Goal: Transaction & Acquisition: Purchase product/service

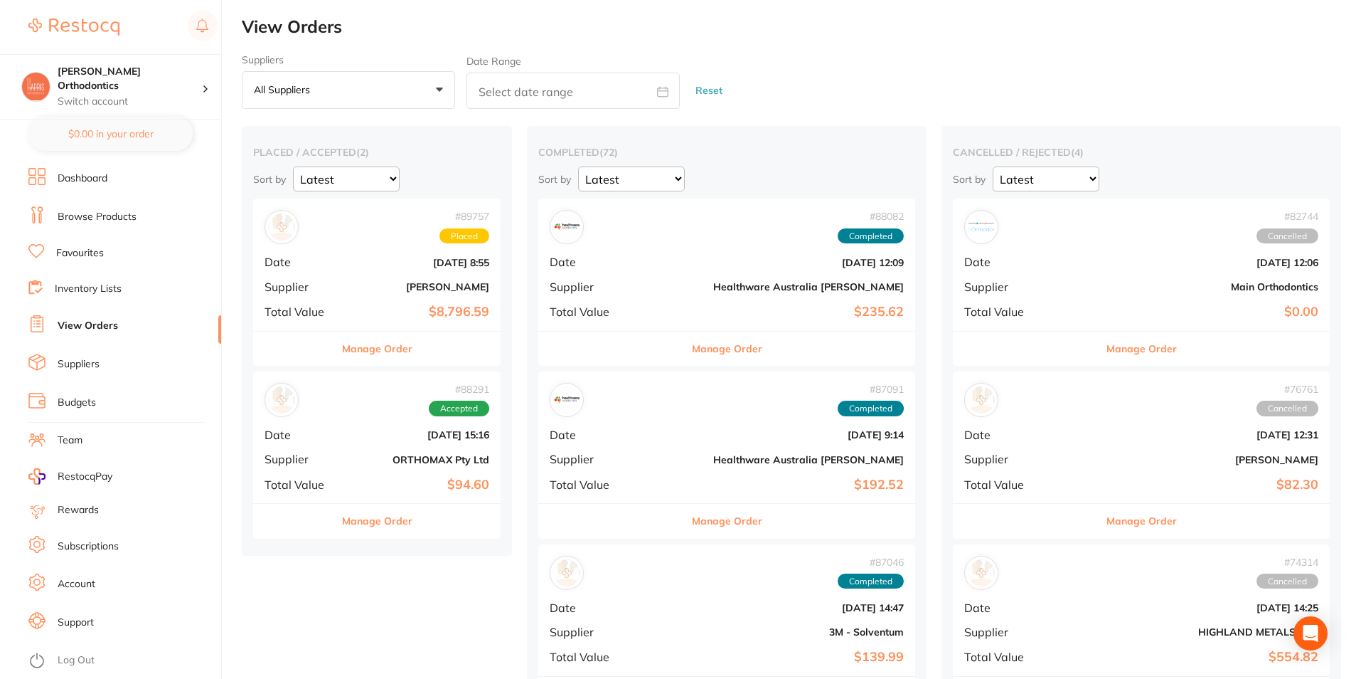
click at [75, 255] on link "Favourites" at bounding box center [80, 253] width 48 height 14
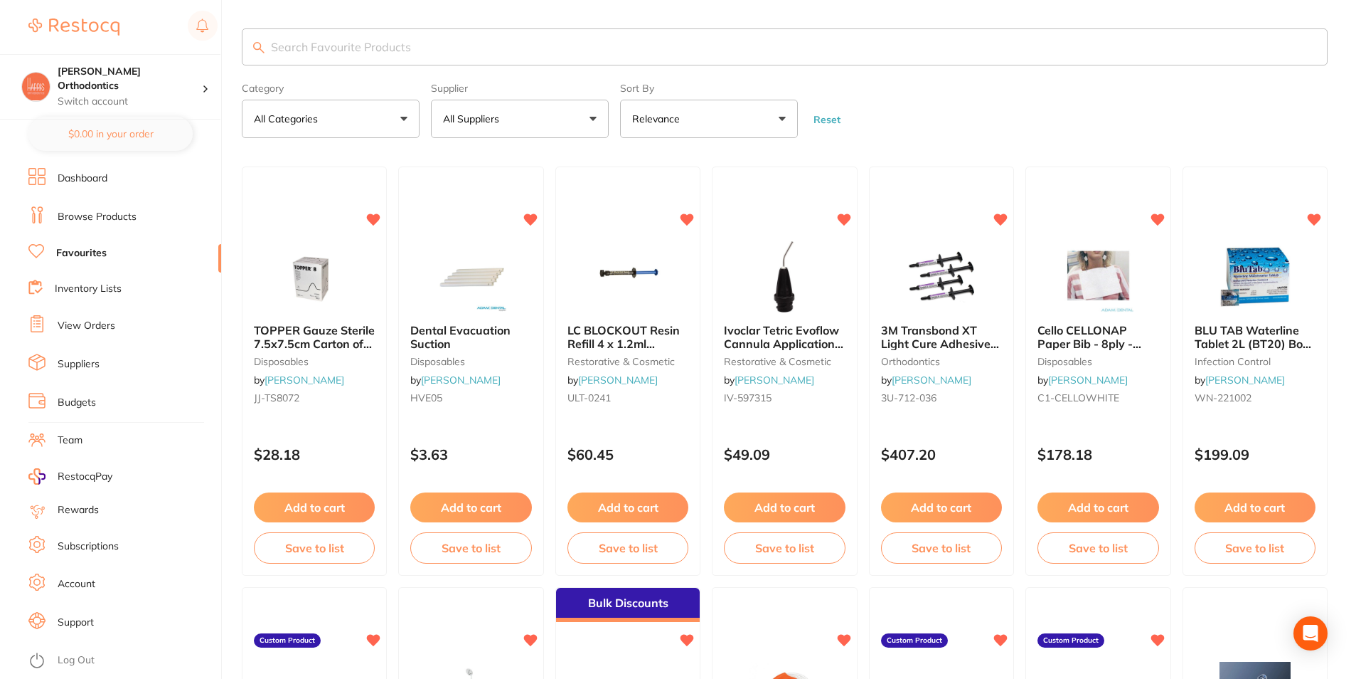
click at [469, 108] on button "All Suppliers" at bounding box center [520, 119] width 178 height 38
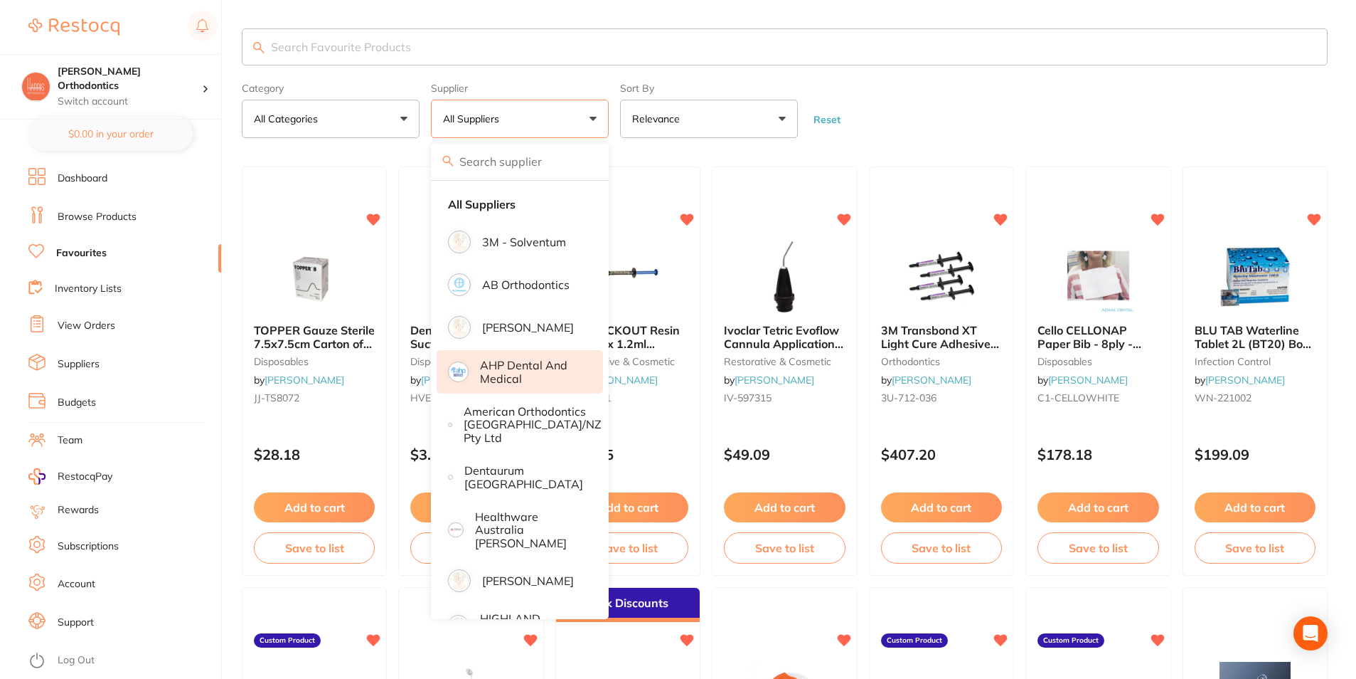
click at [528, 366] on p "AHP Dental and Medical" at bounding box center [531, 372] width 103 height 26
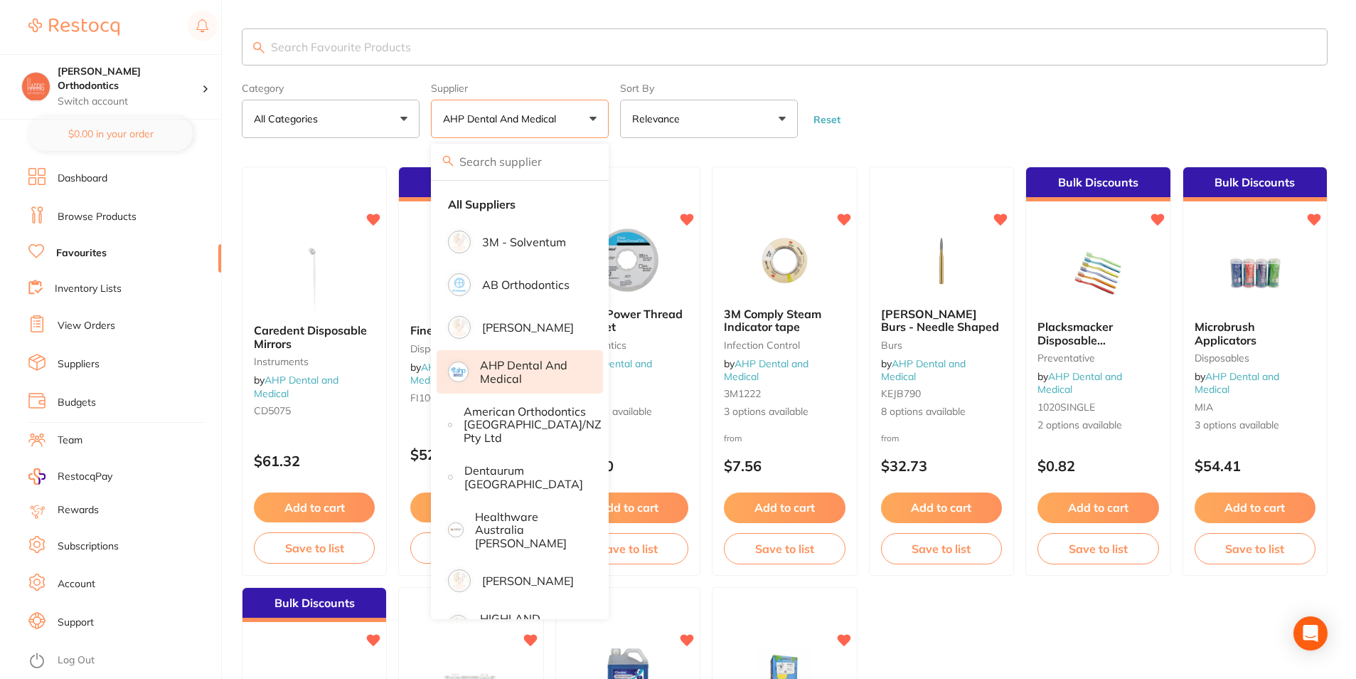
click at [928, 36] on input "search" at bounding box center [785, 46] width 1086 height 37
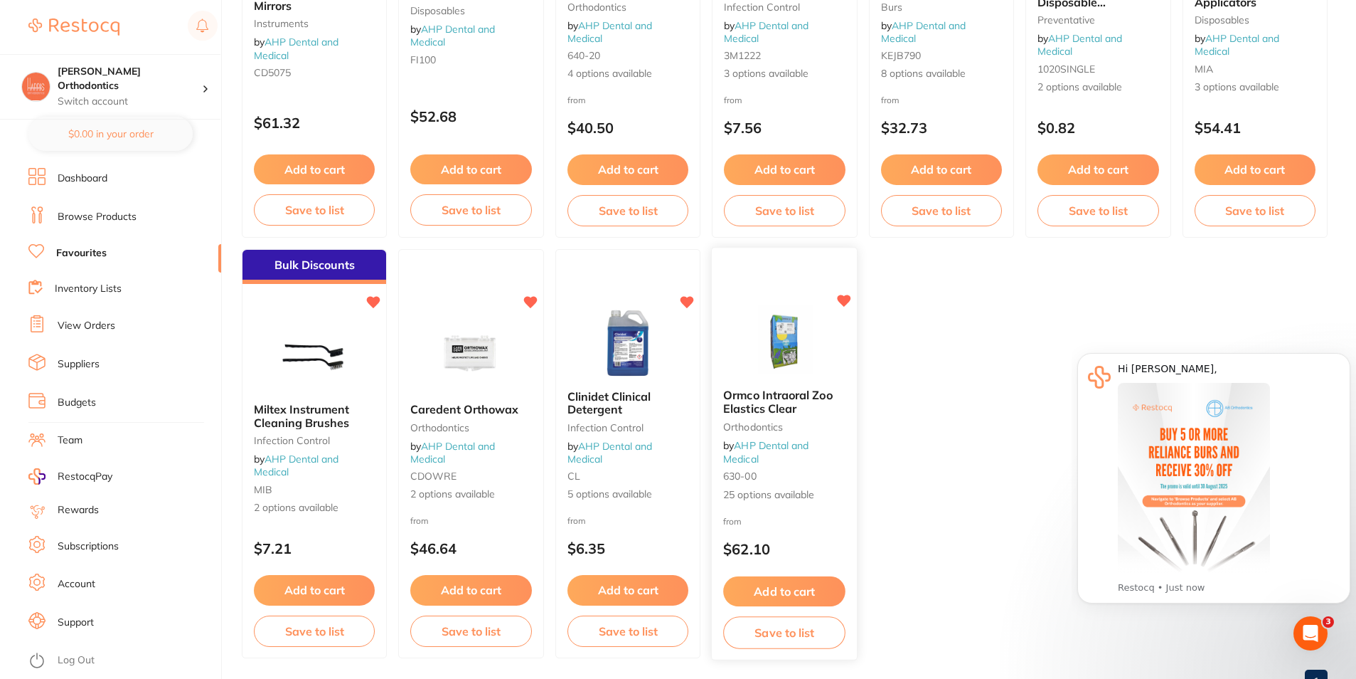
scroll to position [356, 0]
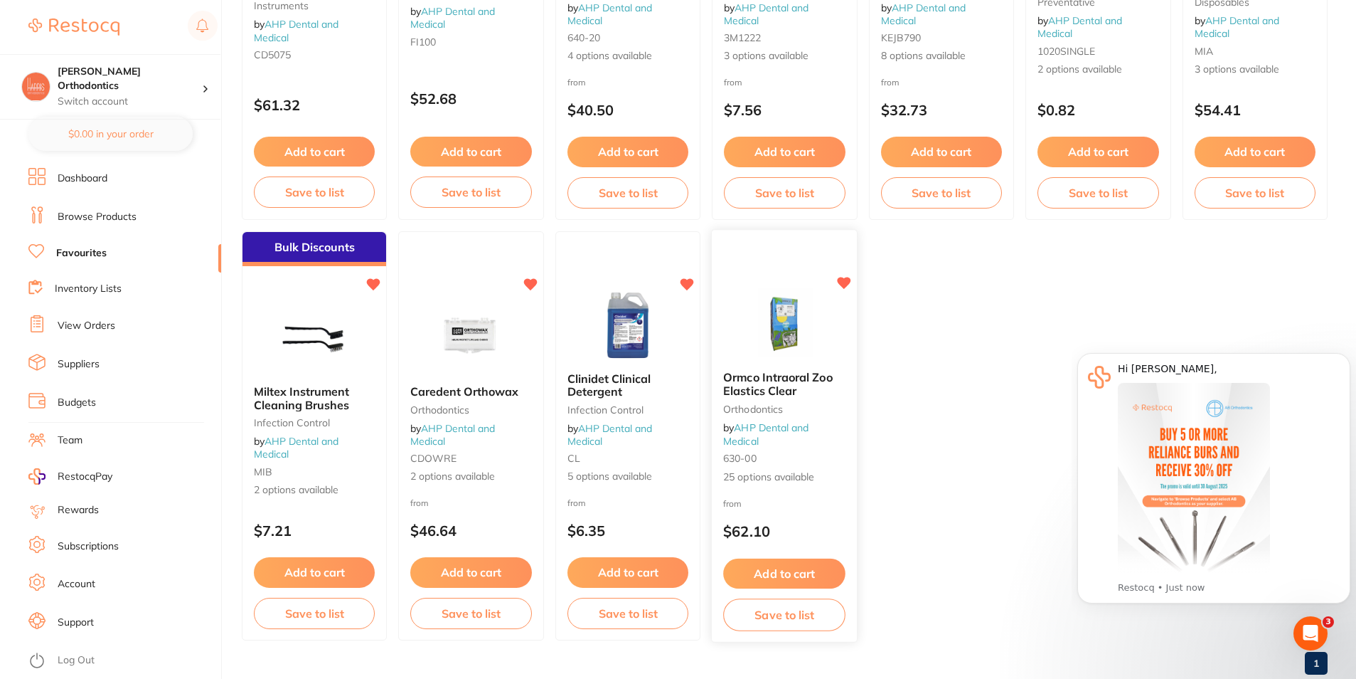
click at [807, 375] on span "Ormco Intraoral Zoo Elastics Clear" at bounding box center [778, 385] width 110 height 28
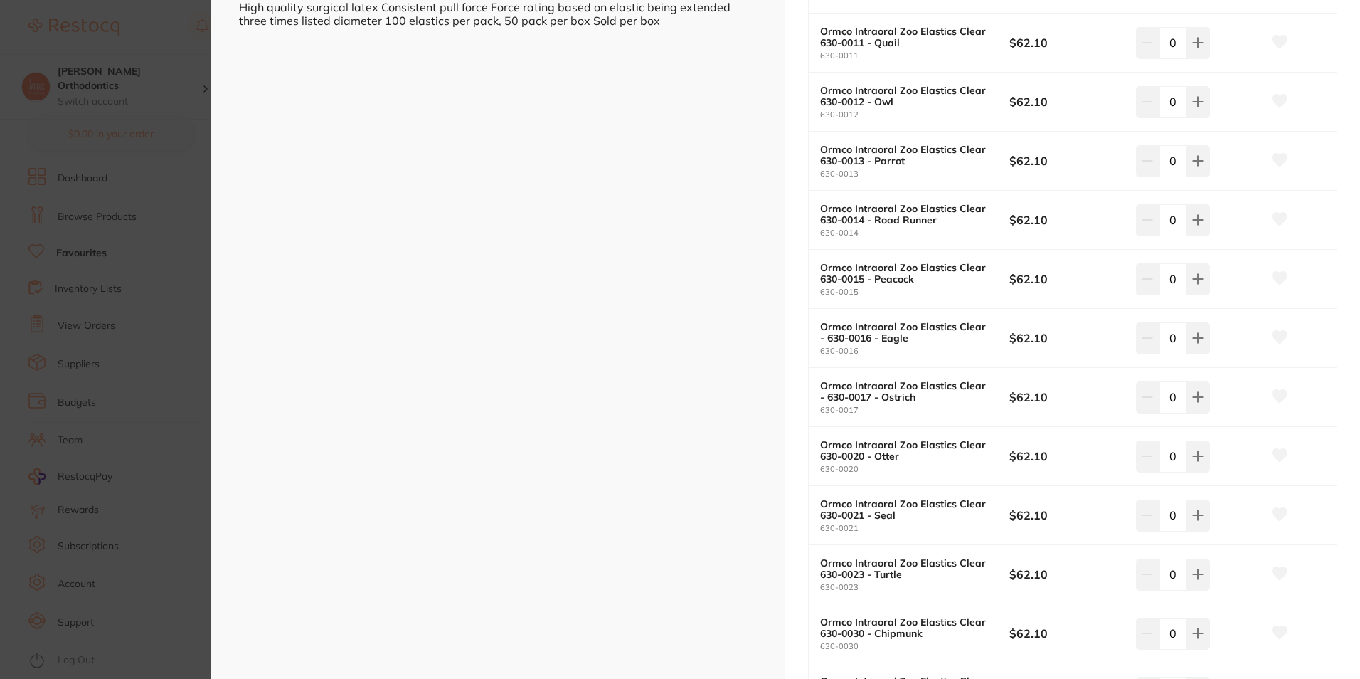
scroll to position [569, 0]
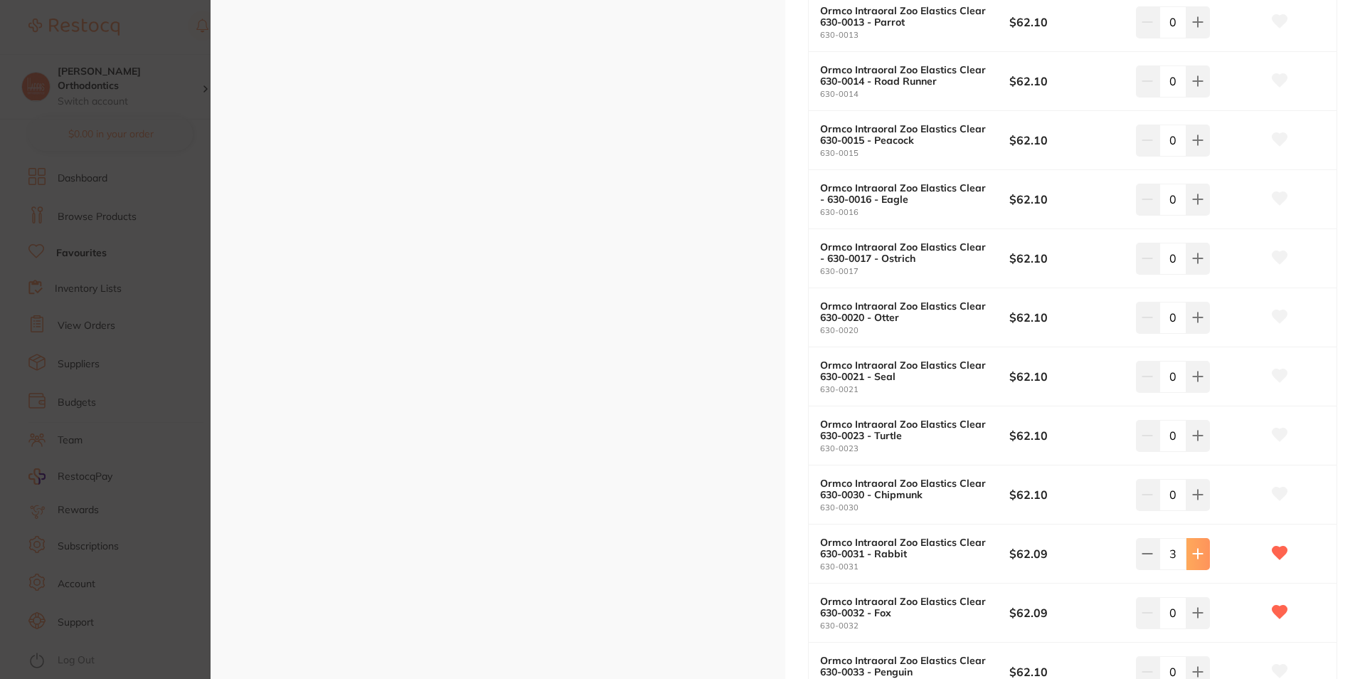
type input "5"
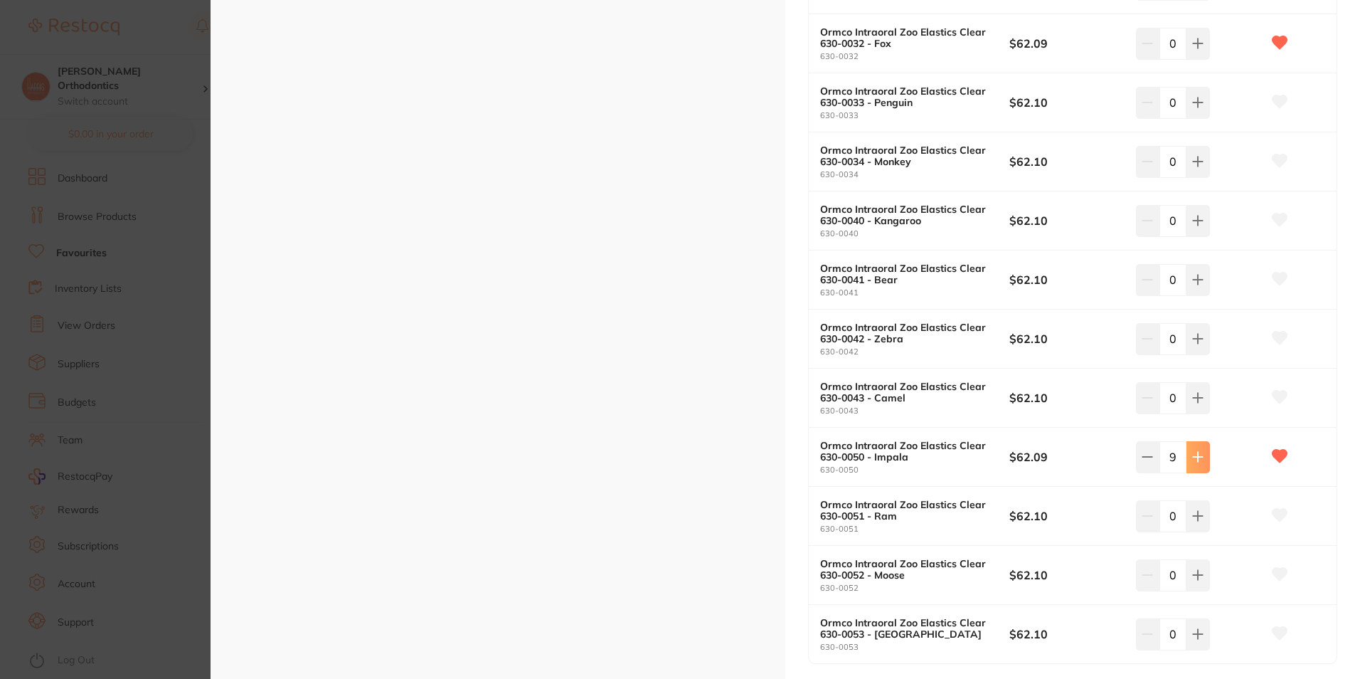
type input "10"
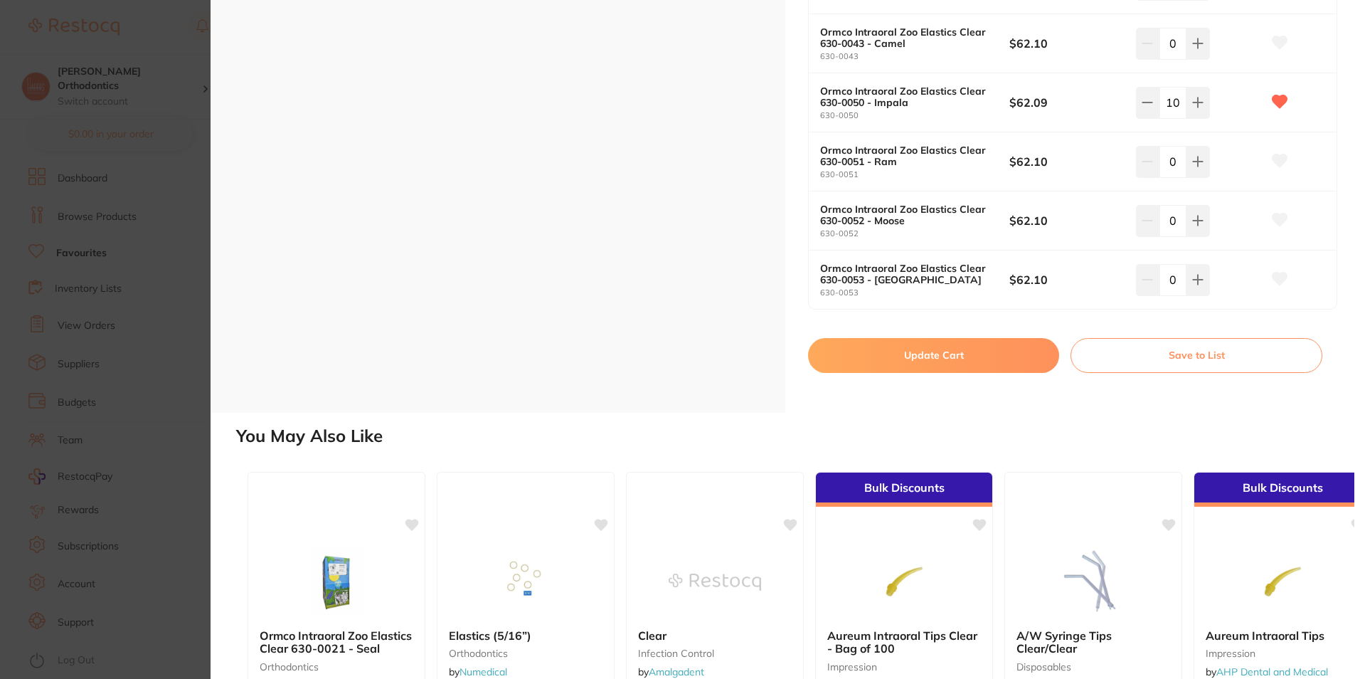
scroll to position [1494, 0]
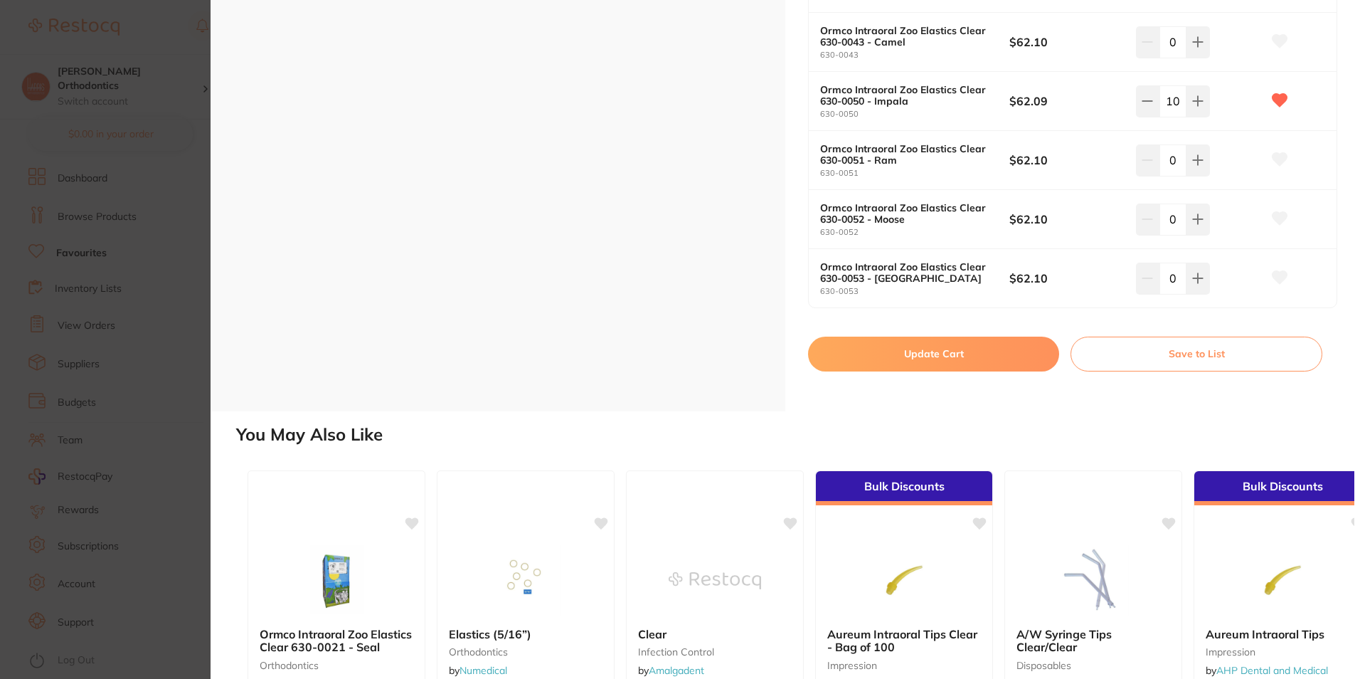
click at [897, 364] on button "Update Cart" at bounding box center [933, 353] width 251 height 34
checkbox input "false"
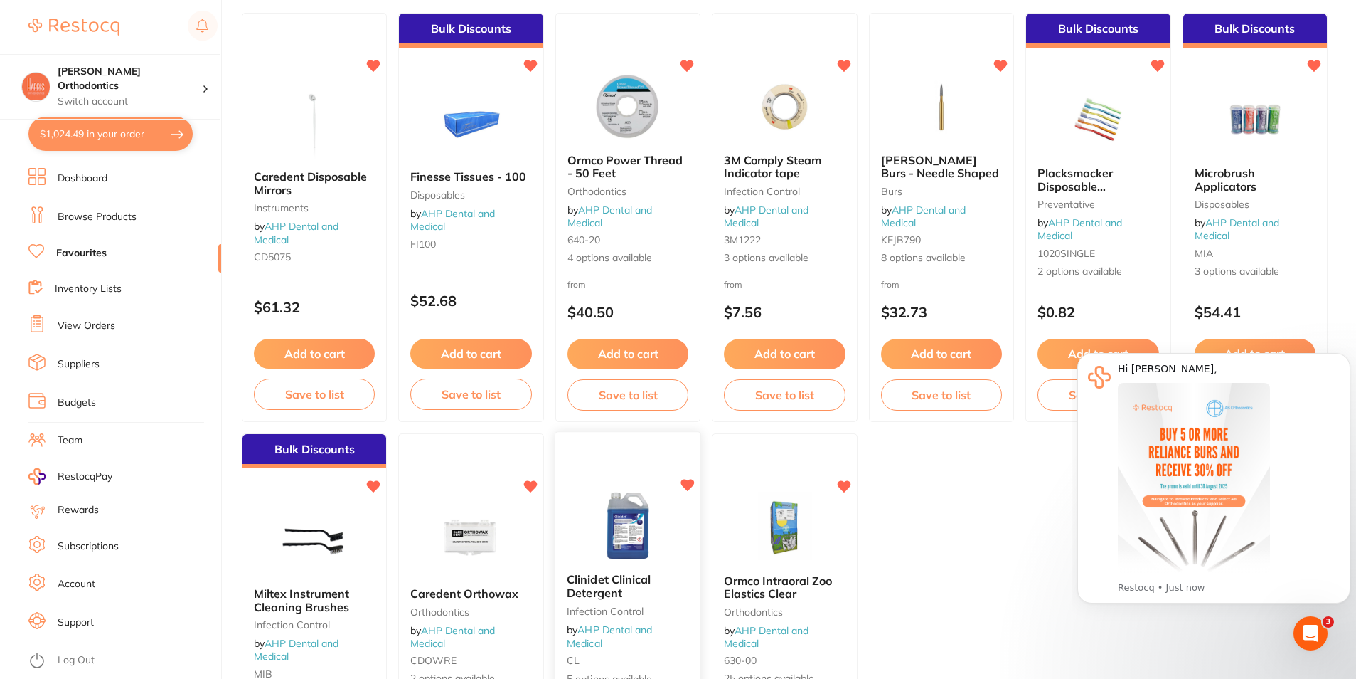
scroll to position [142, 0]
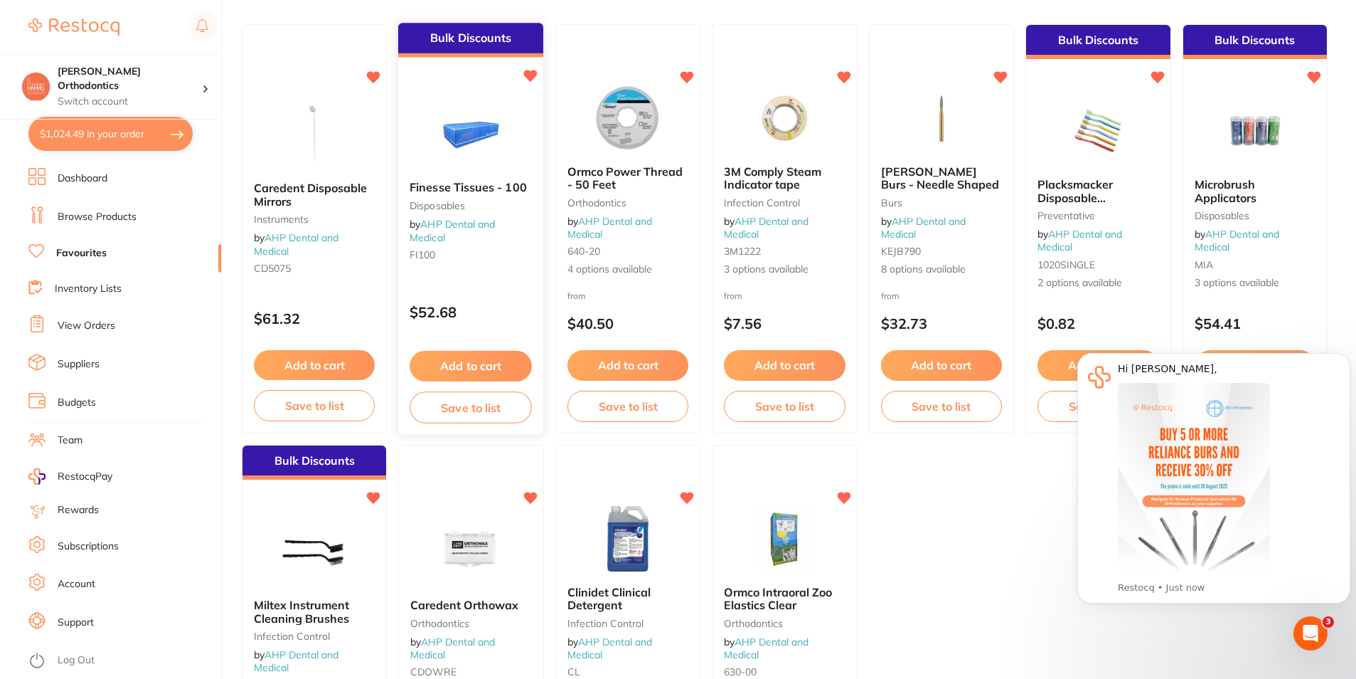
click at [477, 367] on button "Add to cart" at bounding box center [471, 366] width 122 height 31
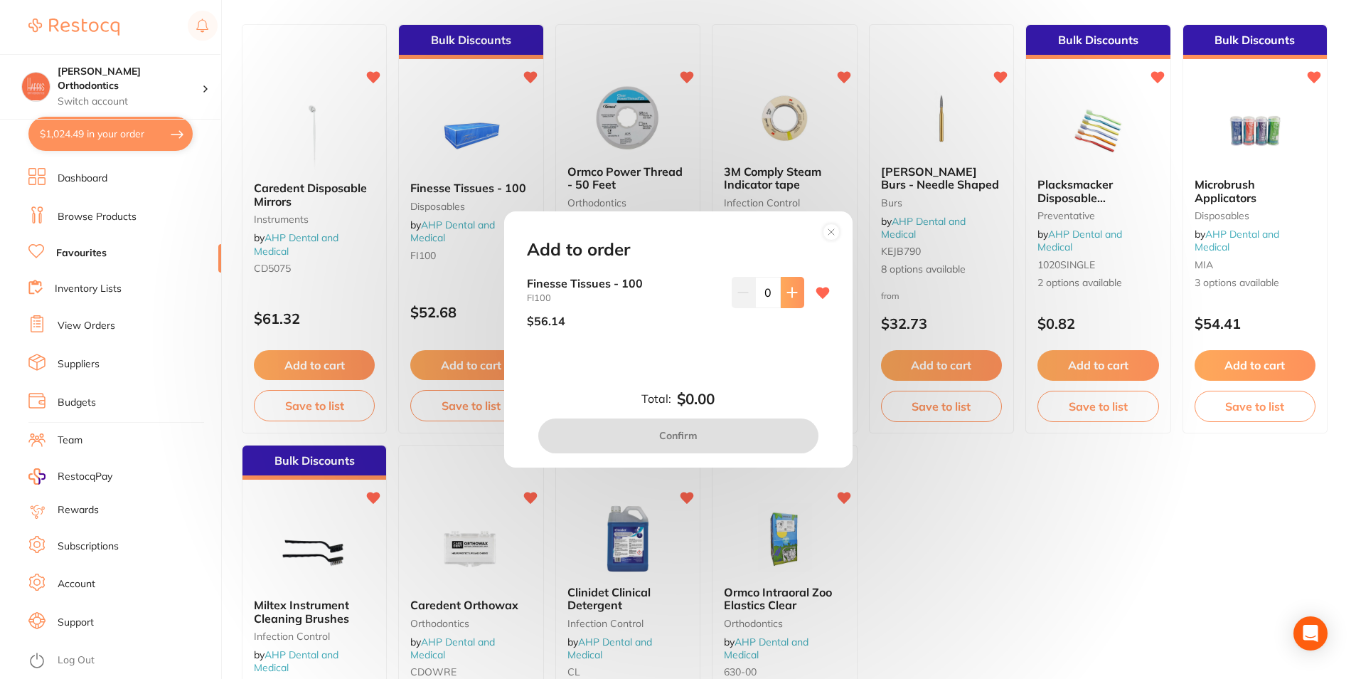
click at [790, 292] on icon at bounding box center [792, 292] width 11 height 11
type input "1"
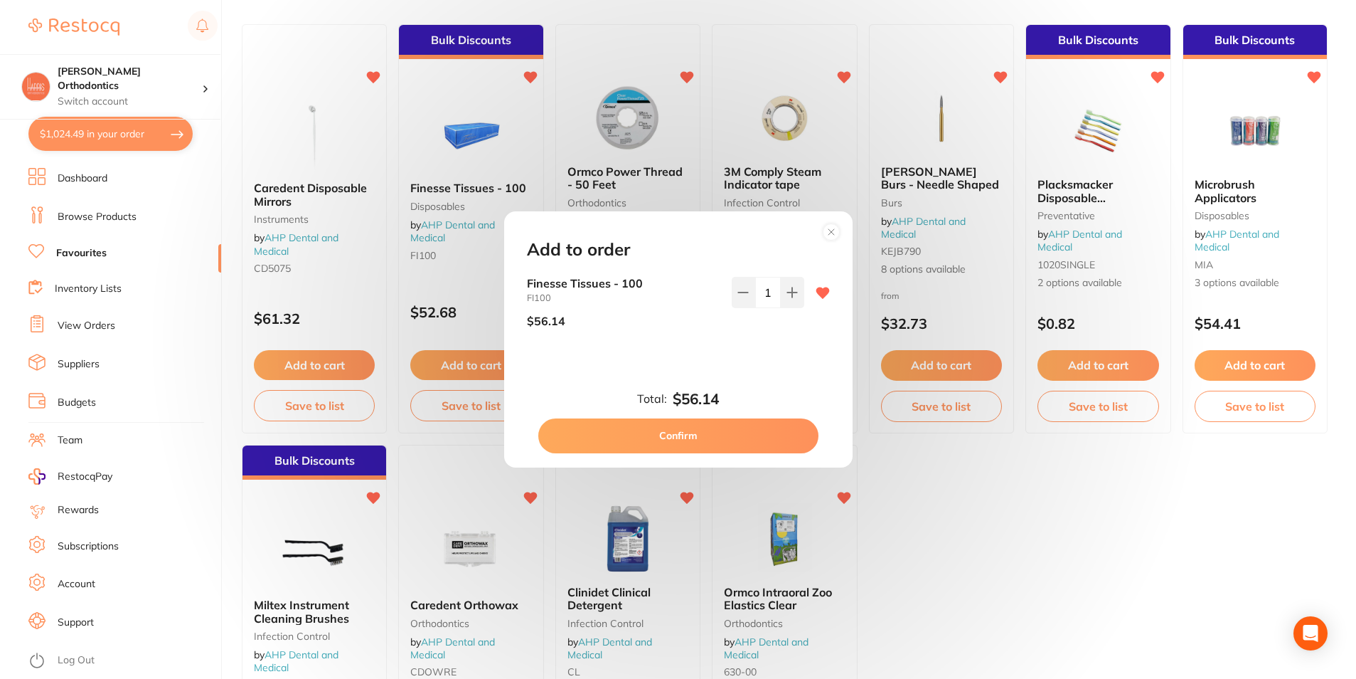
click at [728, 437] on button "Confirm" at bounding box center [678, 435] width 280 height 34
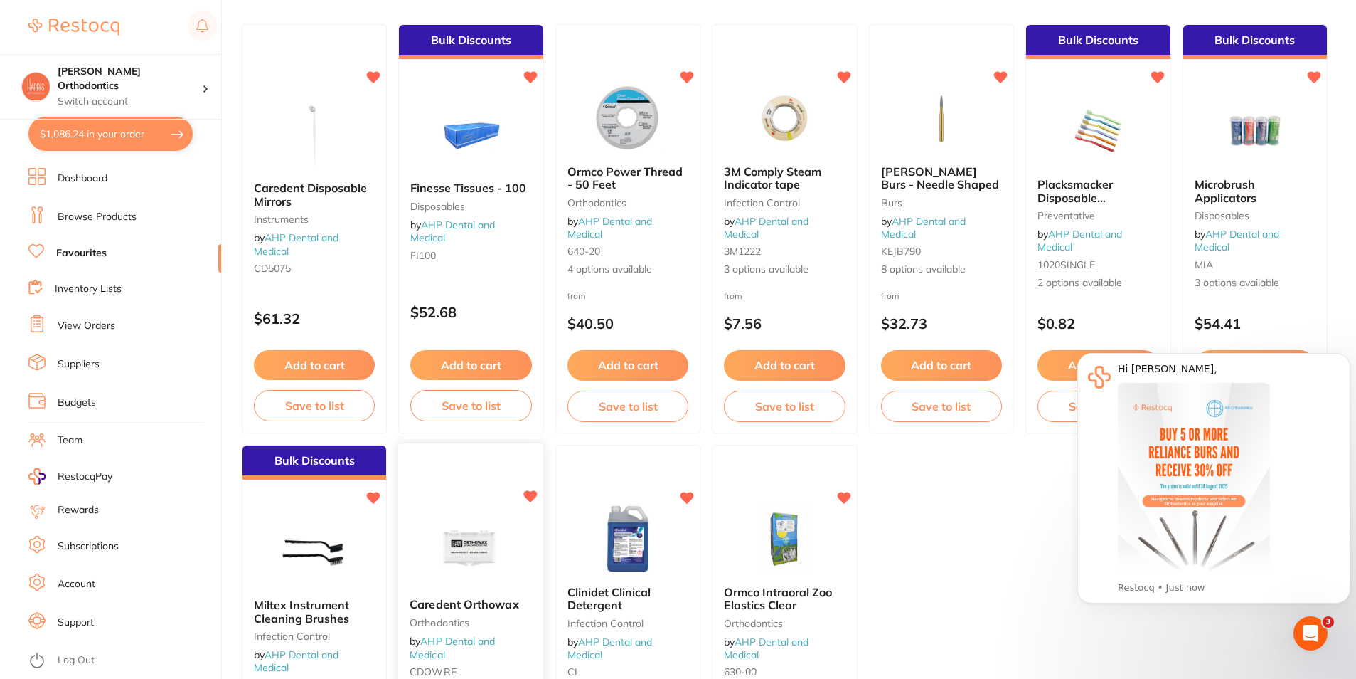
scroll to position [0, 0]
click at [1283, 353] on div "Hi Harris, This month, AB Orthodontics is offering 30% off when you buy 5+ Reli…" at bounding box center [1214, 478] width 273 height 250
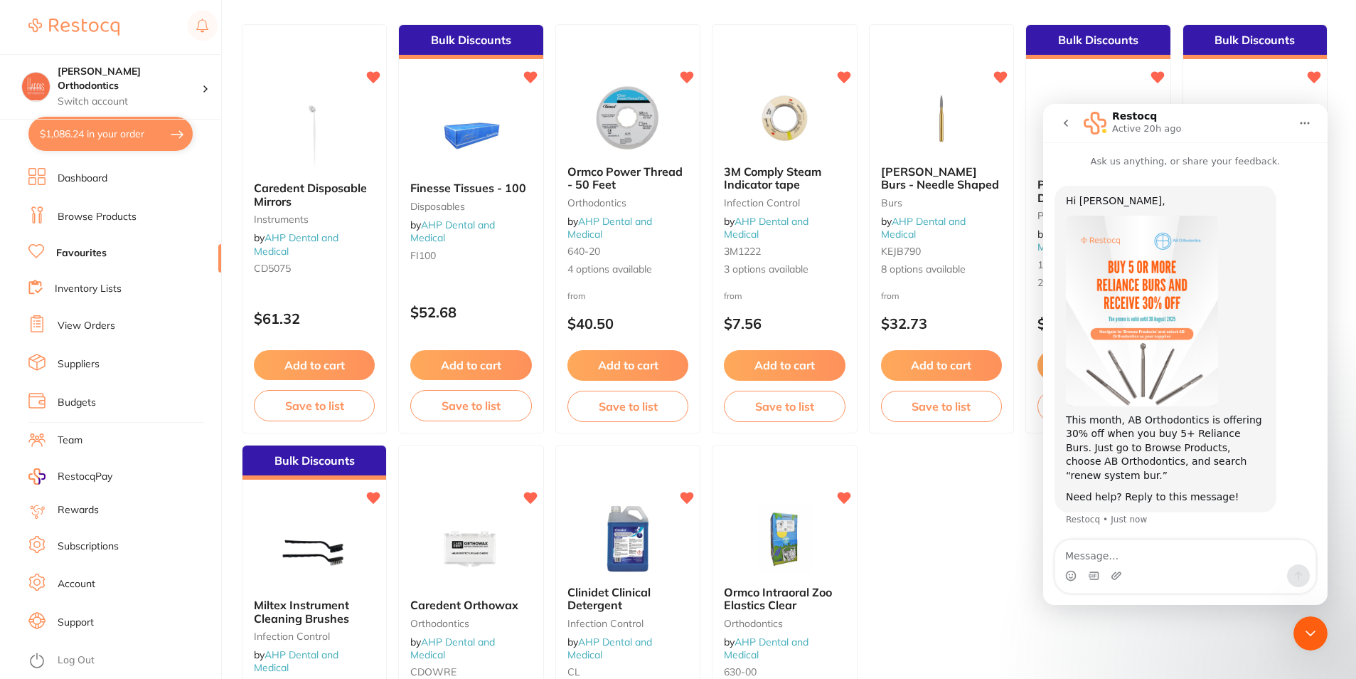
click at [1315, 625] on icon "Close Intercom Messenger" at bounding box center [1310, 633] width 17 height 17
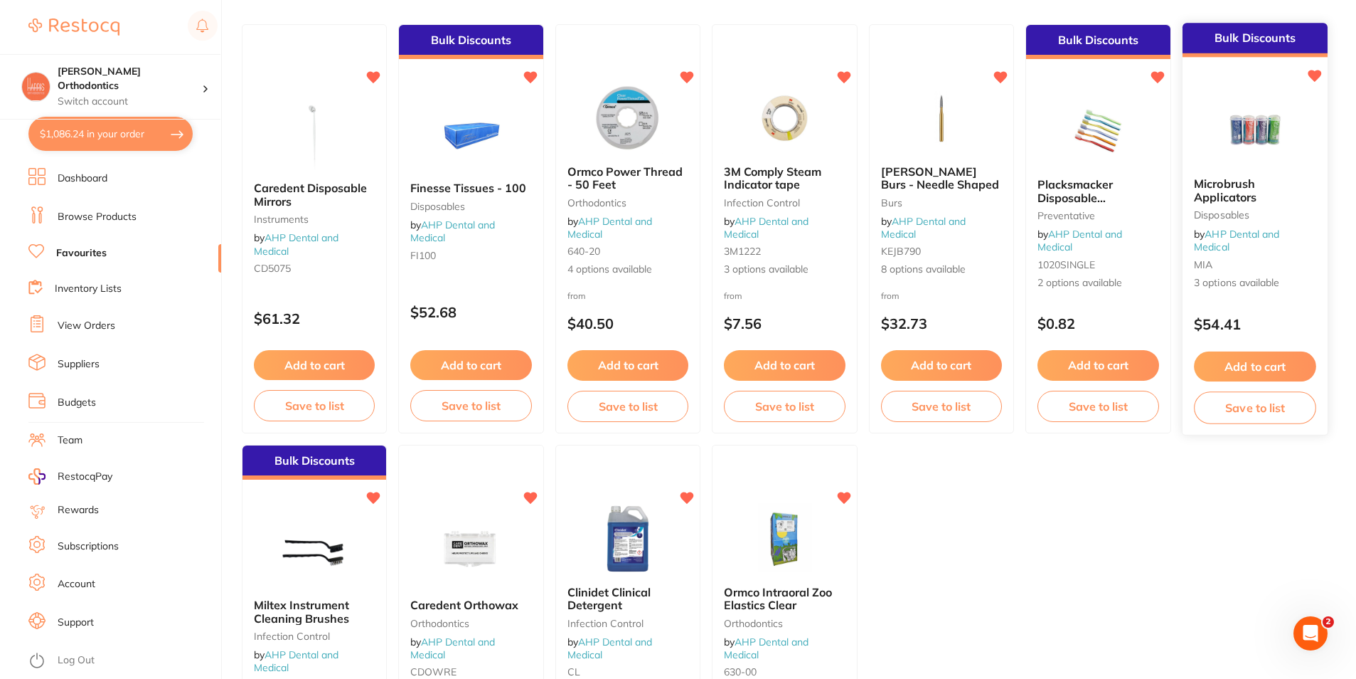
click at [1273, 373] on button "Add to cart" at bounding box center [1255, 366] width 122 height 31
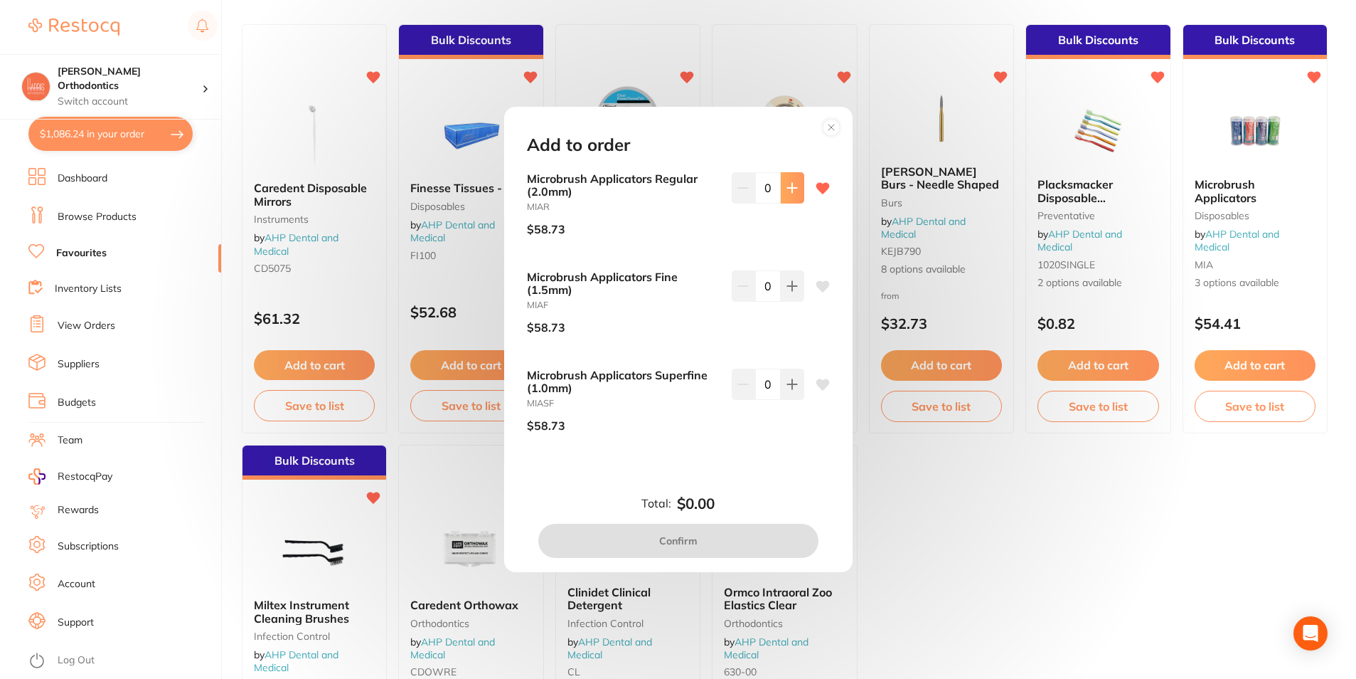
click at [787, 193] on icon at bounding box center [792, 187] width 11 height 11
type input "1"
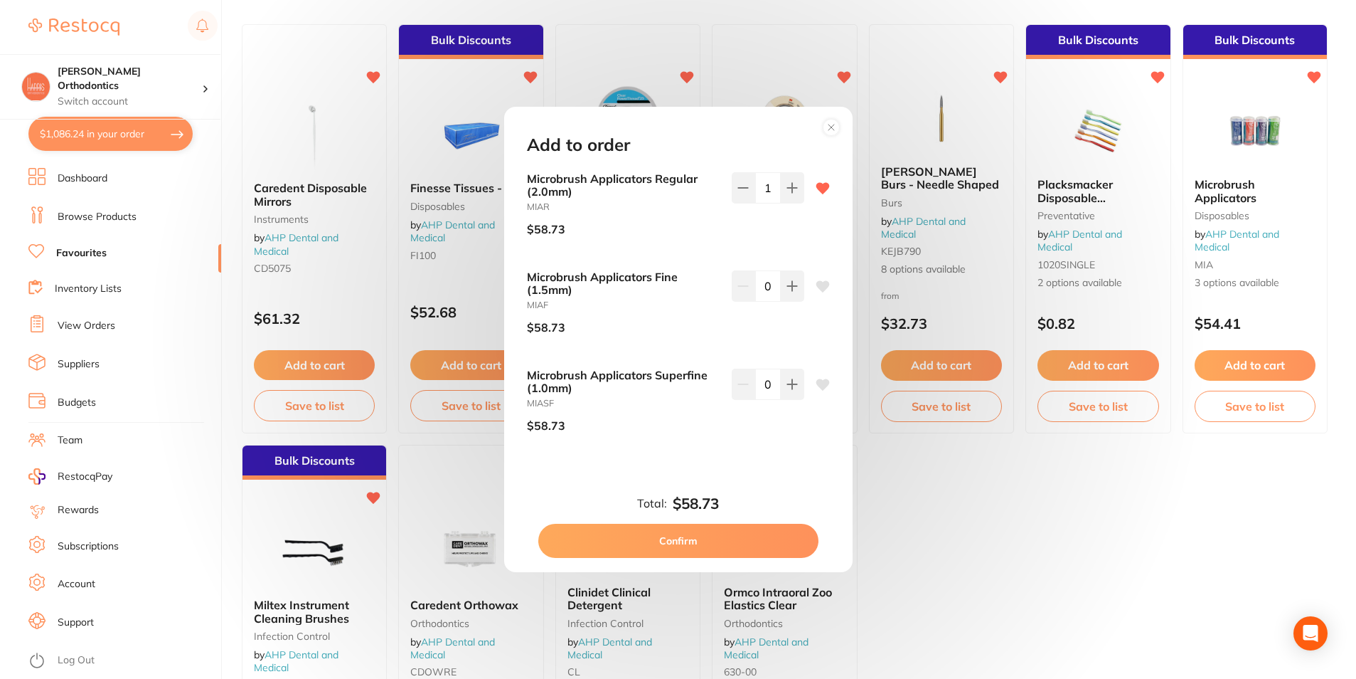
click at [686, 536] on button "Confirm" at bounding box center [678, 541] width 280 height 34
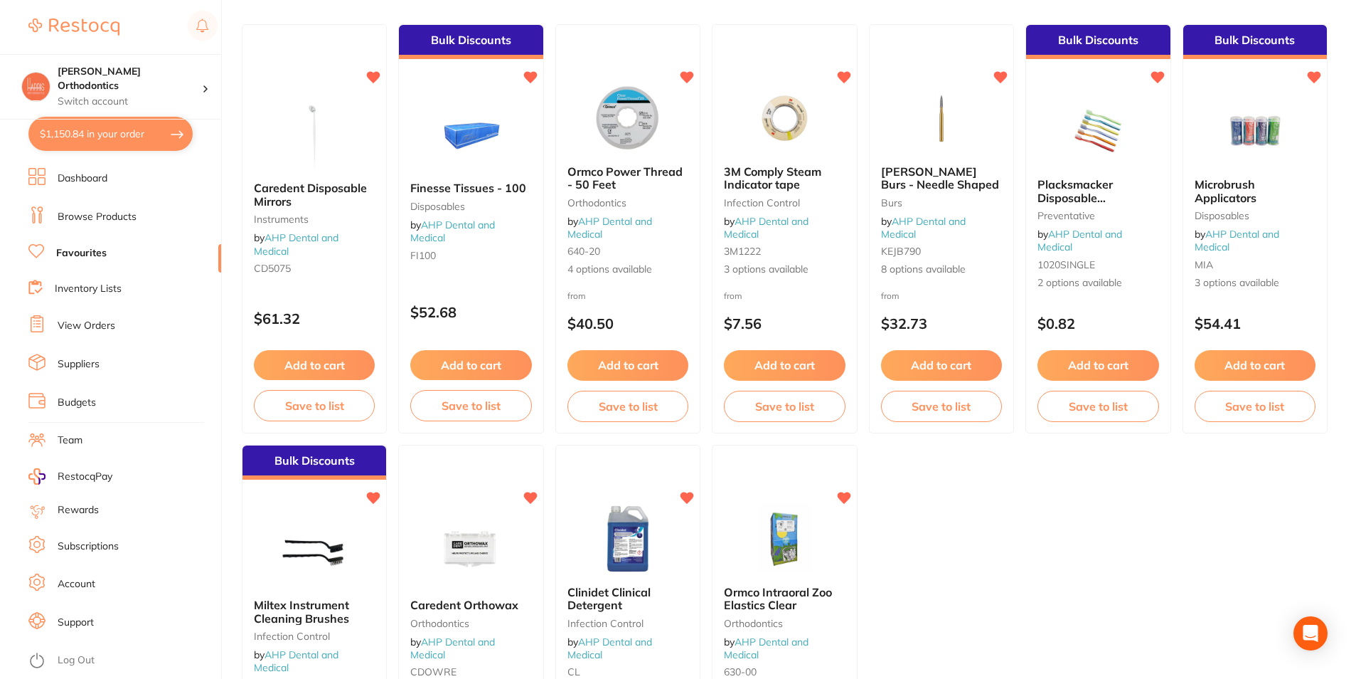
click at [1253, 380] on button "Add to cart" at bounding box center [1255, 365] width 121 height 30
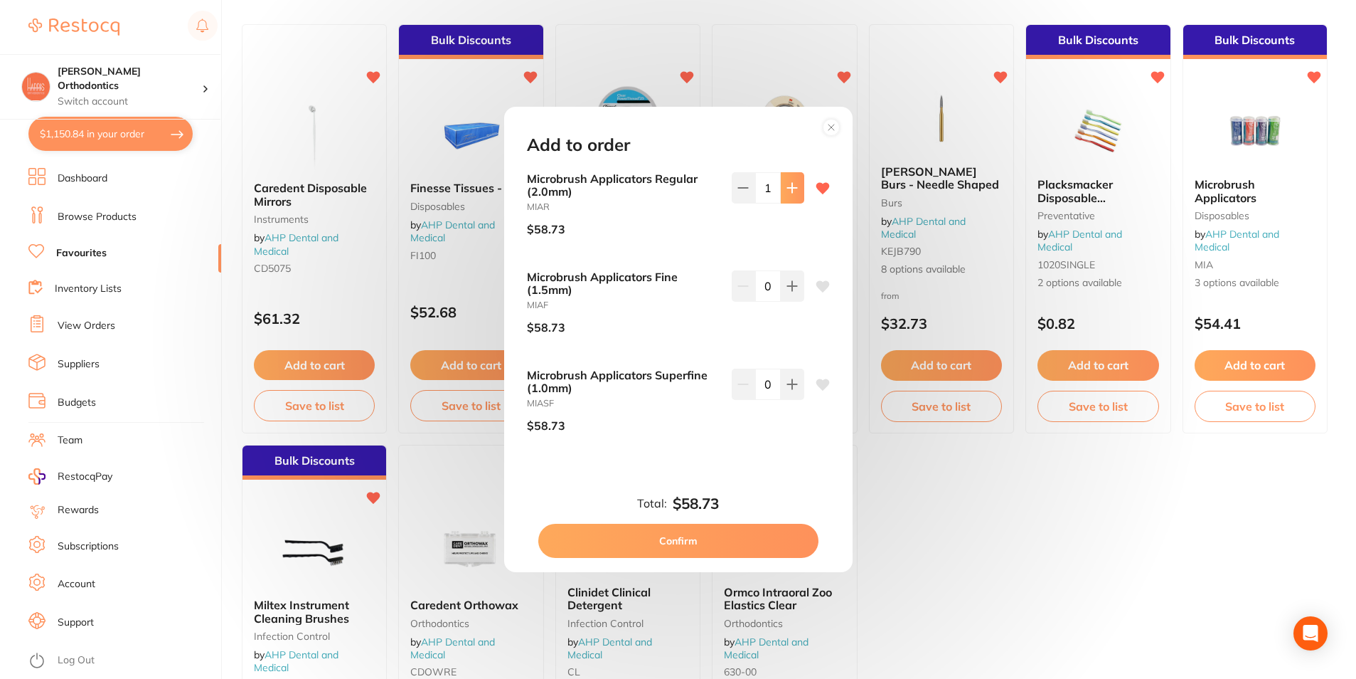
click at [795, 190] on button at bounding box center [792, 187] width 23 height 31
type input "2"
click at [664, 529] on button "Confirm" at bounding box center [678, 541] width 280 height 34
type input "2"
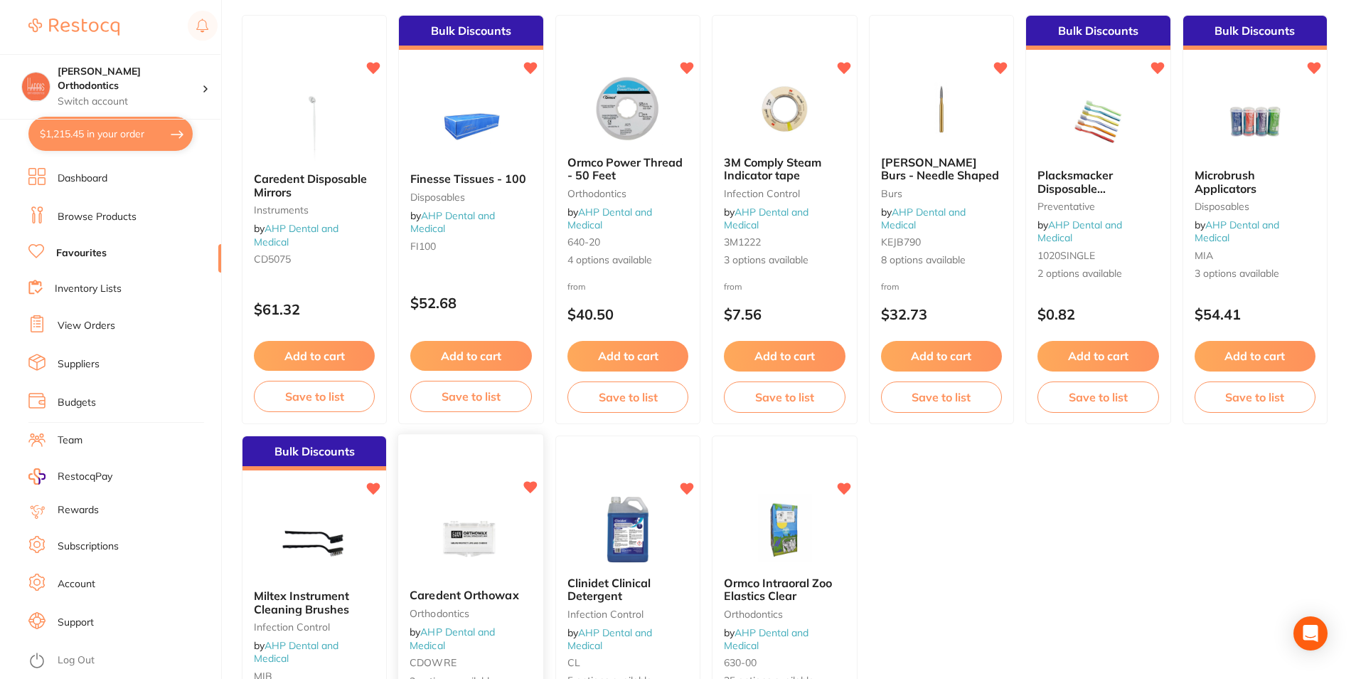
scroll to position [356, 0]
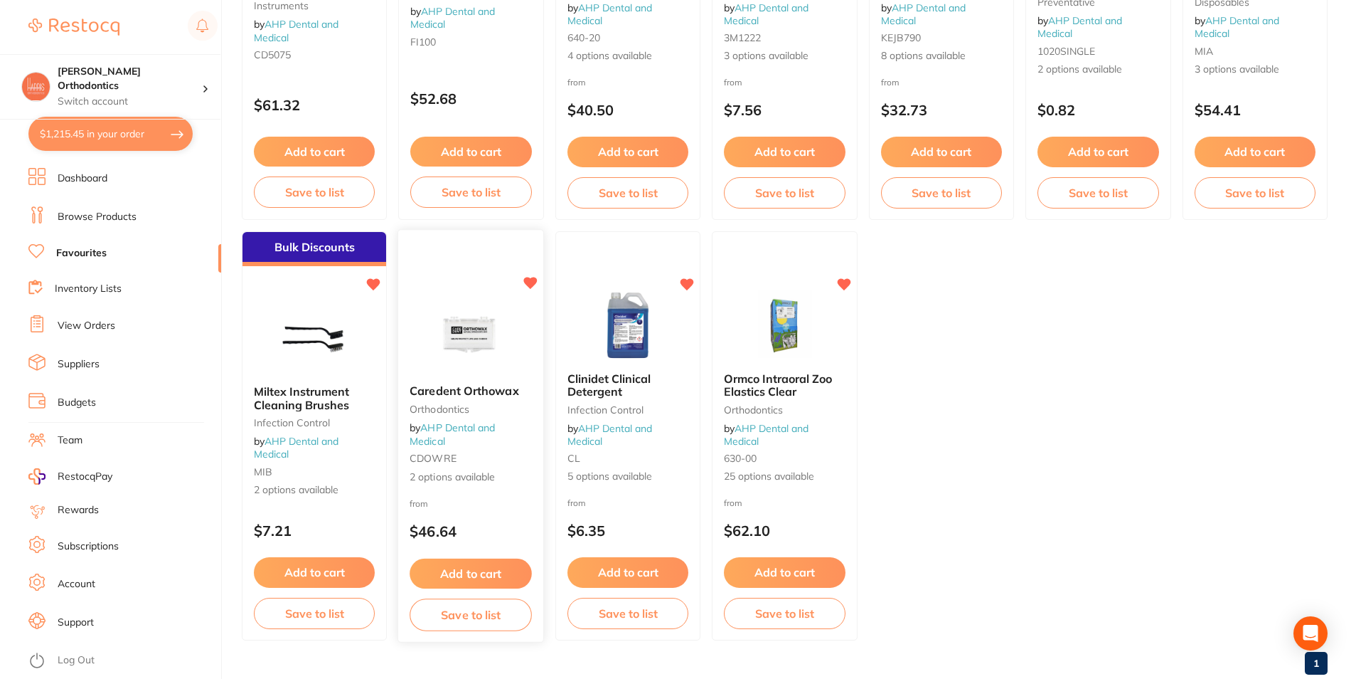
click at [492, 566] on button "Add to cart" at bounding box center [471, 573] width 122 height 31
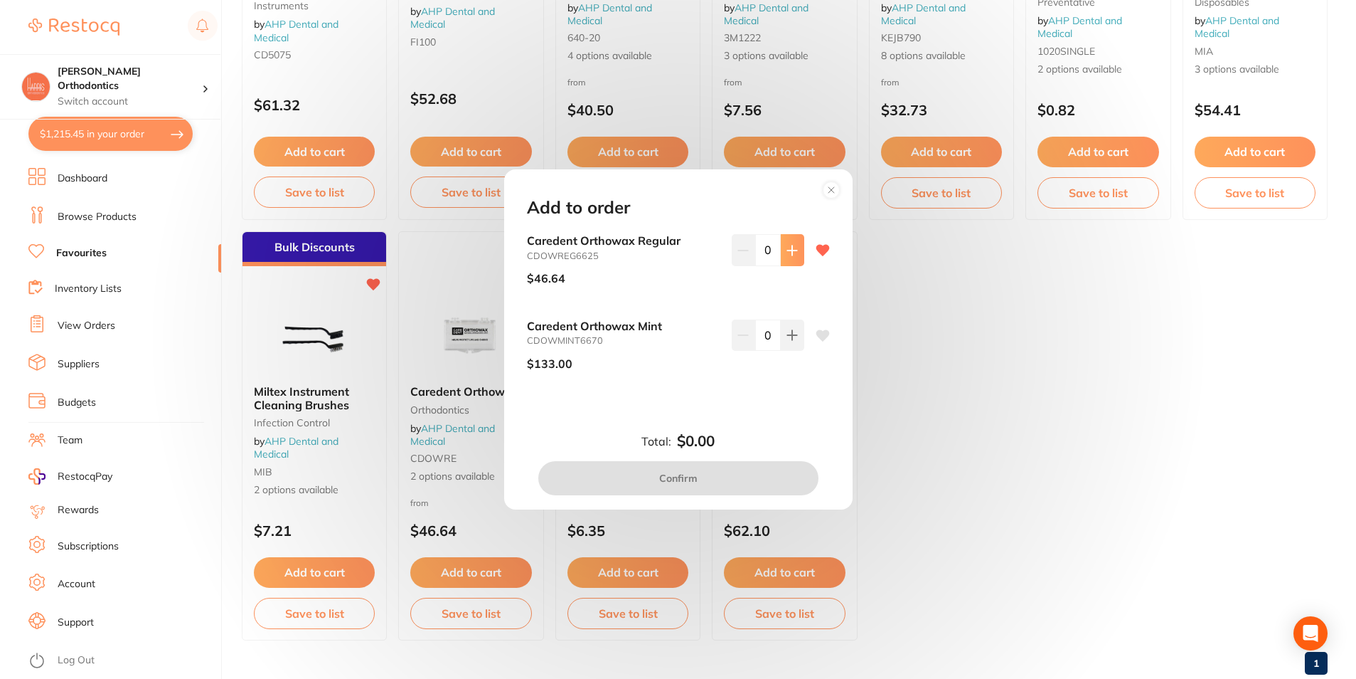
click at [797, 246] on button at bounding box center [792, 249] width 23 height 31
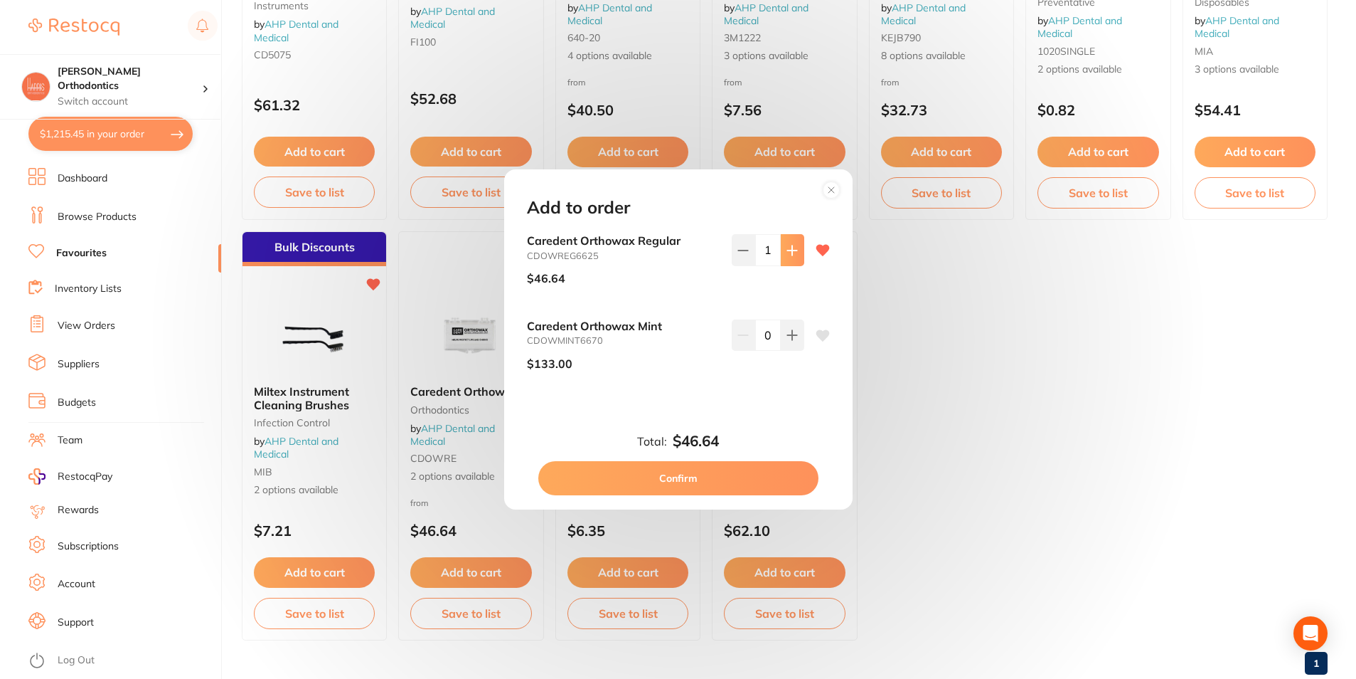
click at [792, 246] on icon at bounding box center [792, 250] width 11 height 11
type input "5"
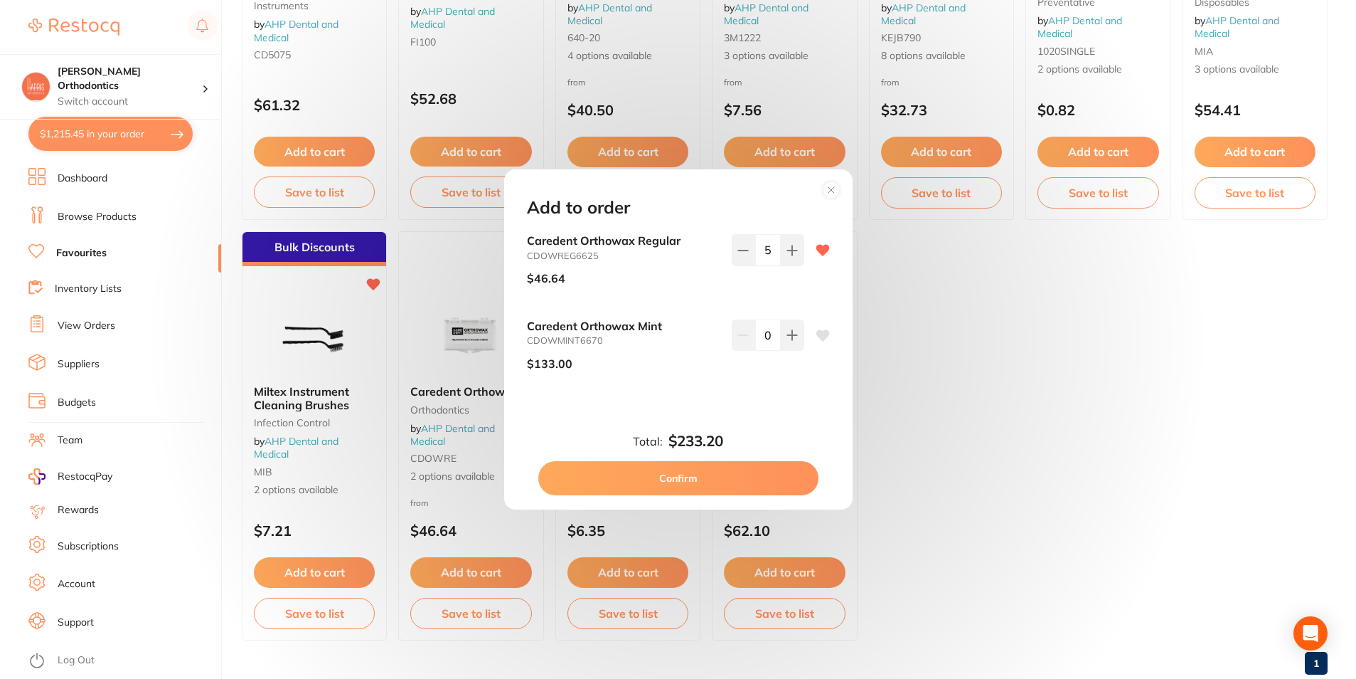
click at [701, 480] on button "Confirm" at bounding box center [678, 478] width 280 height 34
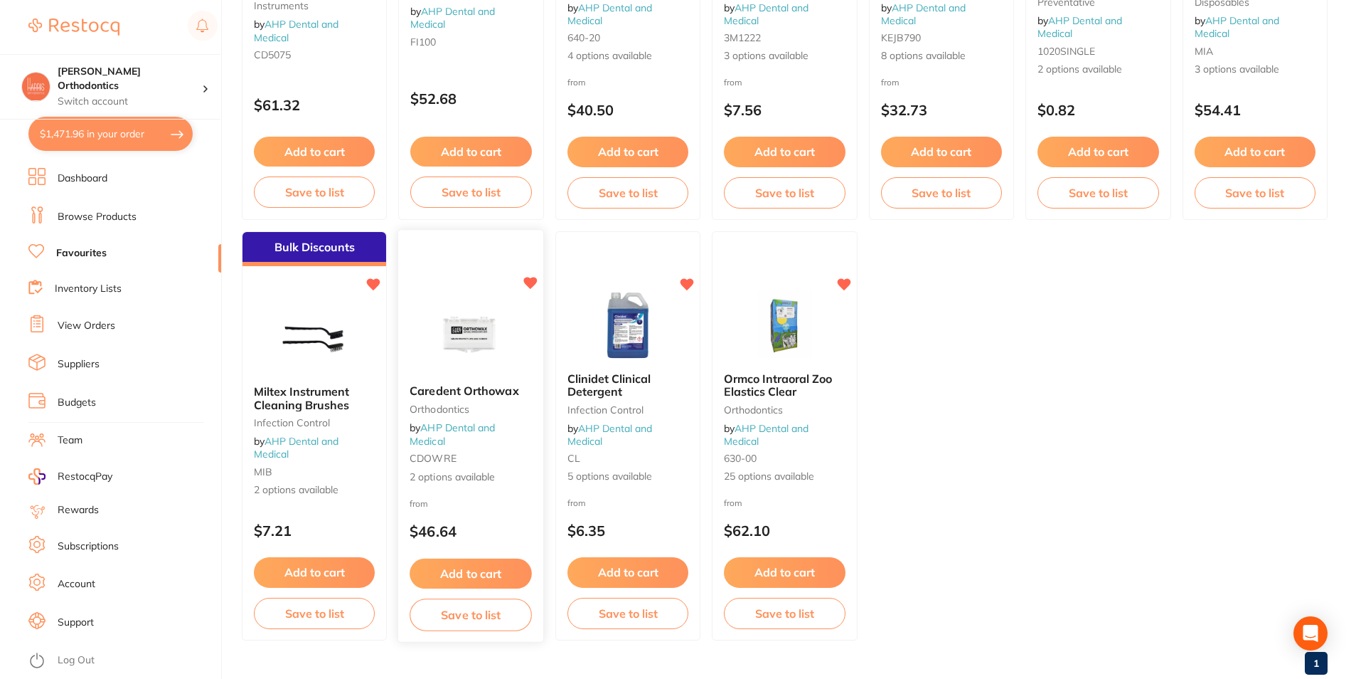
click at [474, 572] on button "Add to cart" at bounding box center [471, 573] width 122 height 31
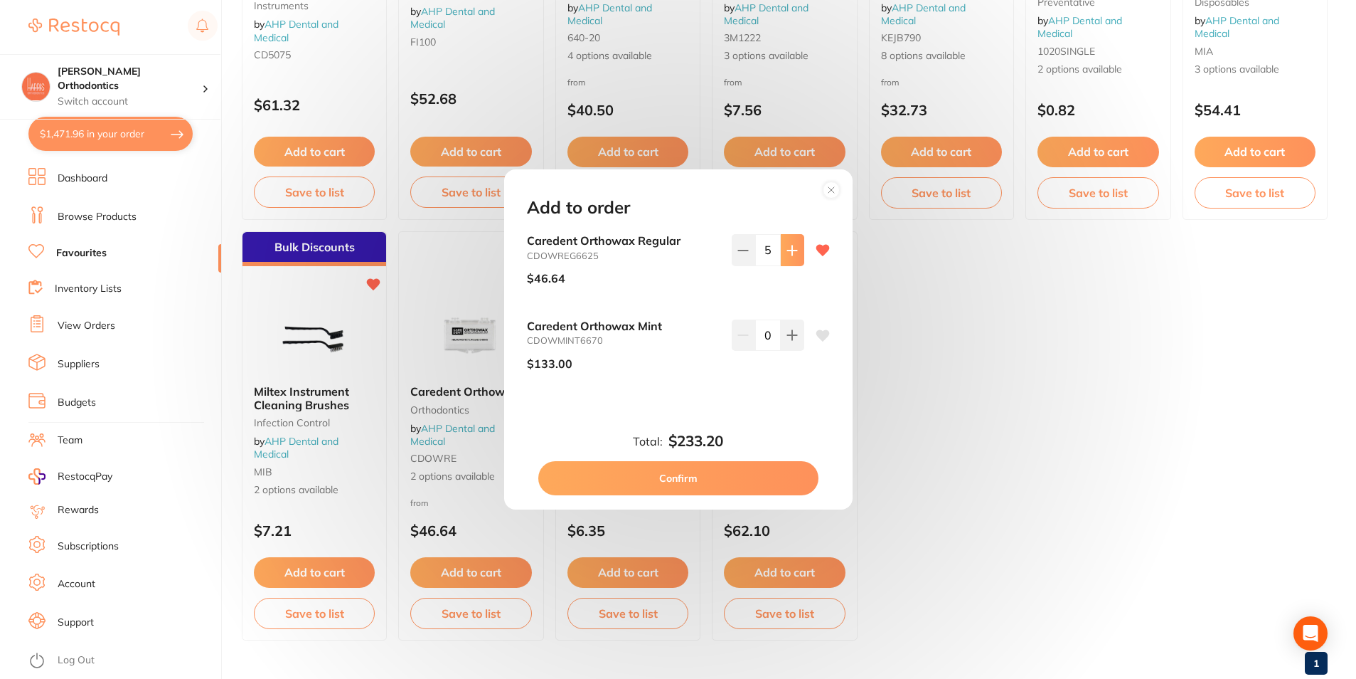
click at [795, 242] on button at bounding box center [792, 249] width 23 height 31
type input "6"
click at [739, 482] on button "Confirm" at bounding box center [678, 478] width 280 height 34
type input "6"
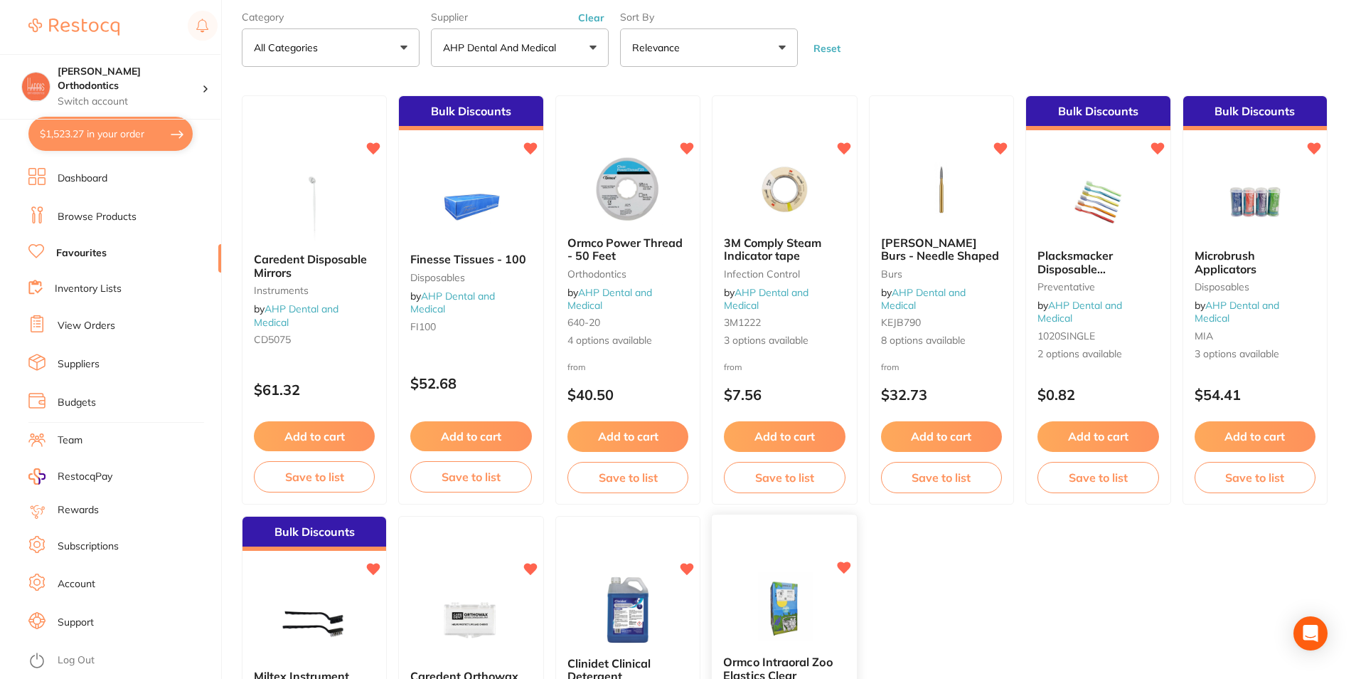
scroll to position [0, 0]
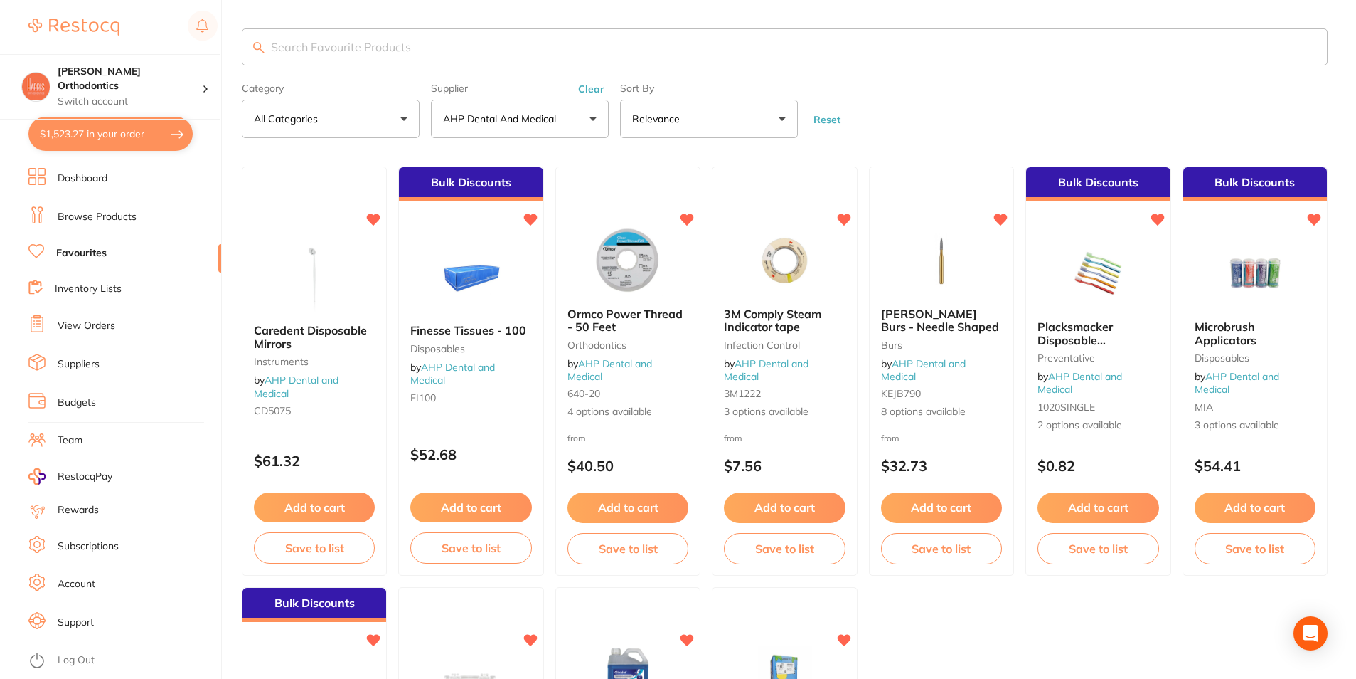
click at [418, 55] on input "search" at bounding box center [785, 46] width 1086 height 37
type input "g"
type input "l"
type input "f"
type input "glasses"
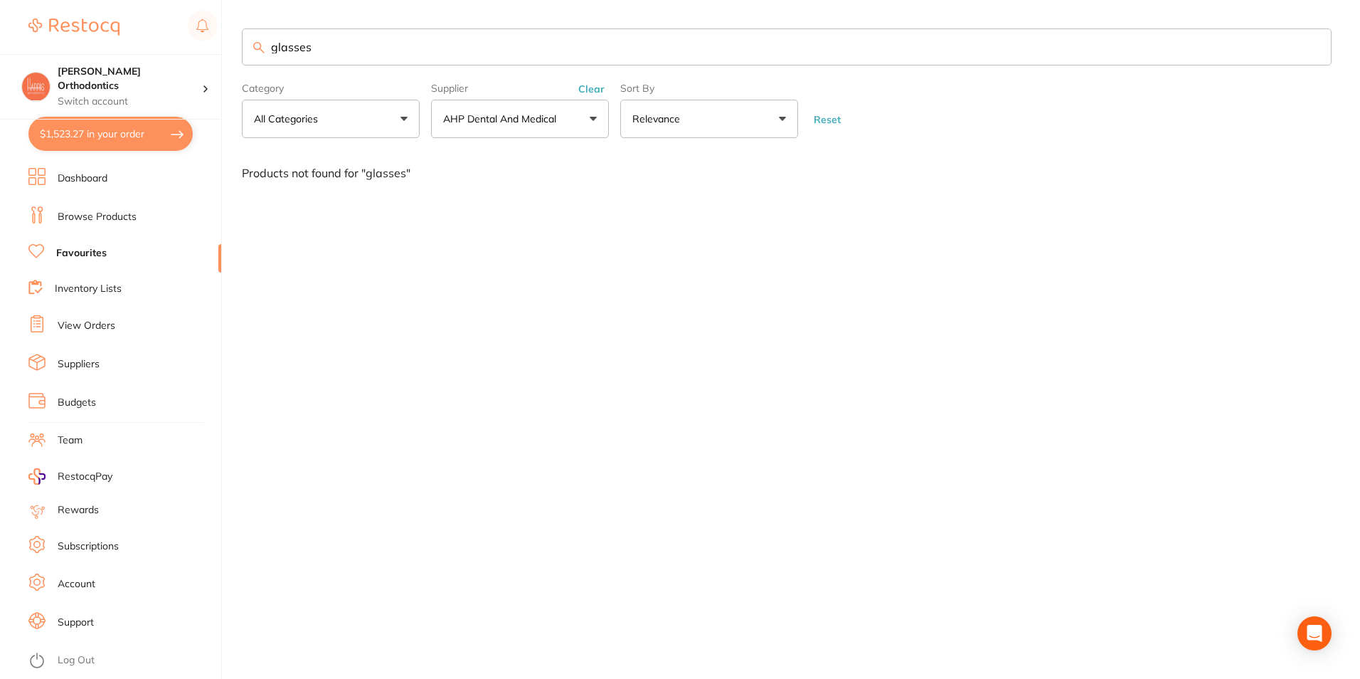
click at [462, 107] on button "AHP Dental and Medical" at bounding box center [520, 119] width 178 height 38
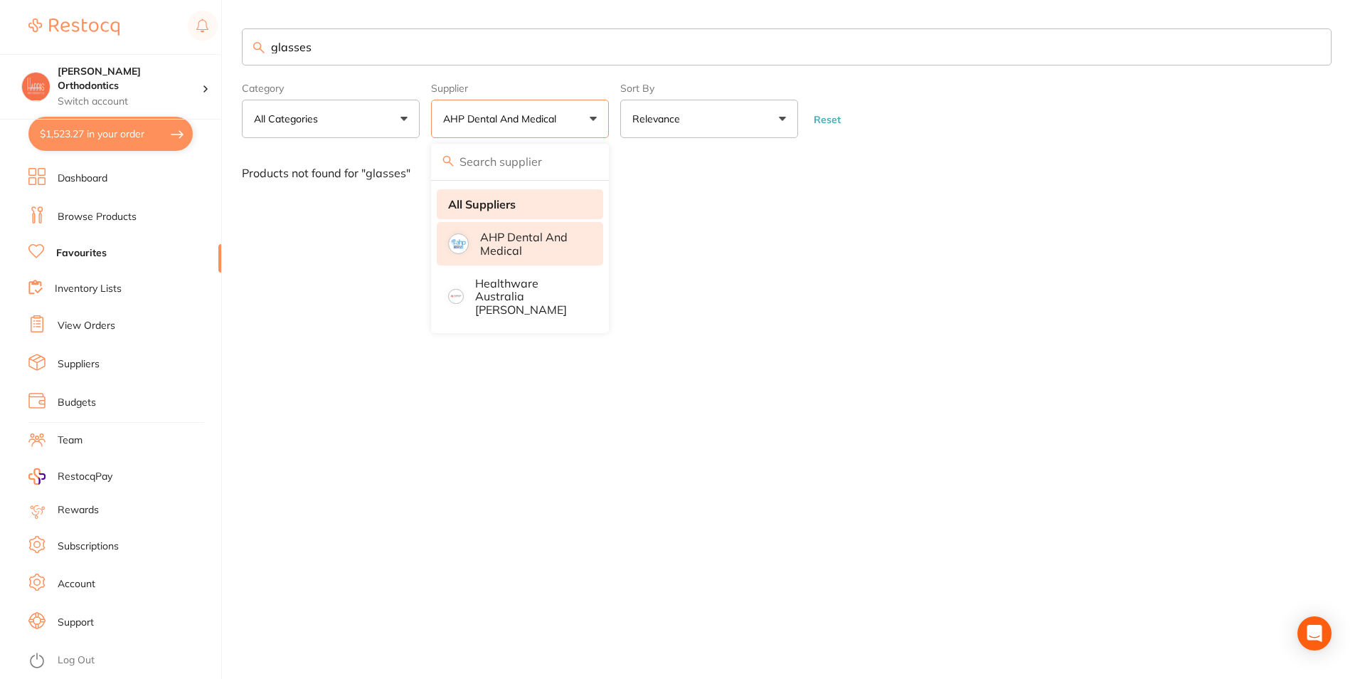
click at [486, 200] on strong "All Suppliers" at bounding box center [482, 204] width 68 height 13
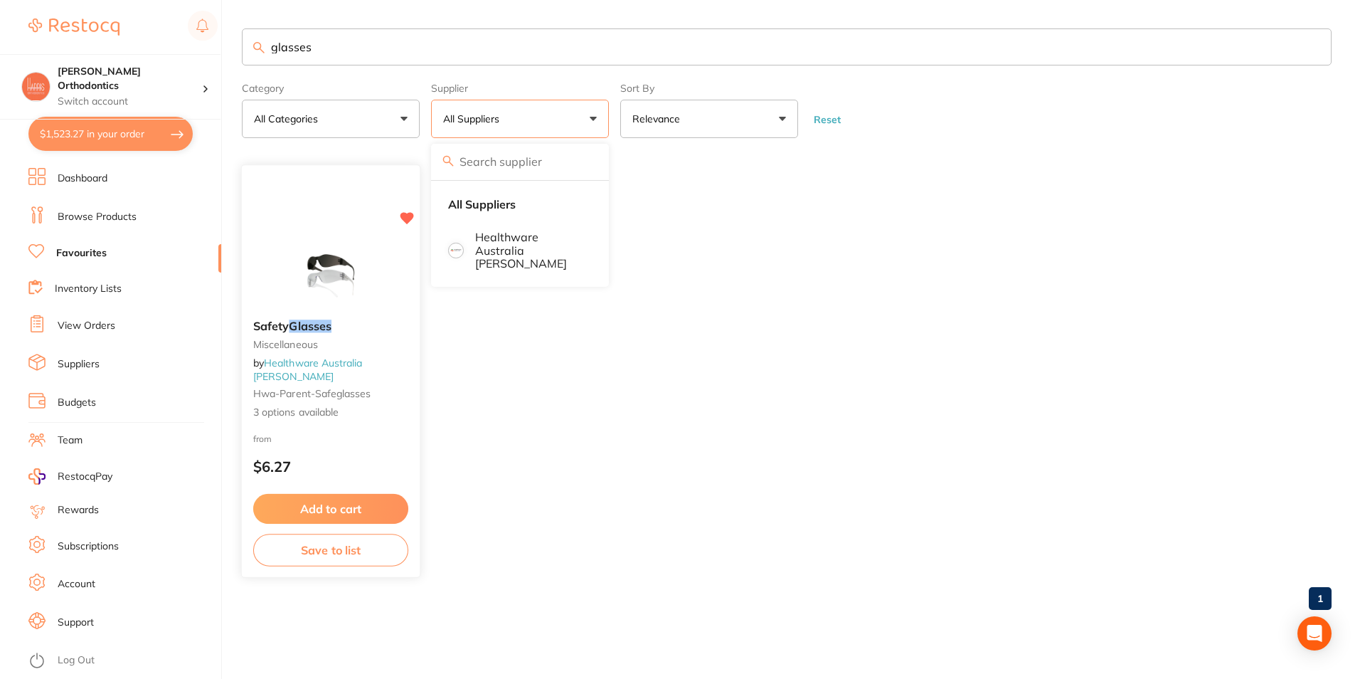
click at [306, 222] on div "Safety Glasses Miscellaneous by Healthware Australia Ridley Hwa-parent-safeglas…" at bounding box center [331, 371] width 180 height 413
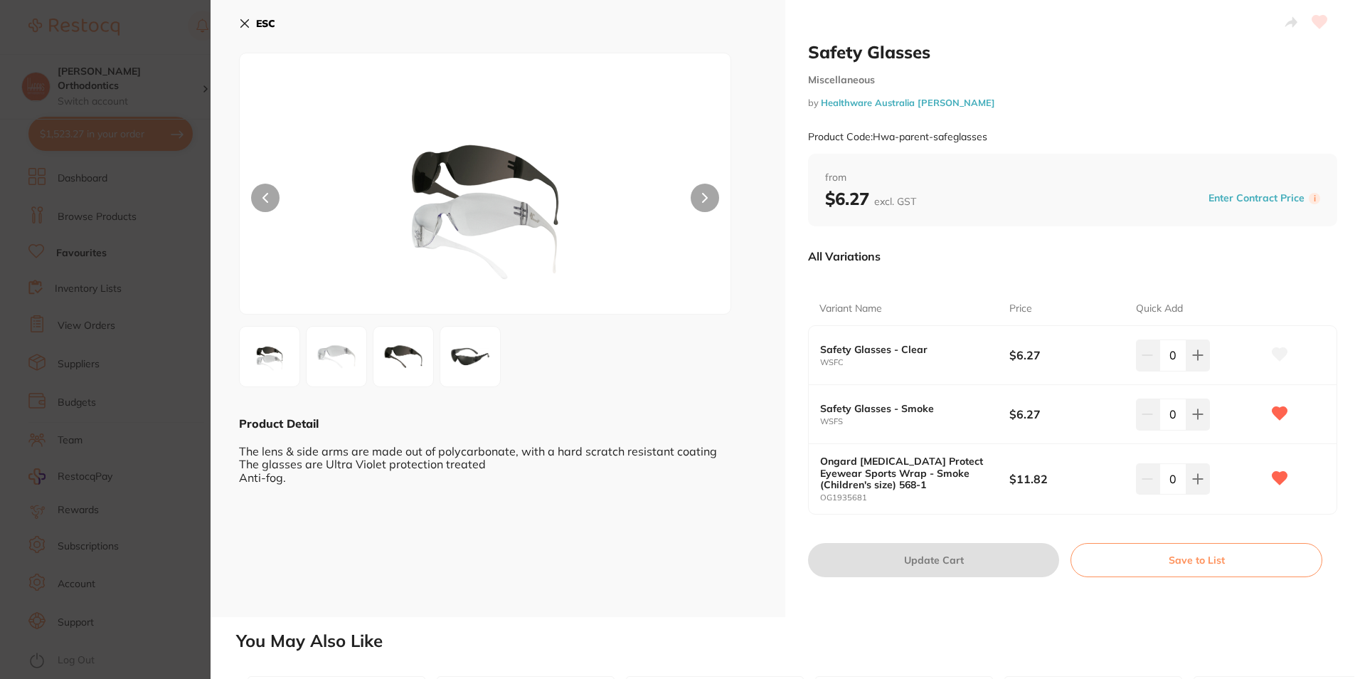
click at [453, 339] on img at bounding box center [470, 356] width 51 height 51
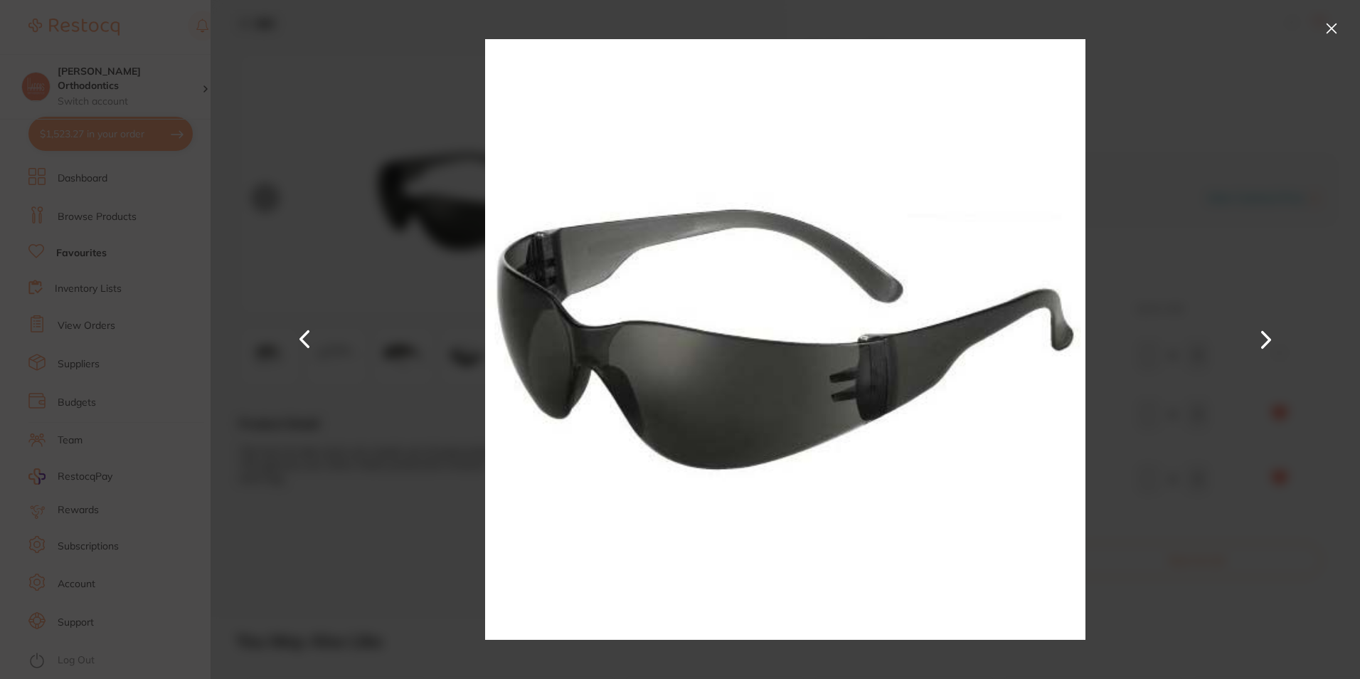
click at [1334, 20] on button at bounding box center [1331, 28] width 23 height 23
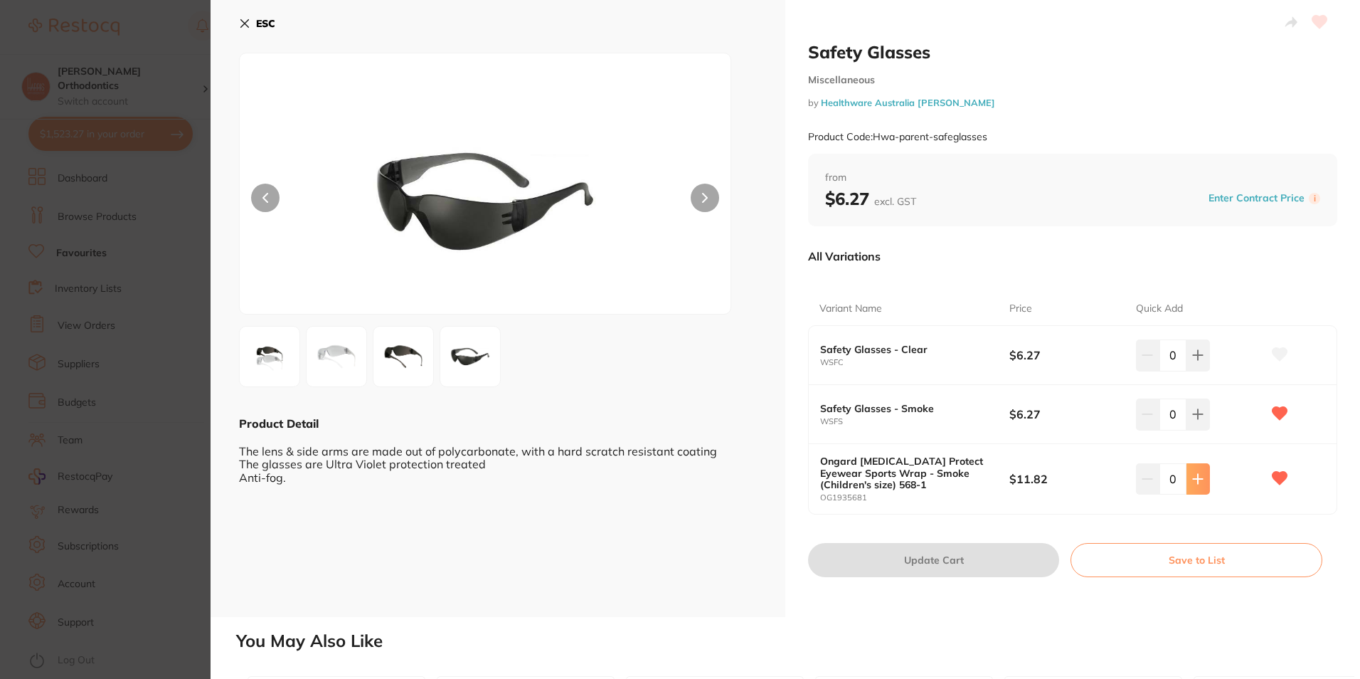
click at [1205, 371] on button at bounding box center [1197, 354] width 23 height 31
click at [1198, 361] on icon at bounding box center [1197, 354] width 11 height 11
click at [1197, 361] on icon at bounding box center [1197, 354] width 11 height 11
type input "3"
click at [989, 558] on button "Update Cart" at bounding box center [933, 560] width 251 height 34
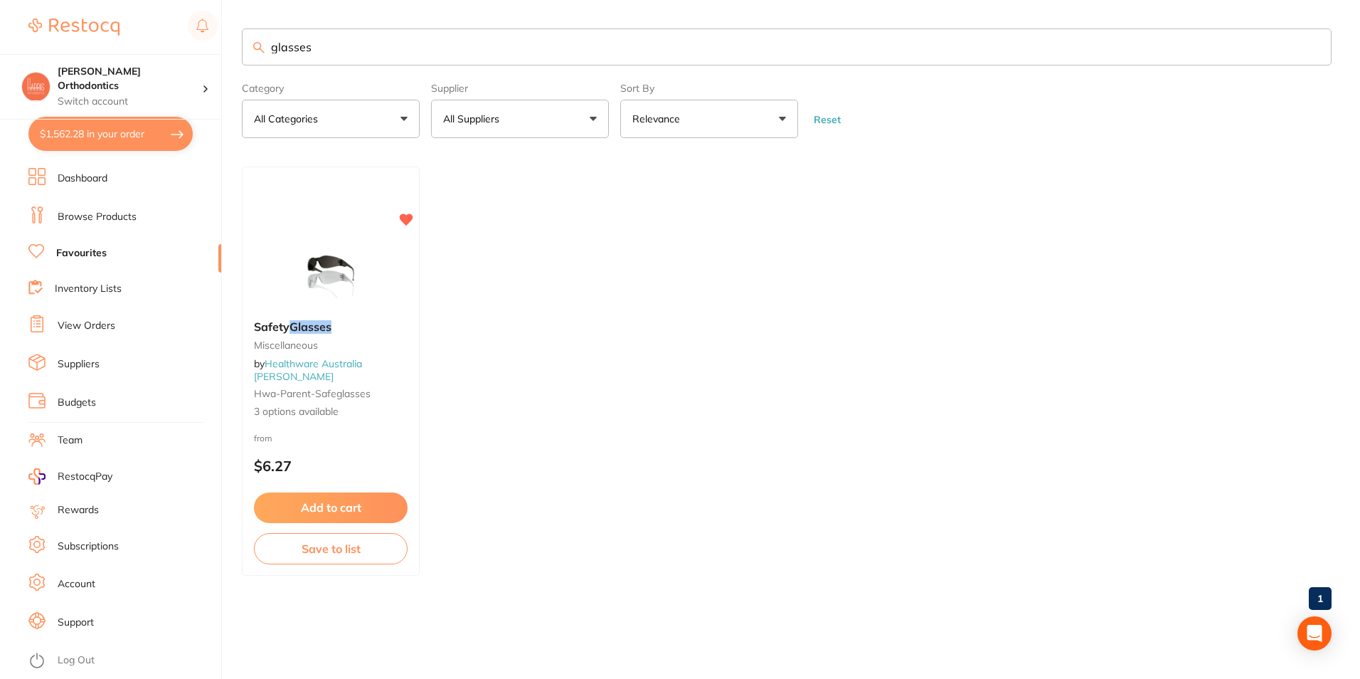
click at [554, 128] on button "All Suppliers" at bounding box center [520, 119] width 178 height 38
click at [334, 60] on input "glasses" at bounding box center [787, 46] width 1090 height 37
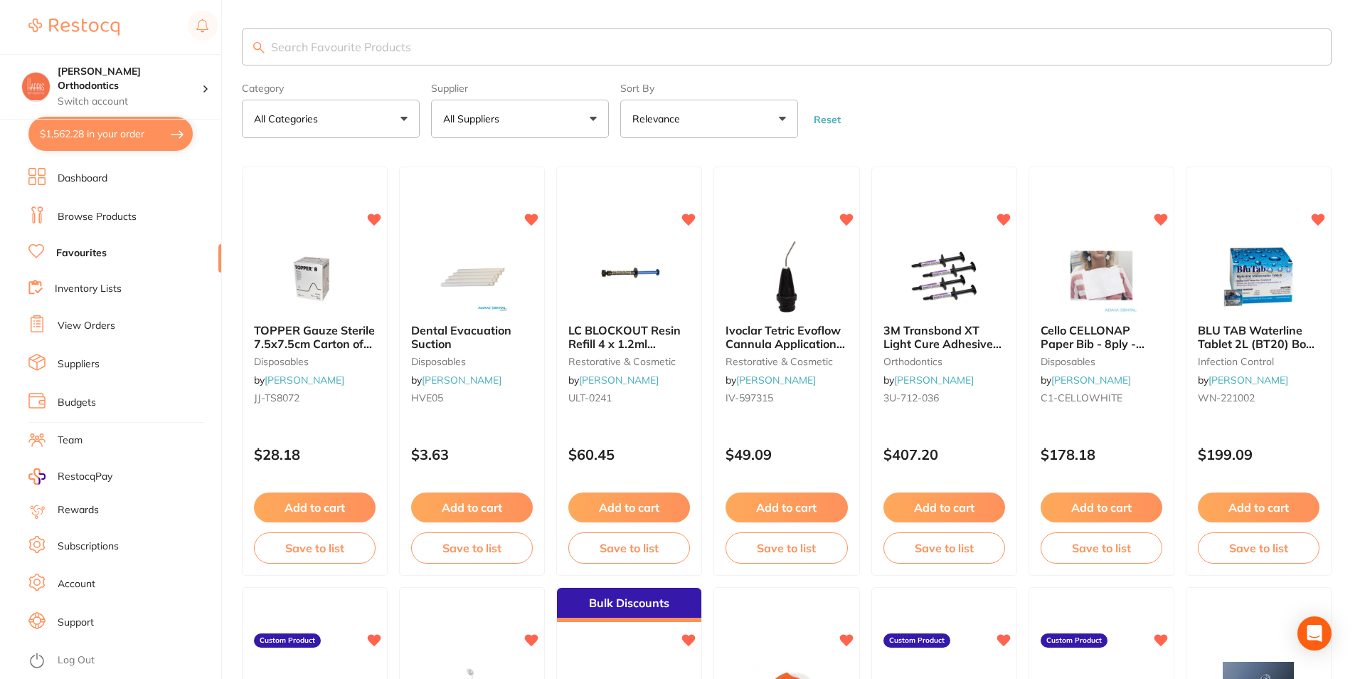
click at [526, 110] on button "All Suppliers" at bounding box center [520, 119] width 178 height 38
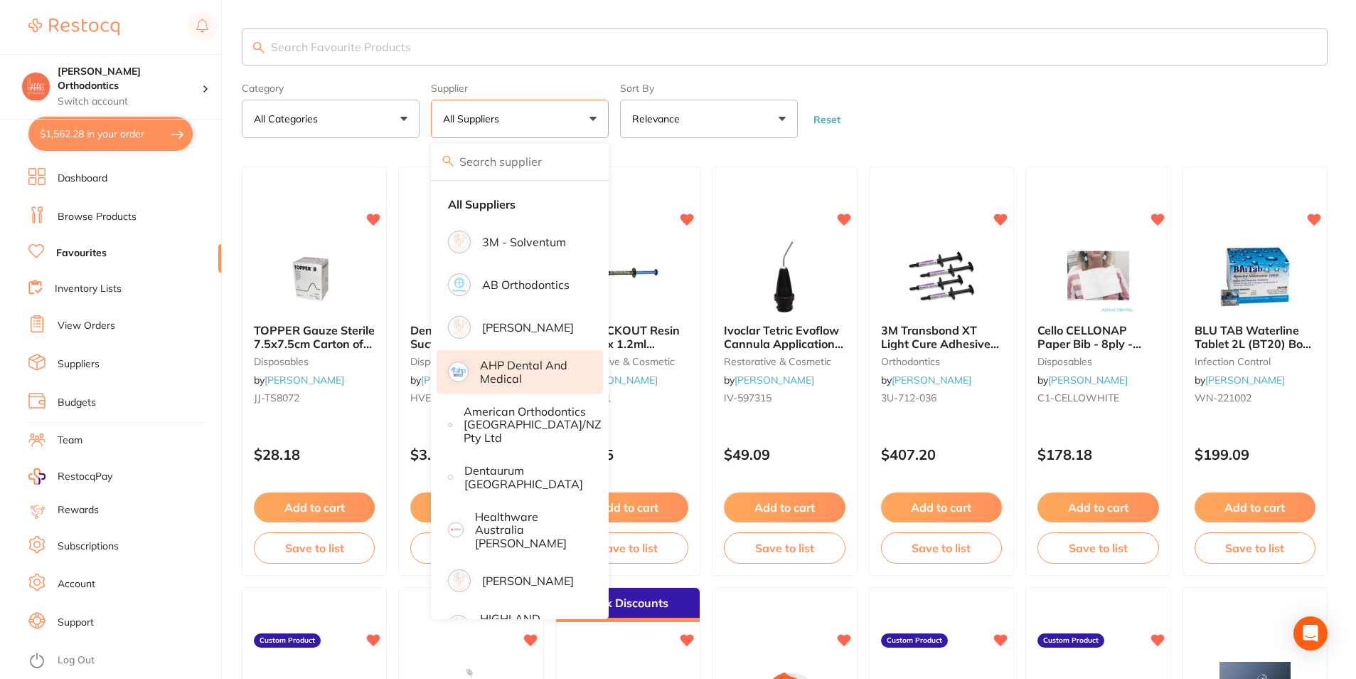
click at [523, 365] on p "AHP Dental and Medical" at bounding box center [531, 372] width 103 height 26
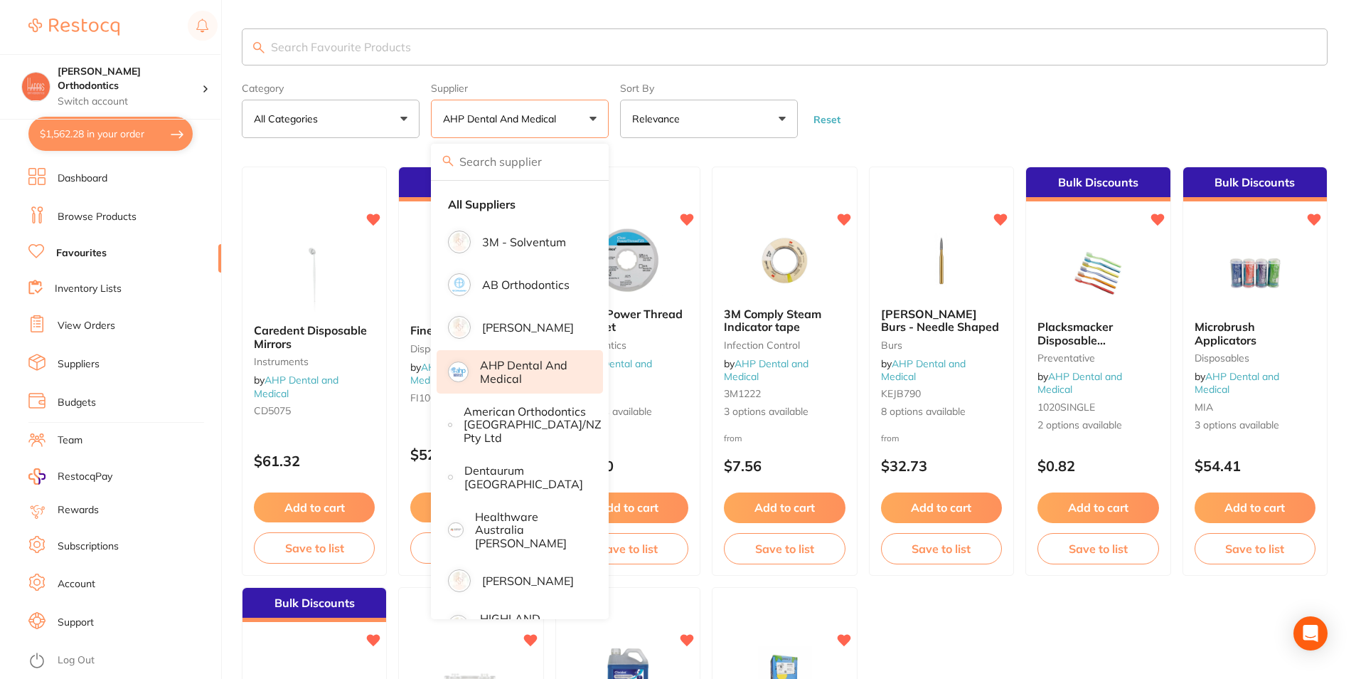
click at [808, 504] on button "Add to cart" at bounding box center [784, 507] width 121 height 30
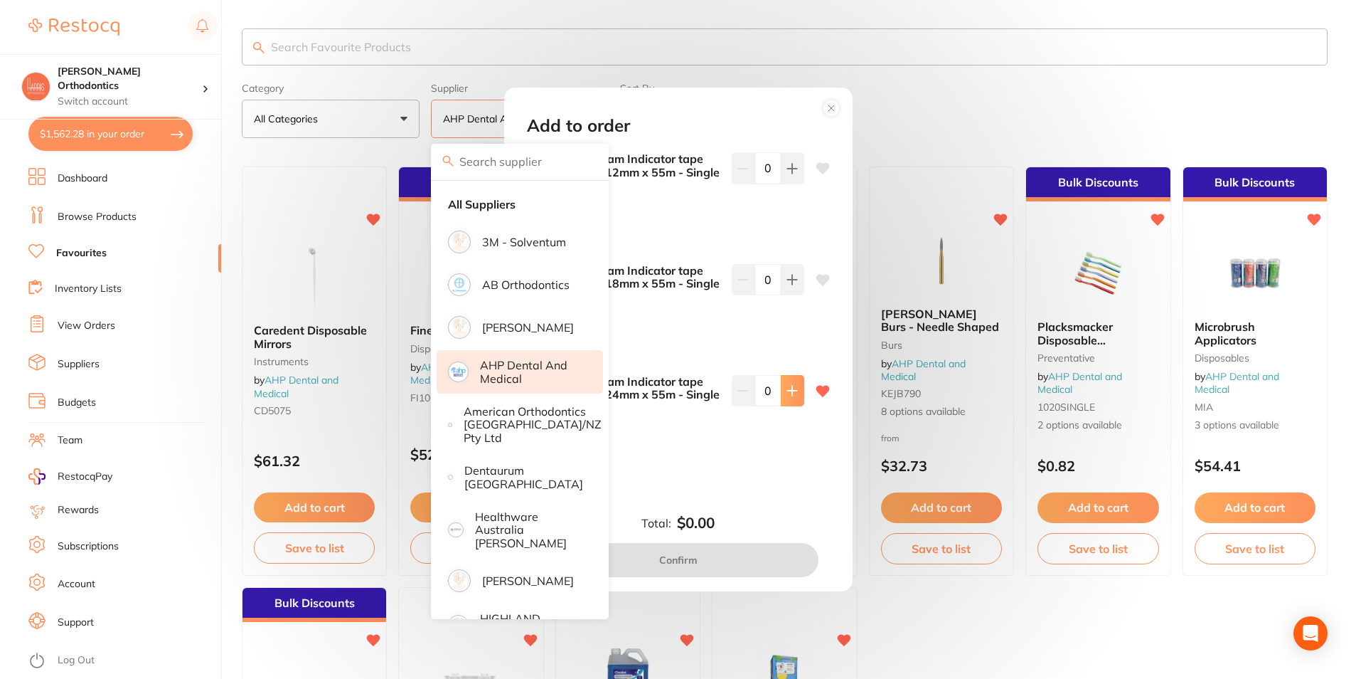
click at [794, 184] on button at bounding box center [792, 167] width 23 height 31
type input "2"
click at [689, 559] on button "Confirm" at bounding box center [678, 560] width 280 height 34
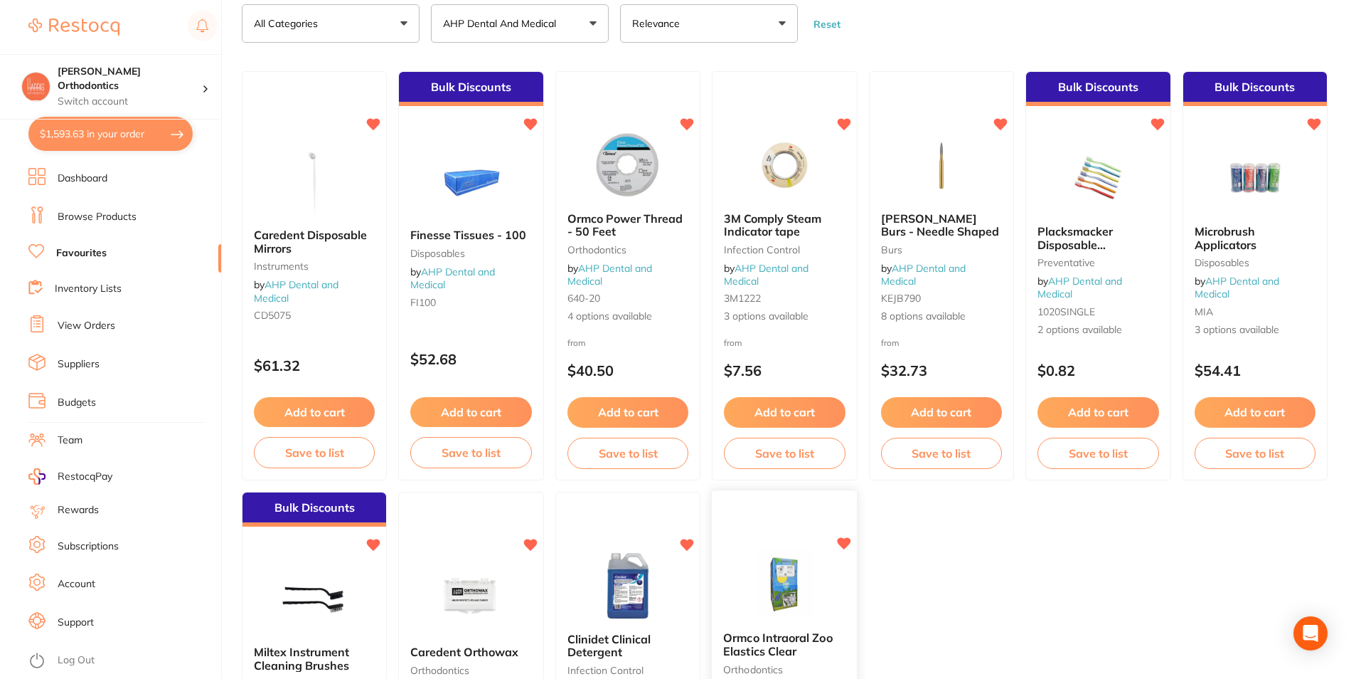
scroll to position [285, 0]
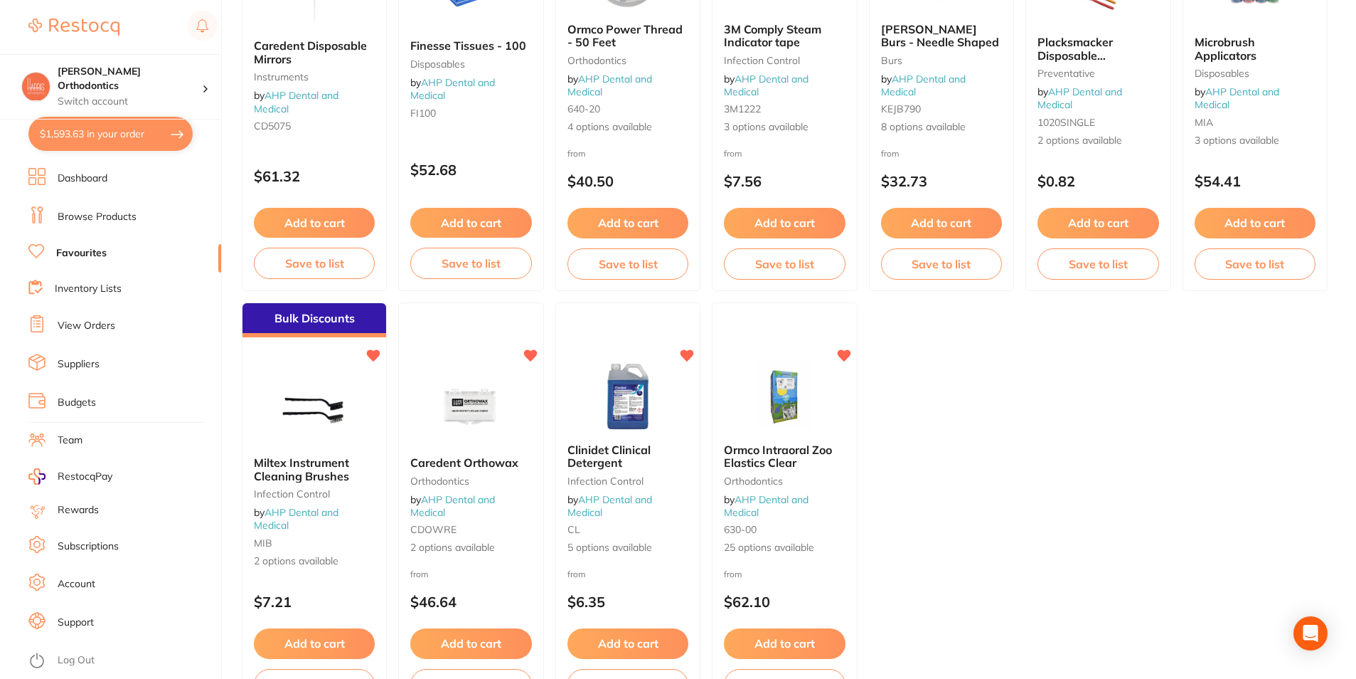
click at [624, 644] on button "Add to cart" at bounding box center [628, 643] width 121 height 30
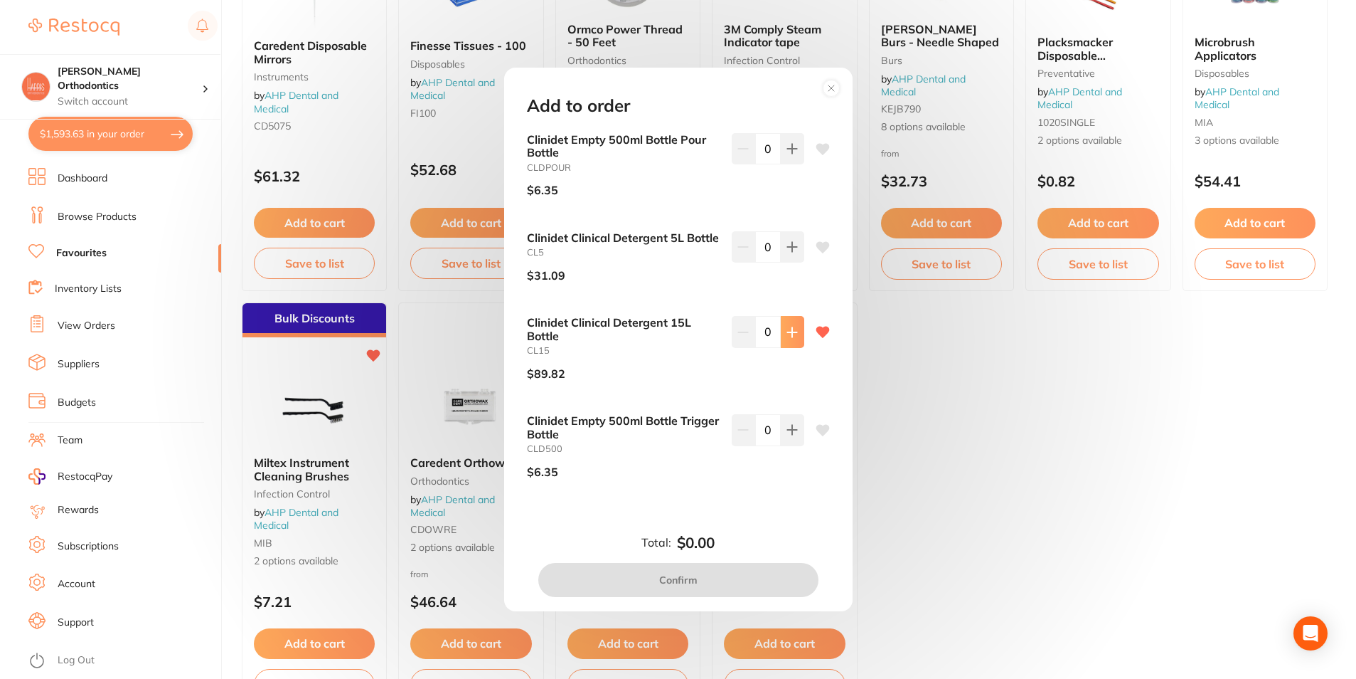
click at [797, 164] on button at bounding box center [792, 148] width 23 height 31
type input "1"
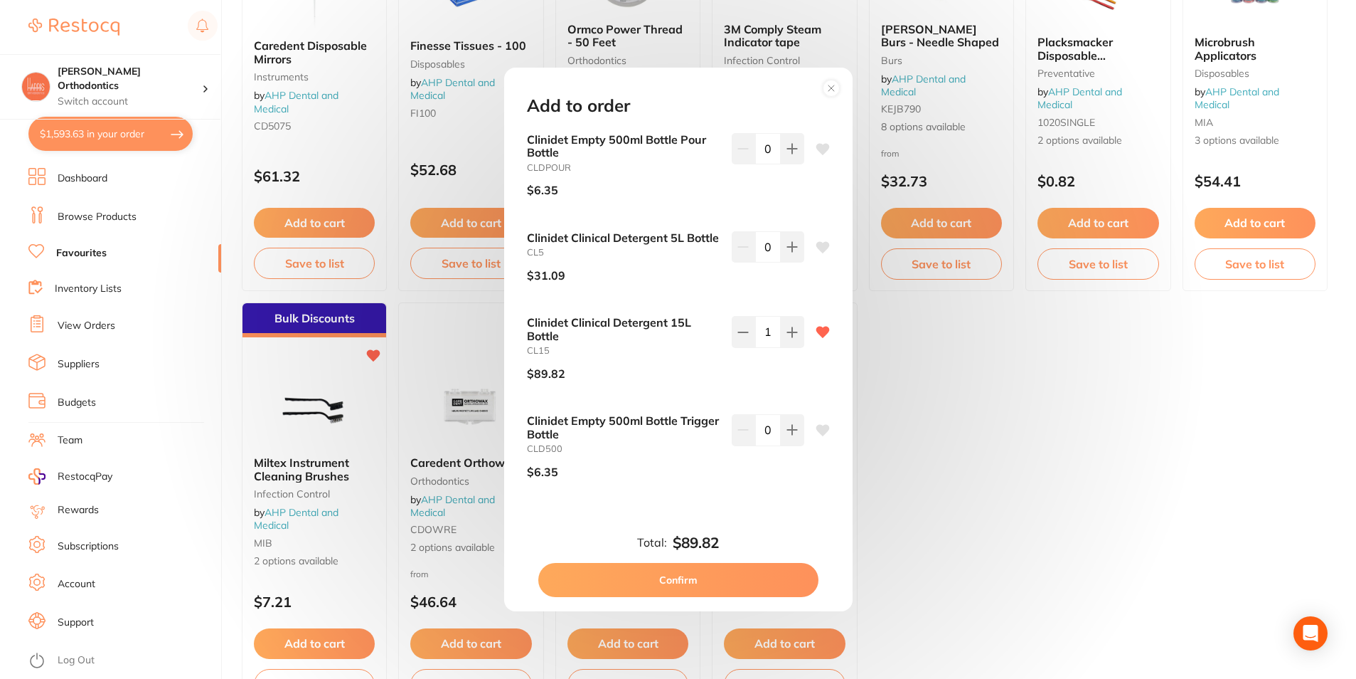
click at [696, 582] on button "Confirm" at bounding box center [678, 580] width 280 height 34
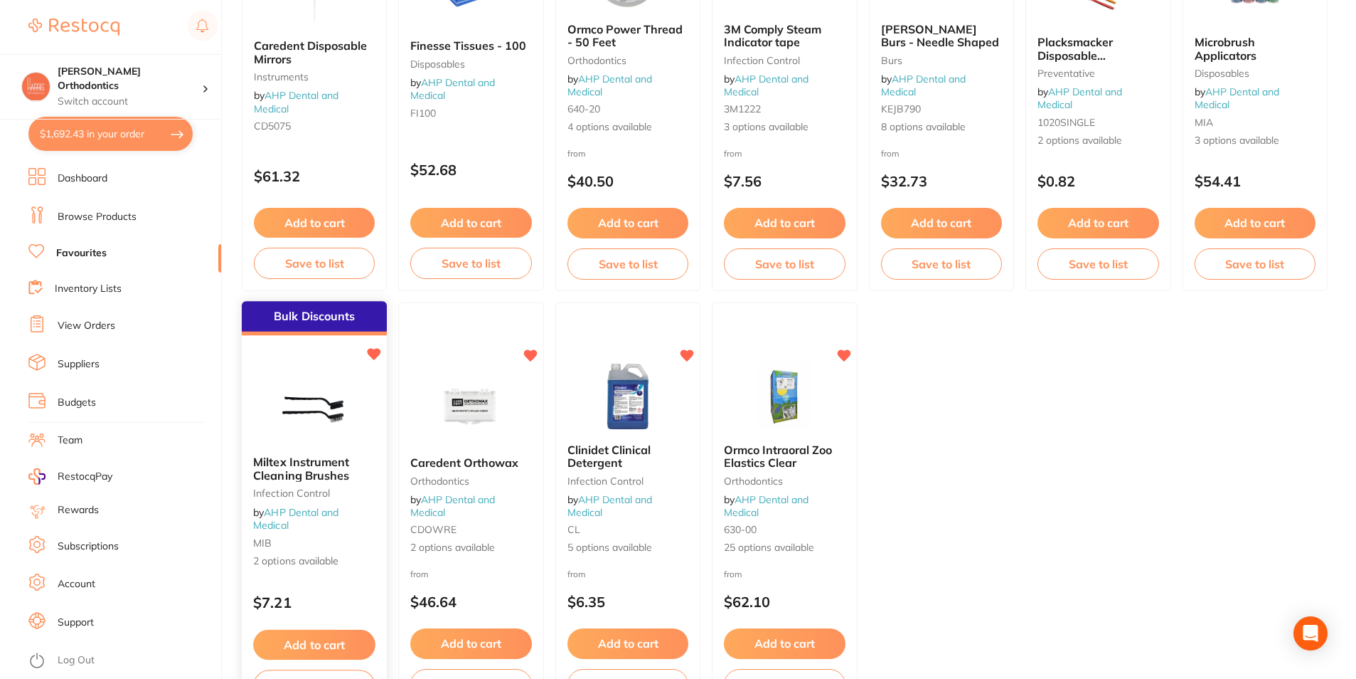
click at [271, 465] on span "Miltex Instrument Cleaning Brushes" at bounding box center [301, 469] width 96 height 28
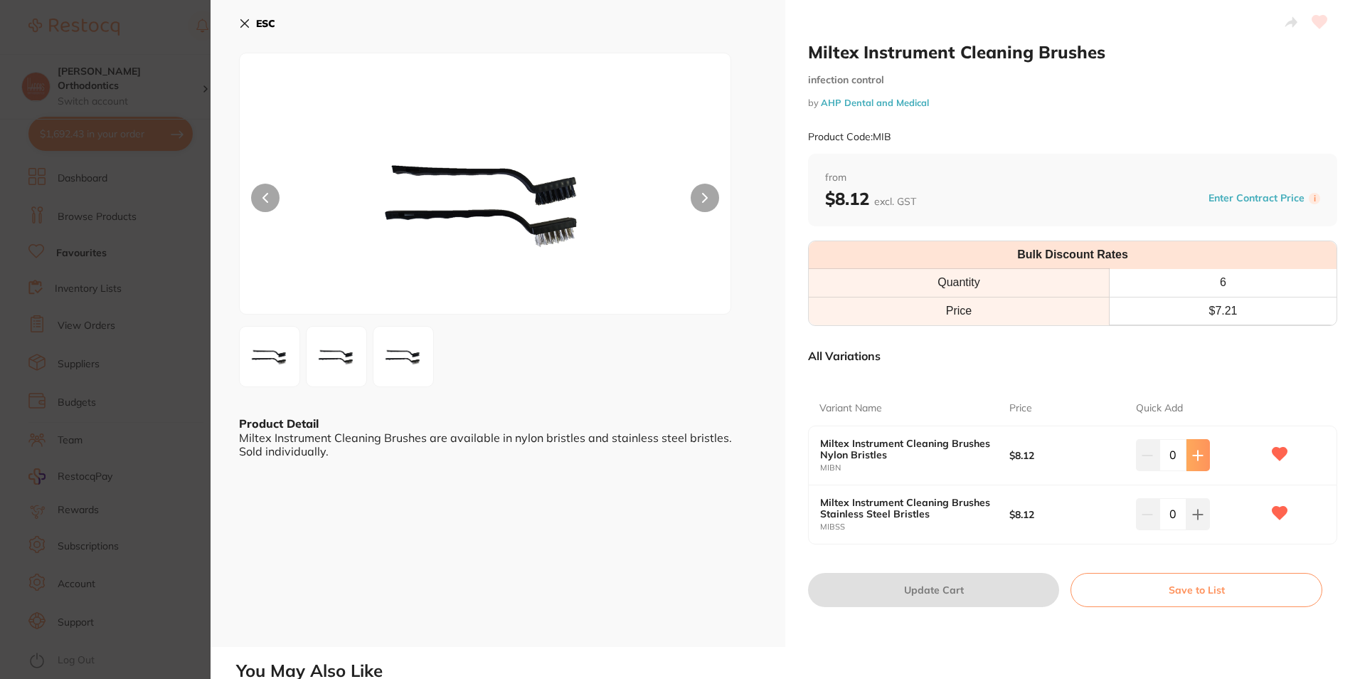
click at [1200, 447] on button at bounding box center [1197, 454] width 23 height 31
type input "1"
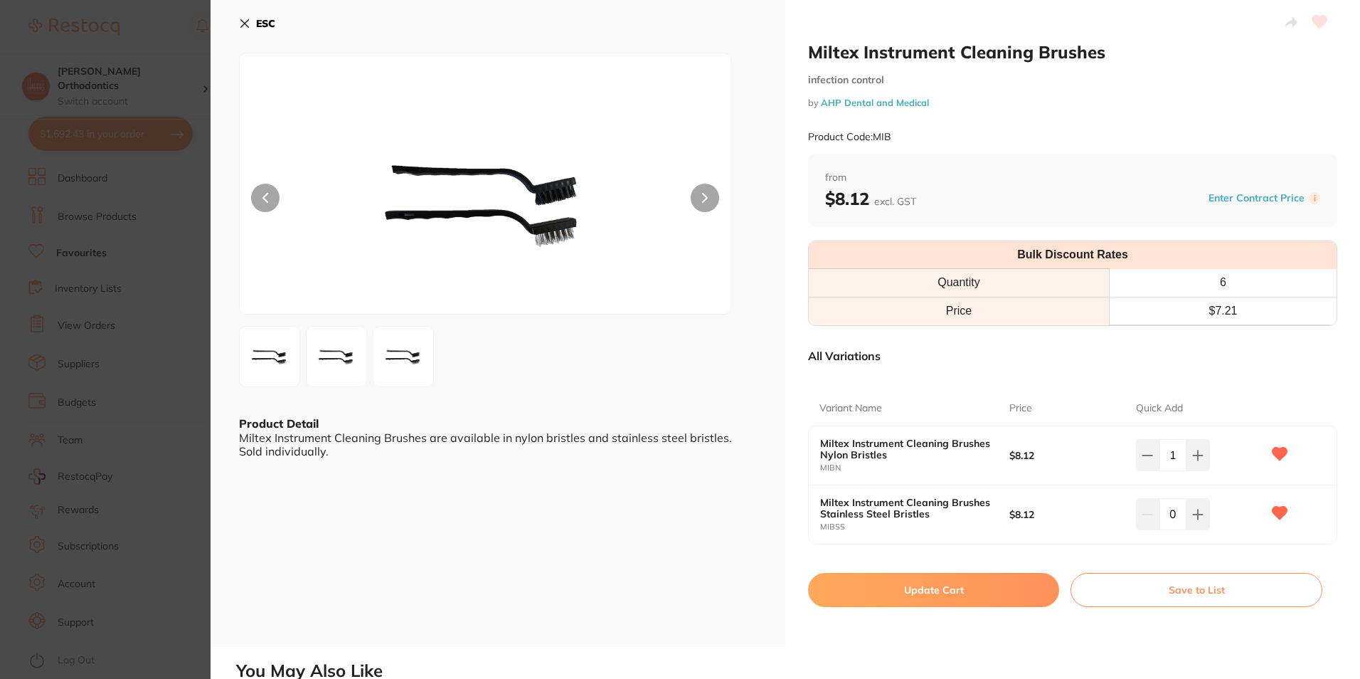
click at [1013, 586] on button "Update Cart" at bounding box center [933, 590] width 251 height 34
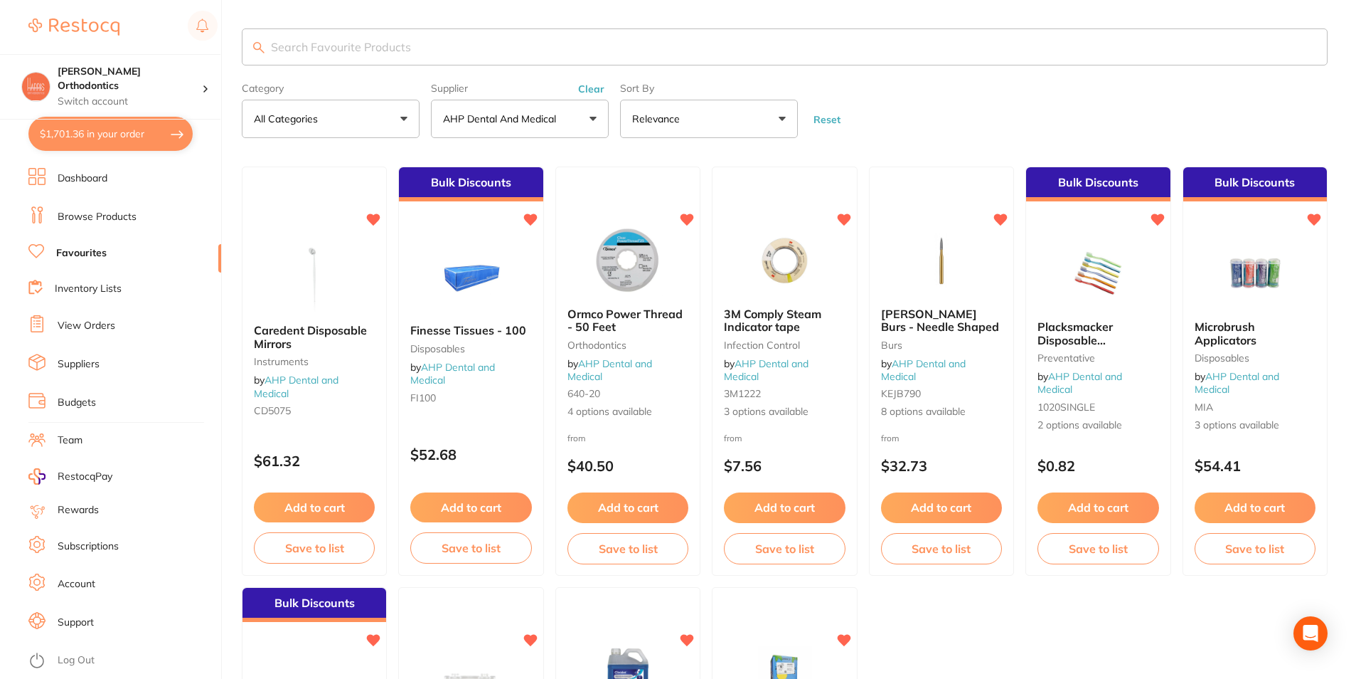
click at [631, 509] on button "Add to cart" at bounding box center [628, 507] width 121 height 30
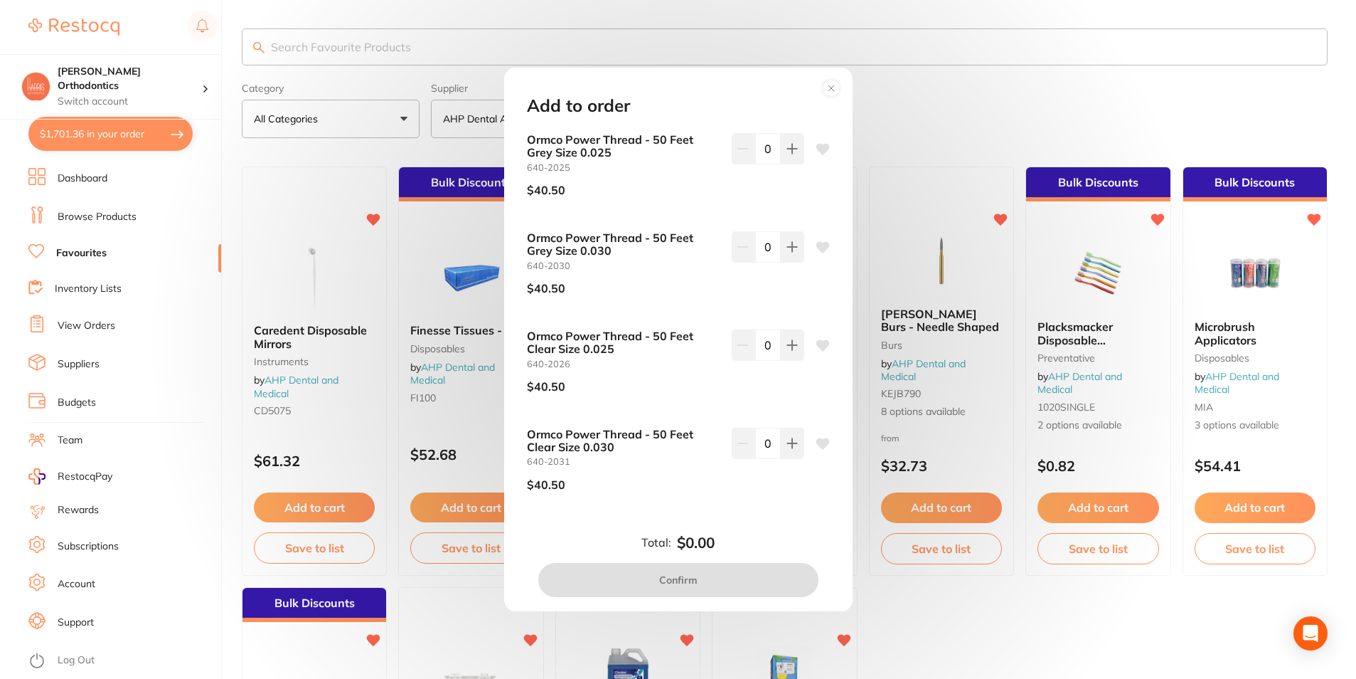
click at [817, 345] on icon at bounding box center [823, 344] width 14 height 11
click at [792, 154] on icon at bounding box center [792, 148] width 11 height 11
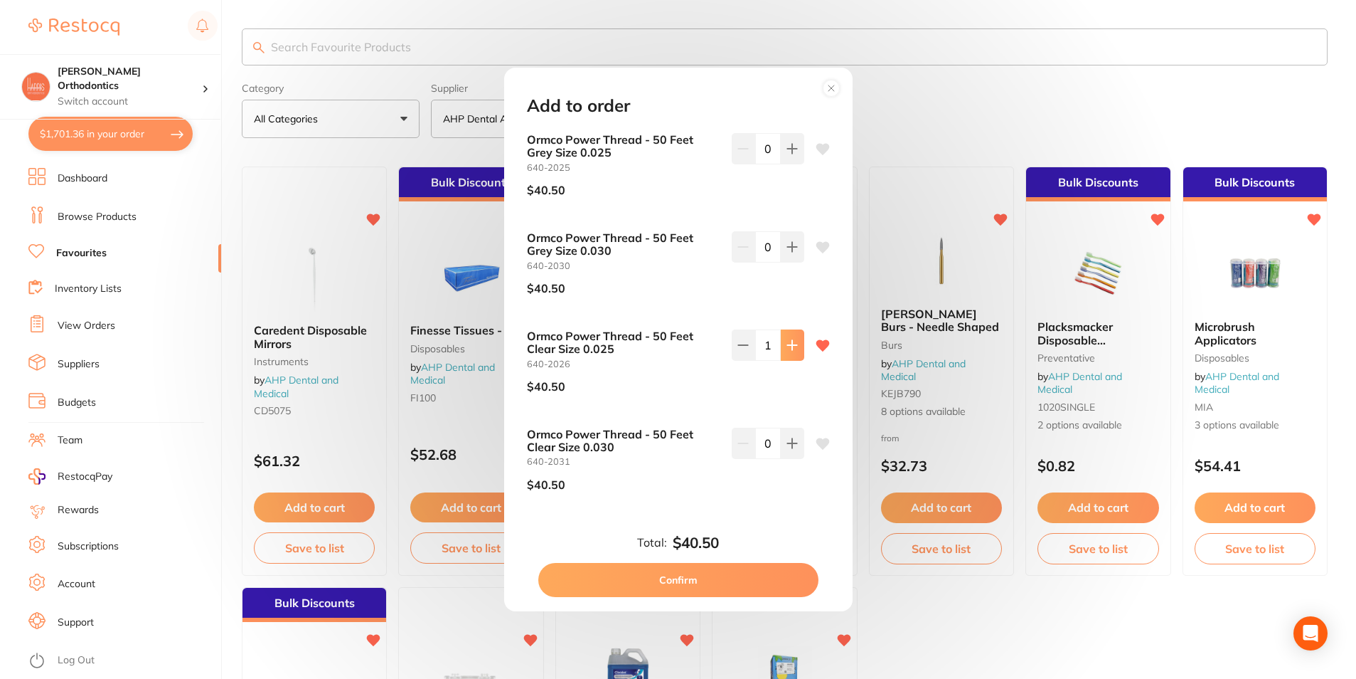
click at [787, 154] on icon at bounding box center [792, 148] width 11 height 11
click at [740, 154] on icon at bounding box center [743, 148] width 11 height 11
type input "2"
click at [698, 573] on button "Confirm" at bounding box center [678, 580] width 280 height 34
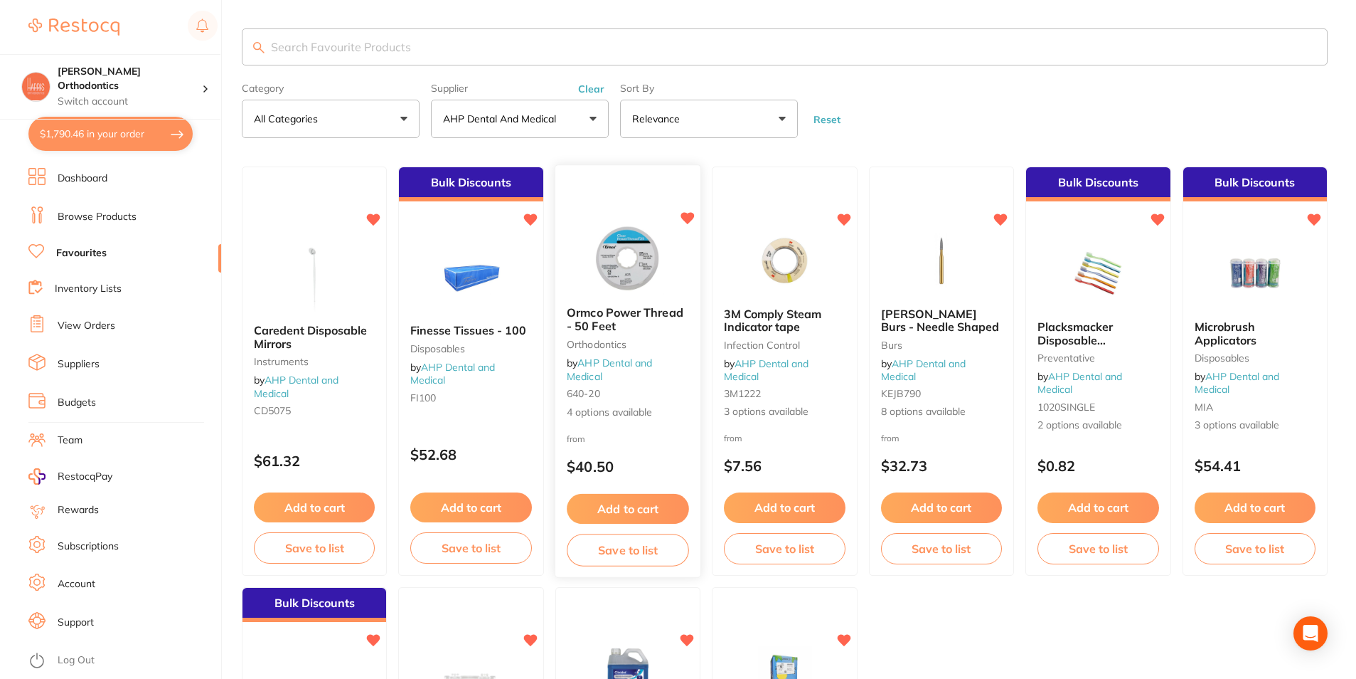
click at [664, 388] on small "640-20" at bounding box center [628, 393] width 122 height 11
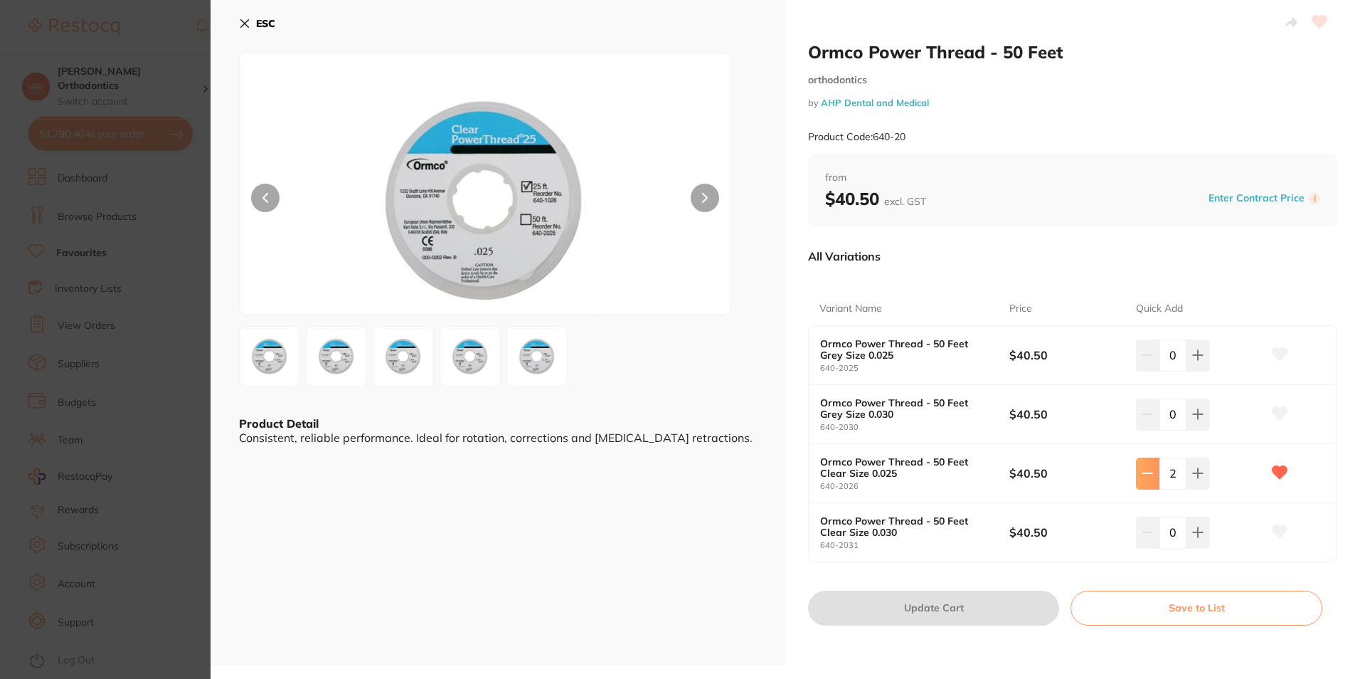
click at [1142, 361] on icon at bounding box center [1147, 354] width 11 height 11
type input "0"
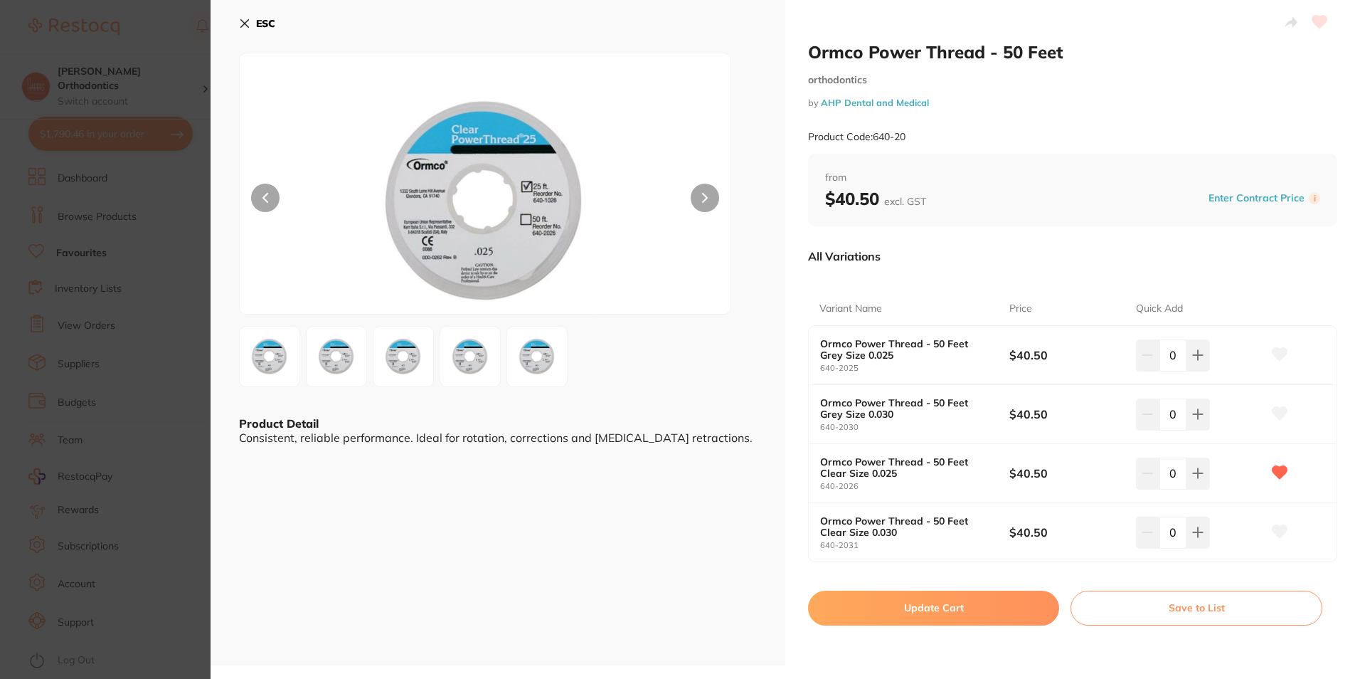
click at [994, 596] on button "Update Cart" at bounding box center [933, 607] width 251 height 34
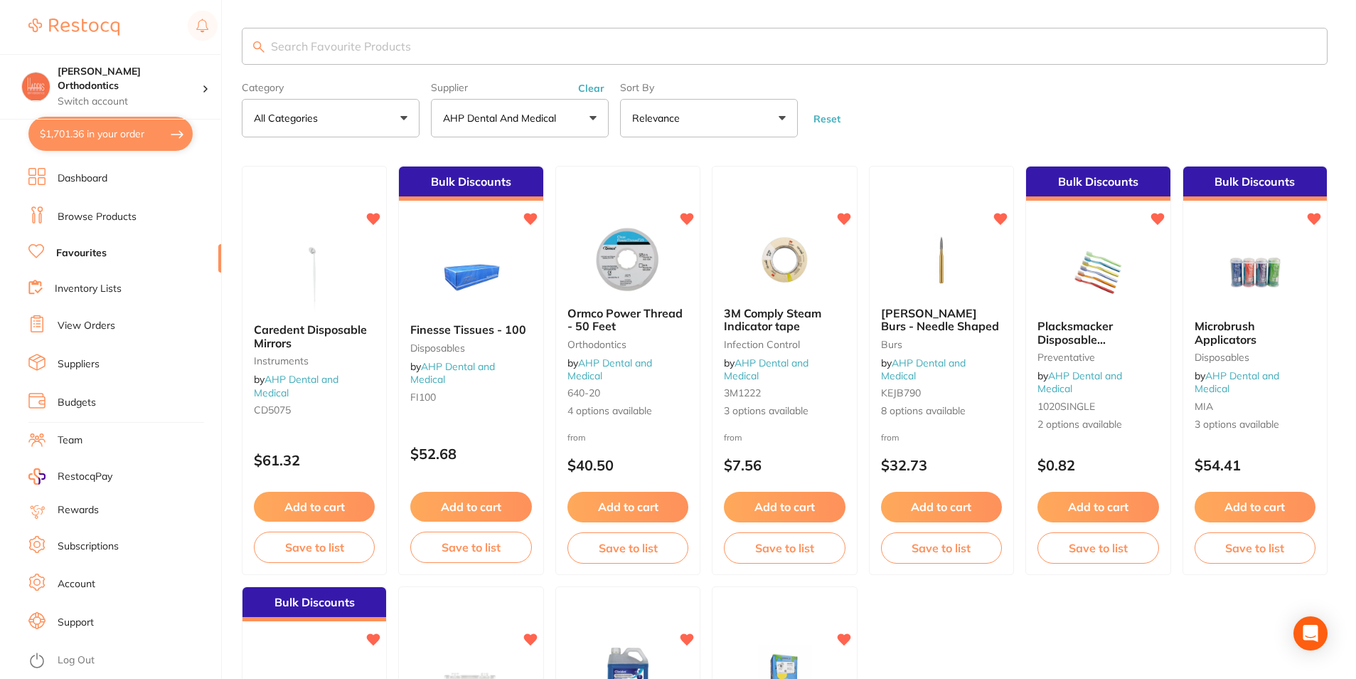
scroll to position [143, 0]
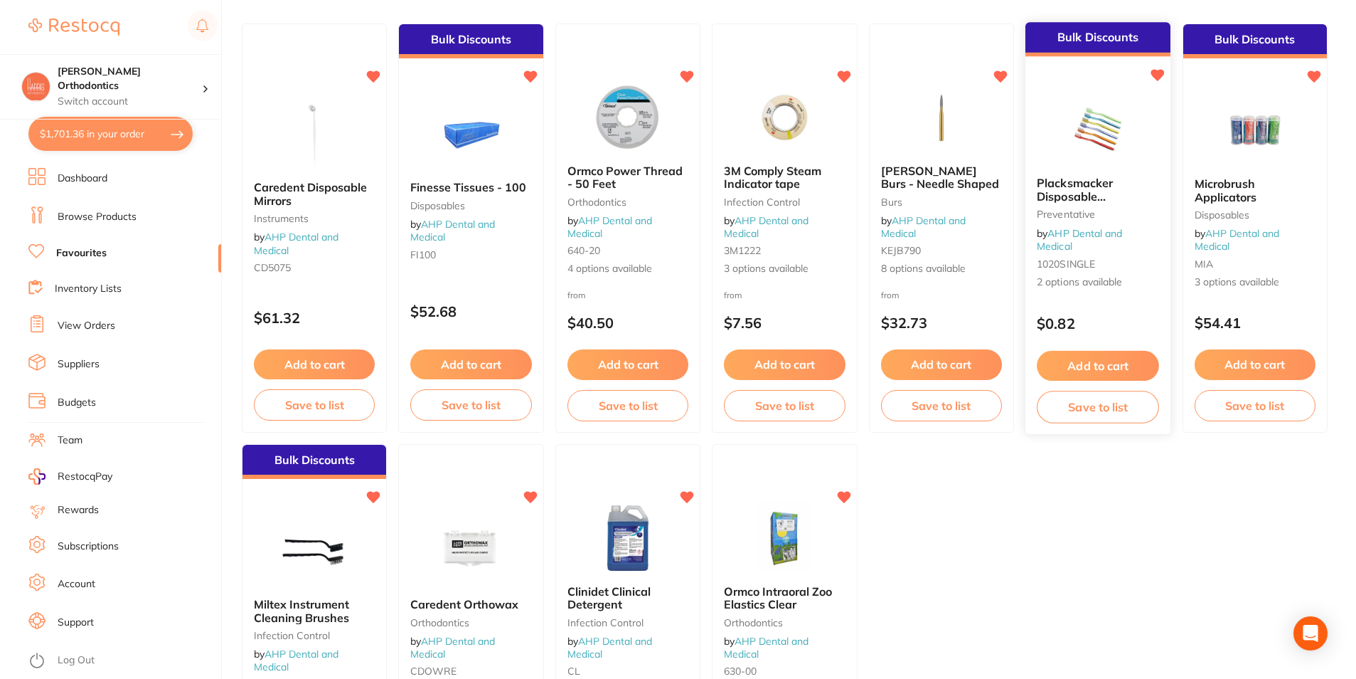
click at [1103, 365] on button "Add to cart" at bounding box center [1098, 366] width 122 height 31
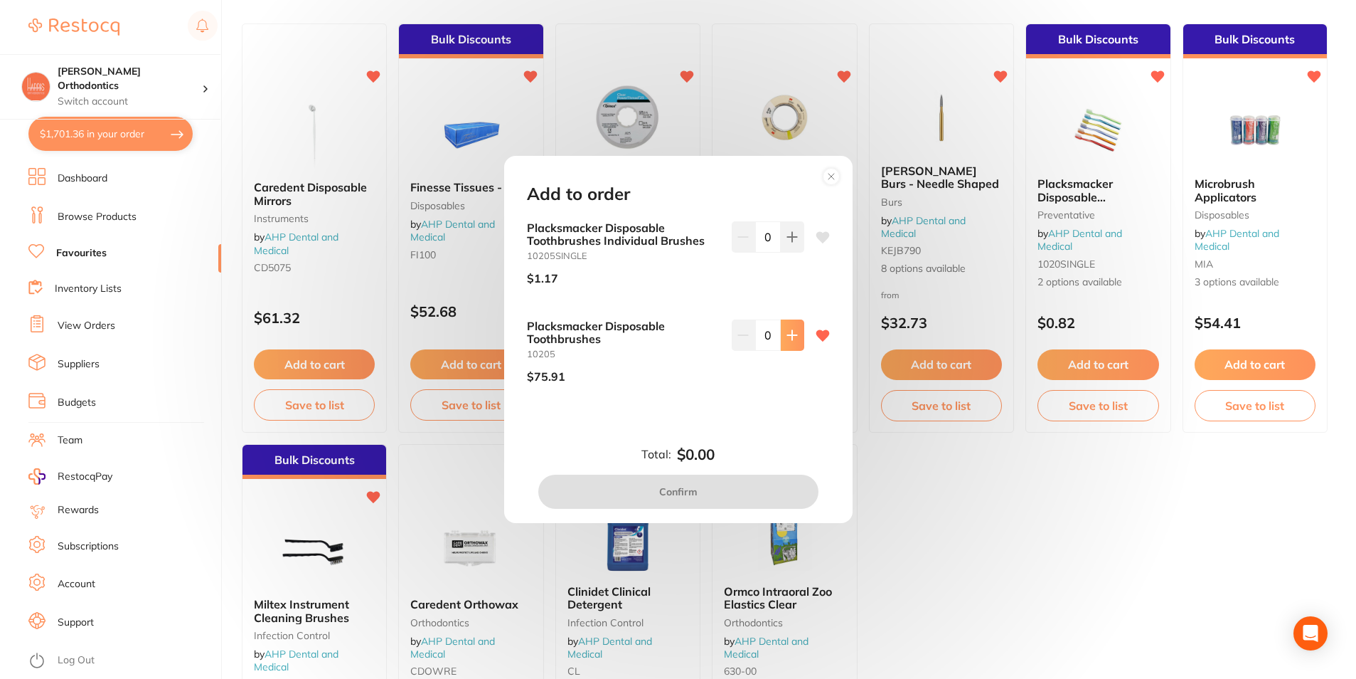
click at [783, 253] on button at bounding box center [792, 236] width 23 height 31
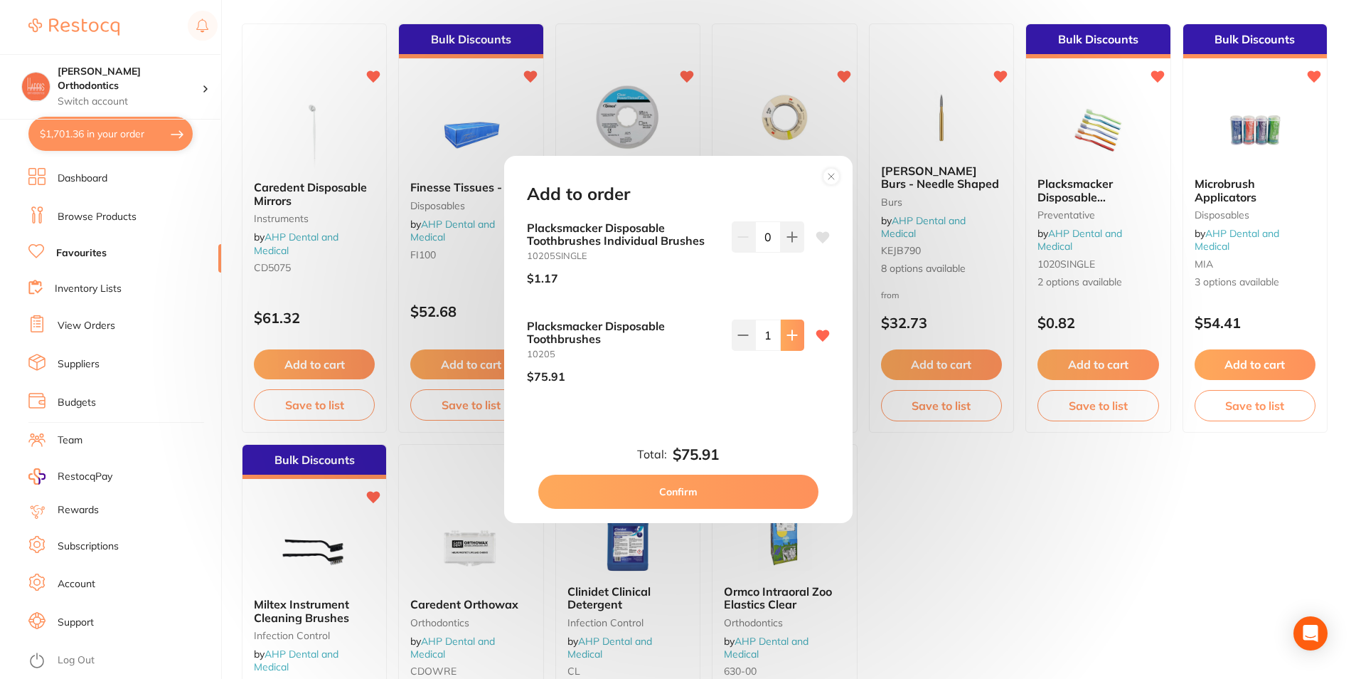
click at [783, 253] on button at bounding box center [792, 236] width 23 height 31
type input "3"
click at [701, 487] on button "Confirm" at bounding box center [678, 491] width 280 height 34
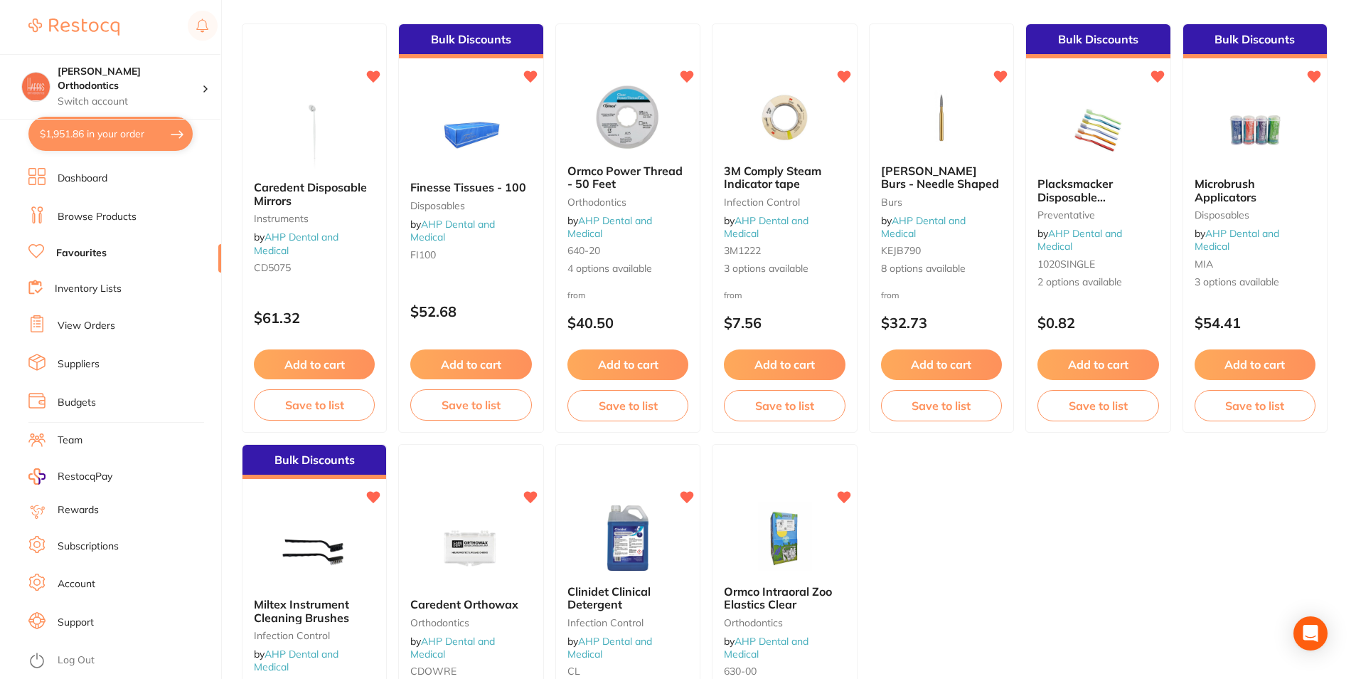
click at [139, 127] on button "$1,951.86 in your order" at bounding box center [110, 134] width 164 height 34
checkbox input "true"
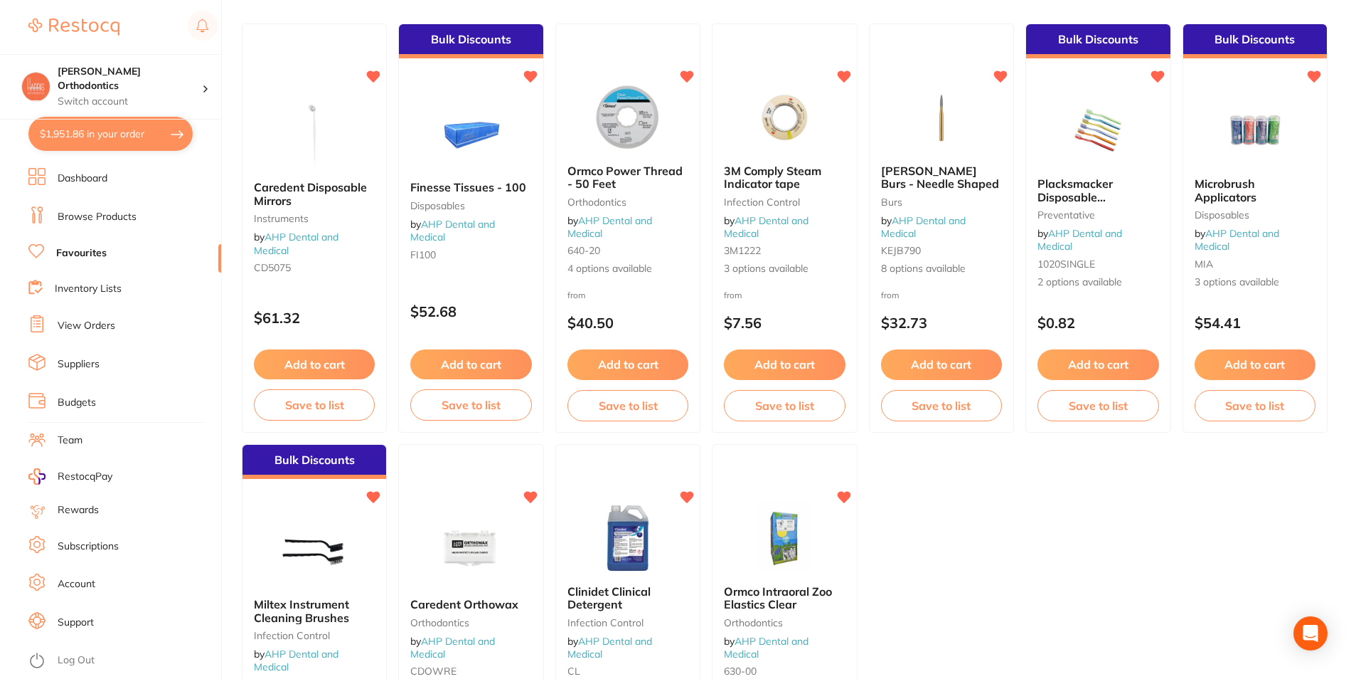
checkbox input "true"
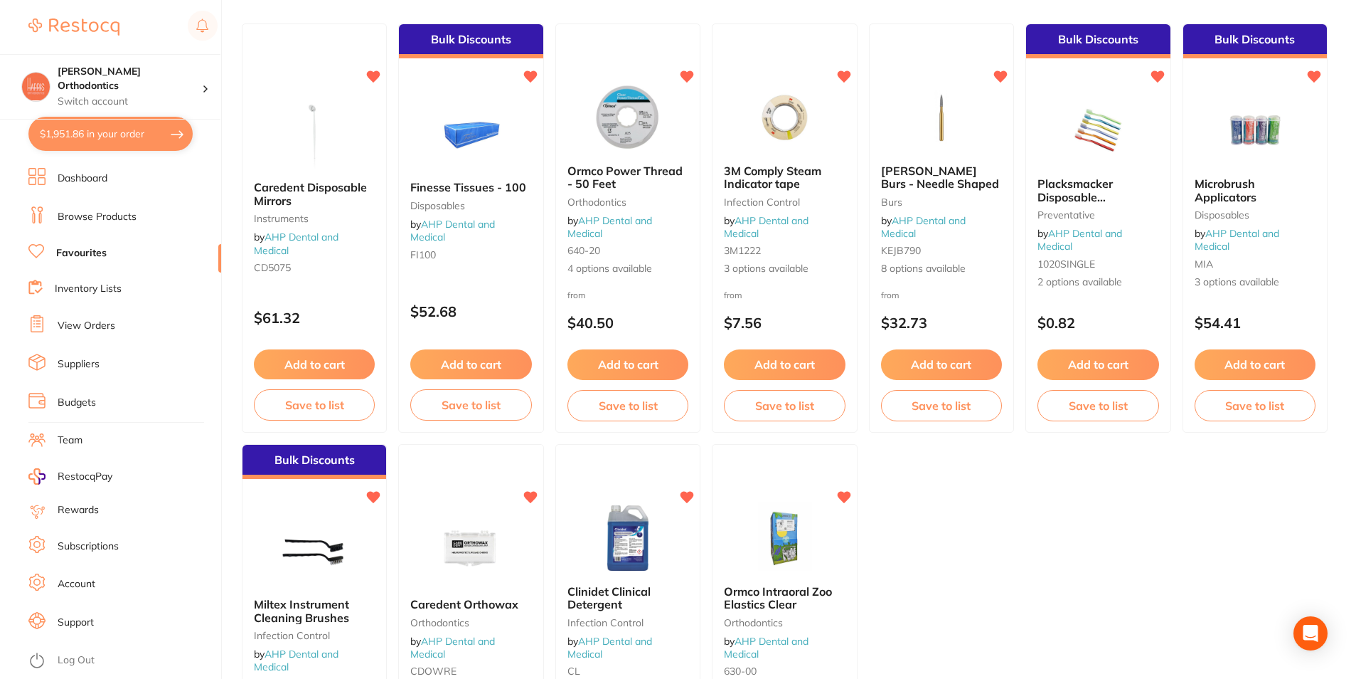
checkbox input "true"
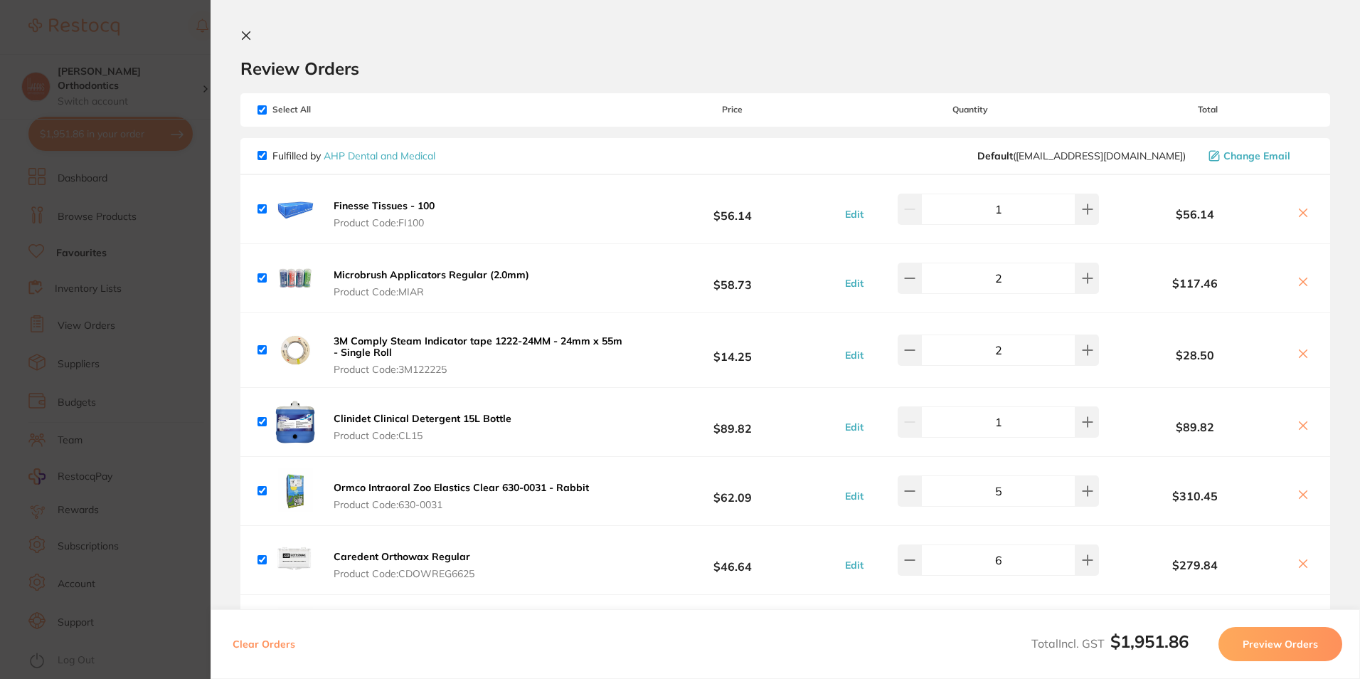
click at [250, 28] on section "Review Orders Your orders are being processed and we will notify you once we ha…" at bounding box center [785, 339] width 1149 height 679
click at [253, 39] on button at bounding box center [248, 37] width 17 height 14
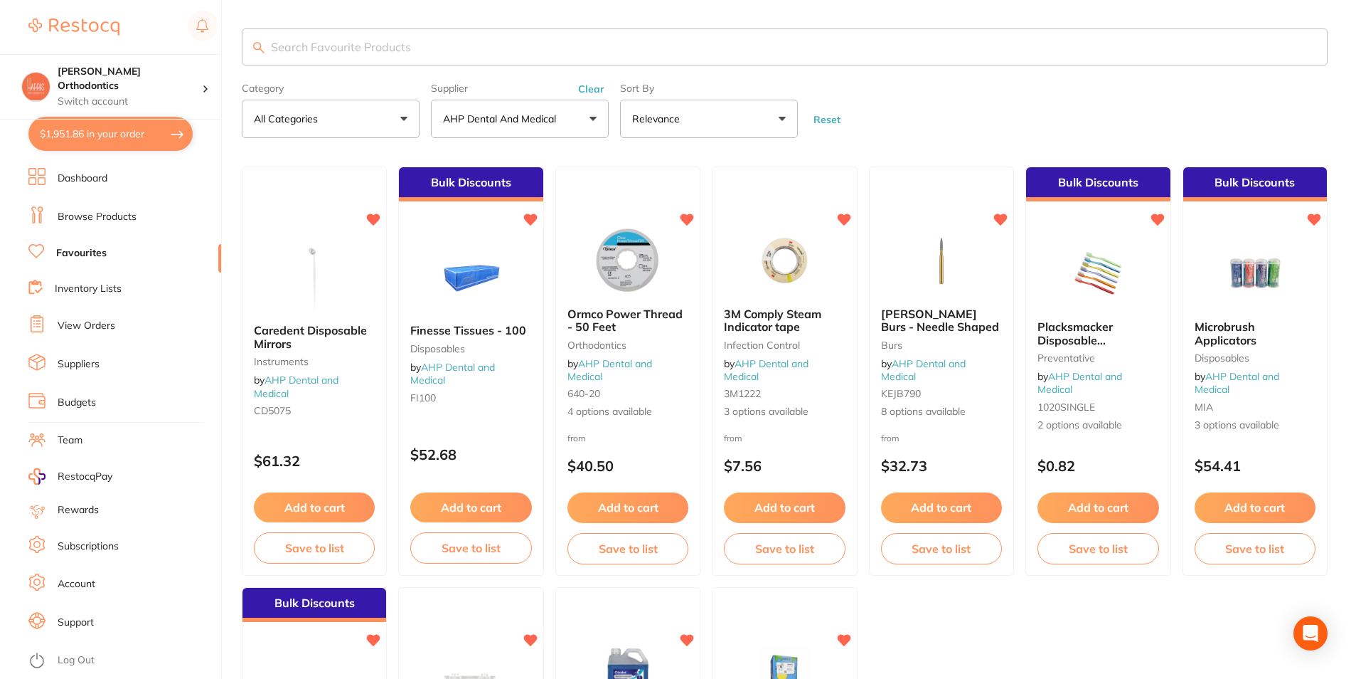
click at [511, 102] on button "AHP Dental and Medical" at bounding box center [520, 119] width 178 height 38
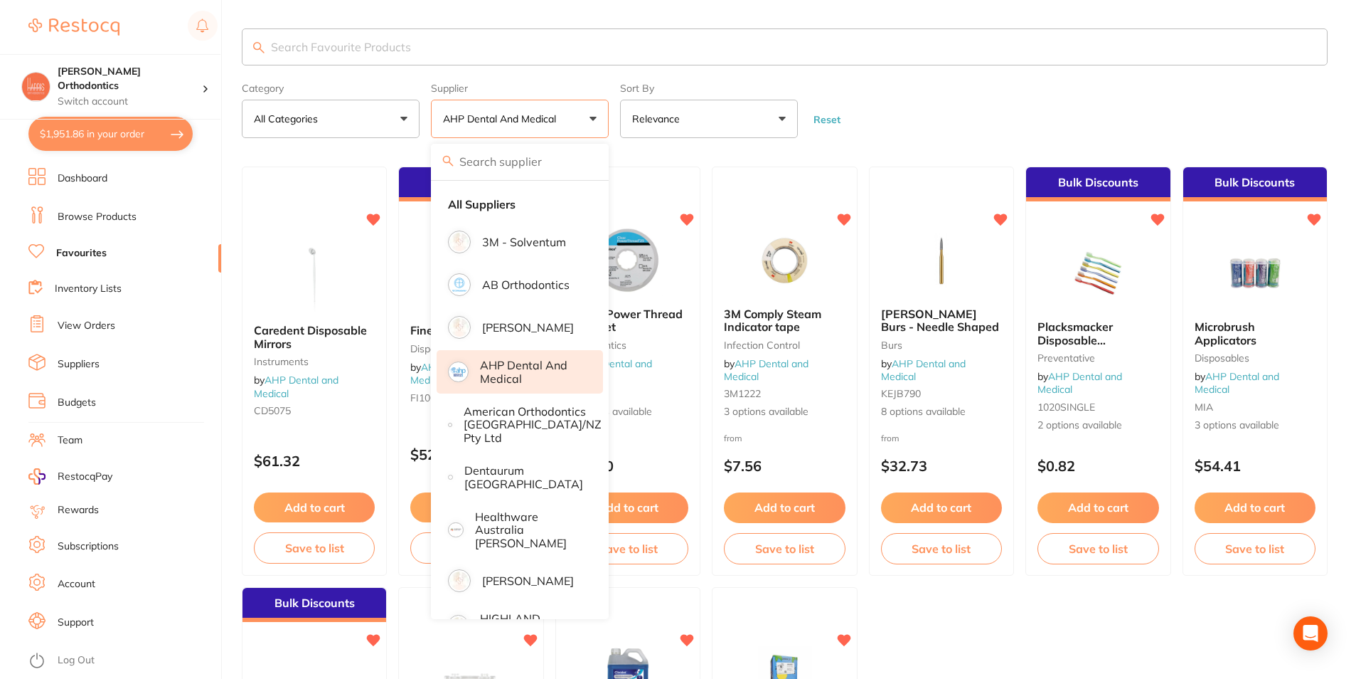
click at [516, 371] on p "AHP Dental and Medical" at bounding box center [531, 372] width 103 height 26
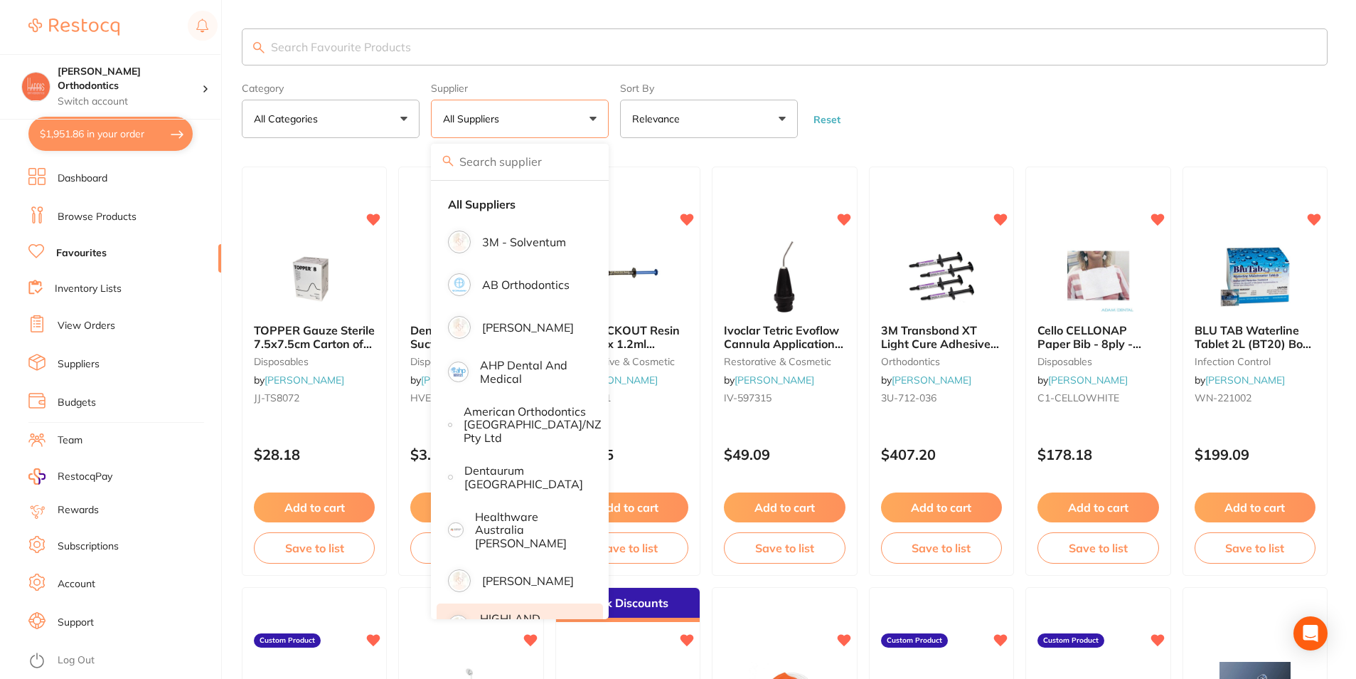
scroll to position [207, 0]
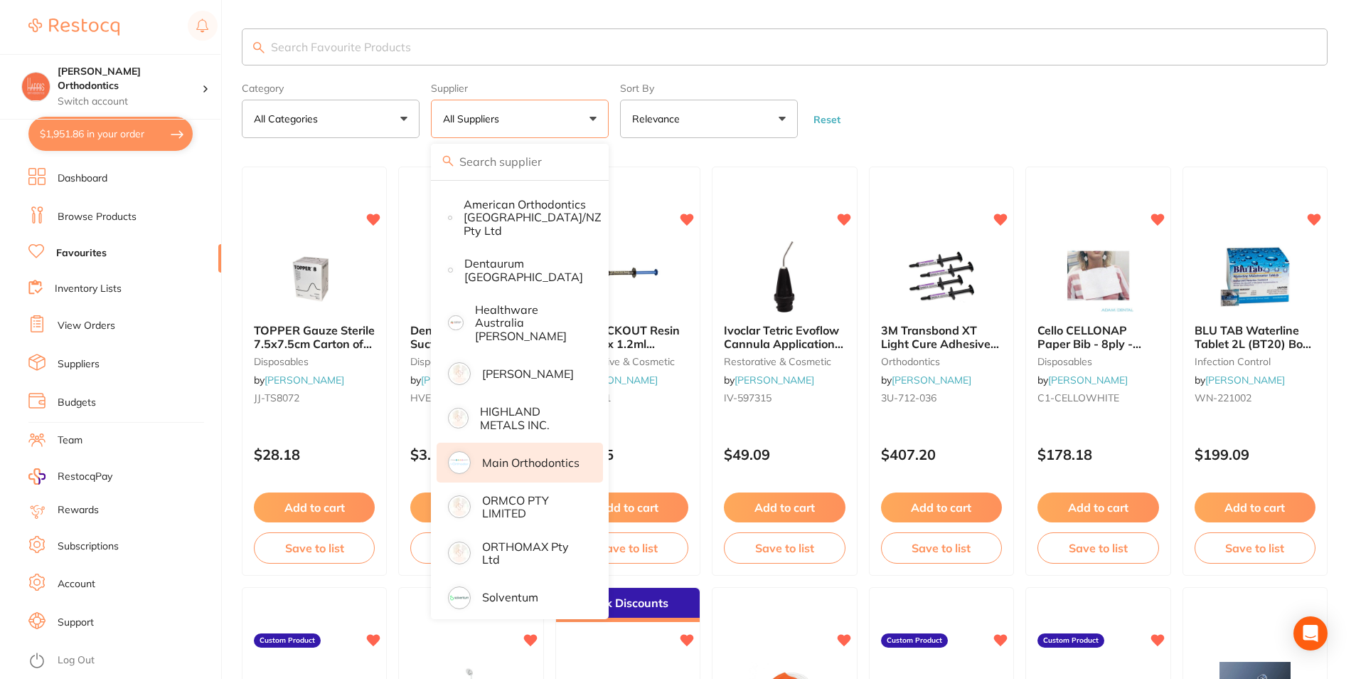
click at [557, 456] on p "Main Orthodontics" at bounding box center [530, 462] width 97 height 13
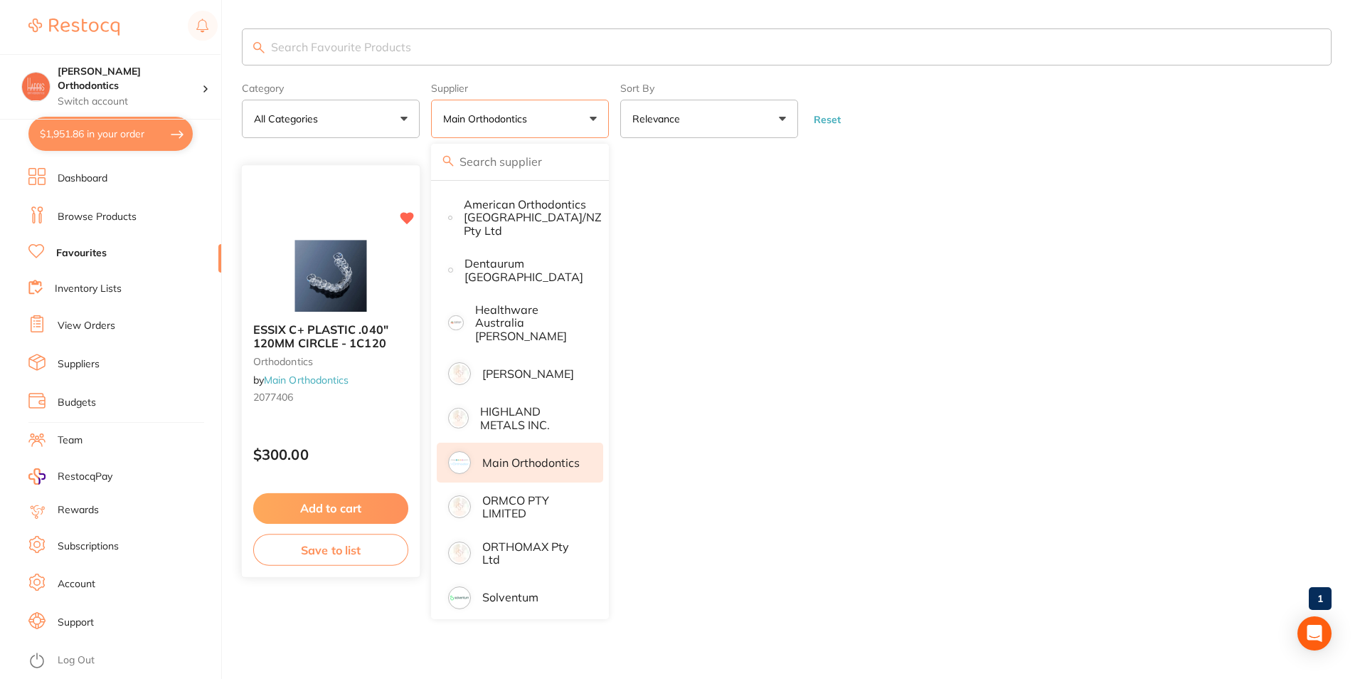
click at [386, 511] on button "Add to cart" at bounding box center [330, 508] width 155 height 31
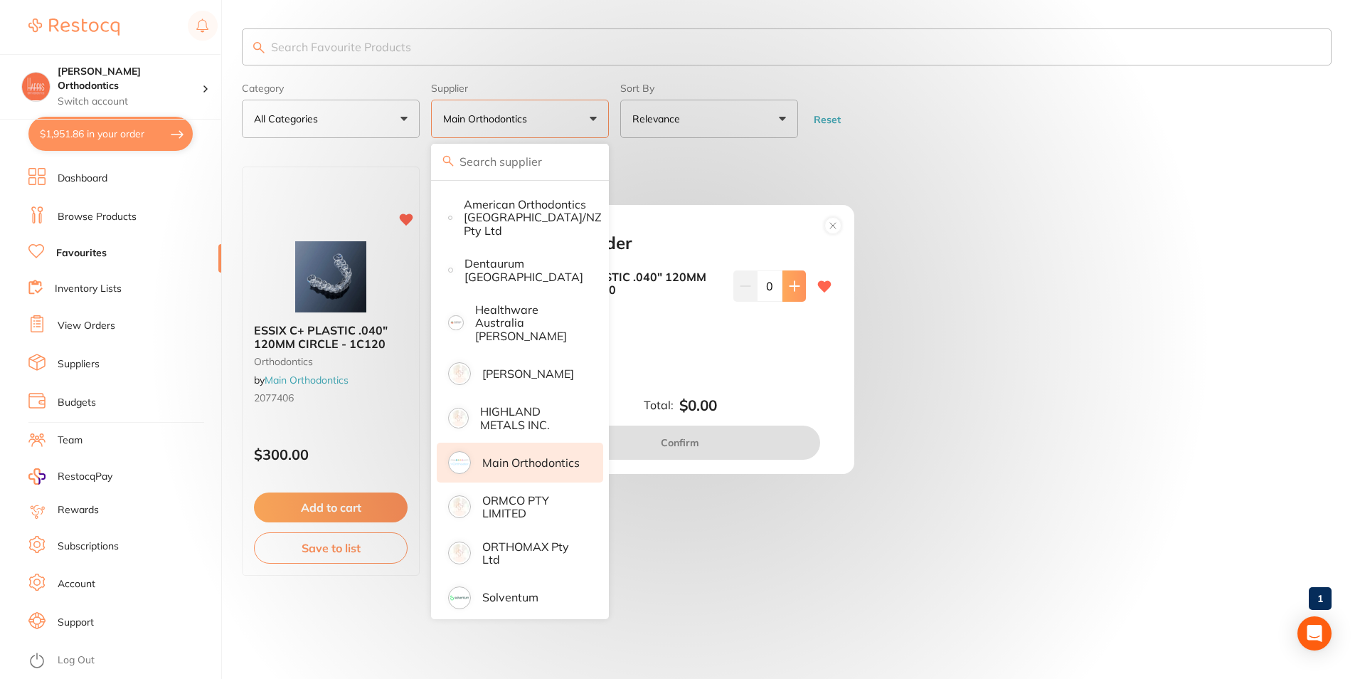
click at [790, 292] on button at bounding box center [793, 285] width 23 height 31
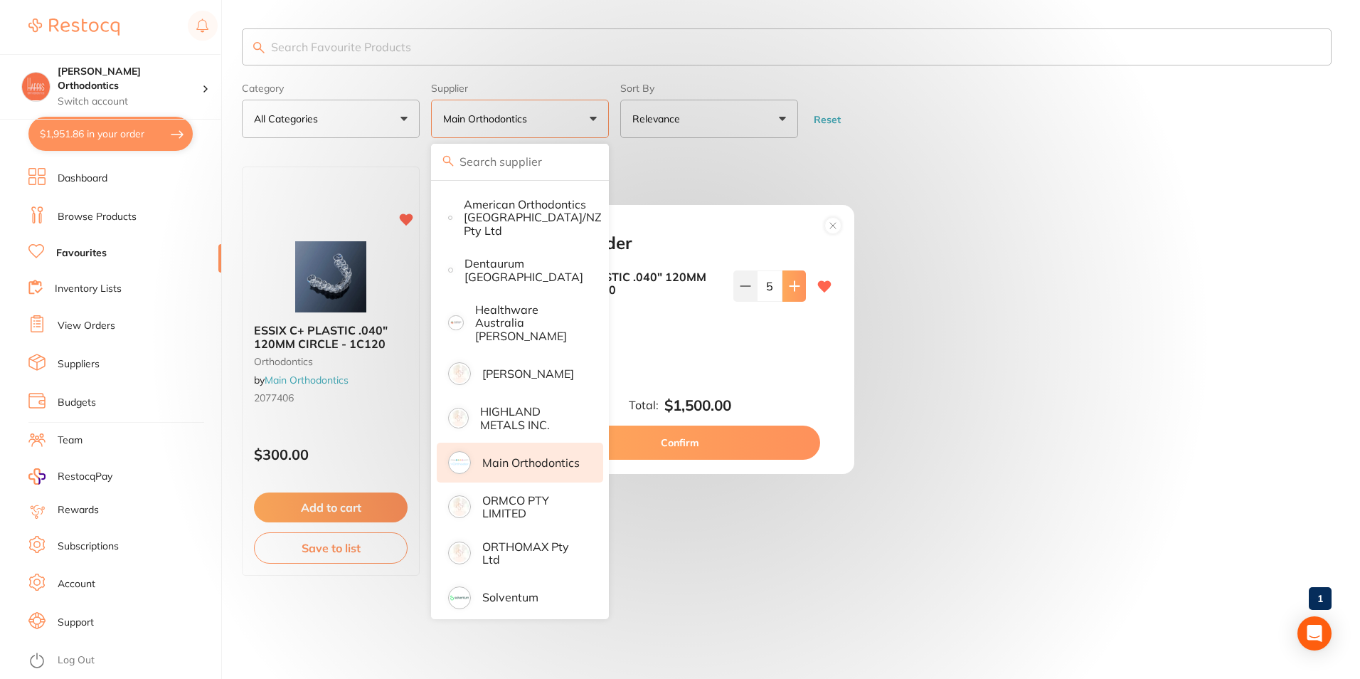
click at [790, 292] on button at bounding box center [793, 285] width 23 height 31
type input "6"
click at [706, 437] on button "Confirm" at bounding box center [680, 442] width 280 height 34
checkbox input "false"
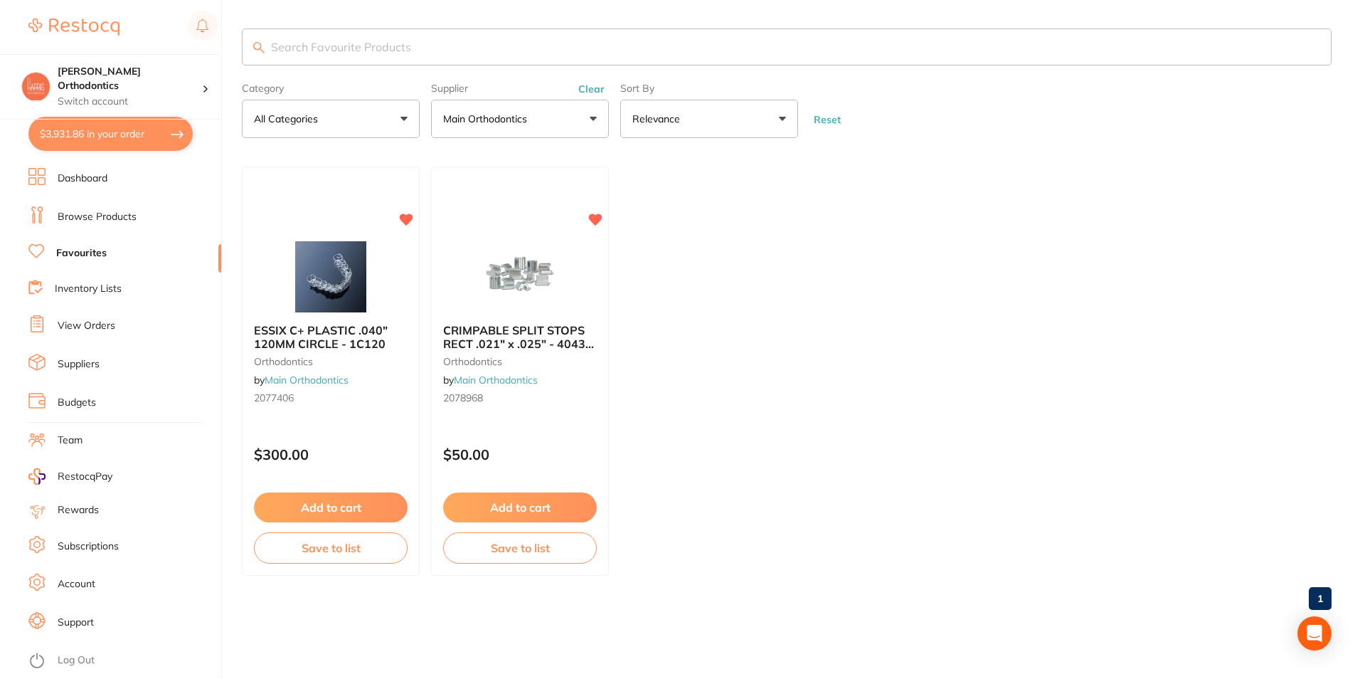
click at [519, 121] on p "Main Orthodontics" at bounding box center [488, 119] width 90 height 14
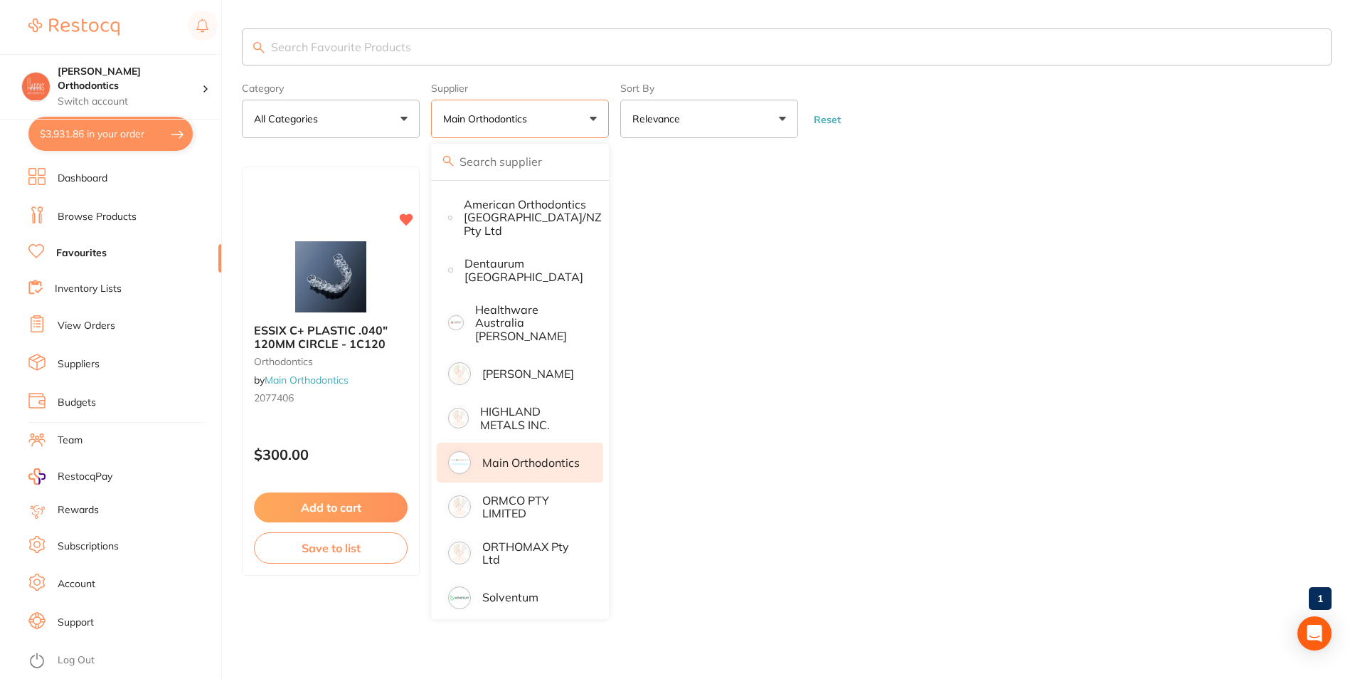
click at [555, 456] on p "Main Orthodontics" at bounding box center [530, 462] width 97 height 13
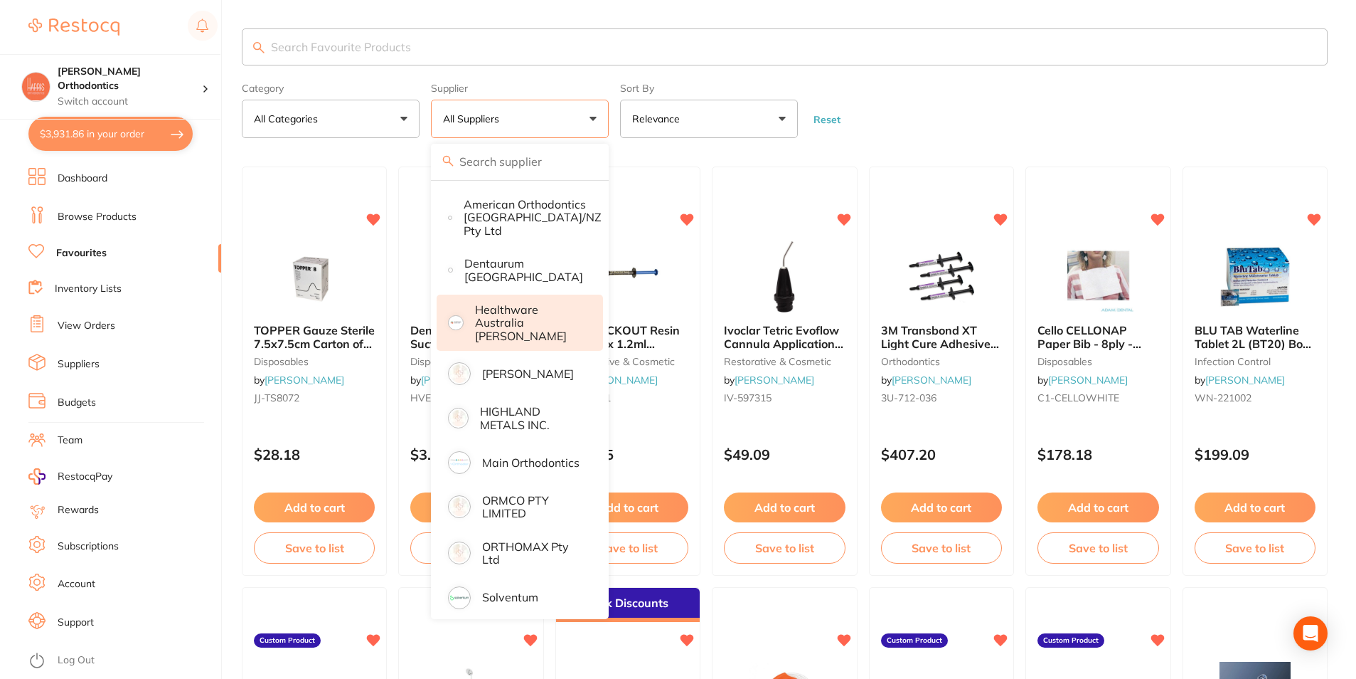
click at [517, 311] on p "Healthware Australia [PERSON_NAME]" at bounding box center [529, 322] width 109 height 39
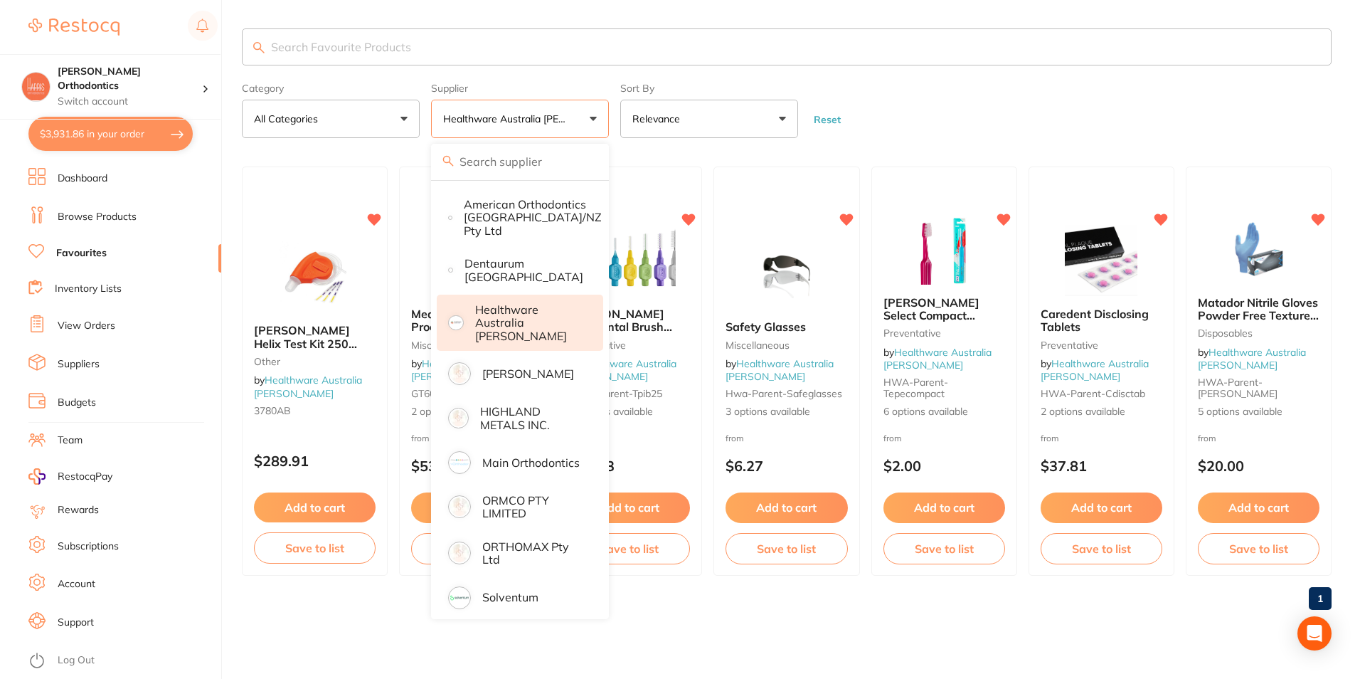
click at [955, 83] on form "Category All Categories All Categories Disposables miscellaneous Miscellaneous …" at bounding box center [787, 107] width 1090 height 61
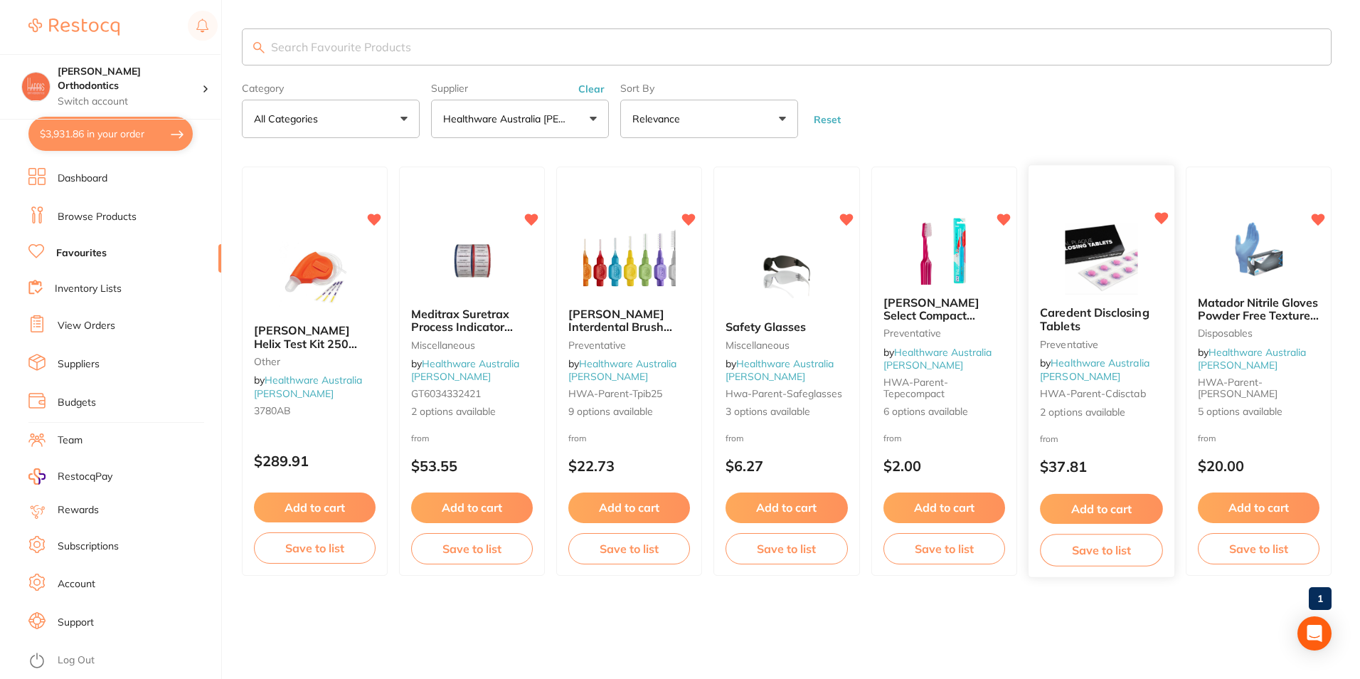
click at [1082, 514] on button "Add to cart" at bounding box center [1101, 509] width 123 height 31
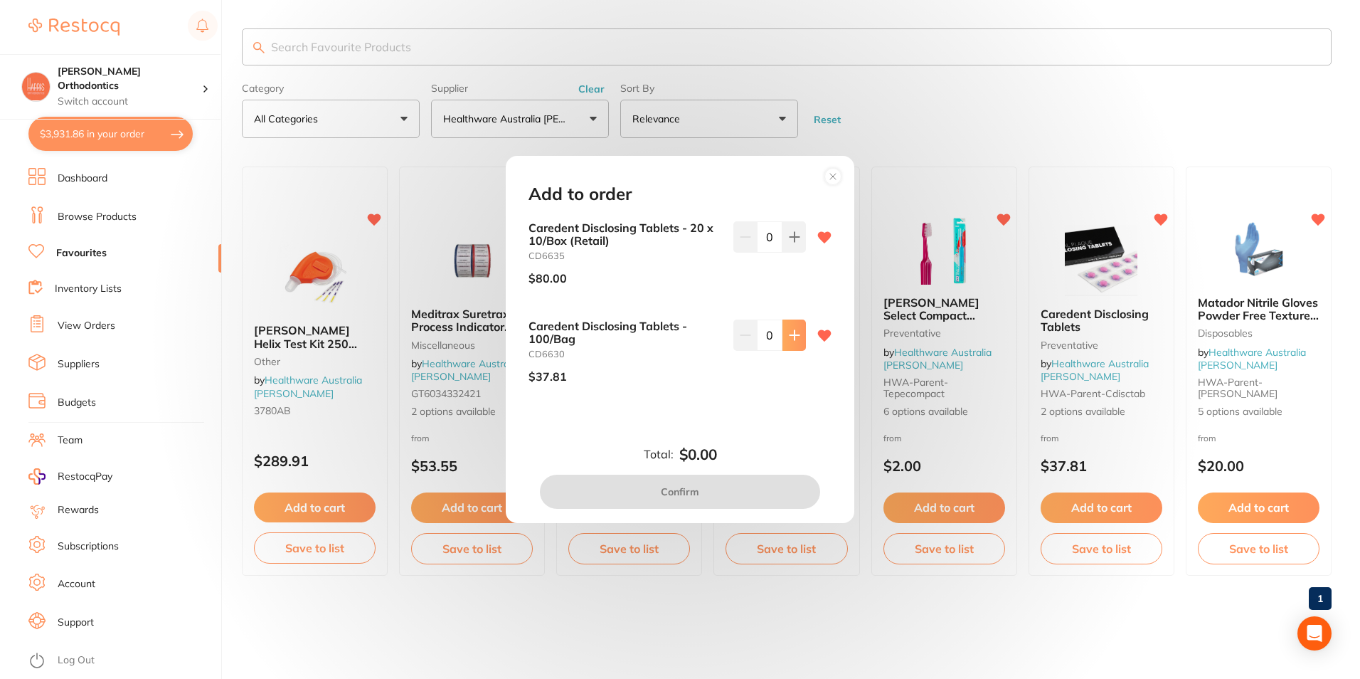
click at [790, 253] on button at bounding box center [793, 236] width 23 height 31
type input "1"
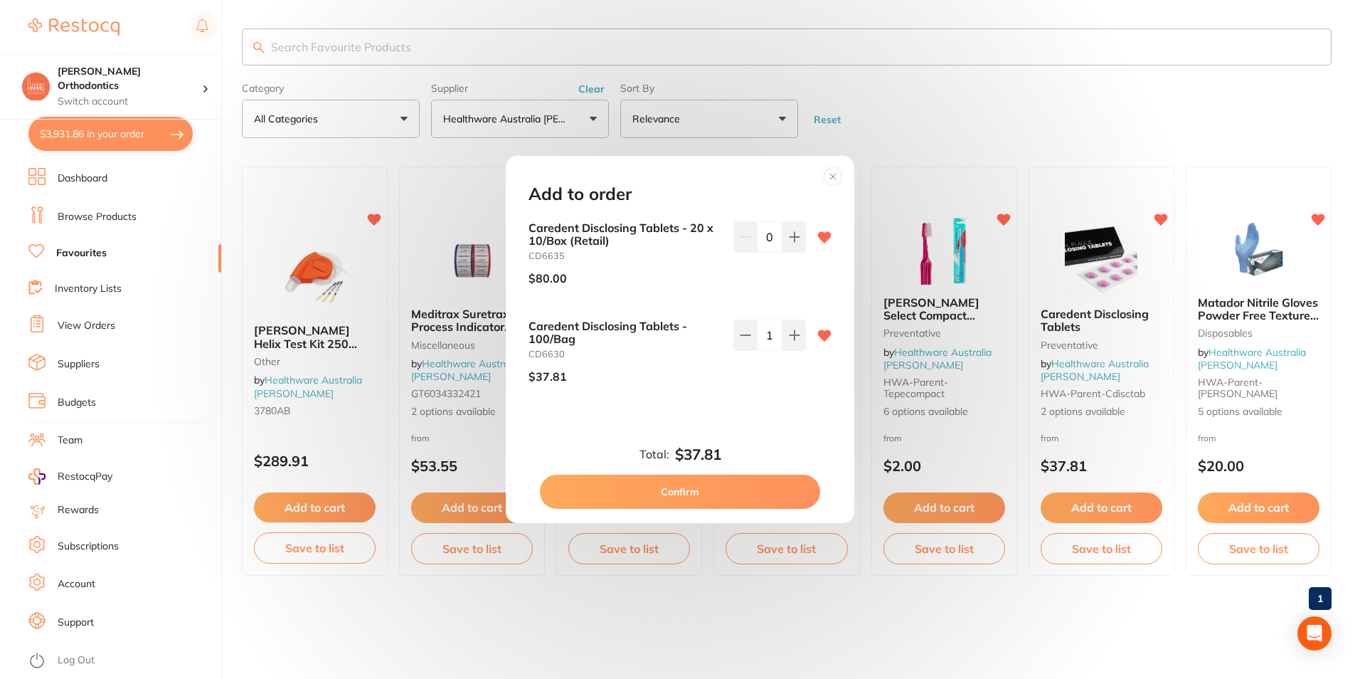
click at [701, 495] on button "Confirm" at bounding box center [680, 491] width 280 height 34
checkbox input "false"
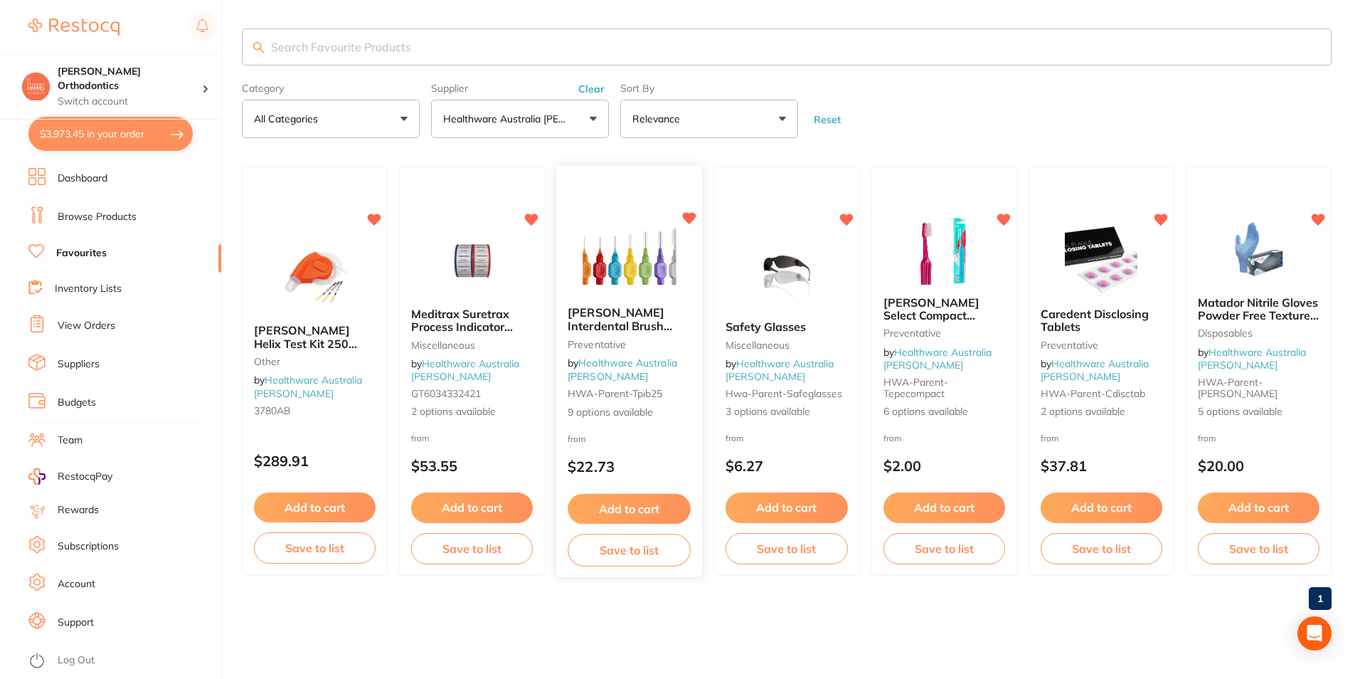
click at [632, 359] on link "Healthware Australia [PERSON_NAME]" at bounding box center [623, 369] width 110 height 26
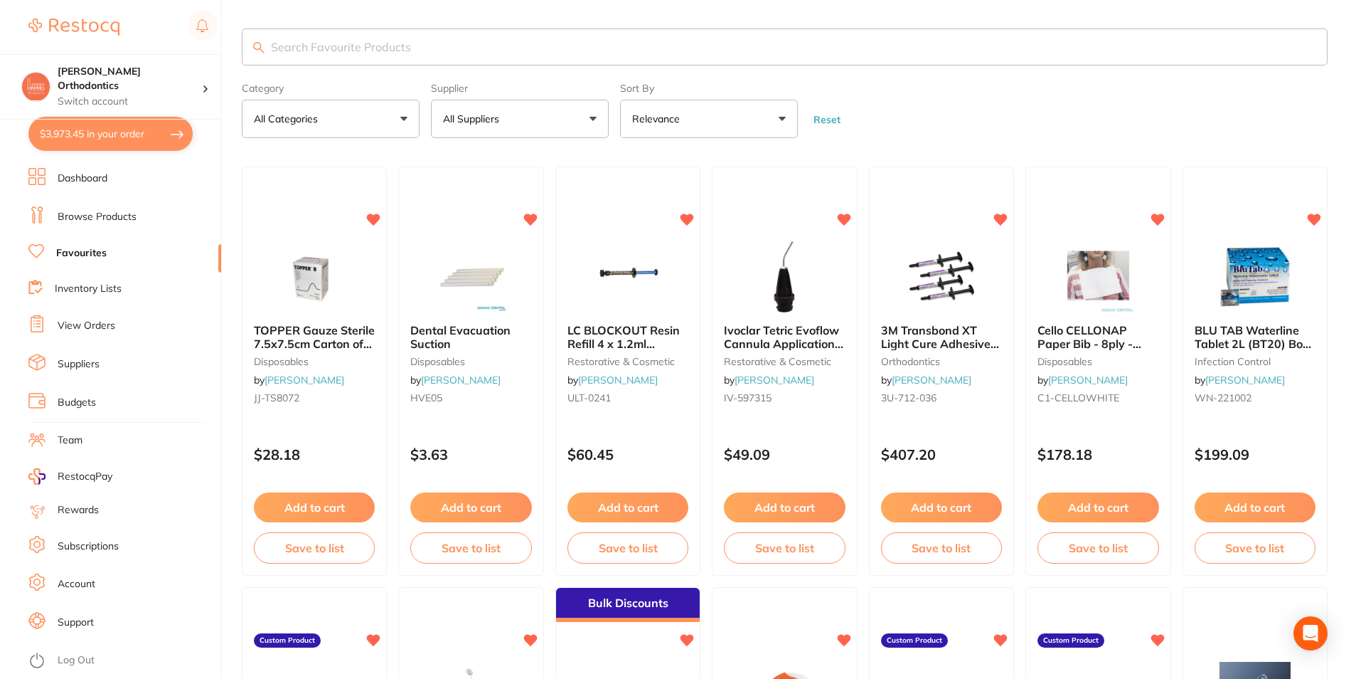
click at [507, 124] on button "All Suppliers" at bounding box center [520, 119] width 178 height 38
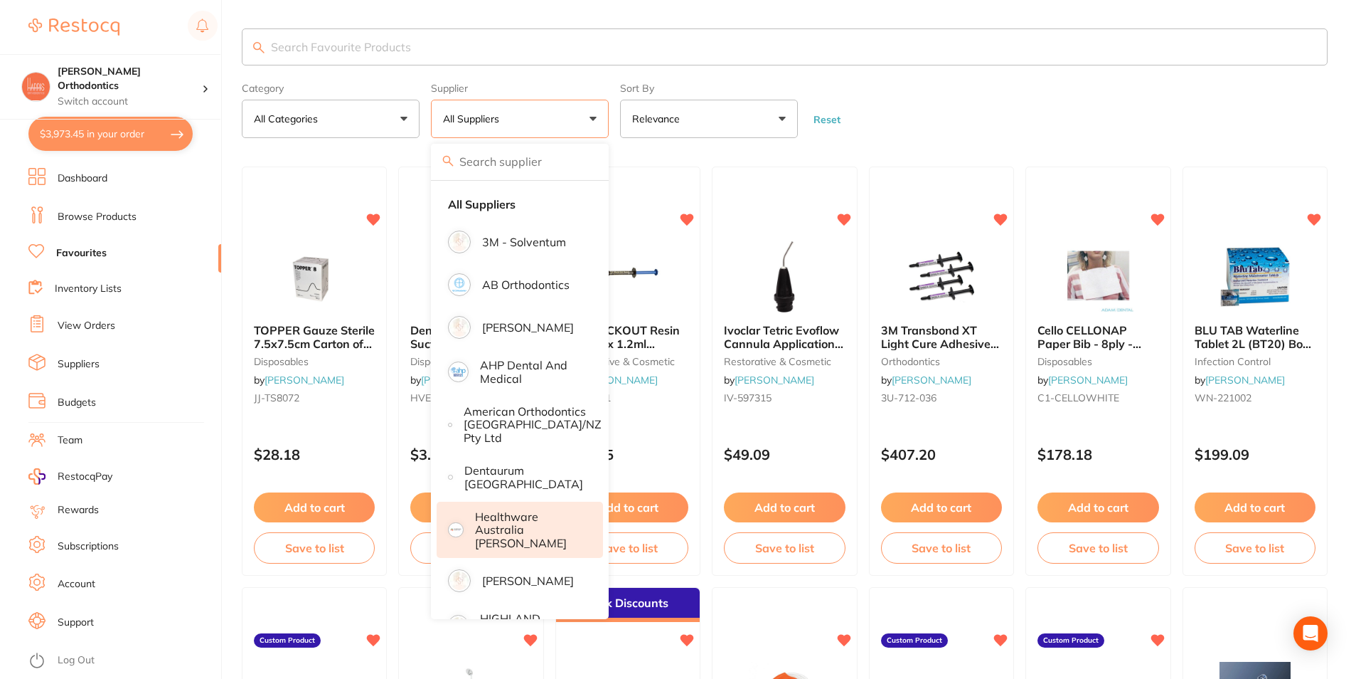
click at [515, 524] on p "Healthware Australia [PERSON_NAME]" at bounding box center [529, 529] width 109 height 39
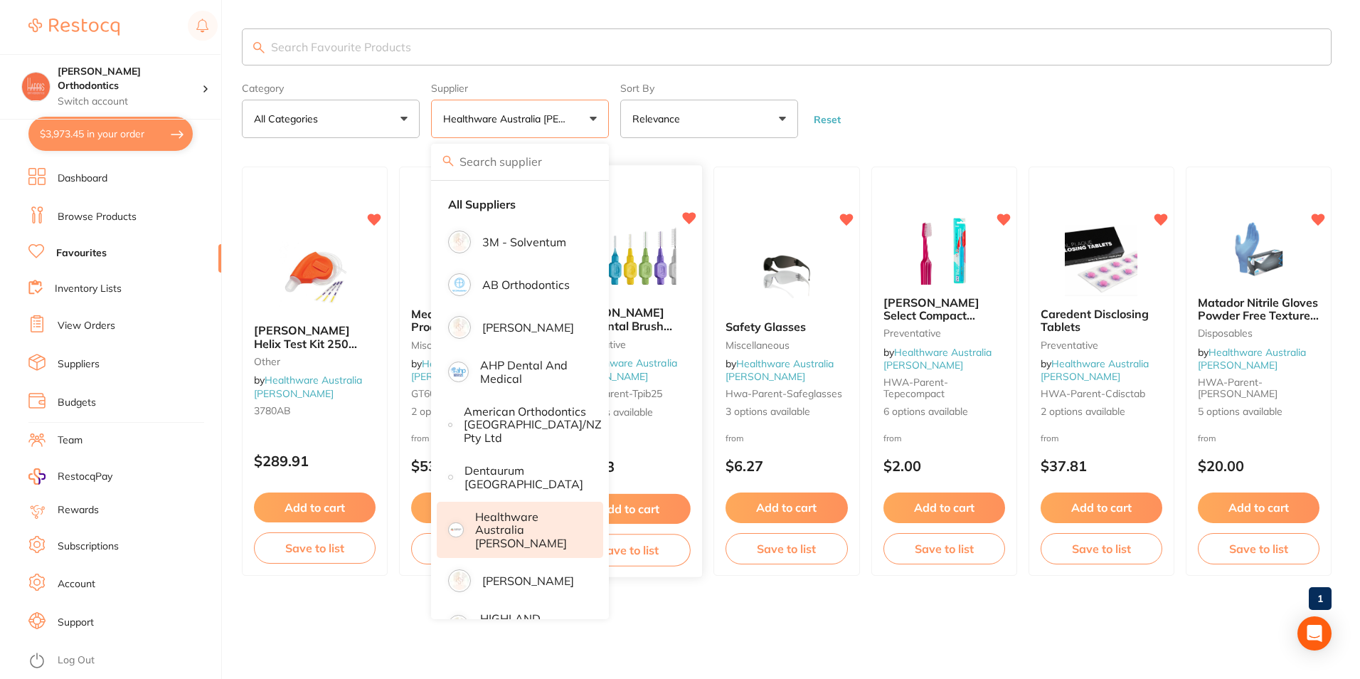
click at [660, 329] on span "TePe Interdental Brush Professional Pack 25/Bag" at bounding box center [620, 333] width 105 height 54
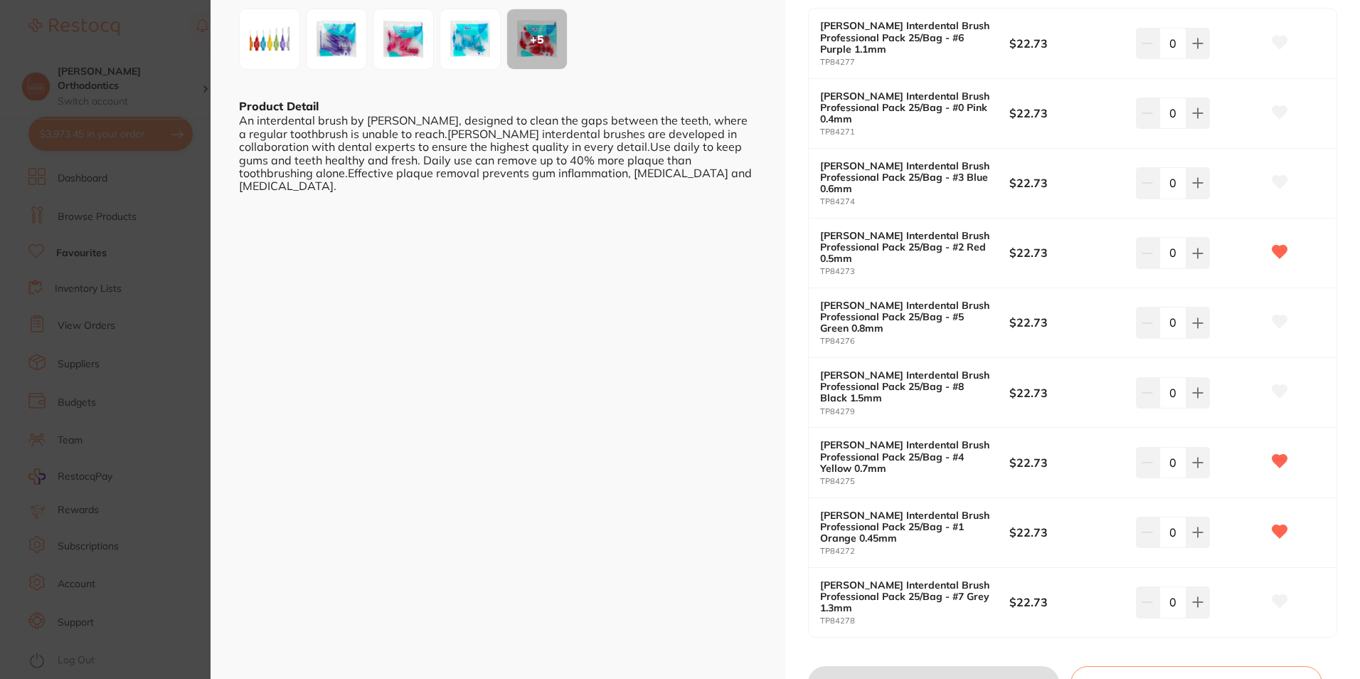
scroll to position [285, 0]
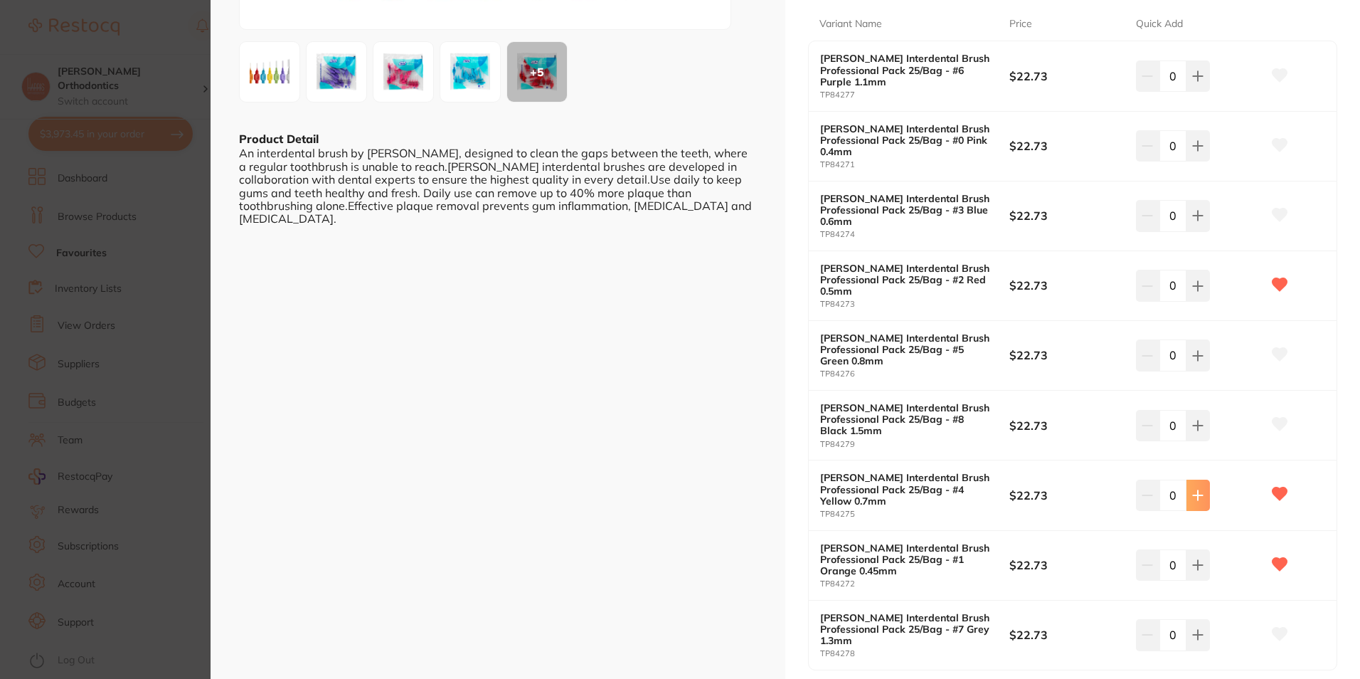
click at [1200, 92] on button at bounding box center [1197, 75] width 23 height 31
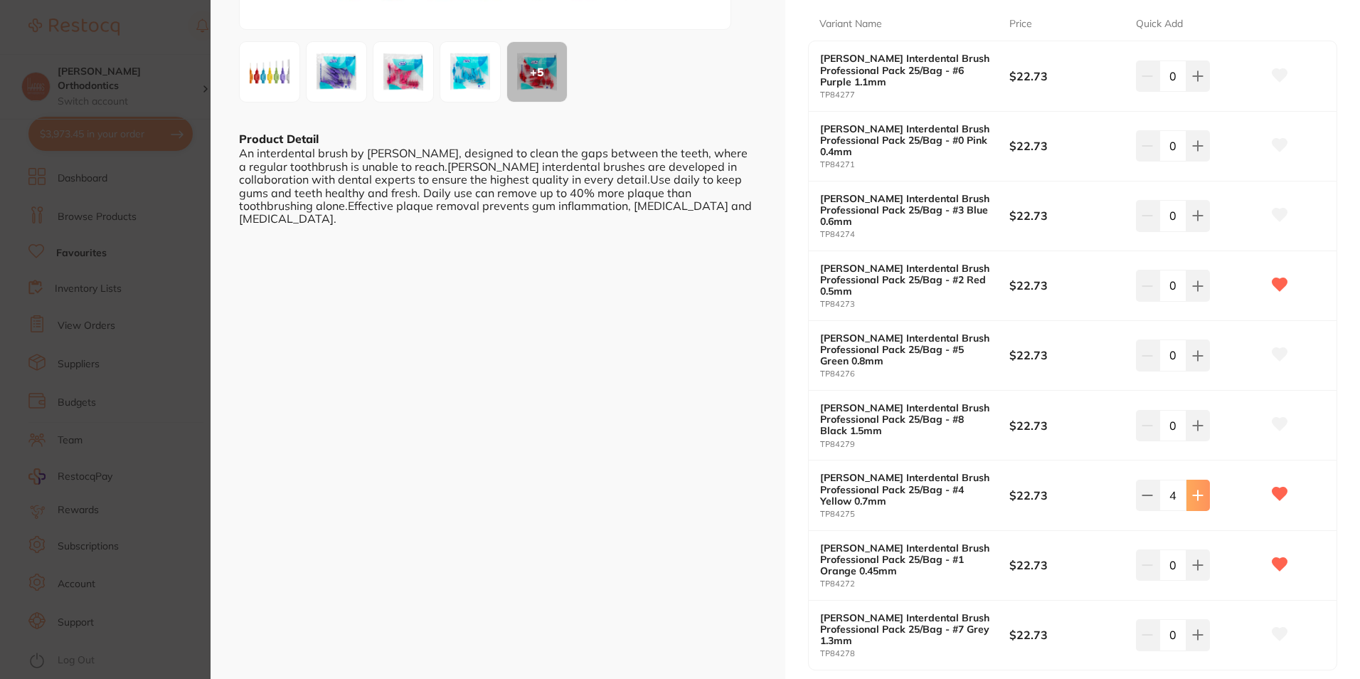
type input "5"
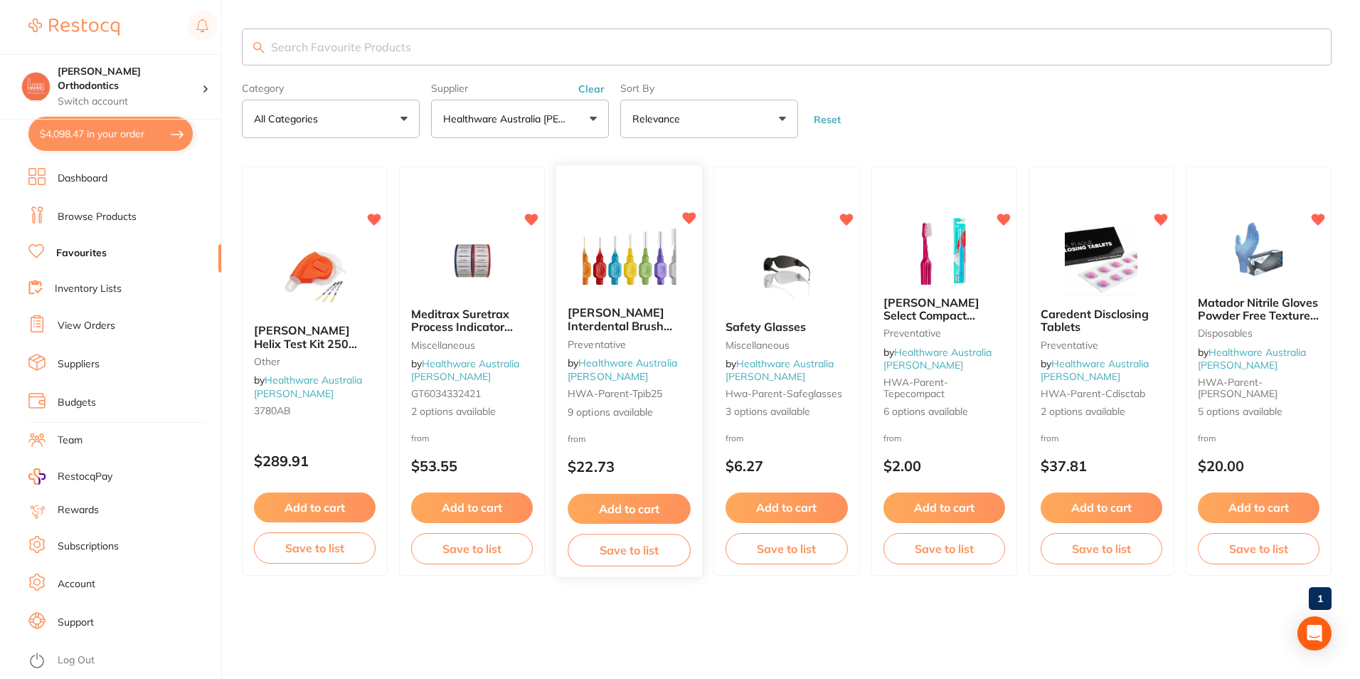
click at [649, 303] on div "TePe Interdental Brush Professional Pack 25/Bag Preventative by Healthware Aust…" at bounding box center [629, 363] width 146 height 136
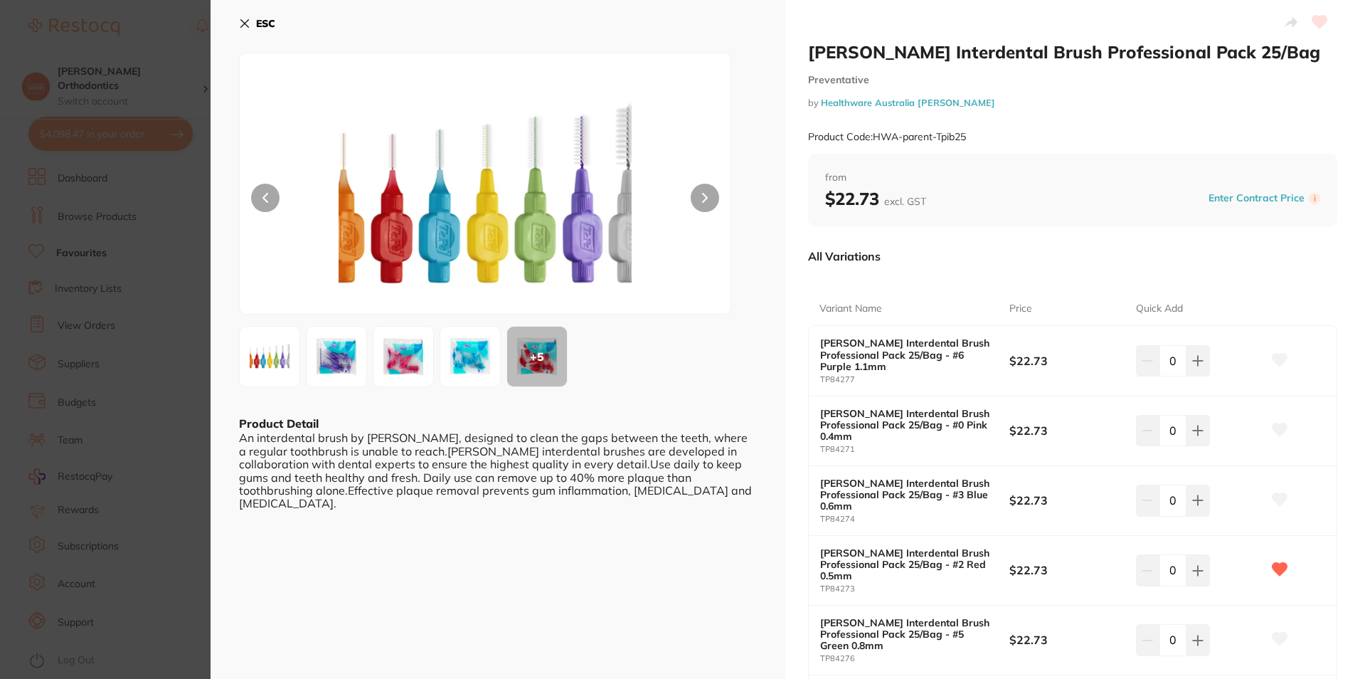
scroll to position [213, 0]
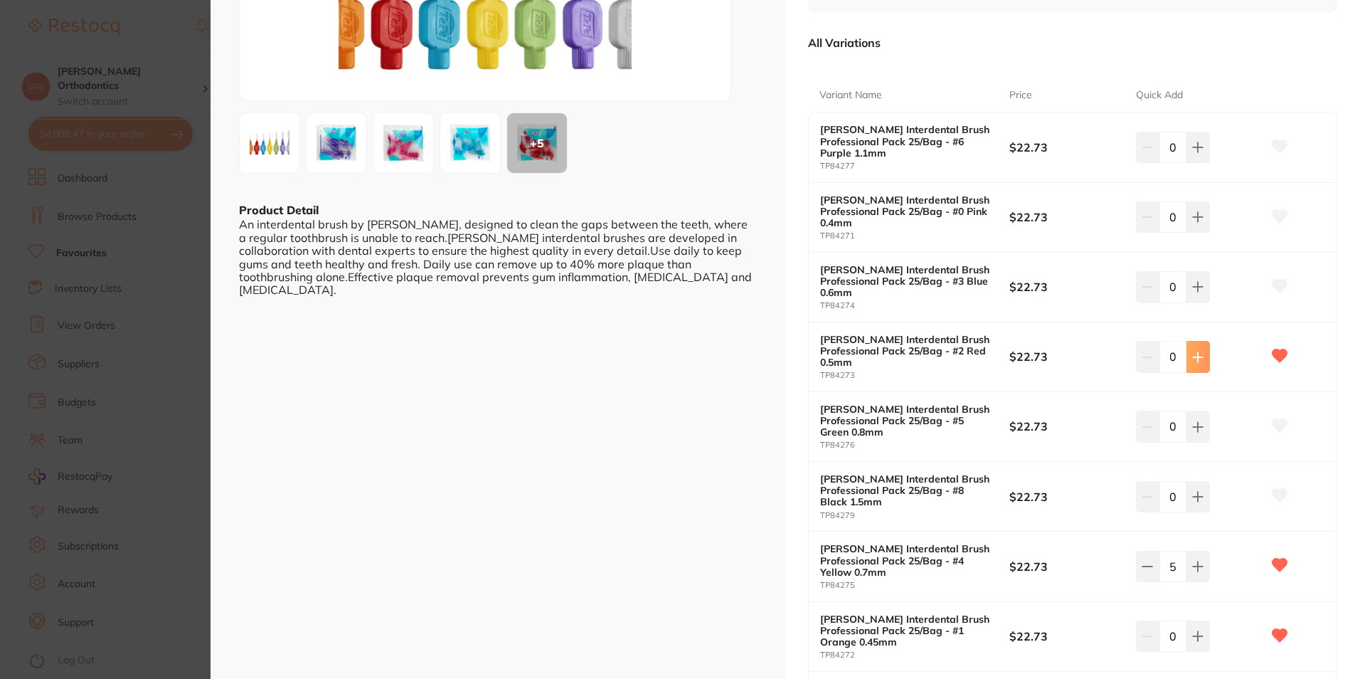
click at [1194, 153] on icon at bounding box center [1197, 147] width 11 height 11
type input "2"
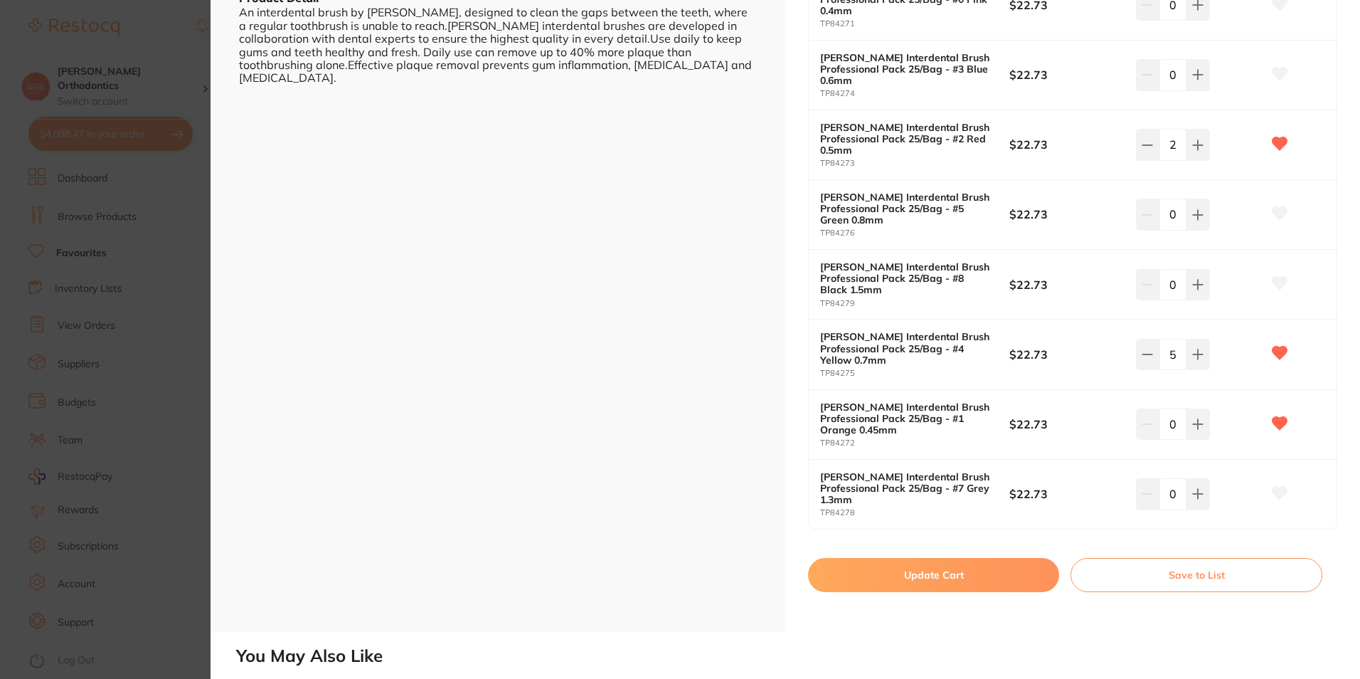
scroll to position [427, 0]
type input "2"
click at [1013, 556] on button "Update Cart" at bounding box center [933, 573] width 251 height 34
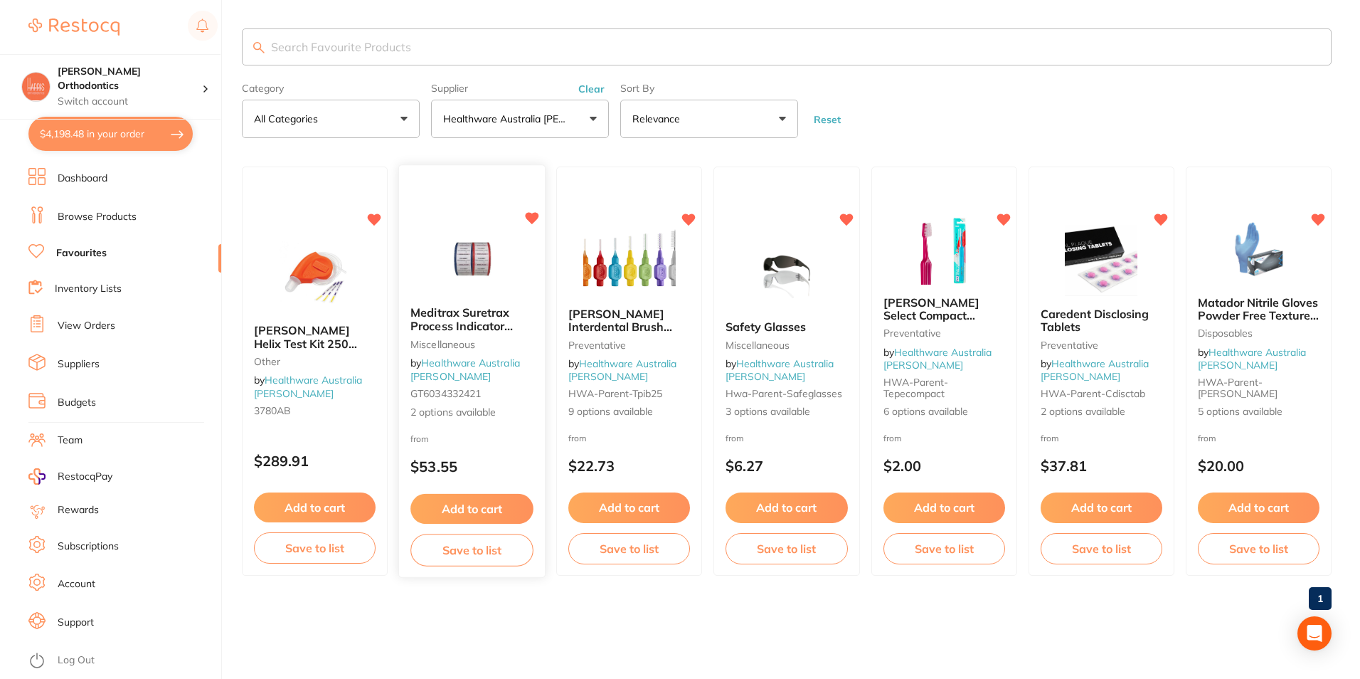
click at [455, 510] on button "Add to cart" at bounding box center [471, 509] width 123 height 31
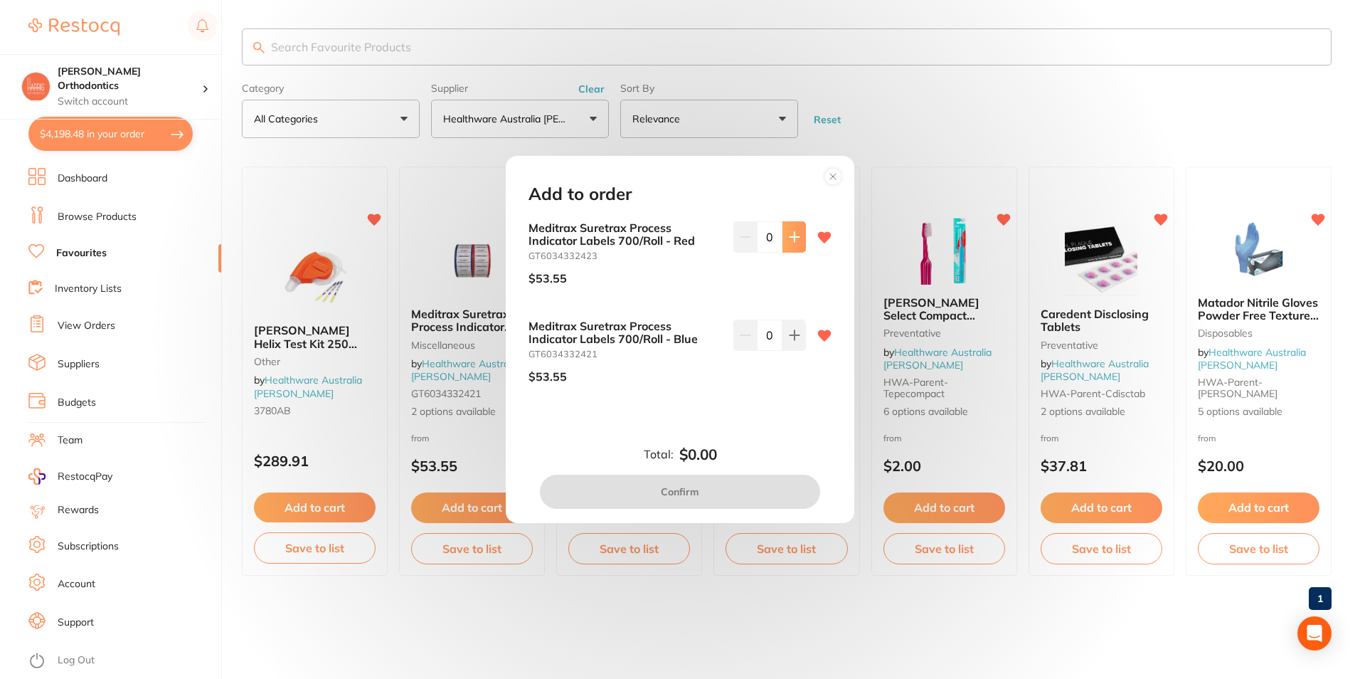
click at [796, 240] on icon at bounding box center [794, 236] width 11 height 11
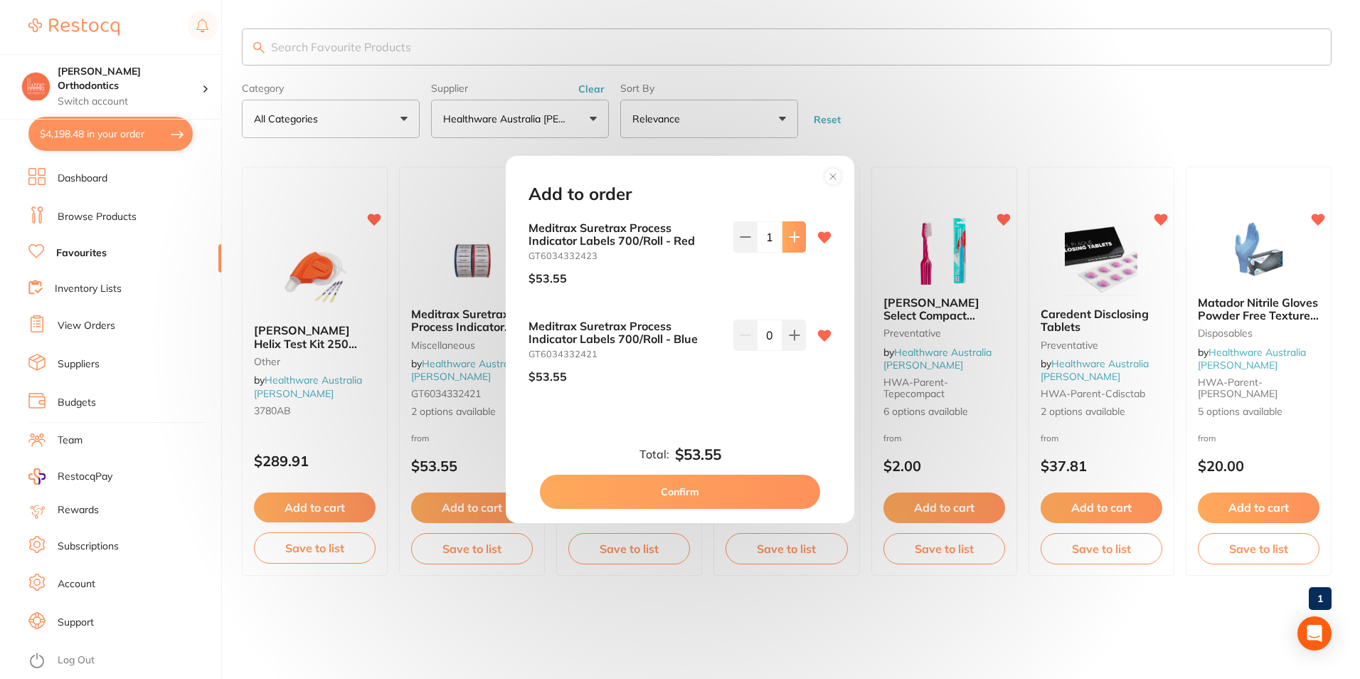
click at [796, 240] on icon at bounding box center [794, 236] width 11 height 11
type input "2"
click at [783, 253] on button at bounding box center [793, 236] width 23 height 31
type input "2"
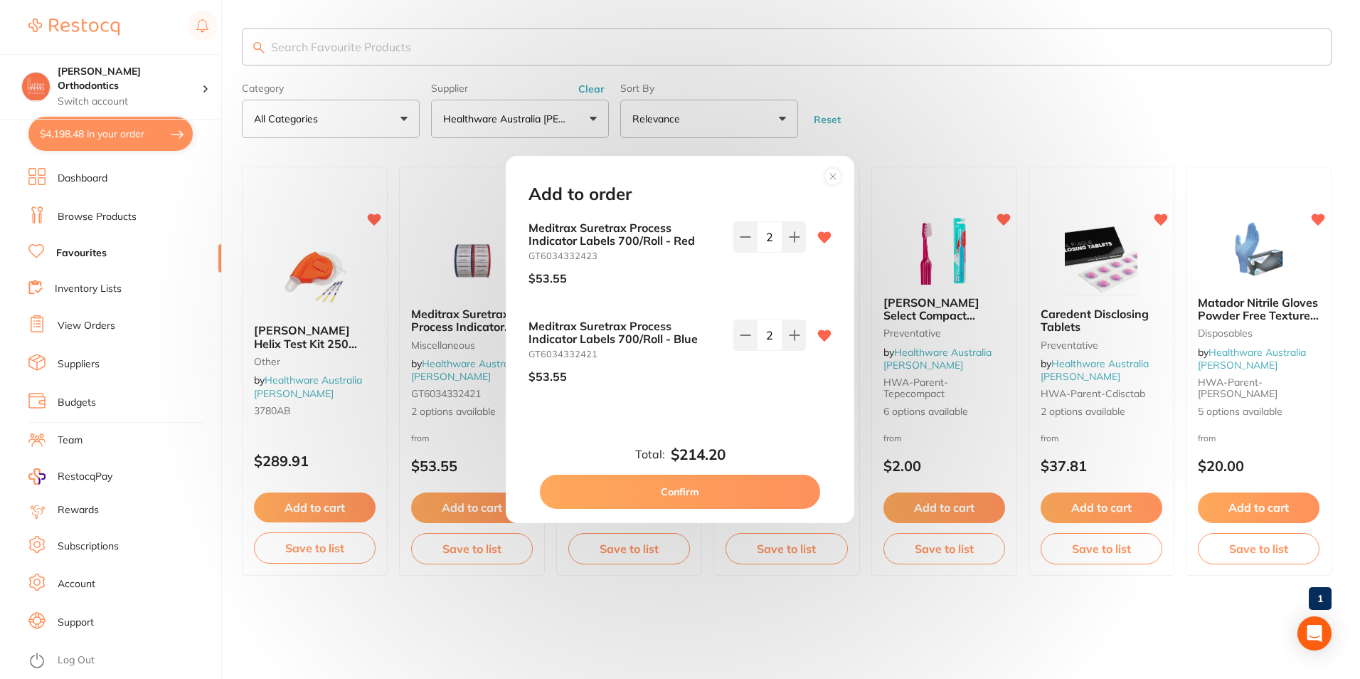
click at [696, 485] on button "Confirm" at bounding box center [680, 491] width 280 height 34
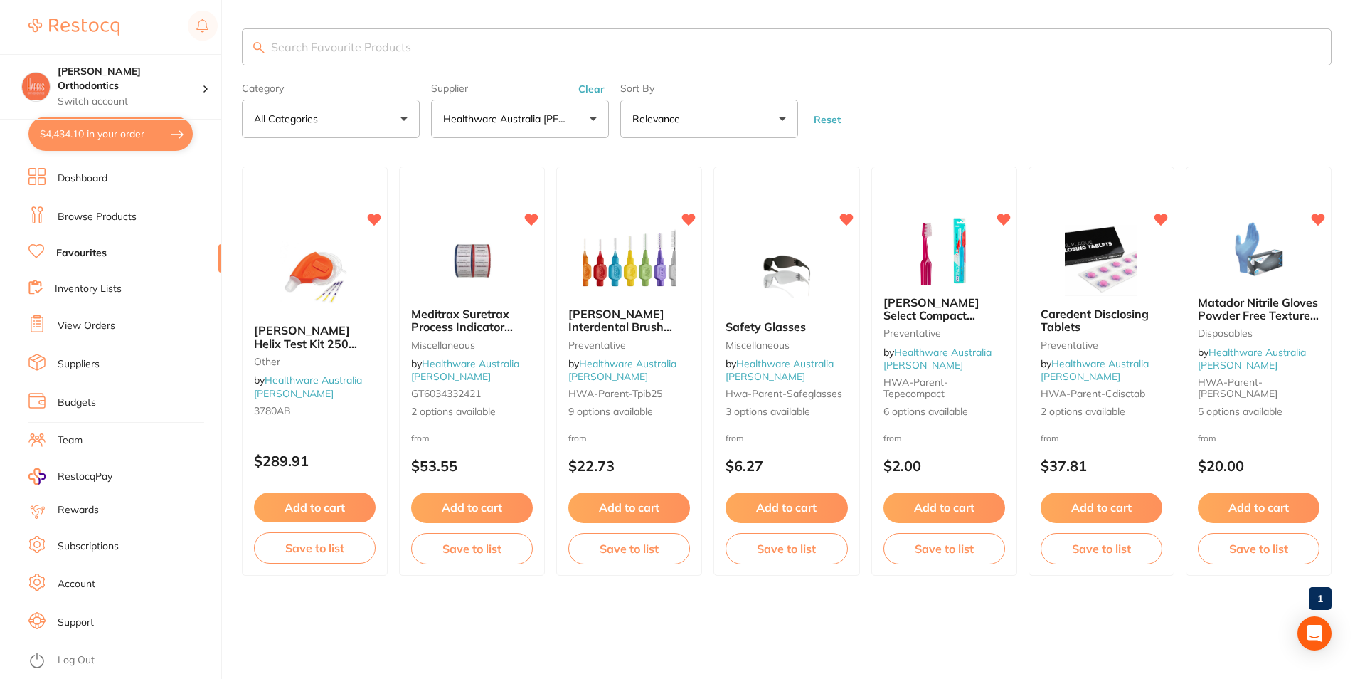
click at [93, 290] on link "Inventory Lists" at bounding box center [88, 289] width 67 height 14
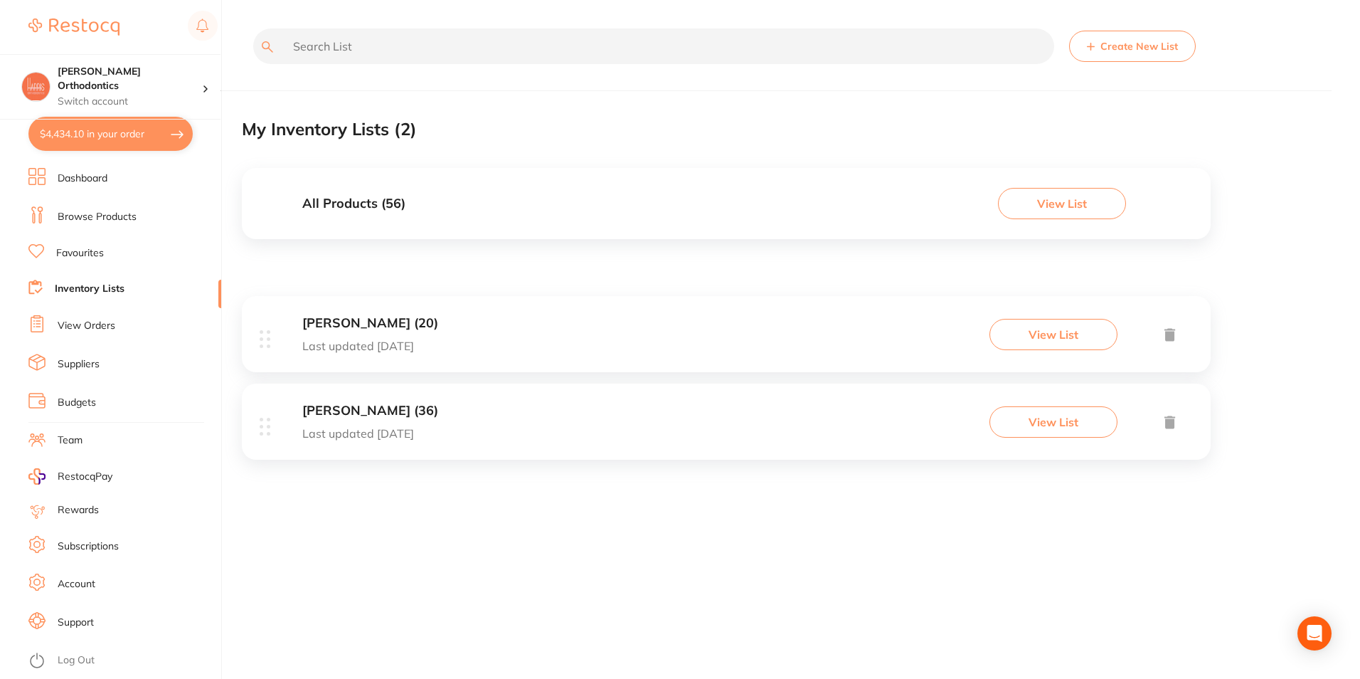
click at [643, 341] on div "Adam Dental (20) Last updated 41 days ago View List" at bounding box center [726, 334] width 969 height 76
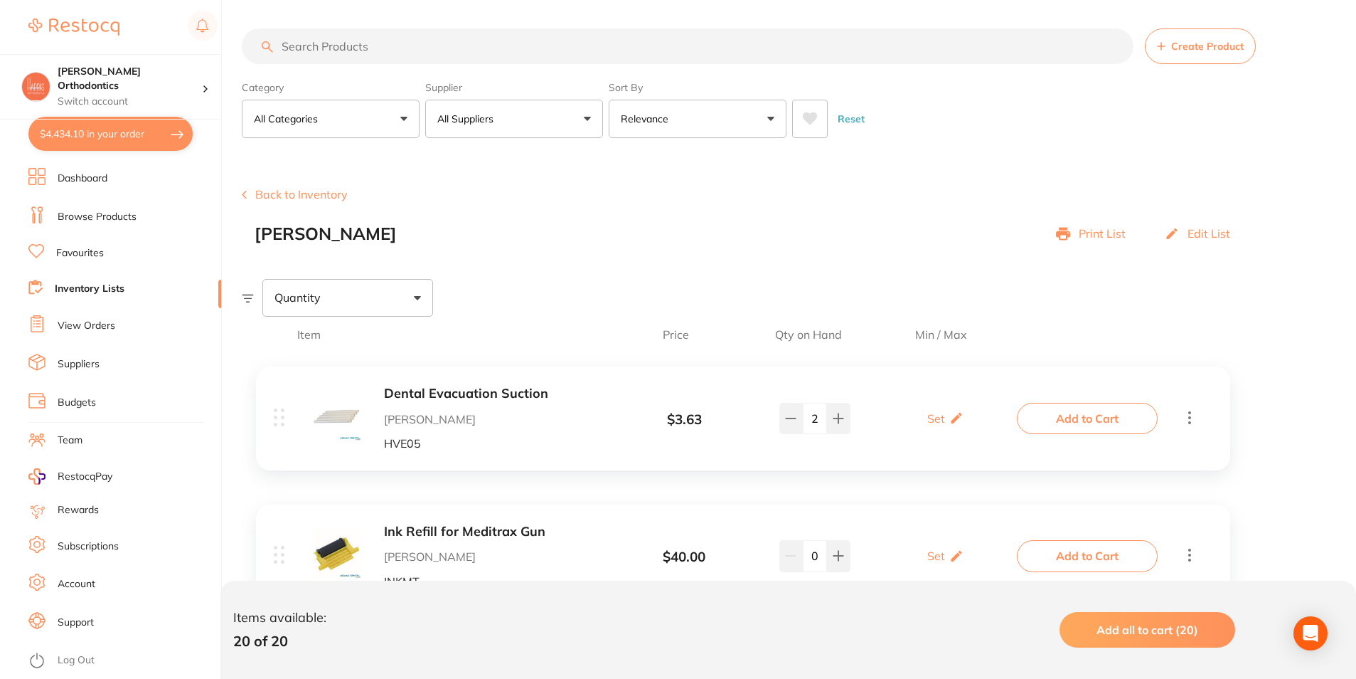
click at [134, 137] on button "$4,434.10 in your order" at bounding box center [110, 134] width 164 height 34
checkbox input "true"
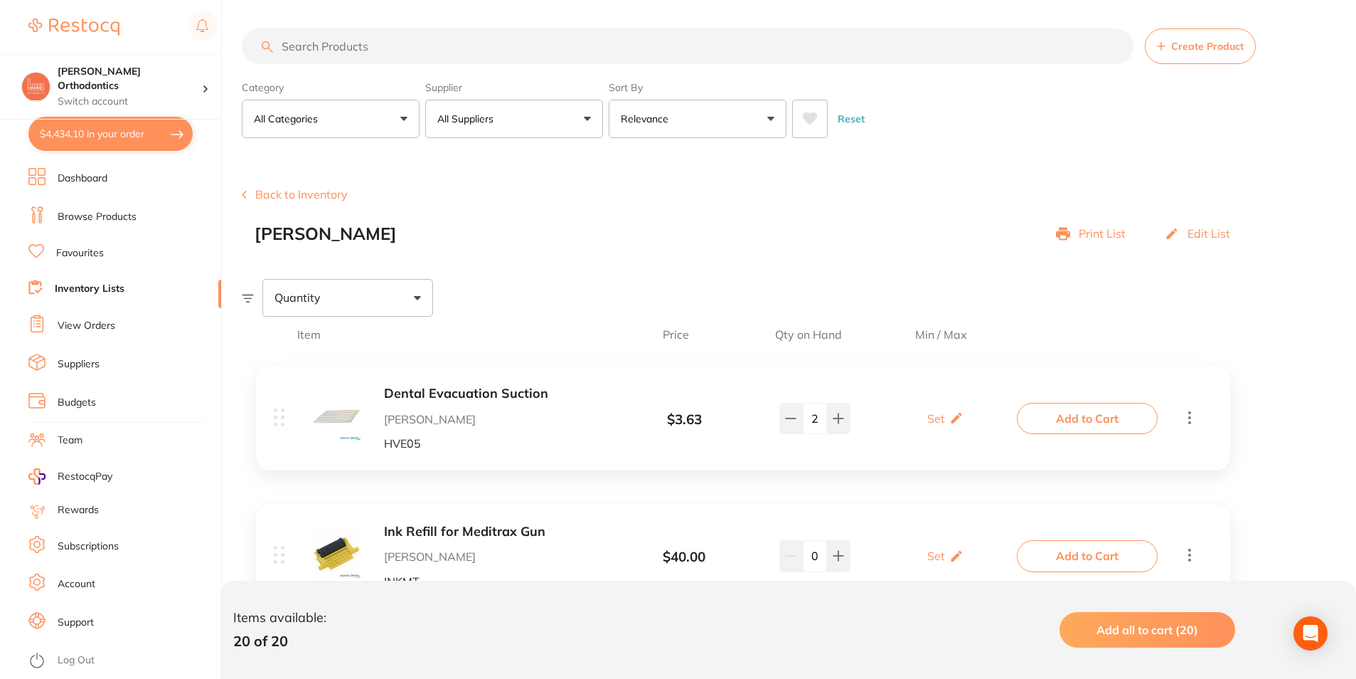
checkbox input "true"
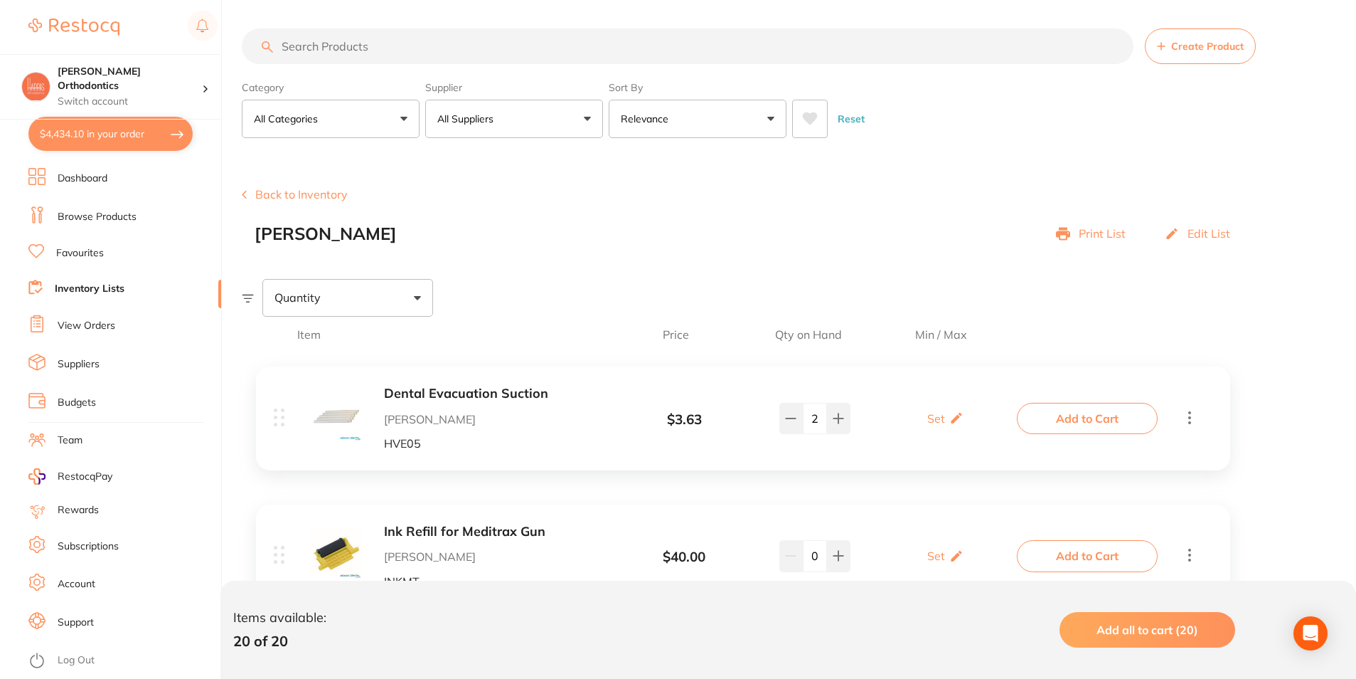
checkbox input "true"
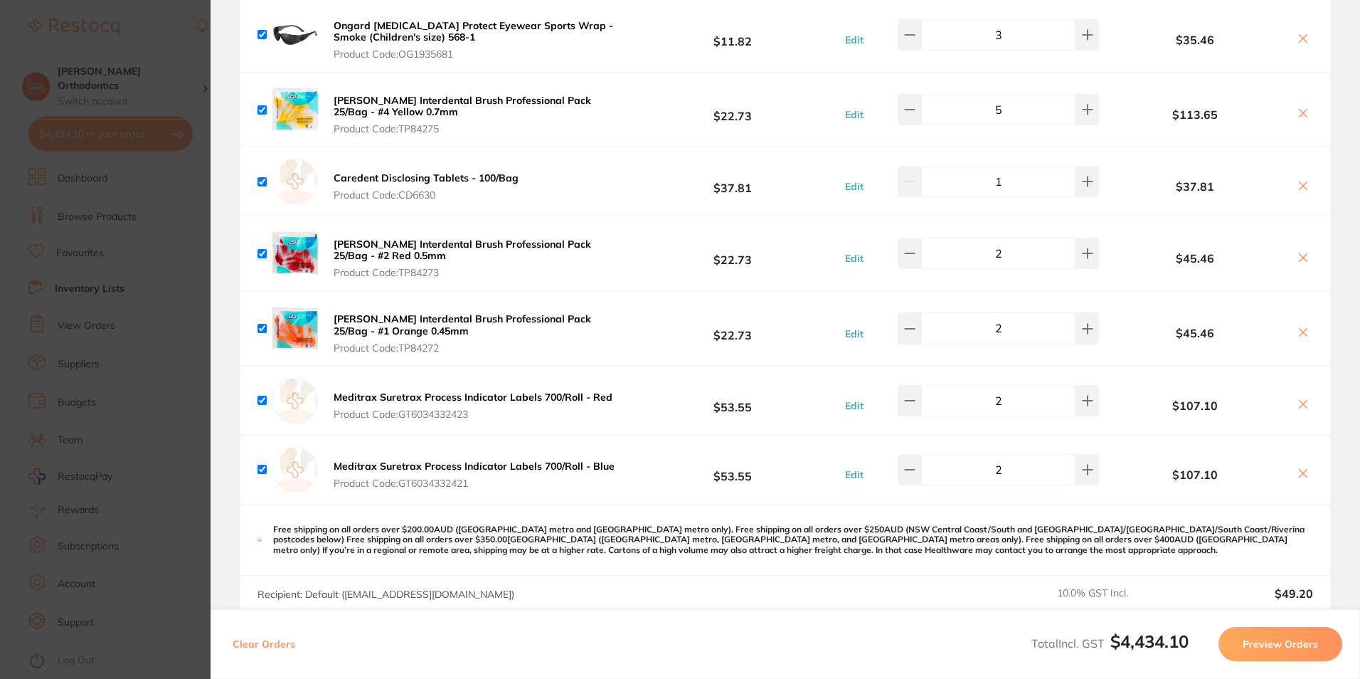
scroll to position [1515, 0]
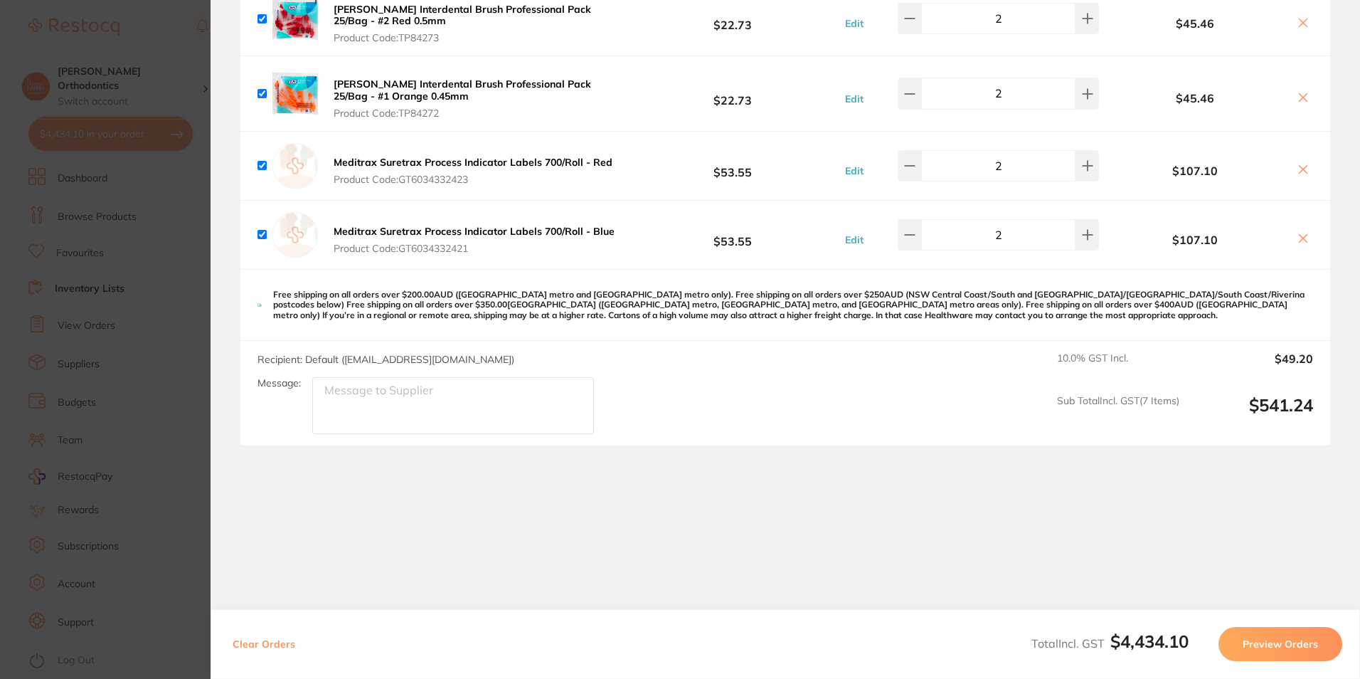
click at [1248, 642] on button "Preview Orders" at bounding box center [1280, 644] width 124 height 34
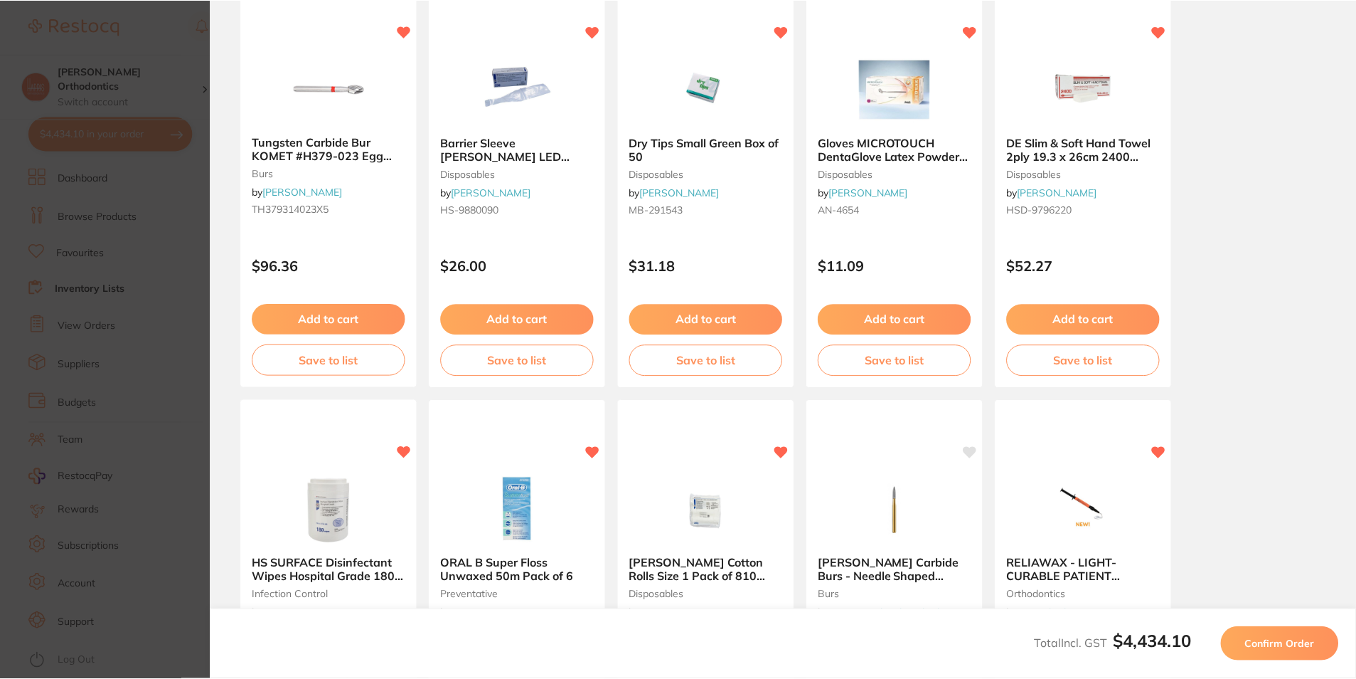
scroll to position [0, 0]
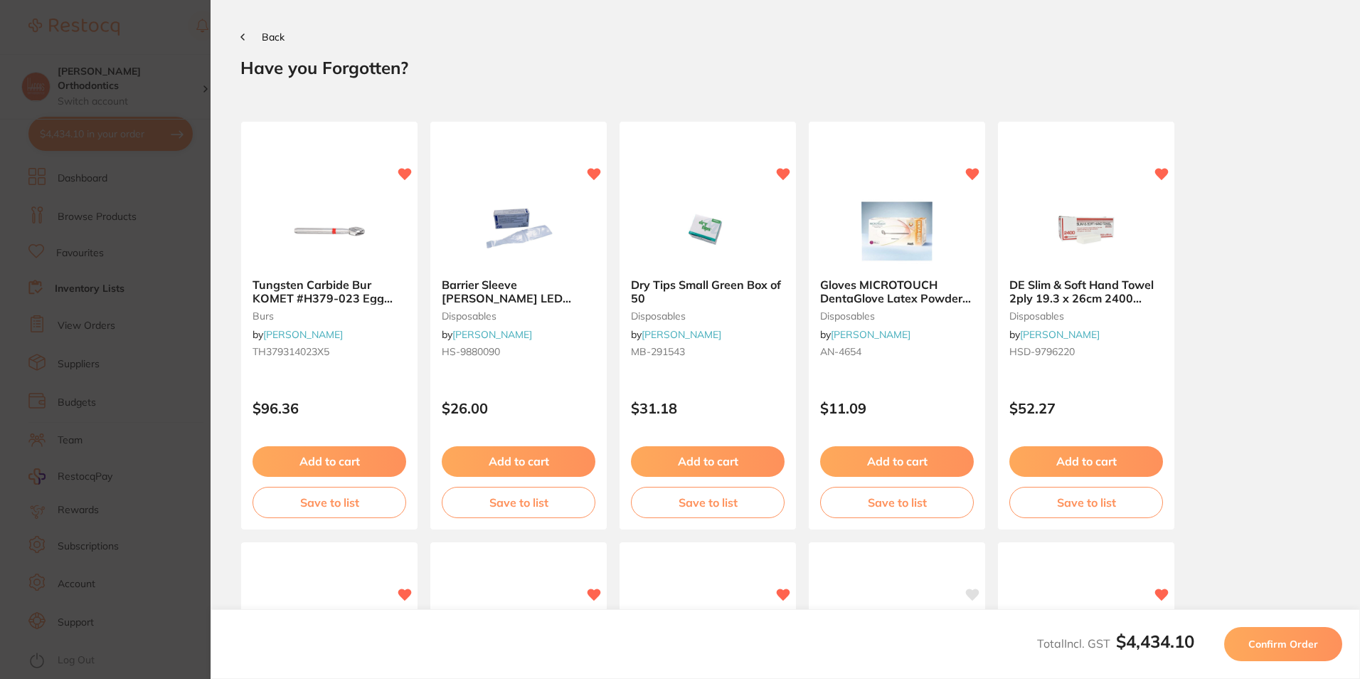
click at [1280, 637] on span "Confirm Order" at bounding box center [1283, 643] width 70 height 13
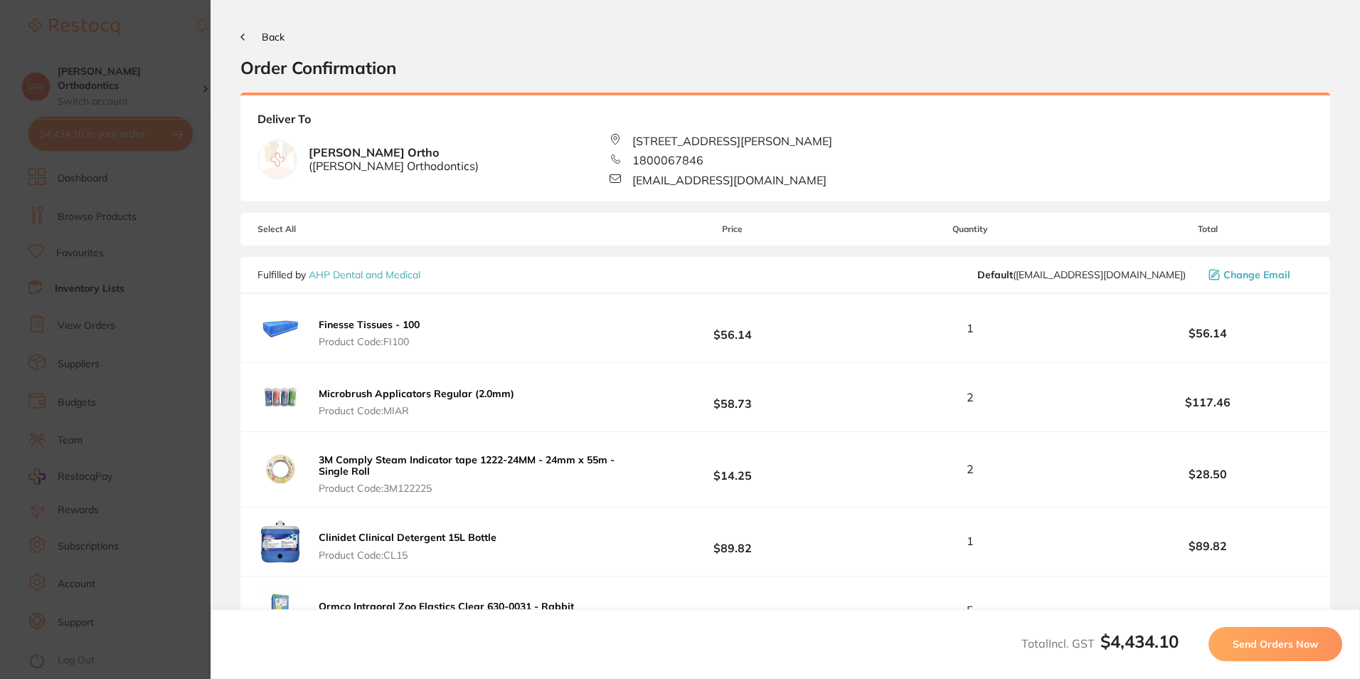
click at [1276, 647] on span "Send Orders Now" at bounding box center [1275, 643] width 85 height 13
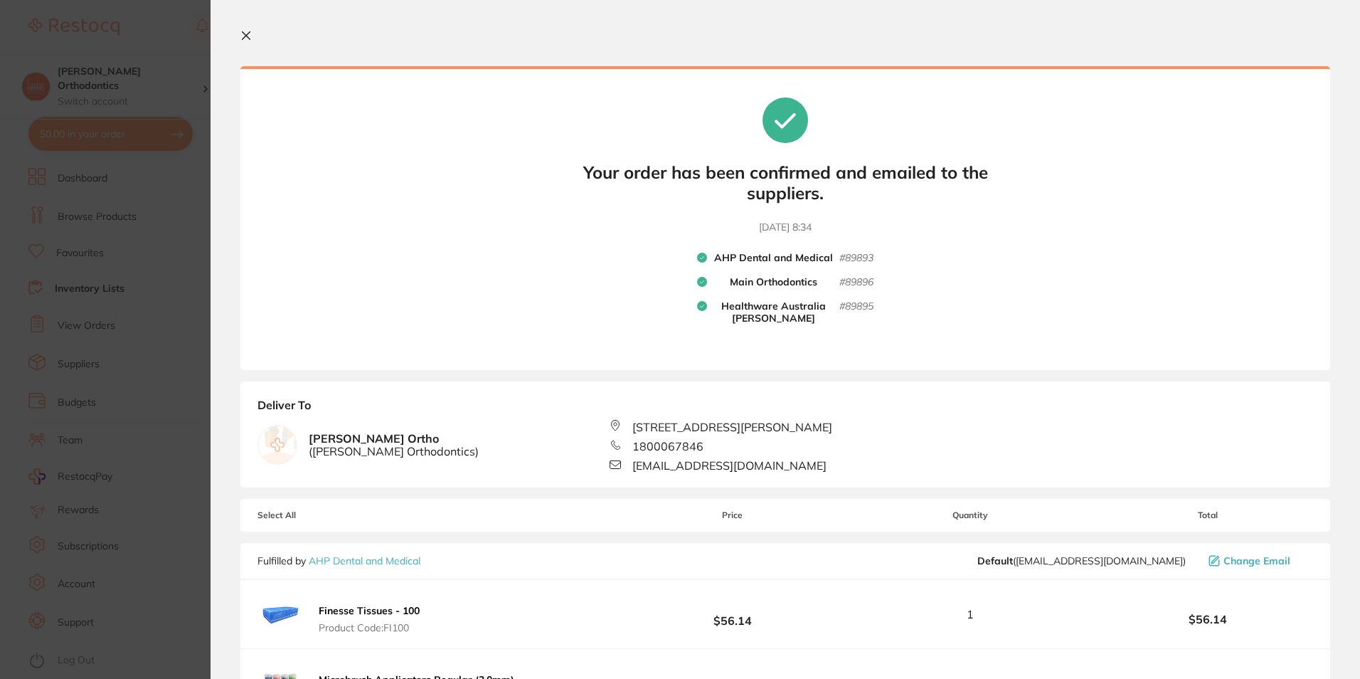
click at [249, 36] on icon at bounding box center [245, 35] width 11 height 11
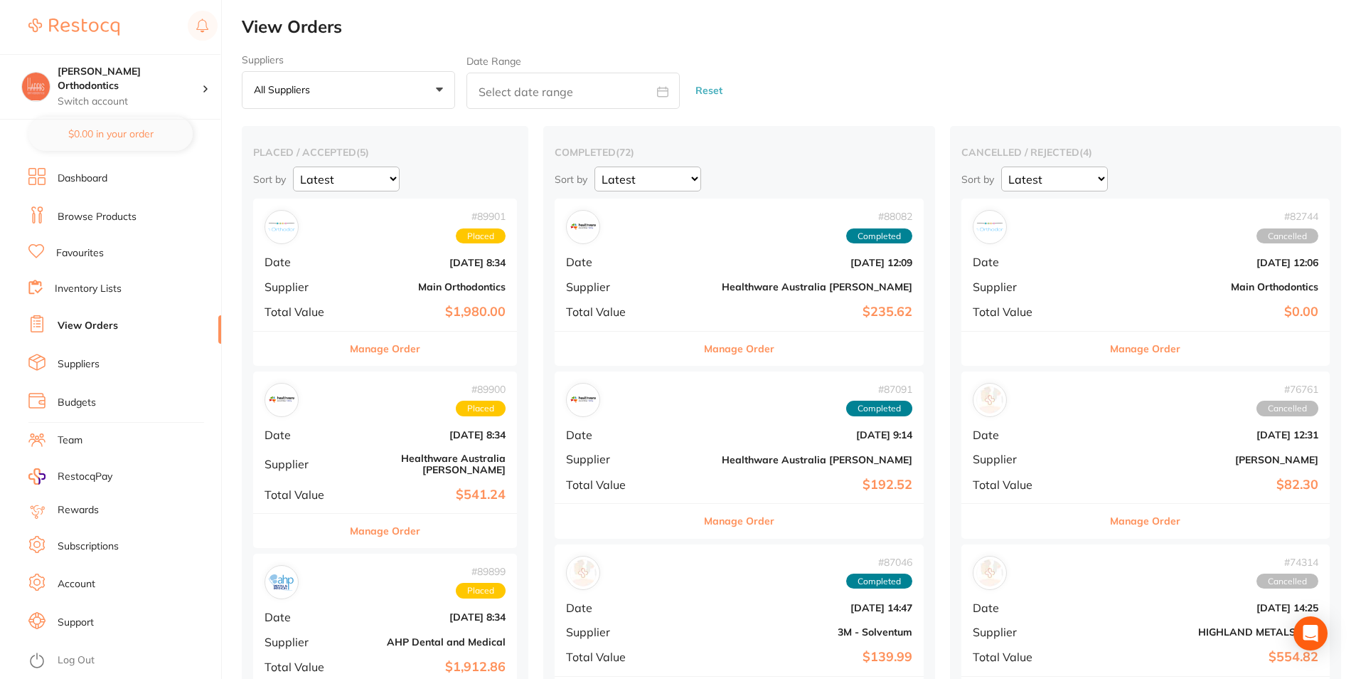
click at [84, 289] on link "Inventory Lists" at bounding box center [88, 289] width 67 height 14
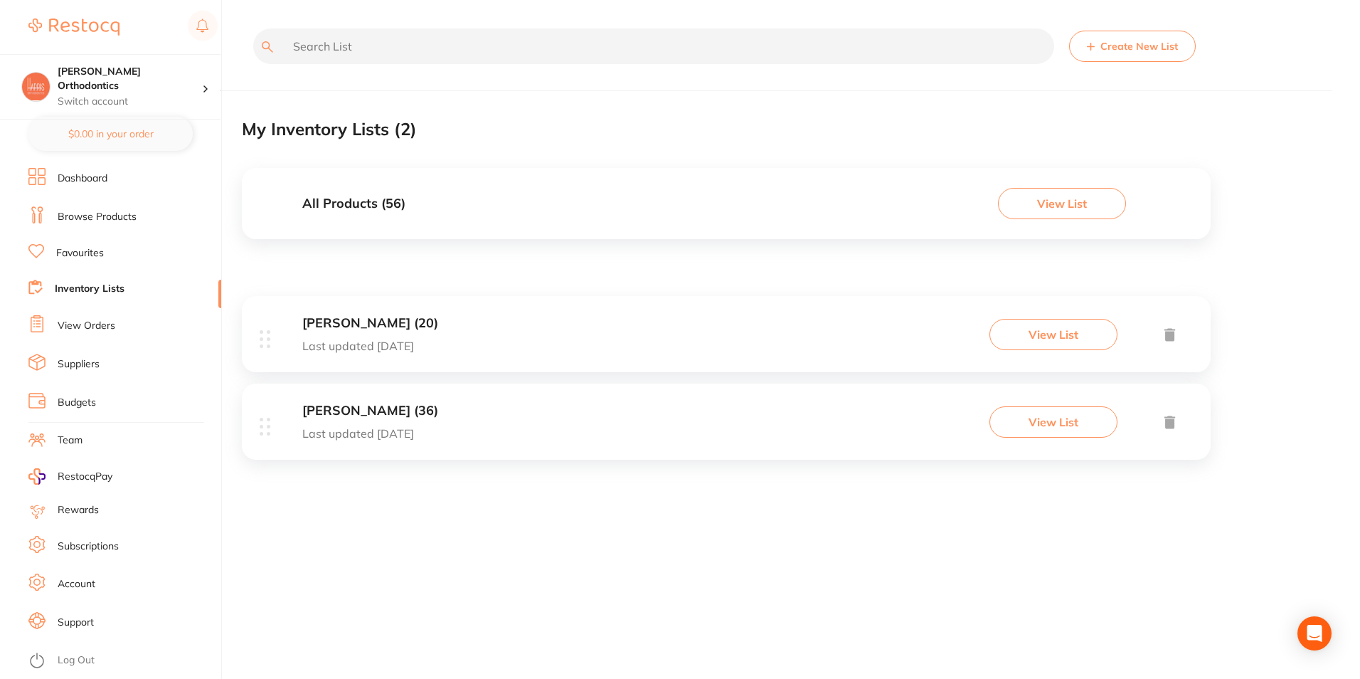
click at [503, 330] on div "Adam Dental (20) Last updated 41 days ago View List" at bounding box center [726, 334] width 969 height 76
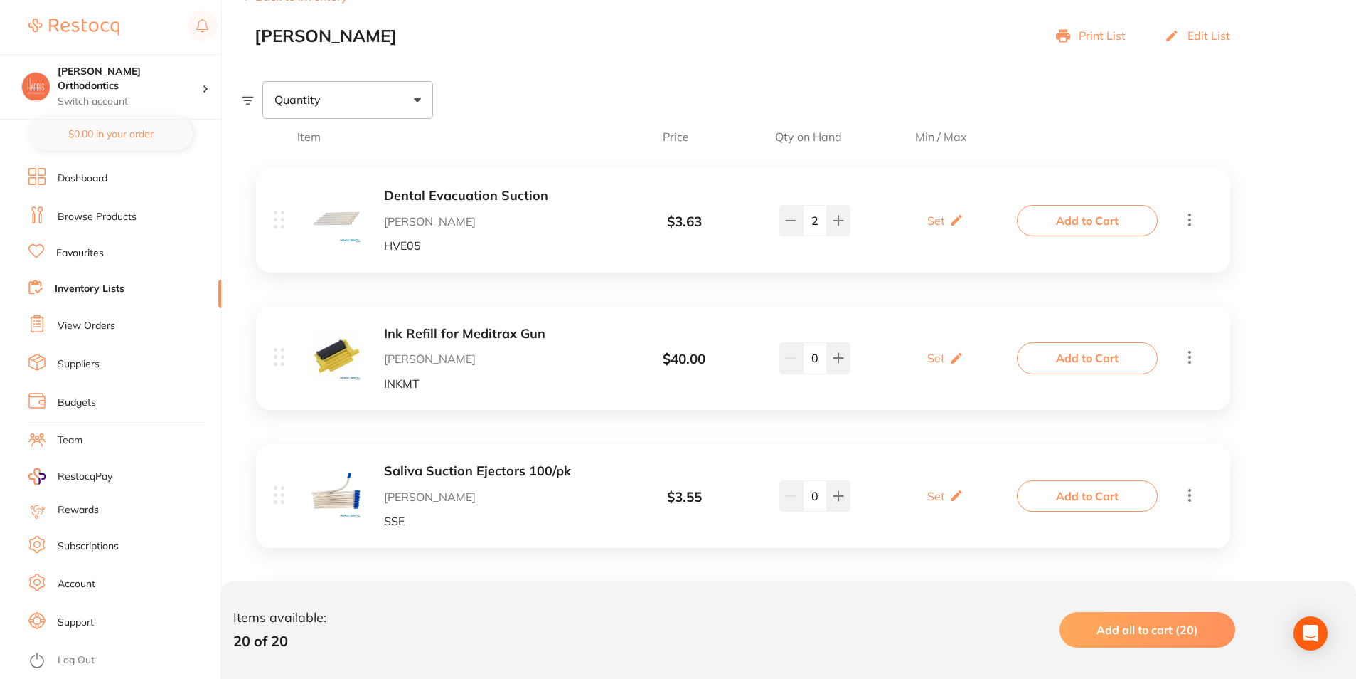
scroll to position [142, 0]
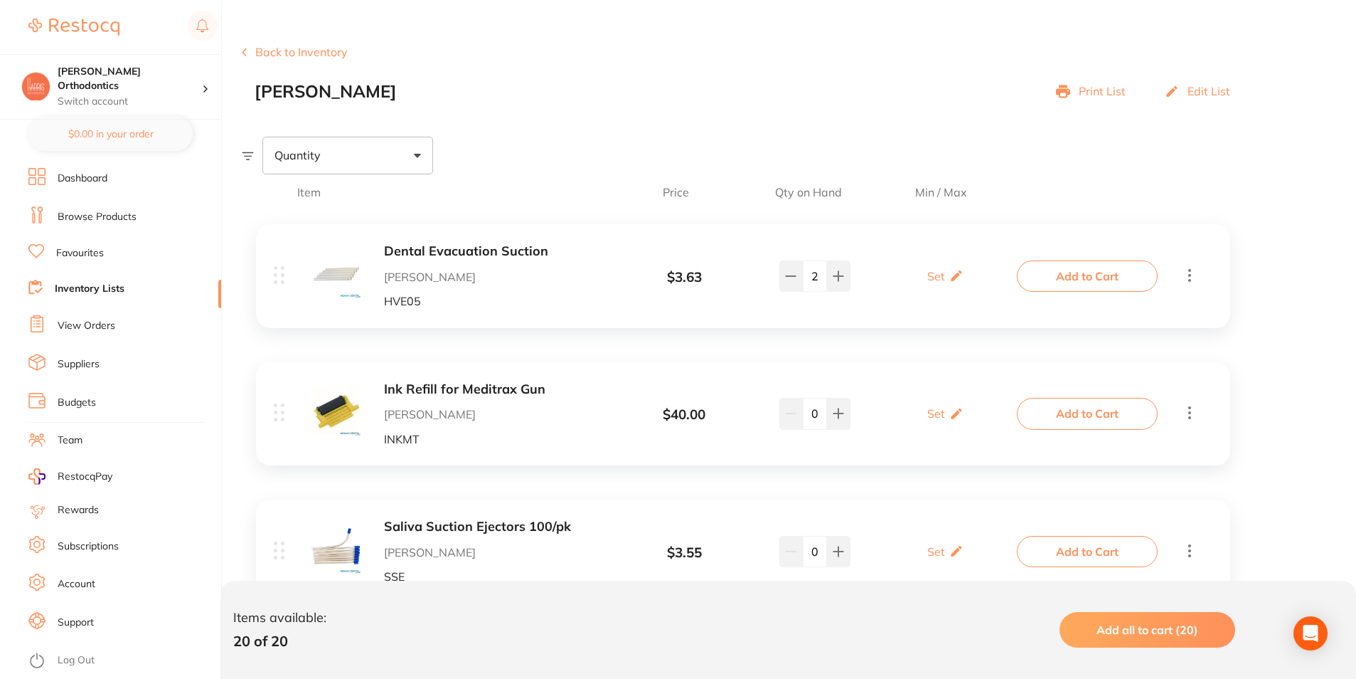
click at [1094, 277] on button "Add to Cart" at bounding box center [1087, 275] width 141 height 31
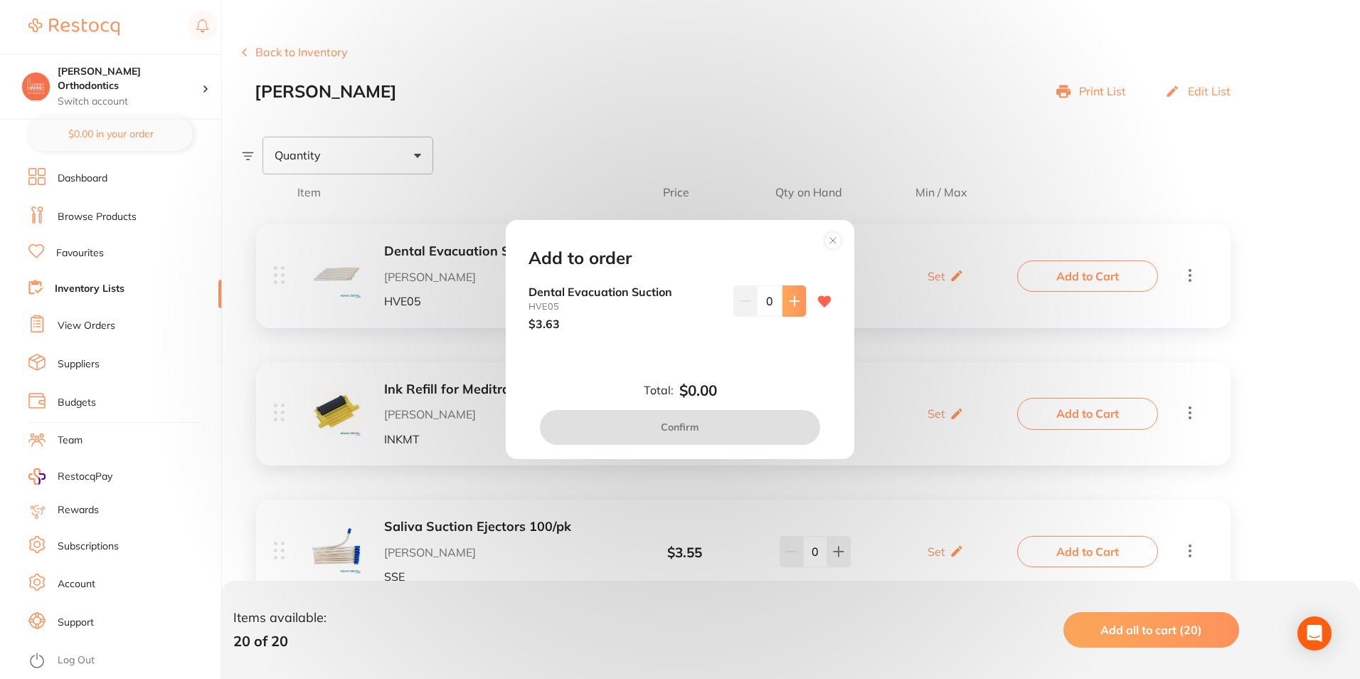
click at [790, 301] on icon at bounding box center [794, 301] width 9 height 9
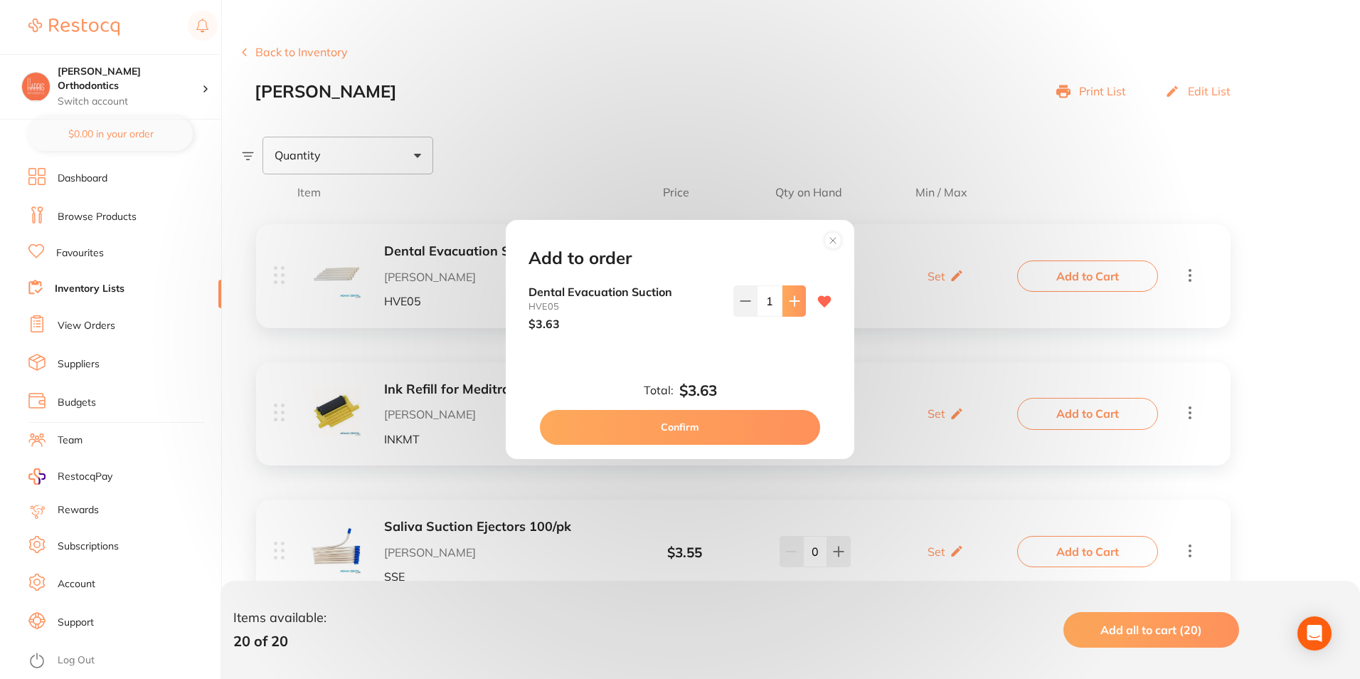
click at [790, 301] on icon at bounding box center [794, 301] width 9 height 9
type input "2"
click at [721, 418] on button "Confirm" at bounding box center [680, 427] width 280 height 34
checkbox input "false"
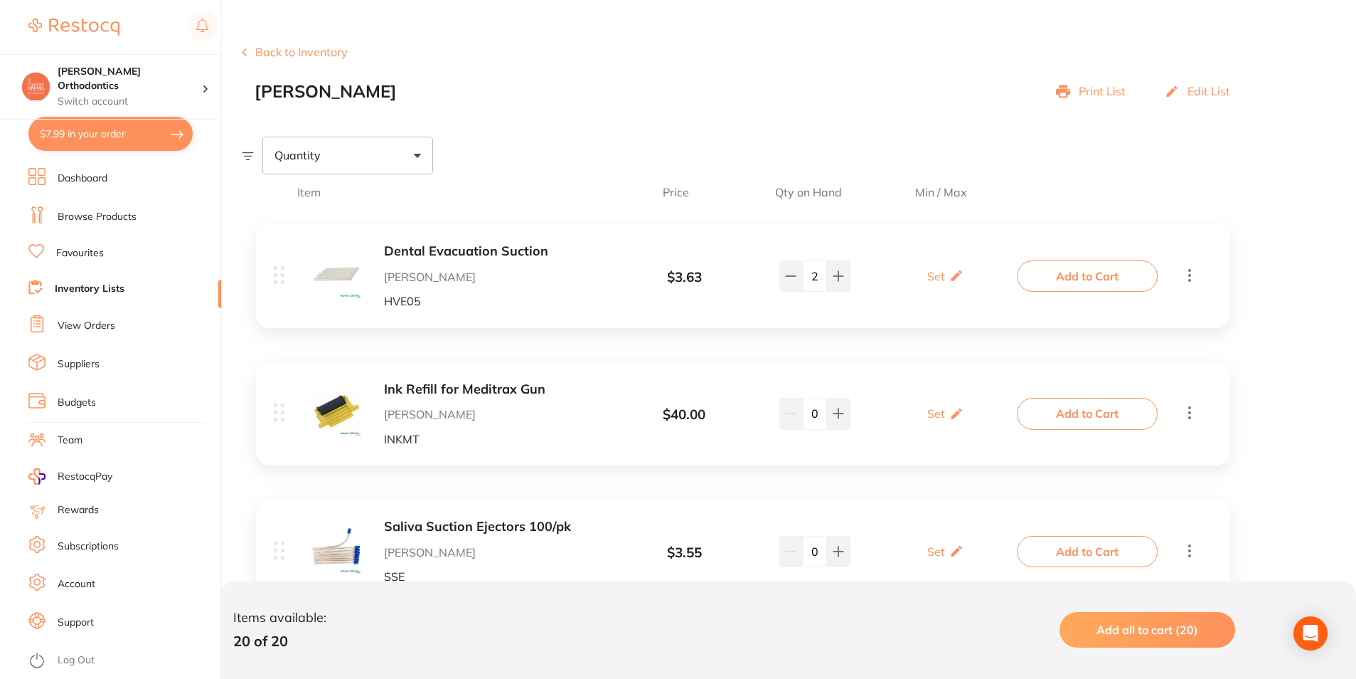
click at [1061, 416] on button "Add to Cart" at bounding box center [1087, 413] width 141 height 31
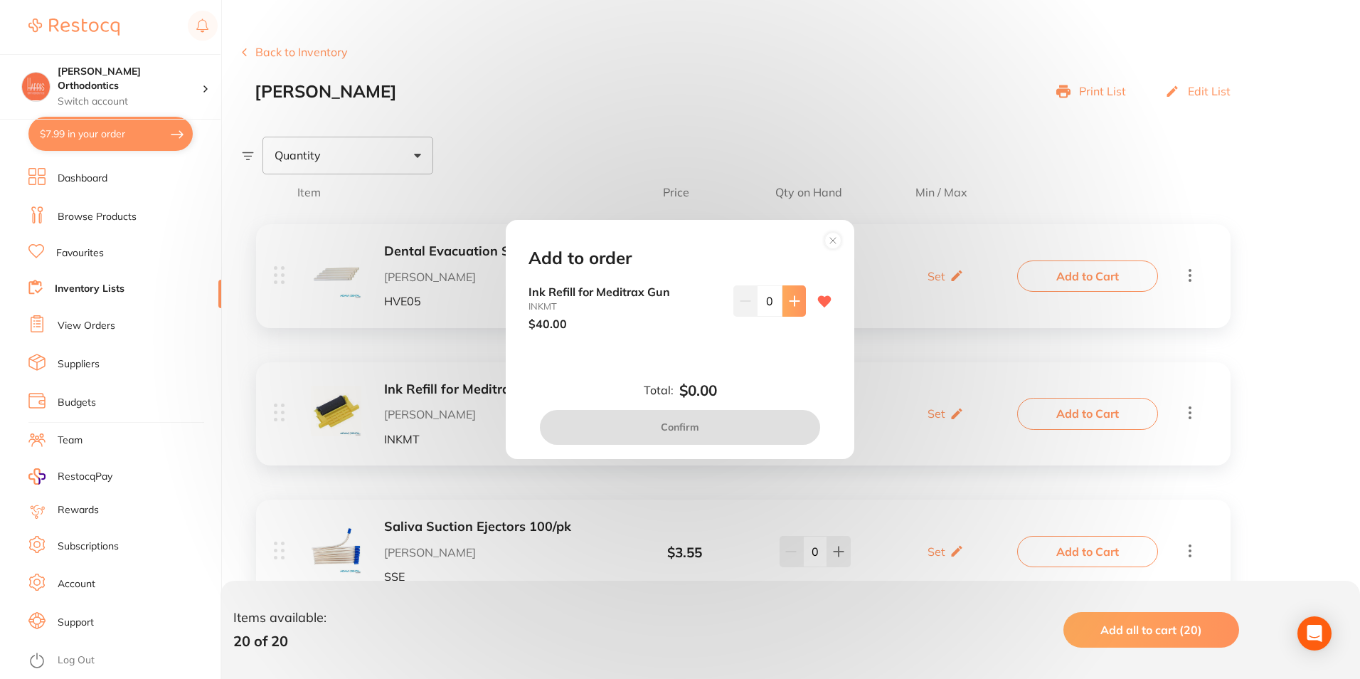
click at [782, 295] on button at bounding box center [793, 300] width 23 height 31
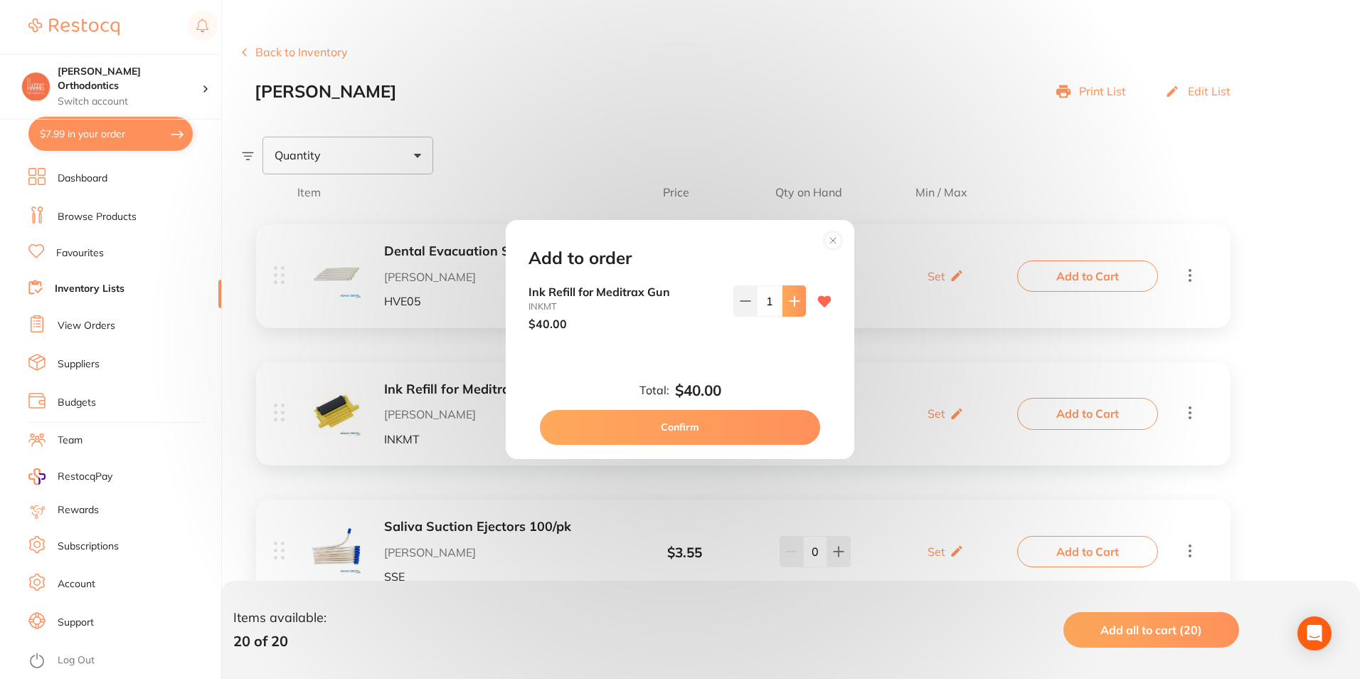
click at [782, 295] on button at bounding box center [793, 300] width 23 height 31
type input "2"
click at [727, 421] on button "Confirm" at bounding box center [680, 427] width 280 height 34
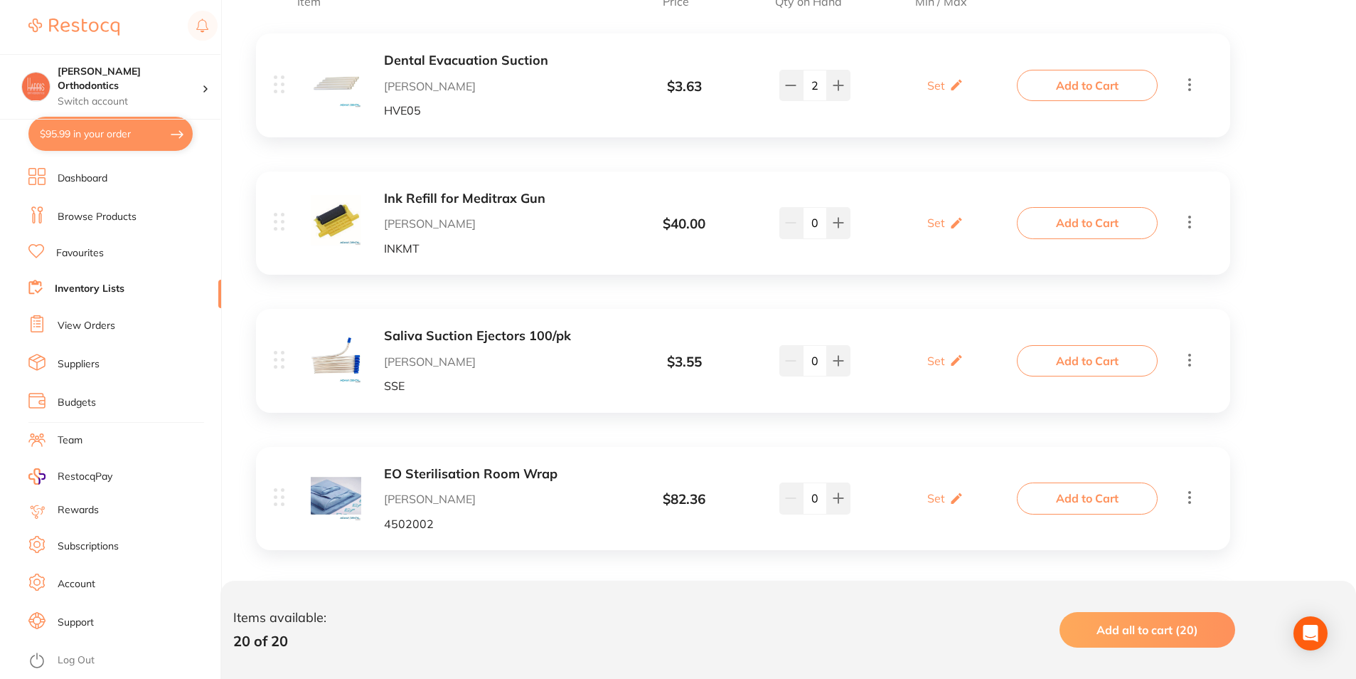
scroll to position [427, 0]
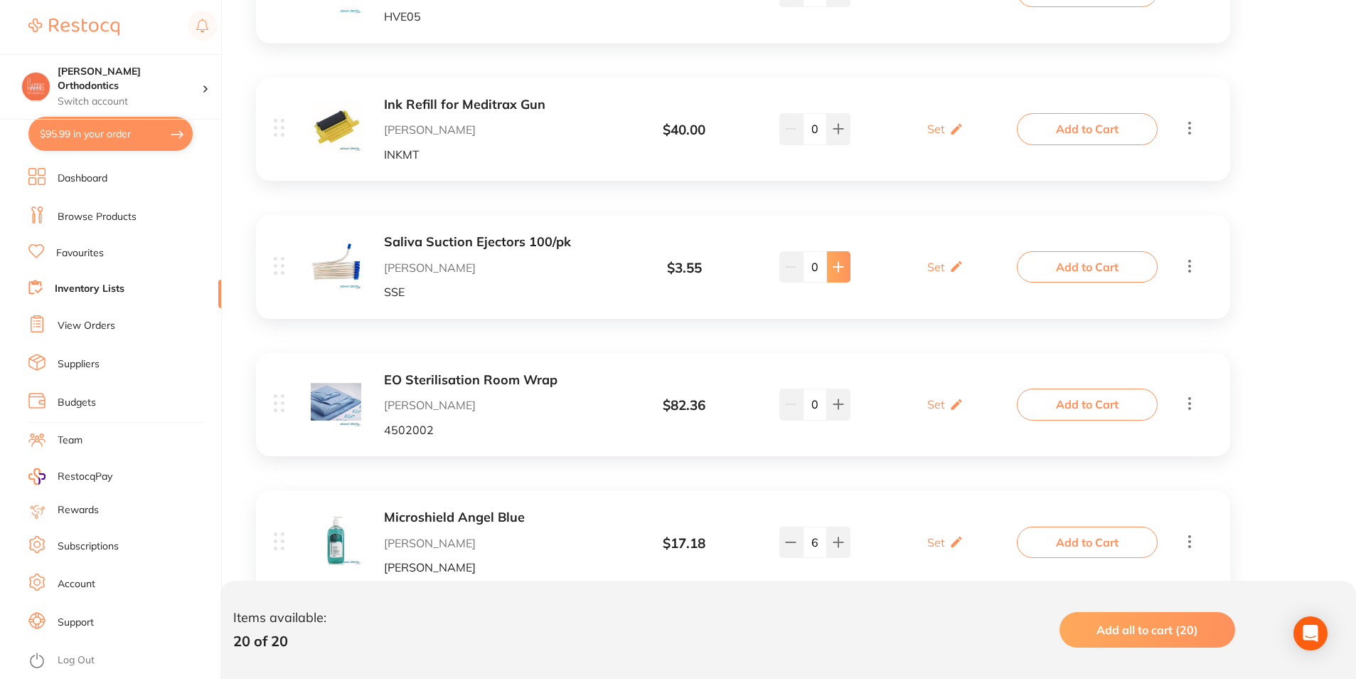
type input "2"
click at [1041, 271] on button "Add to Cart" at bounding box center [1087, 266] width 141 height 31
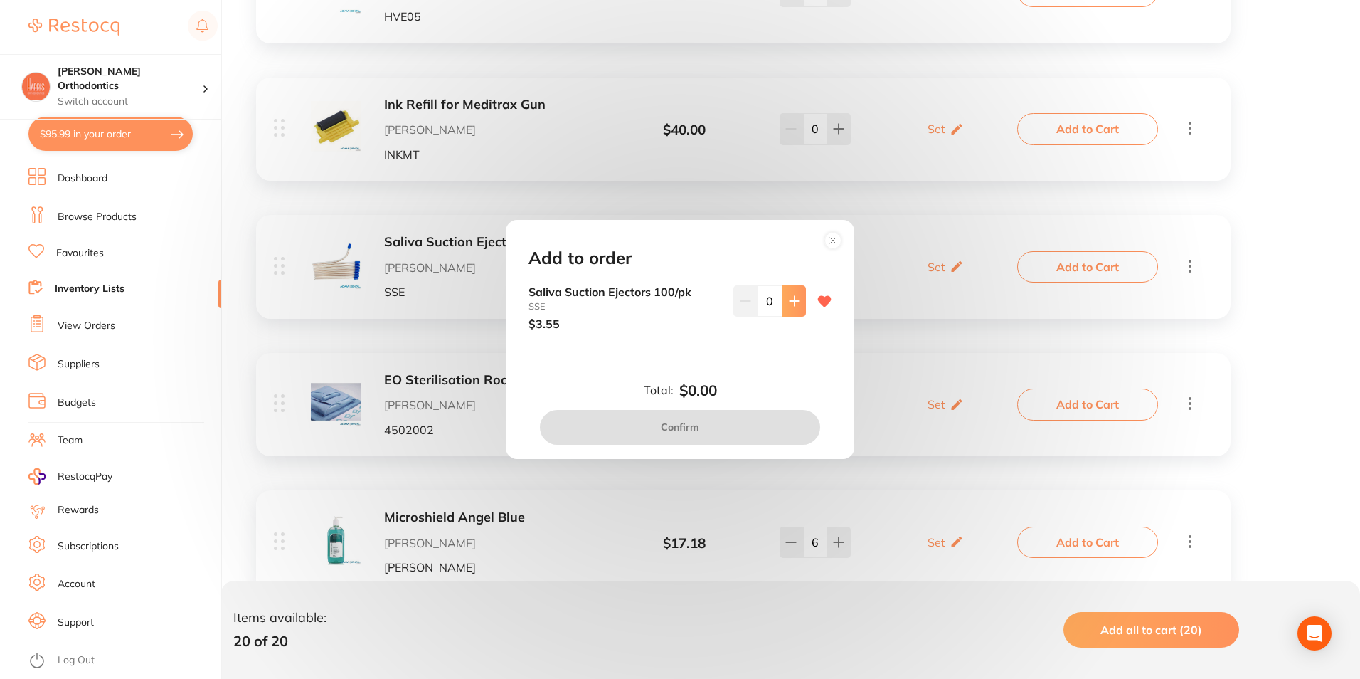
click at [800, 305] on button at bounding box center [793, 300] width 23 height 31
type input "2"
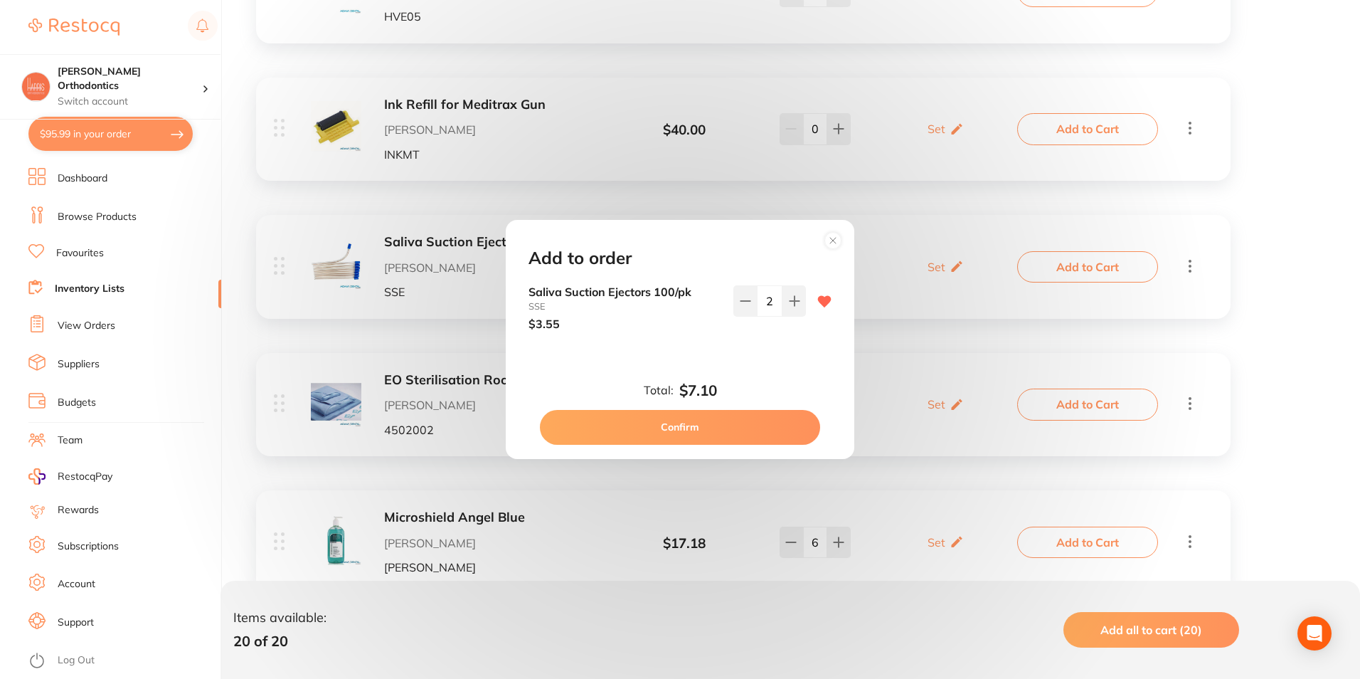
click at [748, 420] on button "Confirm" at bounding box center [680, 427] width 280 height 34
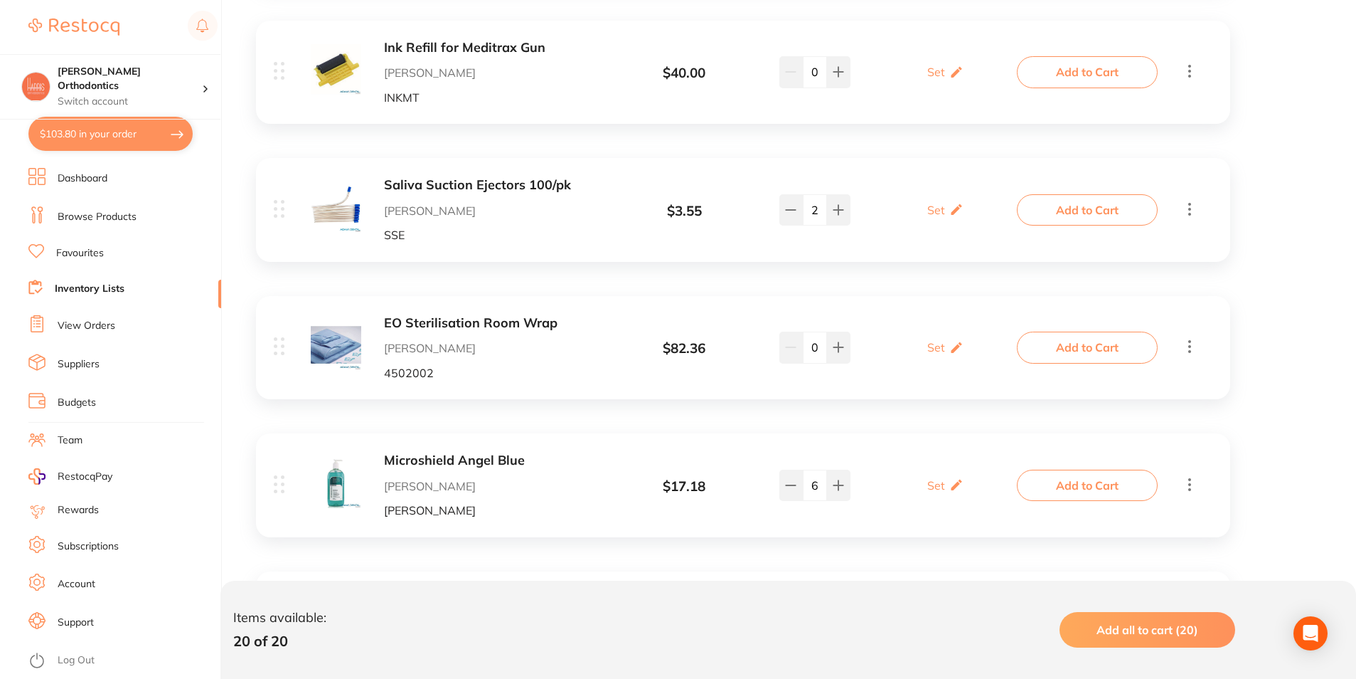
scroll to position [640, 0]
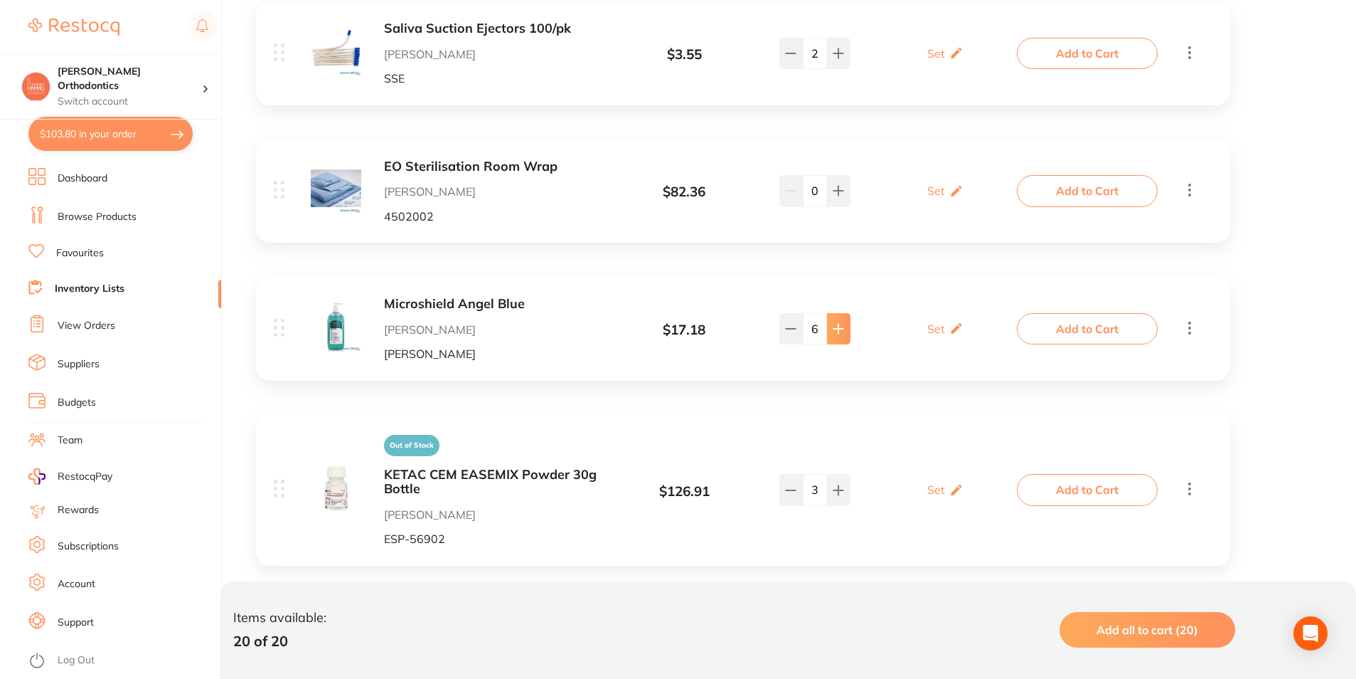
type input "10"
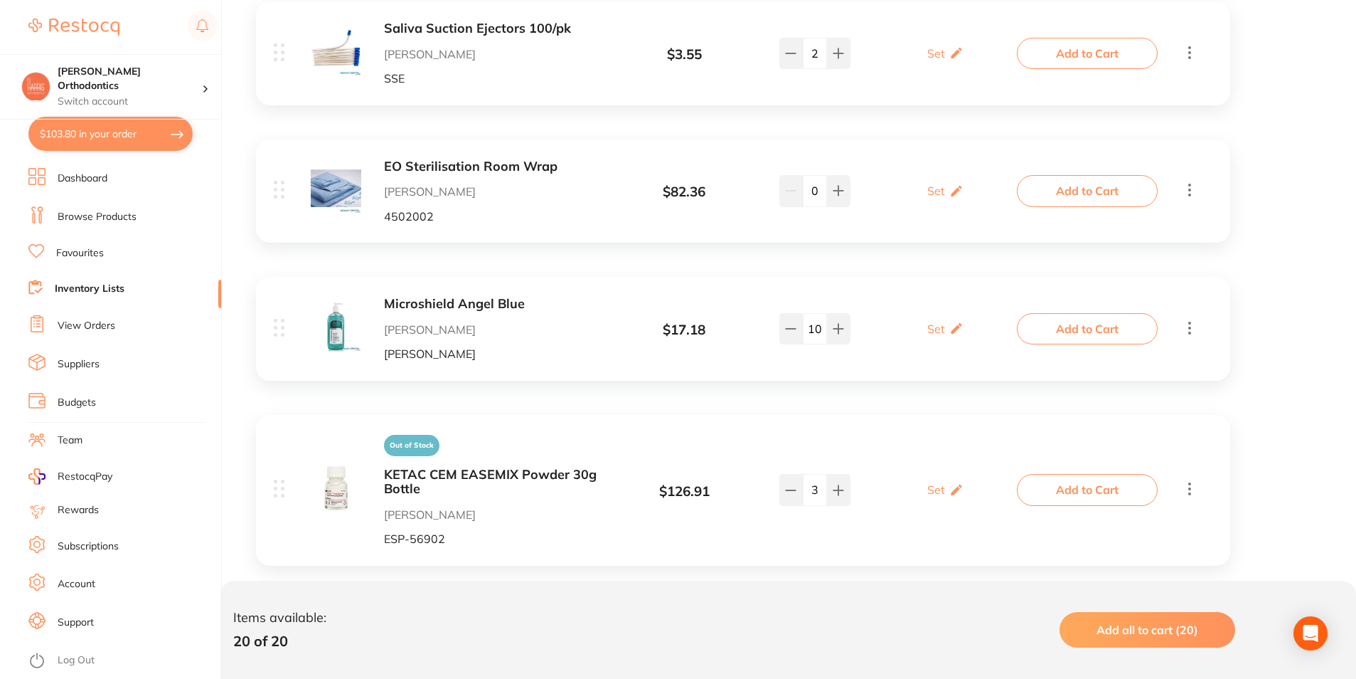
click at [1053, 331] on button "Add to Cart" at bounding box center [1087, 328] width 141 height 31
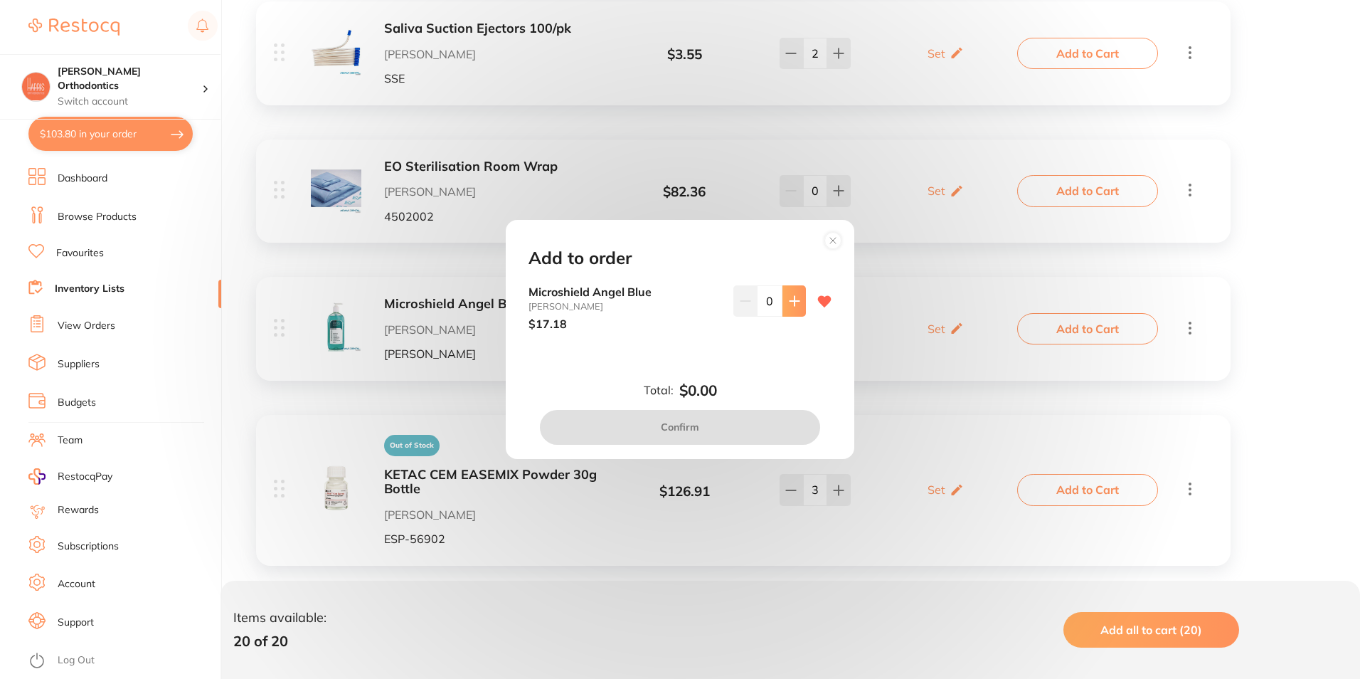
click at [789, 300] on icon at bounding box center [794, 300] width 11 height 11
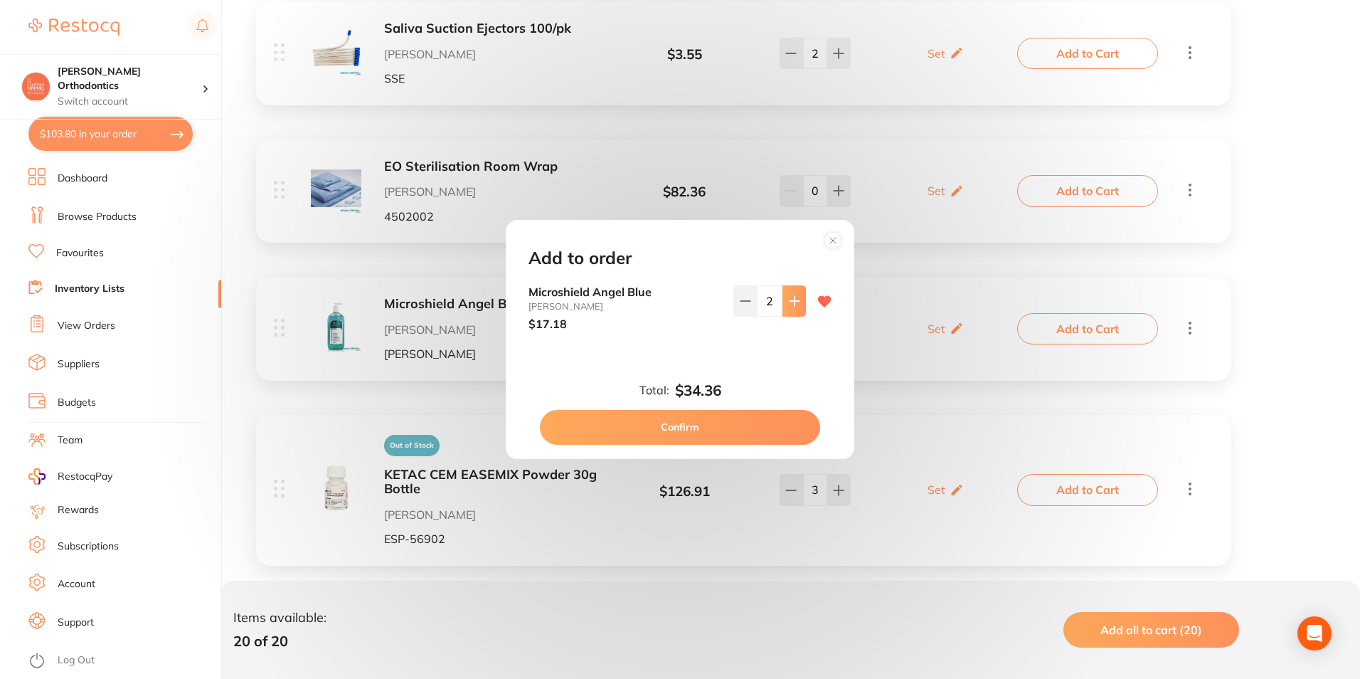
click at [789, 300] on icon at bounding box center [794, 300] width 11 height 11
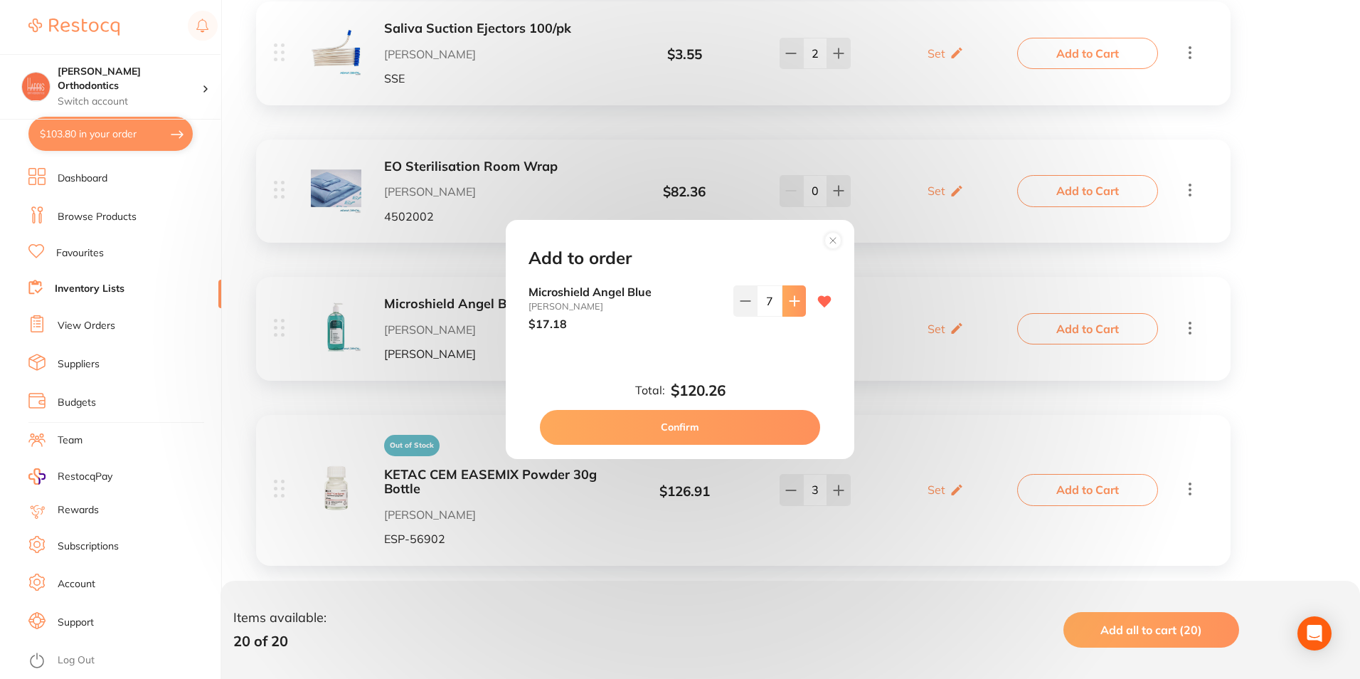
click at [789, 300] on icon at bounding box center [794, 300] width 11 height 11
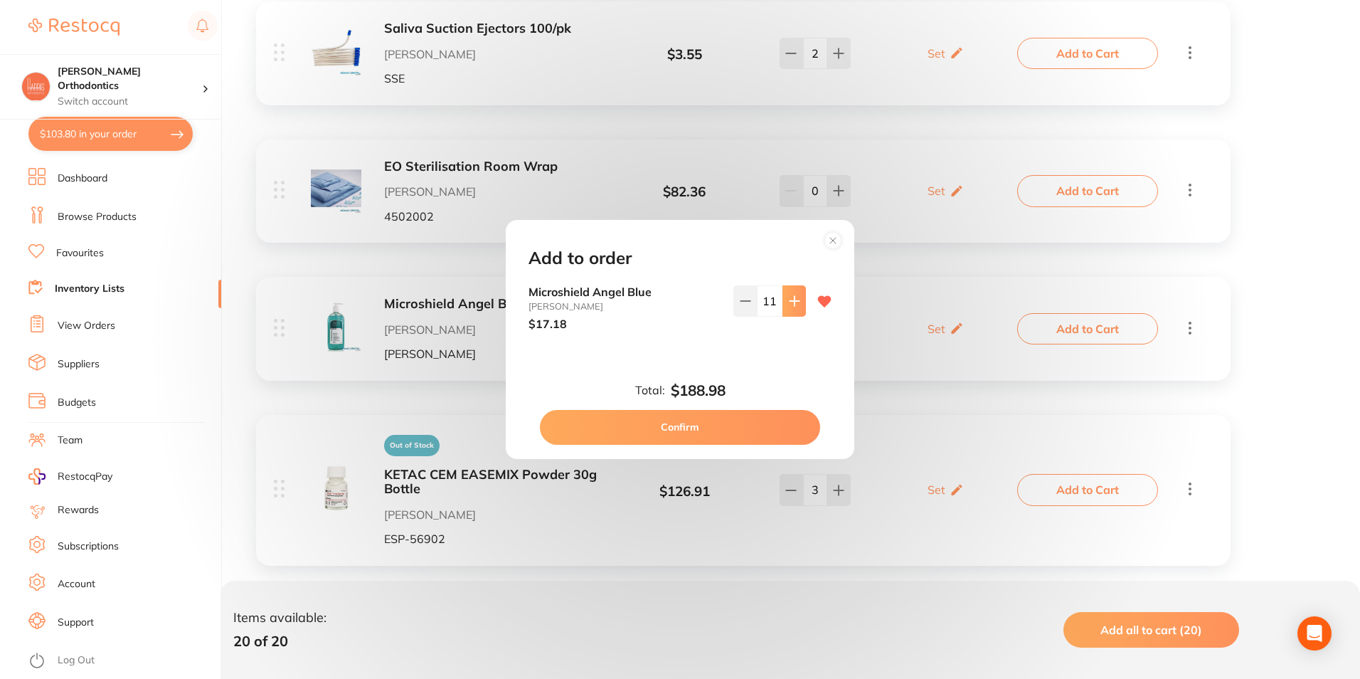
type input "12"
click at [724, 430] on button "Confirm" at bounding box center [680, 427] width 280 height 34
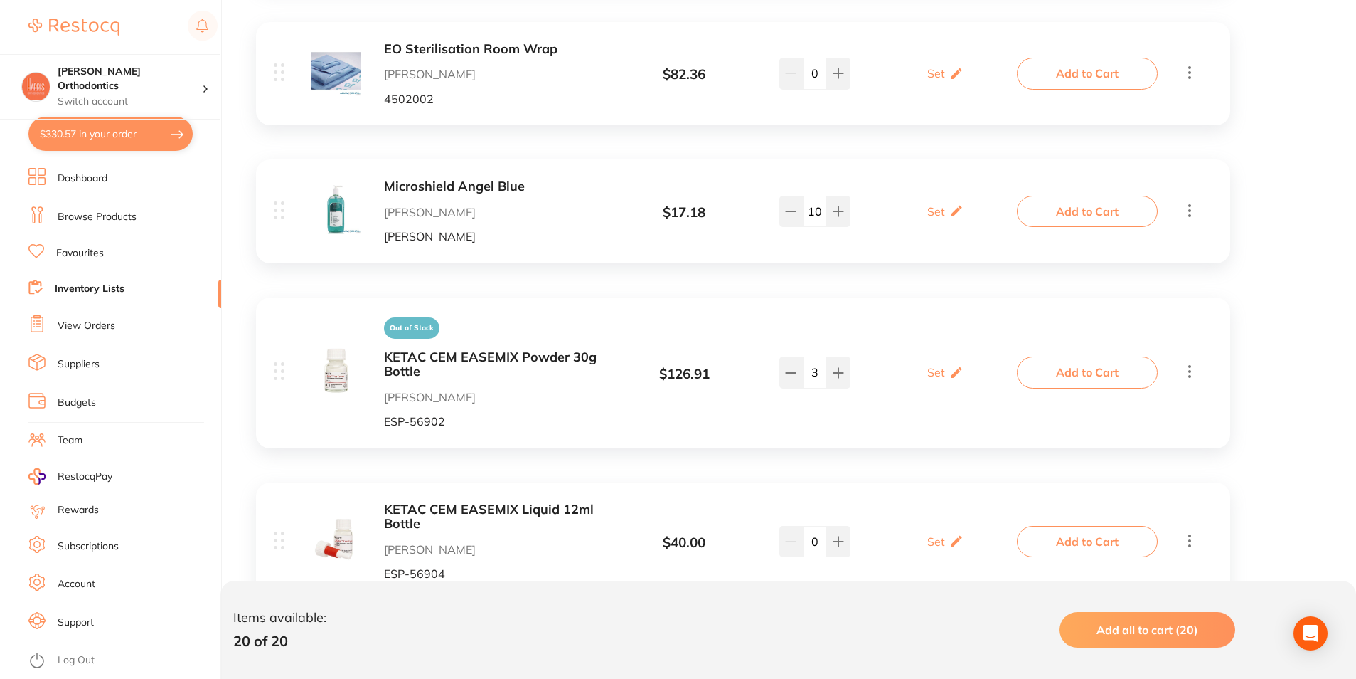
scroll to position [782, 0]
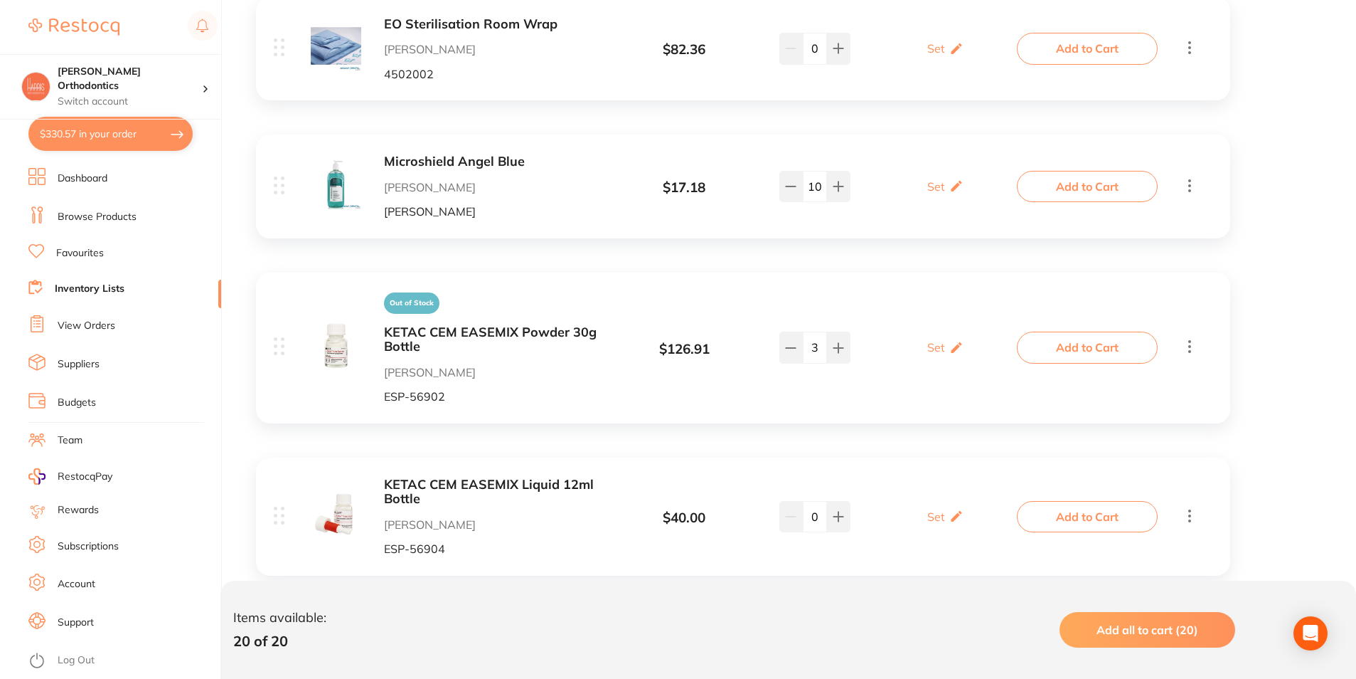
click at [1130, 339] on button "Add to Cart" at bounding box center [1087, 346] width 141 height 31
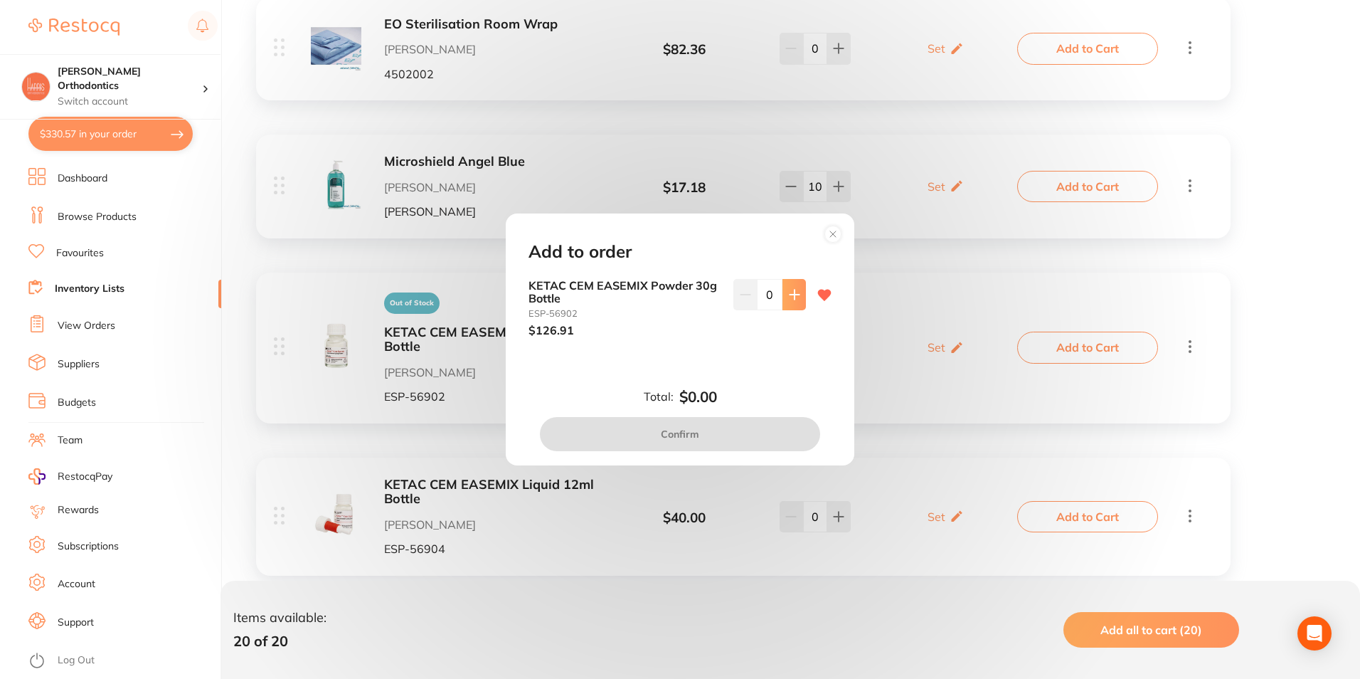
click at [787, 301] on button at bounding box center [793, 294] width 23 height 31
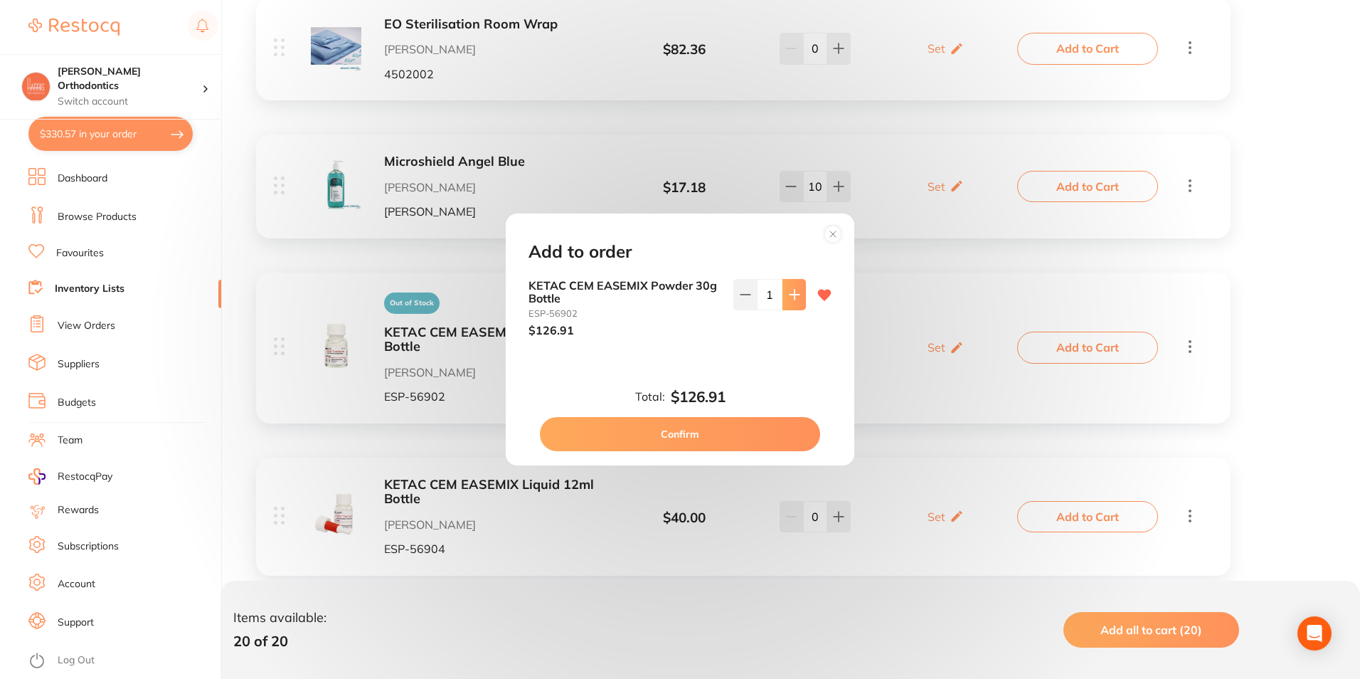
click at [787, 301] on button at bounding box center [793, 294] width 23 height 31
type input "4"
click at [723, 438] on button "Confirm" at bounding box center [680, 434] width 280 height 34
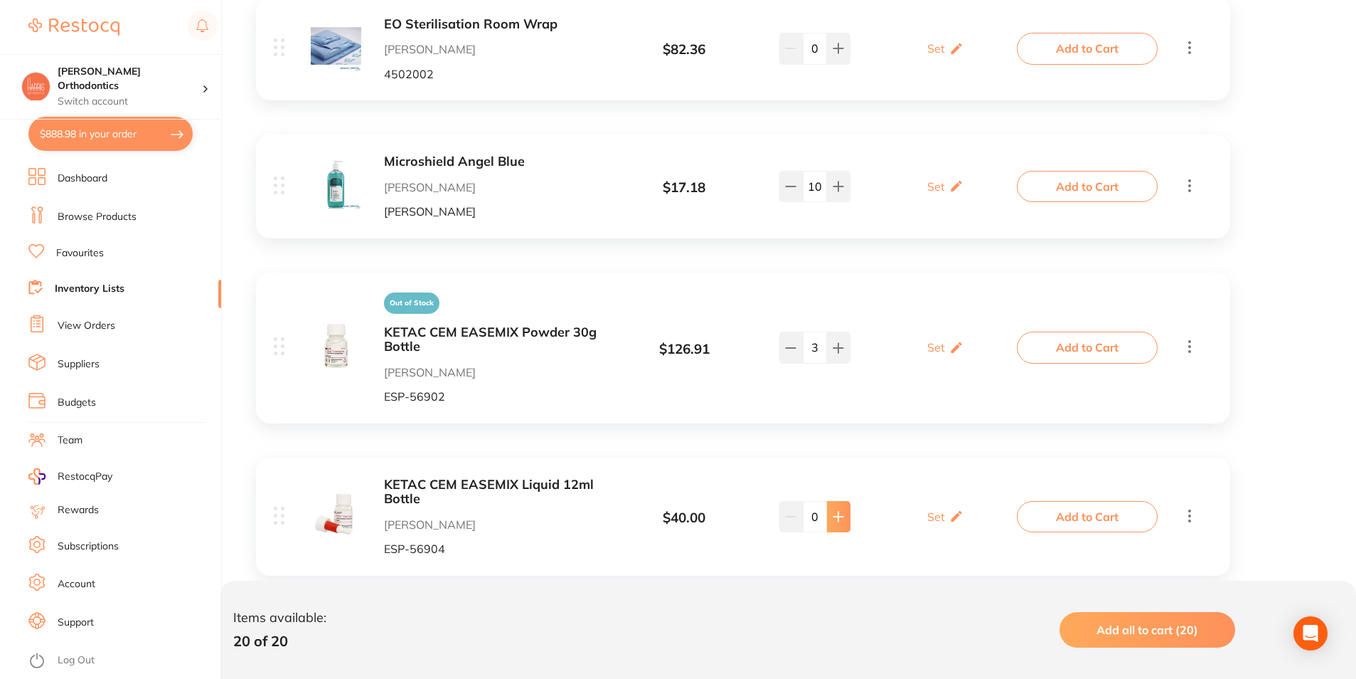
type input "2"
click at [1095, 515] on button "Add to Cart" at bounding box center [1087, 516] width 141 height 31
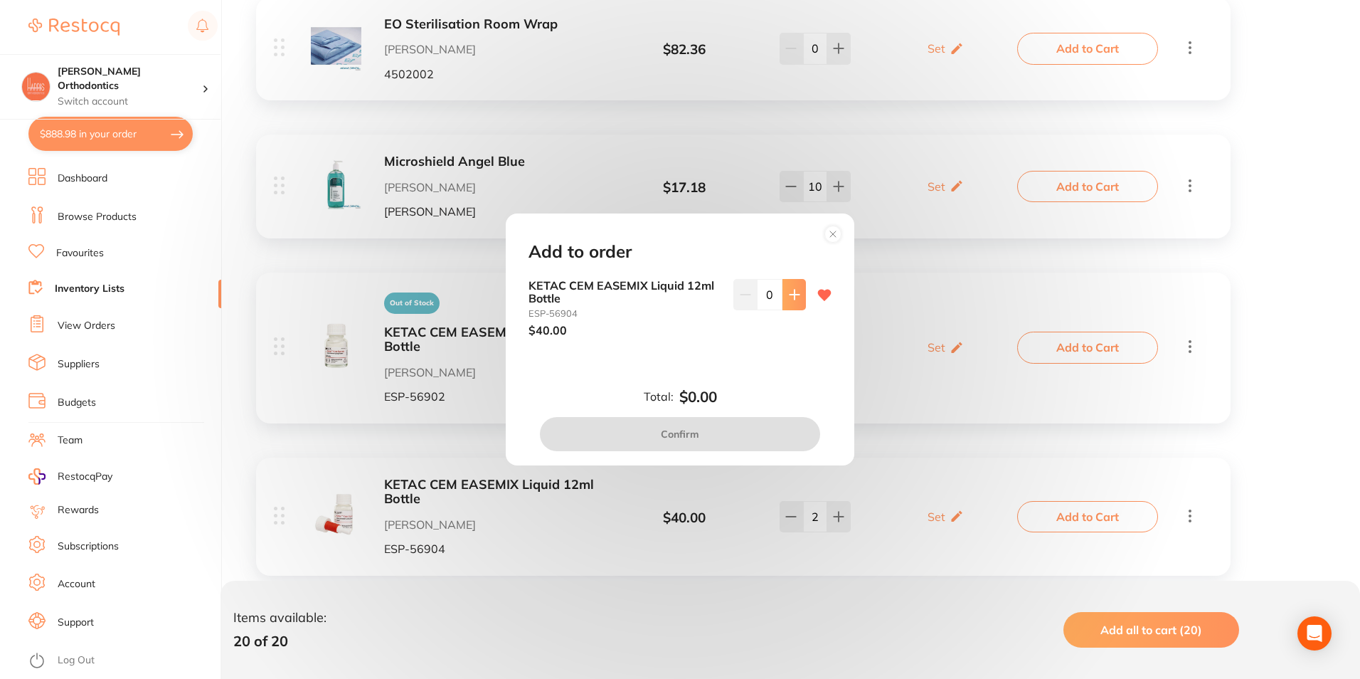
click at [801, 293] on button at bounding box center [793, 294] width 23 height 31
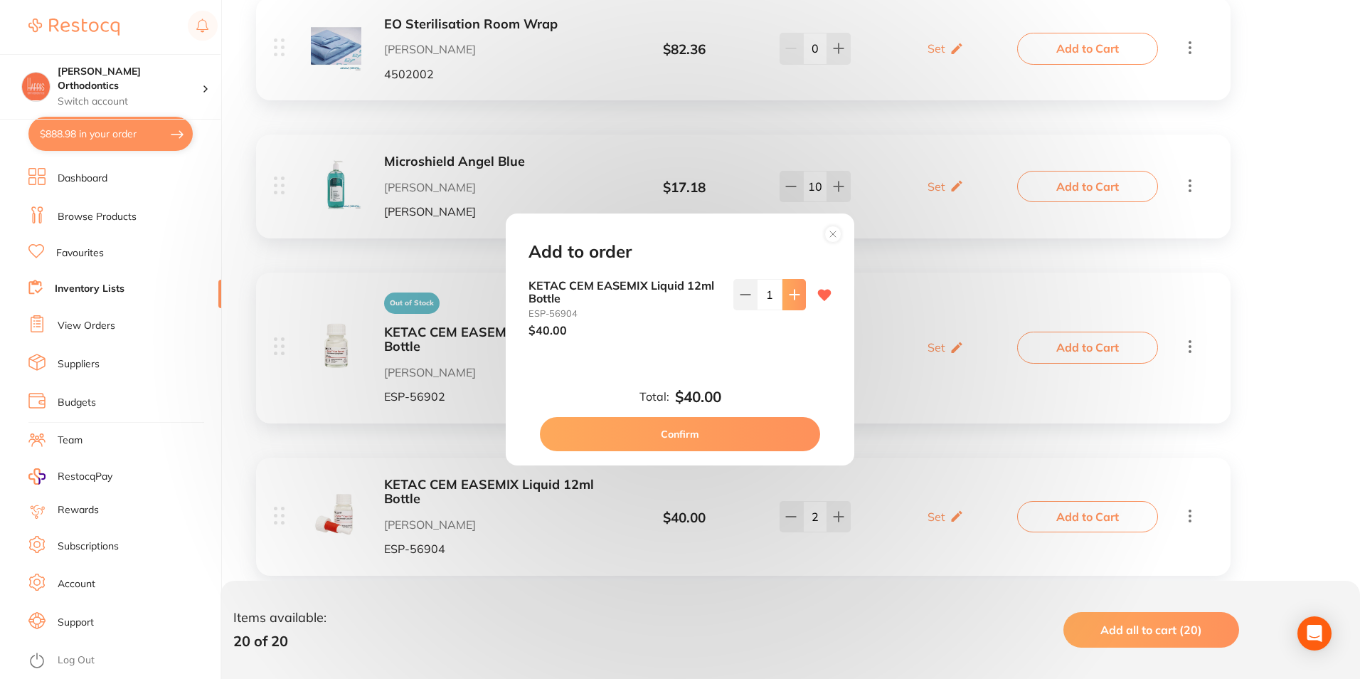
click at [801, 293] on button at bounding box center [793, 294] width 23 height 31
type input "2"
click at [745, 444] on button "Confirm" at bounding box center [680, 434] width 280 height 34
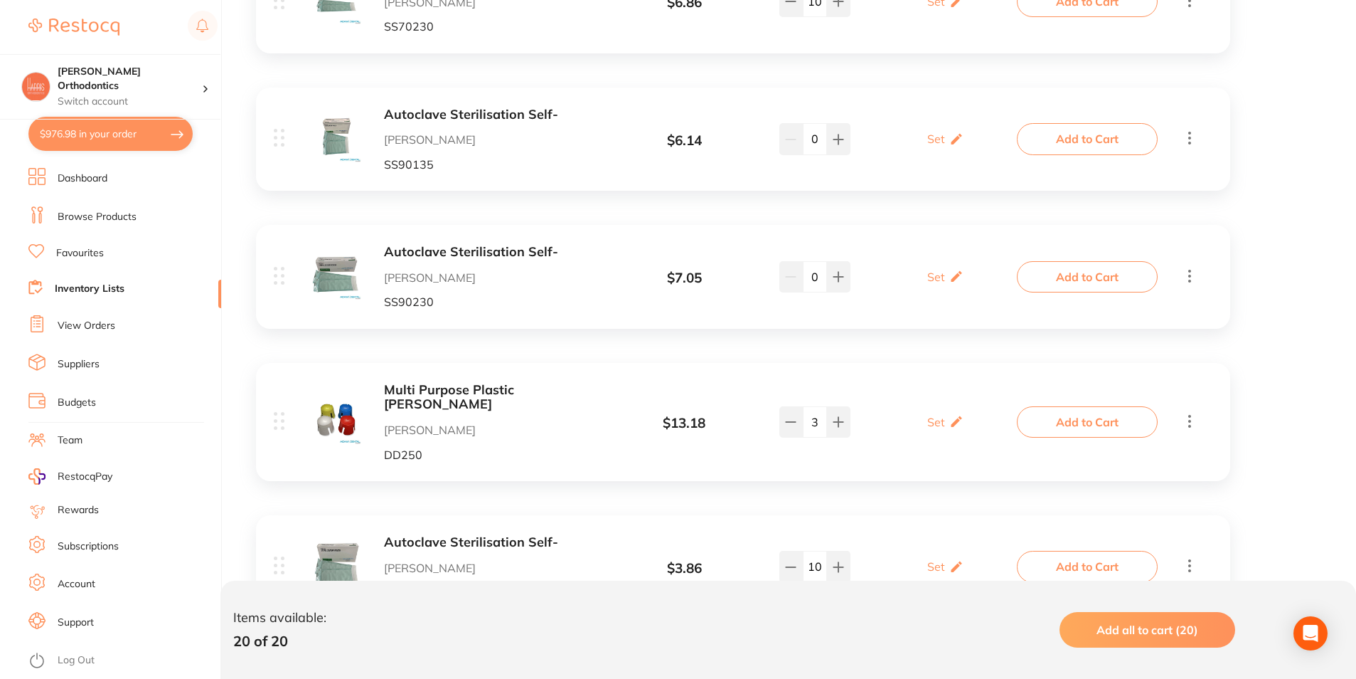
scroll to position [1707, 0]
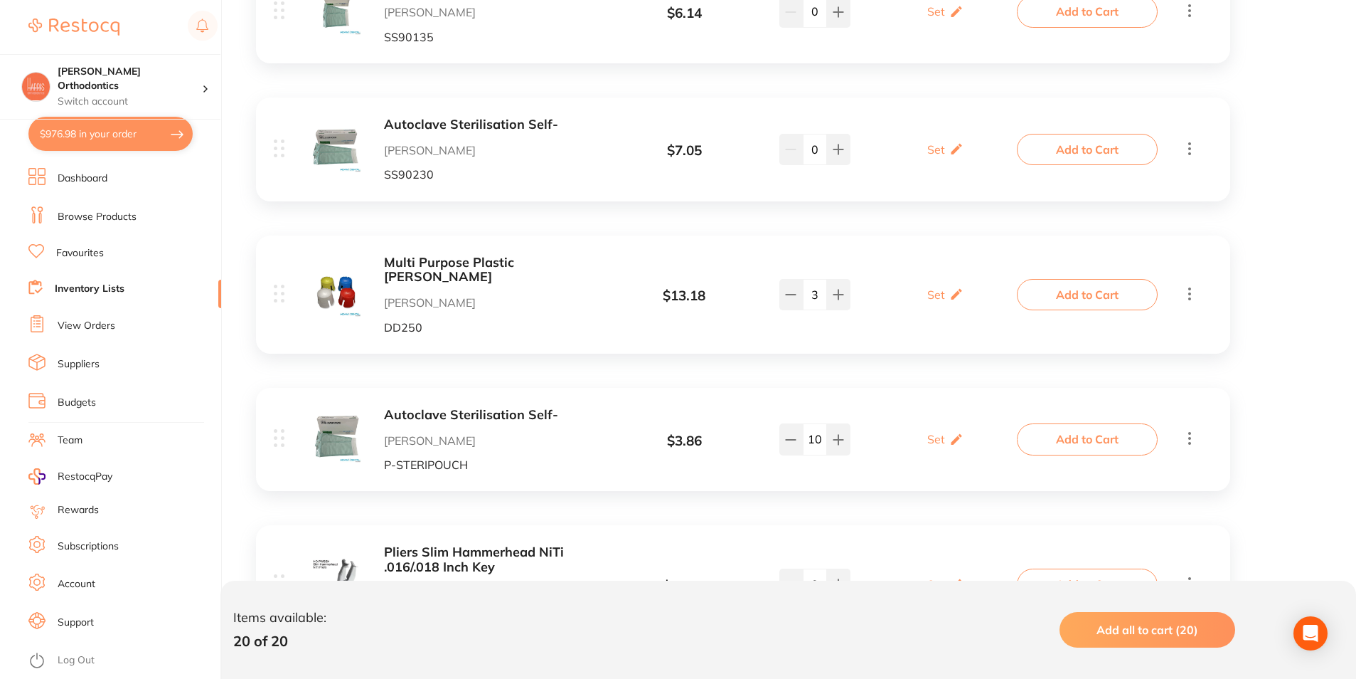
click at [1058, 284] on button "Add to Cart" at bounding box center [1087, 294] width 141 height 31
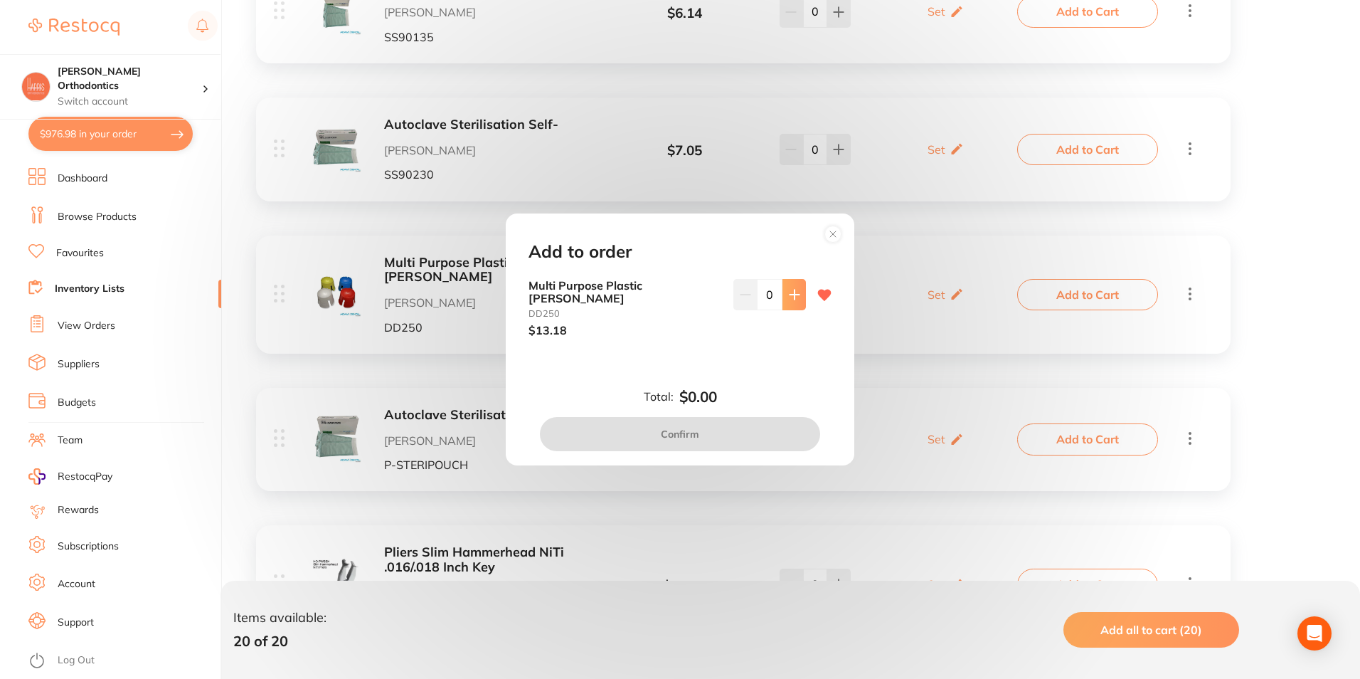
click at [789, 300] on icon at bounding box center [794, 294] width 11 height 11
type input "1"
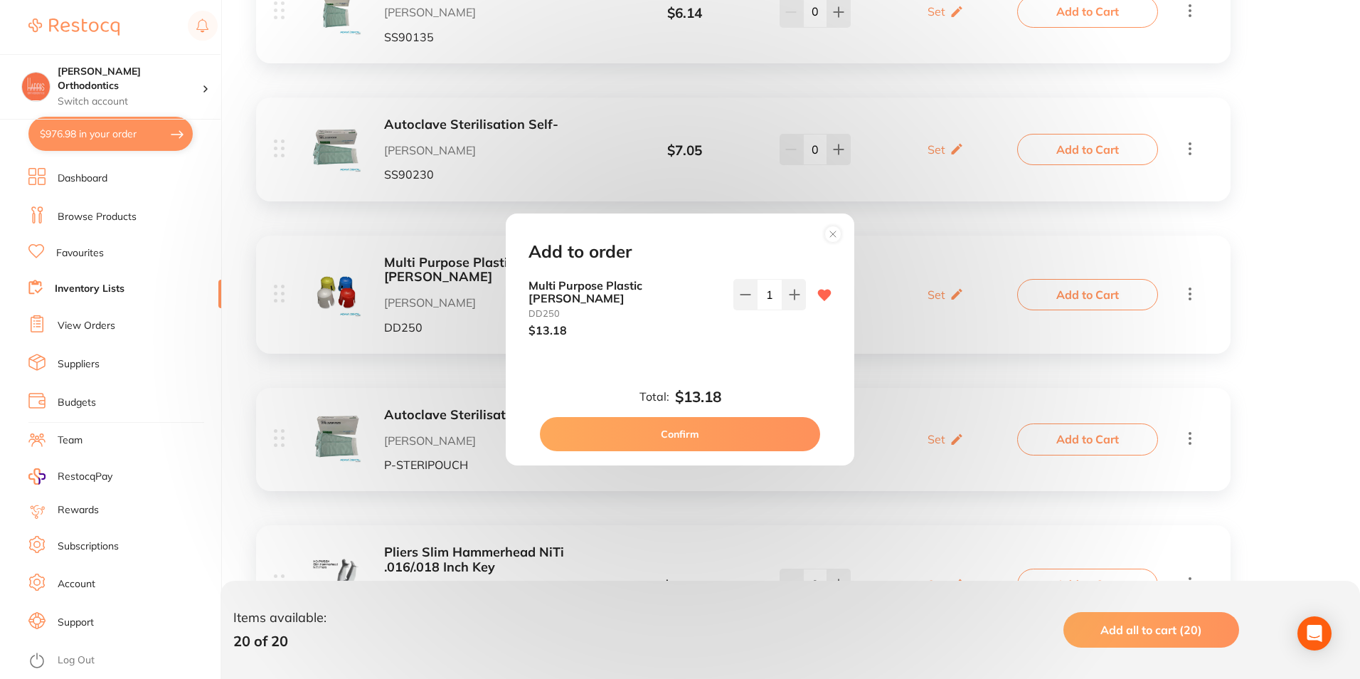
click at [760, 423] on button "Confirm" at bounding box center [680, 434] width 280 height 34
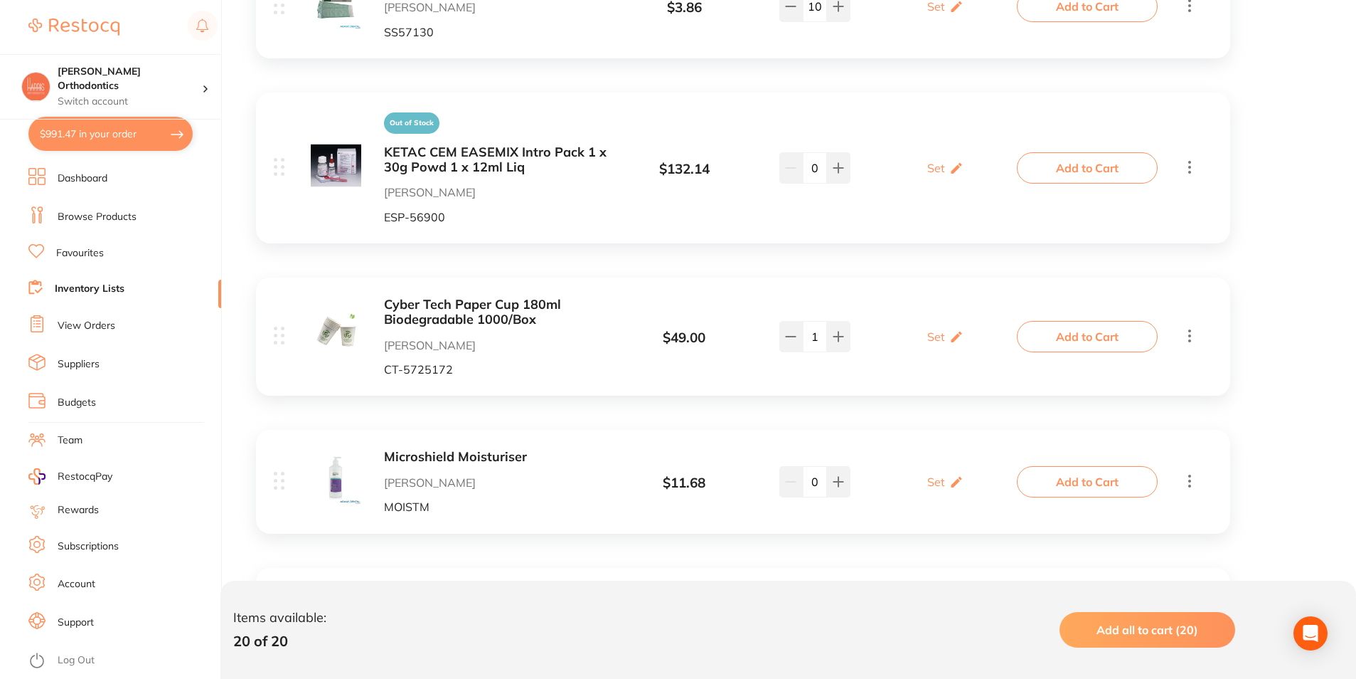
scroll to position [2415, 0]
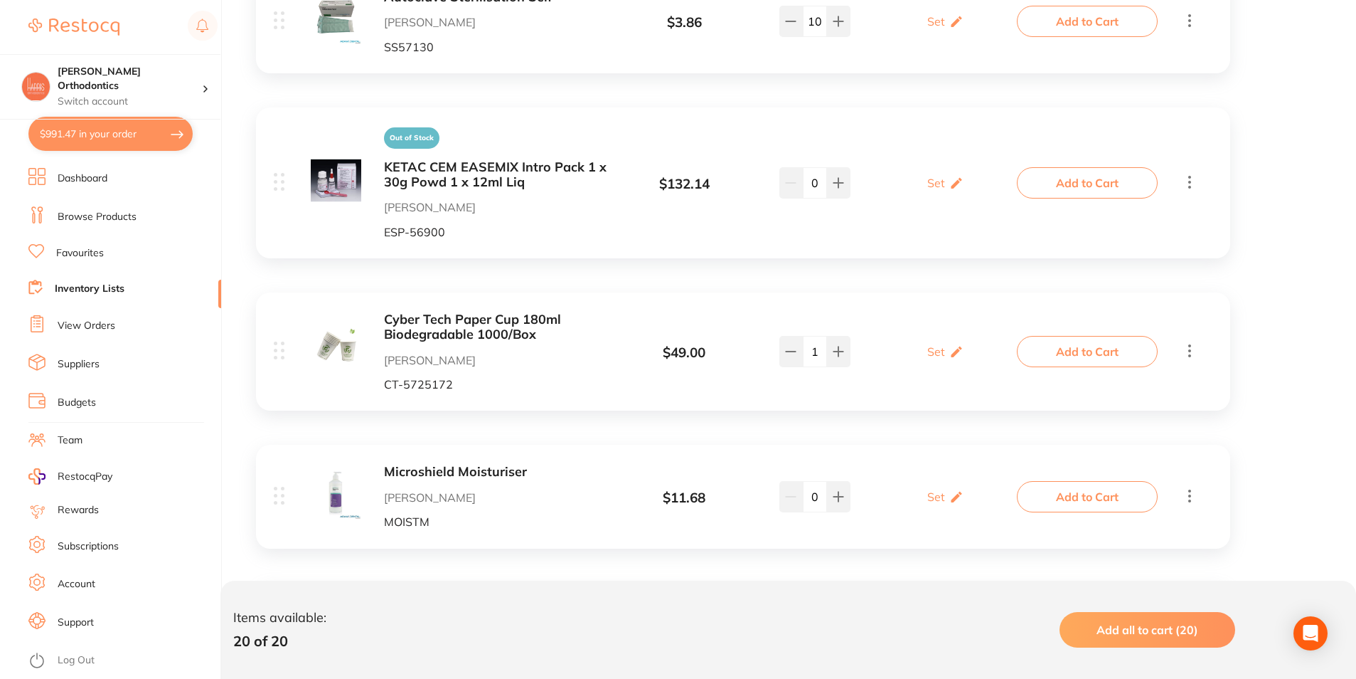
click at [1074, 167] on button "Add to Cart" at bounding box center [1087, 182] width 141 height 31
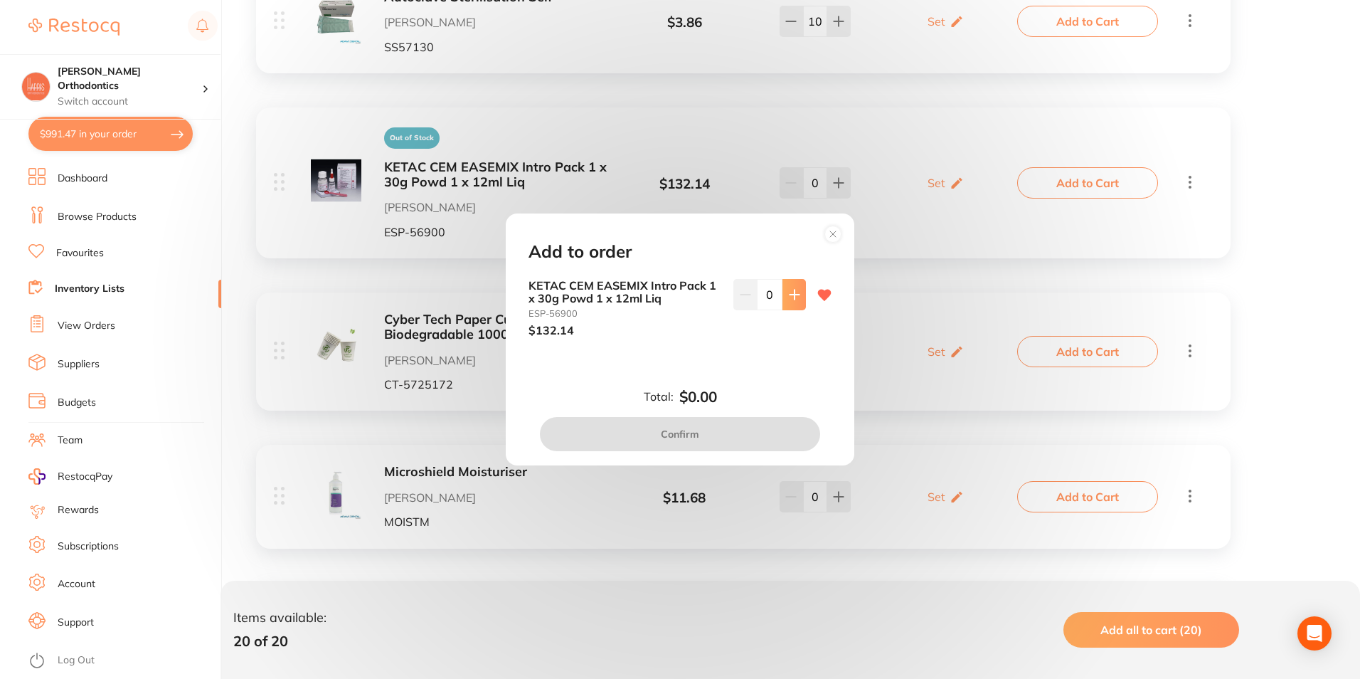
click at [790, 300] on icon at bounding box center [794, 294] width 11 height 11
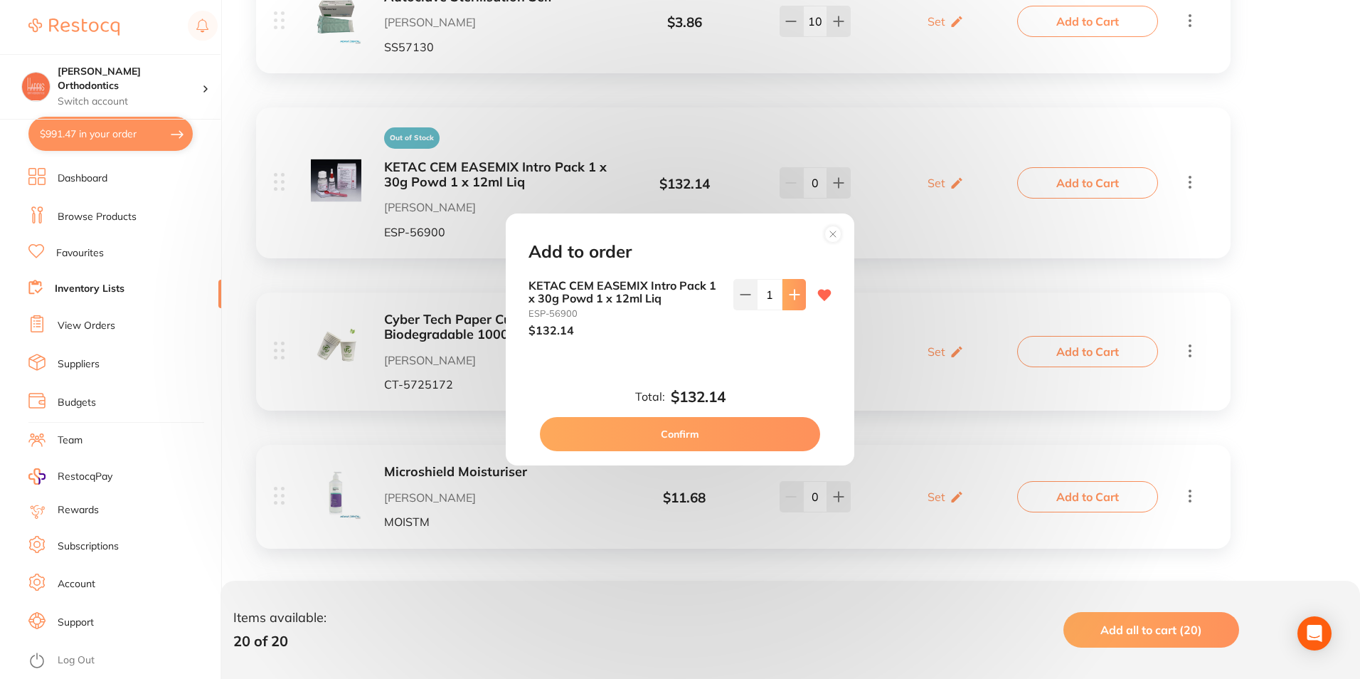
click at [790, 300] on icon at bounding box center [794, 294] width 11 height 11
type input "2"
click at [707, 432] on button "Confirm" at bounding box center [680, 434] width 280 height 34
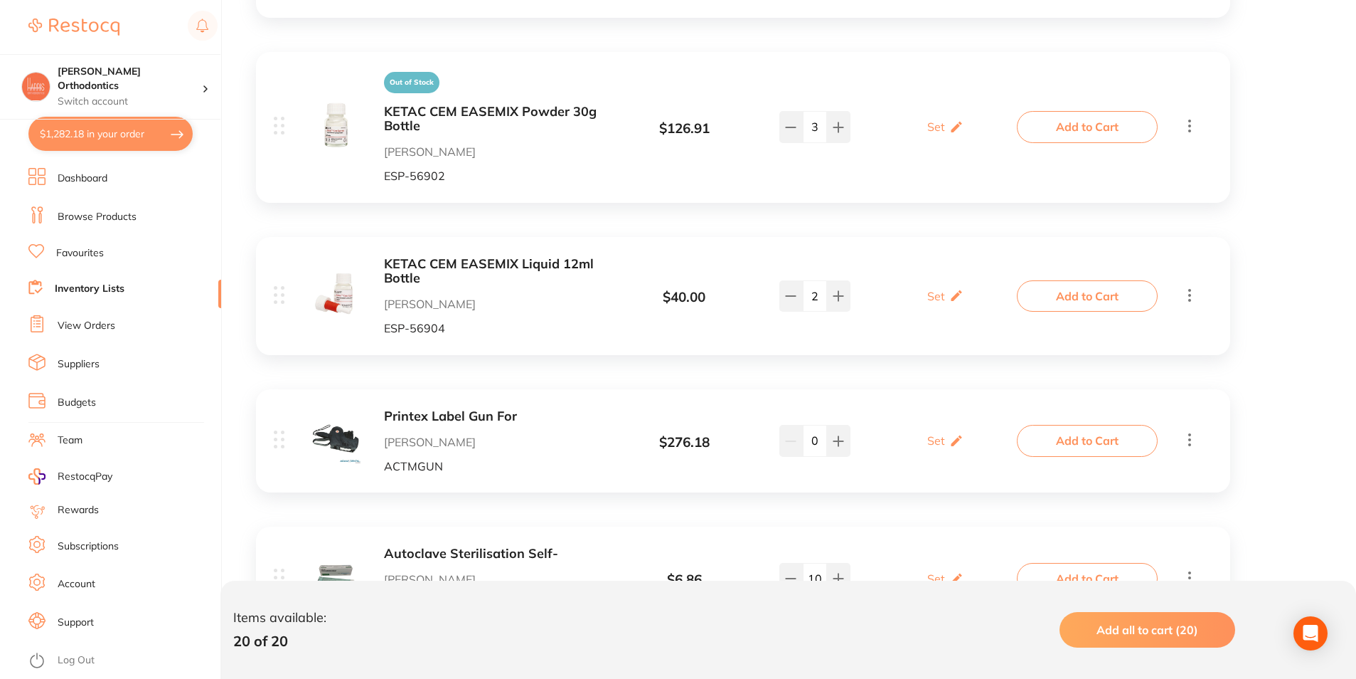
scroll to position [921, 0]
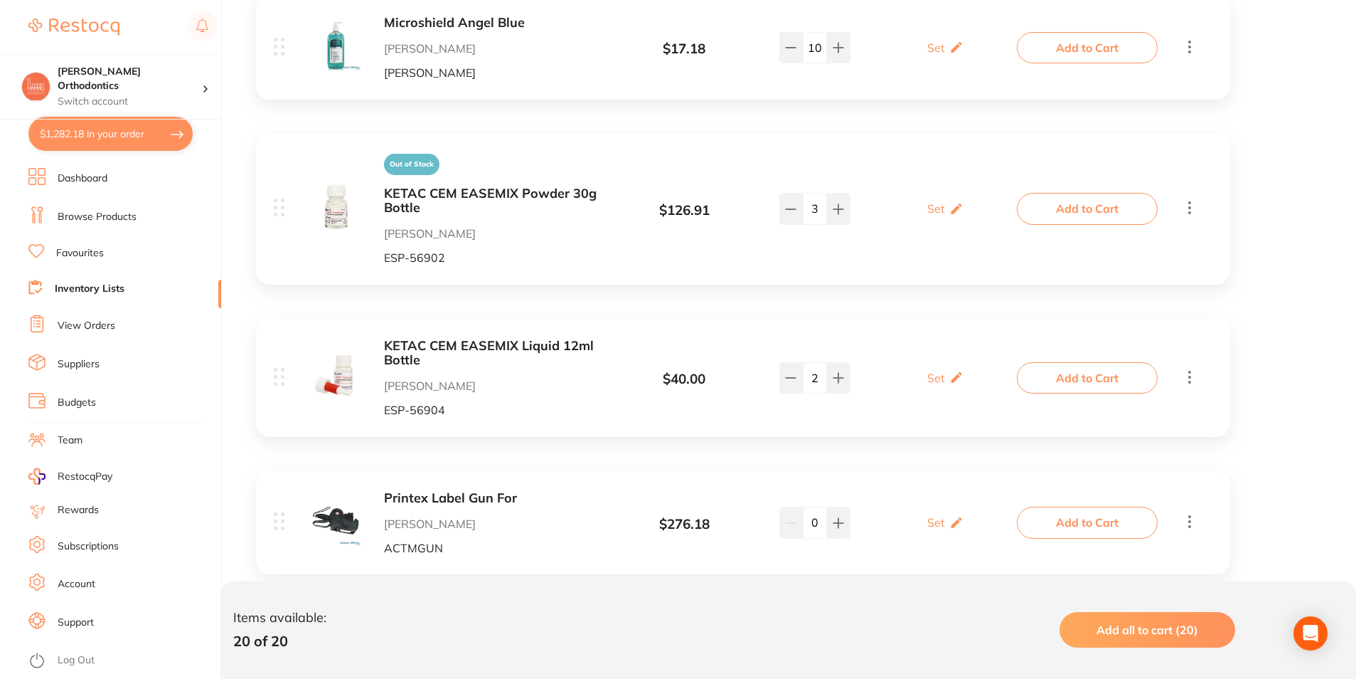
click at [105, 139] on button "$1,282.18 in your order" at bounding box center [110, 134] width 164 height 34
checkbox input "true"
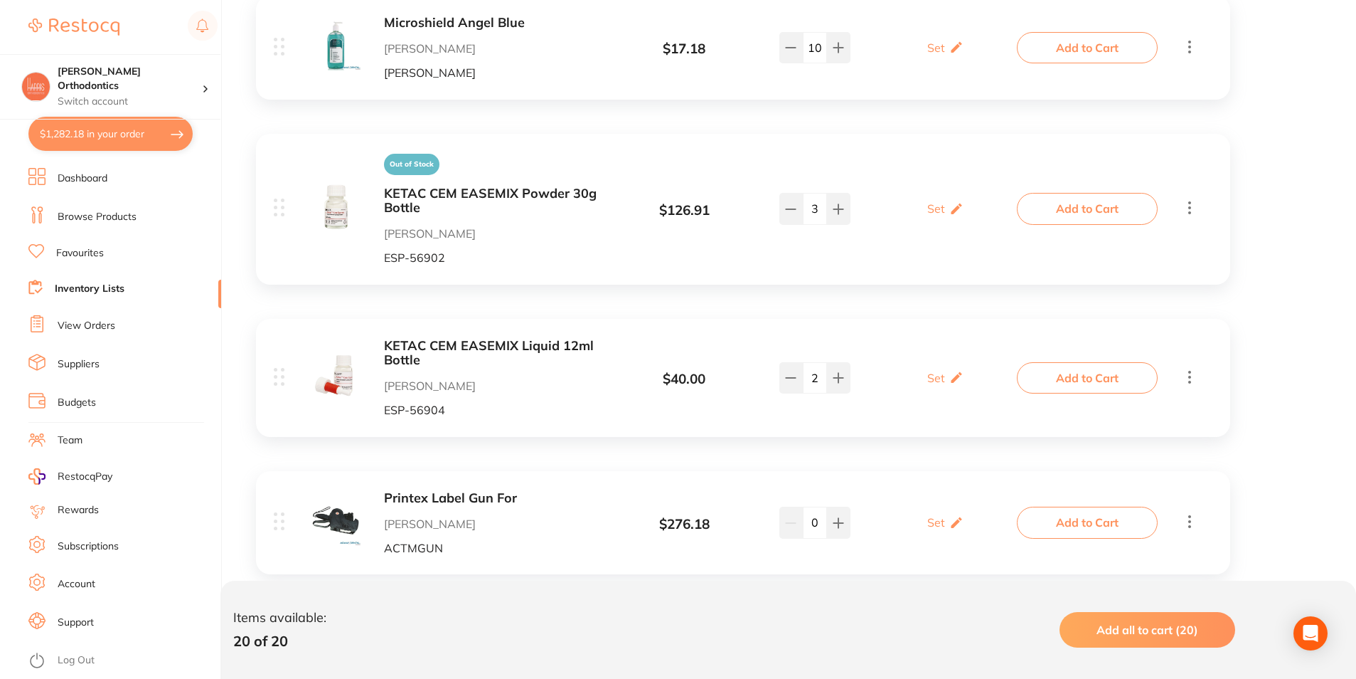
checkbox input "true"
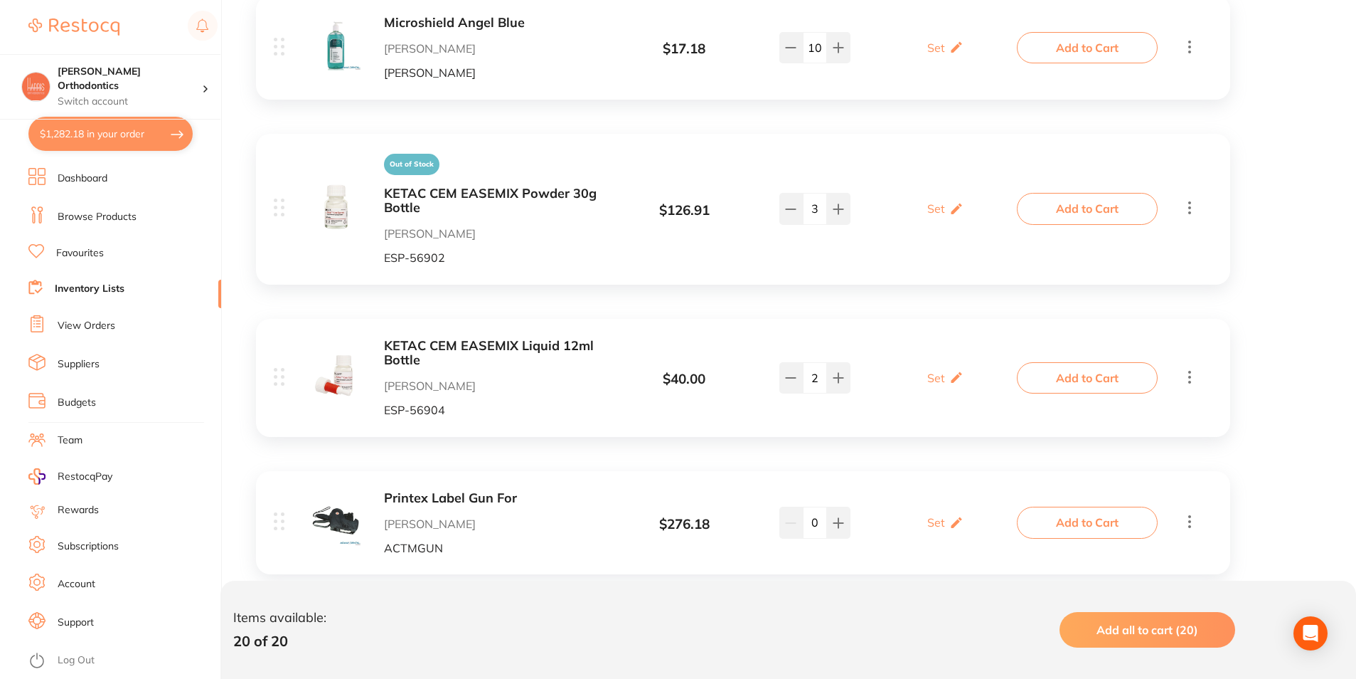
checkbox input "true"
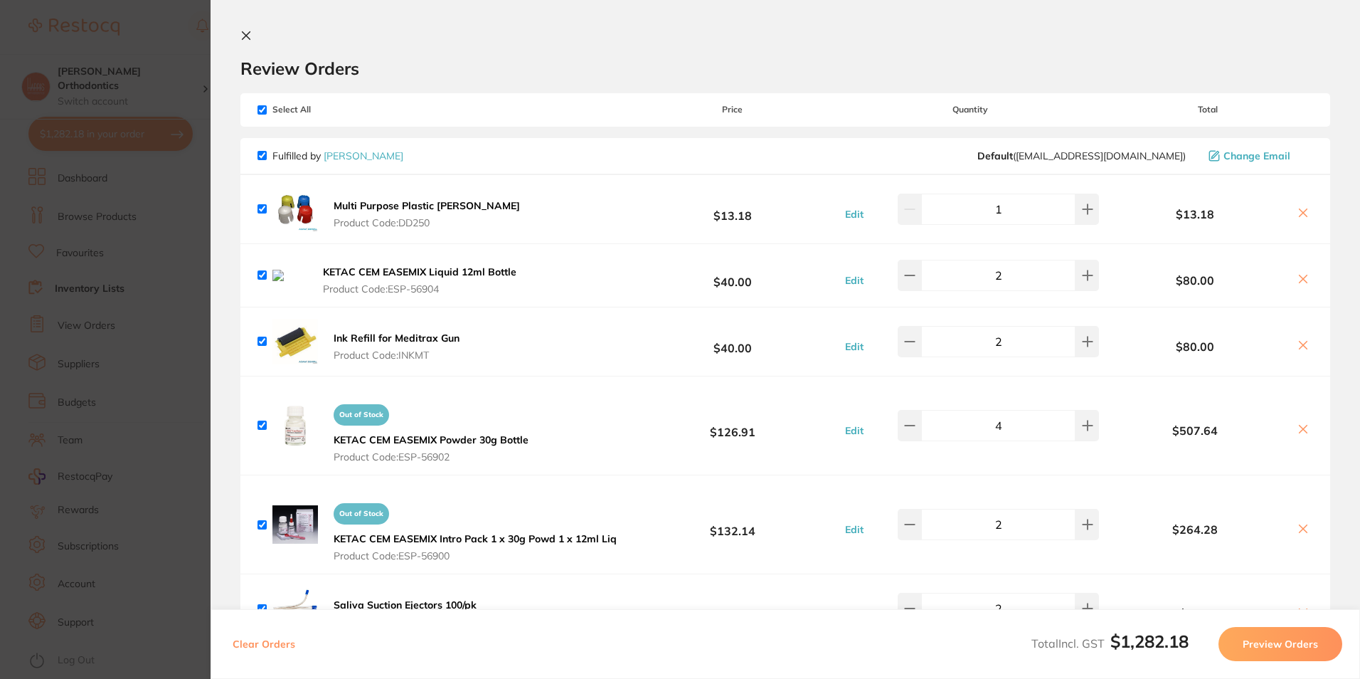
click at [1301, 281] on icon at bounding box center [1304, 279] width 8 height 8
click at [1305, 280] on button at bounding box center [1303, 279] width 20 height 15
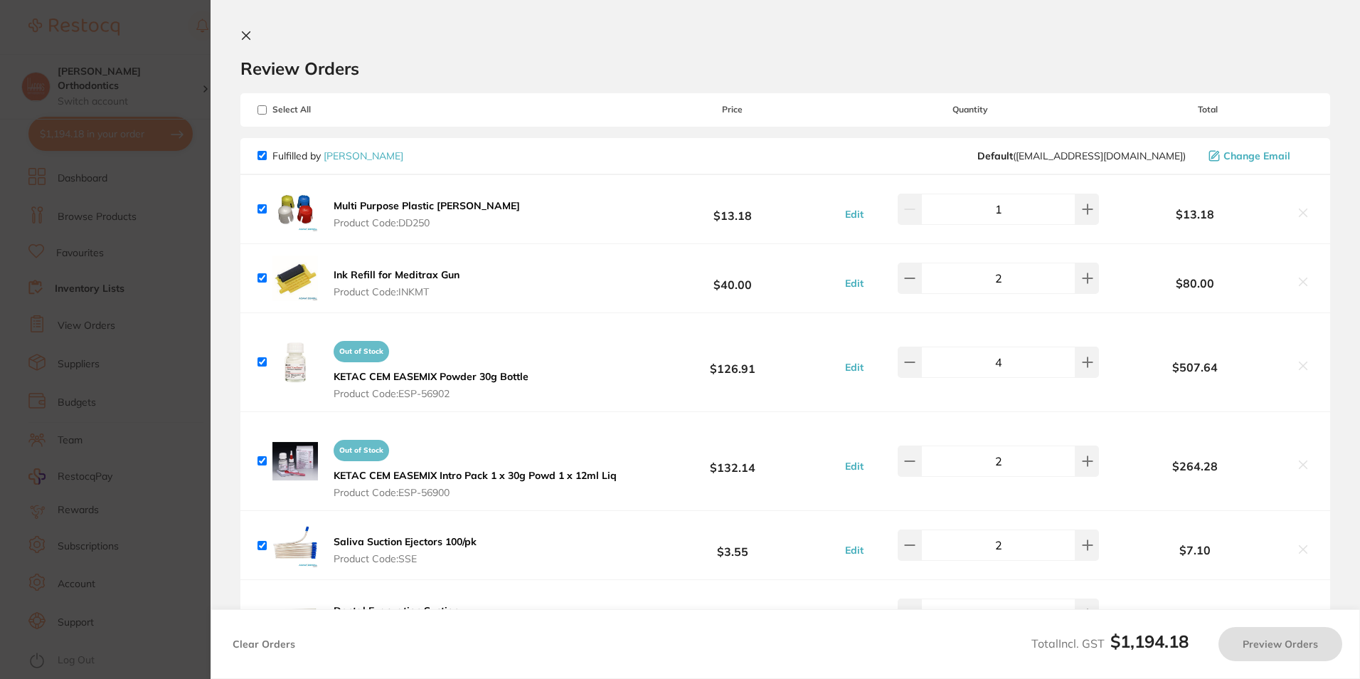
checkbox input "true"
click at [251, 34] on icon at bounding box center [245, 35] width 11 height 11
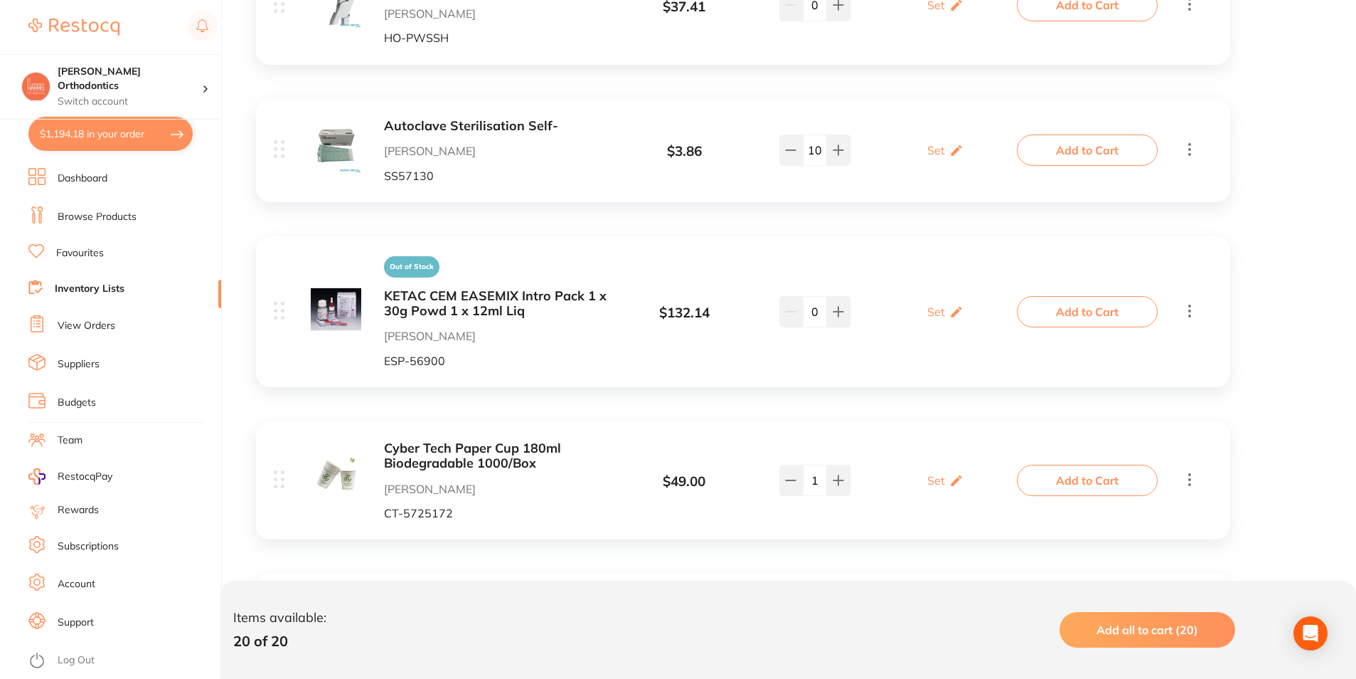
scroll to position [2344, 0]
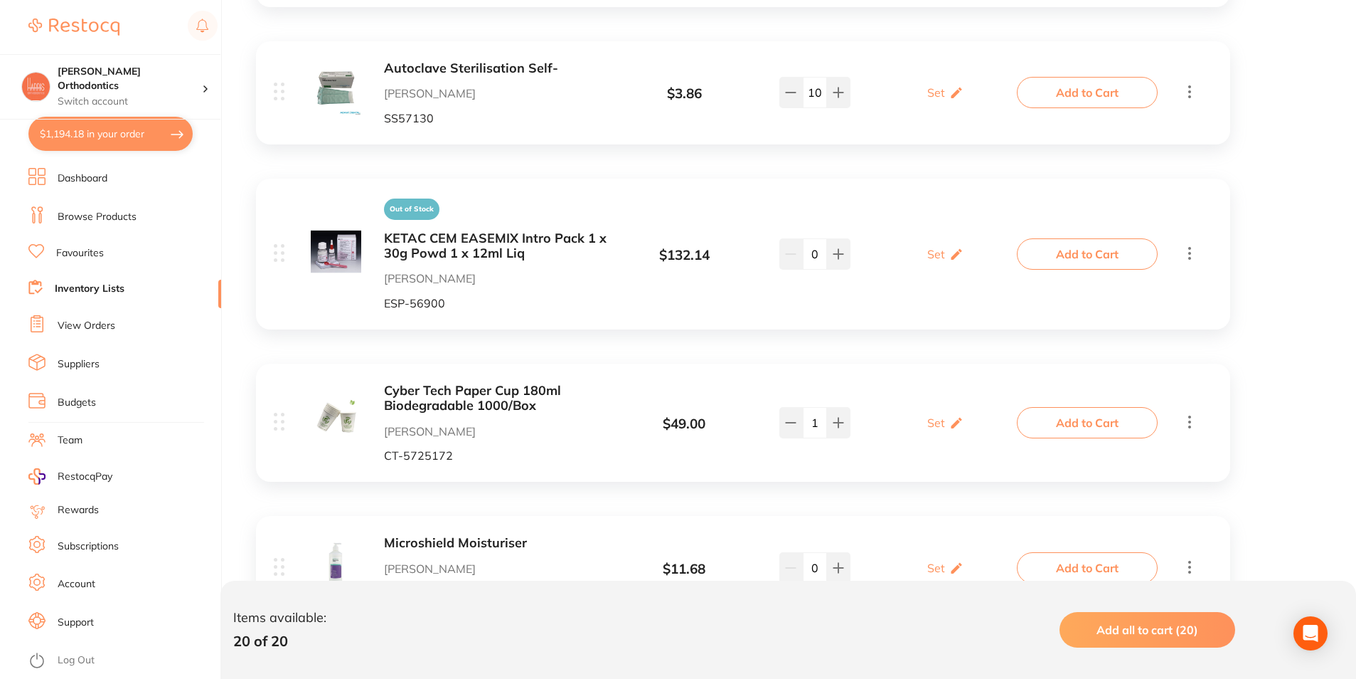
click at [1099, 238] on button "Add to Cart" at bounding box center [1087, 253] width 141 height 31
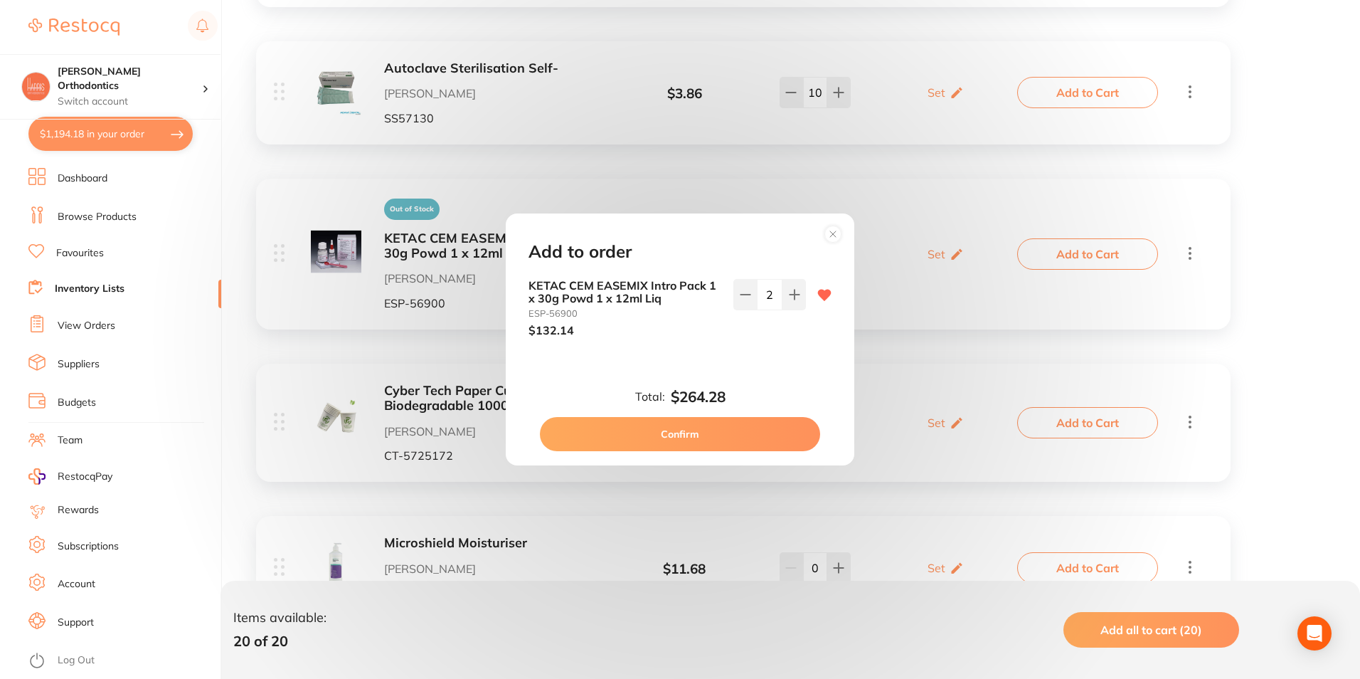
click at [699, 439] on button "Confirm" at bounding box center [680, 434] width 280 height 34
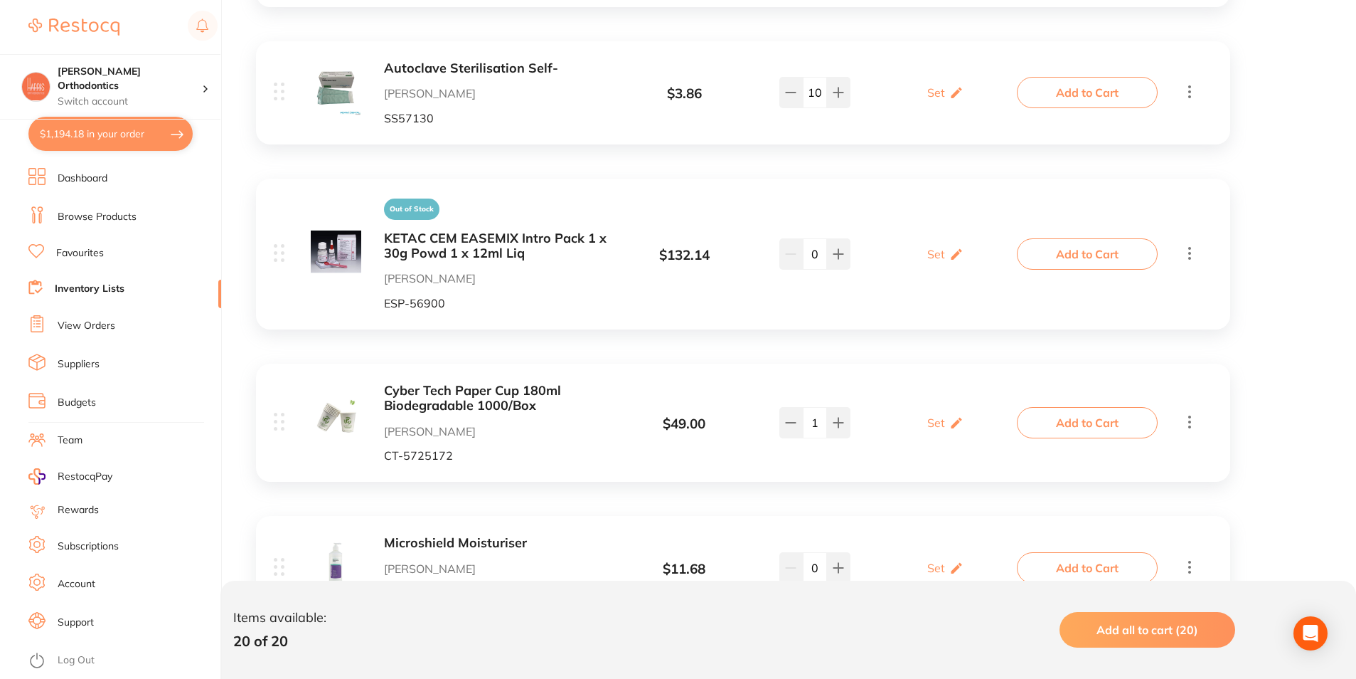
click at [91, 254] on link "Favourites" at bounding box center [80, 253] width 48 height 14
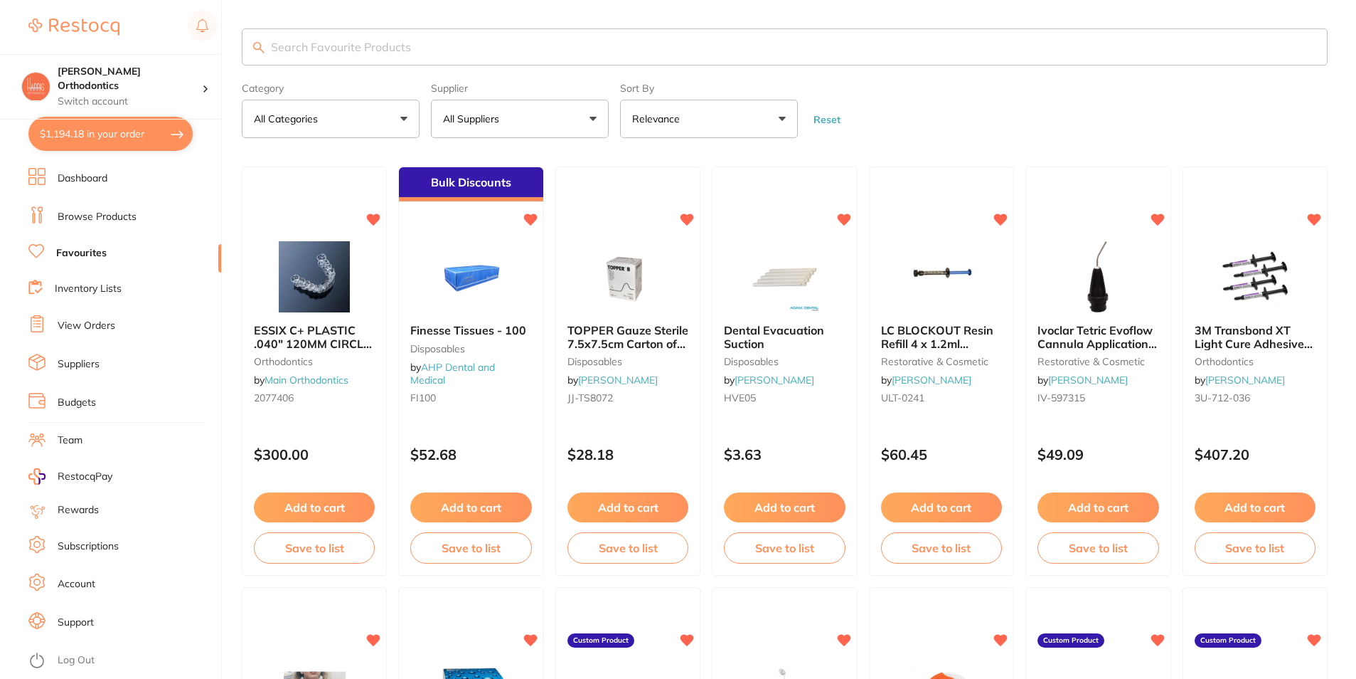
click at [90, 151] on button "$1,194.18 in your order" at bounding box center [110, 134] width 164 height 34
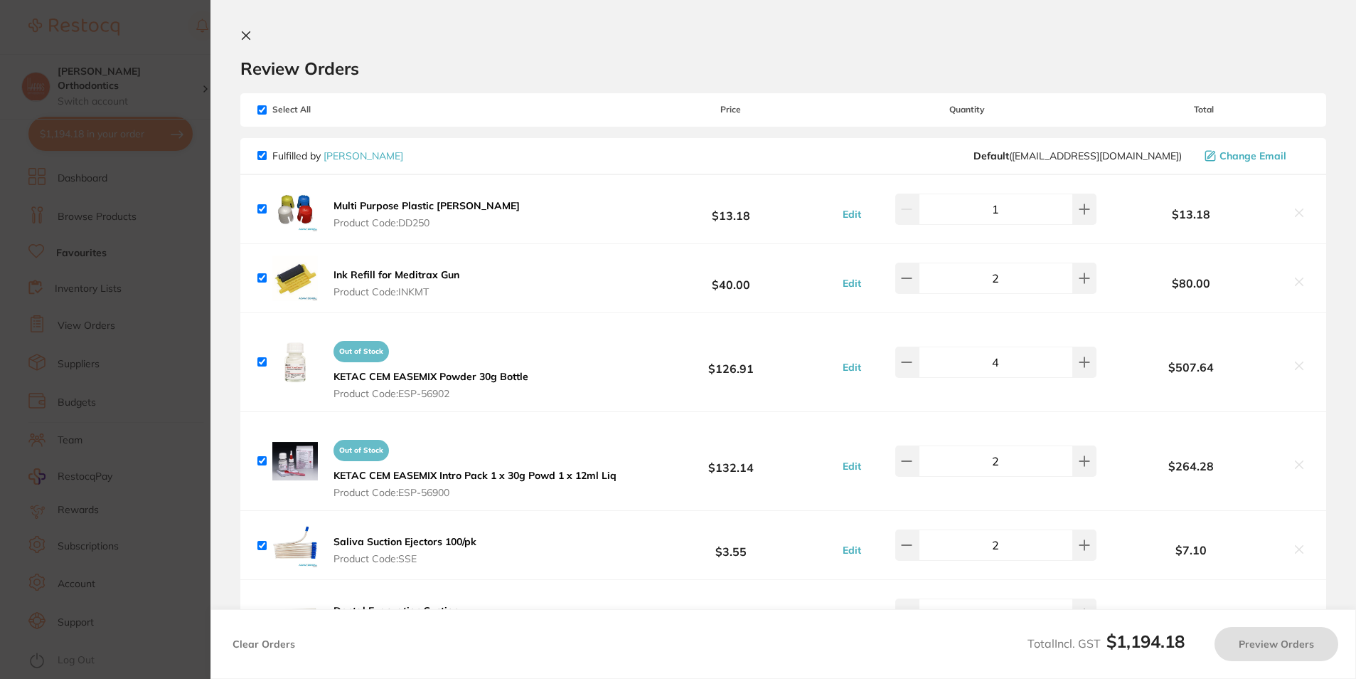
click at [95, 140] on section "Update RRP Set your pre negotiated price for this item. Item Agreed RRP (excl. …" at bounding box center [678, 339] width 1356 height 679
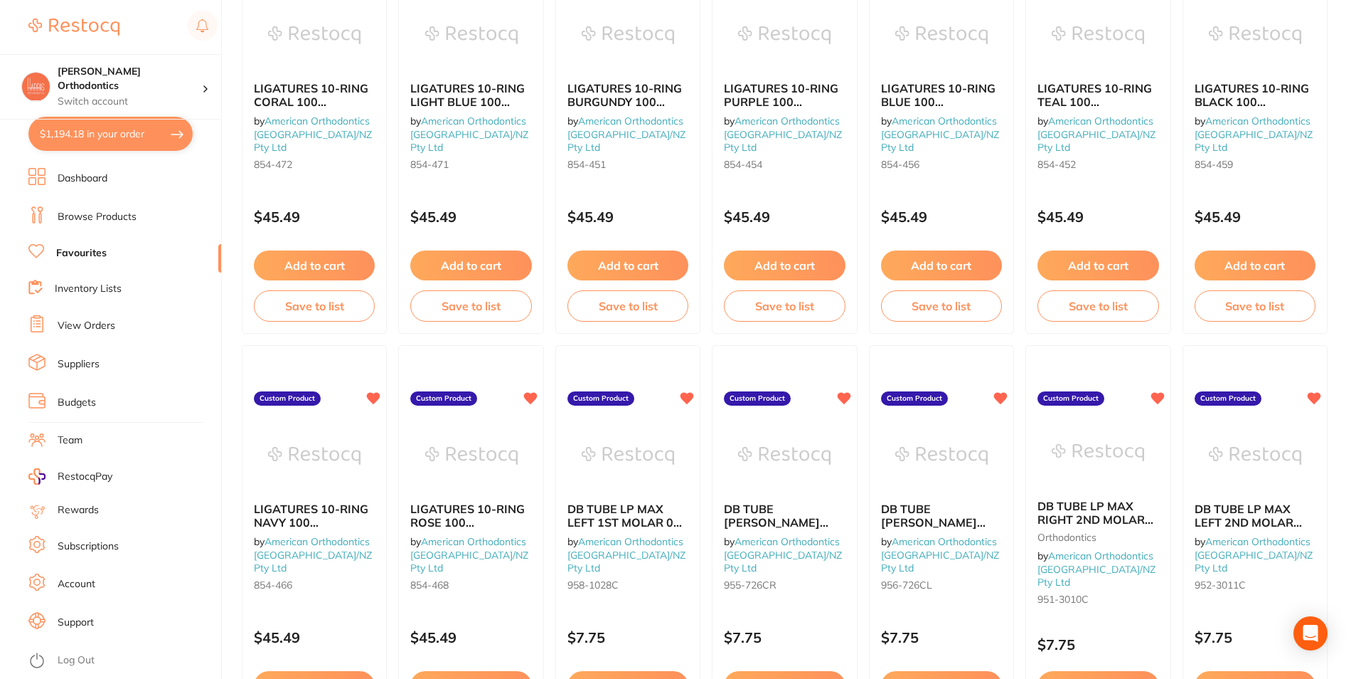
click at [138, 132] on button "$1,194.18 in your order" at bounding box center [110, 134] width 164 height 34
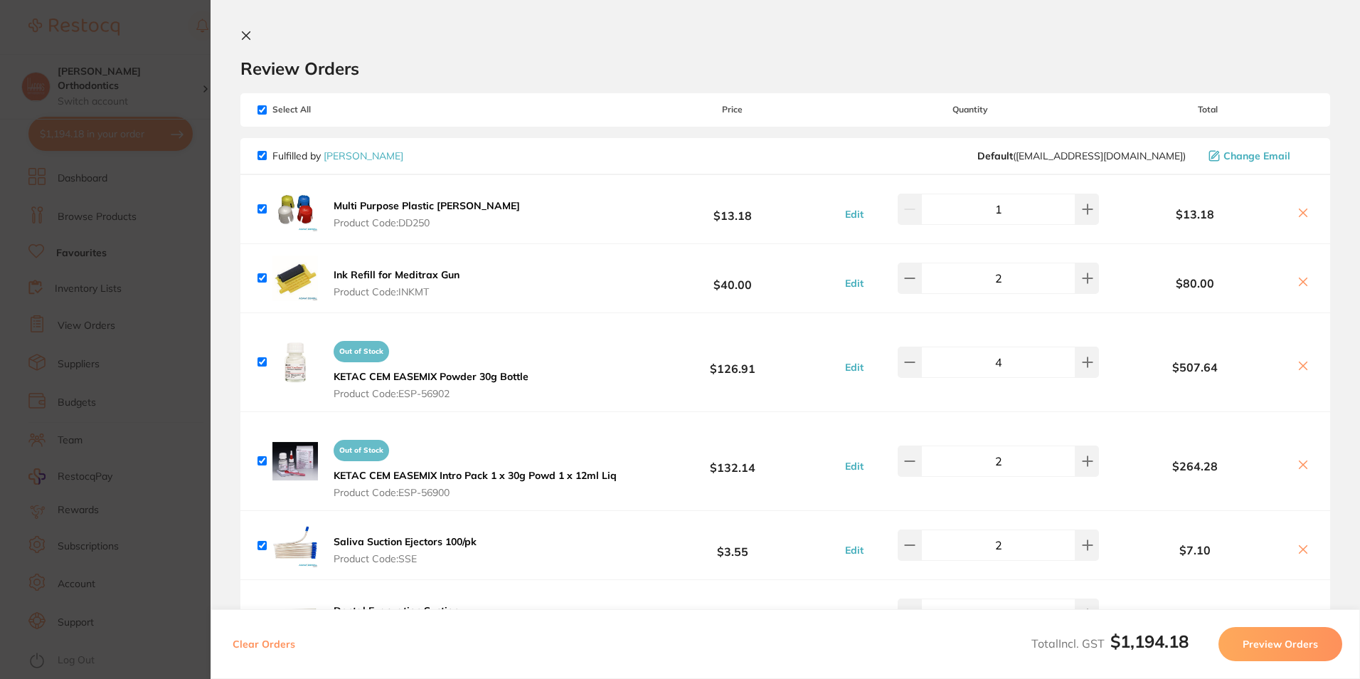
scroll to position [40, 0]
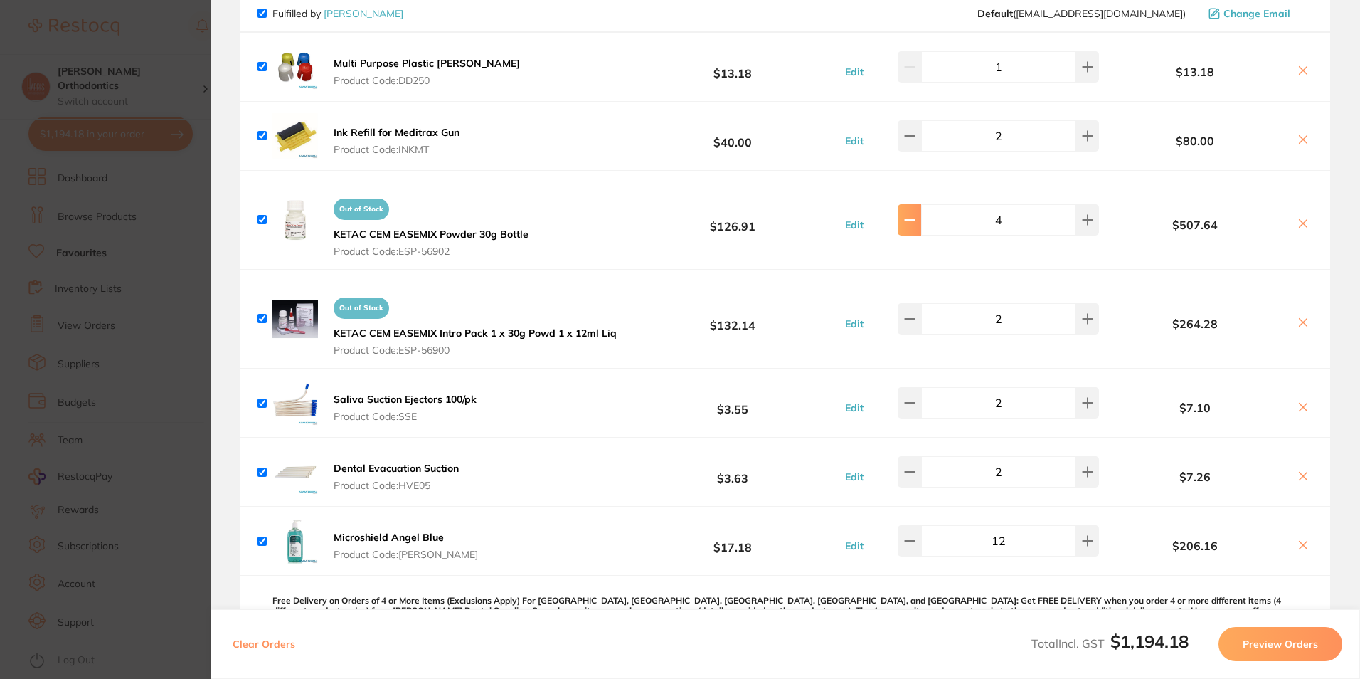
click at [915, 73] on icon at bounding box center [909, 66] width 11 height 11
click at [1086, 73] on icon at bounding box center [1087, 66] width 11 height 11
type input "3"
click at [1257, 650] on button "Preview Orders" at bounding box center [1280, 644] width 124 height 34
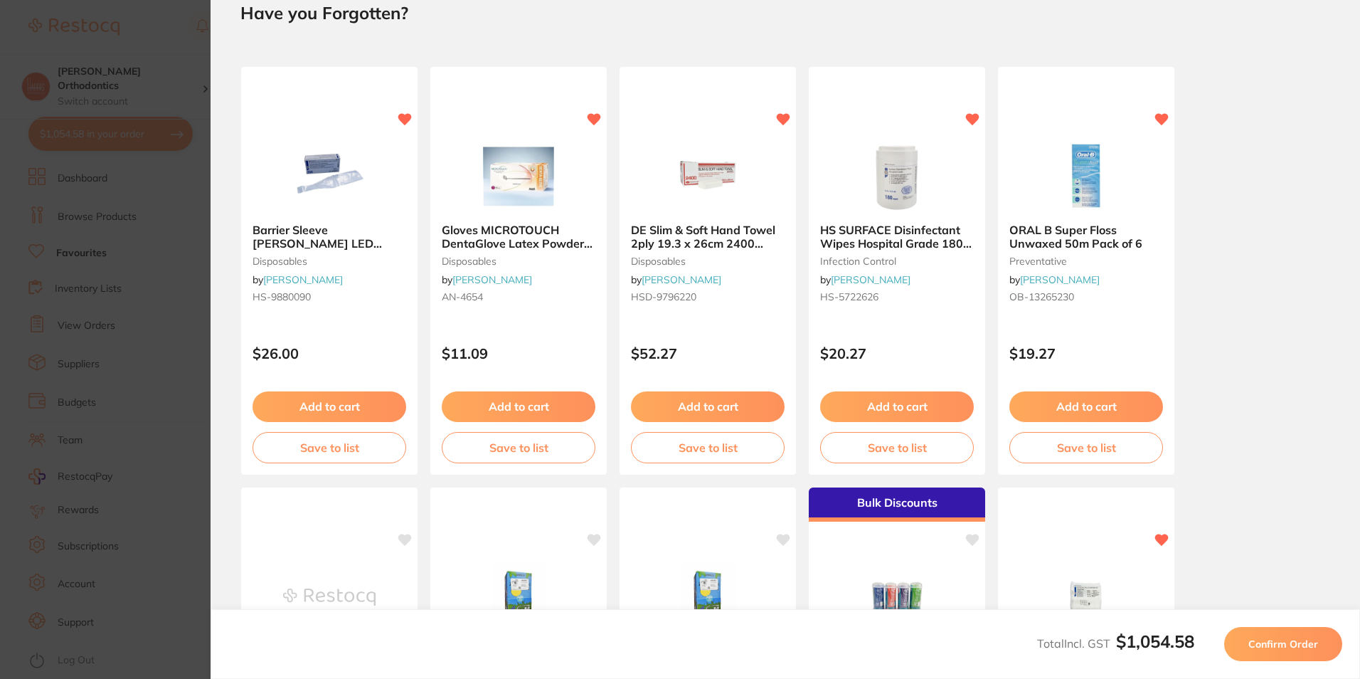
scroll to position [0, 0]
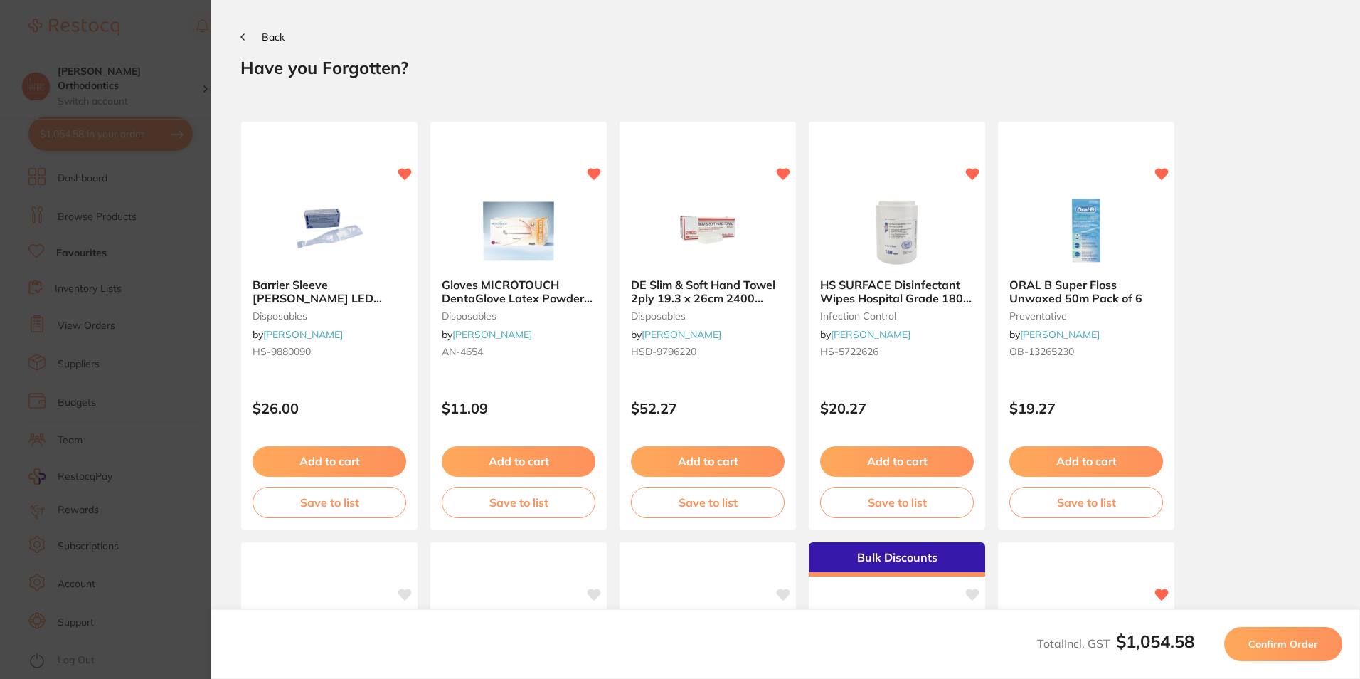
click at [250, 31] on div "Back" at bounding box center [785, 36] width 1090 height 13
click at [248, 35] on button "Back" at bounding box center [262, 36] width 44 height 11
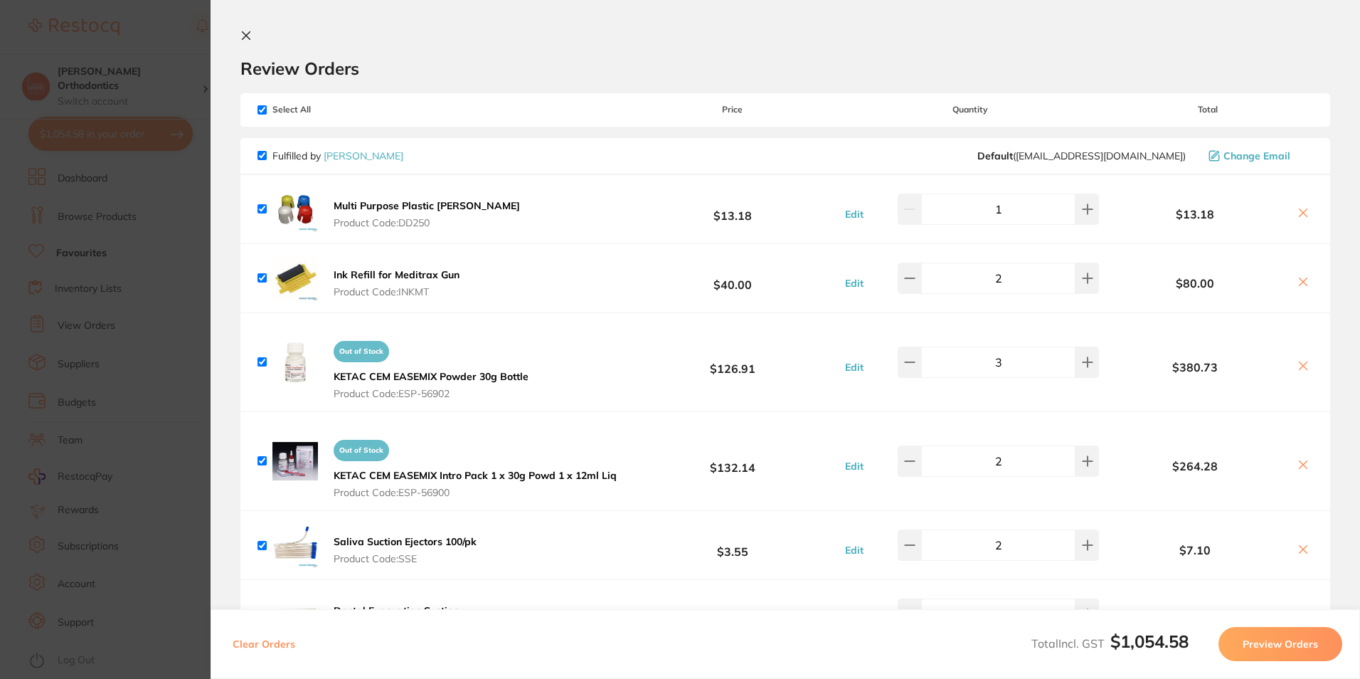
click at [246, 39] on icon at bounding box center [245, 35] width 11 height 11
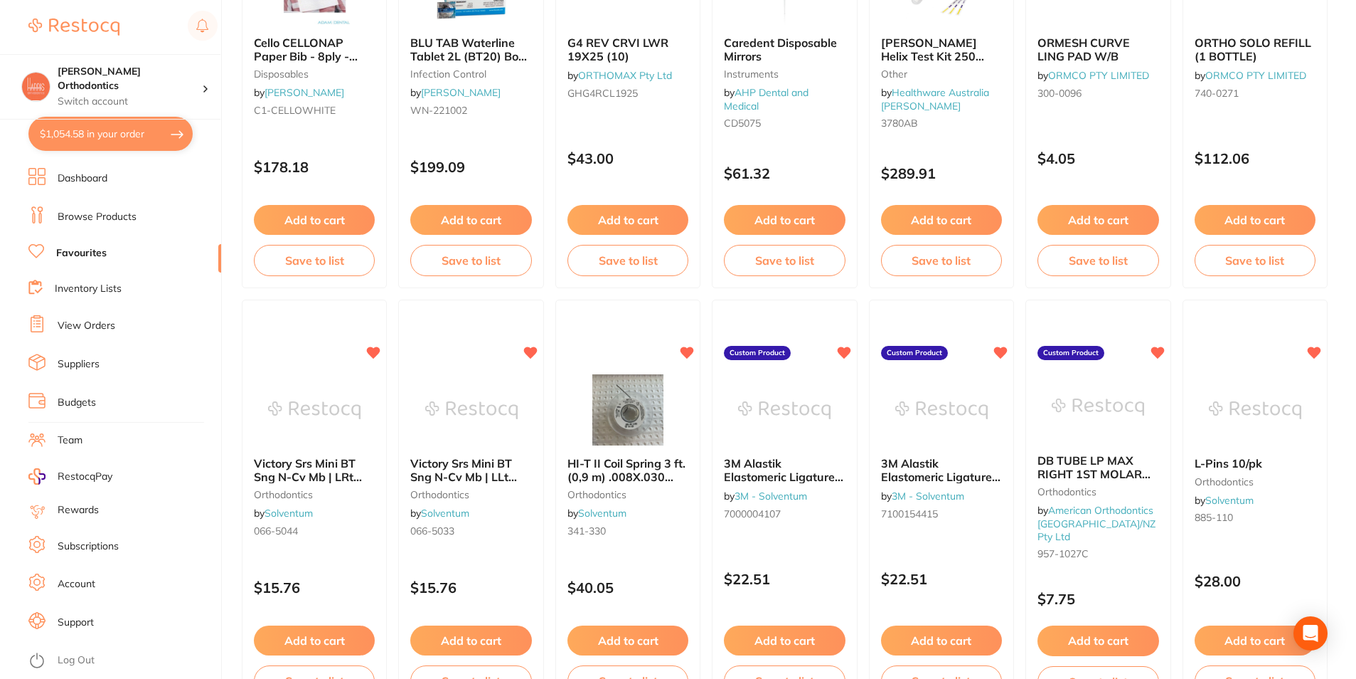
scroll to position [210, 0]
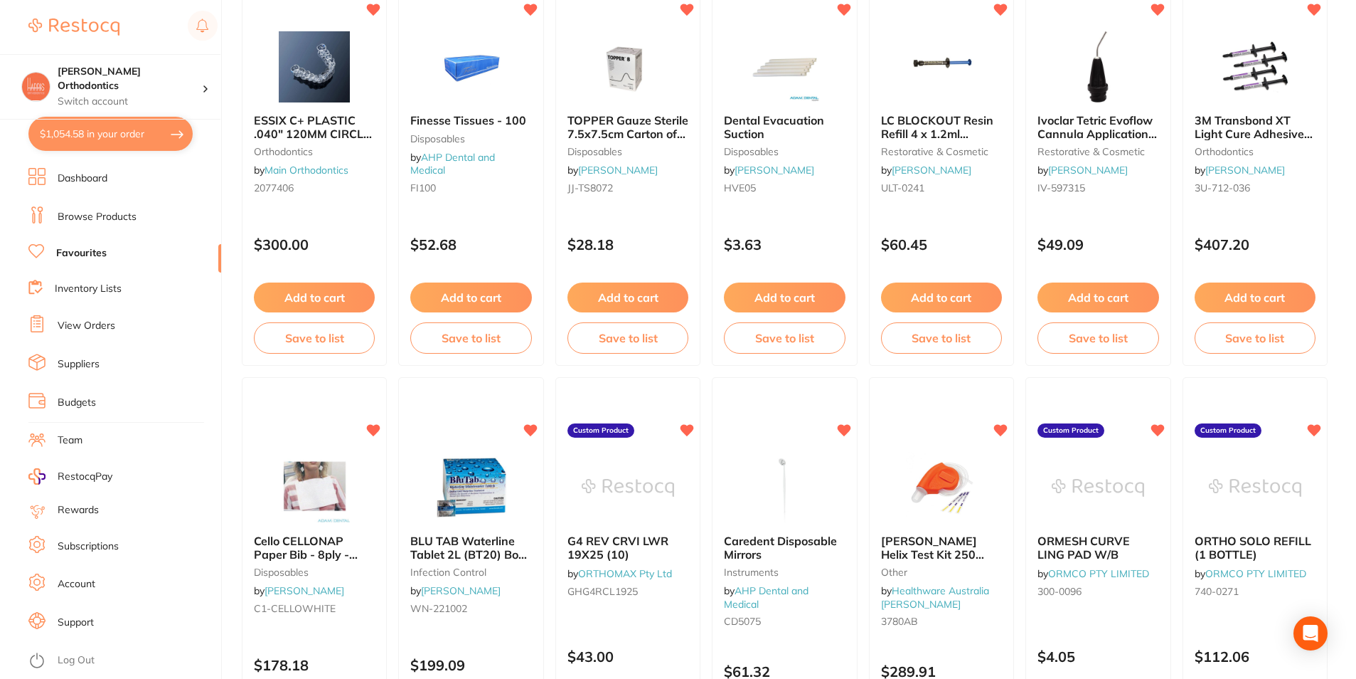
click at [96, 289] on link "Inventory Lists" at bounding box center [88, 289] width 67 height 14
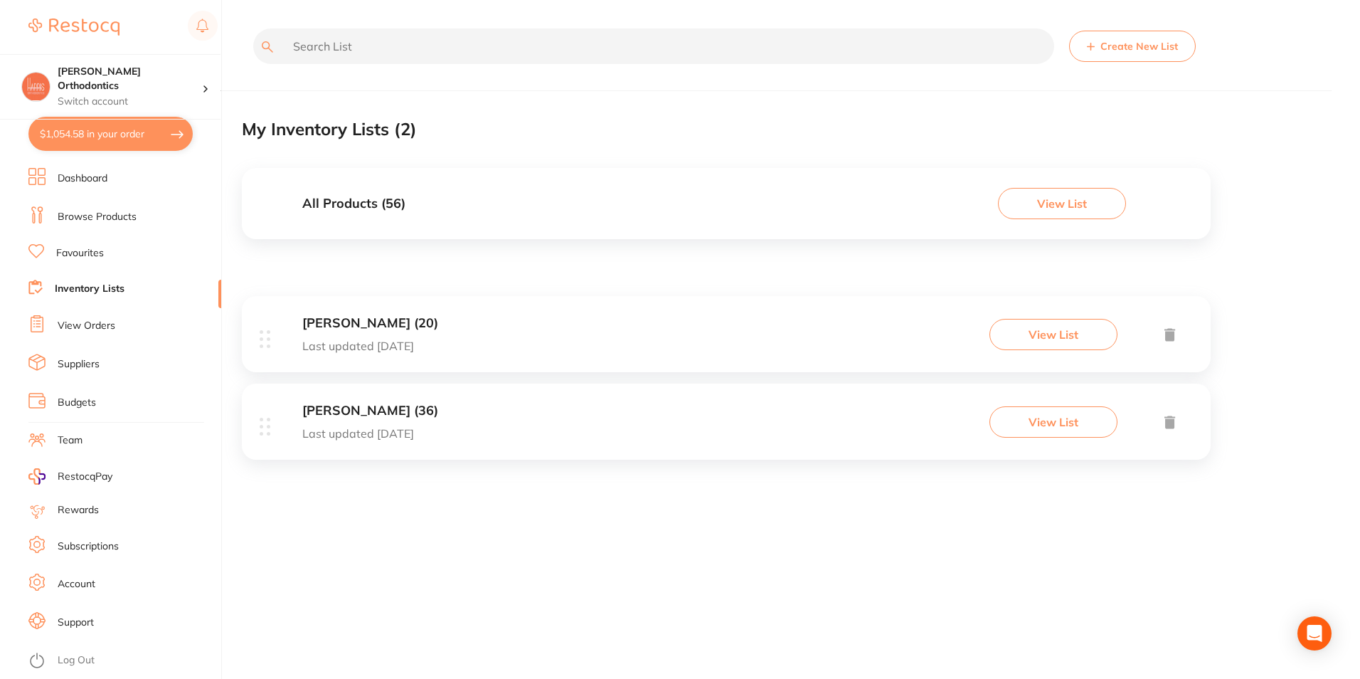
click at [542, 336] on div "[PERSON_NAME] (20) Last updated [DATE] View List" at bounding box center [726, 334] width 969 height 76
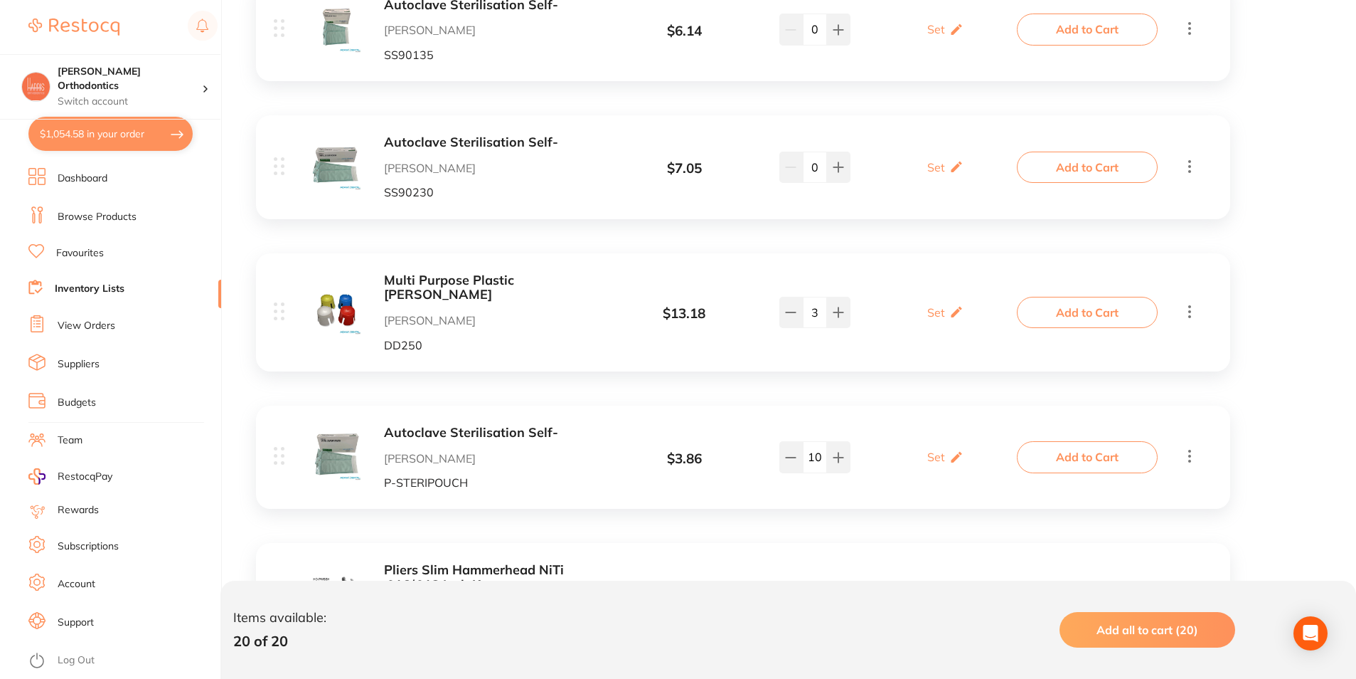
scroll to position [1775, 0]
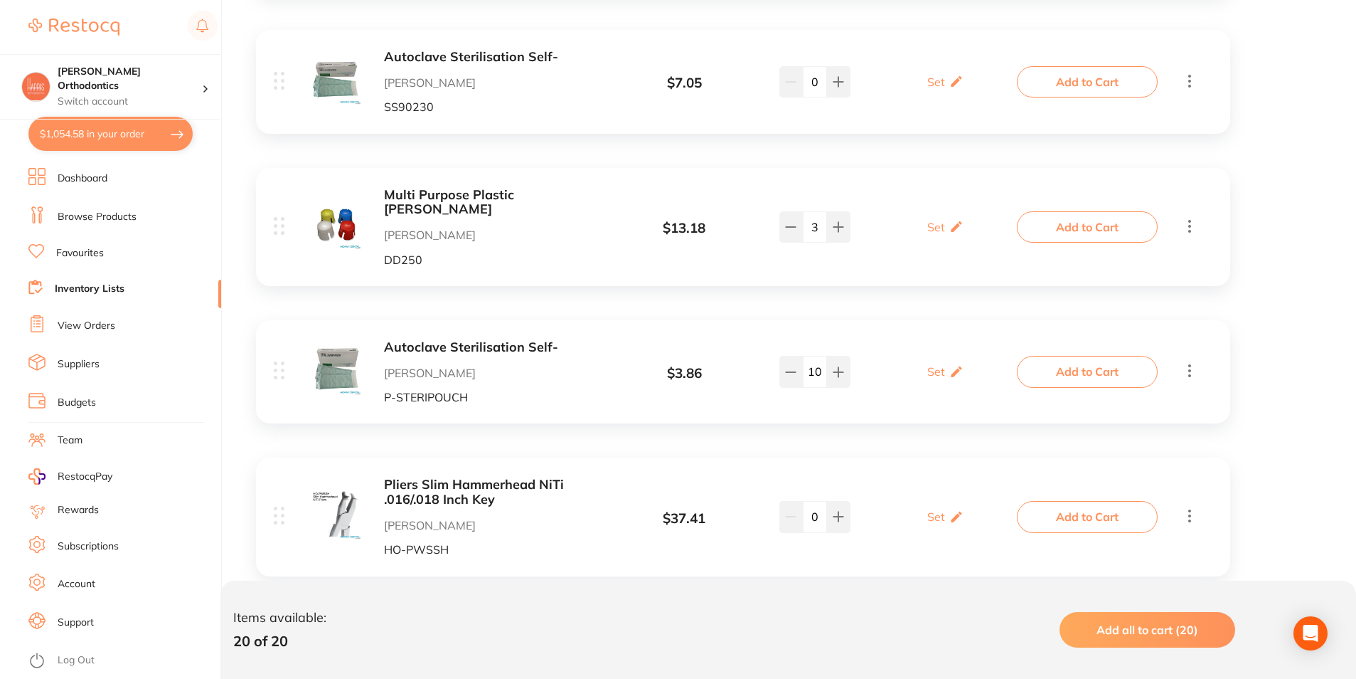
click at [467, 340] on b "Autoclave Sterilisation Self-" at bounding box center [496, 347] width 225 height 15
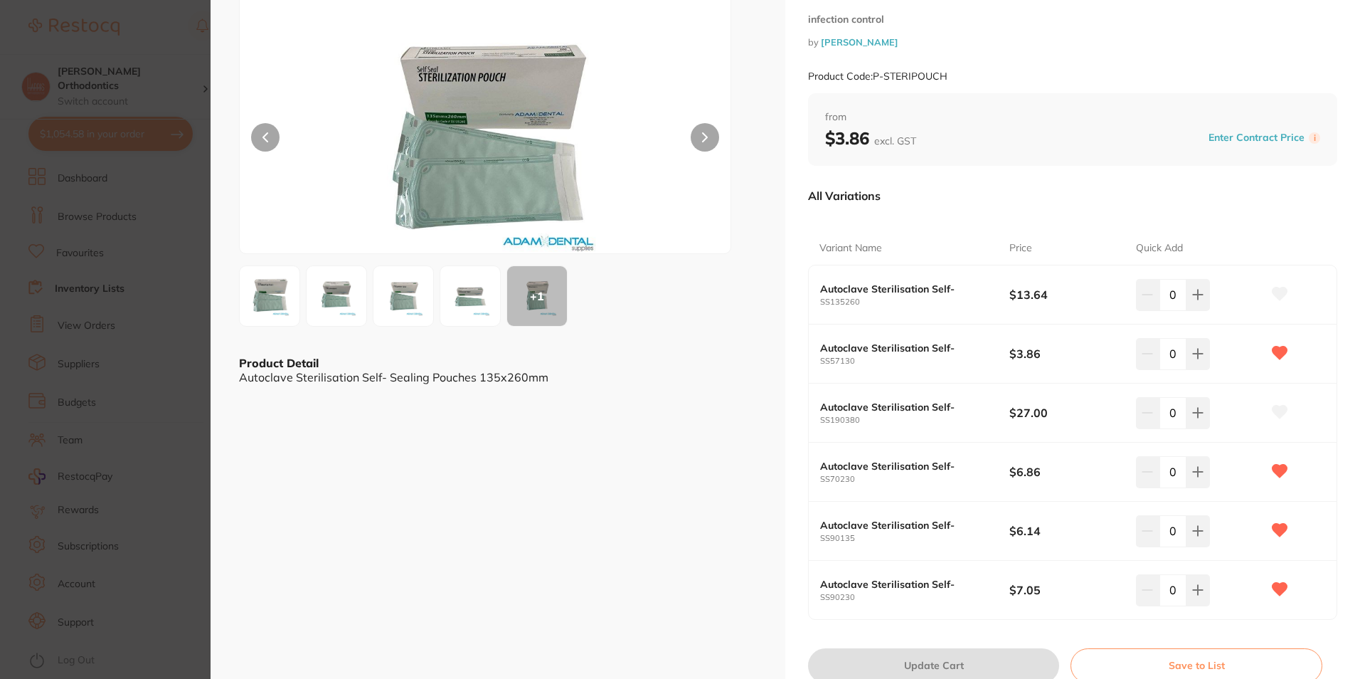
scroll to position [115, 0]
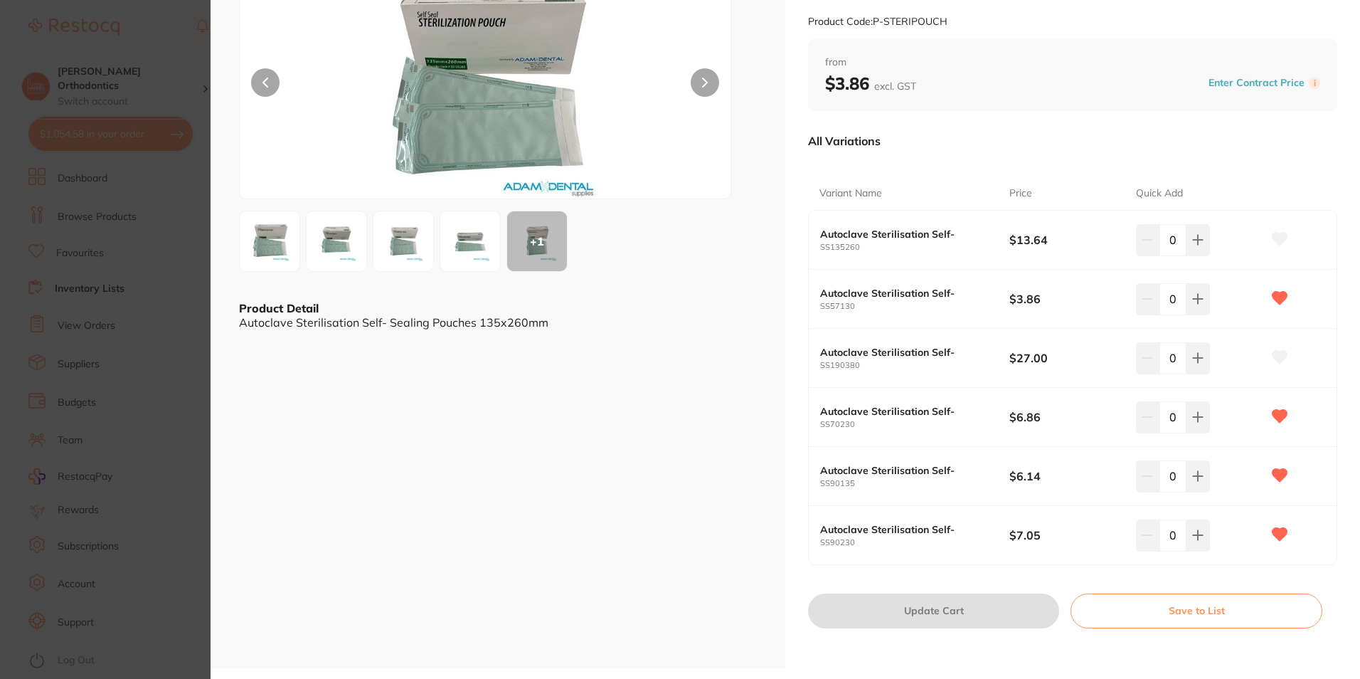
click at [1284, 236] on icon at bounding box center [1280, 239] width 15 height 13
click at [1204, 240] on button at bounding box center [1197, 239] width 23 height 31
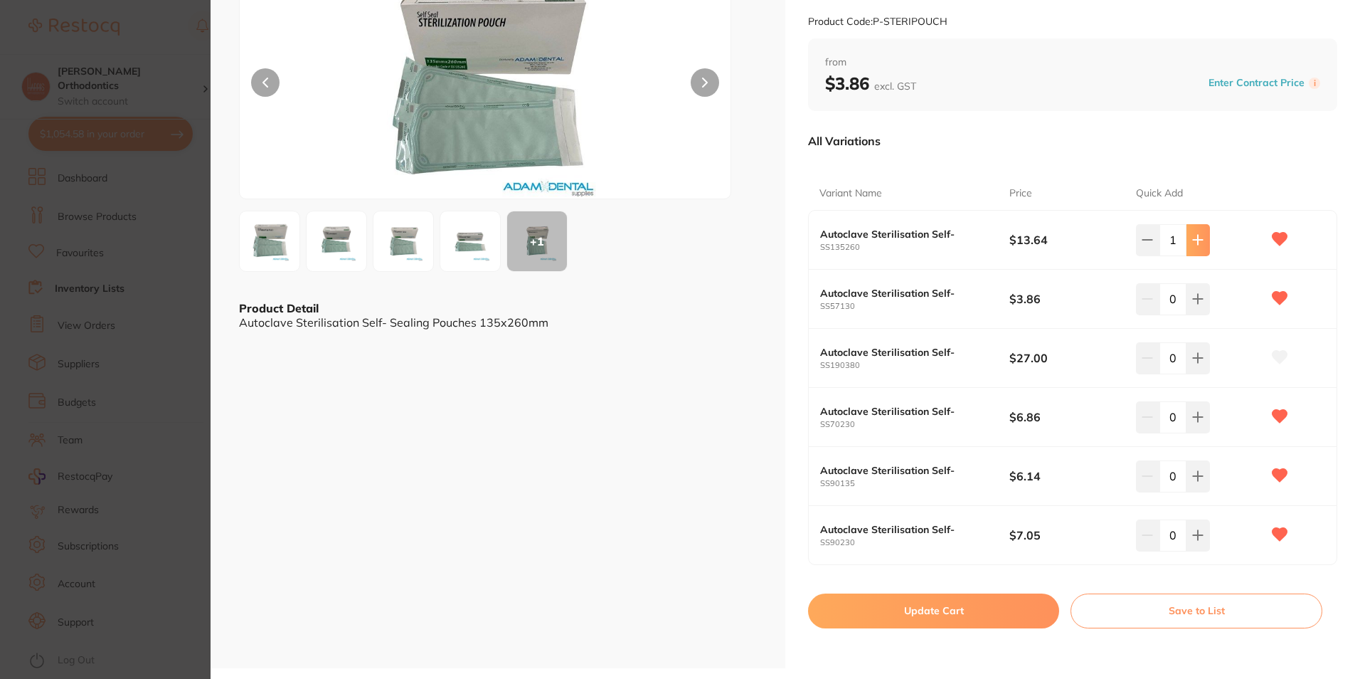
click at [1204, 240] on button at bounding box center [1197, 239] width 23 height 31
type input "4"
click at [979, 610] on button "Update Cart" at bounding box center [933, 610] width 251 height 34
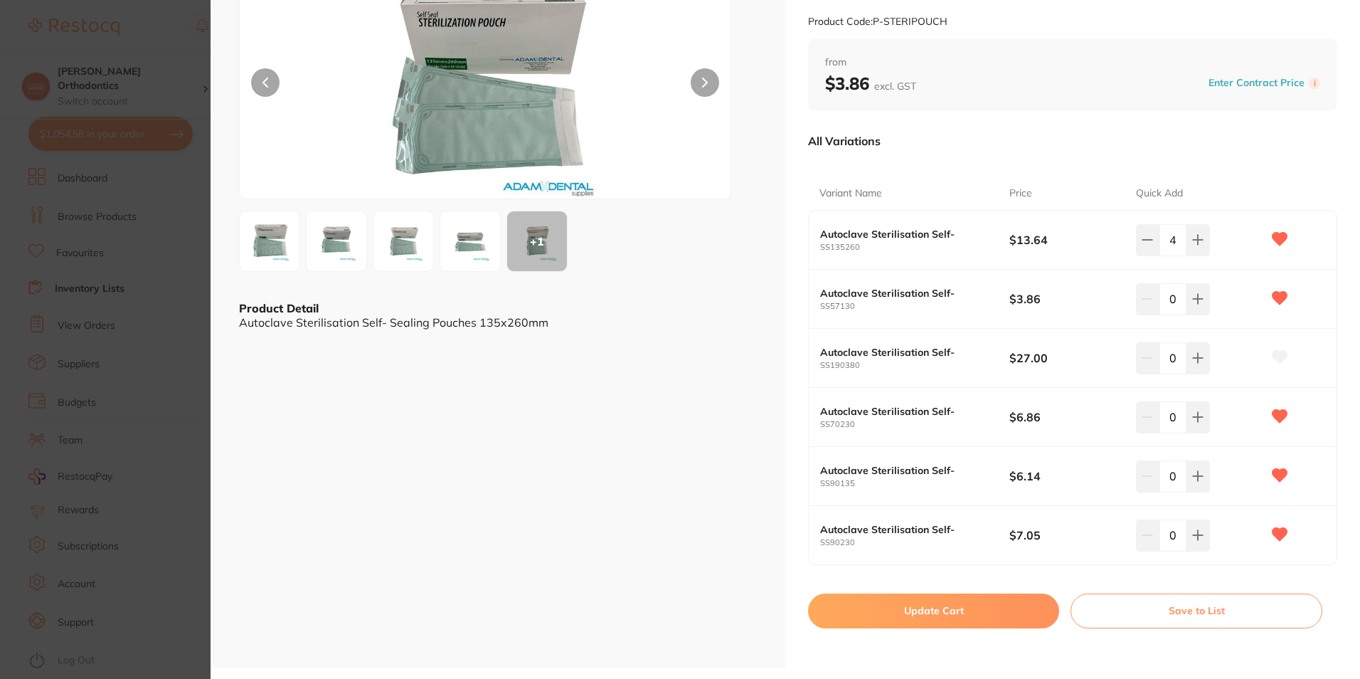
checkbox input "false"
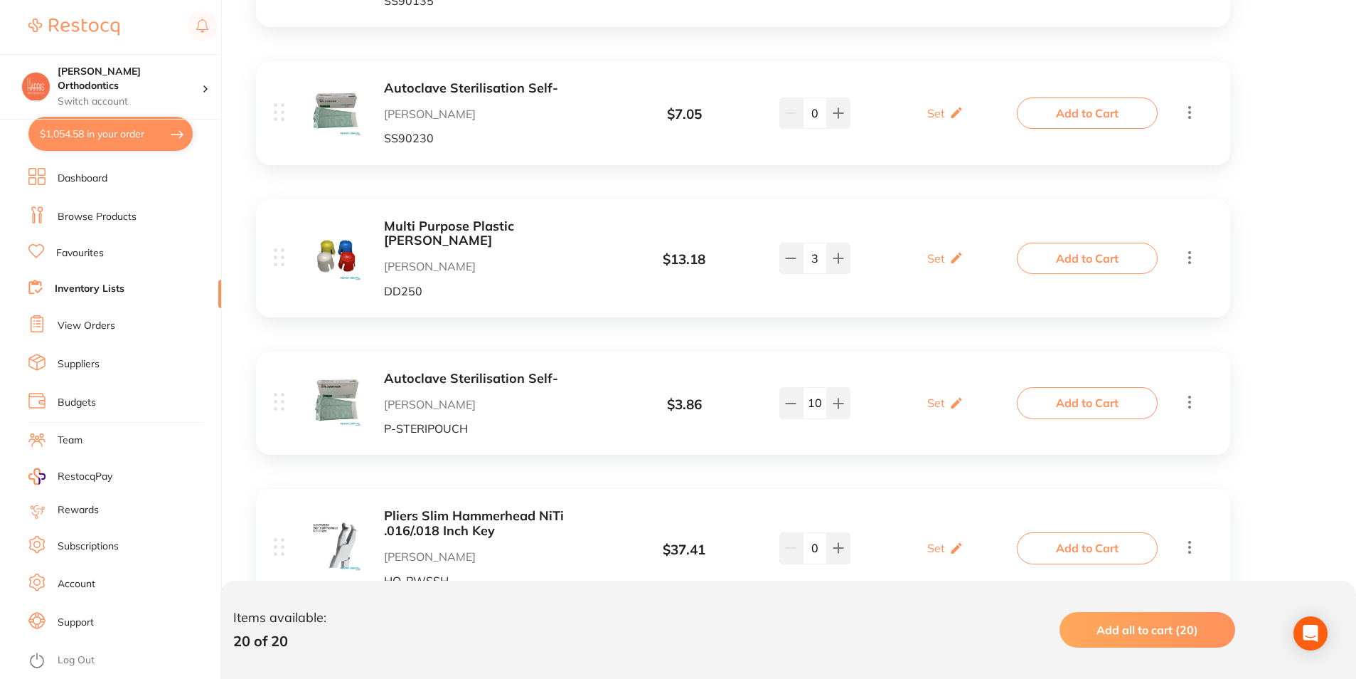
scroll to position [1704, 0]
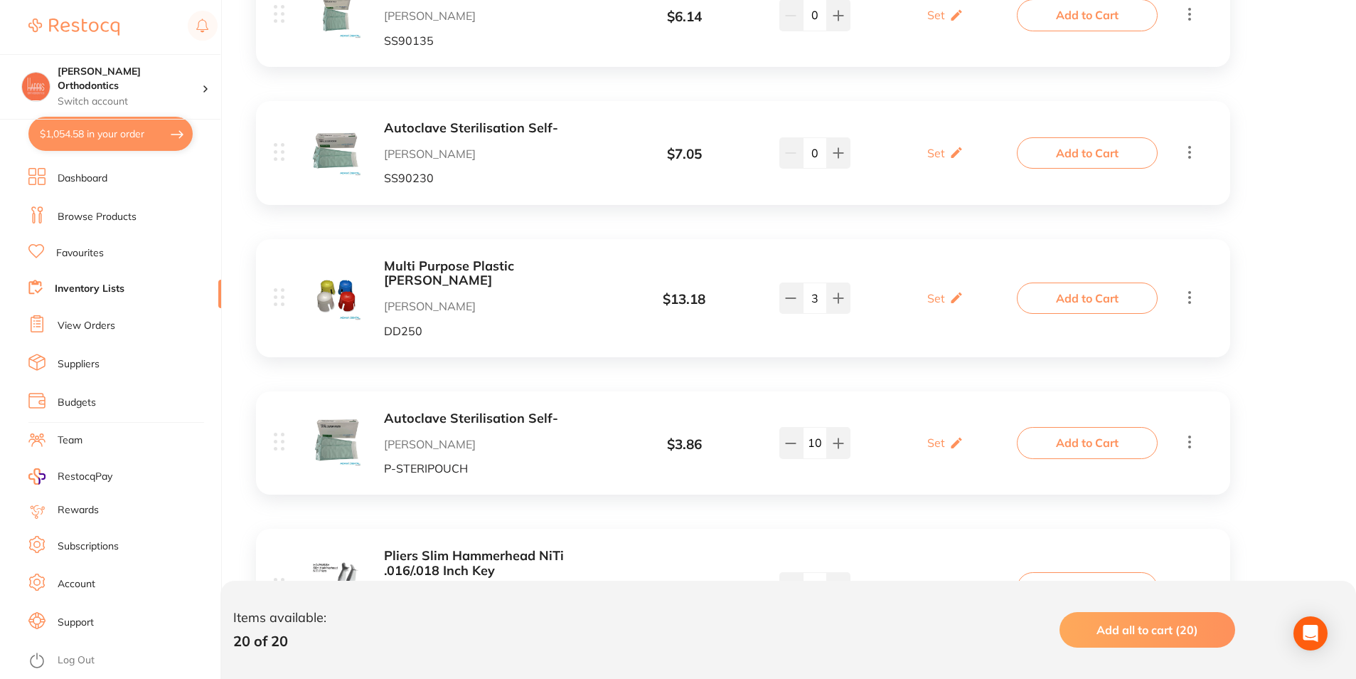
click at [171, 125] on button "$1,054.58 in your order" at bounding box center [110, 134] width 164 height 34
checkbox input "true"
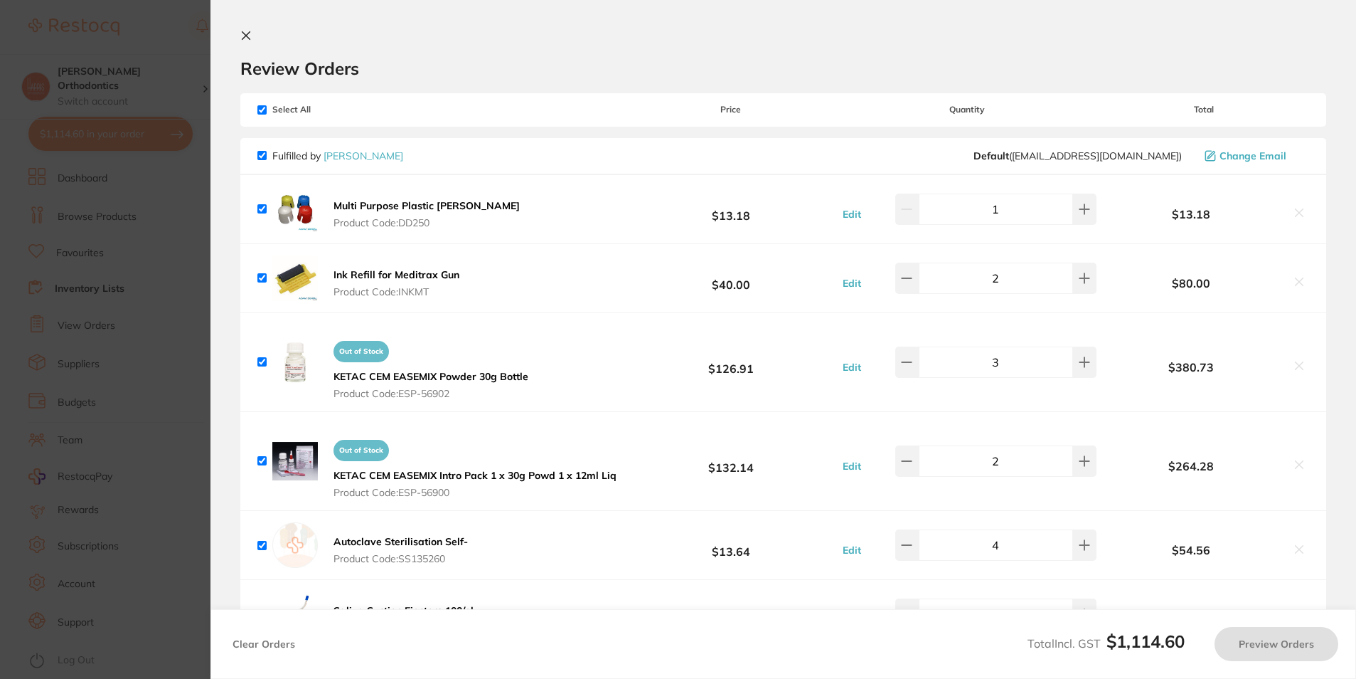
scroll to position [0, 0]
click at [1268, 637] on button "Preview Orders" at bounding box center [1280, 644] width 124 height 34
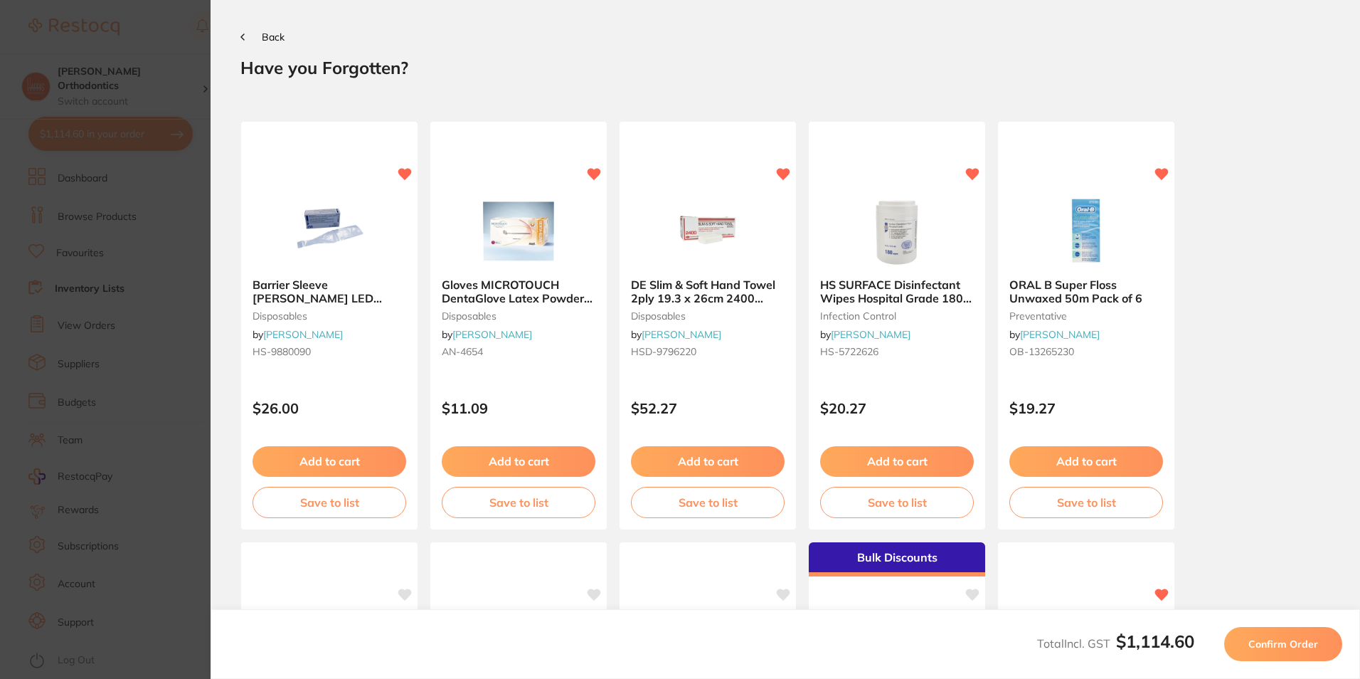
click at [1266, 638] on span "Confirm Order" at bounding box center [1283, 643] width 70 height 13
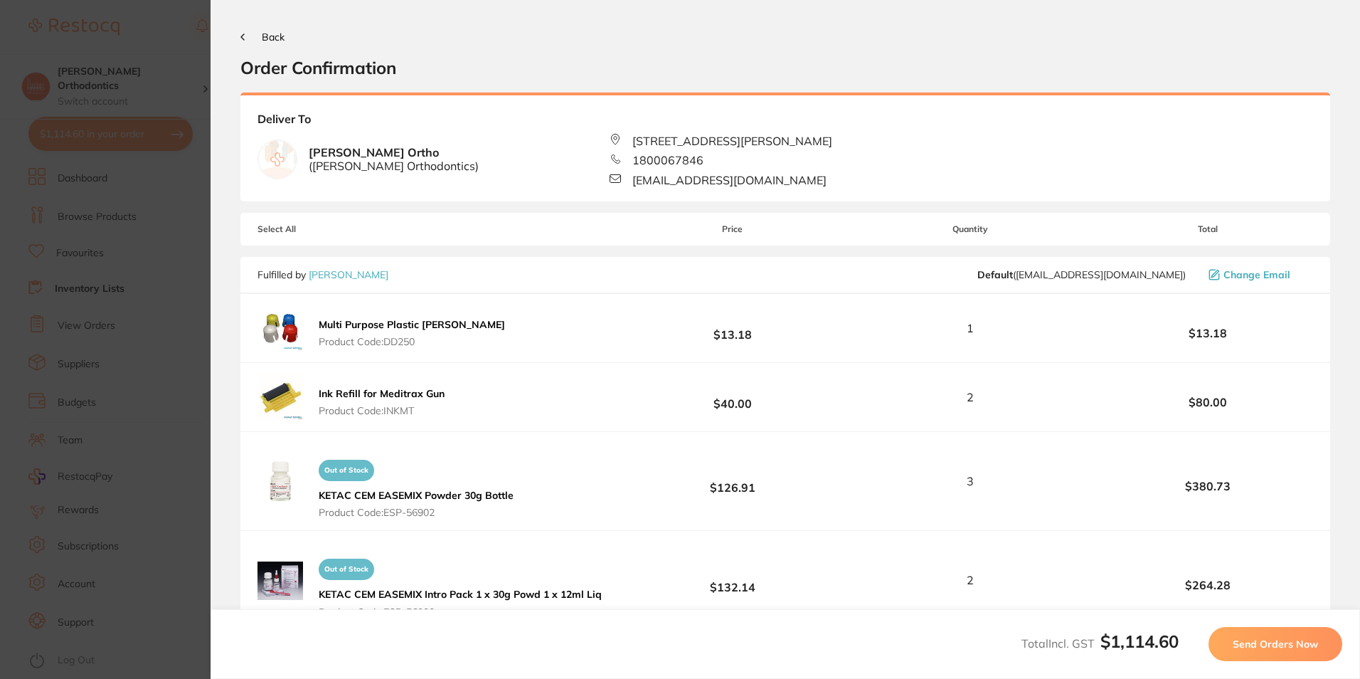
click at [1262, 640] on span "Send Orders Now" at bounding box center [1275, 643] width 85 height 13
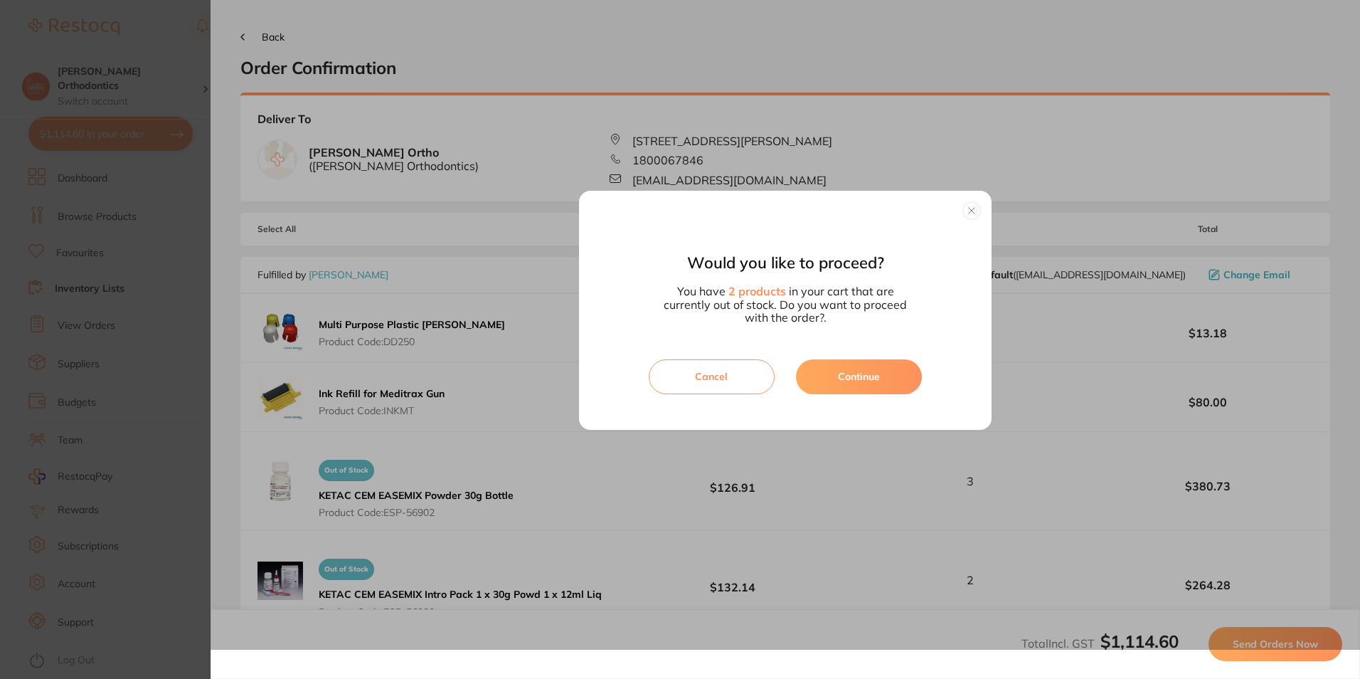
click at [901, 378] on button "Continue" at bounding box center [859, 376] width 126 height 34
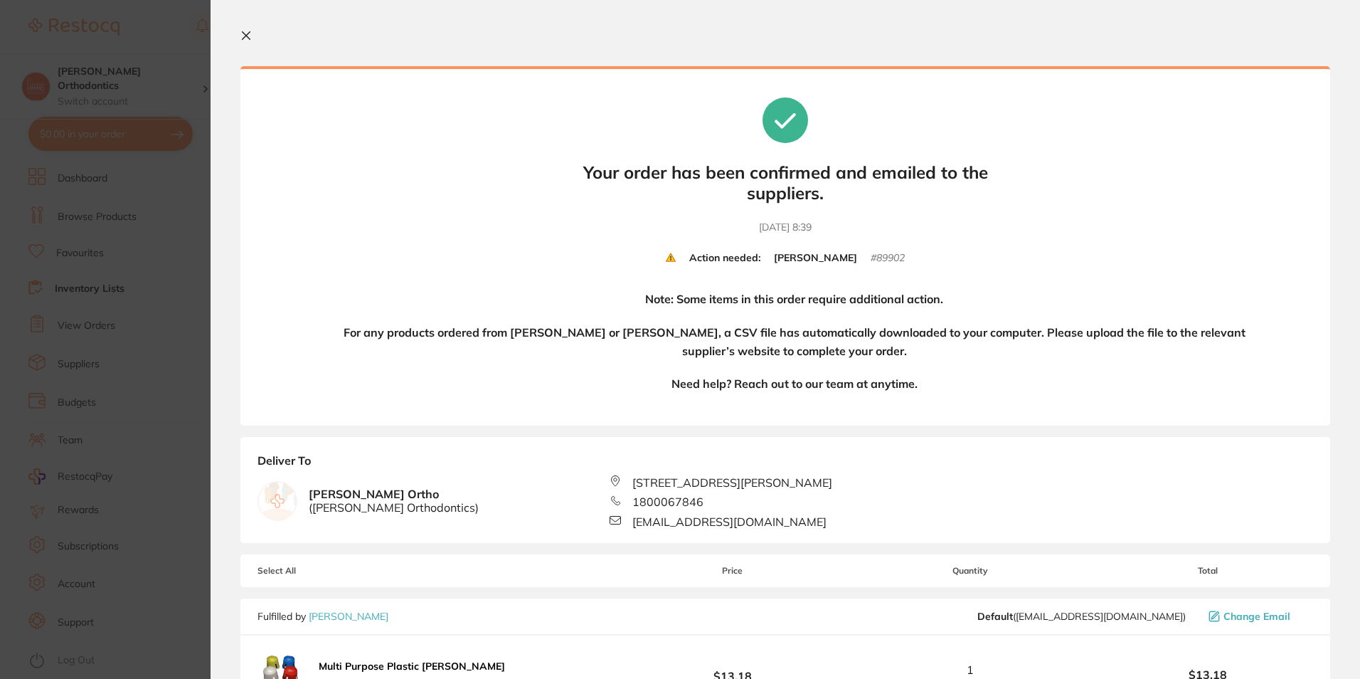
click at [241, 33] on section "Your orders are being processed and we will notify you once we have placed the …" at bounding box center [785, 339] width 1149 height 679
click at [252, 34] on button at bounding box center [248, 37] width 17 height 14
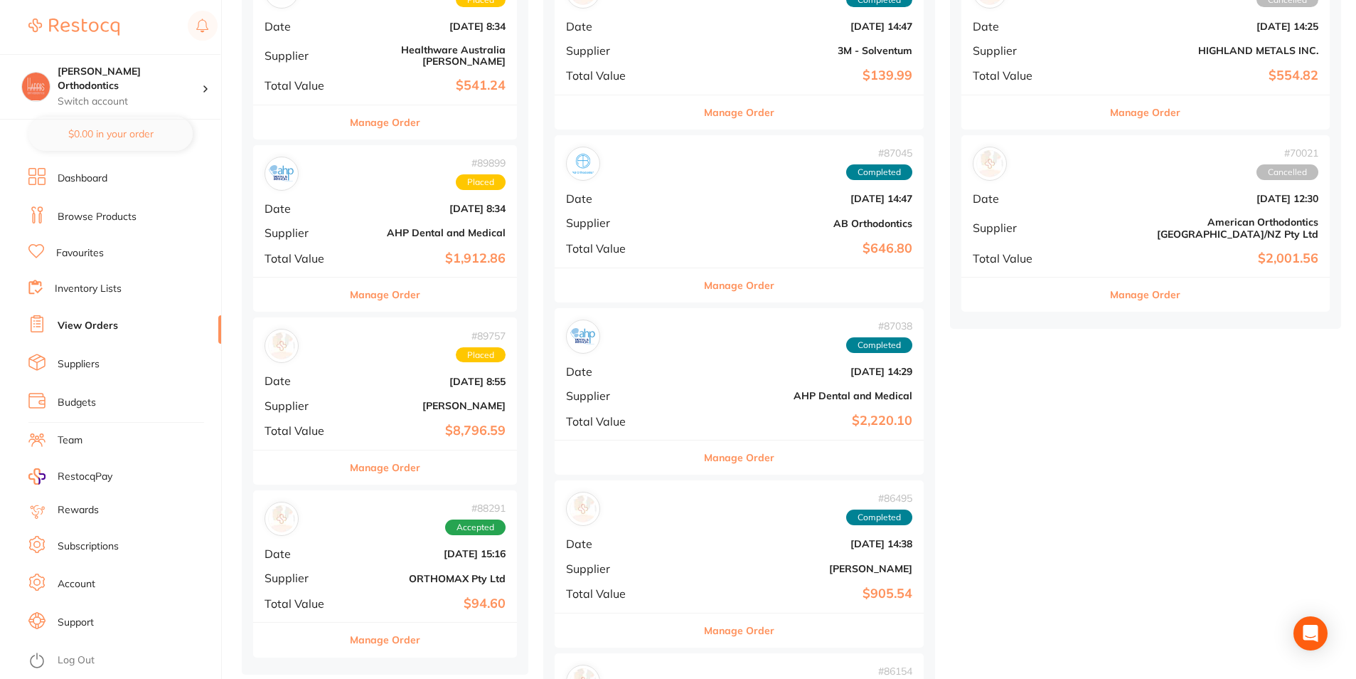
scroll to position [782, 0]
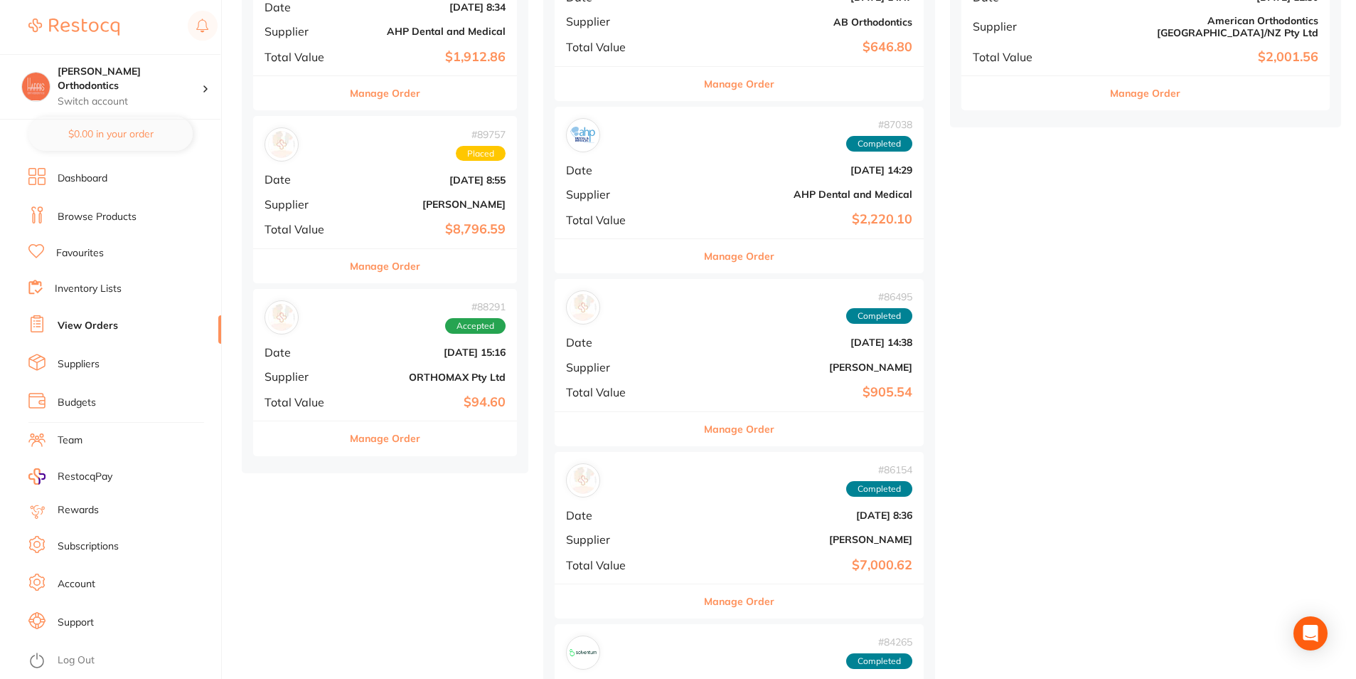
click at [359, 371] on b "ORTHOMAX Pty Ltd" at bounding box center [429, 376] width 153 height 11
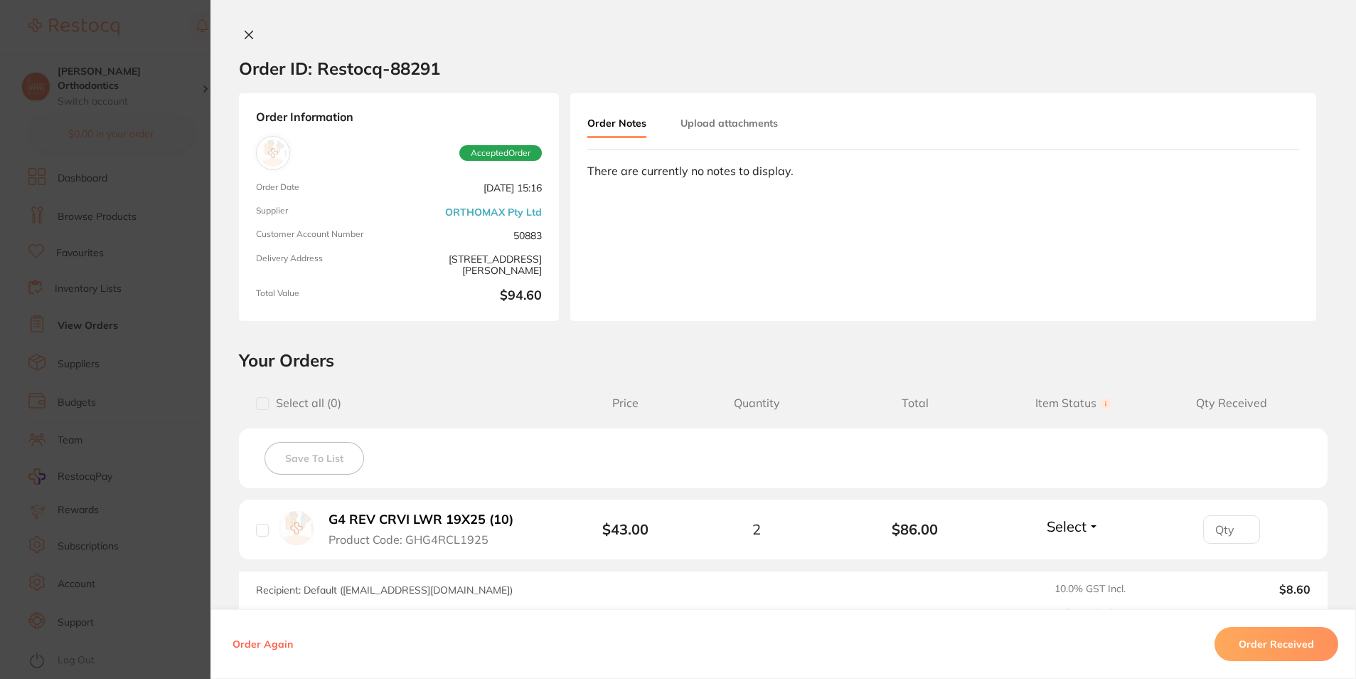
click at [248, 29] on icon at bounding box center [248, 34] width 11 height 11
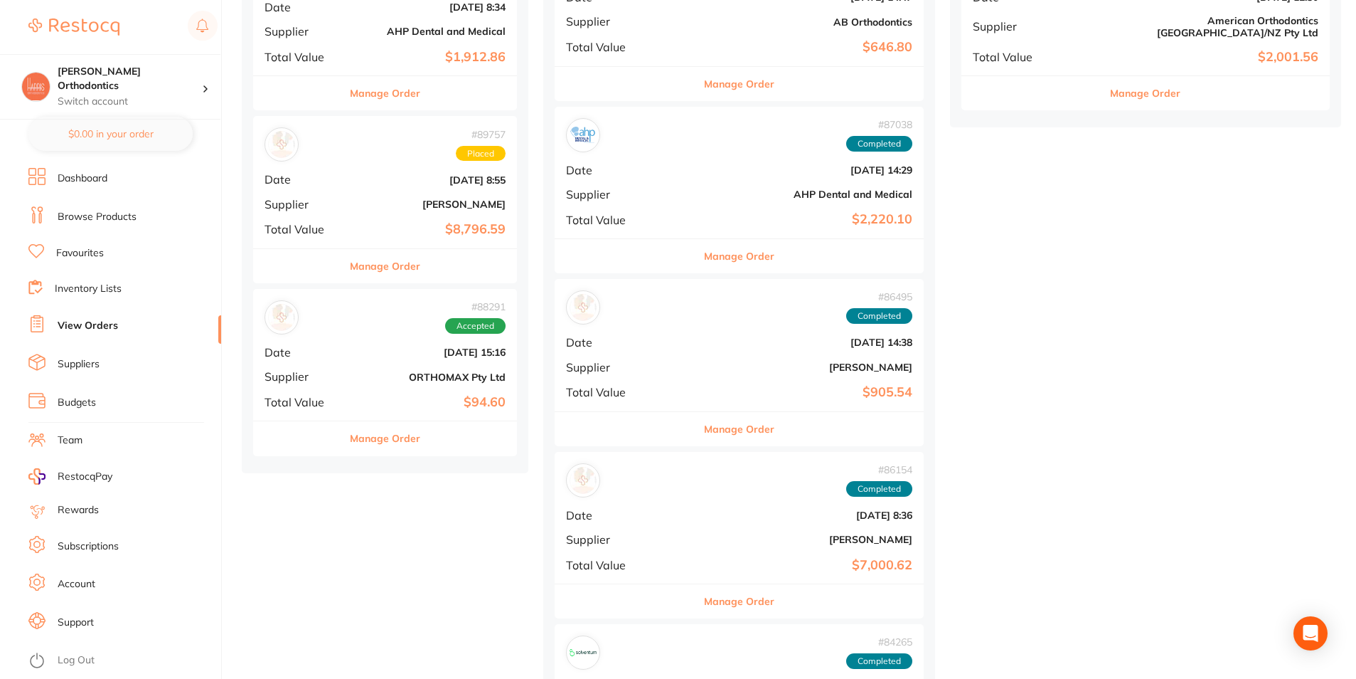
click at [360, 198] on b "[PERSON_NAME]" at bounding box center [429, 203] width 153 height 11
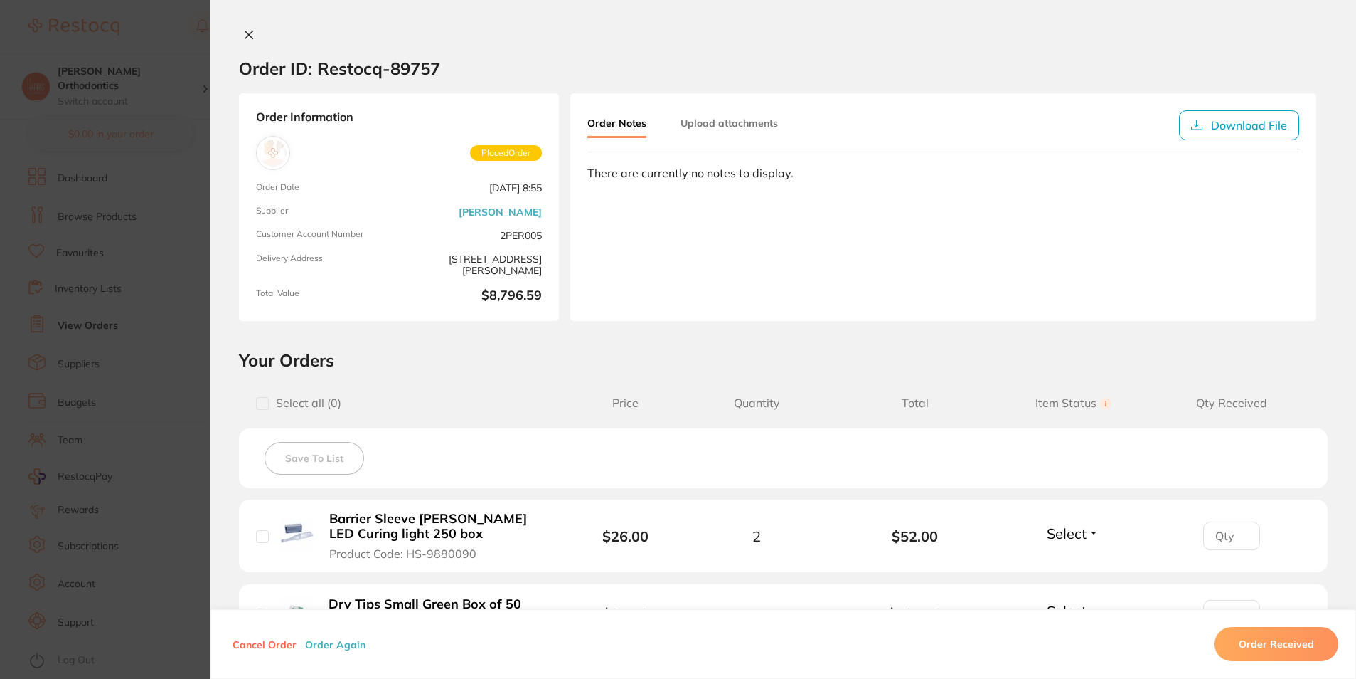
click at [243, 38] on icon at bounding box center [248, 34] width 11 height 11
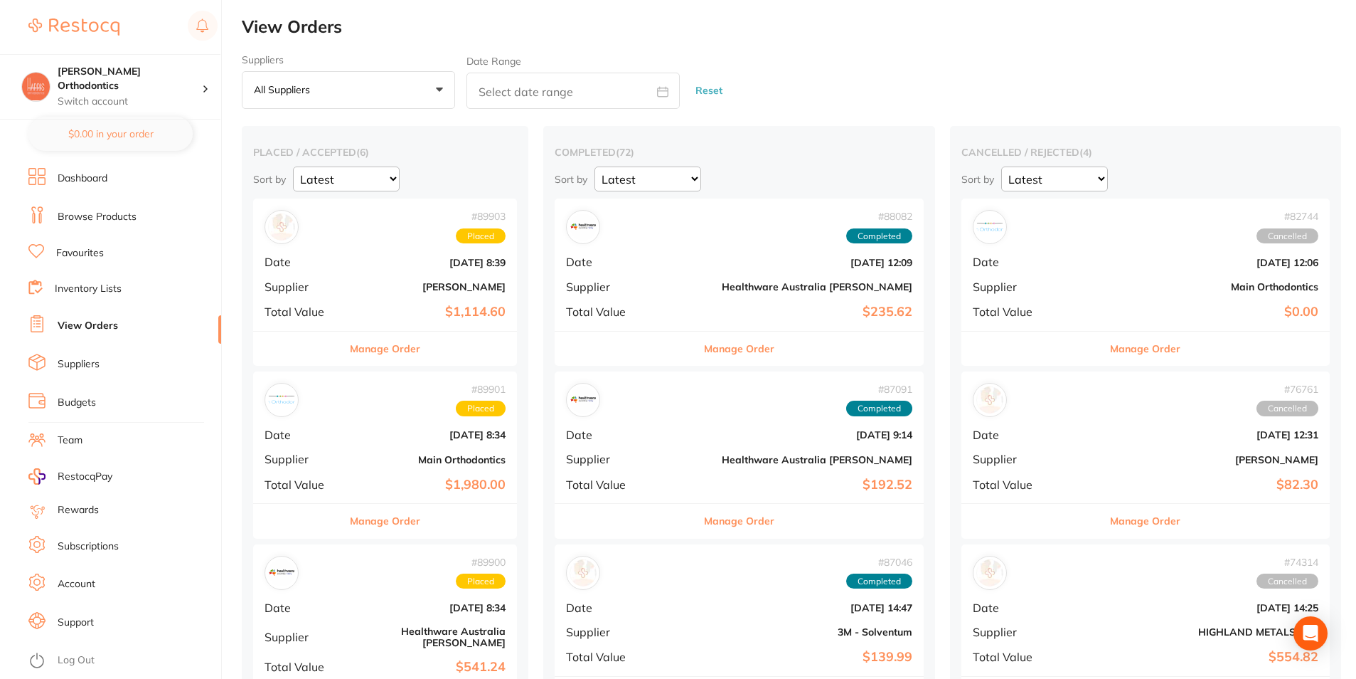
click at [83, 174] on link "Dashboard" at bounding box center [83, 178] width 50 height 14
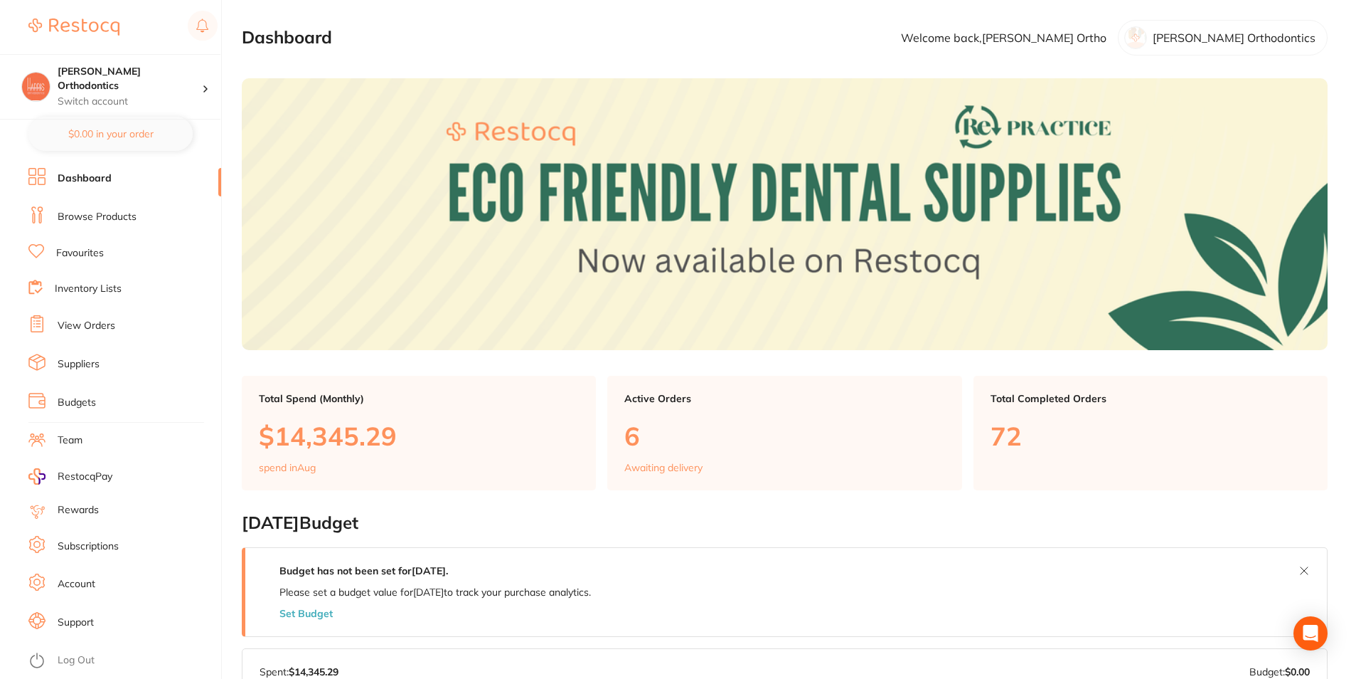
click at [92, 255] on link "Favourites" at bounding box center [80, 253] width 48 height 14
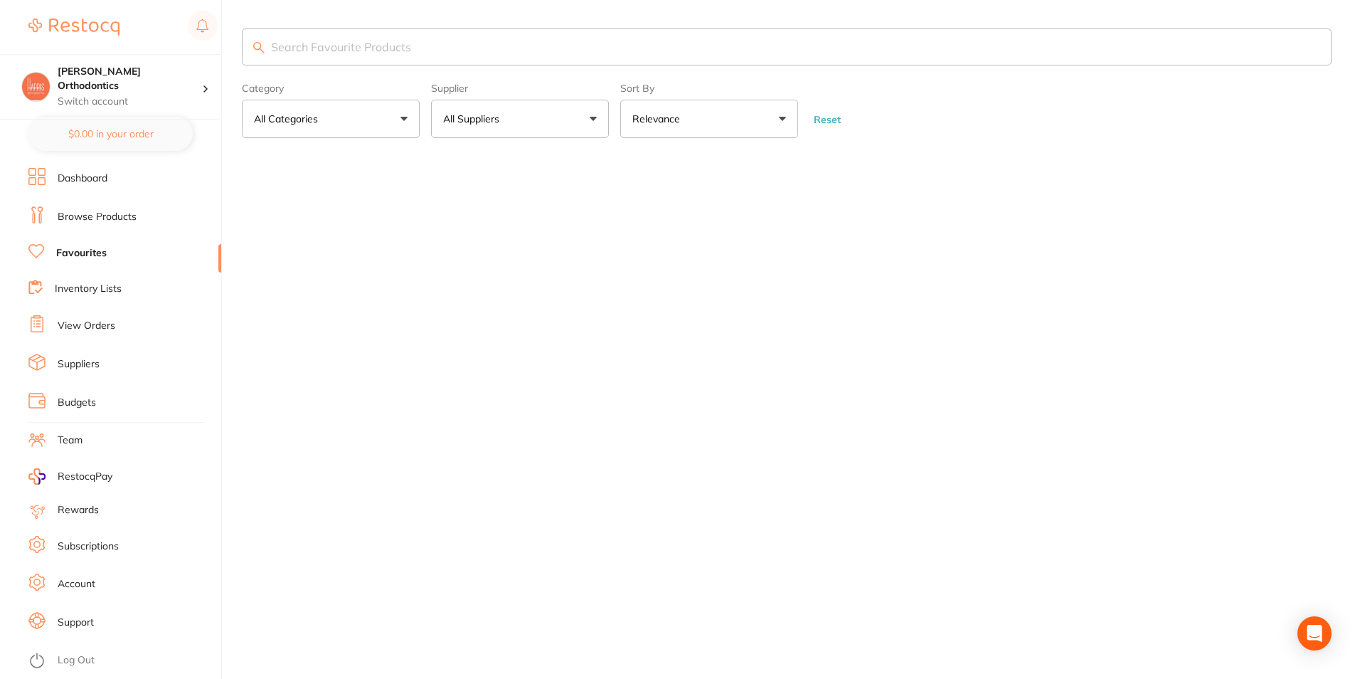
click at [331, 40] on input "search" at bounding box center [787, 46] width 1090 height 37
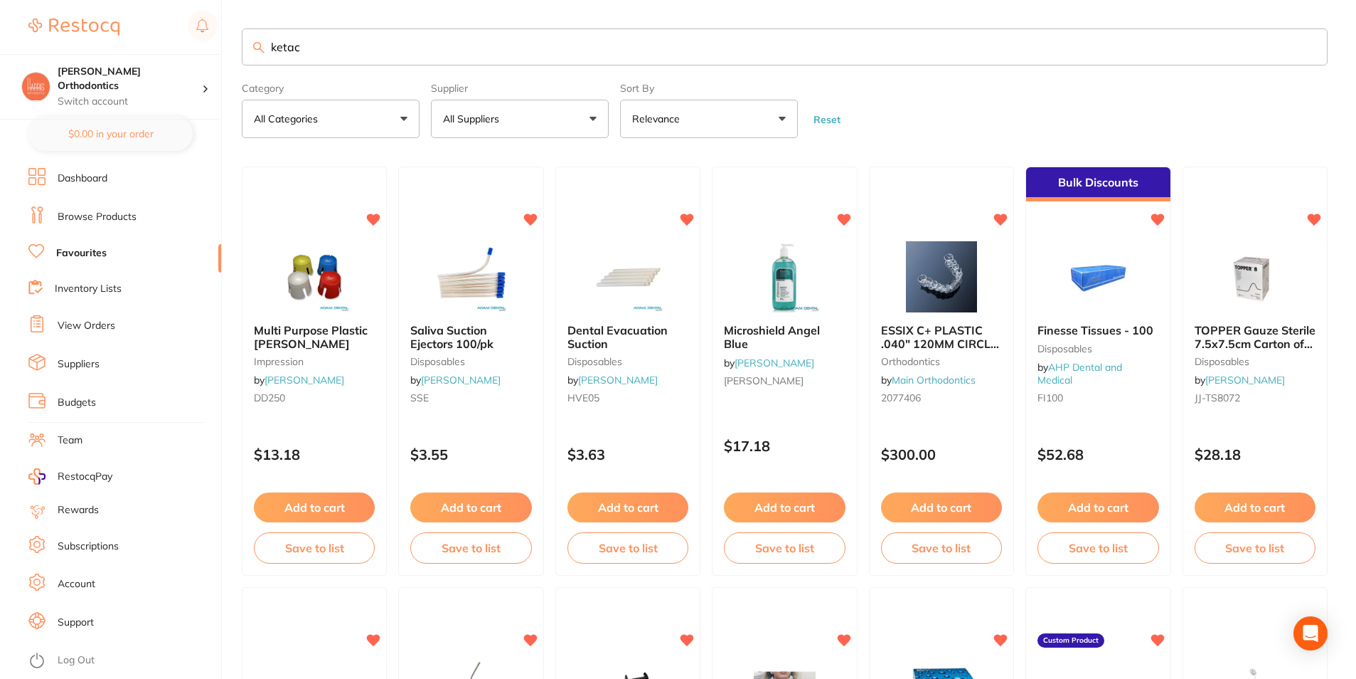
type input "ketac"
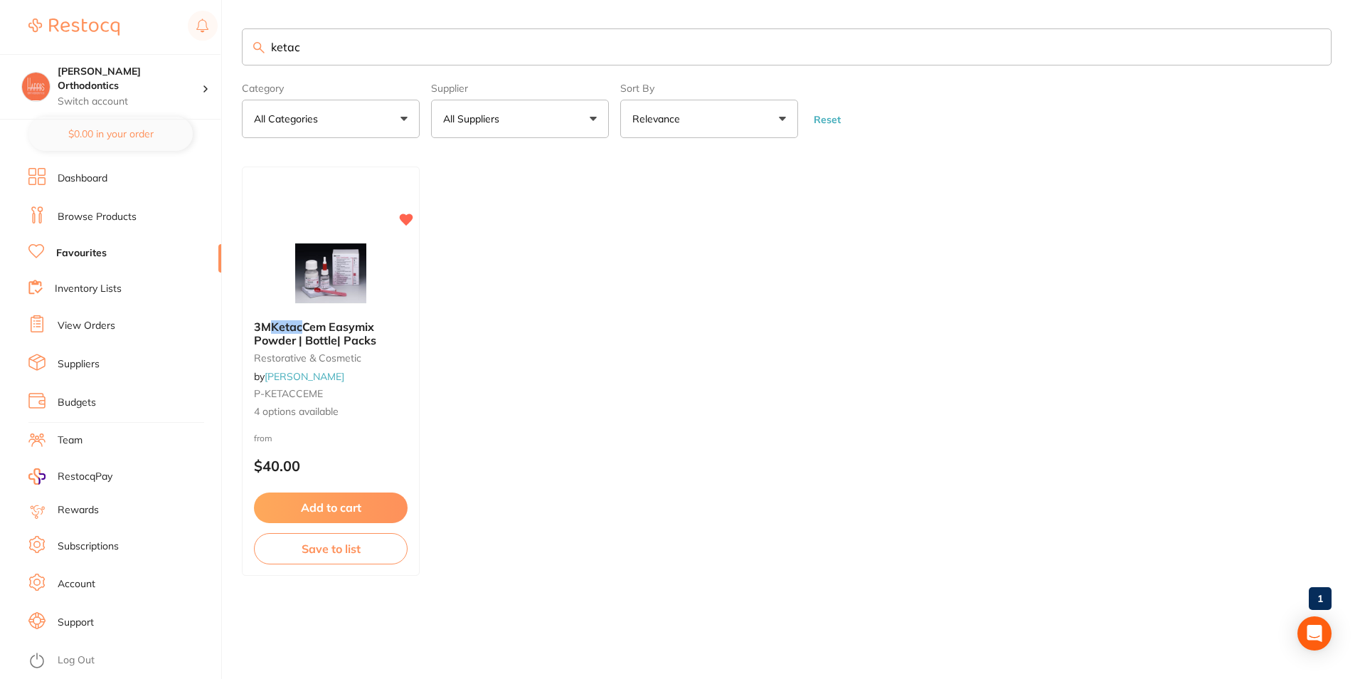
click at [97, 217] on link "Browse Products" at bounding box center [97, 217] width 79 height 14
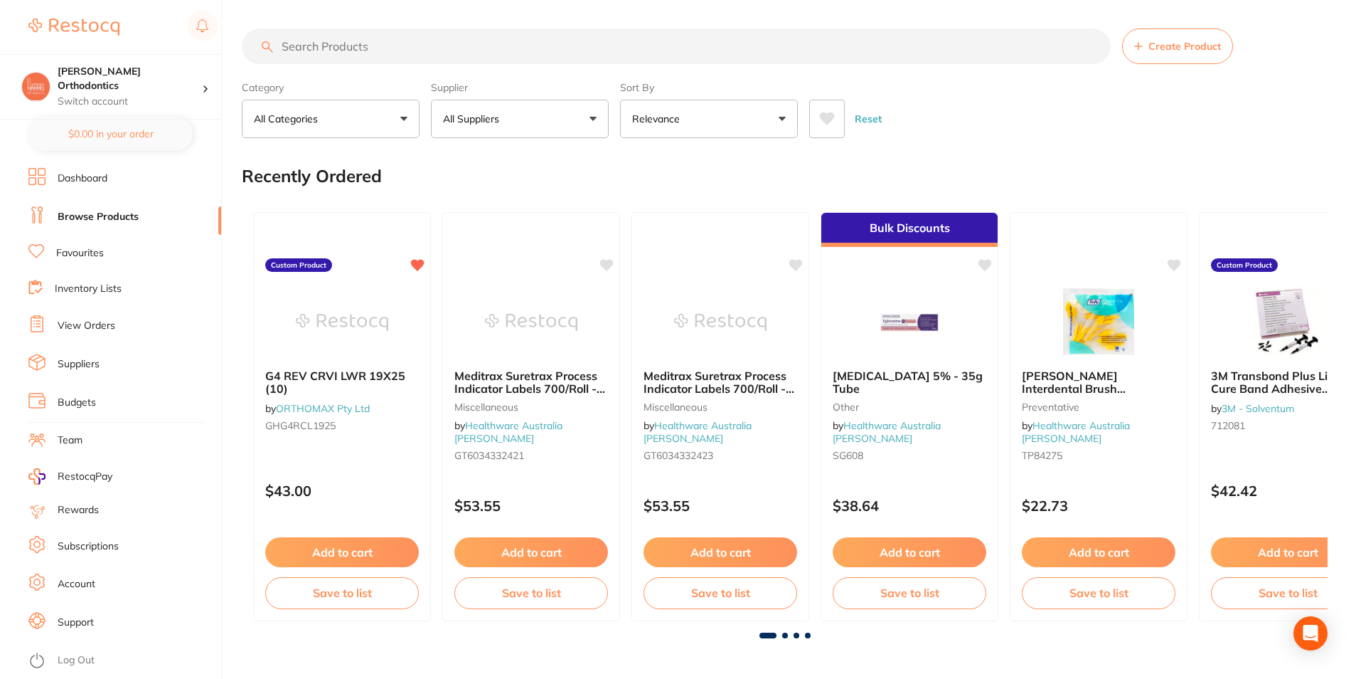
click at [326, 49] on input "search" at bounding box center [676, 46] width 869 height 36
type input "ketac"
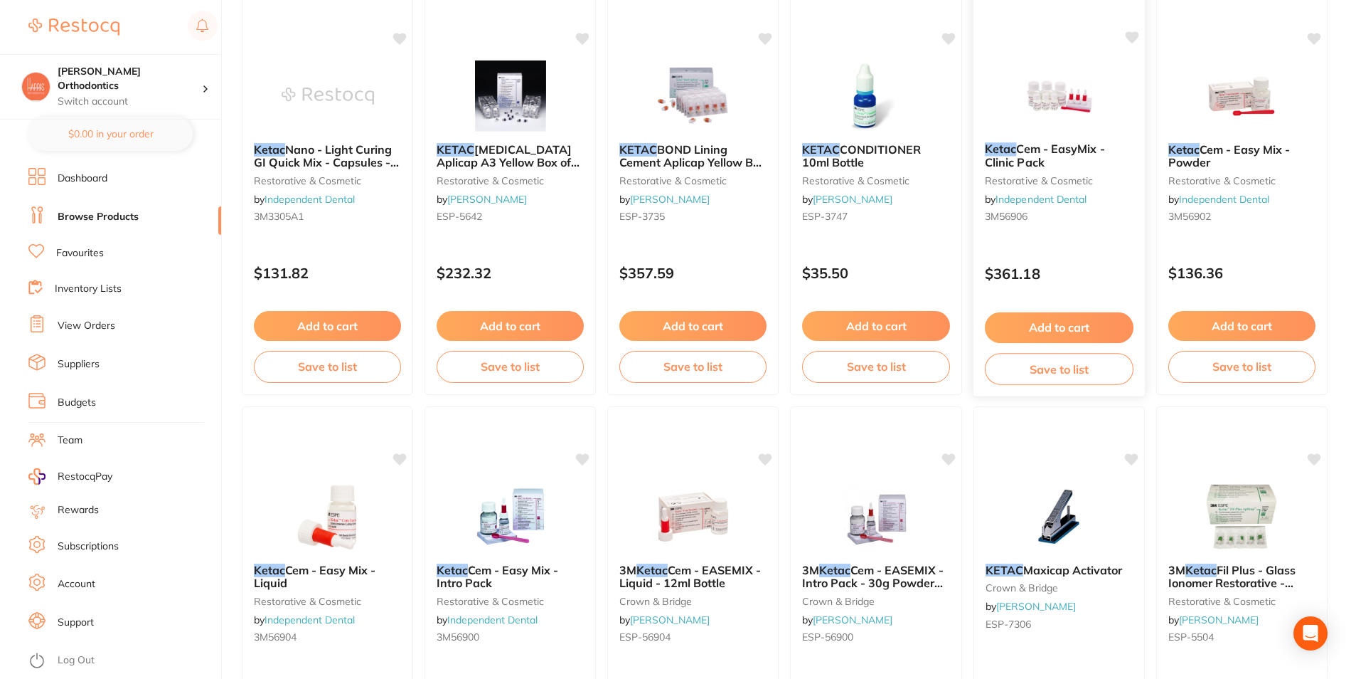
scroll to position [1565, 0]
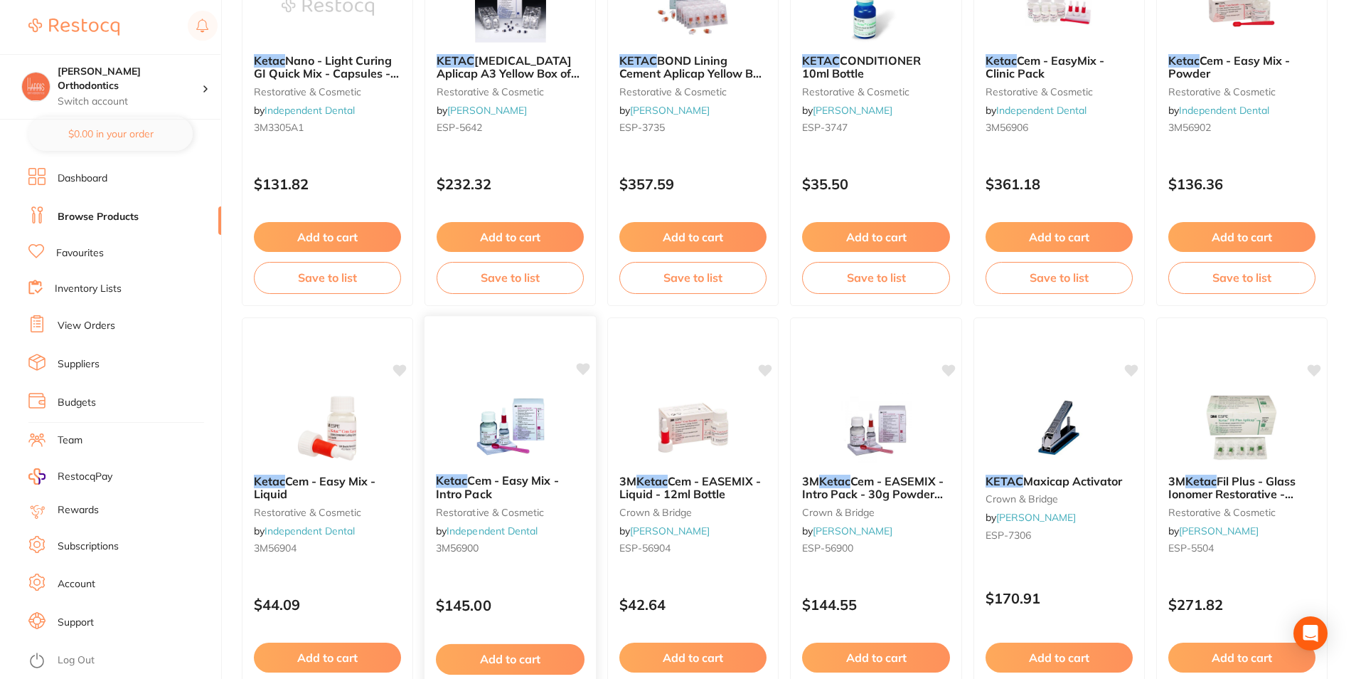
click at [521, 654] on button "Add to cart" at bounding box center [510, 659] width 149 height 31
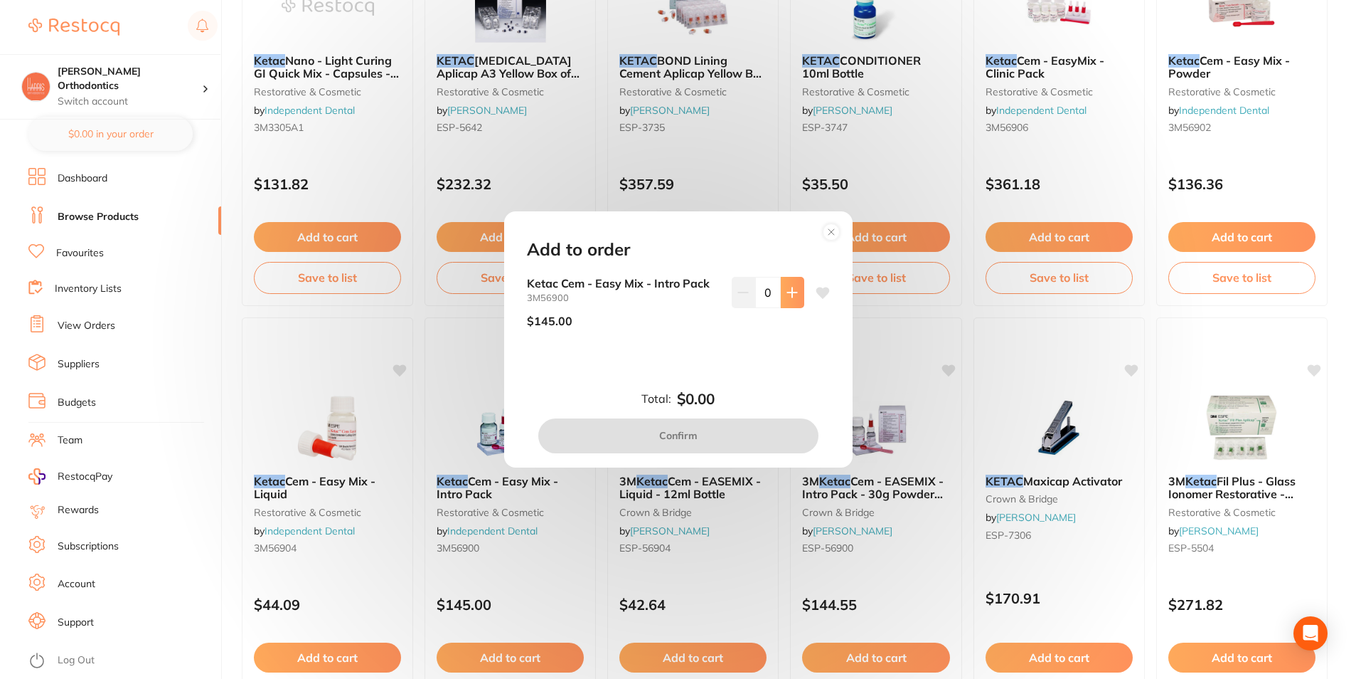
click at [787, 289] on icon at bounding box center [792, 292] width 11 height 11
type input "1"
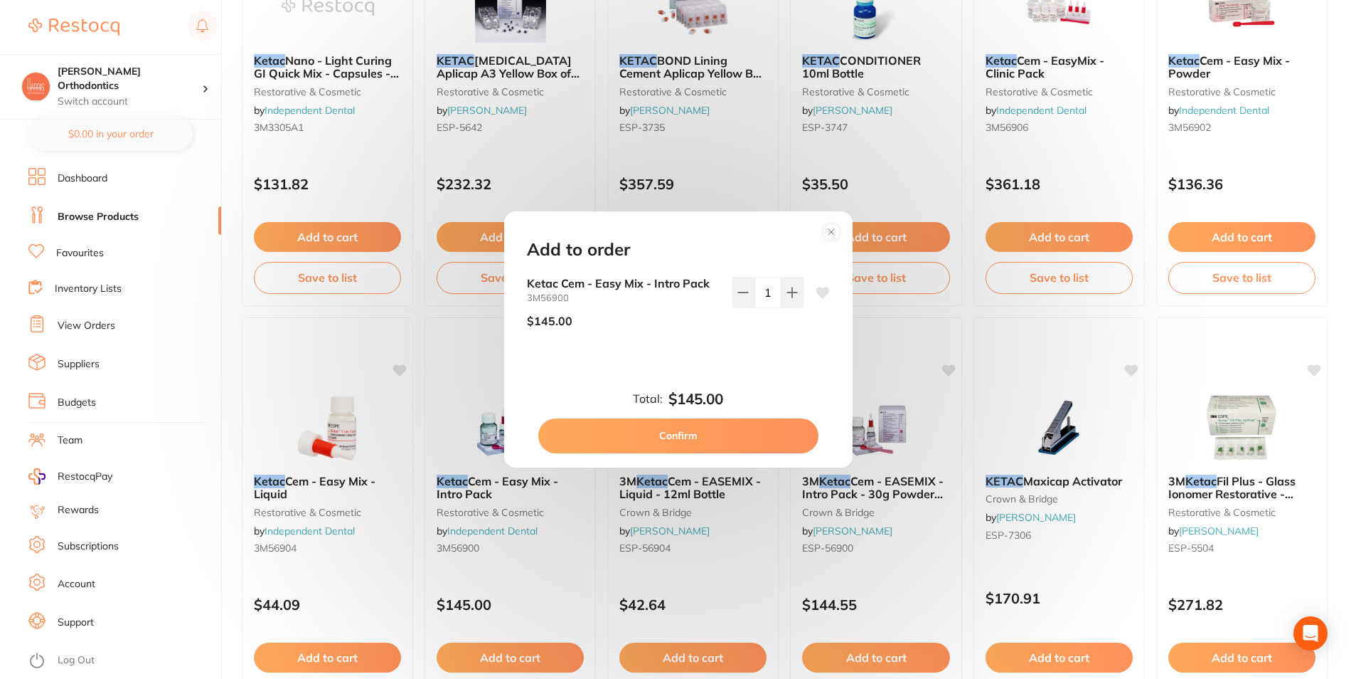
click at [827, 227] on circle at bounding box center [831, 232] width 16 height 16
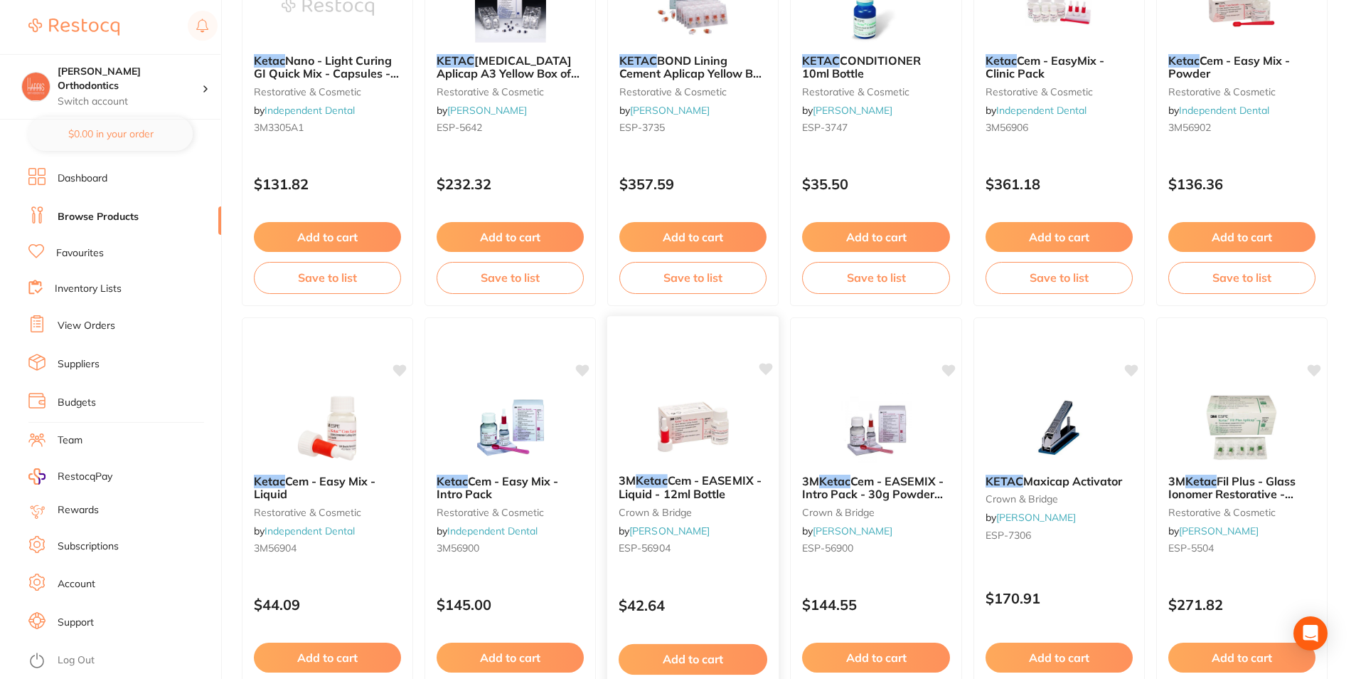
click at [713, 479] on span "Cem - EASEMIX - Liquid - 12ml Bottle" at bounding box center [690, 487] width 143 height 28
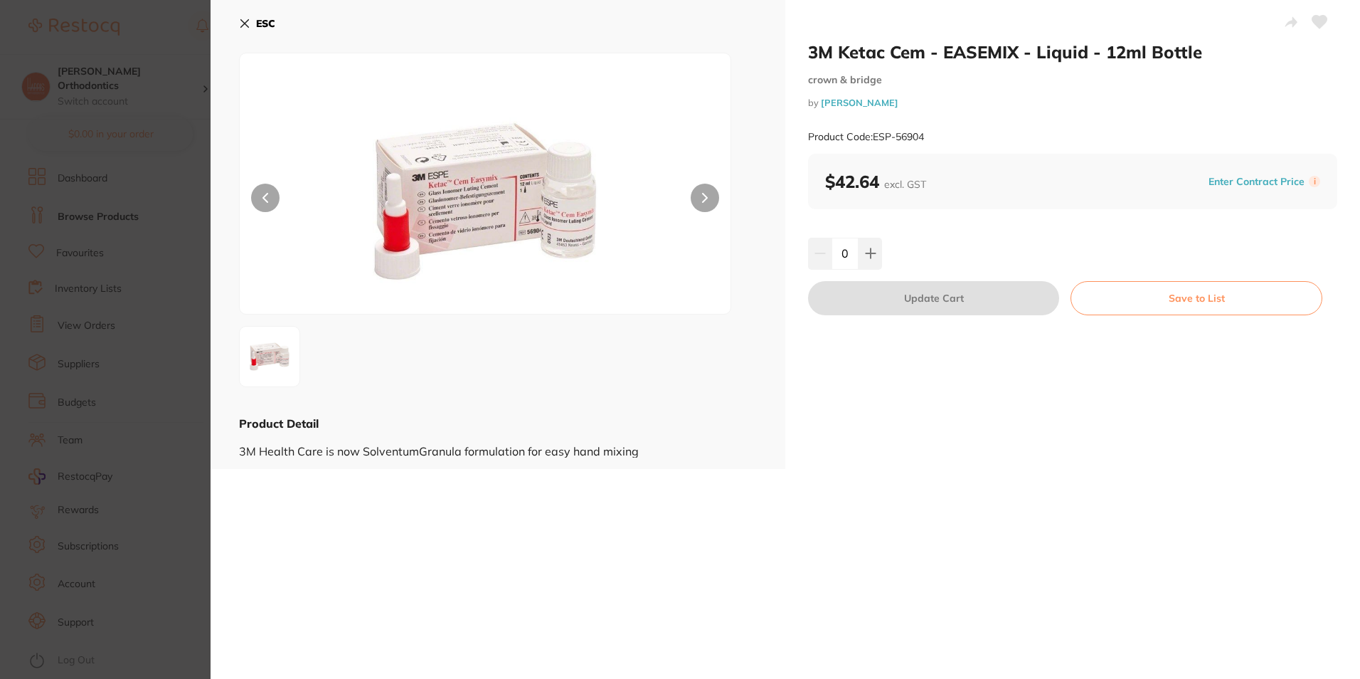
click at [703, 197] on icon at bounding box center [705, 198] width 6 height 10
click at [702, 199] on icon at bounding box center [705, 198] width 6 height 10
click at [246, 23] on icon at bounding box center [244, 23] width 11 height 11
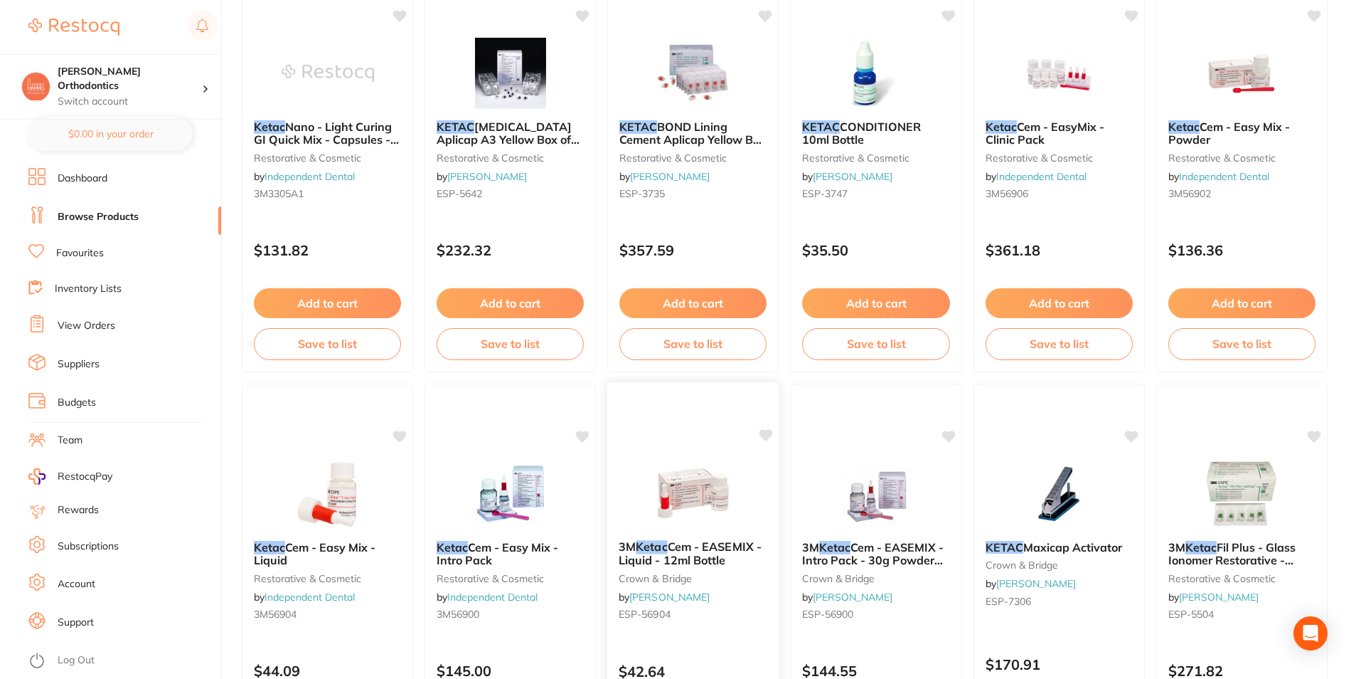
scroll to position [1494, 0]
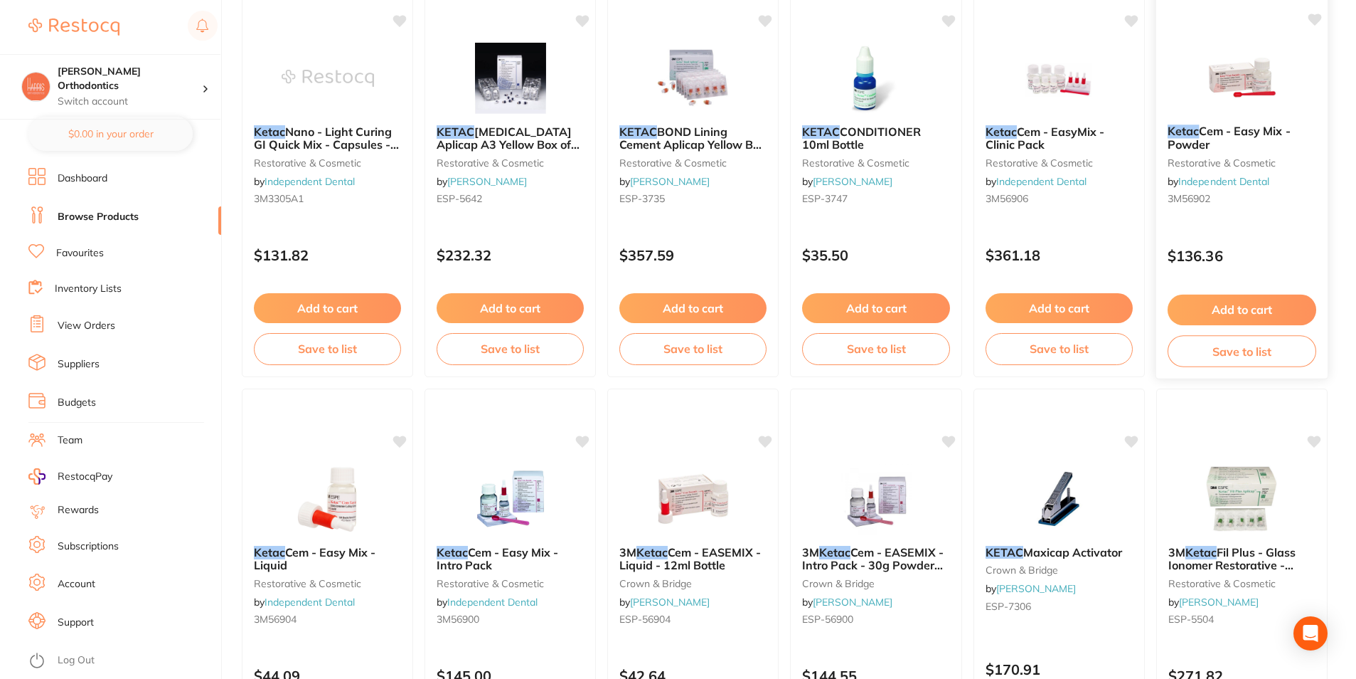
click at [1236, 129] on span "Cem - Easy Mix - Powder" at bounding box center [1229, 138] width 123 height 28
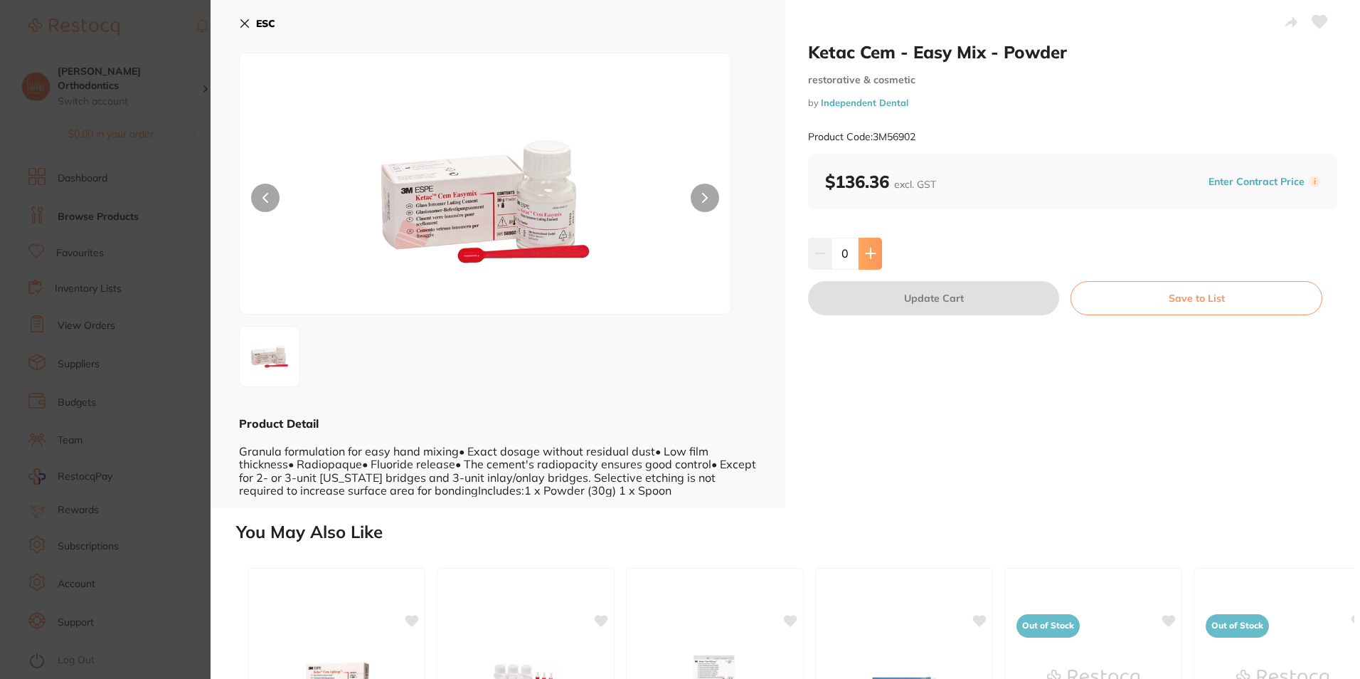
click at [879, 260] on button at bounding box center [870, 253] width 23 height 31
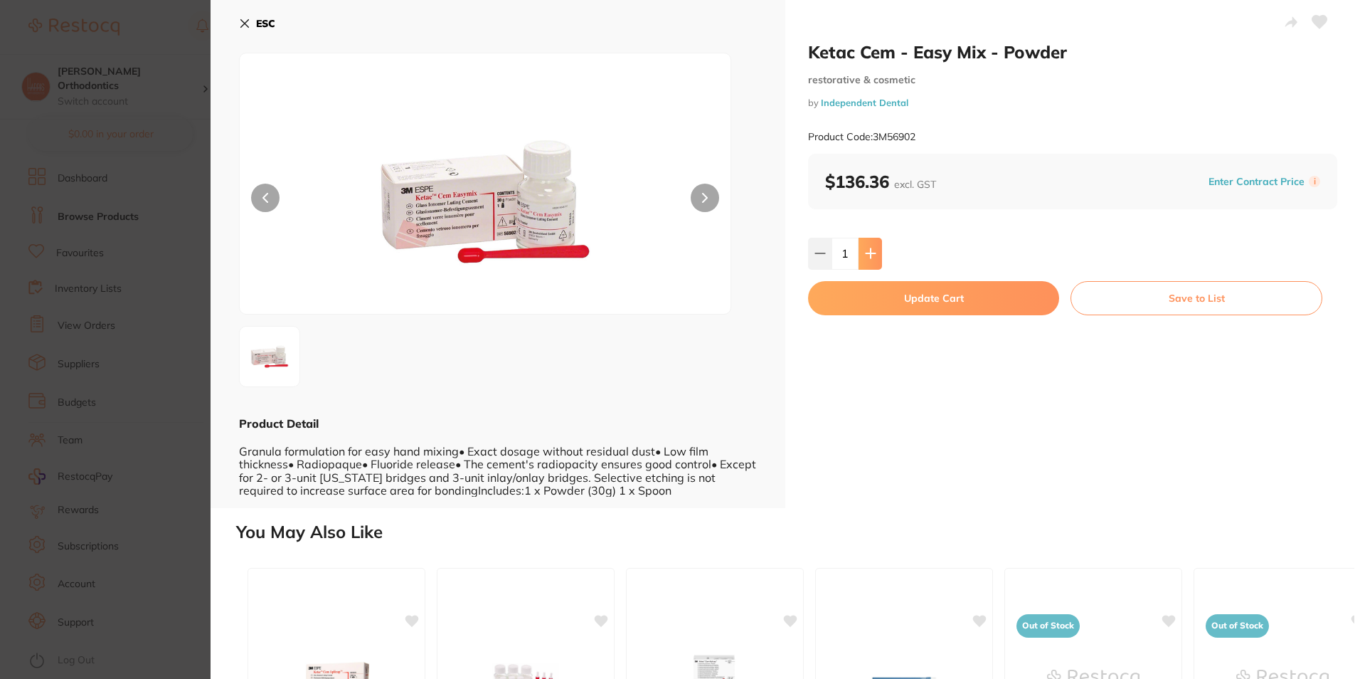
click at [872, 250] on icon at bounding box center [870, 253] width 11 height 11
type input "2"
click at [883, 300] on button "Update Cart" at bounding box center [933, 298] width 251 height 34
checkbox input "false"
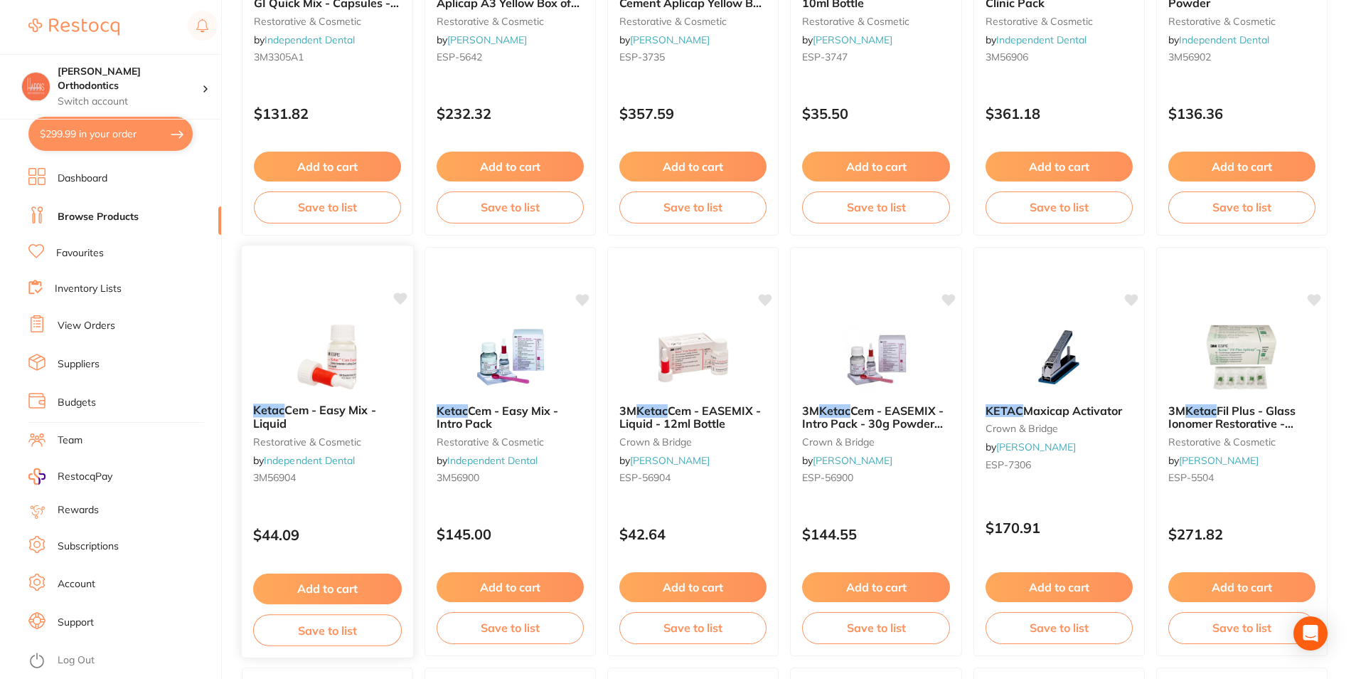
scroll to position [1636, 0]
click at [508, 407] on span "Cem - Easy Mix - Intro Pack" at bounding box center [497, 416] width 123 height 28
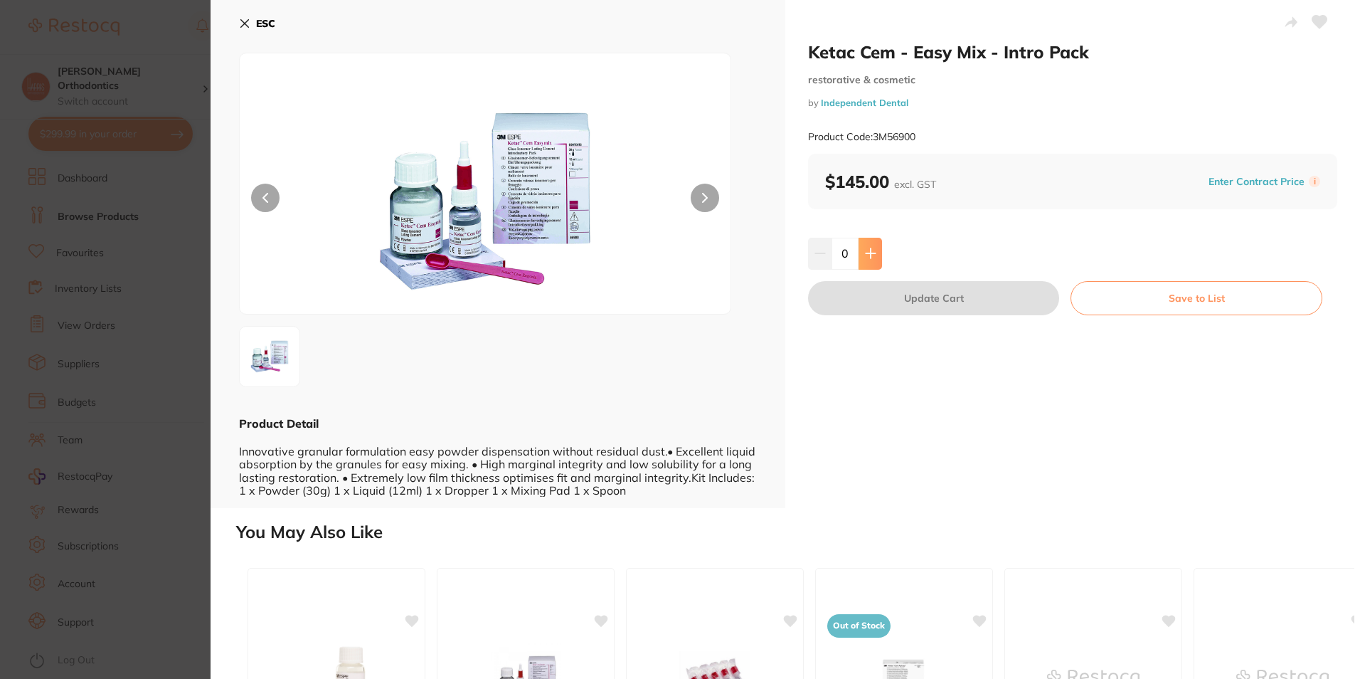
click at [877, 240] on button at bounding box center [870, 253] width 23 height 31
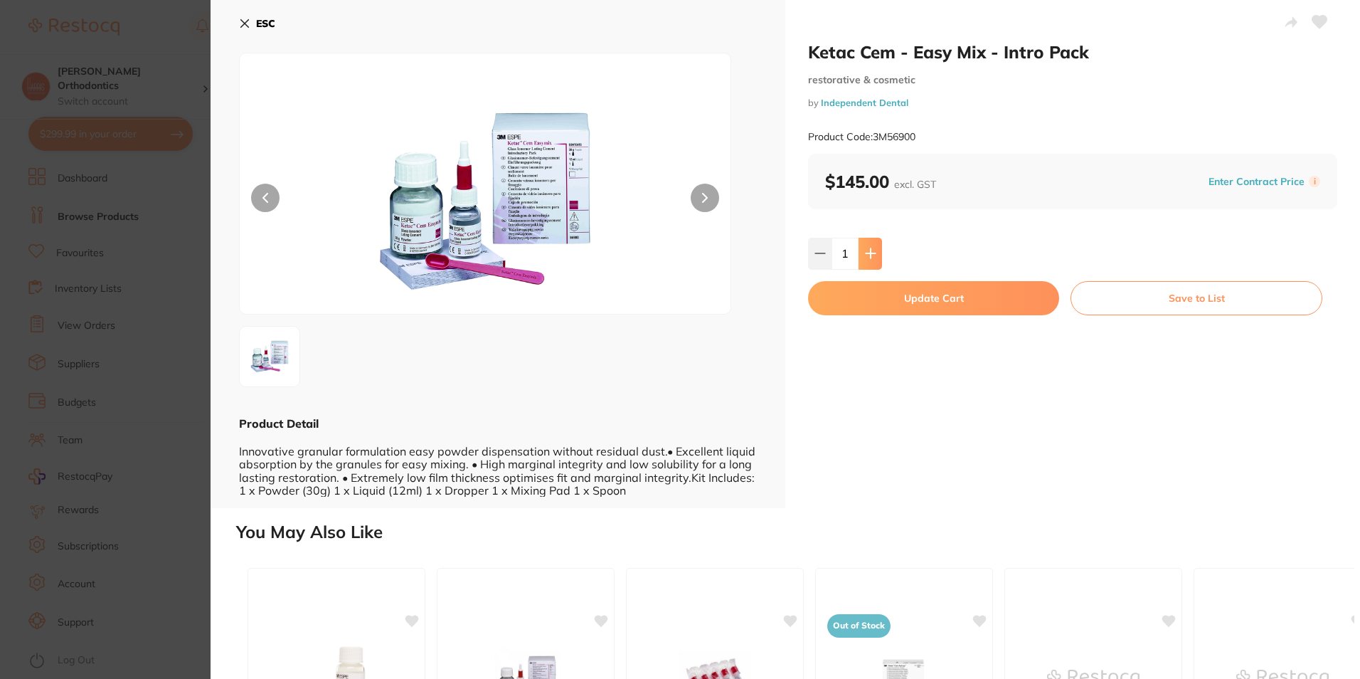
click at [876, 247] on button at bounding box center [870, 253] width 23 height 31
type input "2"
click at [874, 294] on button "Update Cart" at bounding box center [933, 298] width 251 height 34
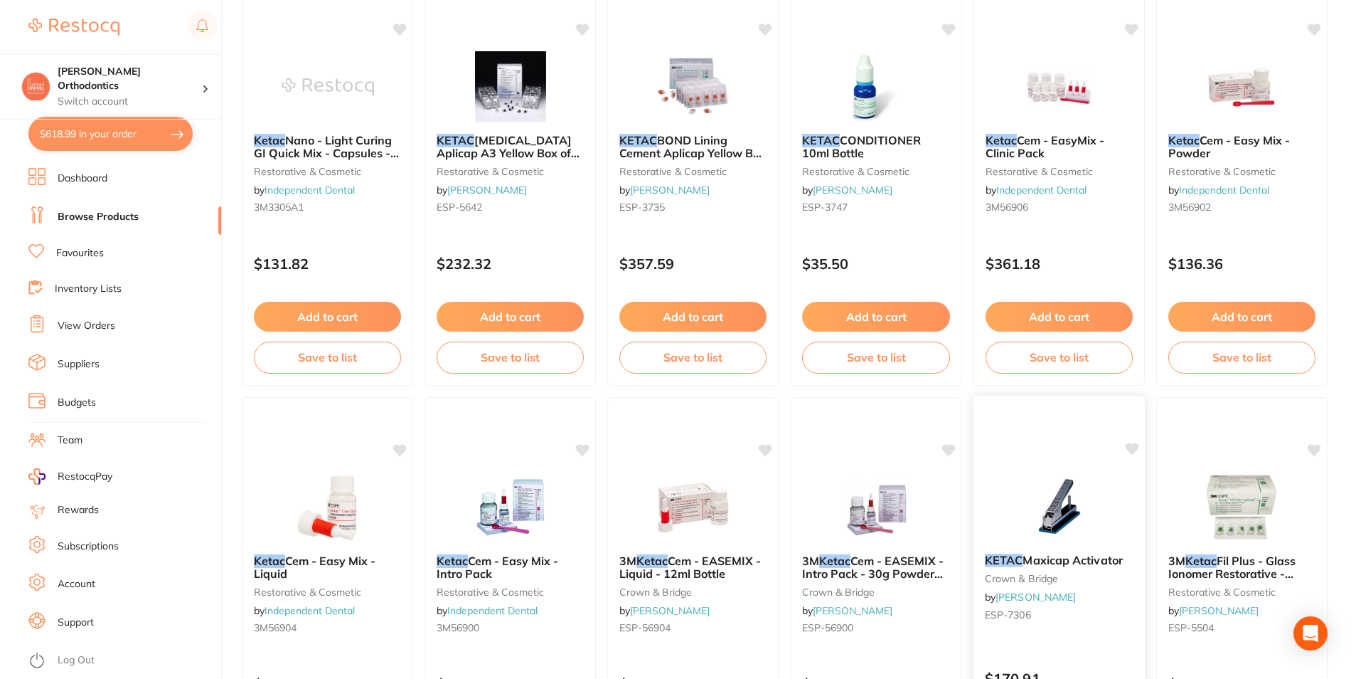
scroll to position [1280, 0]
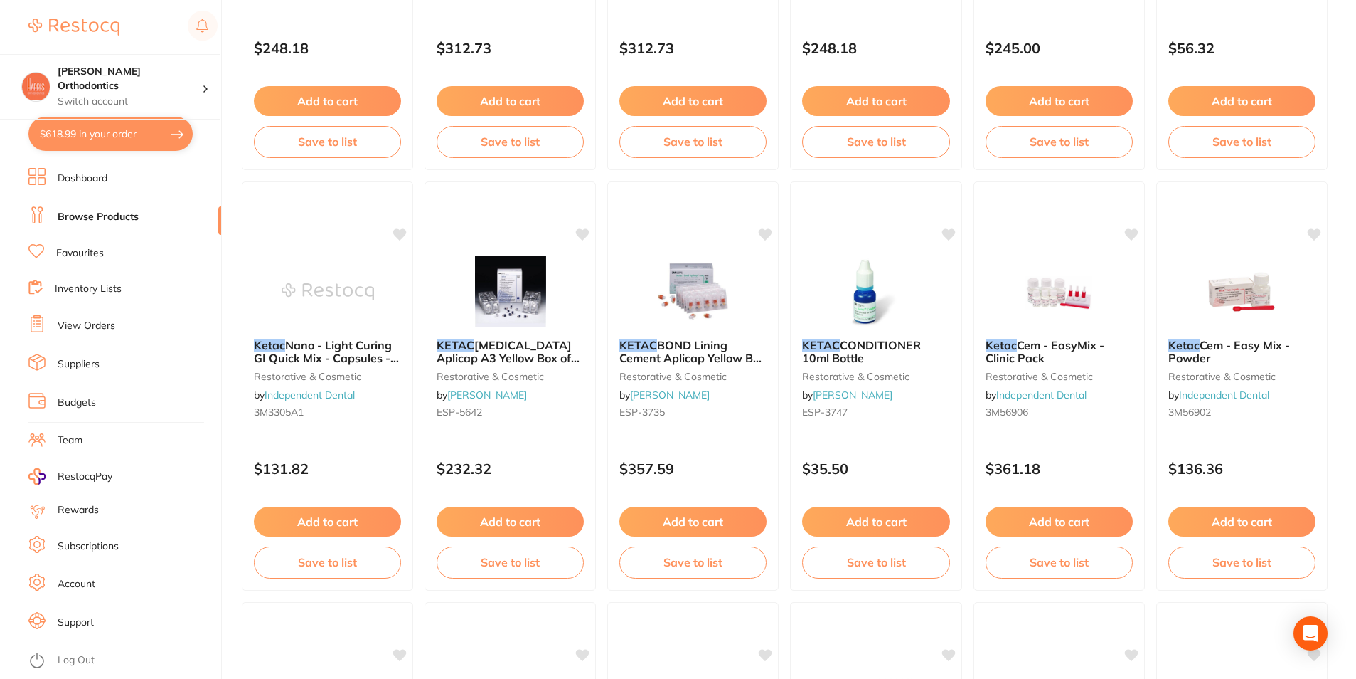
click at [126, 141] on button "$618.99 in your order" at bounding box center [110, 134] width 164 height 34
checkbox input "true"
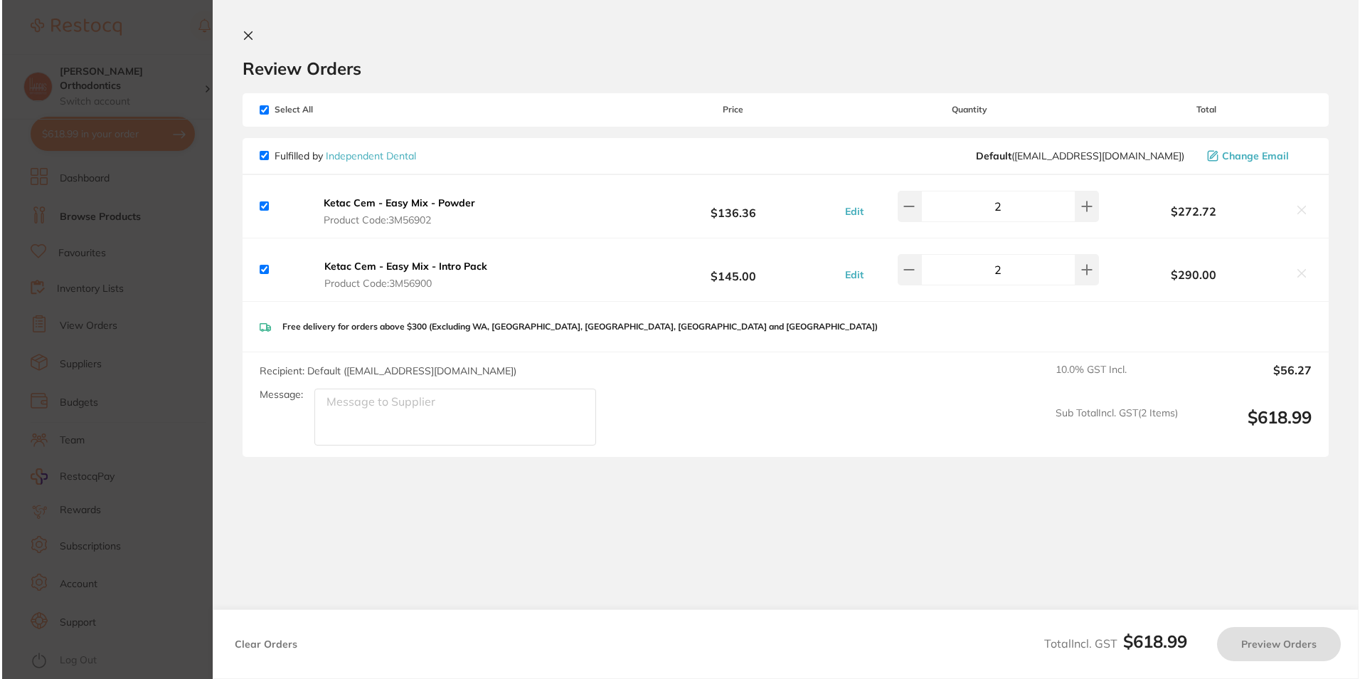
scroll to position [0, 0]
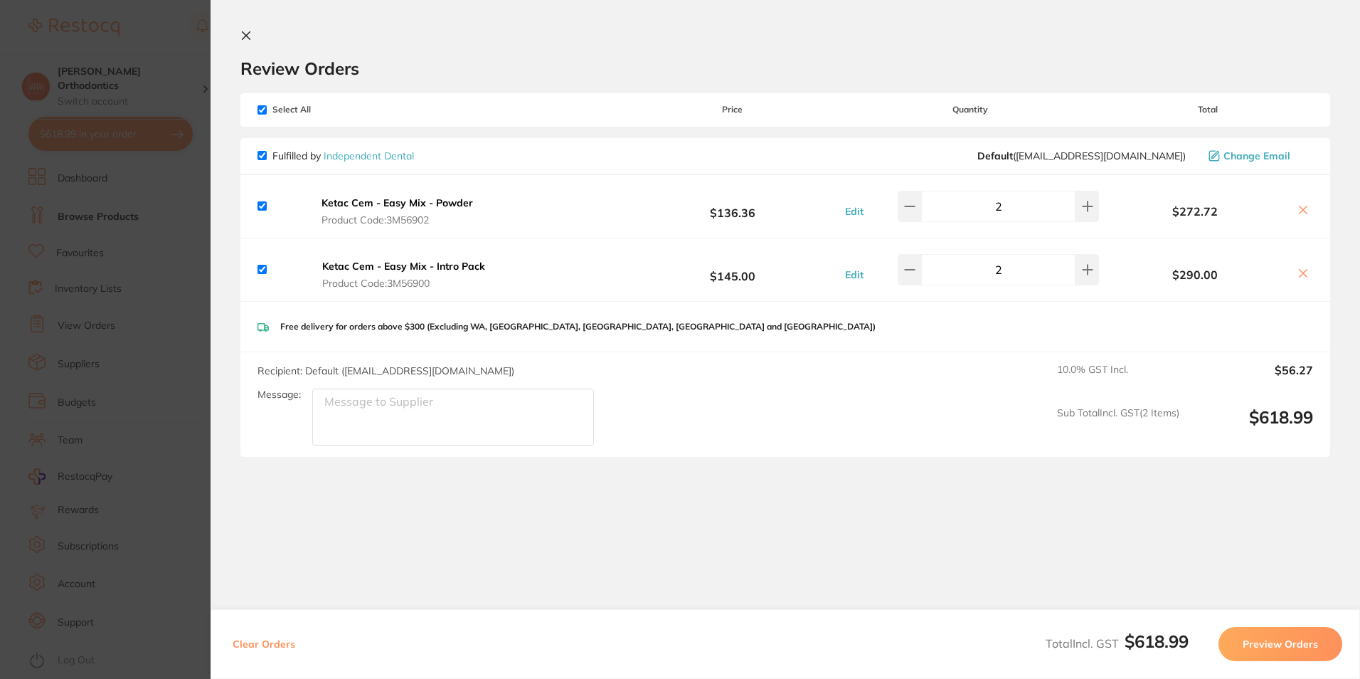
click at [1297, 215] on icon at bounding box center [1302, 209] width 11 height 11
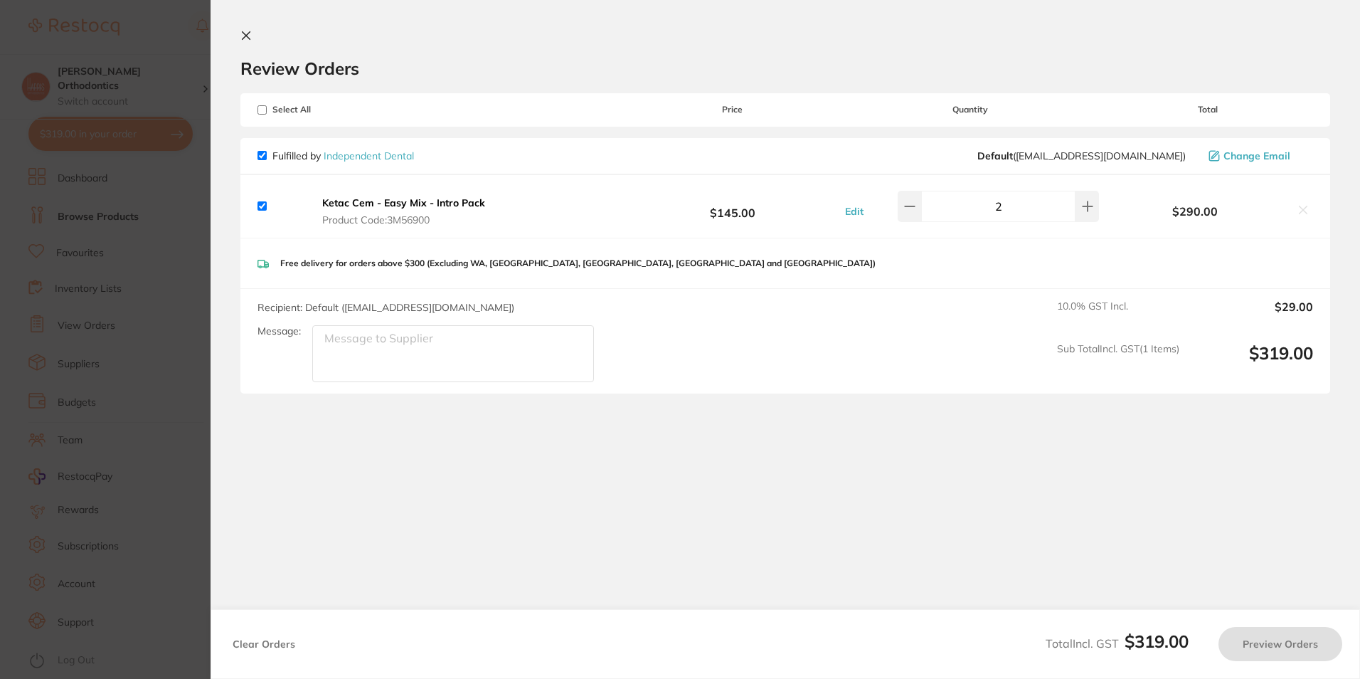
checkbox input "true"
click at [1245, 636] on button "Preview Orders" at bounding box center [1280, 644] width 124 height 34
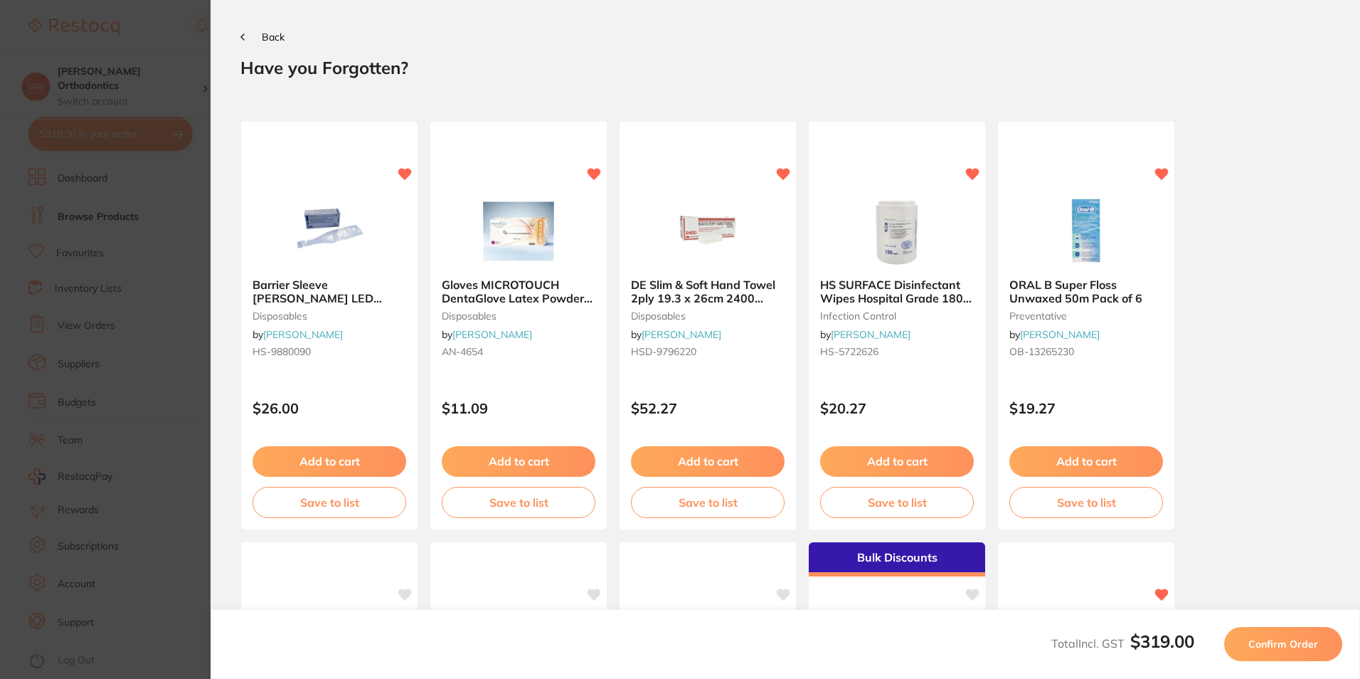
click at [1269, 643] on span "Confirm Order" at bounding box center [1283, 643] width 70 height 13
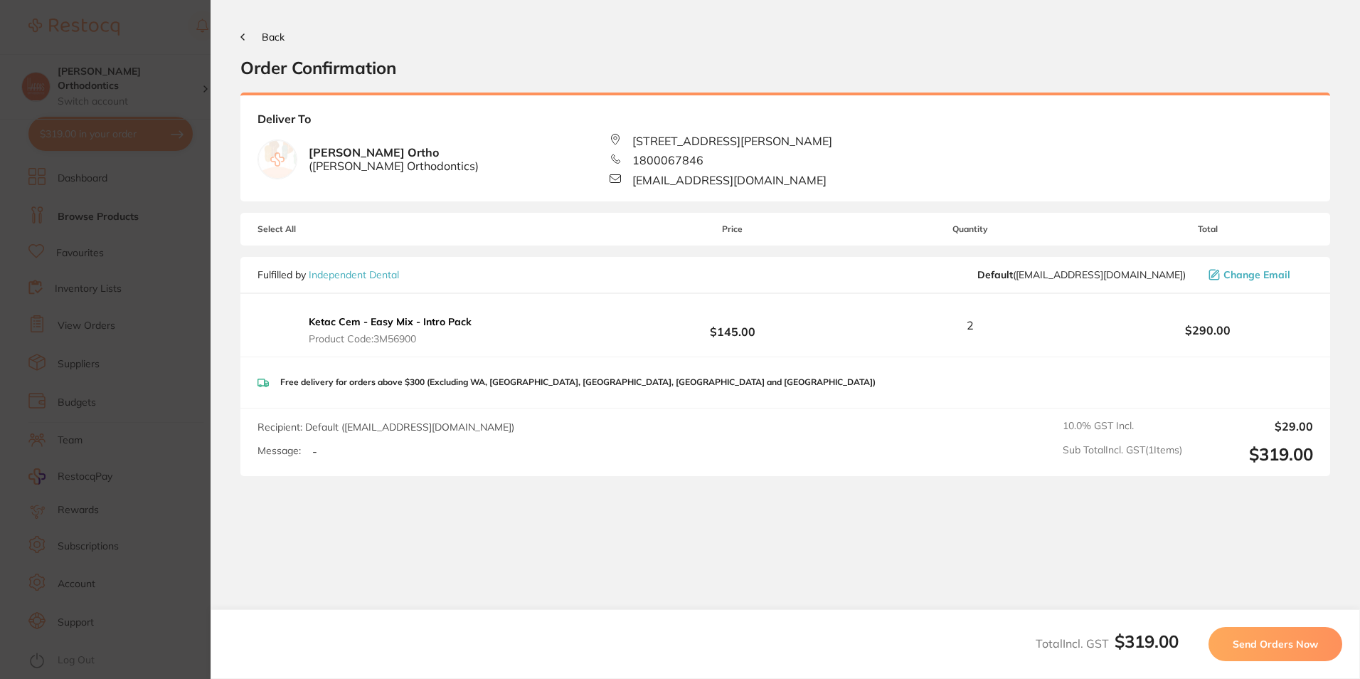
click at [1273, 639] on span "Send Orders Now" at bounding box center [1275, 643] width 85 height 13
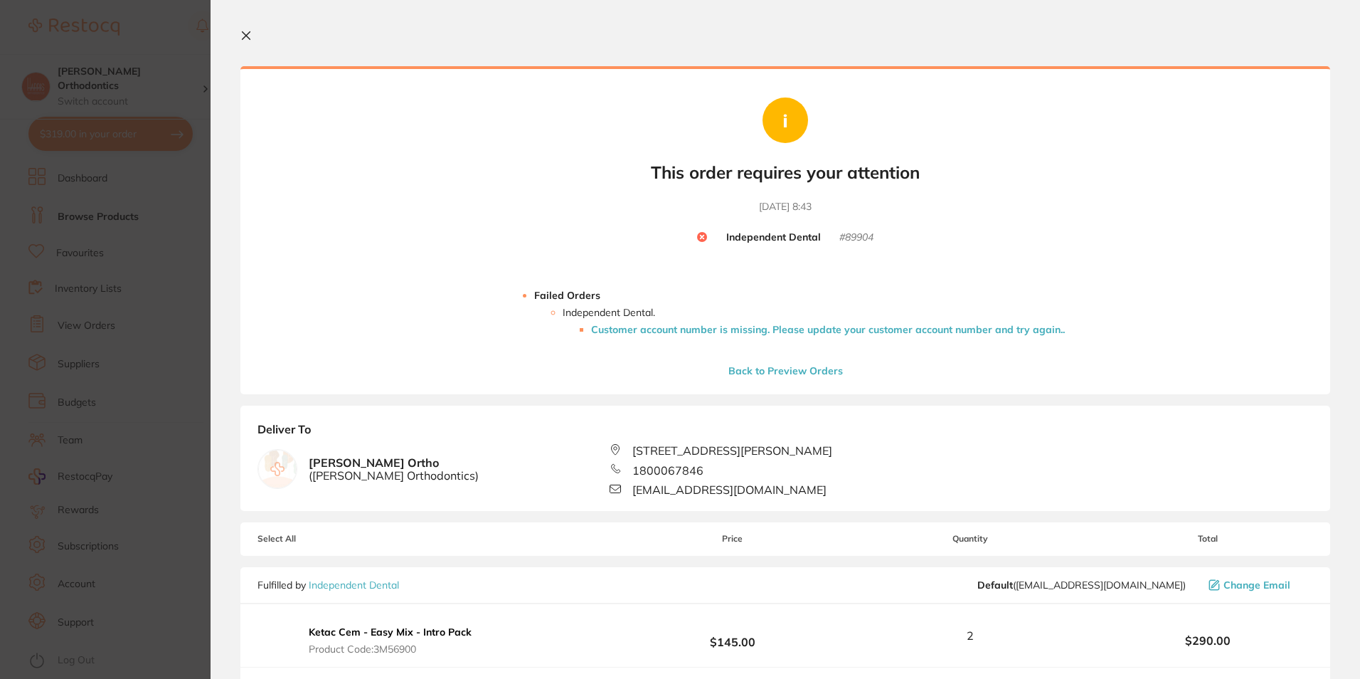
click at [801, 364] on button "Back to Preview Orders" at bounding box center [785, 370] width 123 height 13
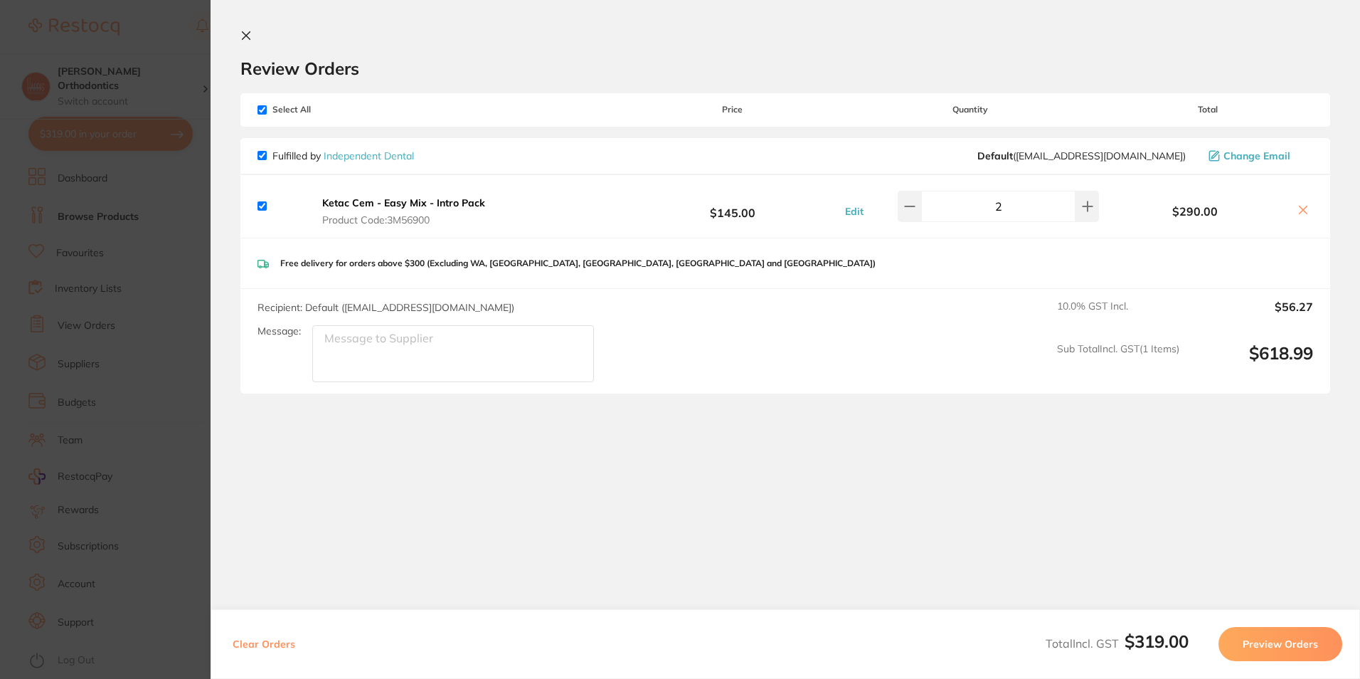
click at [1297, 216] on icon at bounding box center [1302, 209] width 11 height 11
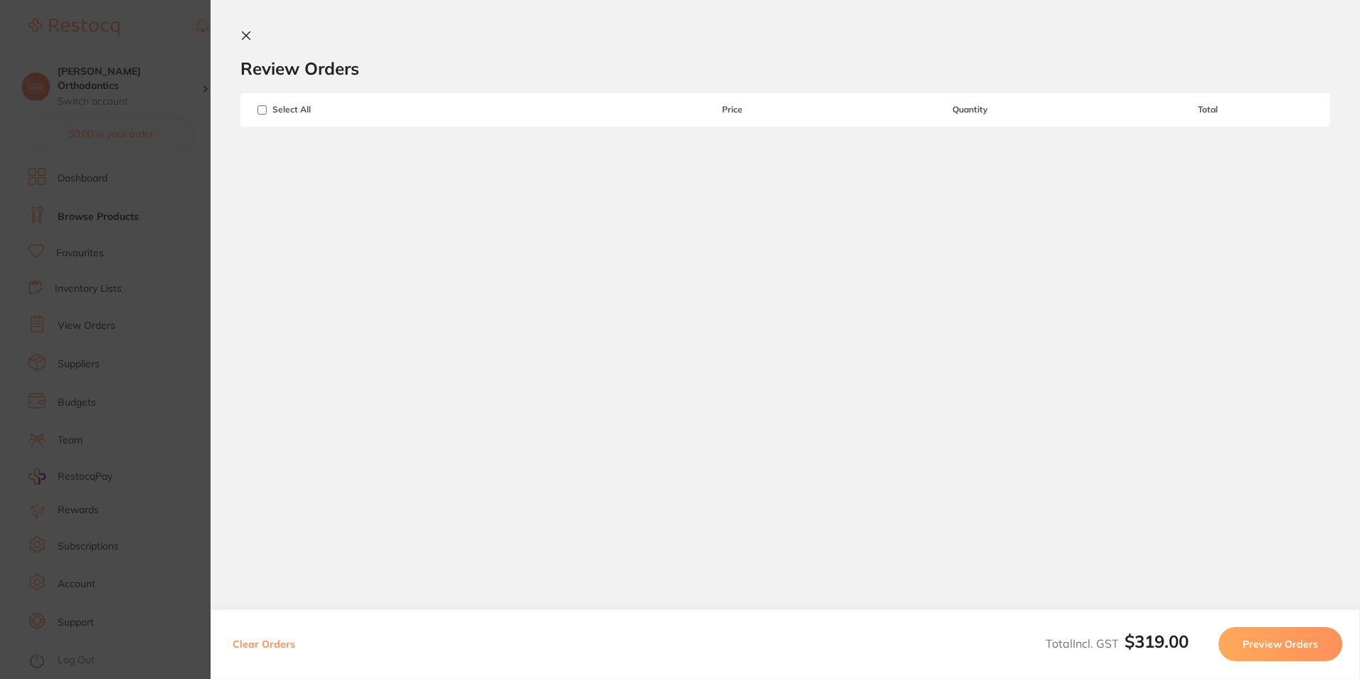
checkbox input "false"
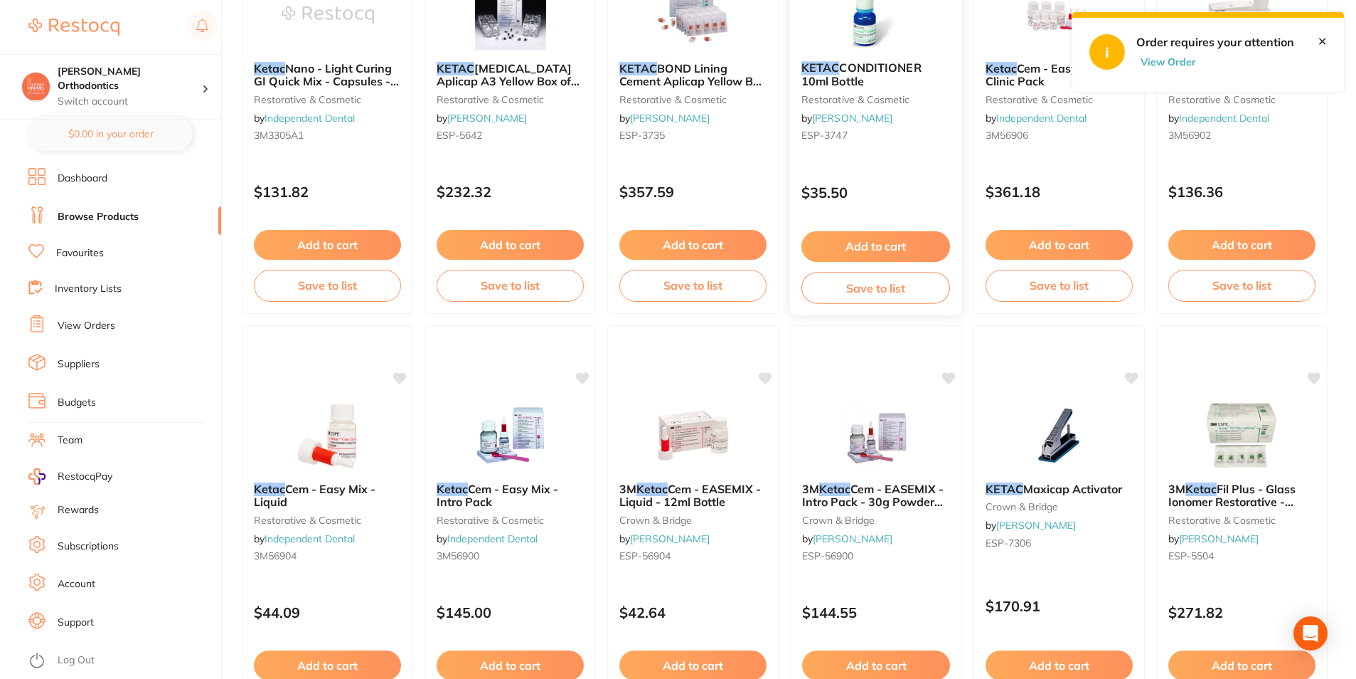
scroll to position [1565, 0]
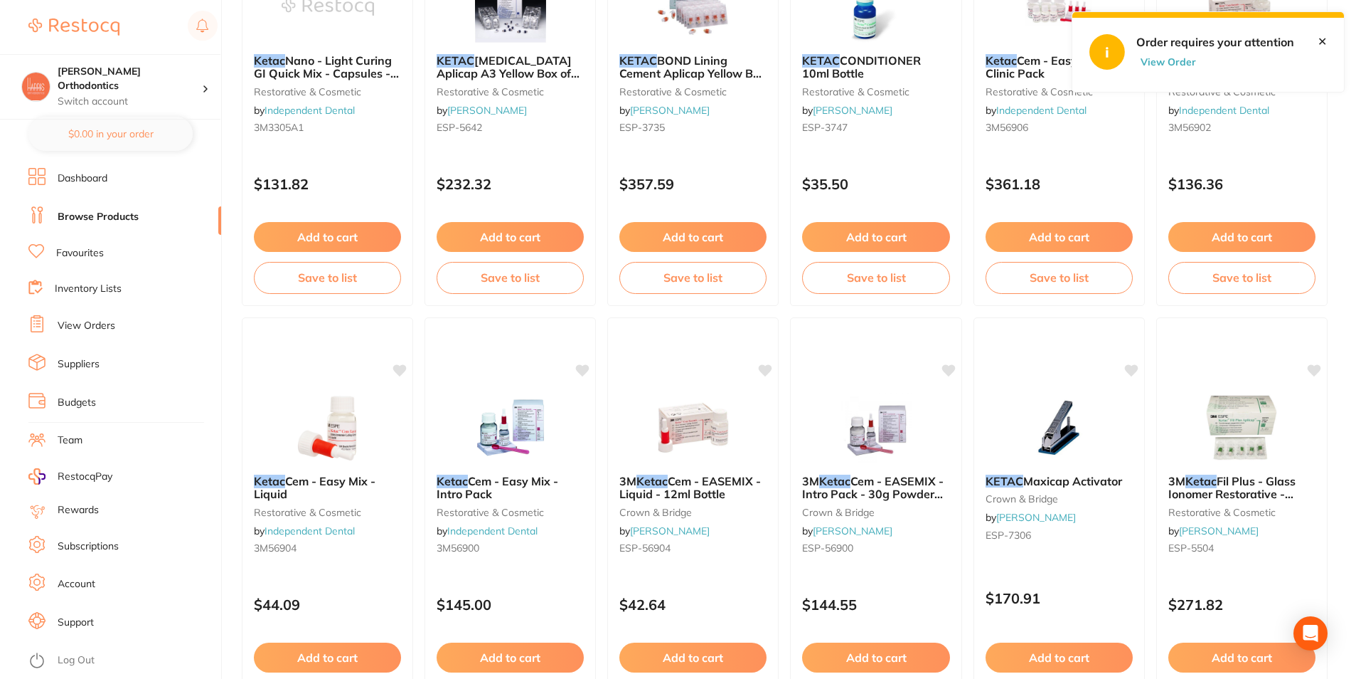
drag, startPoint x: 900, startPoint y: 486, endPoint x: 913, endPoint y: 472, distance: 19.1
click at [900, 486] on span "Cem - EASEMIX - Intro Pack - 30g Powder and 12ml Liquid" at bounding box center [873, 494] width 142 height 41
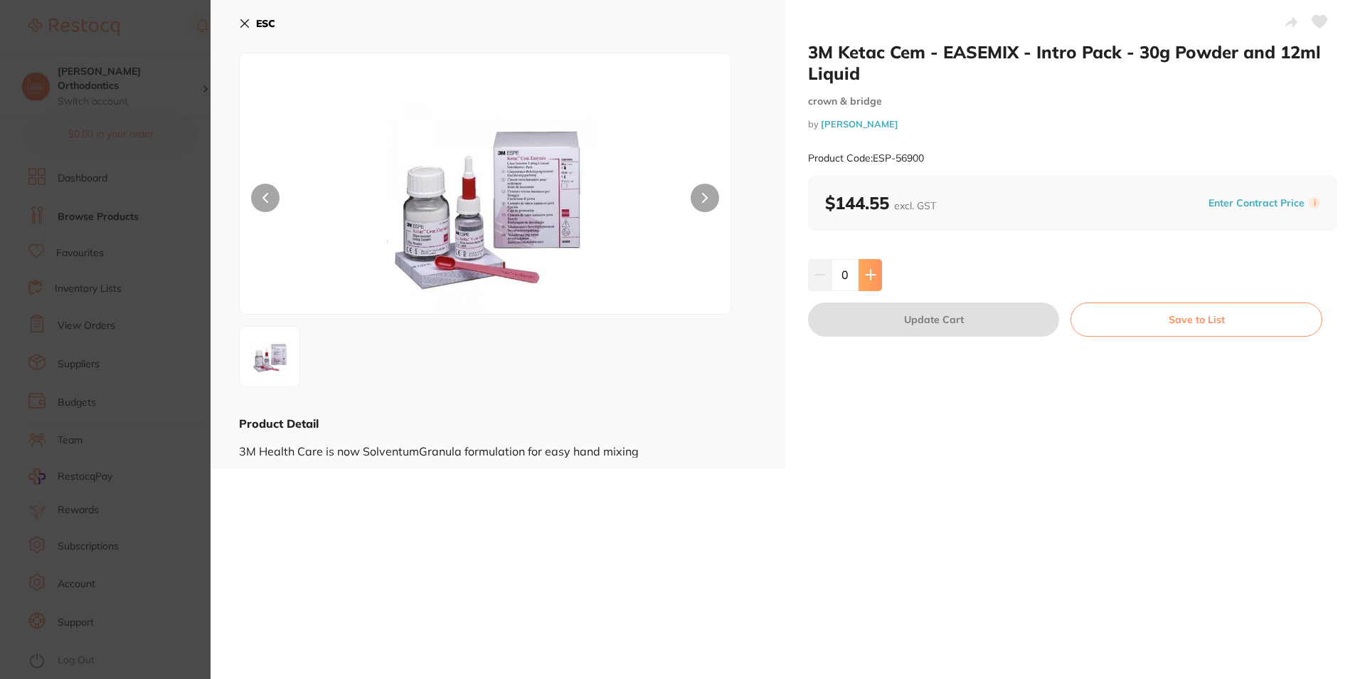
click at [874, 282] on button at bounding box center [870, 274] width 23 height 31
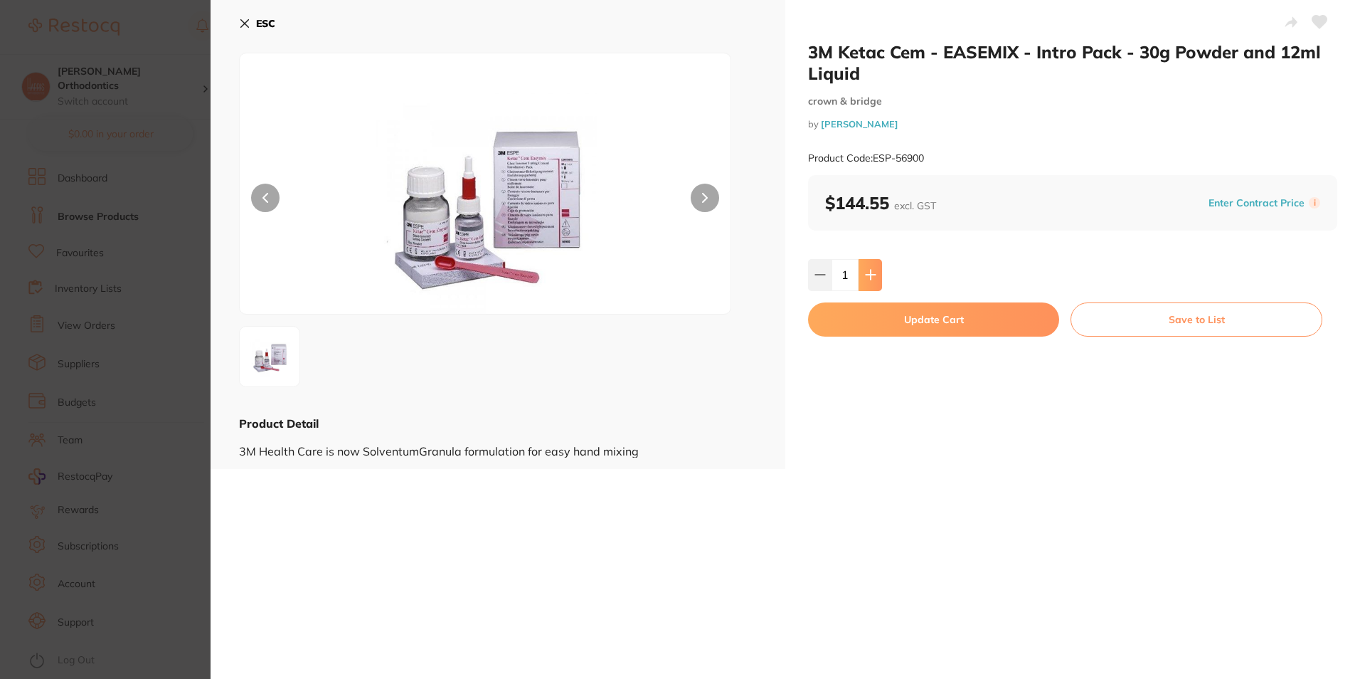
click at [869, 278] on icon at bounding box center [870, 274] width 9 height 9
type input "2"
click at [890, 309] on button "Update Cart" at bounding box center [933, 319] width 251 height 34
checkbox input "true"
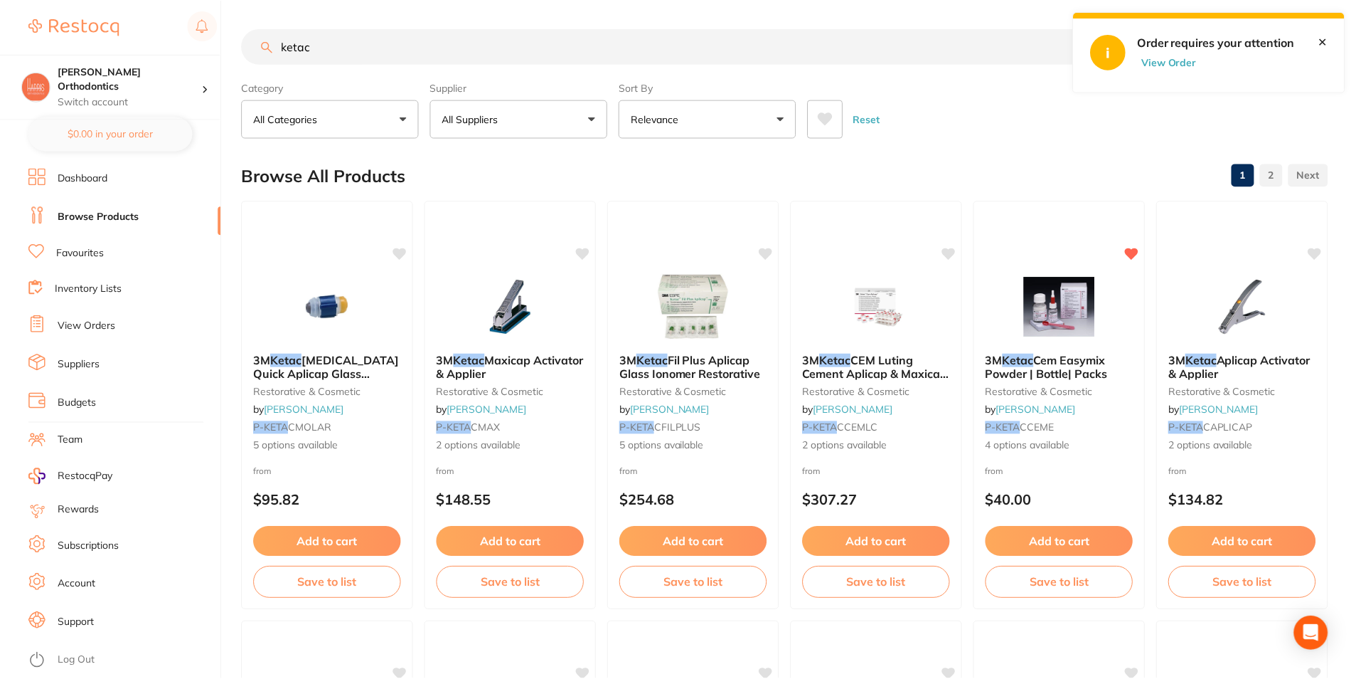
scroll to position [1565, 0]
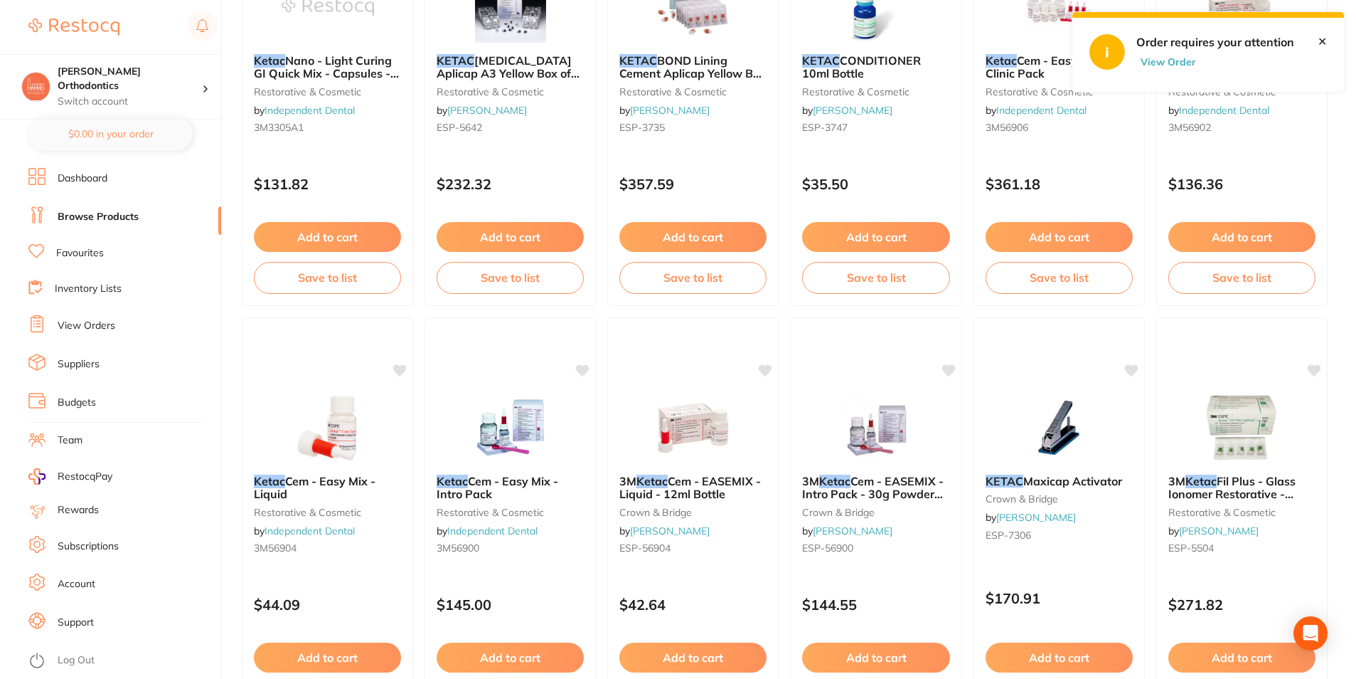
click at [1322, 41] on link "✕" at bounding box center [1322, 41] width 9 height 13
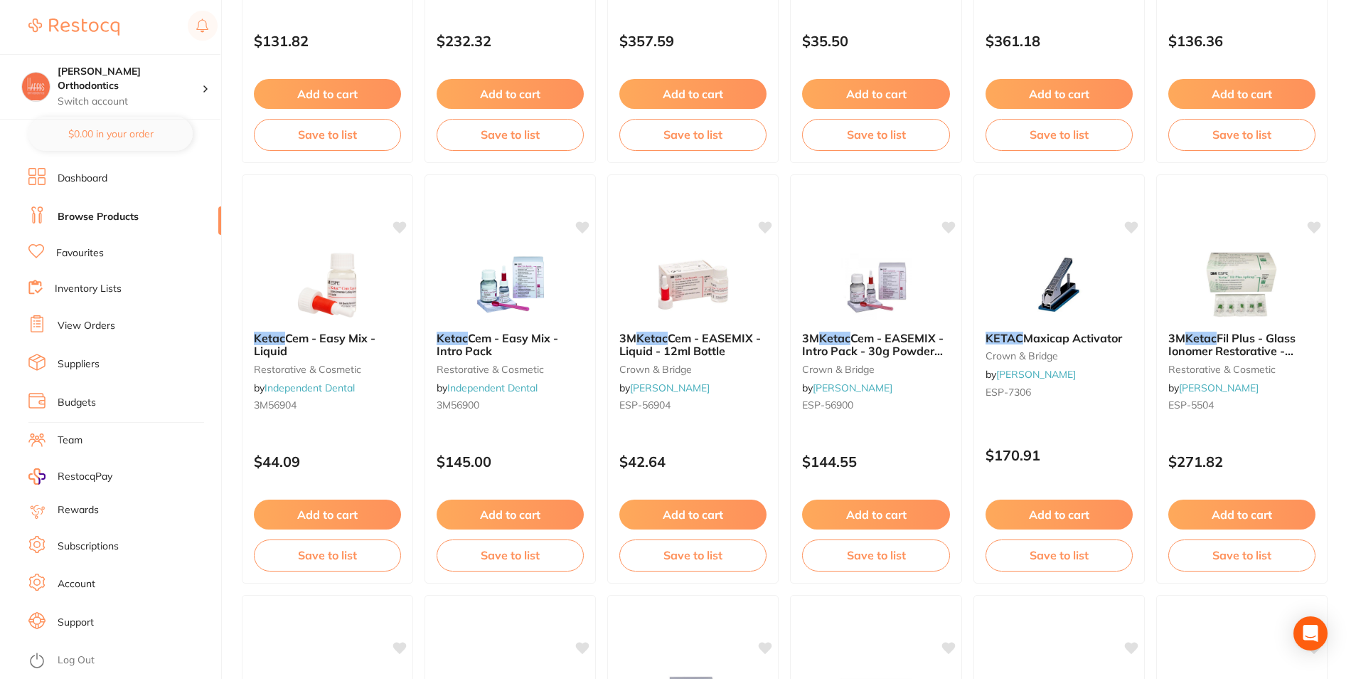
scroll to position [1707, 0]
click at [698, 509] on button "Add to cart" at bounding box center [693, 516] width 149 height 31
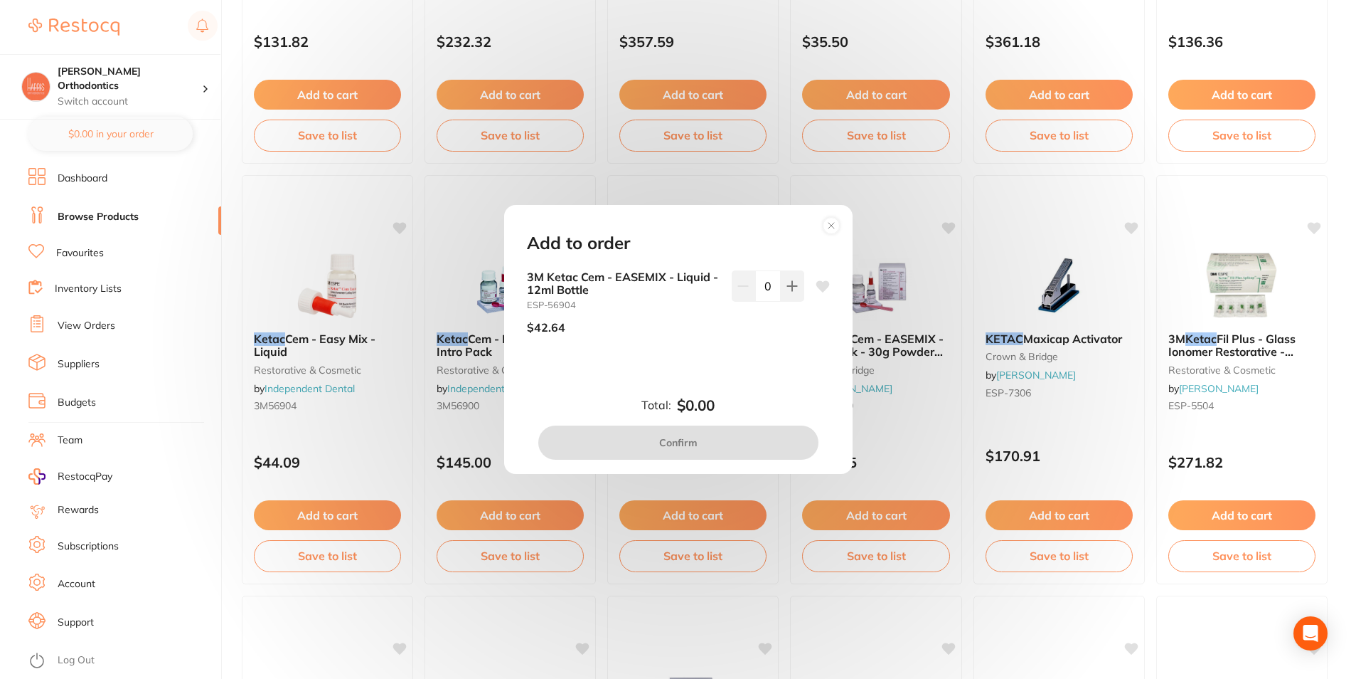
click at [834, 222] on circle at bounding box center [831, 226] width 16 height 16
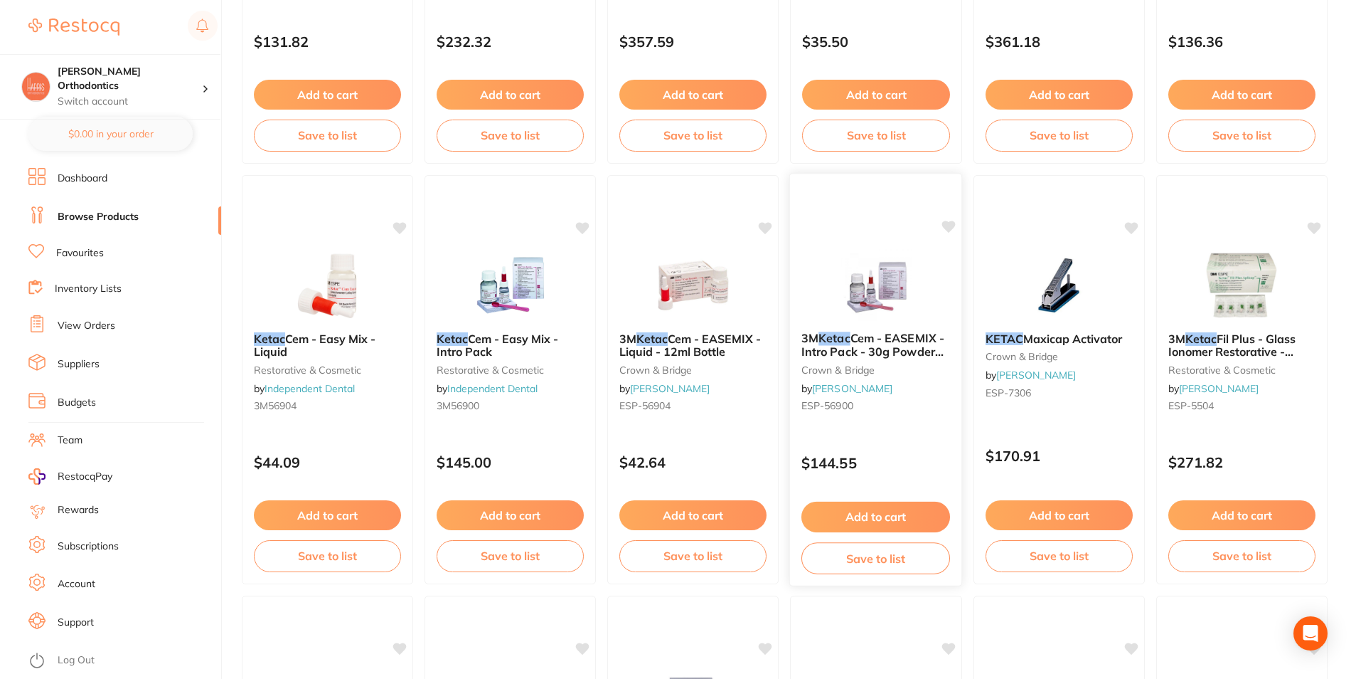
click at [893, 508] on button "Add to cart" at bounding box center [876, 516] width 149 height 31
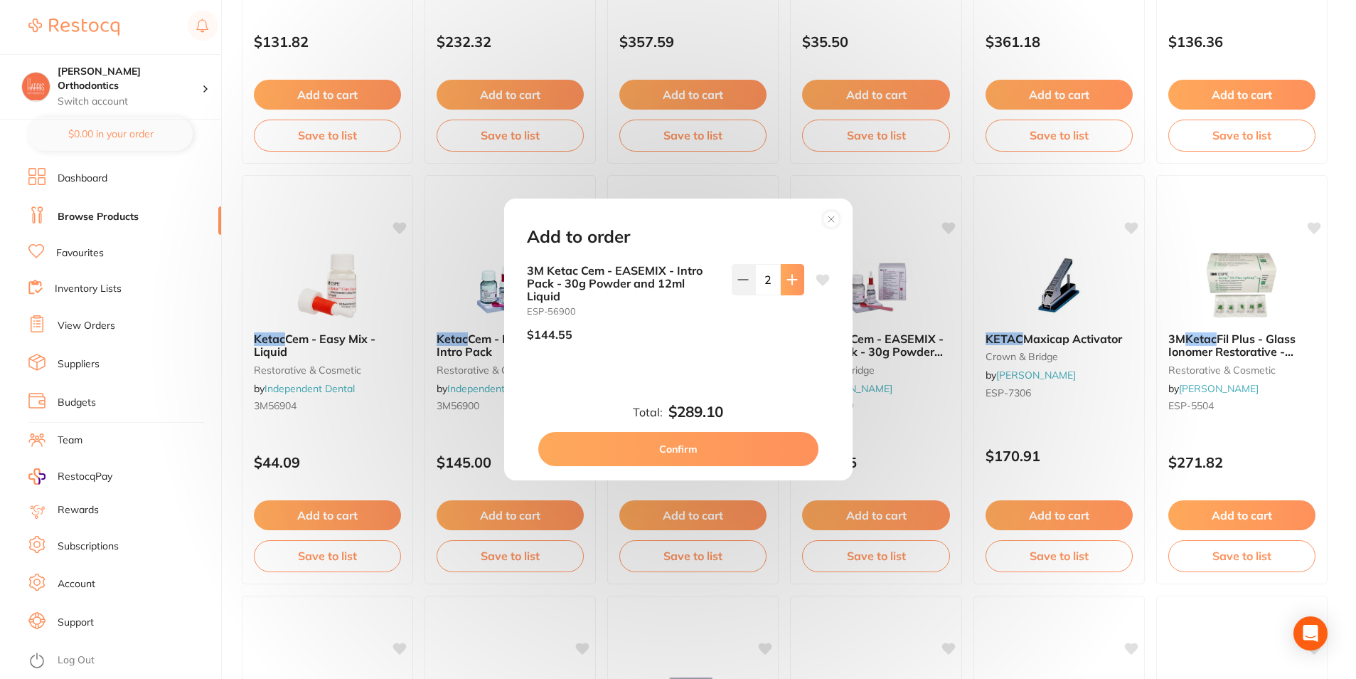
click at [787, 287] on button at bounding box center [792, 279] width 23 height 31
click at [738, 288] on button at bounding box center [743, 279] width 23 height 31
type input "2"
click at [736, 447] on button "Confirm" at bounding box center [678, 449] width 280 height 34
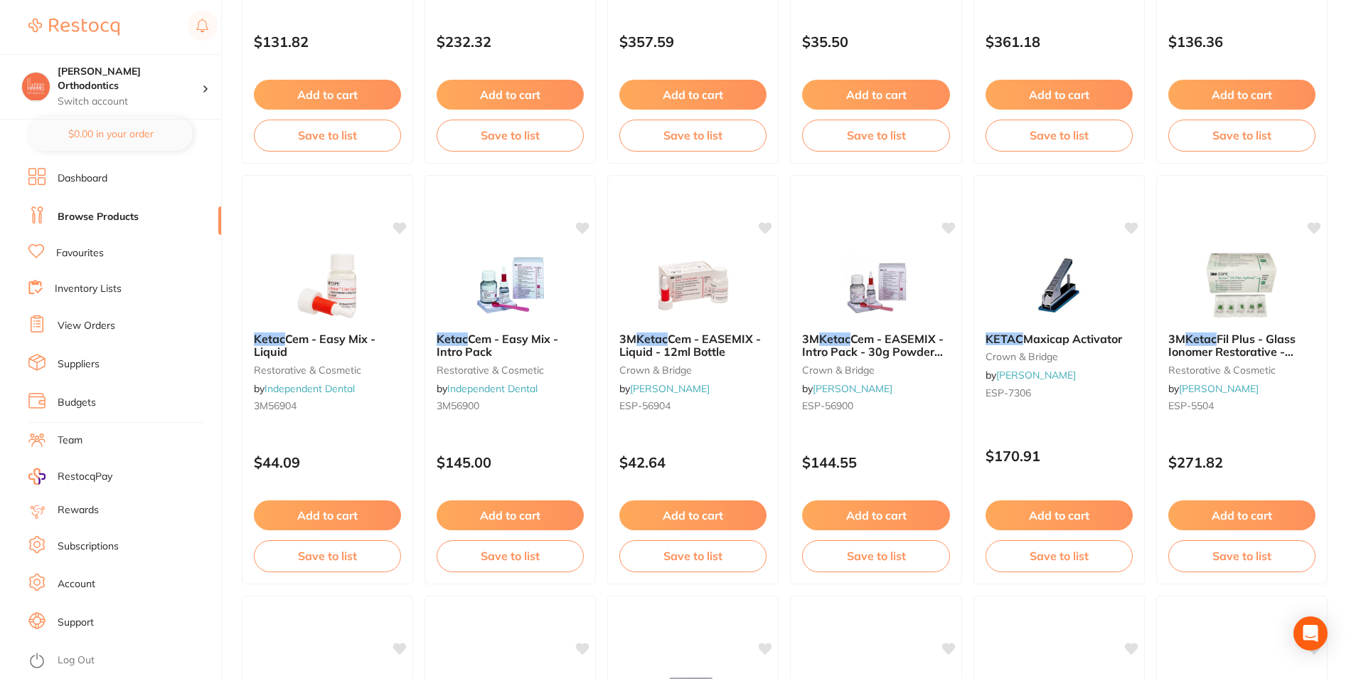
click at [770, 217] on div "3M Ketac Cem - EASEMIX - Liquid - 12ml Bottle crown & bridge by Henry Schein Ha…" at bounding box center [692, 379] width 171 height 409
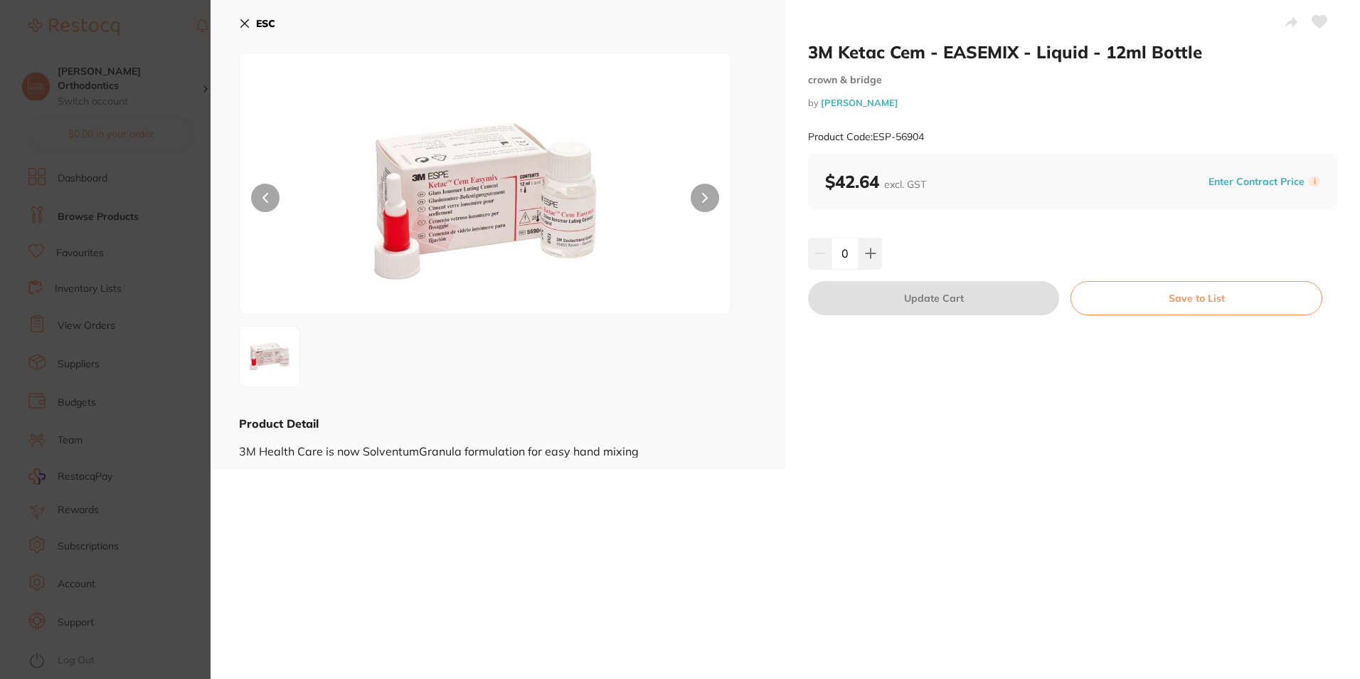
drag, startPoint x: 1310, startPoint y: 13, endPoint x: 1315, endPoint y: 21, distance: 9.9
click at [1312, 16] on button at bounding box center [1320, 24] width 36 height 36
click at [1313, 22] on icon at bounding box center [1319, 22] width 15 height 13
click at [259, 19] on b "ESC" at bounding box center [265, 23] width 19 height 13
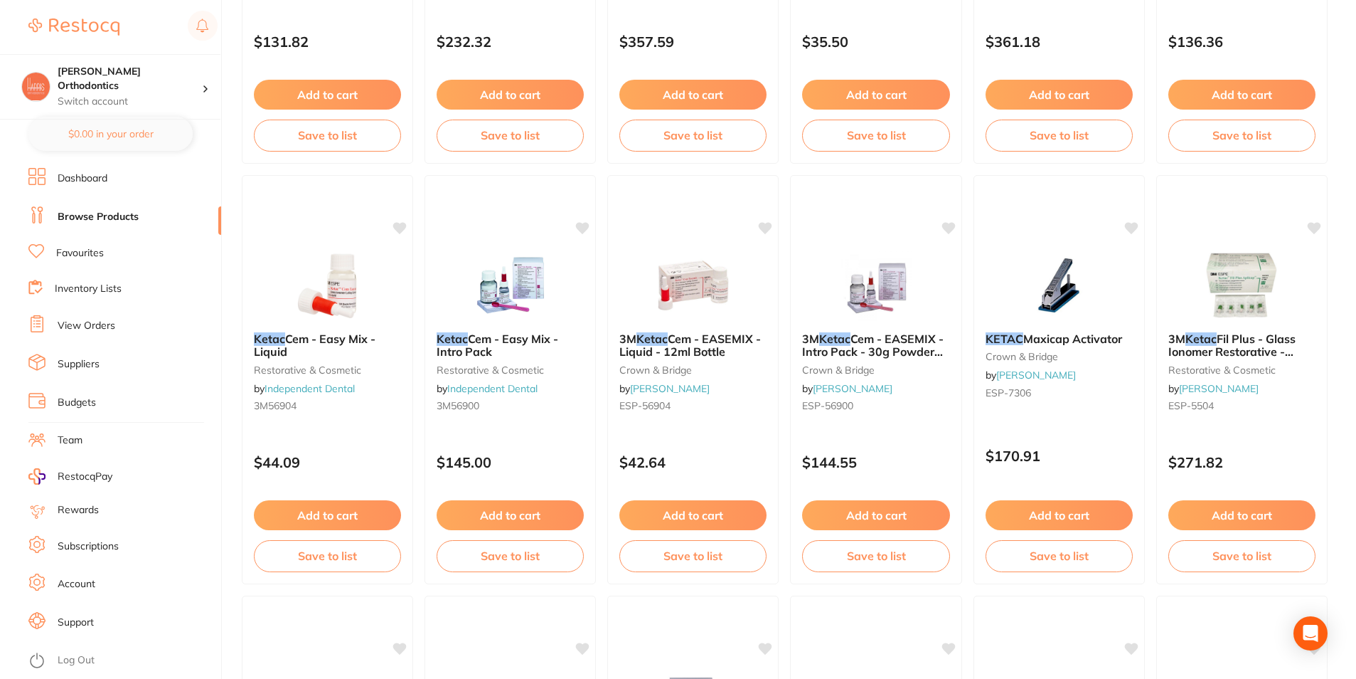
click at [107, 212] on link "Browse Products" at bounding box center [98, 217] width 81 height 14
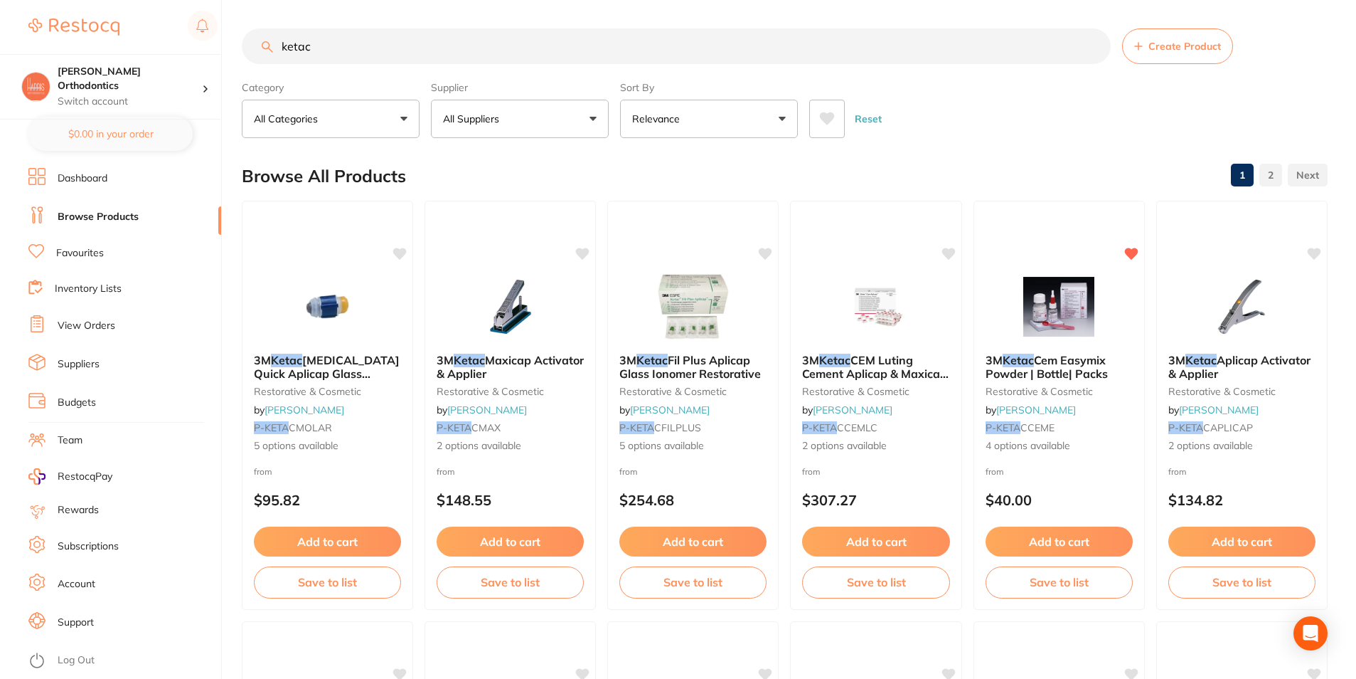
click at [82, 290] on link "Inventory Lists" at bounding box center [88, 289] width 67 height 14
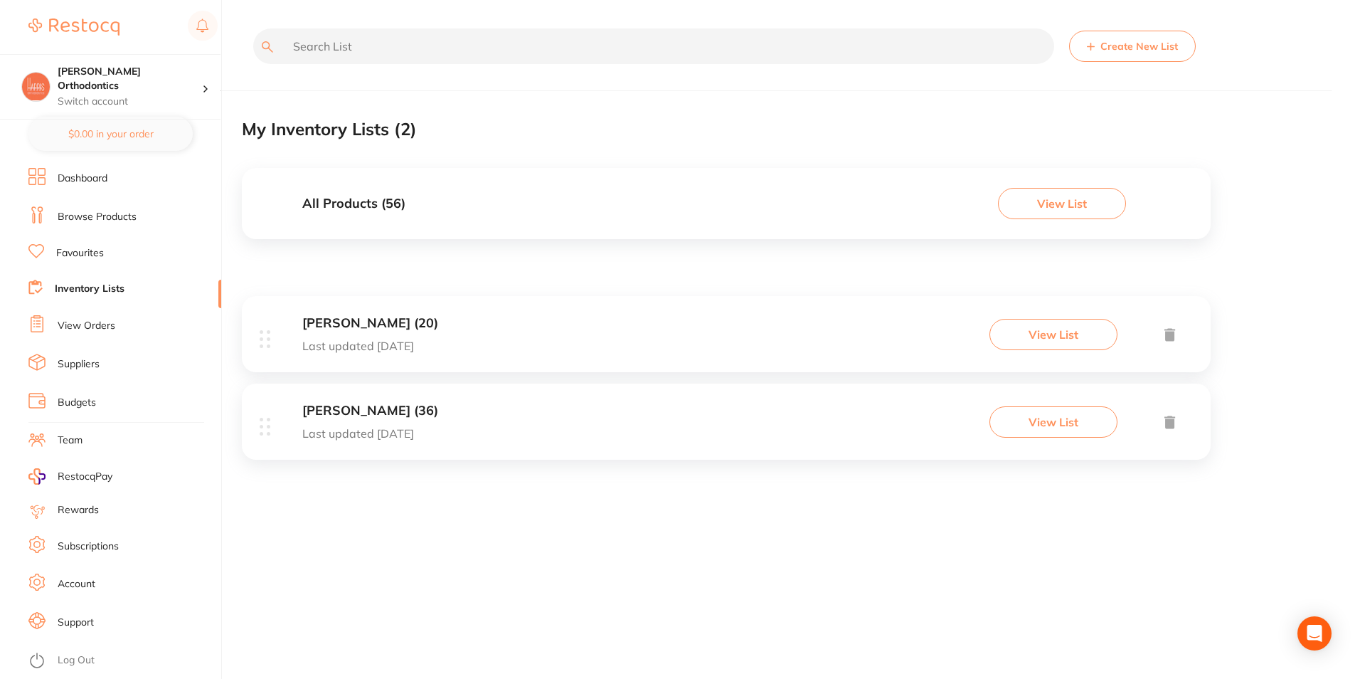
click at [452, 412] on div "Henry Schein Halas (36) Last updated 41 days ago View List" at bounding box center [726, 421] width 969 height 76
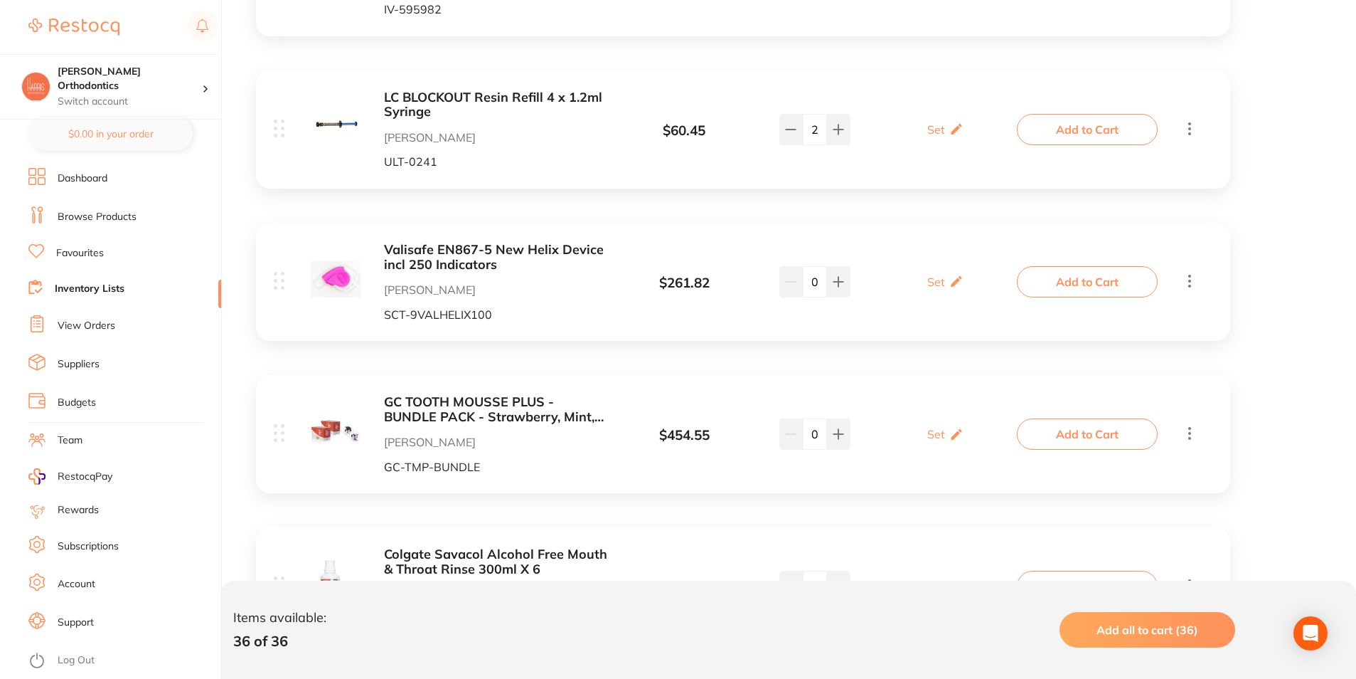
scroll to position [4436, 0]
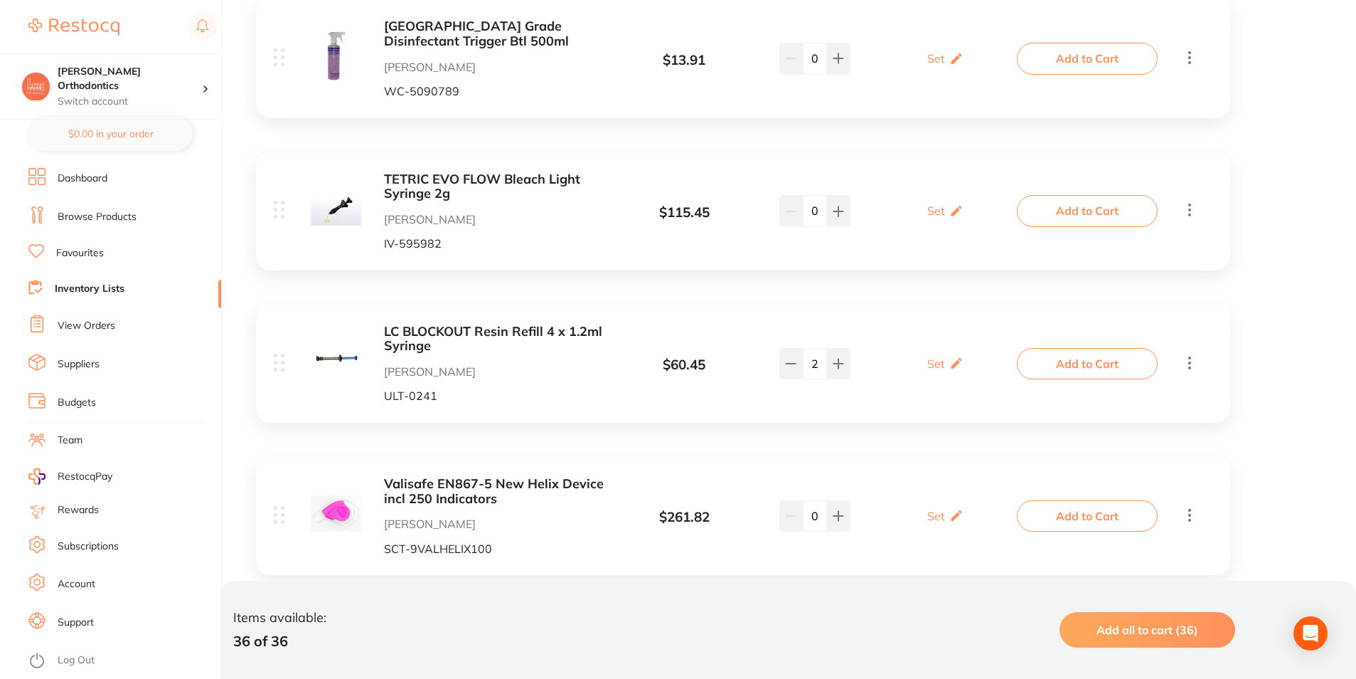
click at [90, 250] on link "Favourites" at bounding box center [80, 253] width 48 height 14
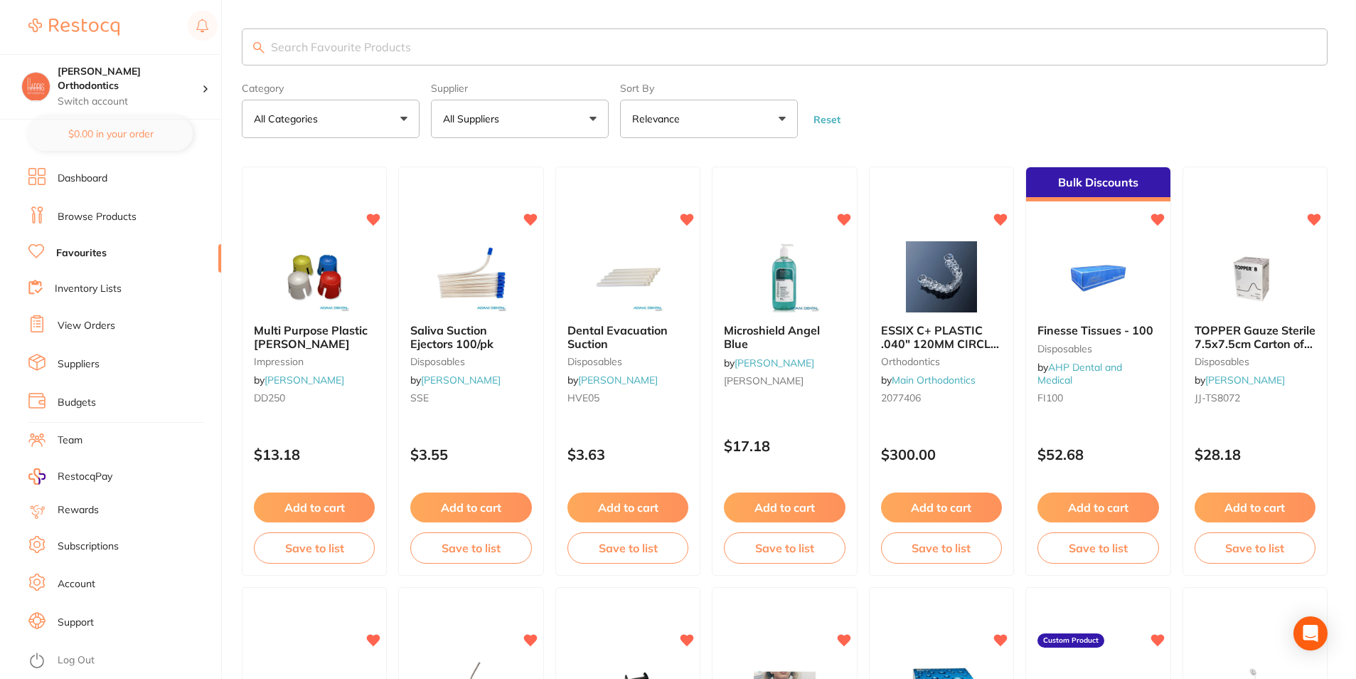
click at [514, 104] on button "All Suppliers" at bounding box center [520, 119] width 178 height 38
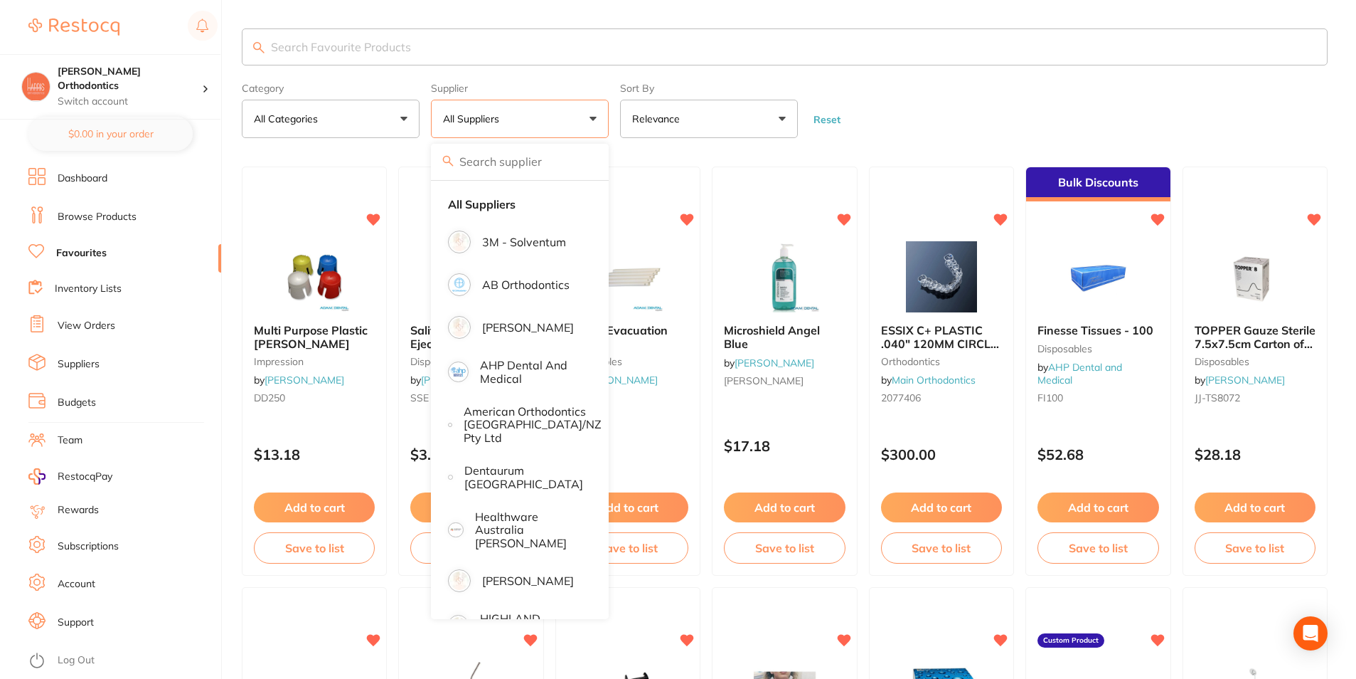
click at [514, 112] on button "All Suppliers" at bounding box center [520, 119] width 178 height 38
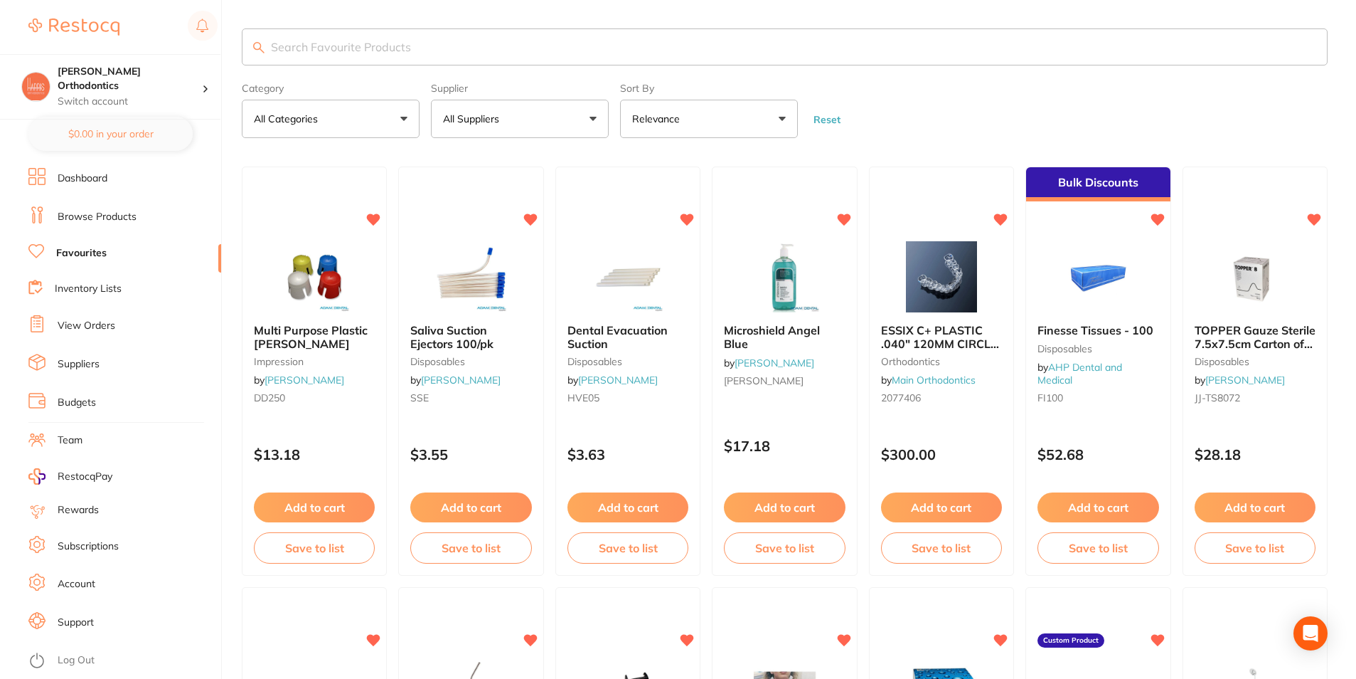
click at [514, 112] on button "All Suppliers" at bounding box center [520, 119] width 178 height 38
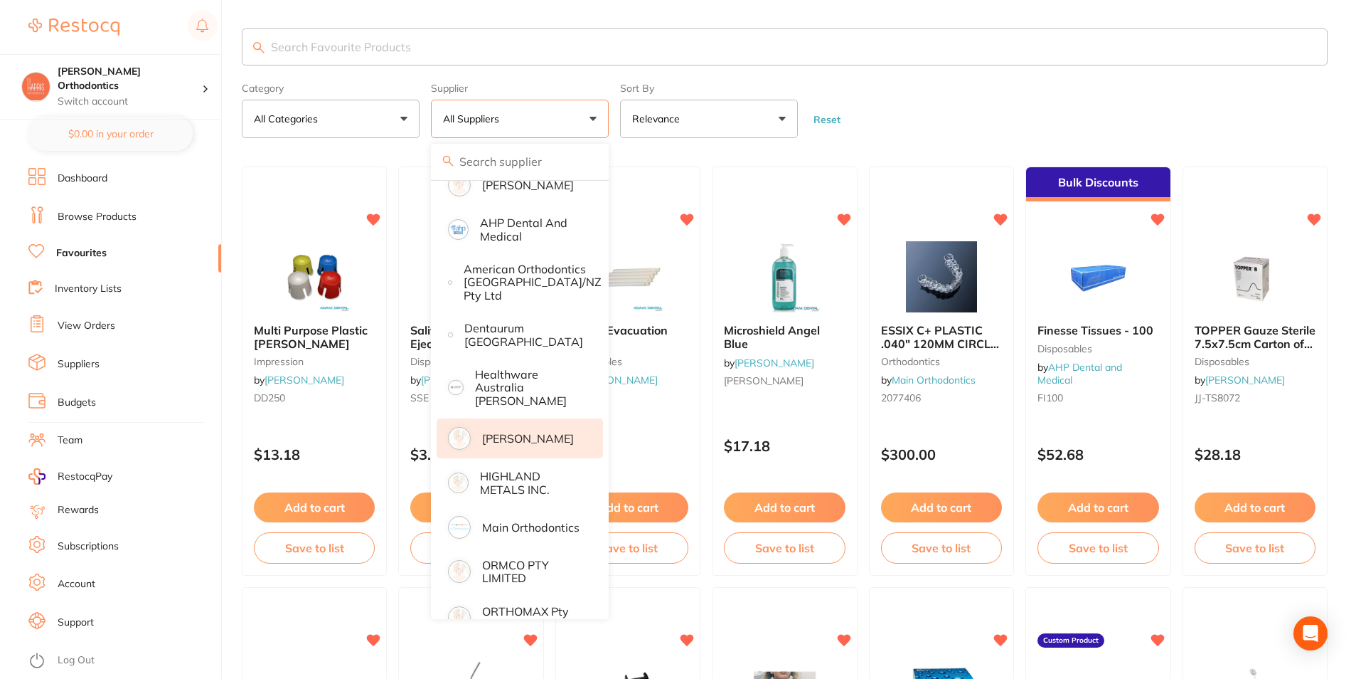
scroll to position [207, 0]
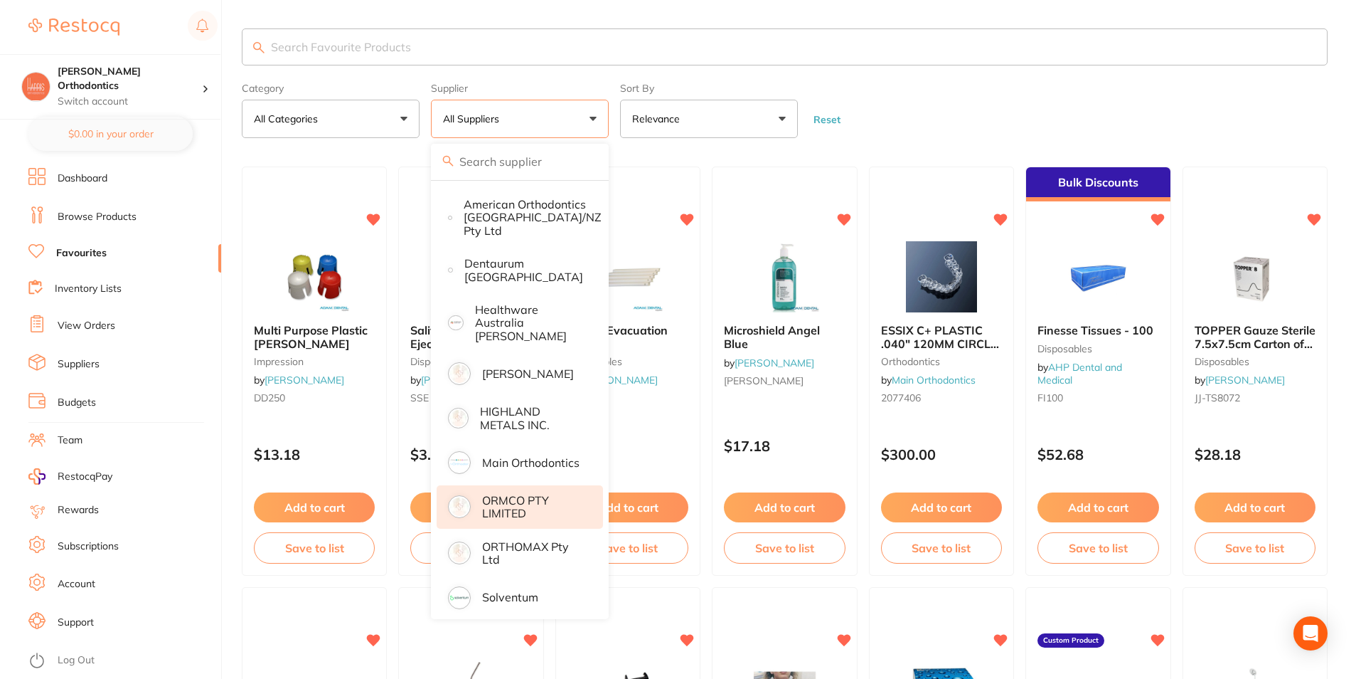
click at [507, 497] on p "ORMCO PTY LIMITED" at bounding box center [532, 507] width 101 height 26
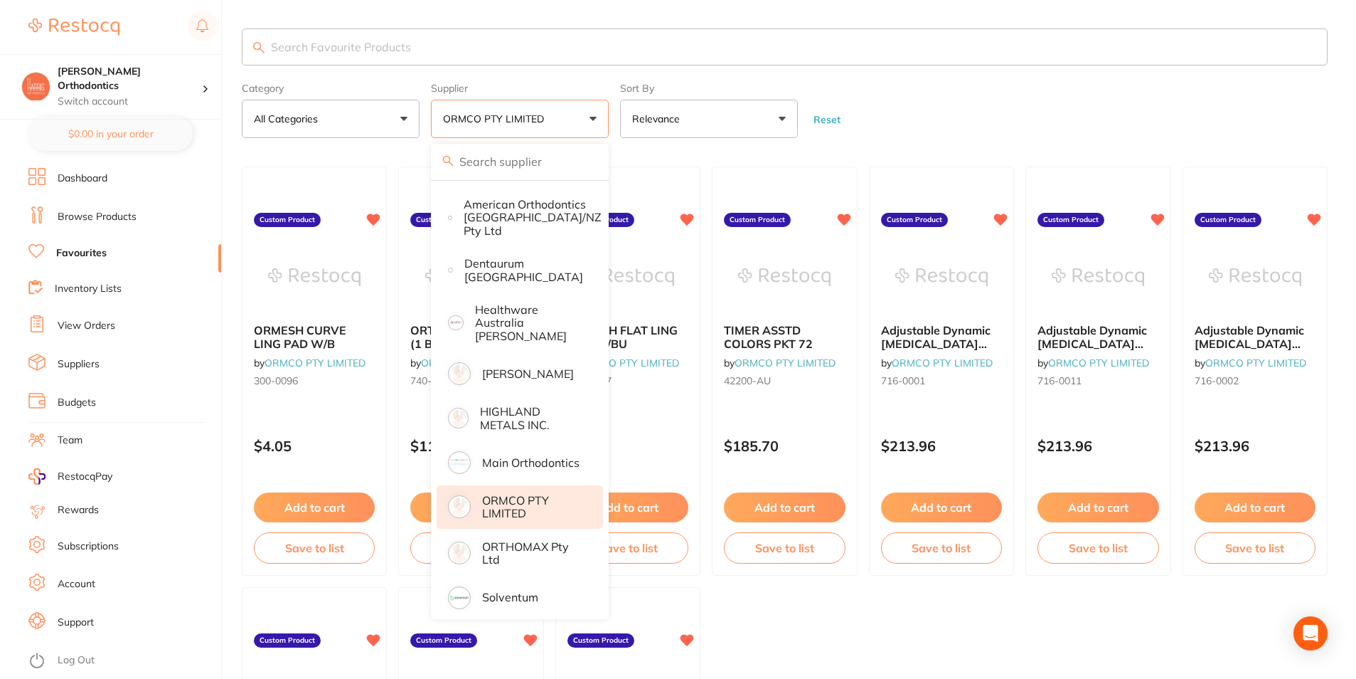
click at [949, 87] on form "Category All Categories All Categories No categories found Clear Category false…" at bounding box center [785, 107] width 1086 height 61
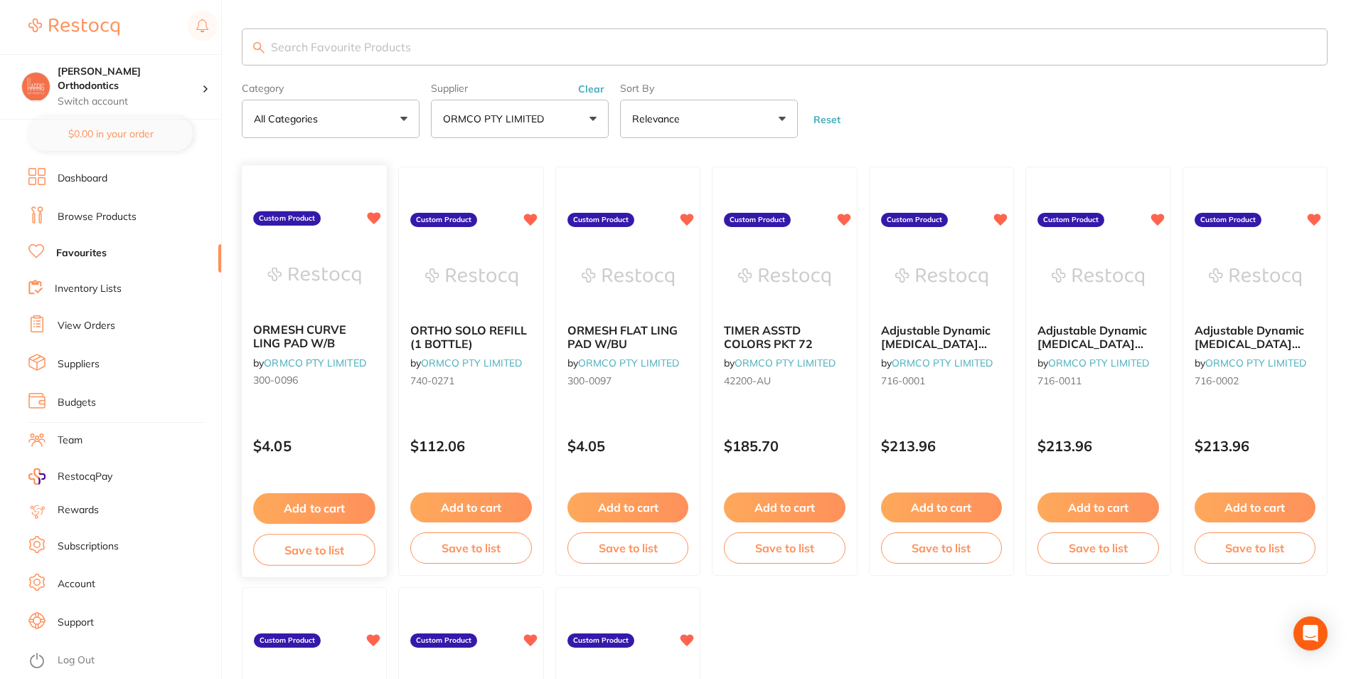
click at [315, 503] on button "Add to cart" at bounding box center [314, 508] width 122 height 31
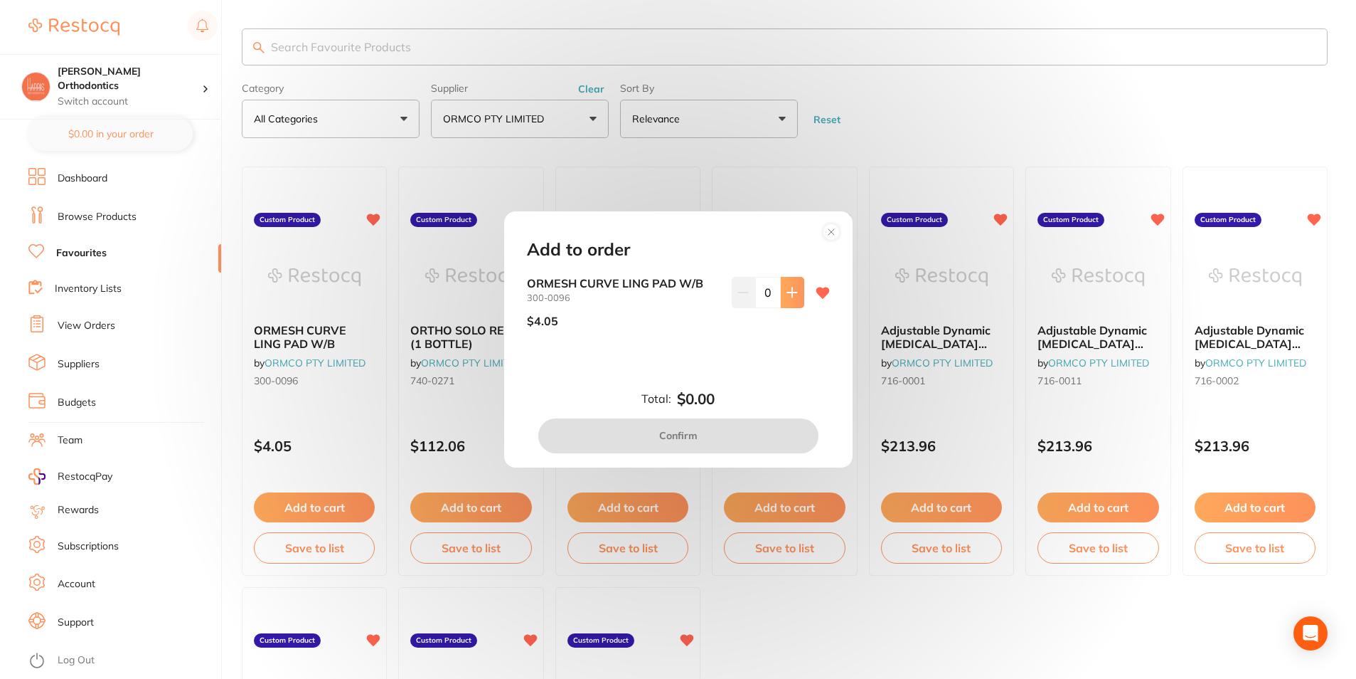
click at [790, 287] on icon at bounding box center [792, 292] width 11 height 11
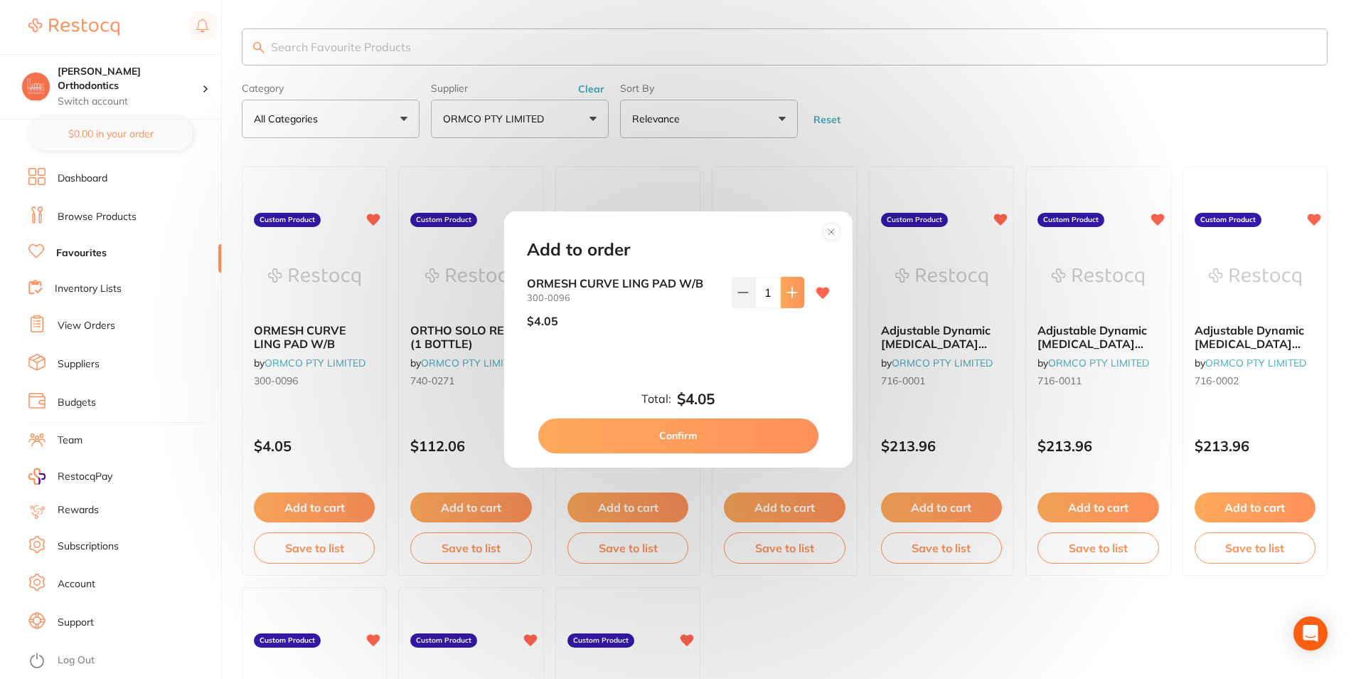
click at [790, 287] on icon at bounding box center [792, 292] width 11 height 11
click at [790, 288] on icon at bounding box center [791, 292] width 9 height 9
type input "3"
click at [690, 430] on button "Confirm" at bounding box center [678, 435] width 280 height 34
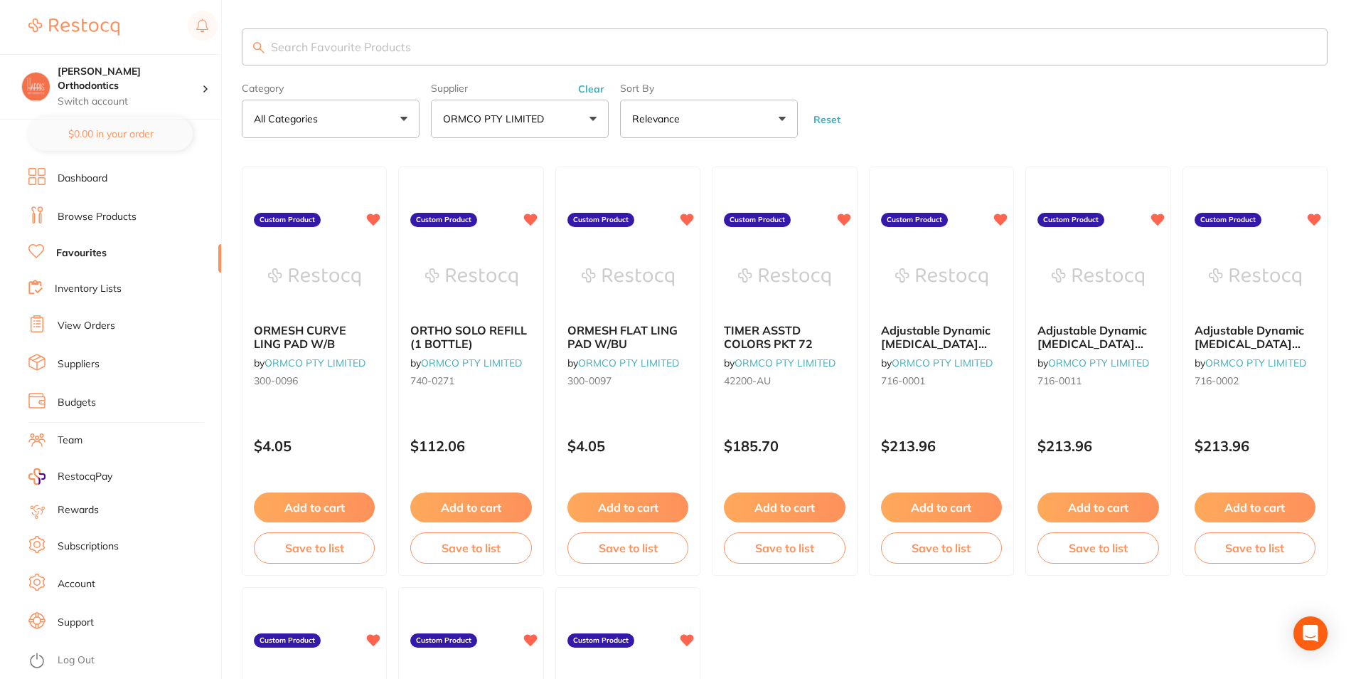
checkbox input "false"
click at [495, 502] on button "Add to cart" at bounding box center [471, 508] width 122 height 31
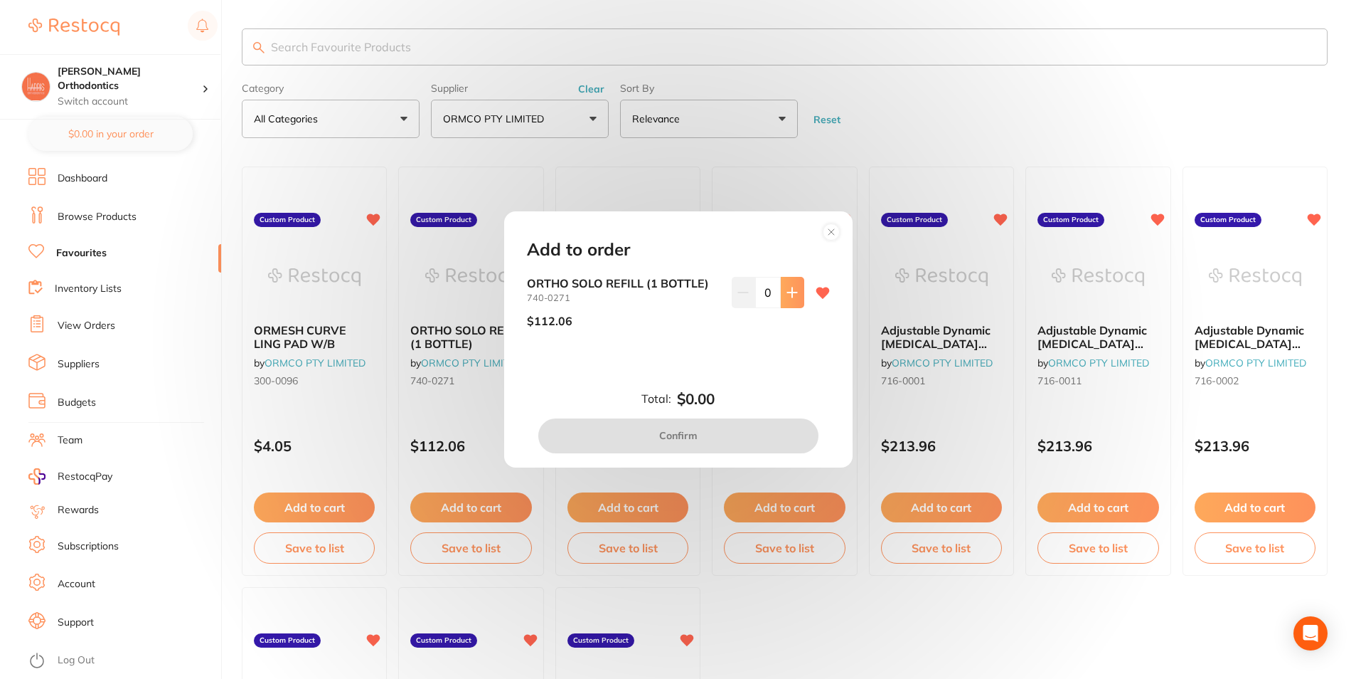
click at [787, 298] on icon at bounding box center [792, 292] width 11 height 11
type input "1"
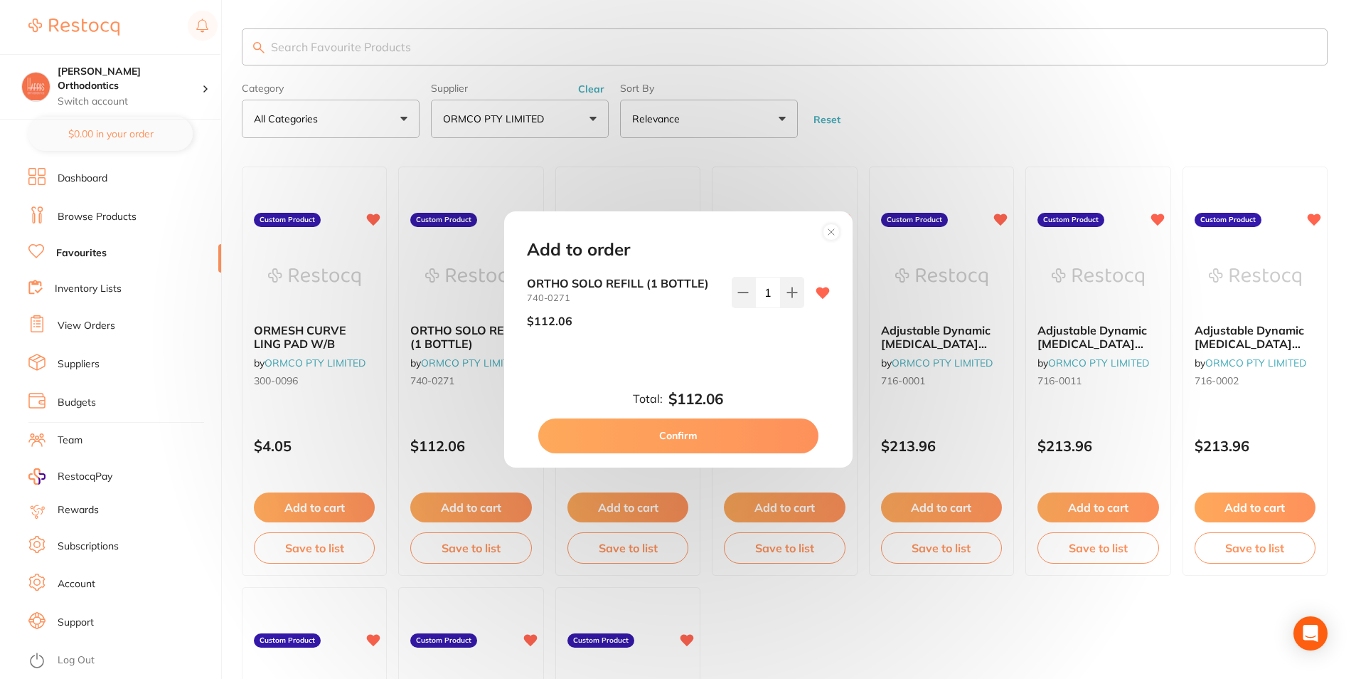
click at [705, 432] on button "Confirm" at bounding box center [678, 435] width 280 height 34
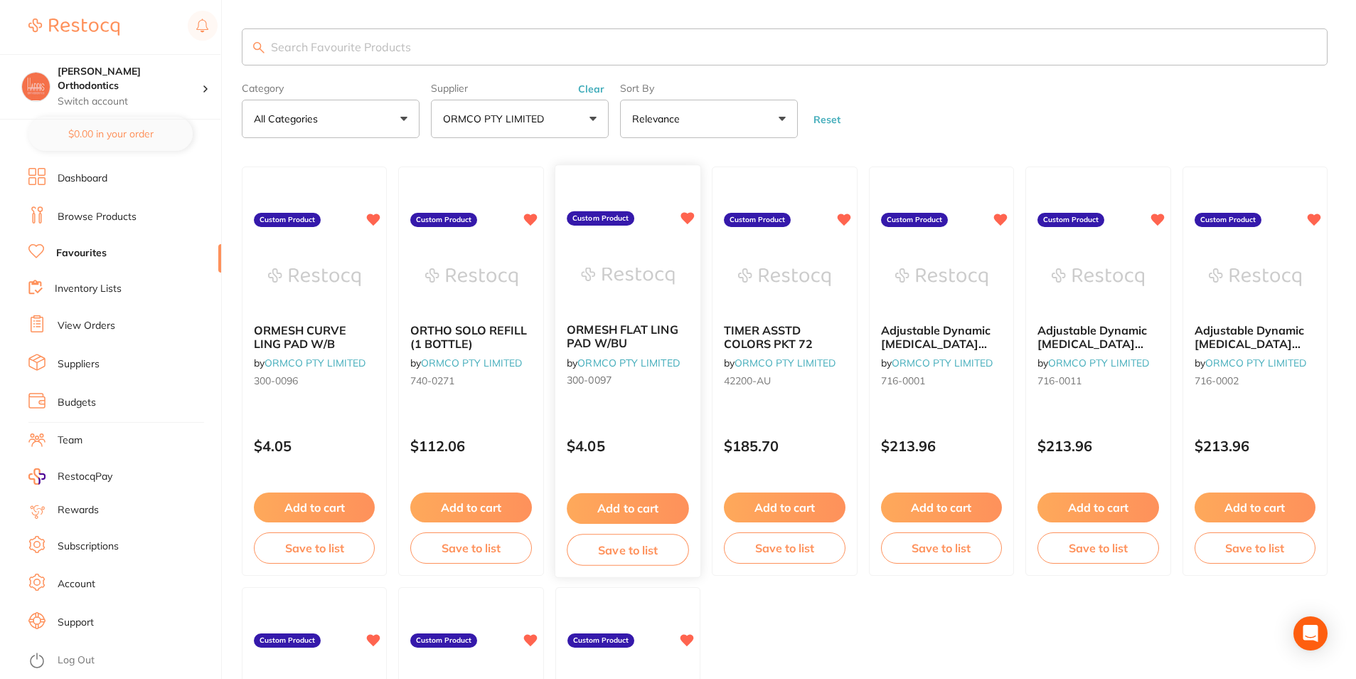
click at [624, 506] on button "Add to cart" at bounding box center [628, 508] width 122 height 31
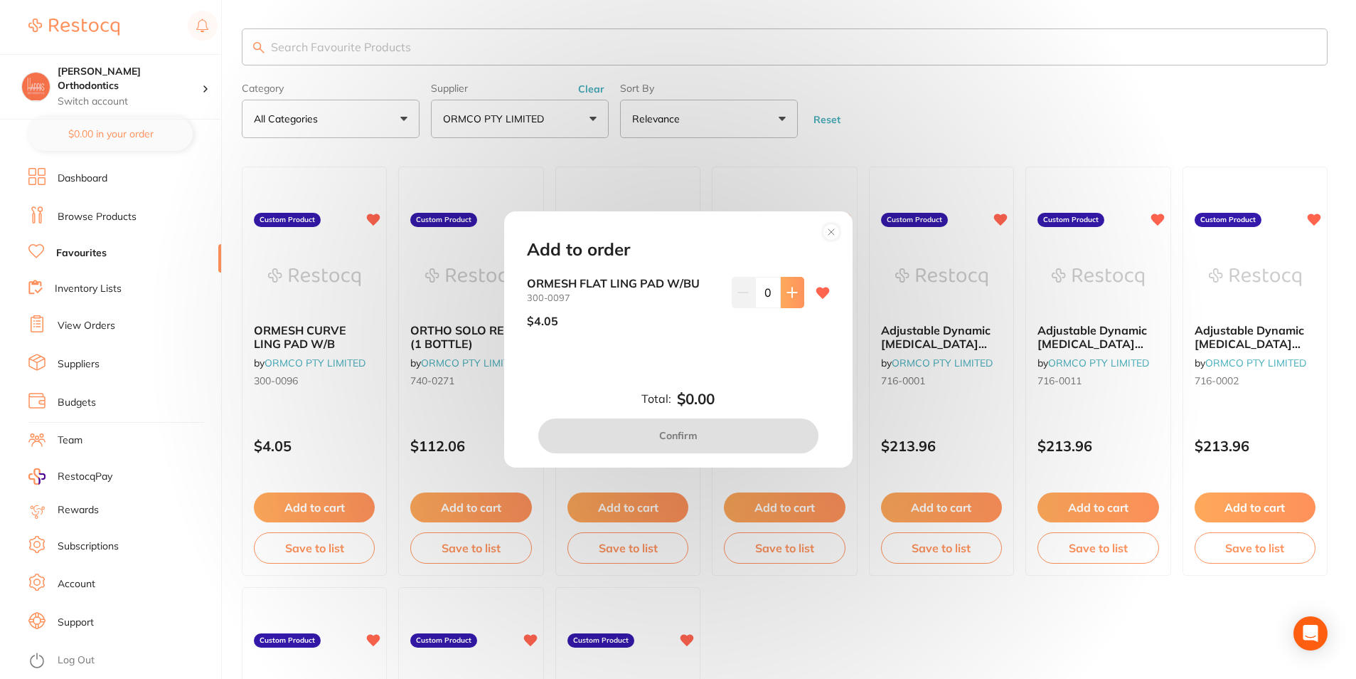
click at [782, 298] on button at bounding box center [792, 292] width 23 height 31
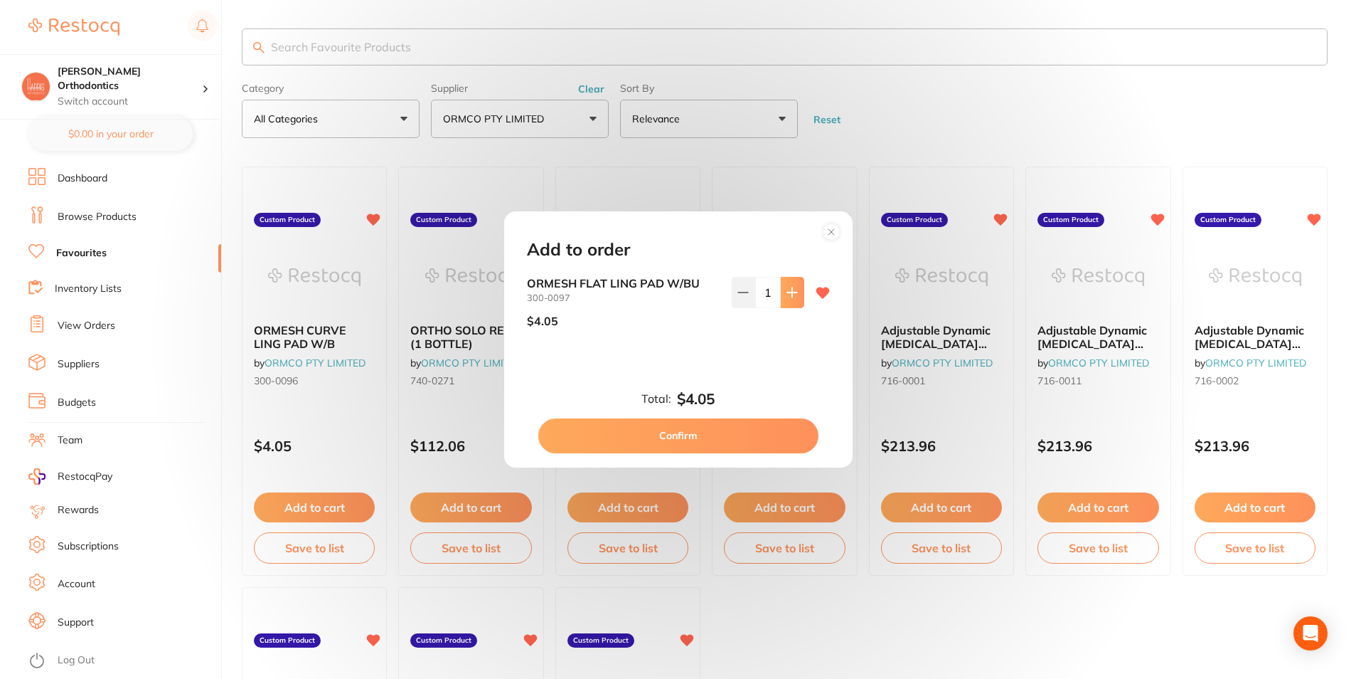
click at [782, 298] on button at bounding box center [792, 292] width 23 height 31
type input "3"
click at [768, 428] on button "Confirm" at bounding box center [678, 435] width 280 height 34
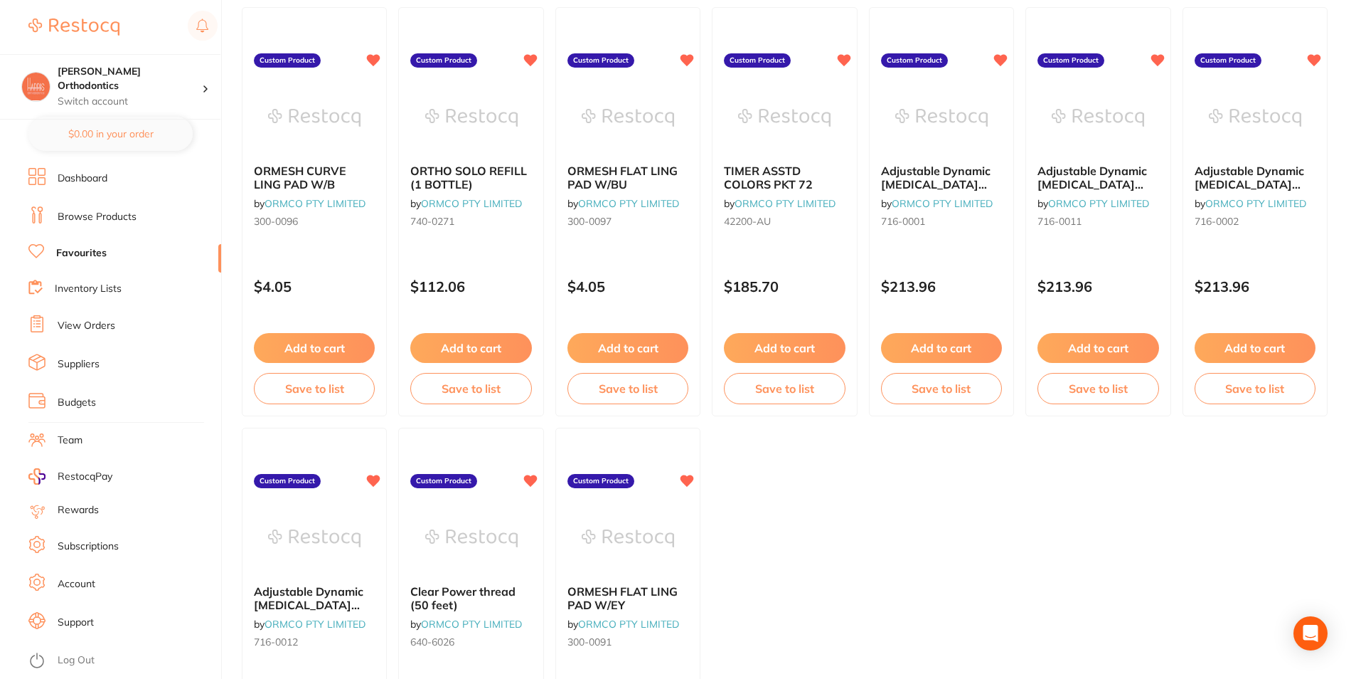
scroll to position [142, 0]
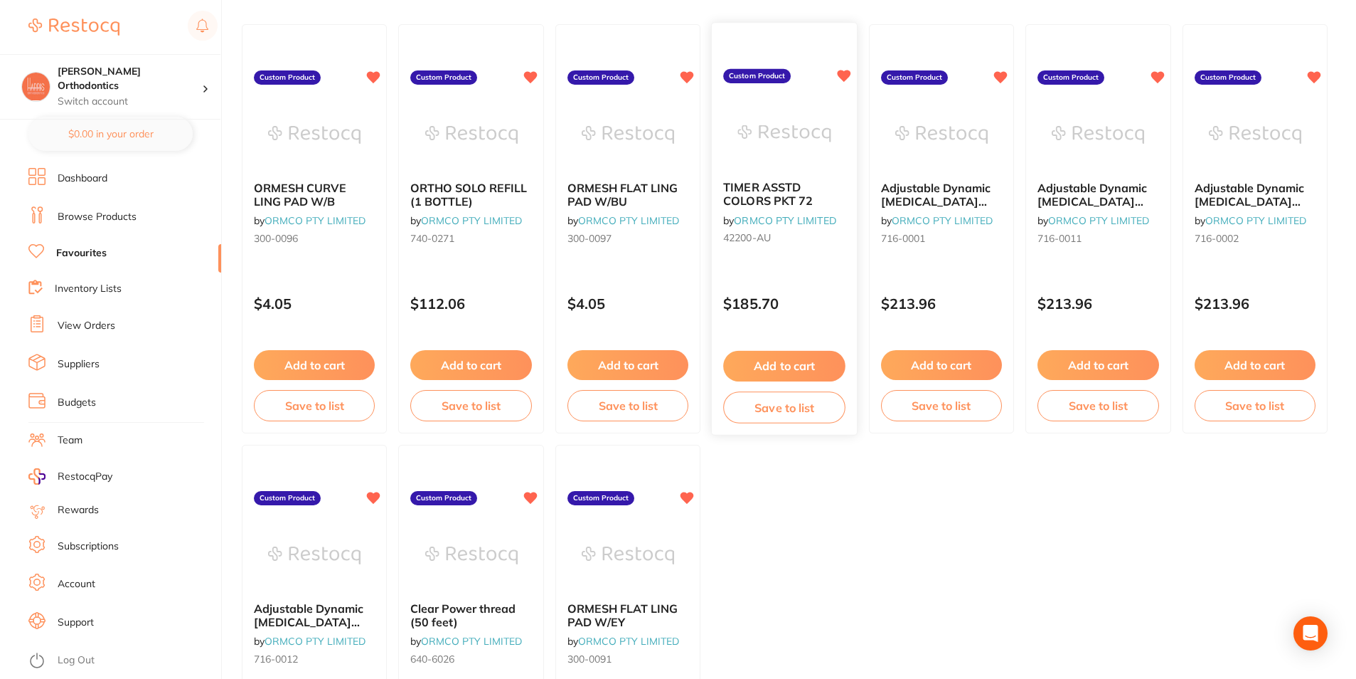
click at [792, 355] on button "Add to cart" at bounding box center [784, 366] width 122 height 31
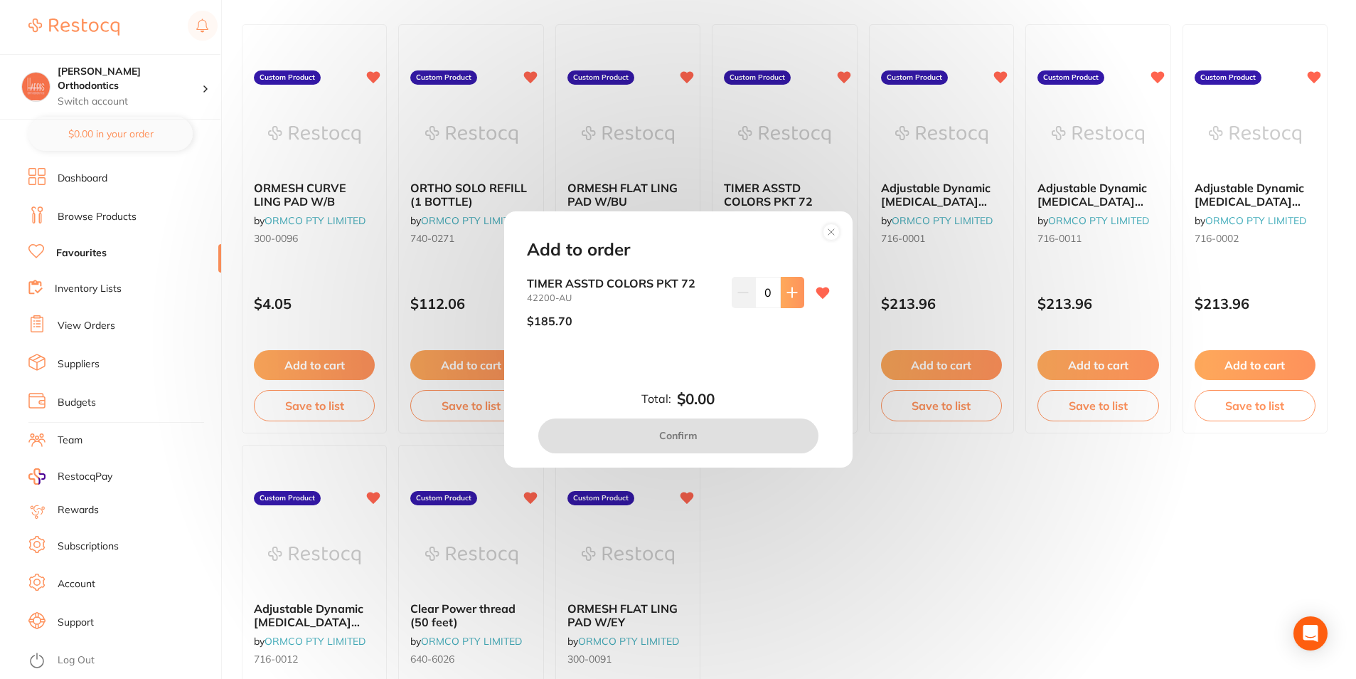
click at [787, 295] on icon at bounding box center [792, 292] width 11 height 11
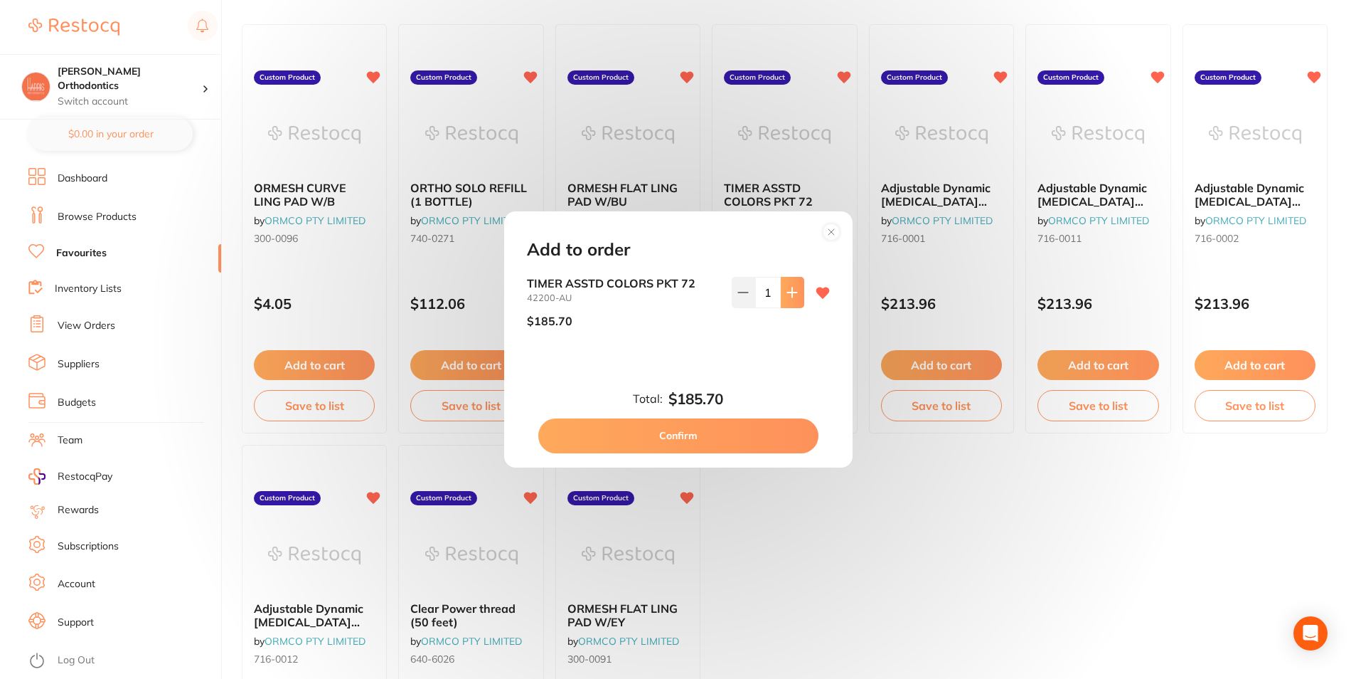
click at [787, 295] on icon at bounding box center [792, 292] width 11 height 11
type input "3"
click at [733, 435] on button "Confirm" at bounding box center [678, 435] width 280 height 34
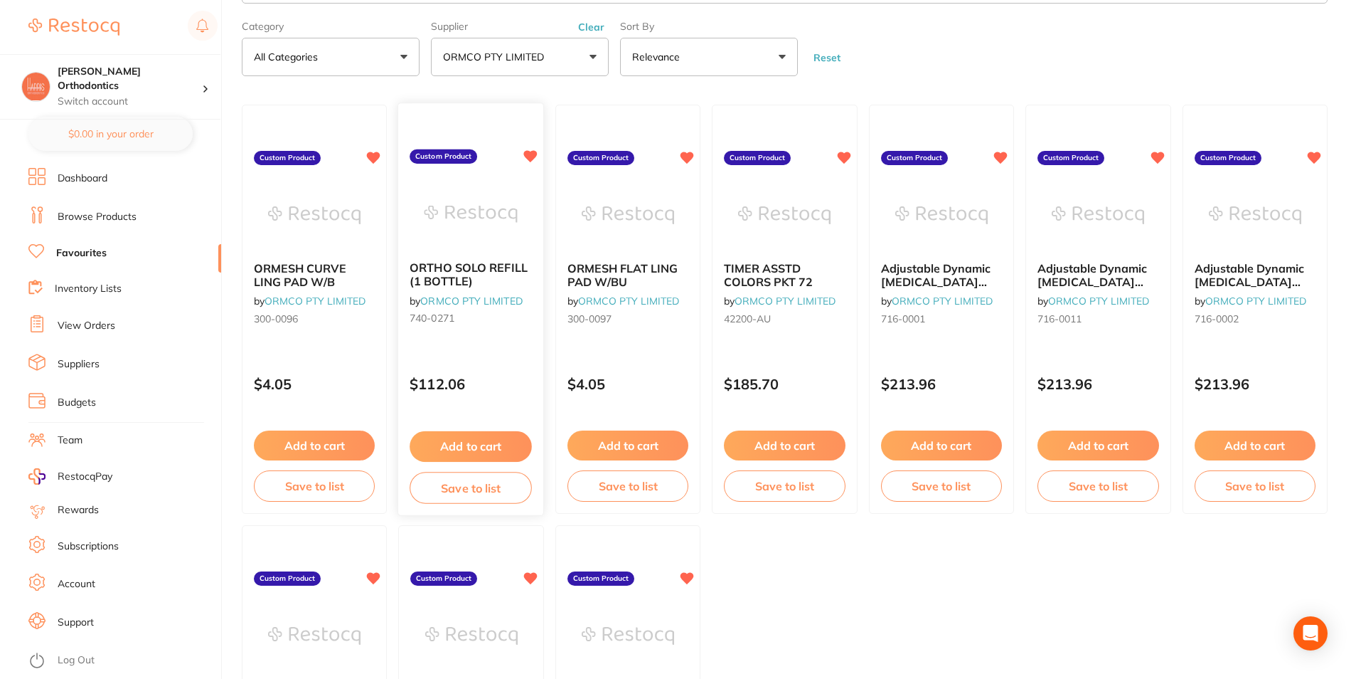
scroll to position [0, 0]
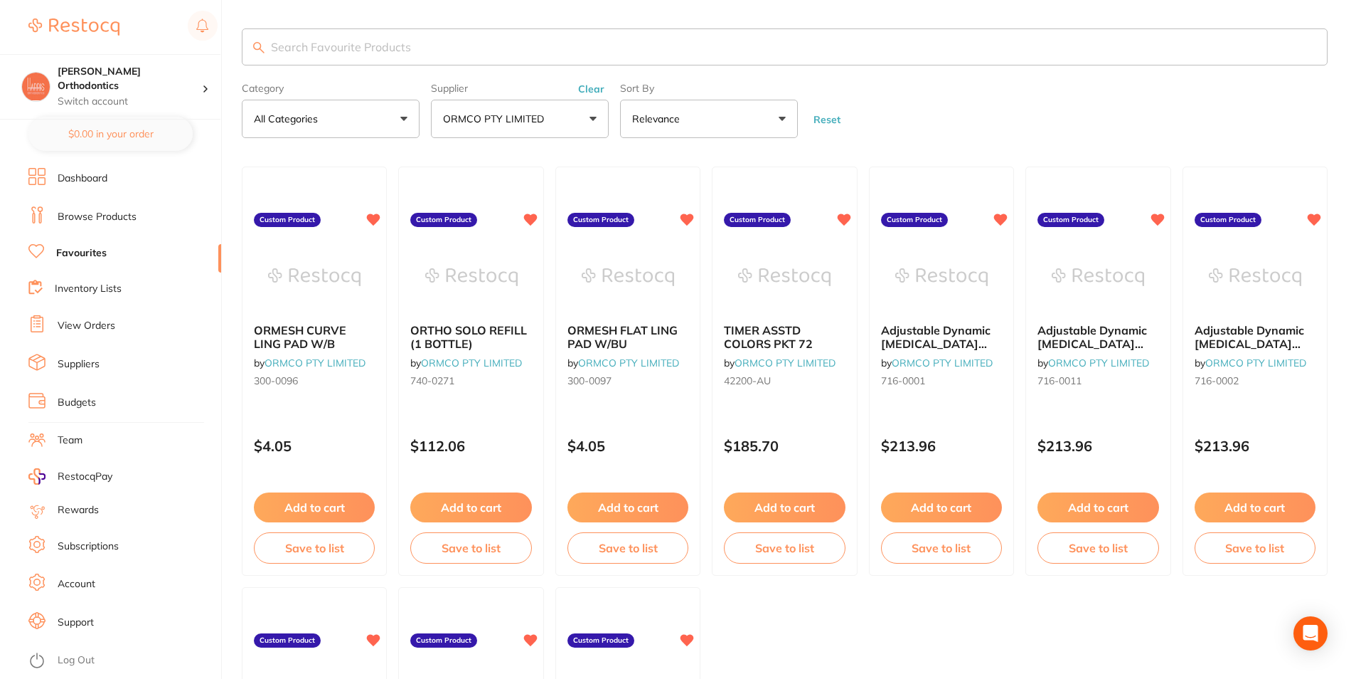
click at [81, 246] on link "Favourites" at bounding box center [81, 253] width 51 height 14
click at [78, 17] on link at bounding box center [73, 27] width 91 height 33
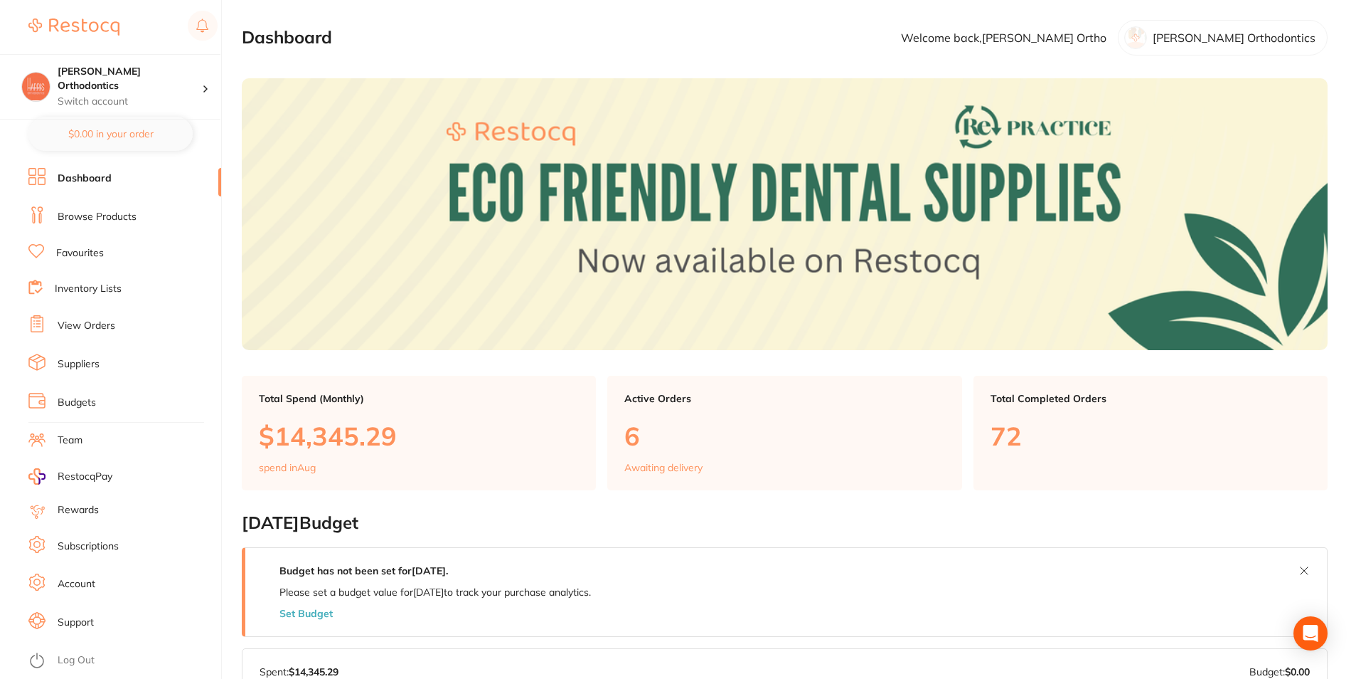
click at [85, 178] on link "Dashboard" at bounding box center [85, 178] width 54 height 14
click at [83, 216] on link "Browse Products" at bounding box center [97, 217] width 79 height 14
click at [76, 257] on link "Favourites" at bounding box center [80, 253] width 48 height 14
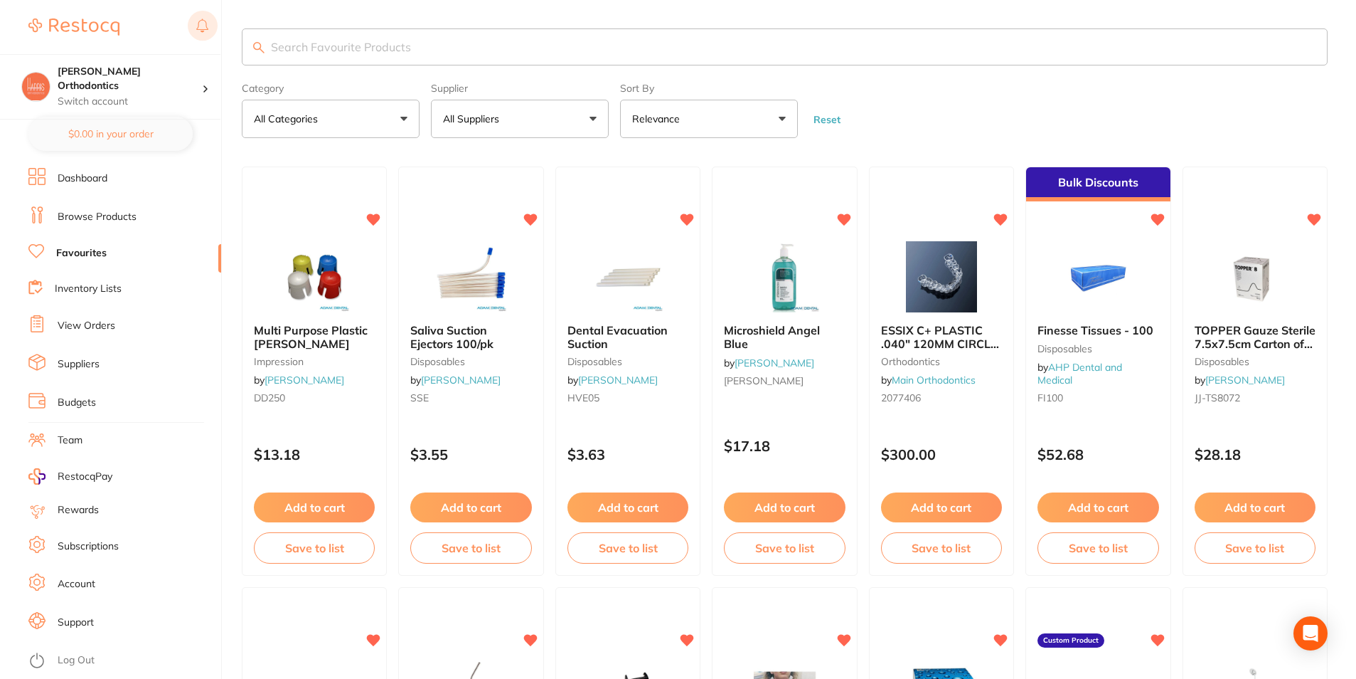
click at [194, 23] on rect at bounding box center [203, 26] width 30 height 30
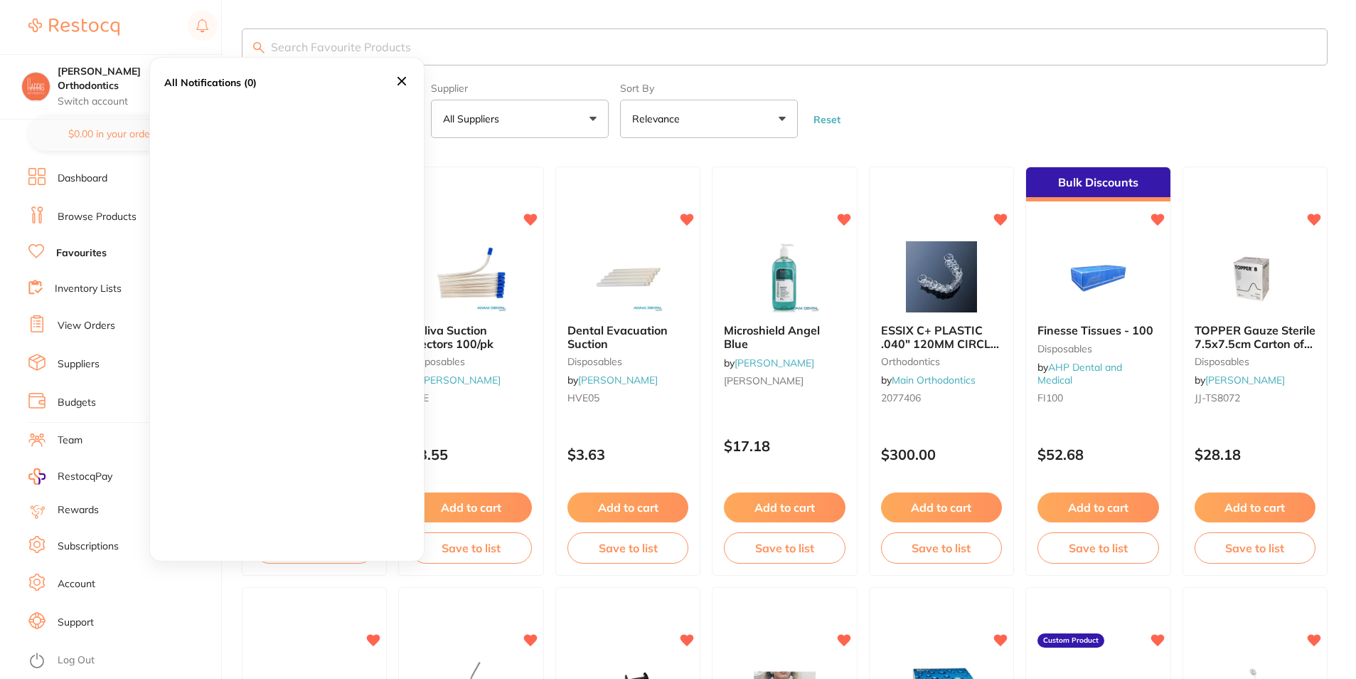
click at [131, 29] on div "All Notifications (0)" at bounding box center [122, 27] width 189 height 33
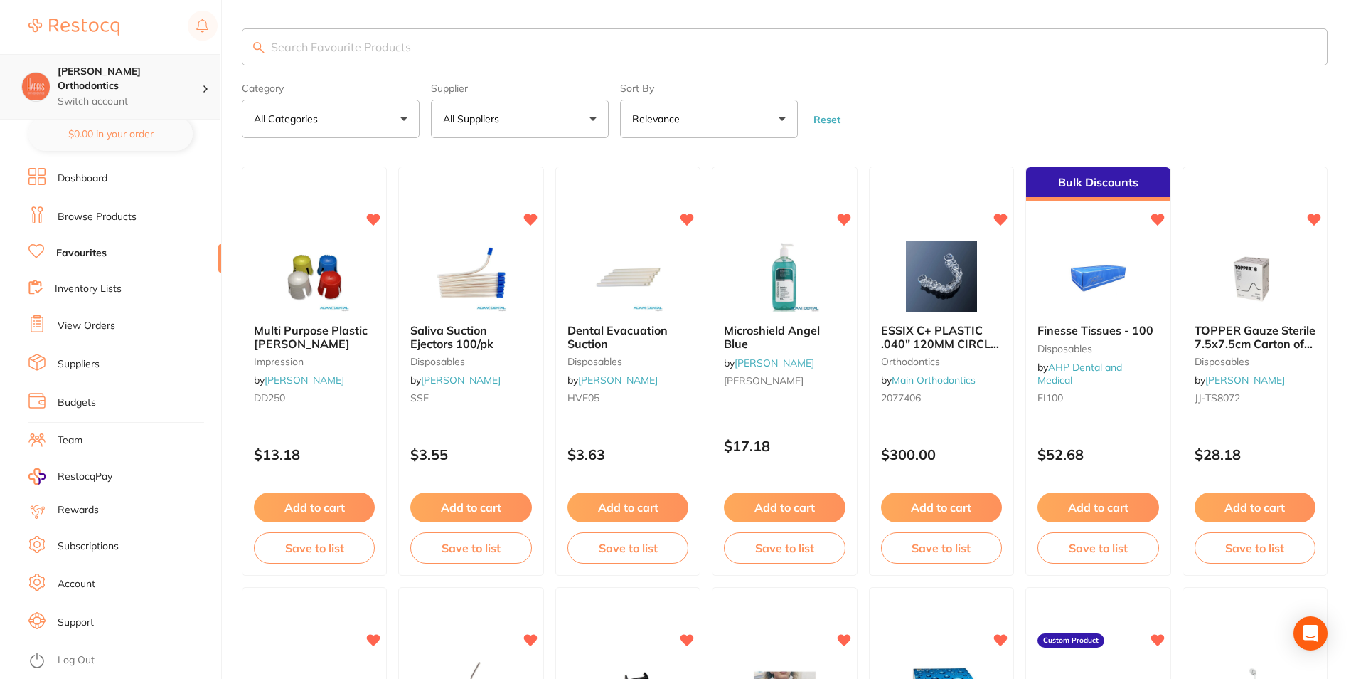
click at [115, 78] on h4 "[PERSON_NAME] Orthodontics" at bounding box center [130, 79] width 144 height 28
click at [166, 105] on div "[PERSON_NAME] Orthodontics" at bounding box center [110, 123] width 199 height 50
click at [152, 127] on h4 "[PERSON_NAME] Orthodontics" at bounding box center [124, 124] width 131 height 28
click at [134, 128] on button "$982.56 in your order" at bounding box center [110, 134] width 164 height 34
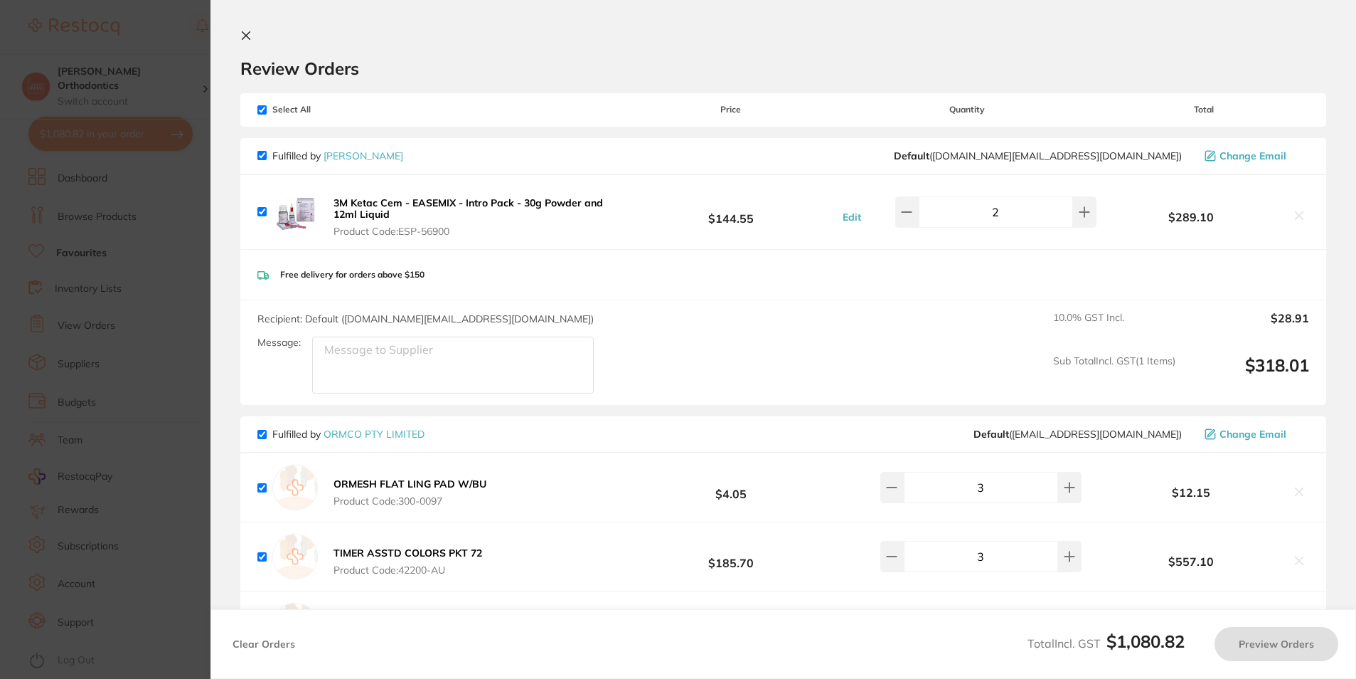
checkbox input "true"
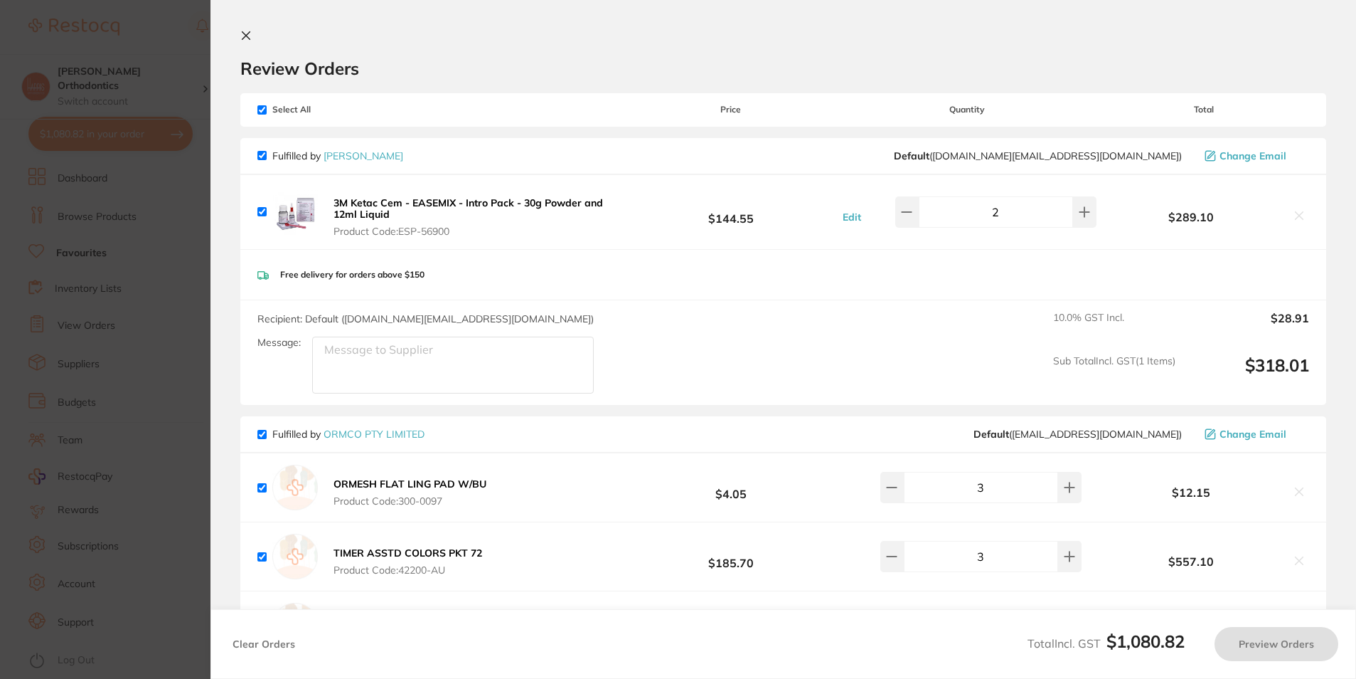
checkbox input "true"
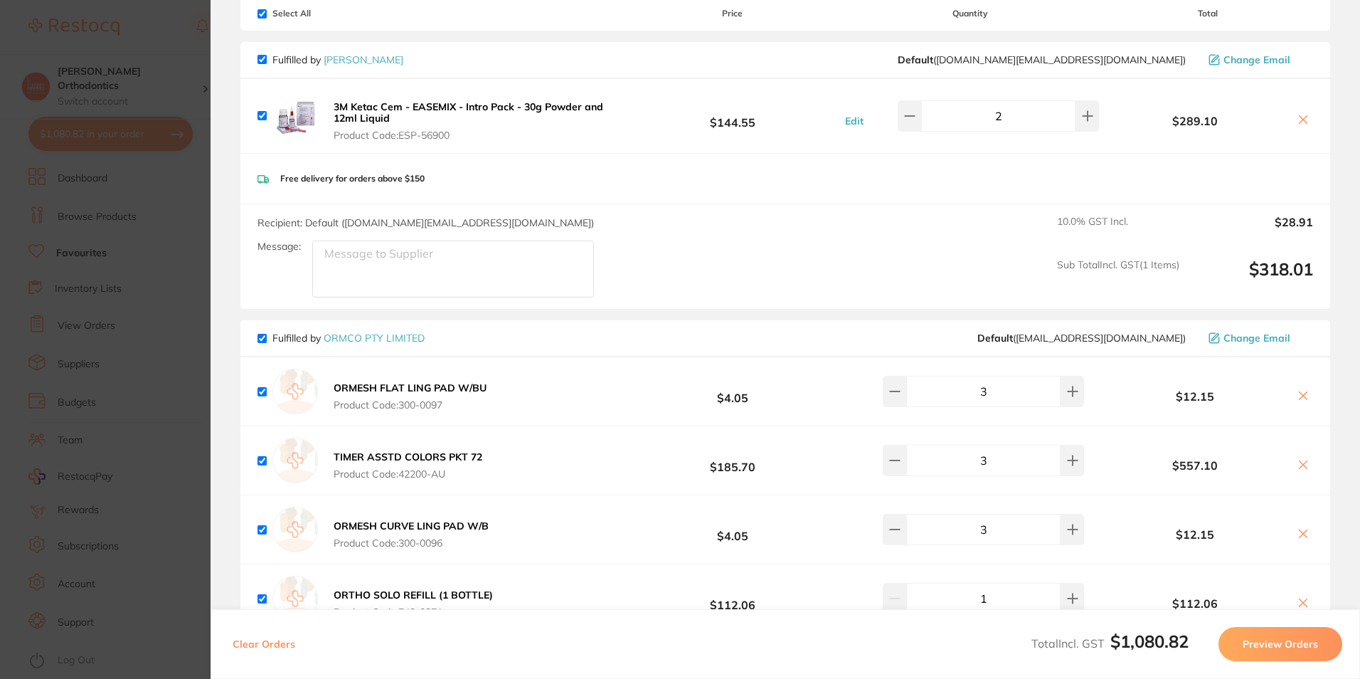
scroll to position [71, 0]
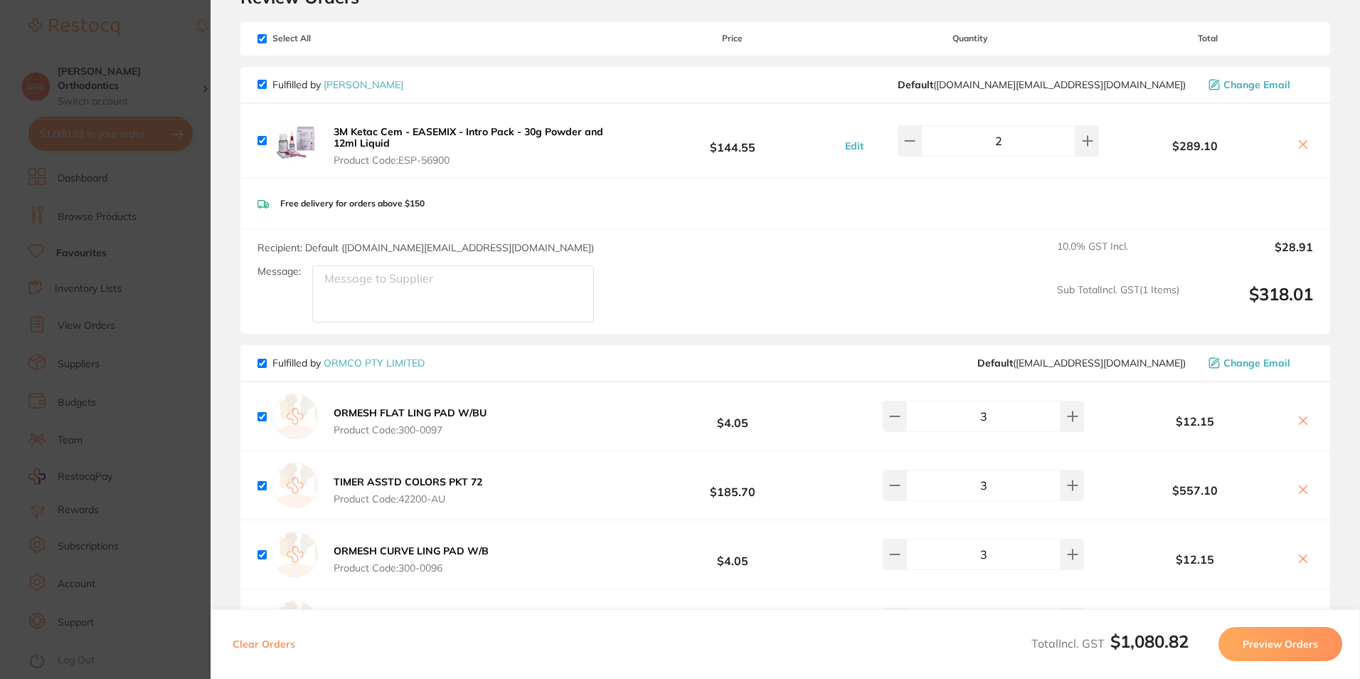
click at [1302, 140] on icon at bounding box center [1302, 144] width 11 height 11
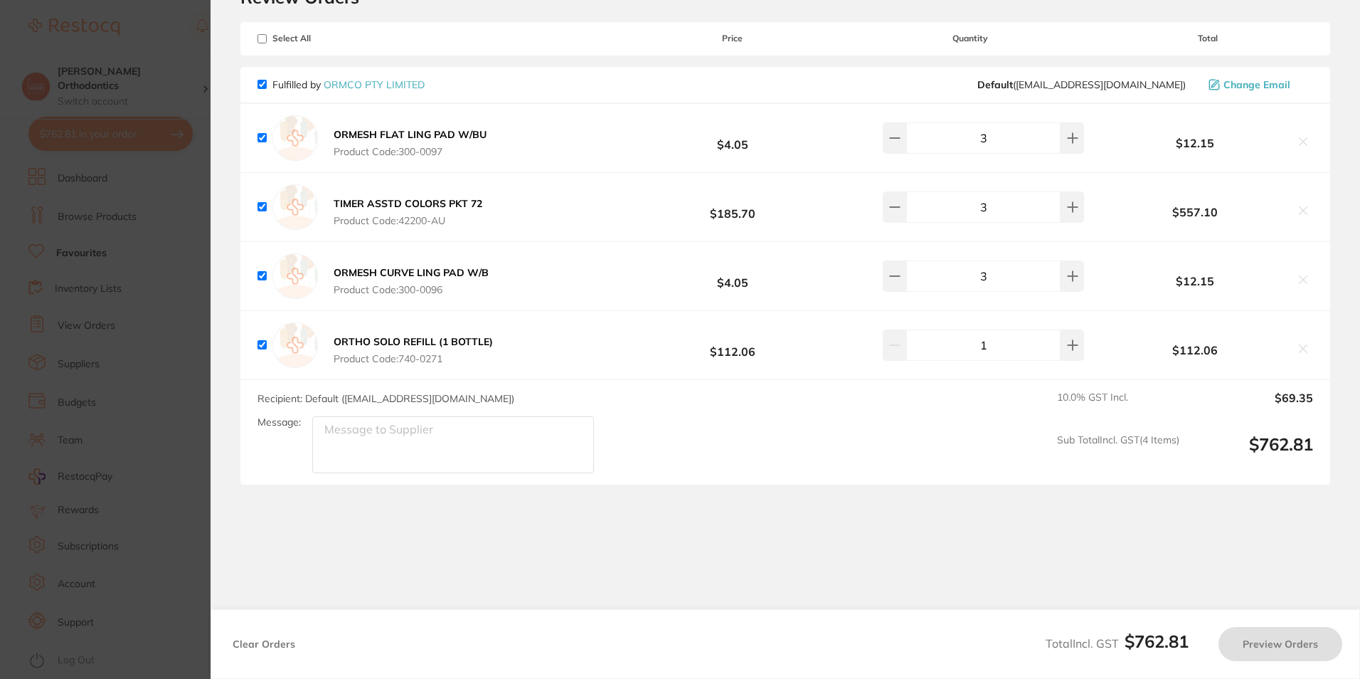
checkbox input "true"
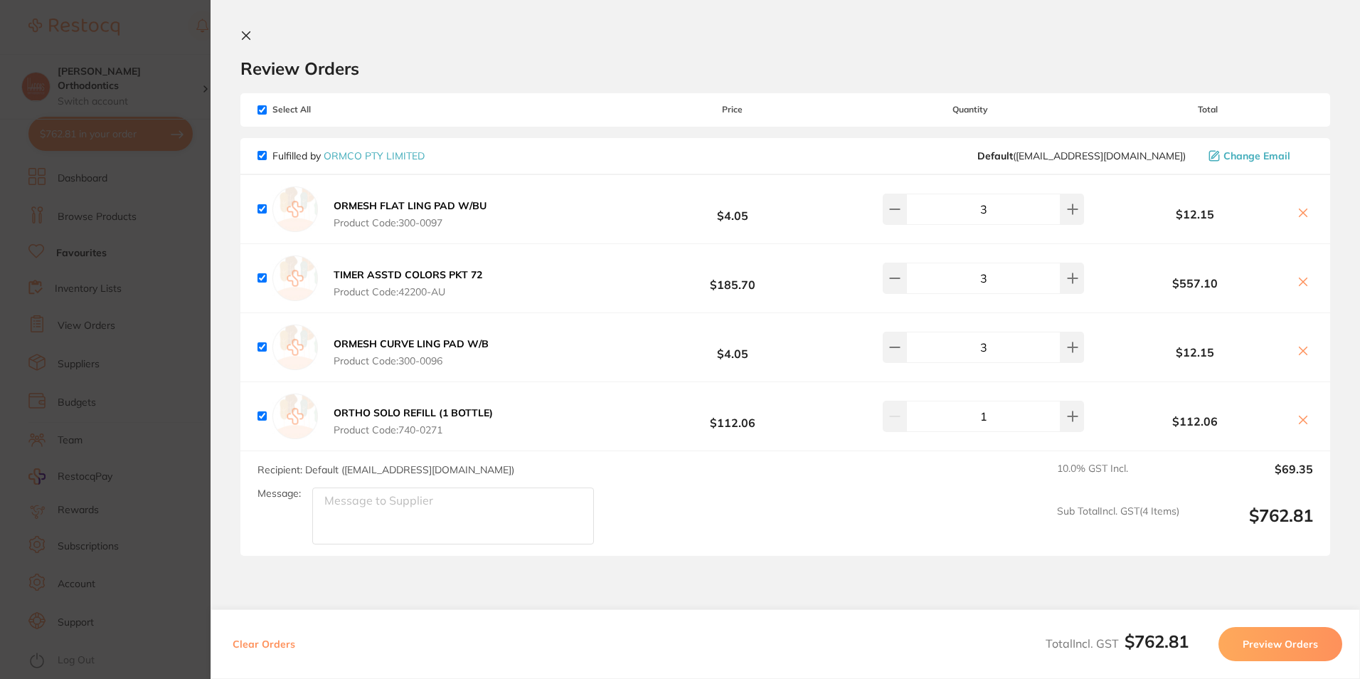
click at [1290, 654] on button "Preview Orders" at bounding box center [1280, 644] width 124 height 34
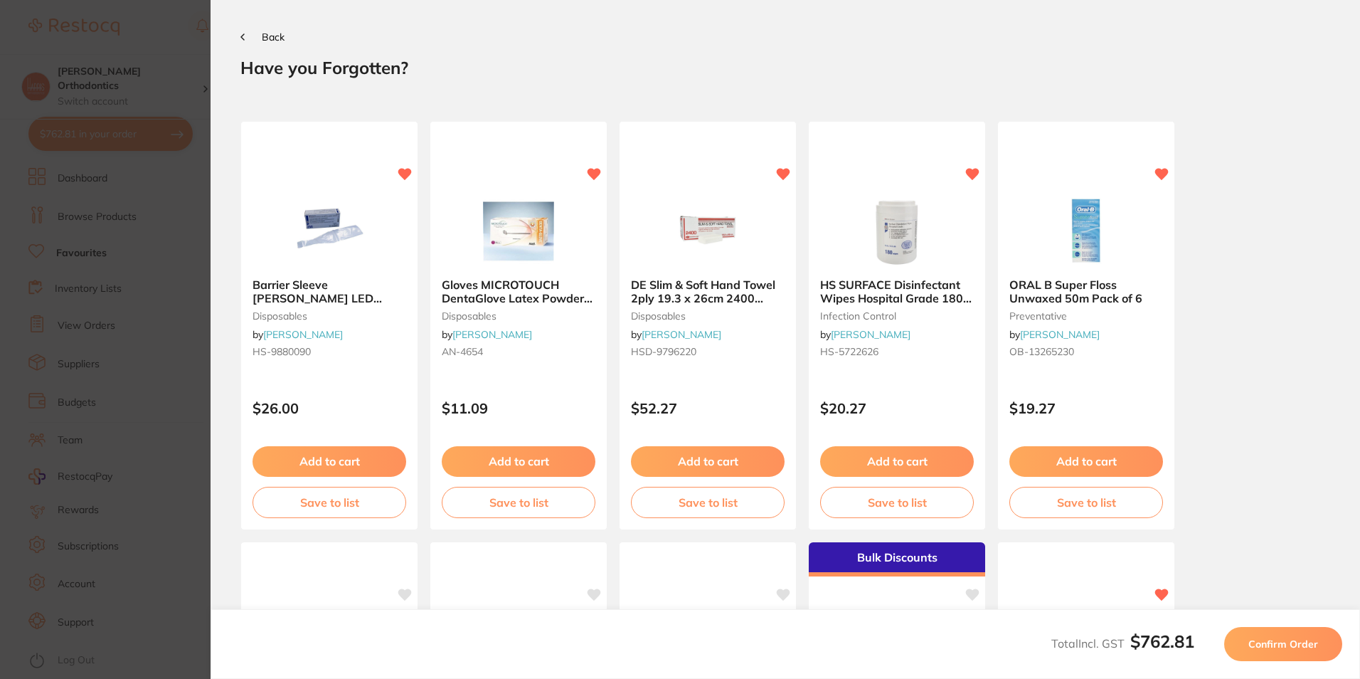
click at [1284, 637] on span "Confirm Order" at bounding box center [1283, 643] width 70 height 13
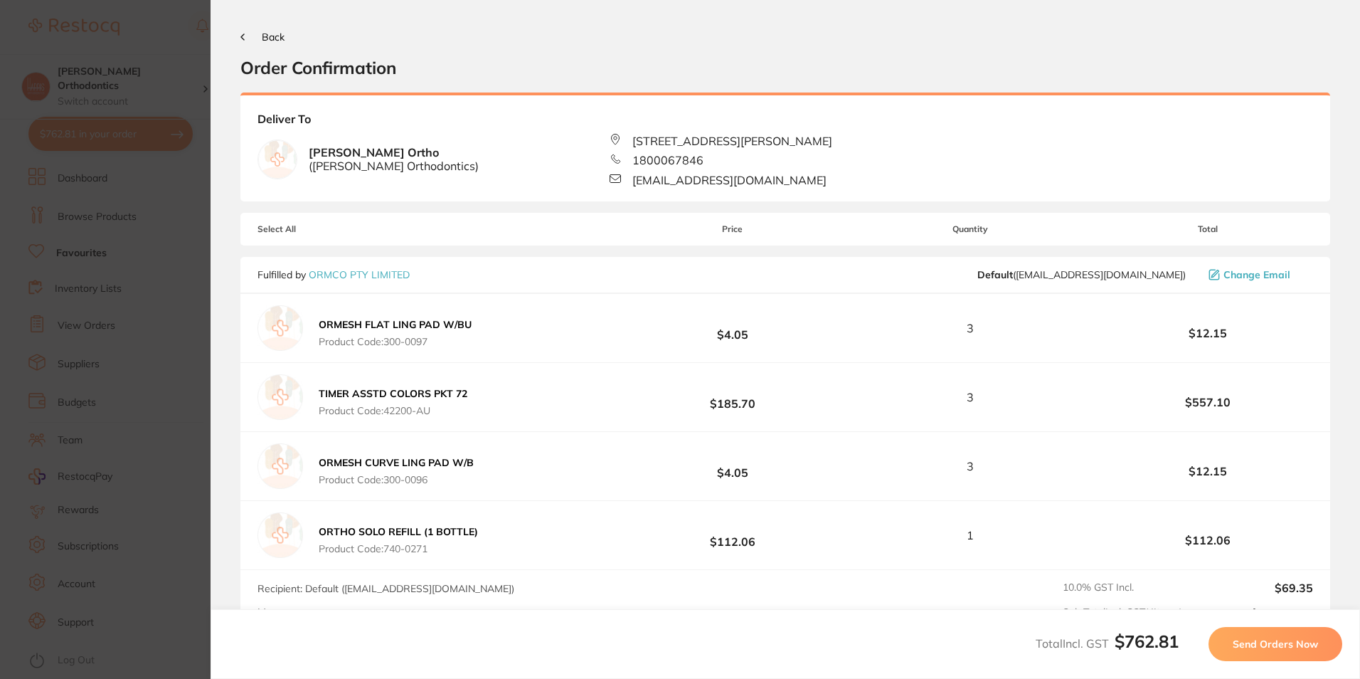
click at [1283, 639] on span "Send Orders Now" at bounding box center [1275, 643] width 85 height 13
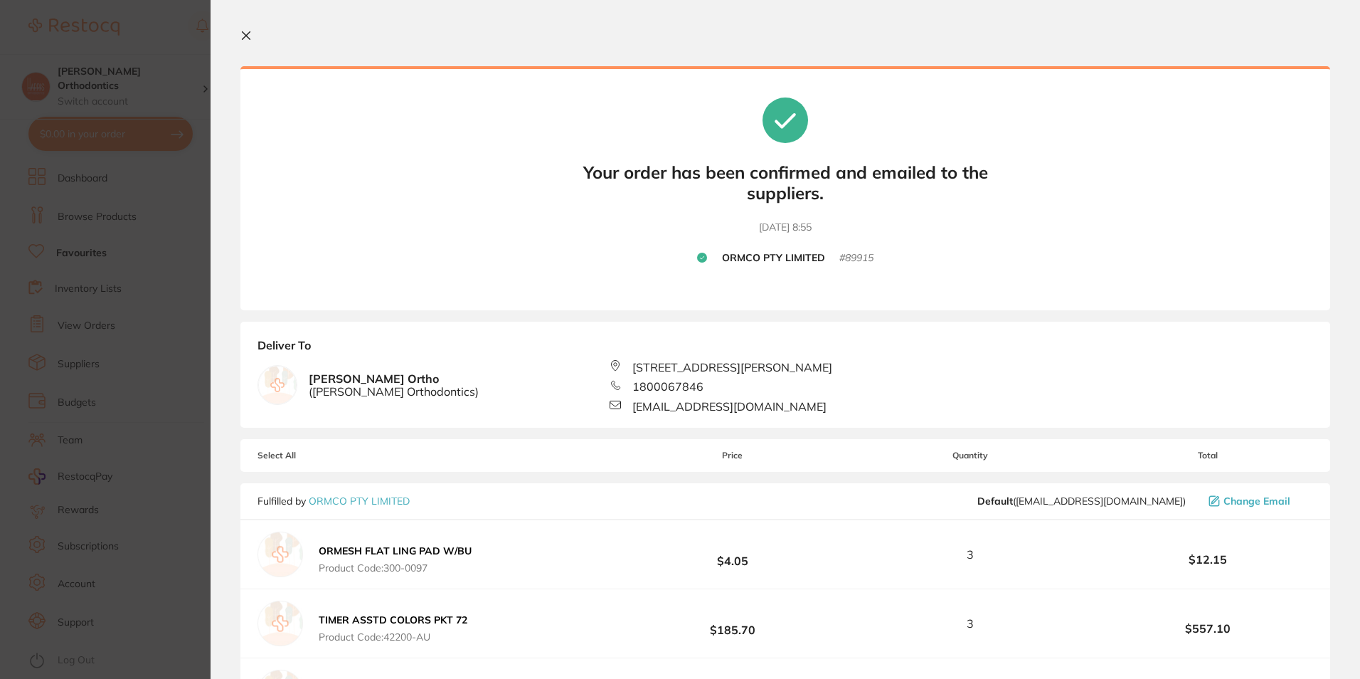
click at [248, 33] on icon at bounding box center [245, 35] width 11 height 11
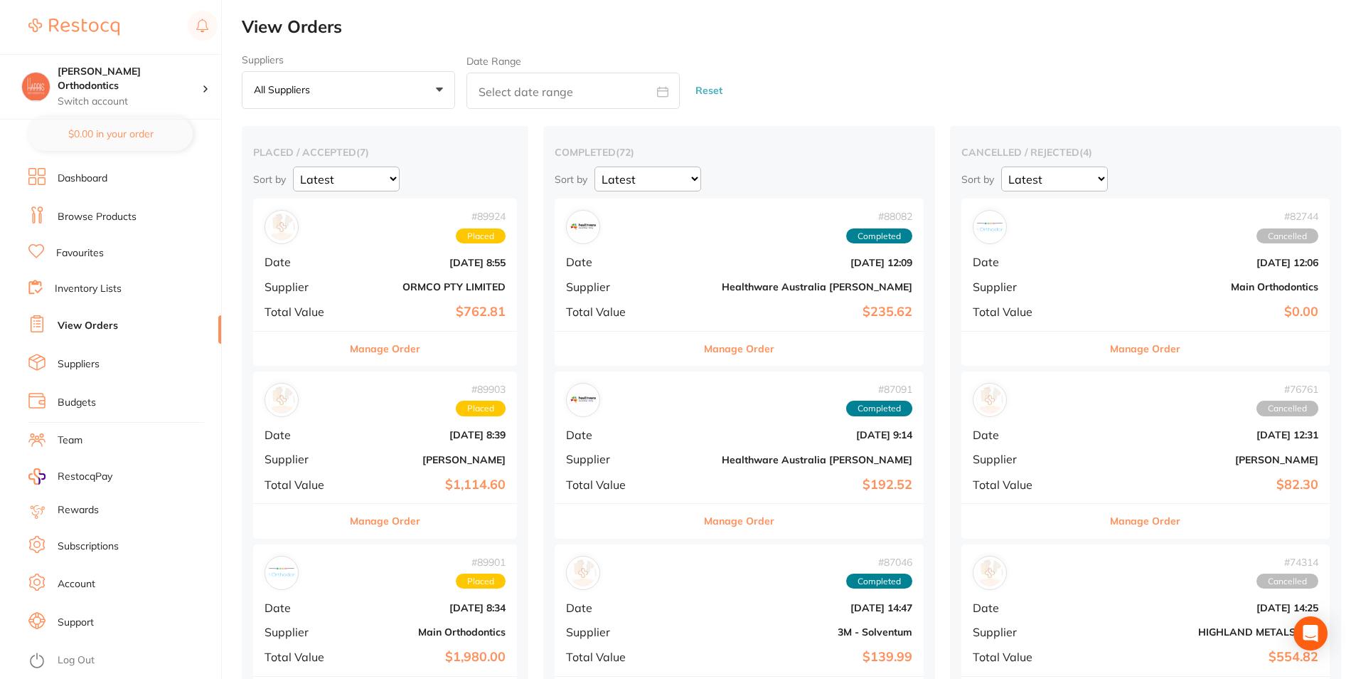
click at [91, 176] on link "Dashboard" at bounding box center [83, 178] width 50 height 14
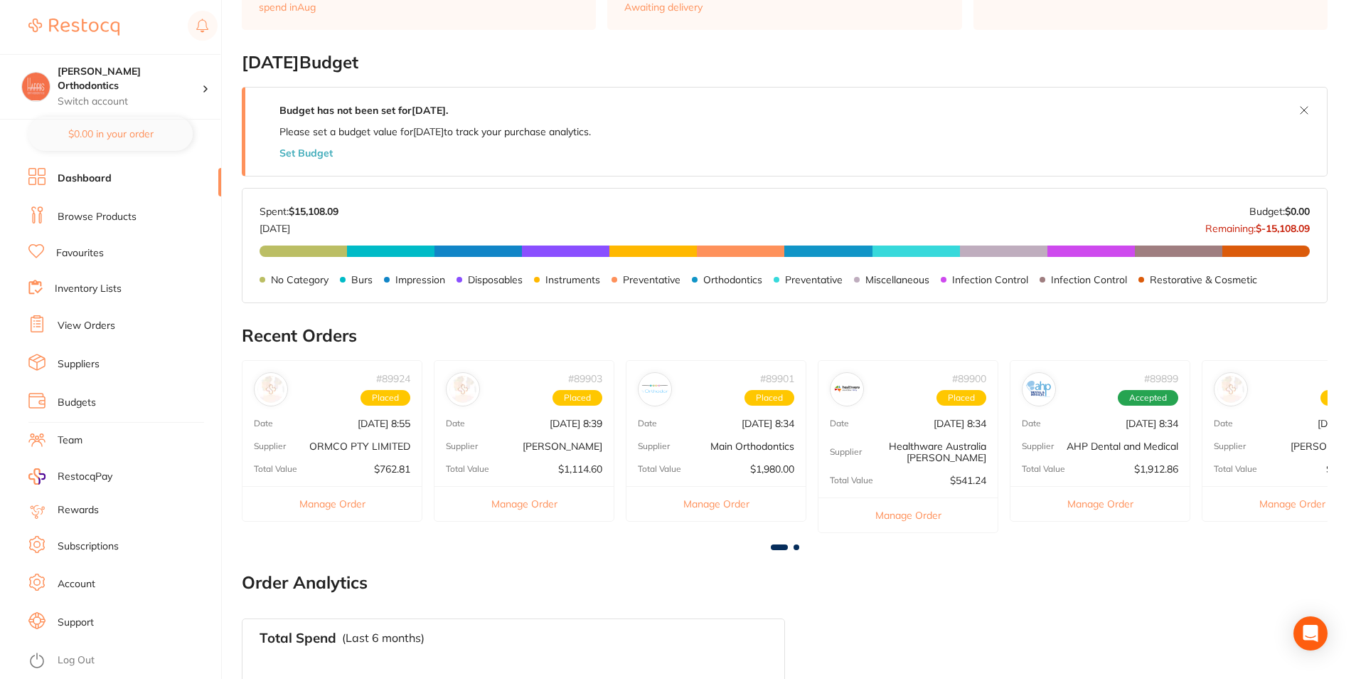
scroll to position [378, 0]
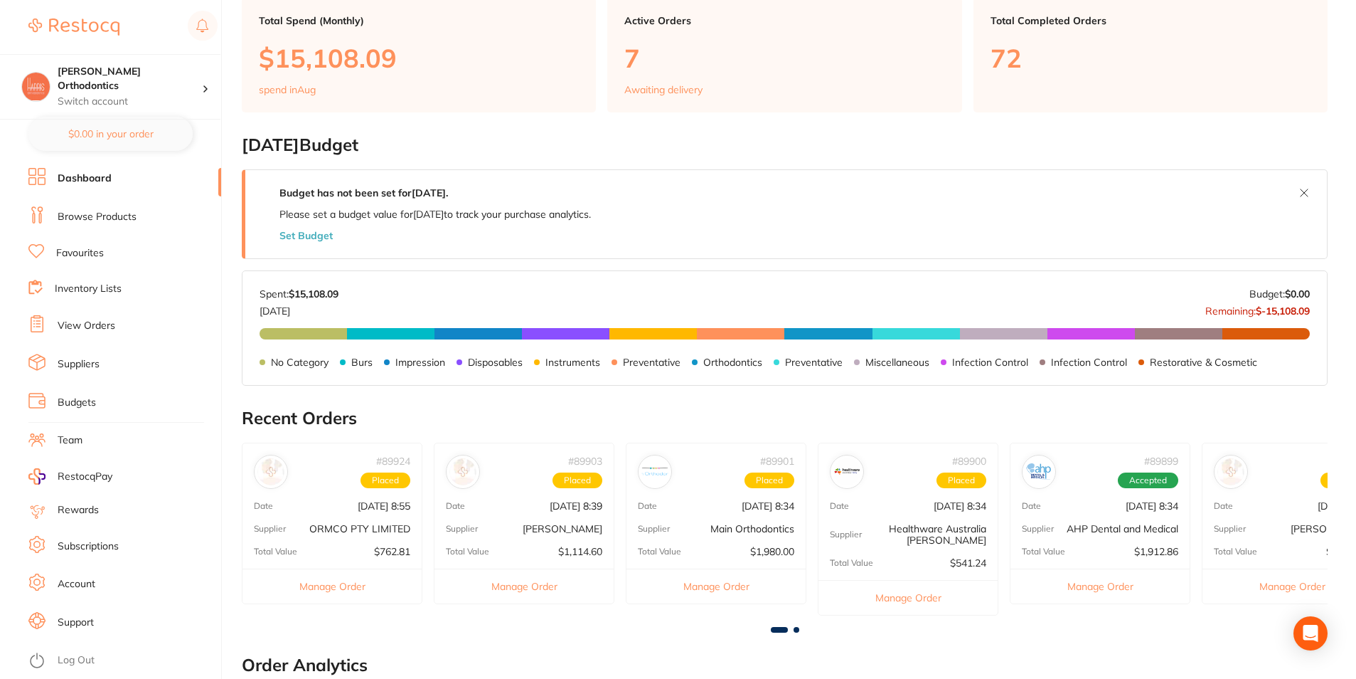
click at [97, 211] on link "Browse Products" at bounding box center [97, 217] width 79 height 14
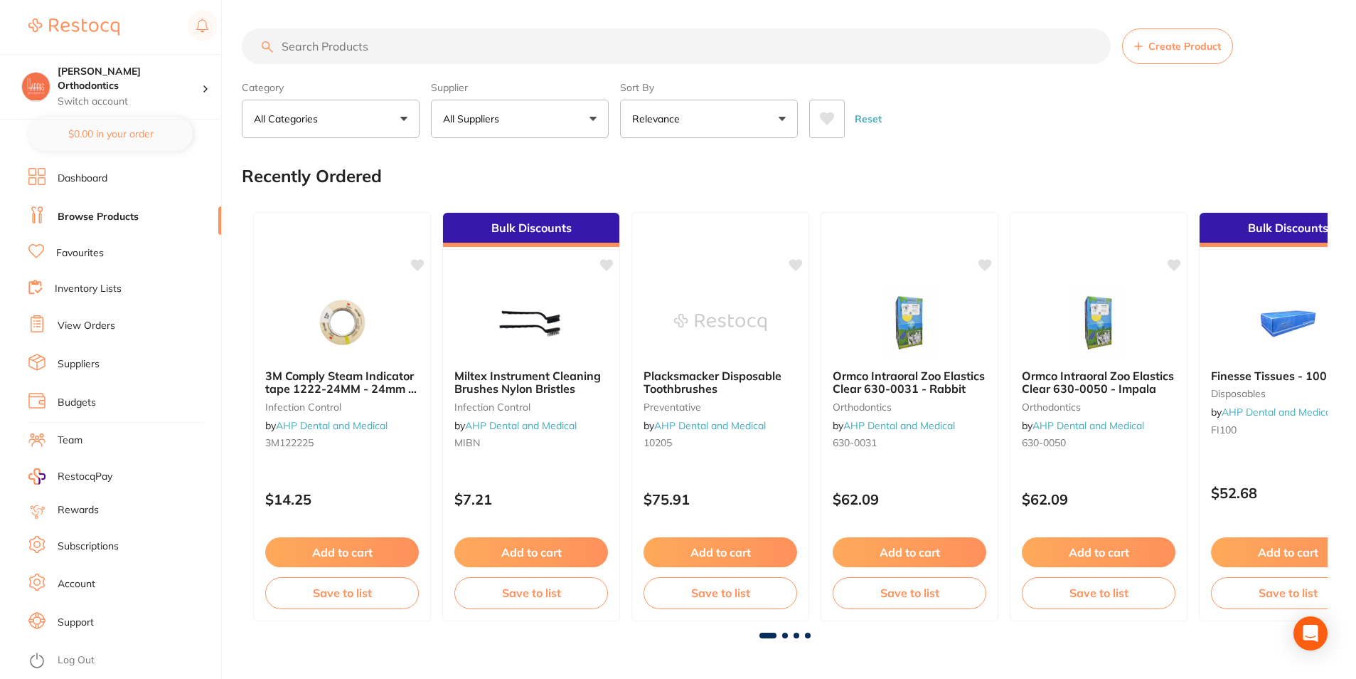
click at [479, 117] on p "All Suppliers" at bounding box center [474, 119] width 62 height 14
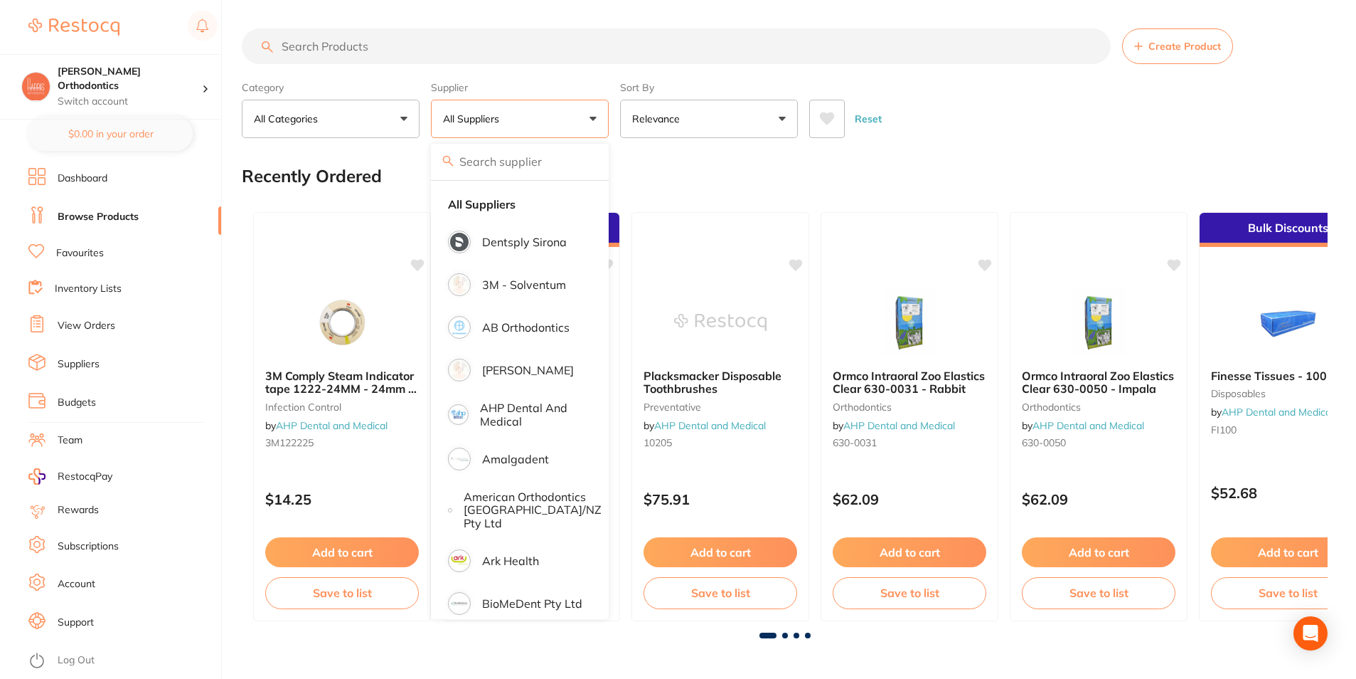
click at [467, 43] on input "search" at bounding box center [676, 46] width 869 height 36
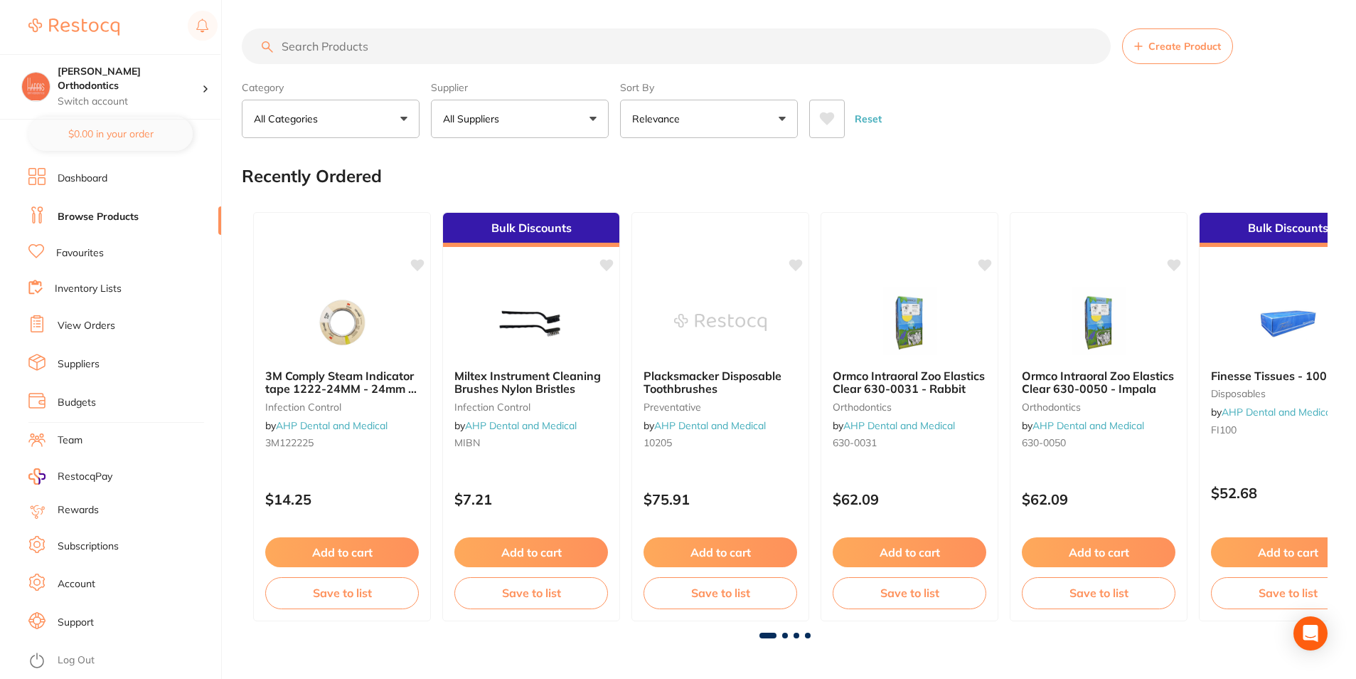
click at [496, 127] on button "All Suppliers" at bounding box center [520, 119] width 178 height 38
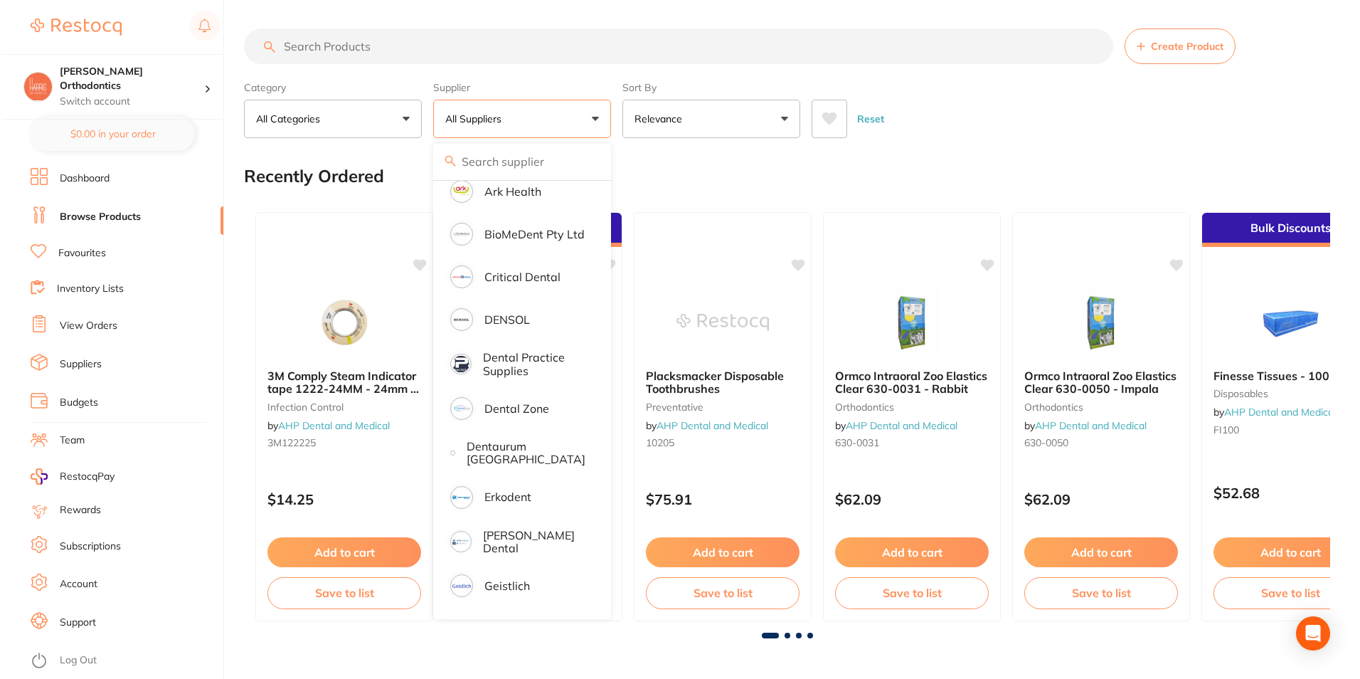
scroll to position [349, 0]
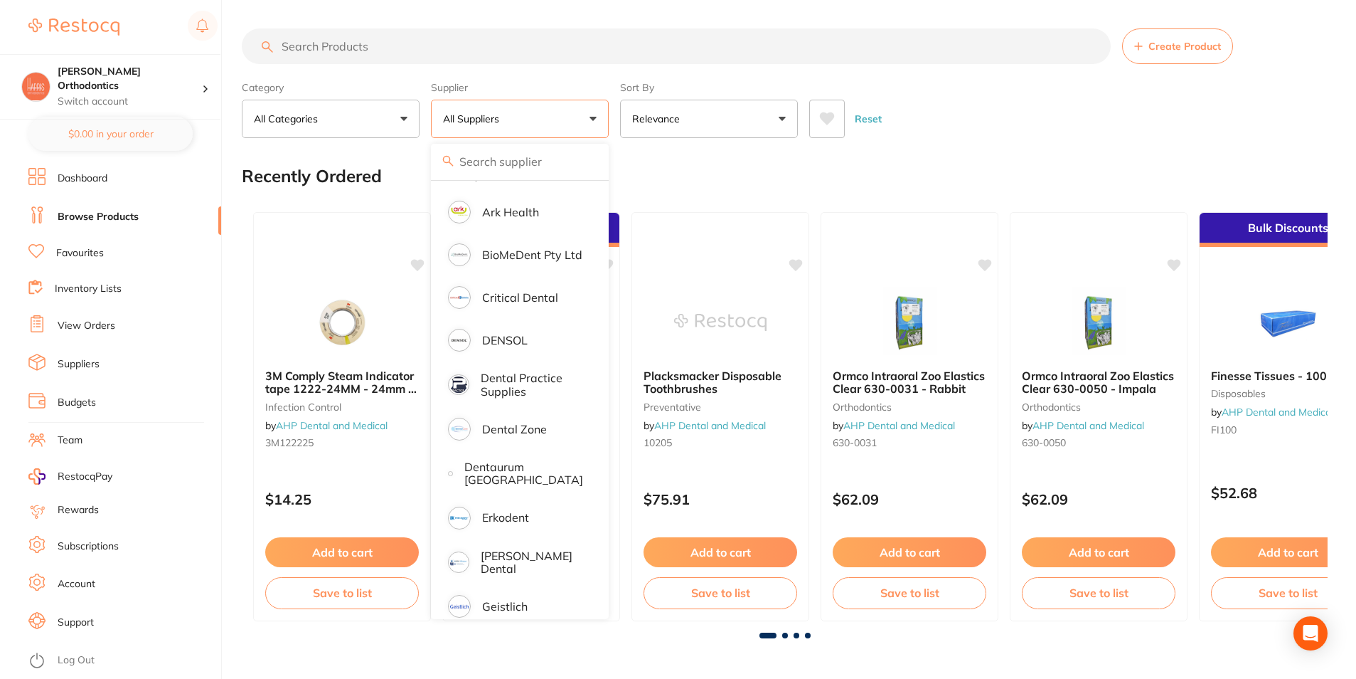
click at [78, 252] on link "Favourites" at bounding box center [80, 253] width 48 height 14
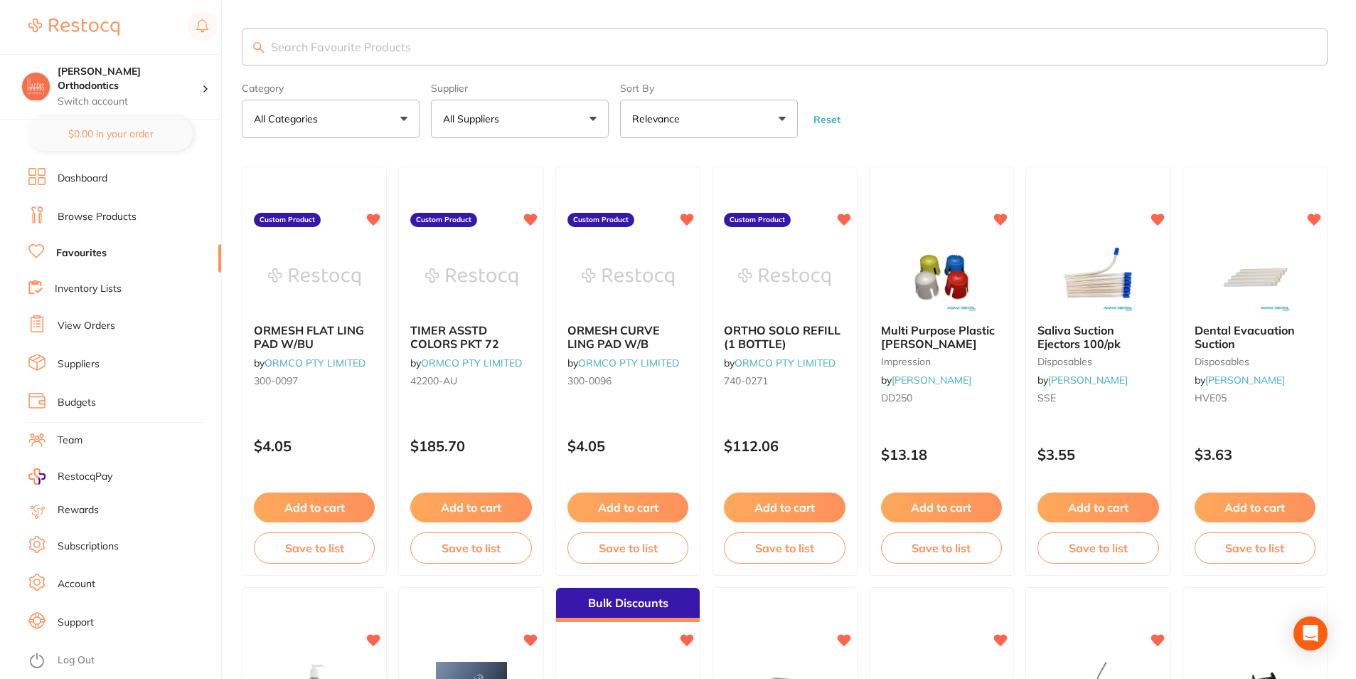
click at [531, 97] on div "Supplier All Suppliers All Suppliers 3M - Solventum AB Orthodontics [PERSON_NAM…" at bounding box center [520, 107] width 178 height 61
click at [530, 103] on button "All Suppliers" at bounding box center [520, 119] width 178 height 38
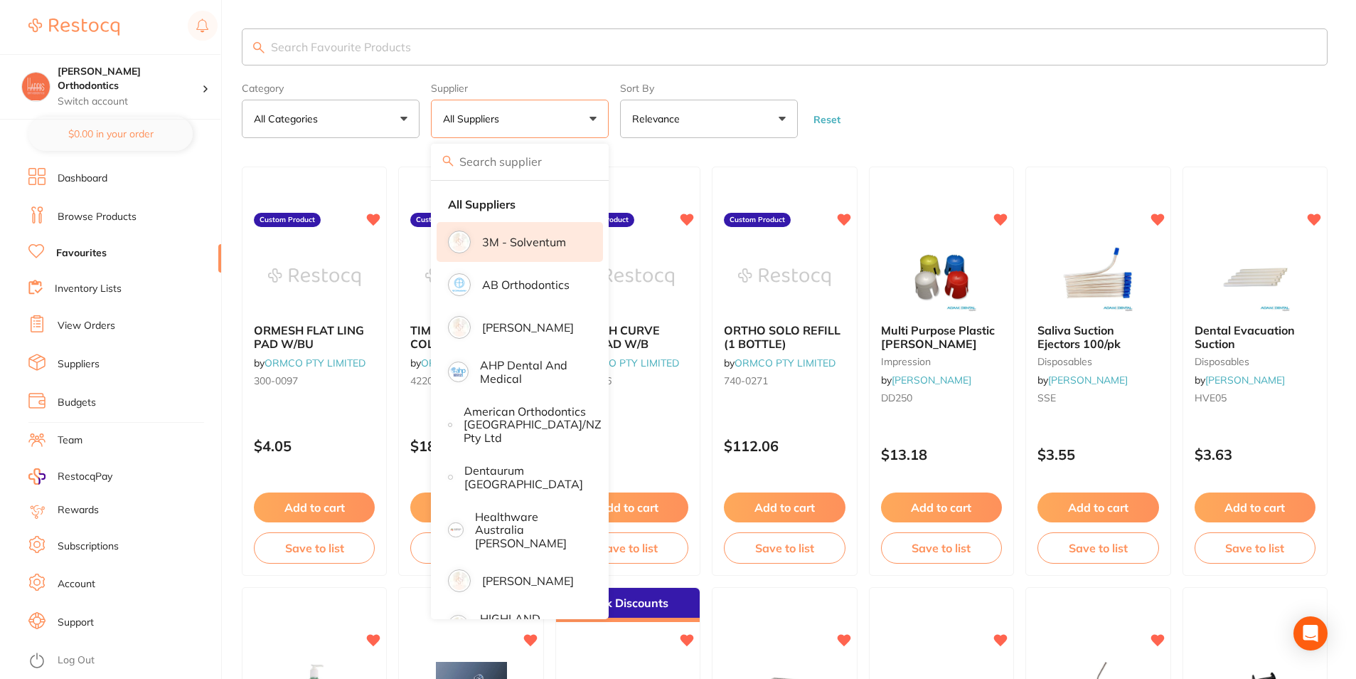
click at [524, 261] on li "3M - Solventum" at bounding box center [520, 242] width 166 height 40
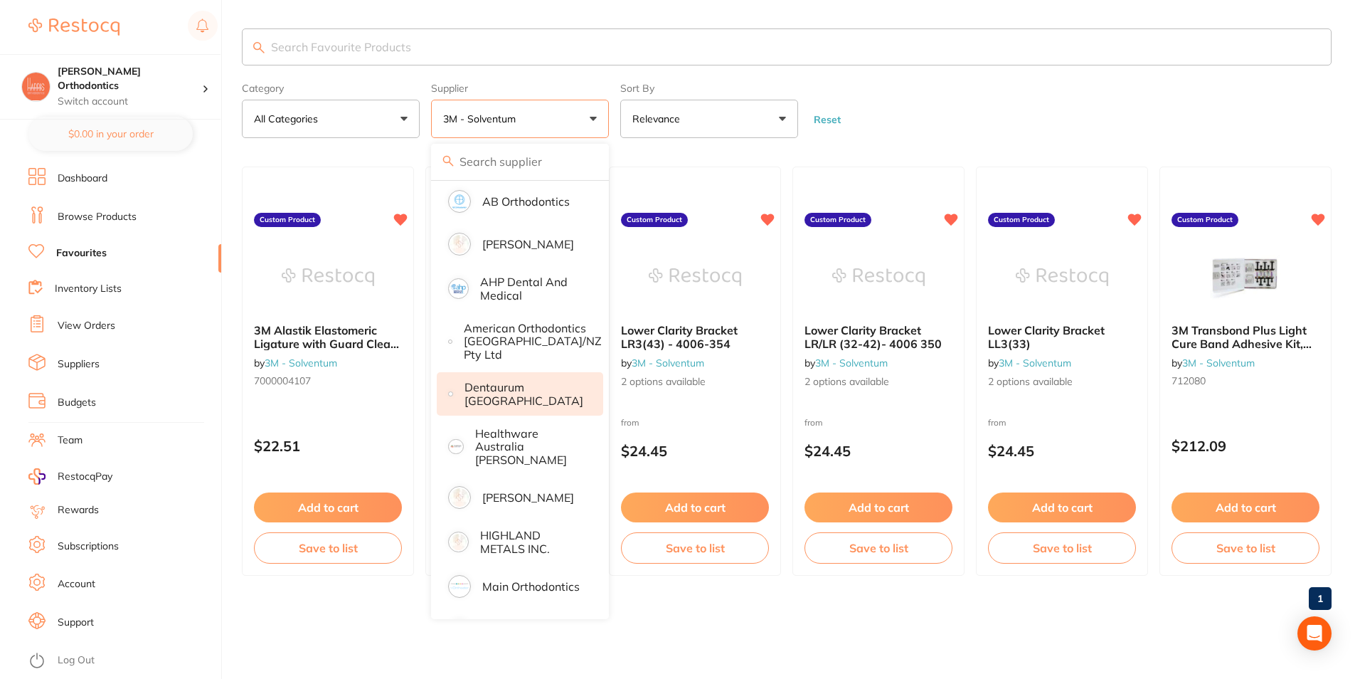
scroll to position [207, 0]
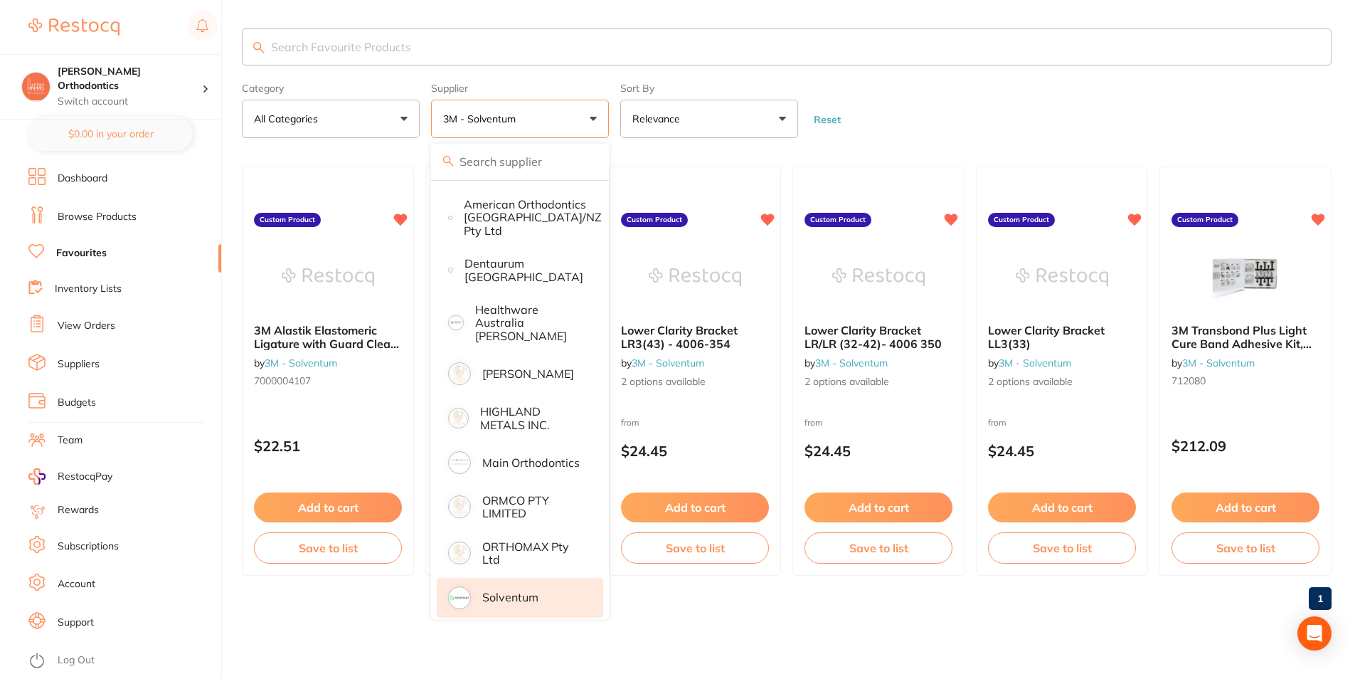
click at [529, 590] on p "Solventum" at bounding box center [510, 596] width 56 height 13
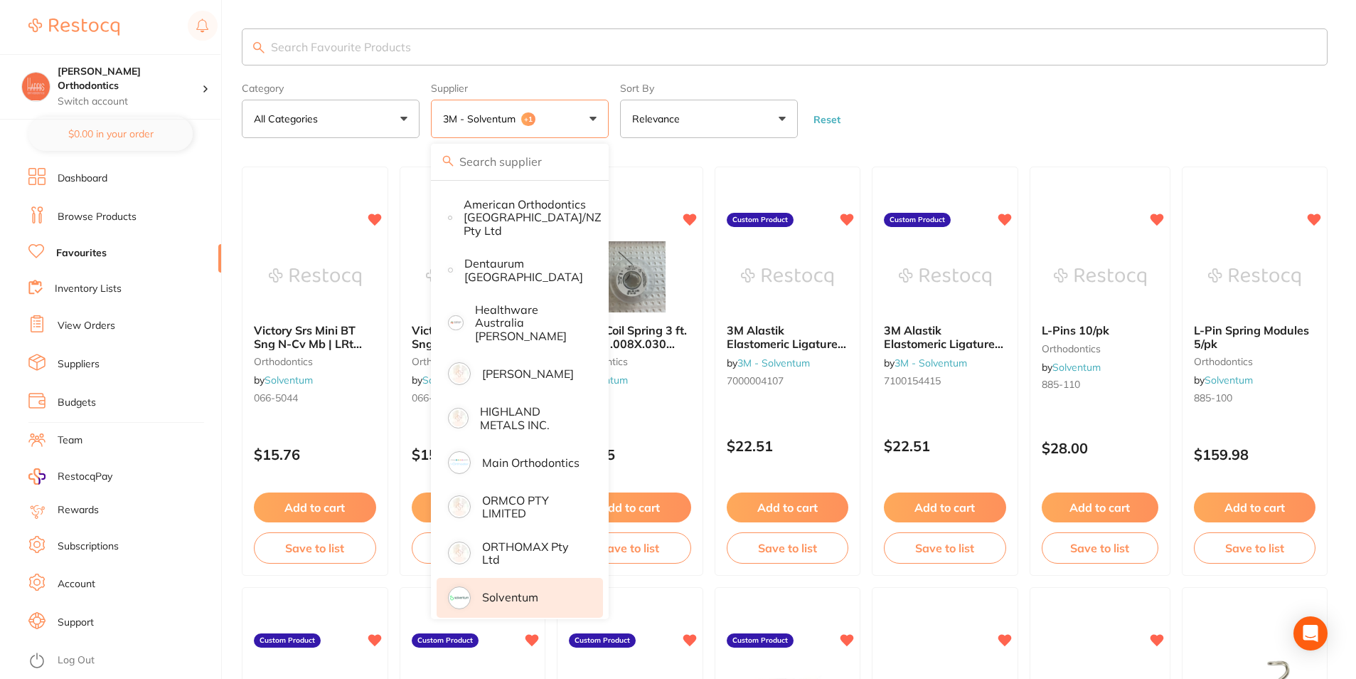
click at [998, 54] on input "search" at bounding box center [785, 46] width 1086 height 37
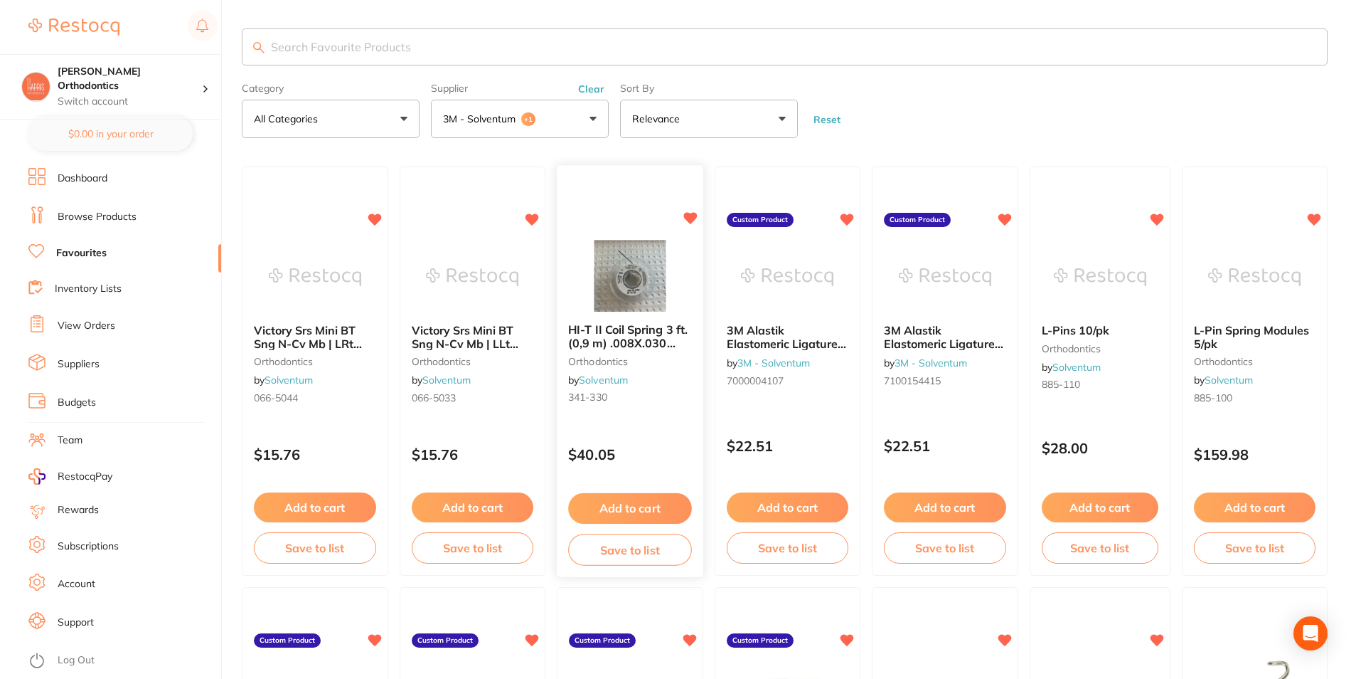
click at [629, 498] on button "Add to cart" at bounding box center [629, 508] width 123 height 31
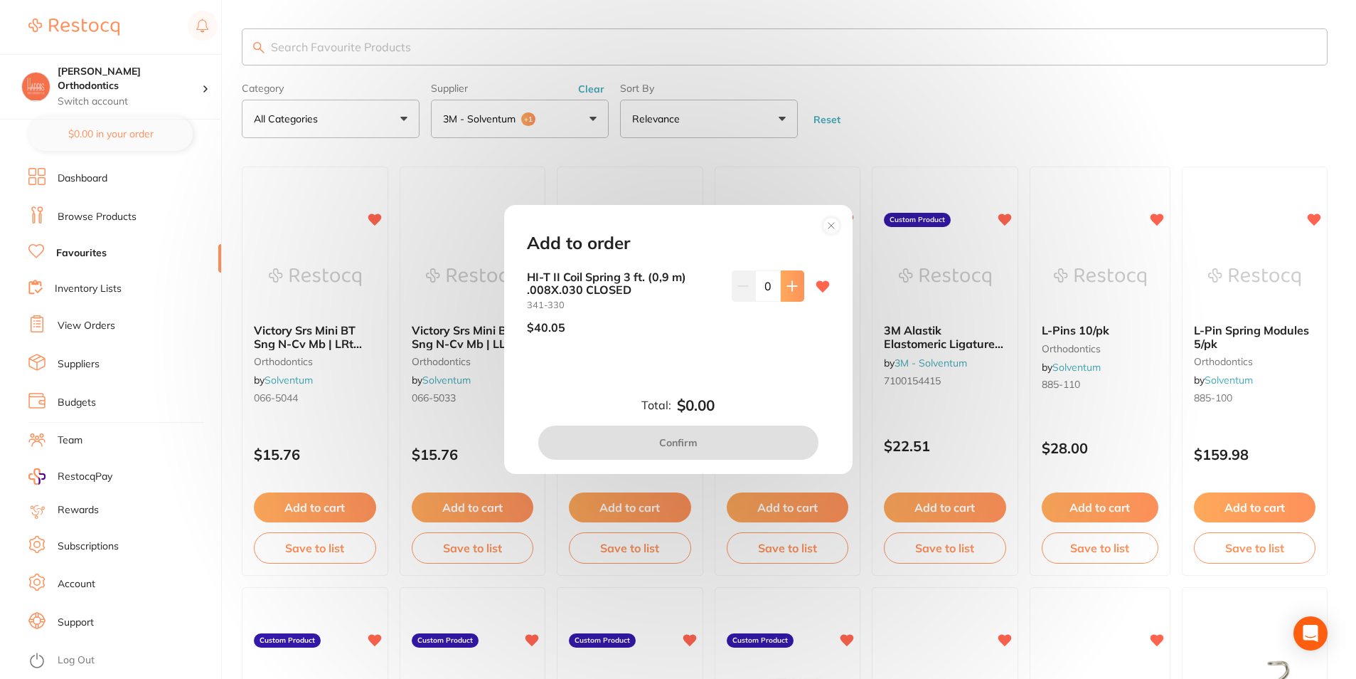
click at [789, 290] on icon at bounding box center [791, 285] width 9 height 9
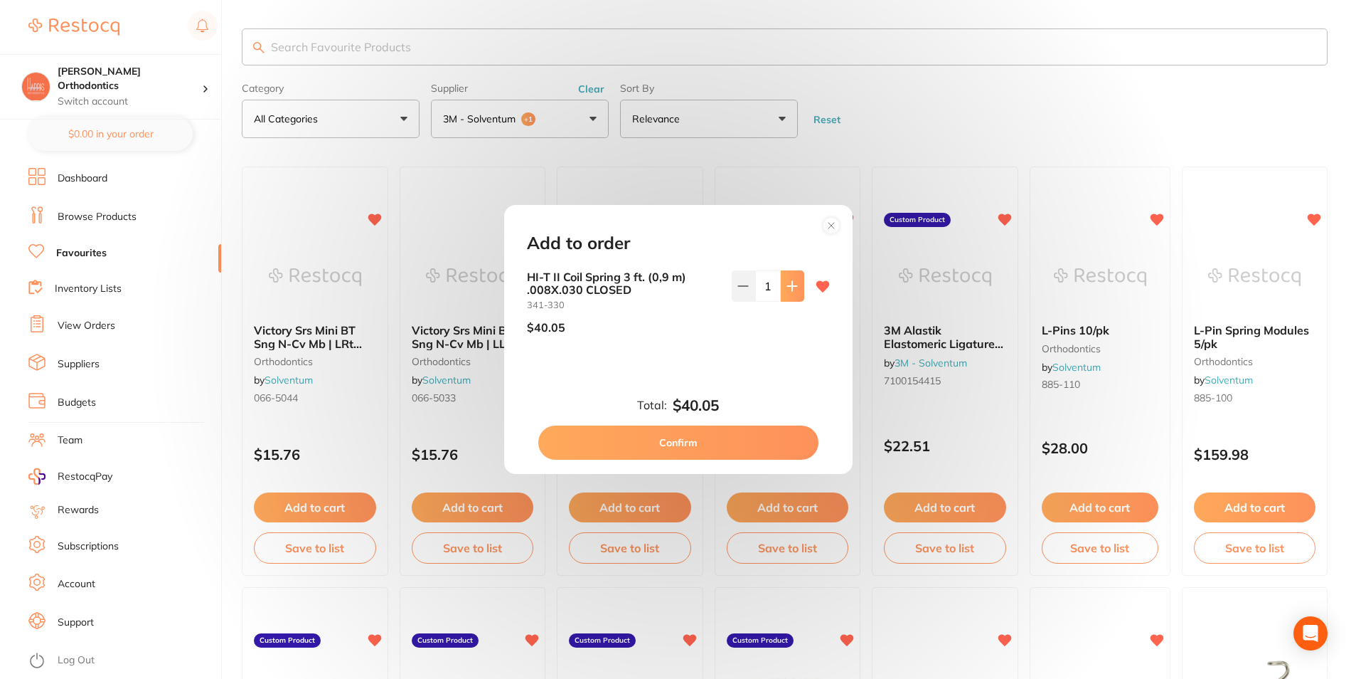
click at [789, 290] on icon at bounding box center [791, 285] width 9 height 9
type input "2"
click at [720, 432] on button "Confirm" at bounding box center [678, 442] width 280 height 34
checkbox input "false"
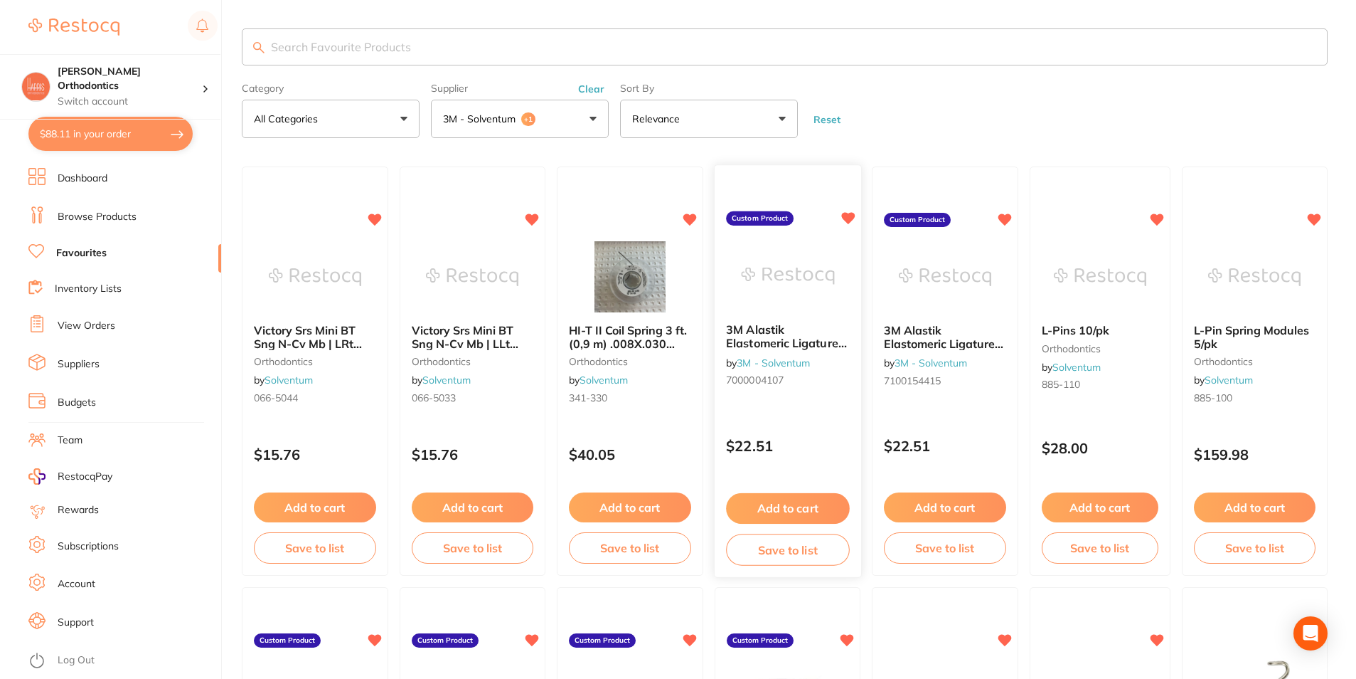
click at [797, 304] on img at bounding box center [787, 276] width 93 height 72
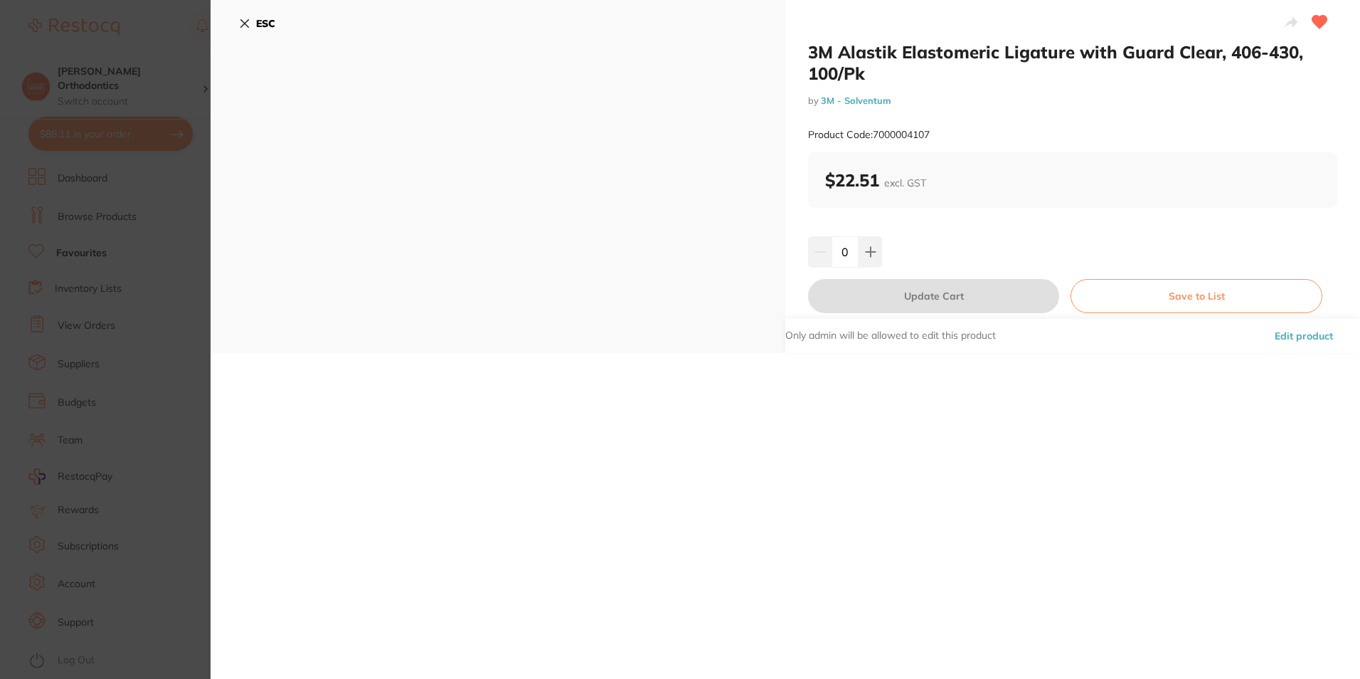
click at [250, 29] on button "ESC" at bounding box center [257, 23] width 36 height 24
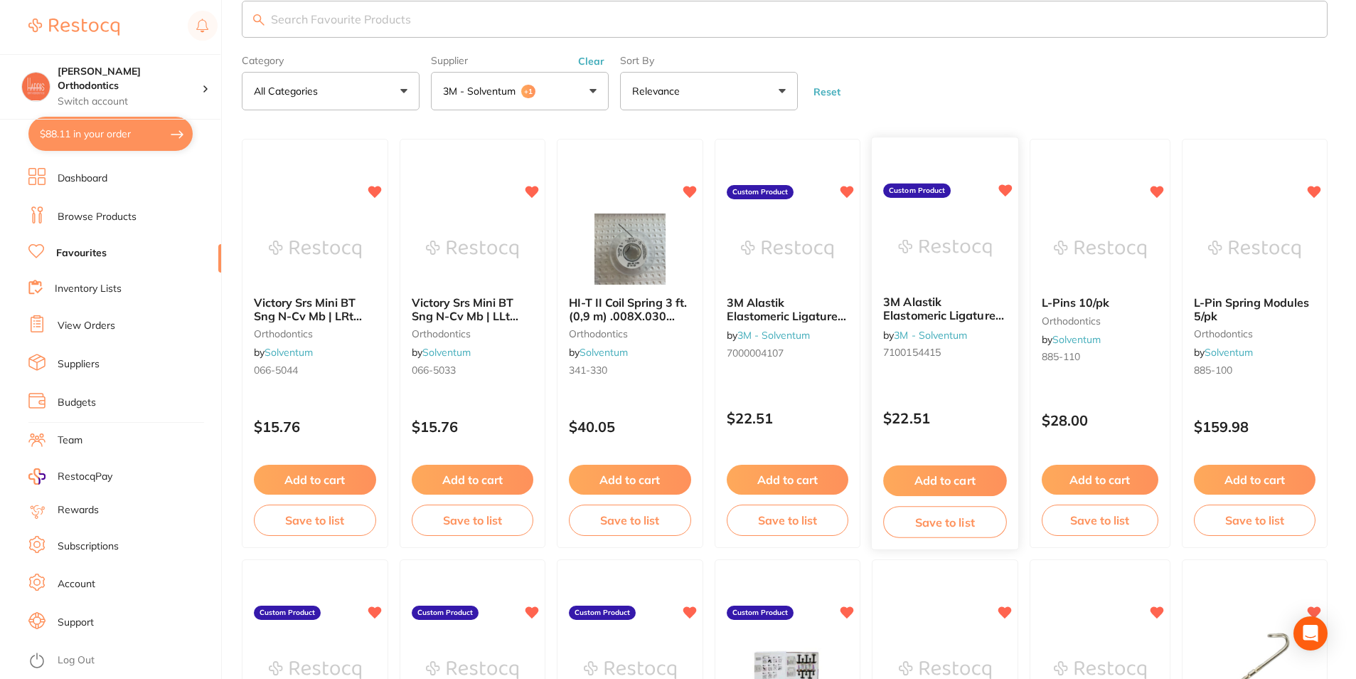
scroll to position [22, 0]
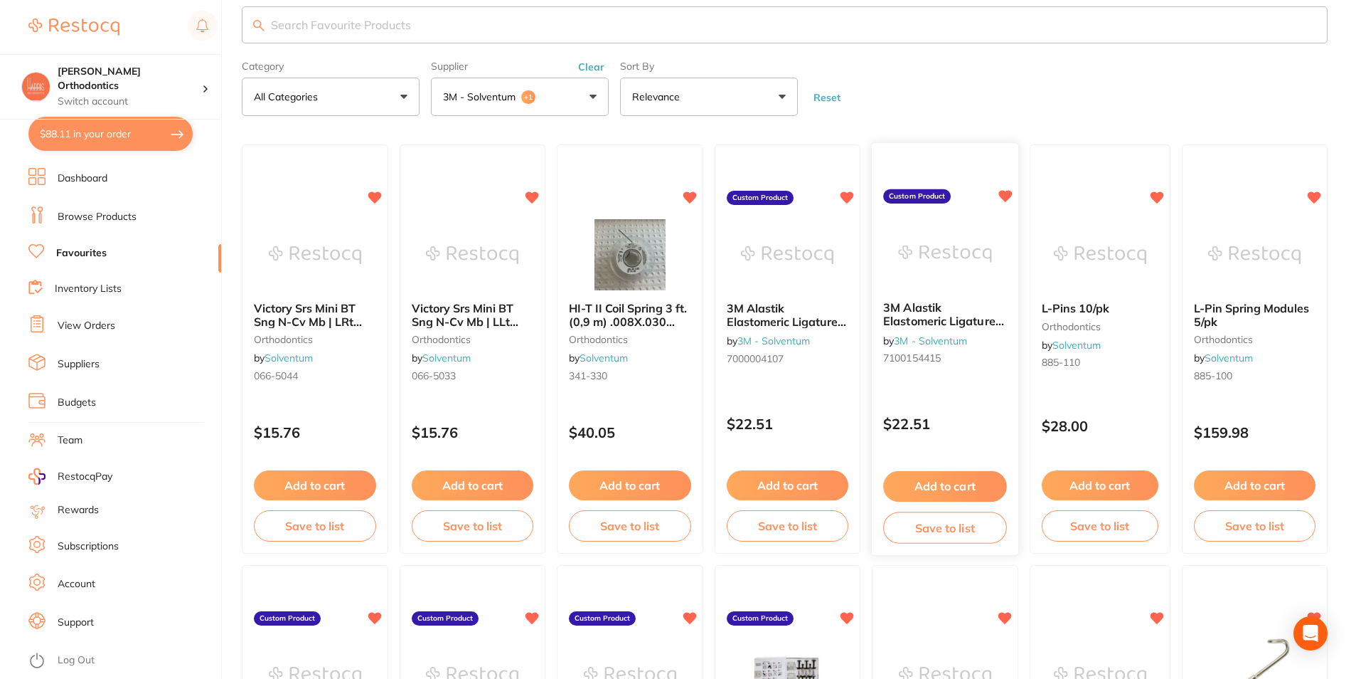
click at [934, 330] on div "3M Alastik Elastomeric Ligature with Guard Silver, 406-429, 100/Pk by 3M - Solv…" at bounding box center [945, 336] width 147 height 92
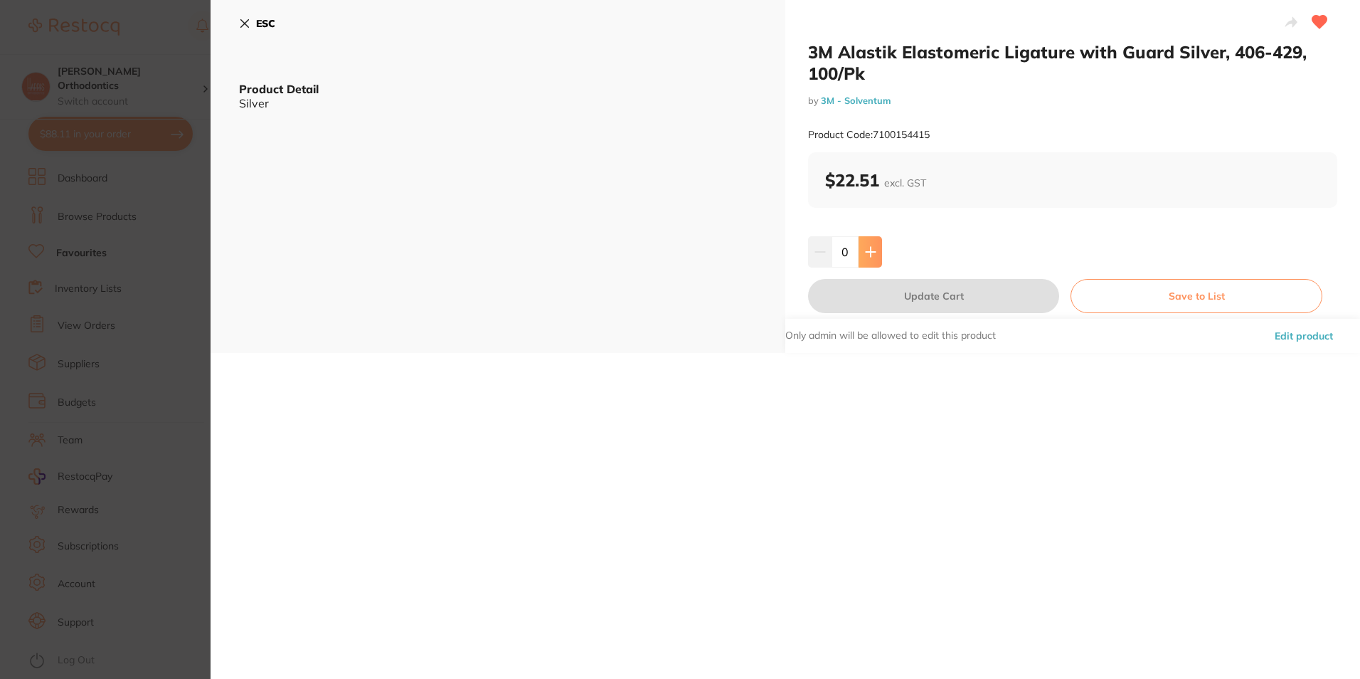
click at [866, 248] on icon at bounding box center [870, 251] width 11 height 11
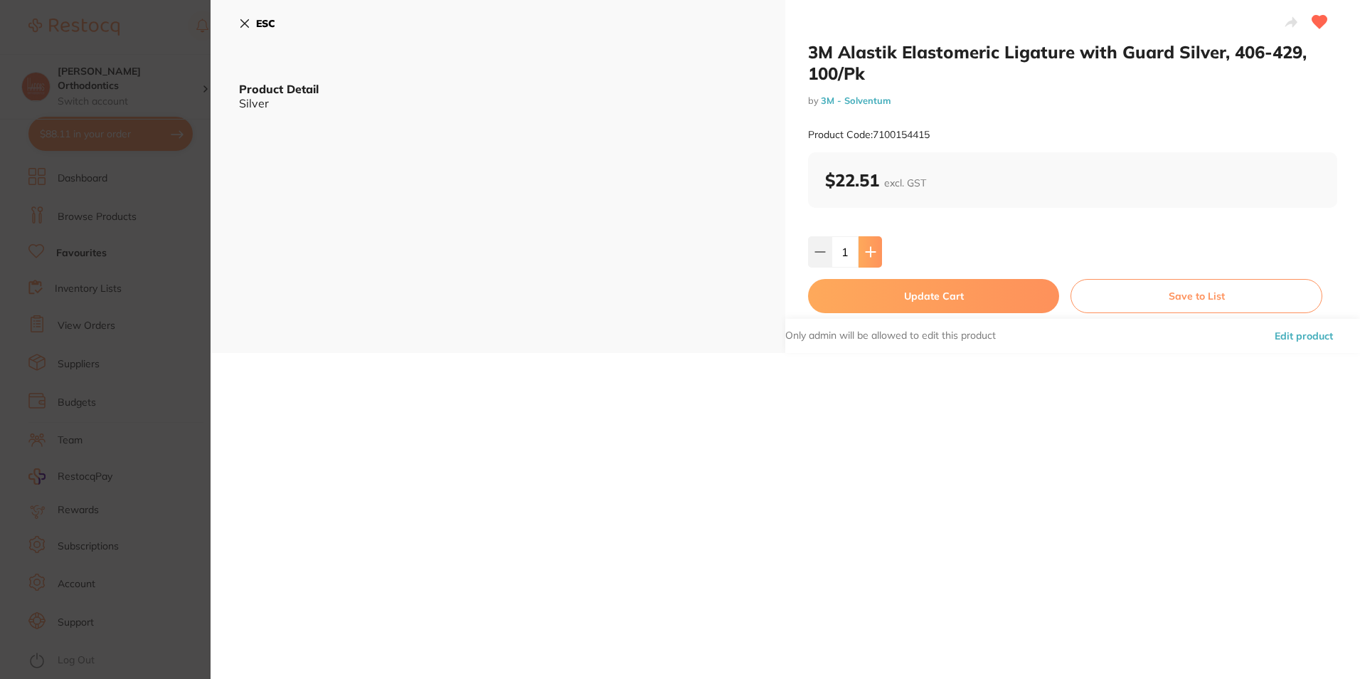
click at [865, 248] on icon at bounding box center [870, 251] width 11 height 11
type input "3"
click at [883, 291] on button "Update Cart" at bounding box center [933, 296] width 251 height 34
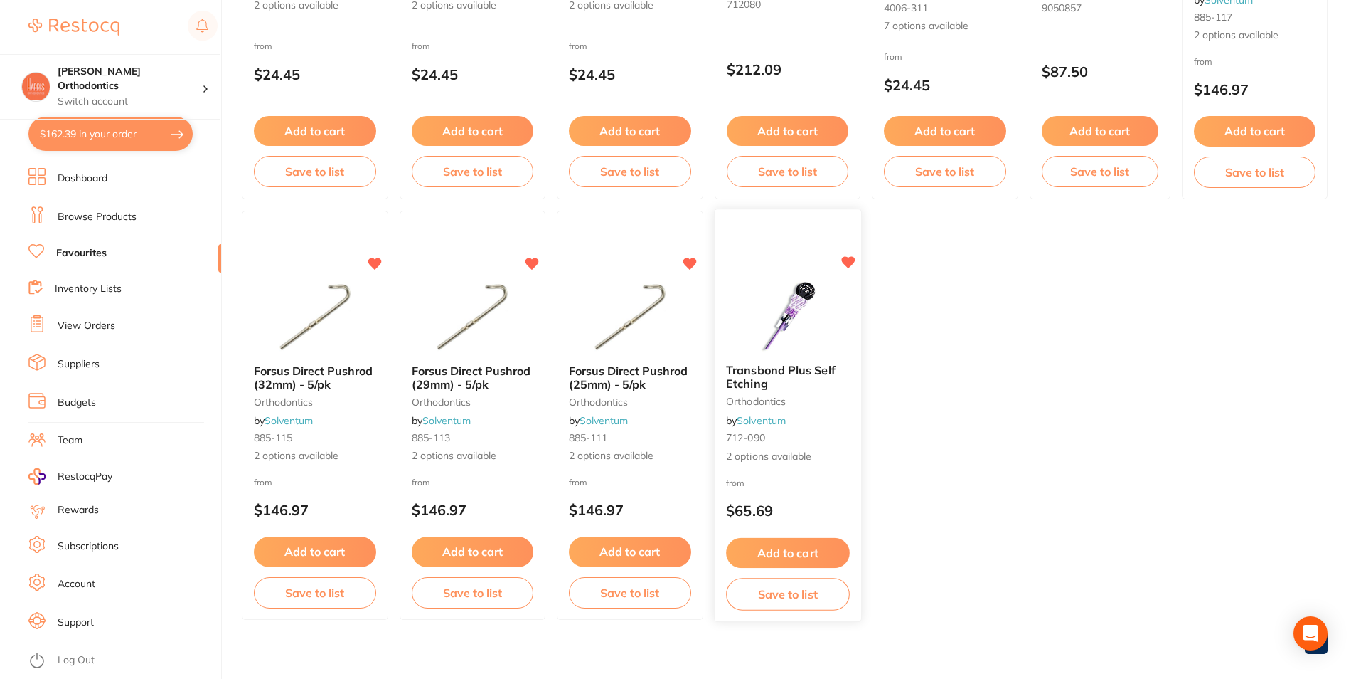
scroll to position [805, 0]
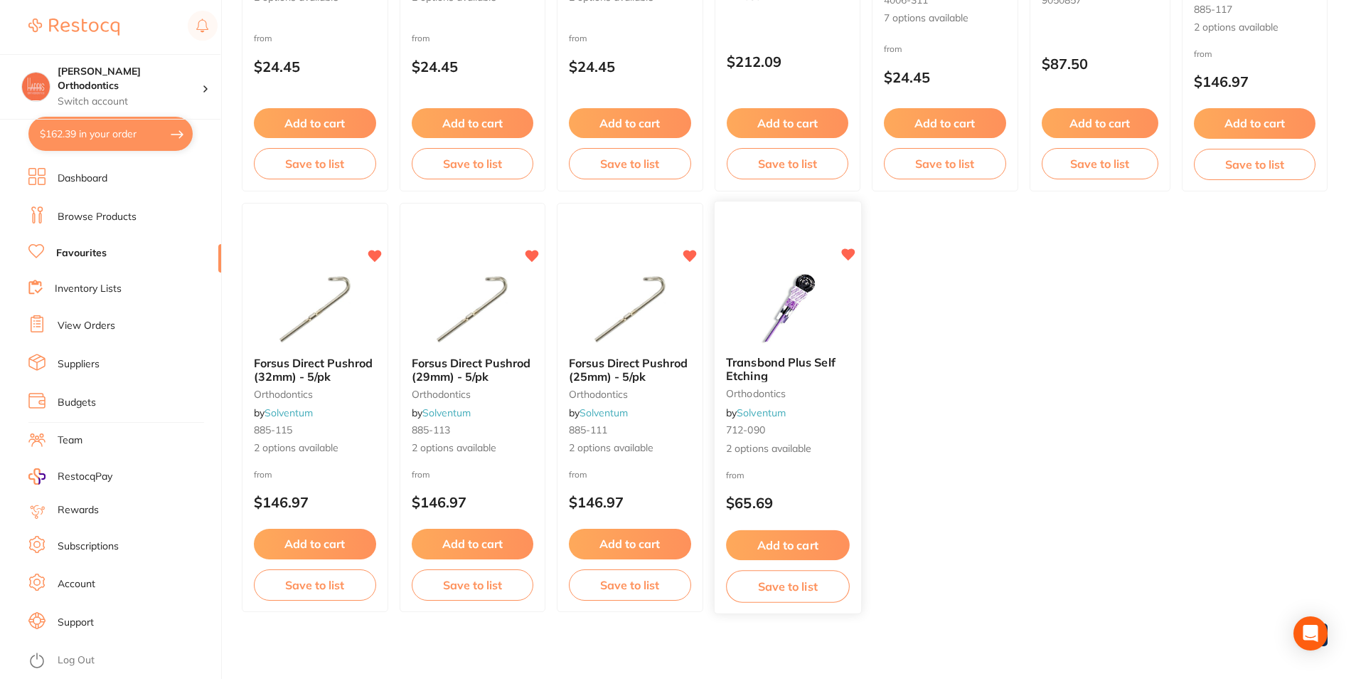
click at [795, 550] on button "Add to cart" at bounding box center [787, 545] width 123 height 31
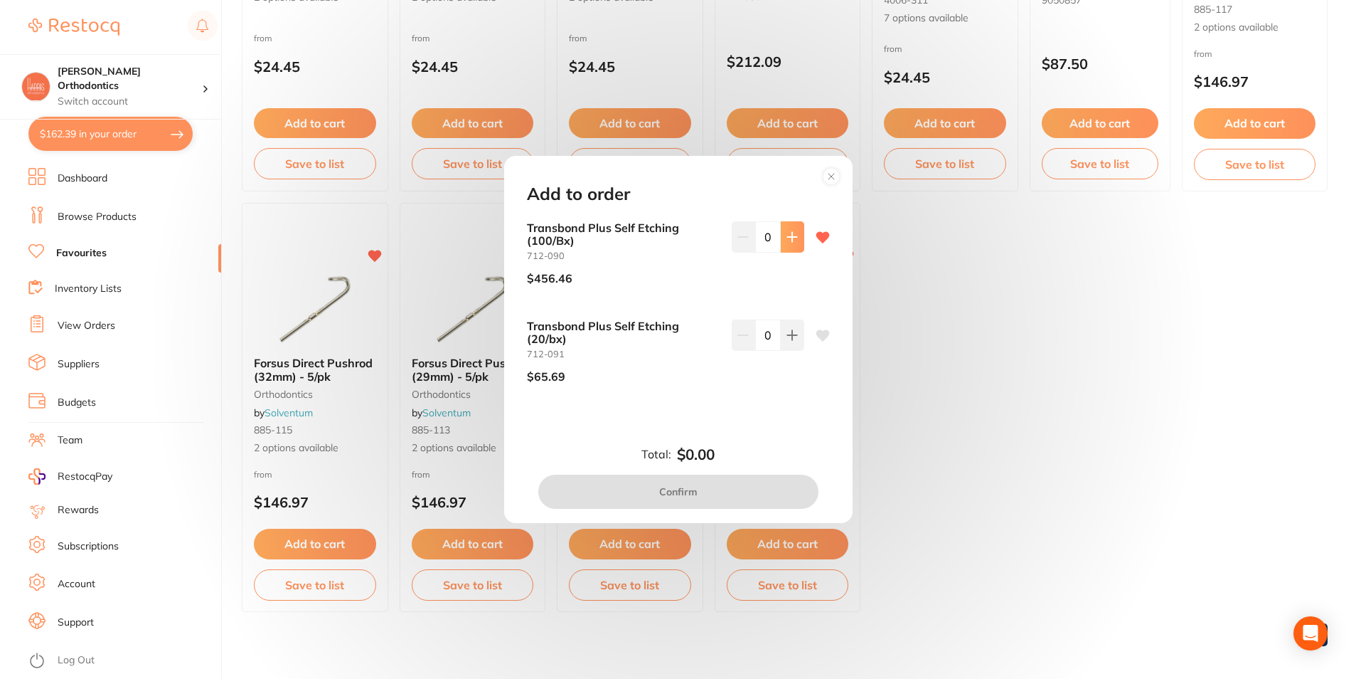
click at [789, 235] on icon at bounding box center [791, 236] width 9 height 9
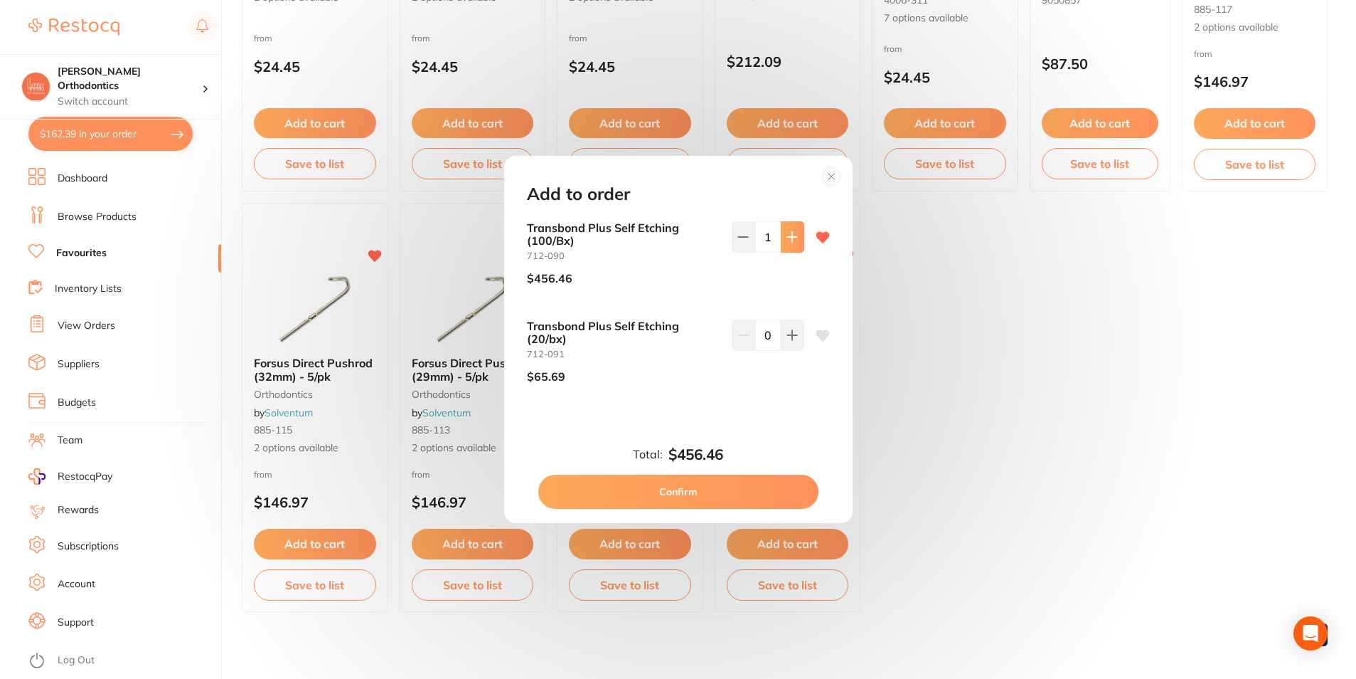
click at [789, 235] on icon at bounding box center [791, 236] width 9 height 9
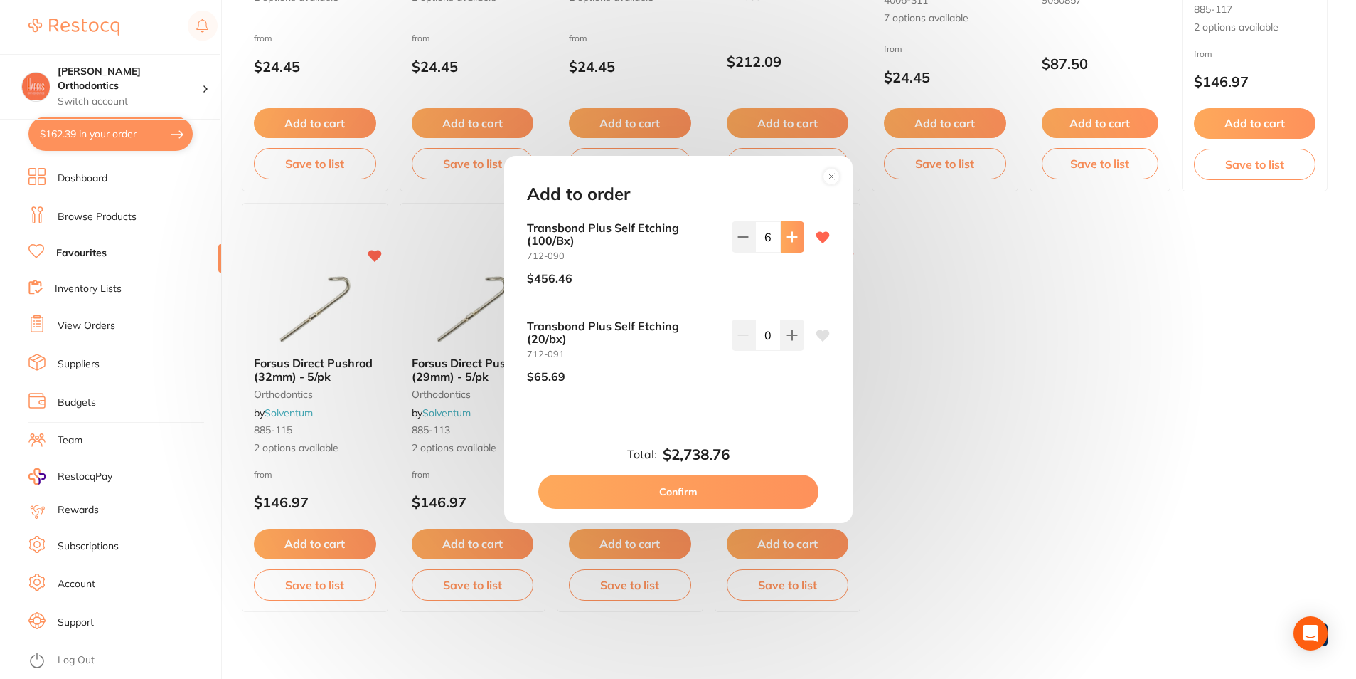
click at [789, 235] on icon at bounding box center [791, 236] width 9 height 9
type input "10"
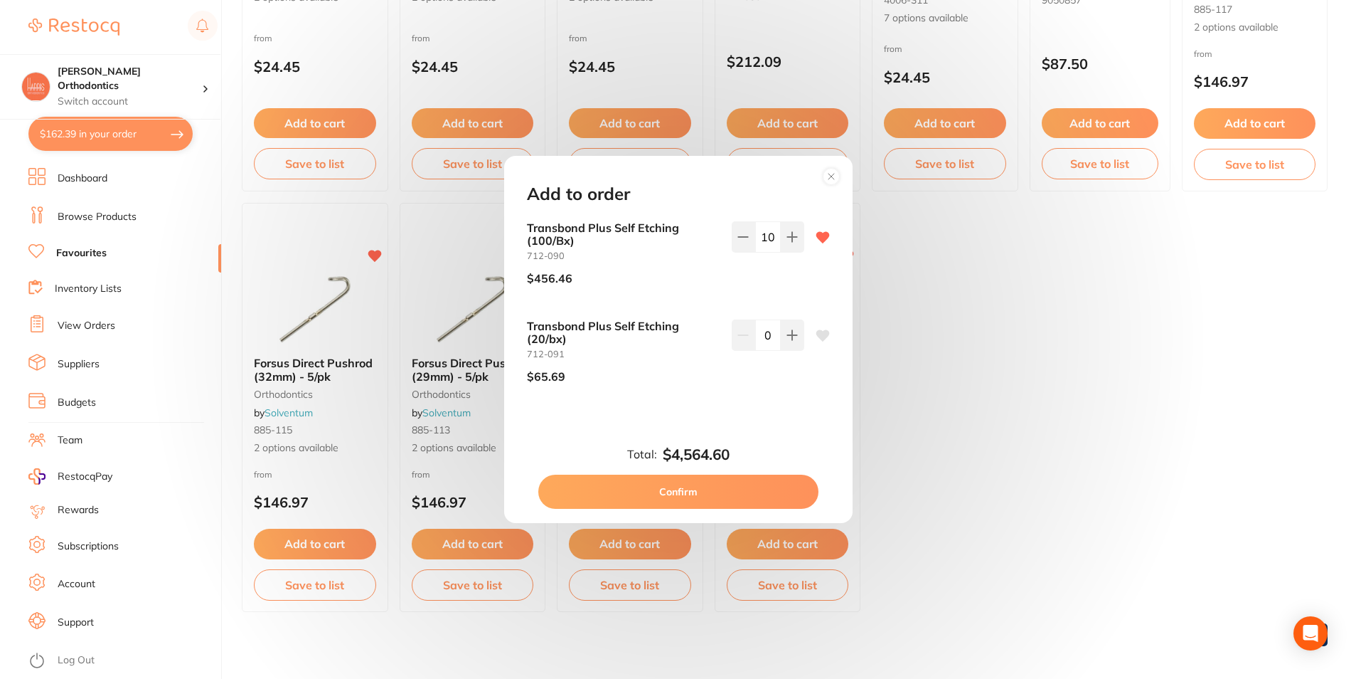
click at [729, 477] on button "Confirm" at bounding box center [678, 491] width 280 height 34
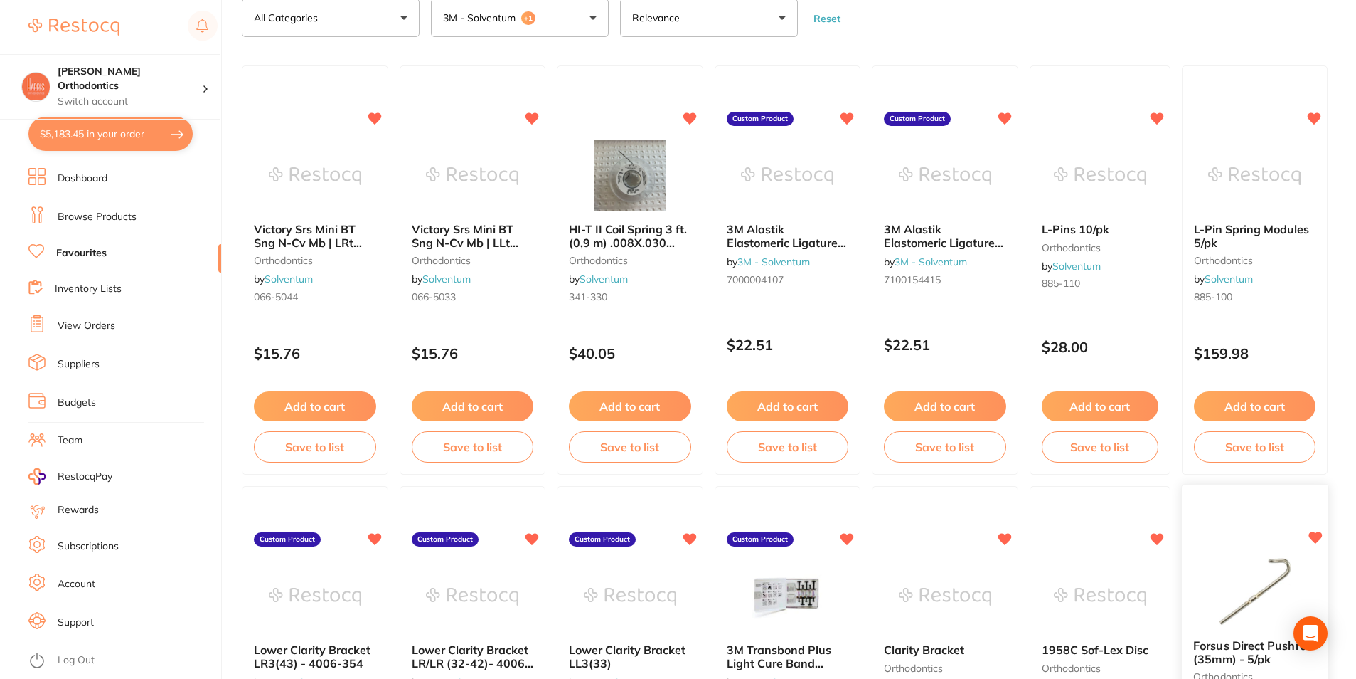
scroll to position [93, 0]
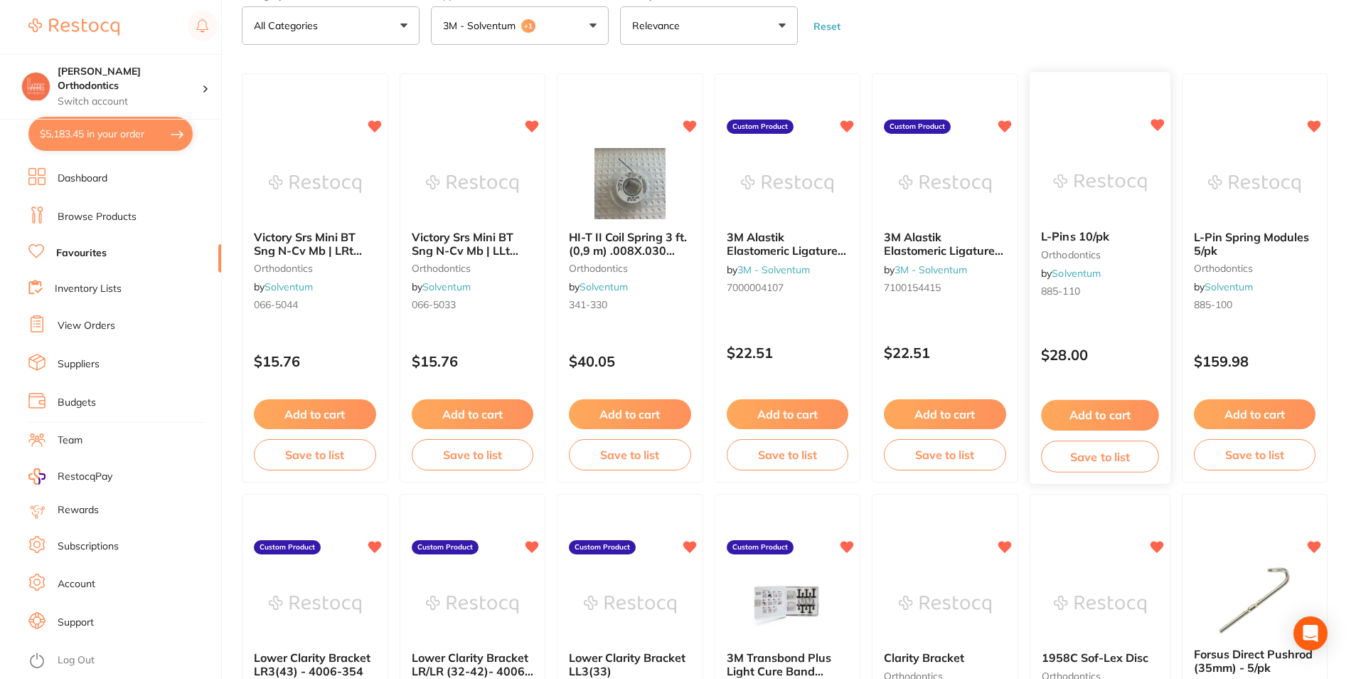
click at [1105, 412] on button "Add to cart" at bounding box center [1100, 415] width 118 height 31
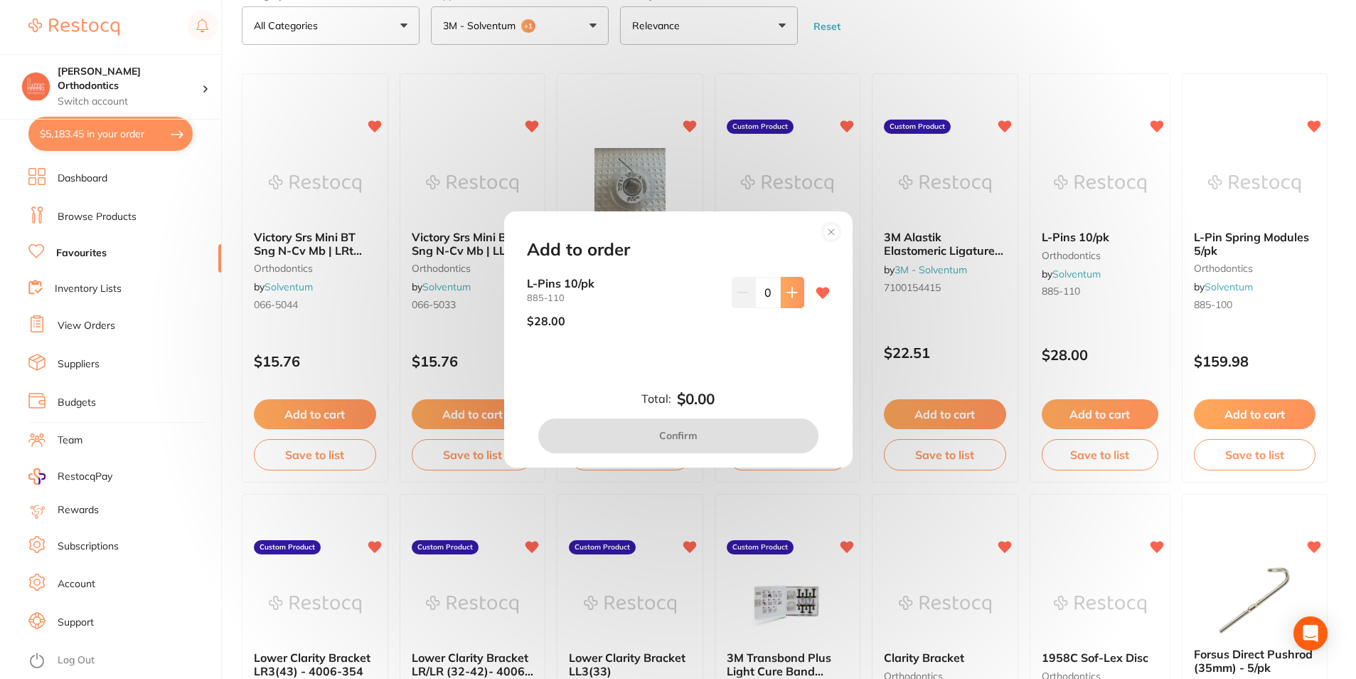
click at [787, 296] on icon at bounding box center [792, 292] width 11 height 11
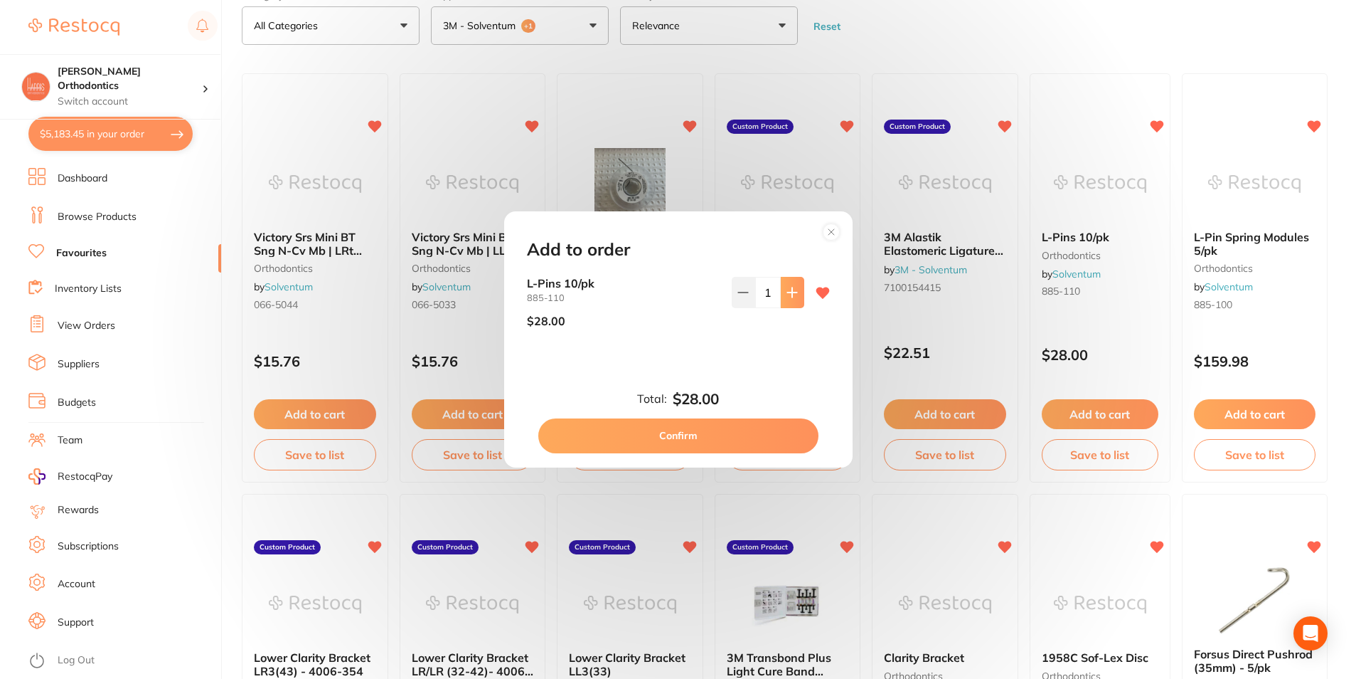
click at [787, 296] on icon at bounding box center [792, 292] width 11 height 11
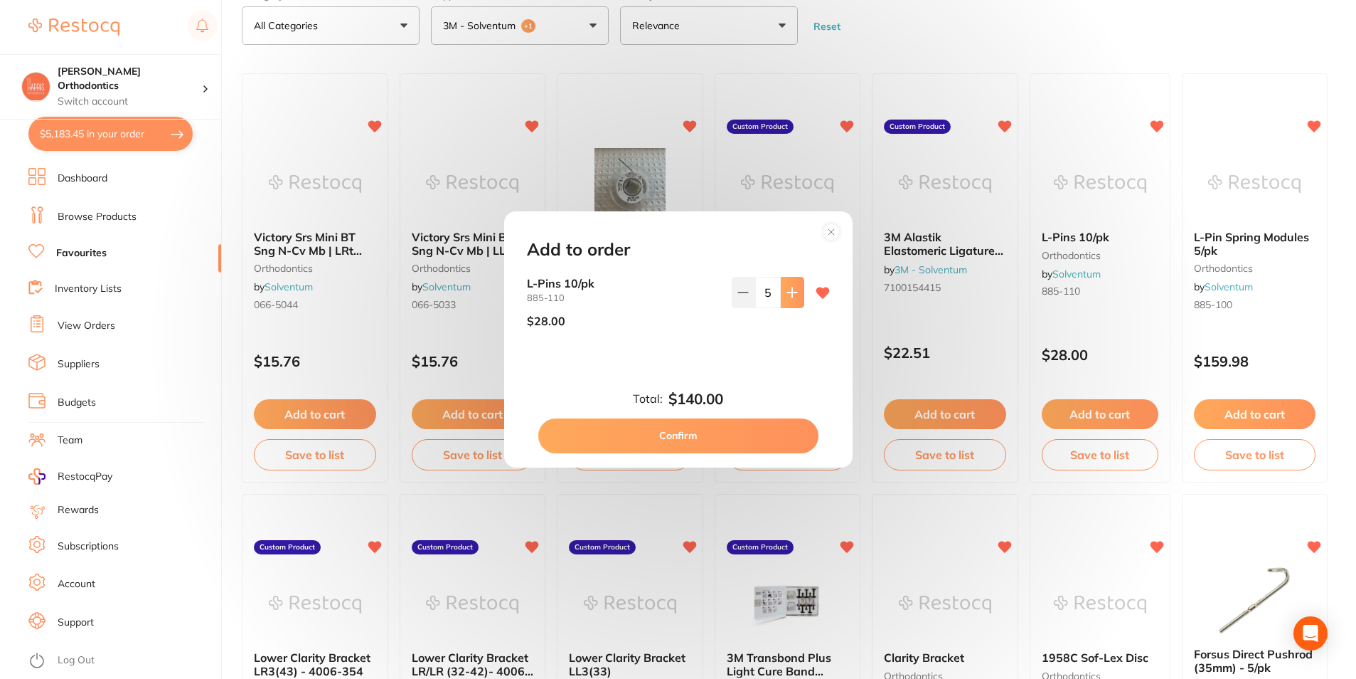
type input "6"
click at [736, 435] on button "Confirm" at bounding box center [678, 435] width 280 height 34
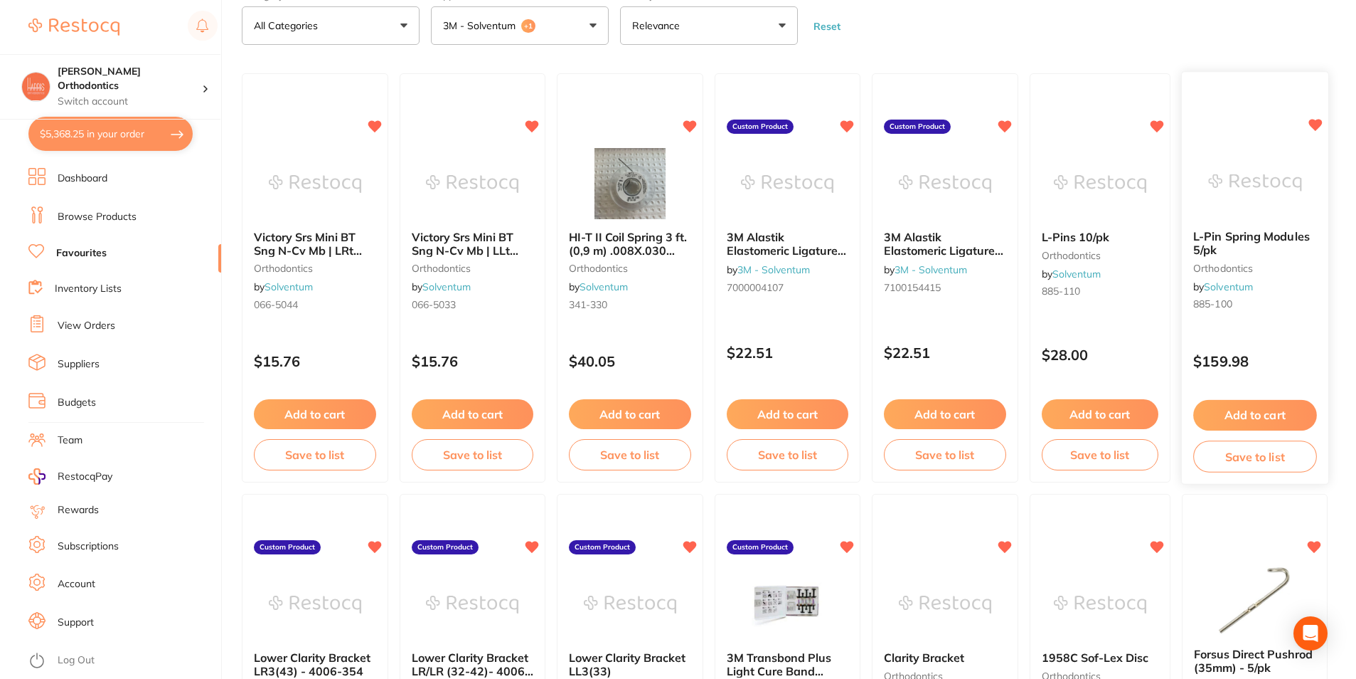
click at [1238, 244] on b "L-Pin Spring Modules 5/pk" at bounding box center [1255, 243] width 123 height 26
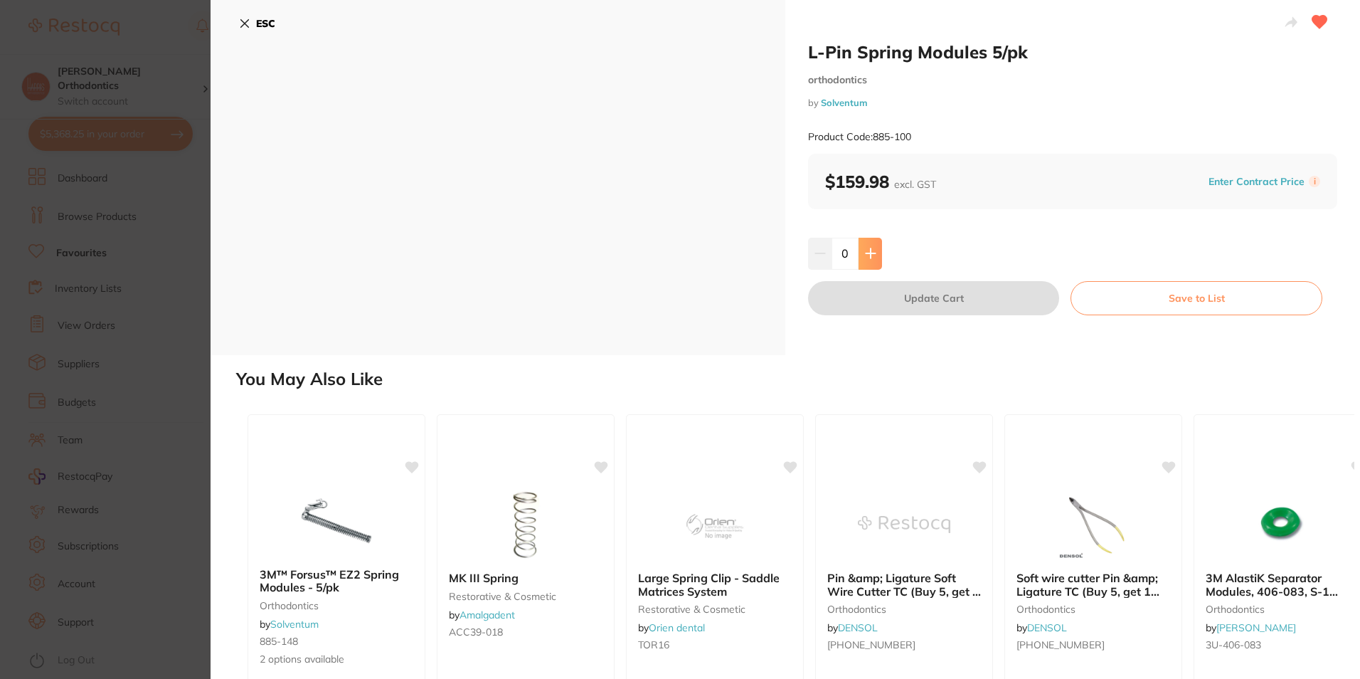
click at [870, 246] on button at bounding box center [870, 253] width 23 height 31
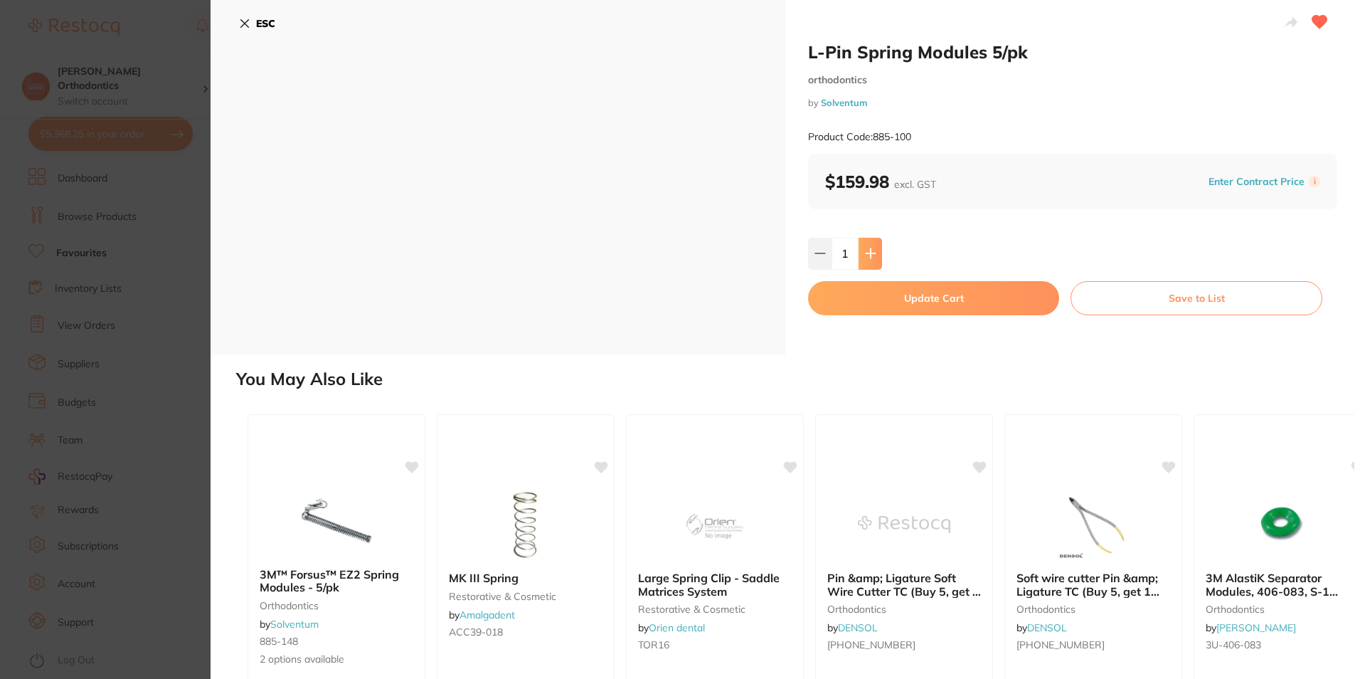
click at [871, 254] on icon at bounding box center [870, 253] width 9 height 9
click at [866, 253] on icon at bounding box center [870, 253] width 9 height 9
click at [866, 253] on icon at bounding box center [870, 253] width 11 height 11
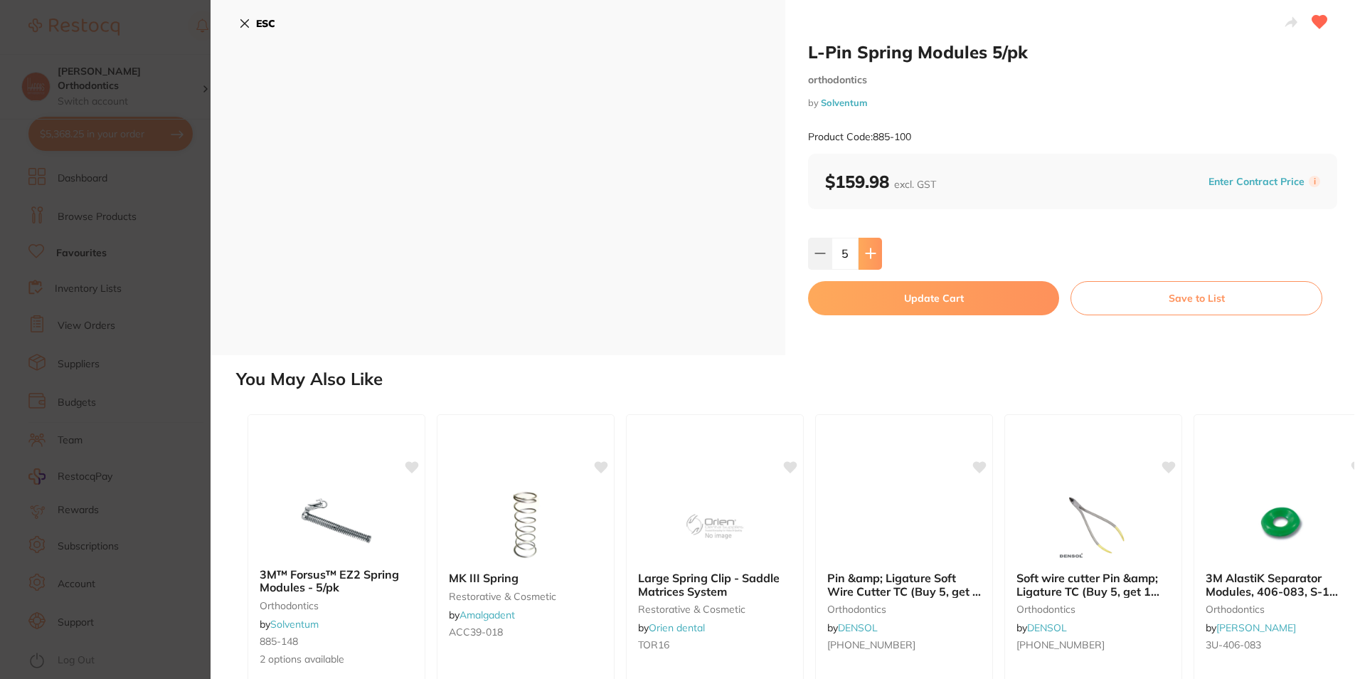
type input "6"
click at [870, 288] on button "Update Cart" at bounding box center [933, 298] width 251 height 34
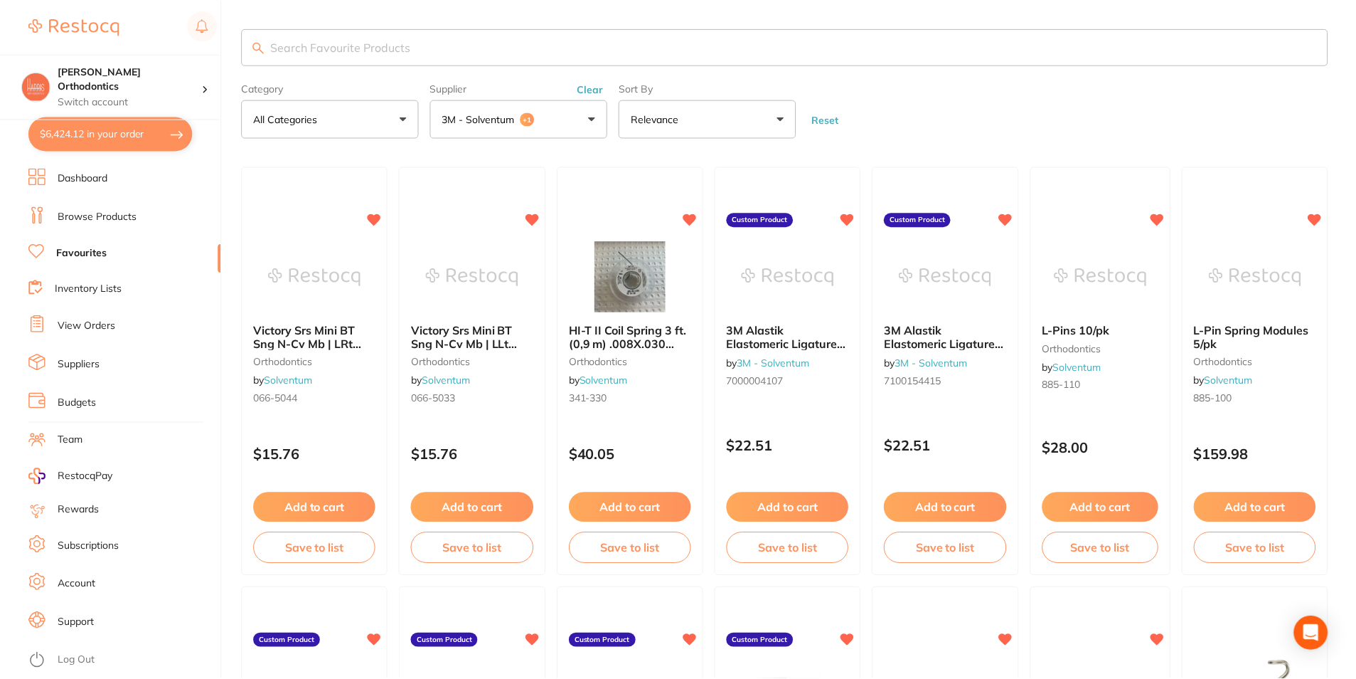
scroll to position [93, 0]
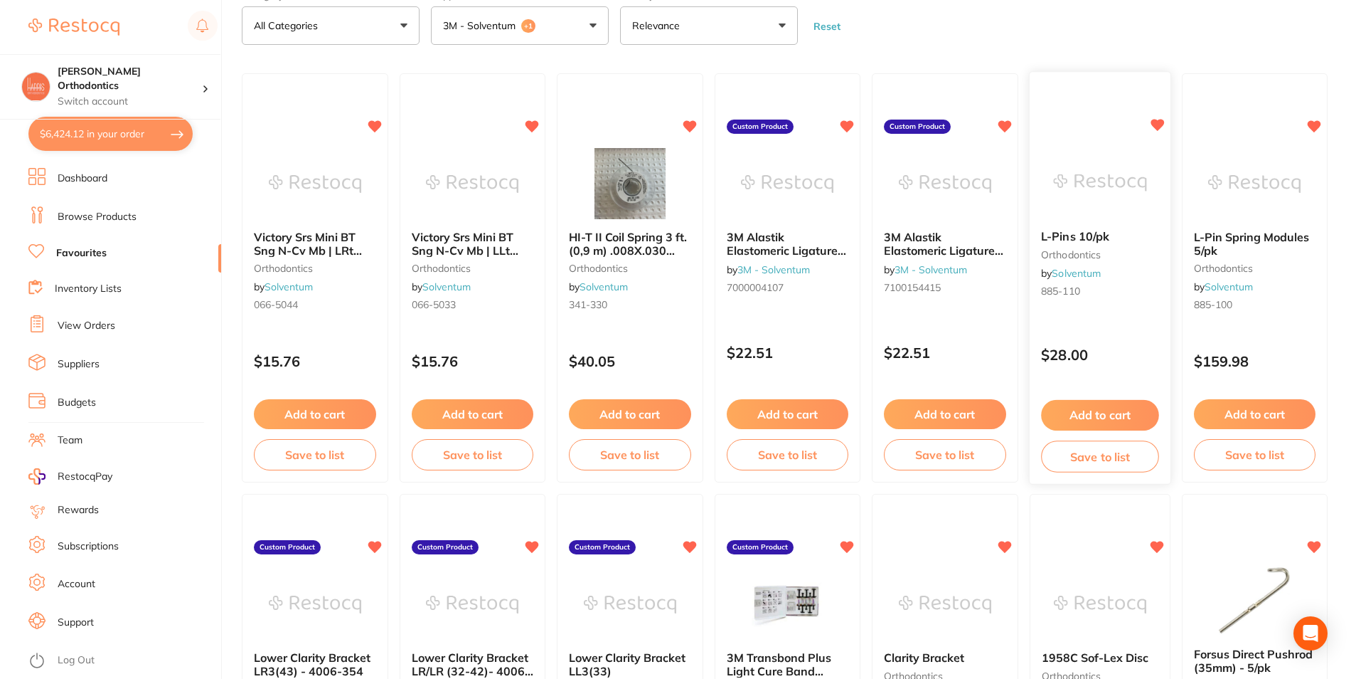
click at [1100, 235] on span "L-Pins 10/pk" at bounding box center [1075, 237] width 68 height 14
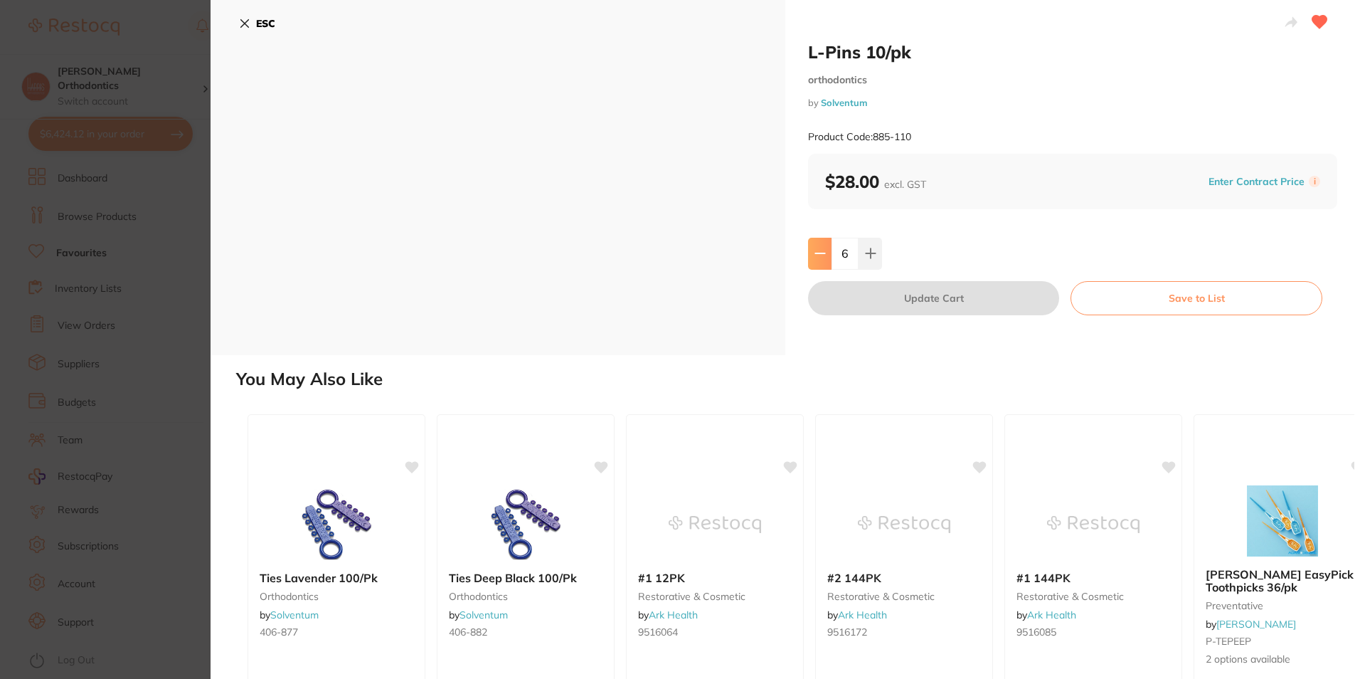
click at [825, 253] on button at bounding box center [819, 253] width 23 height 31
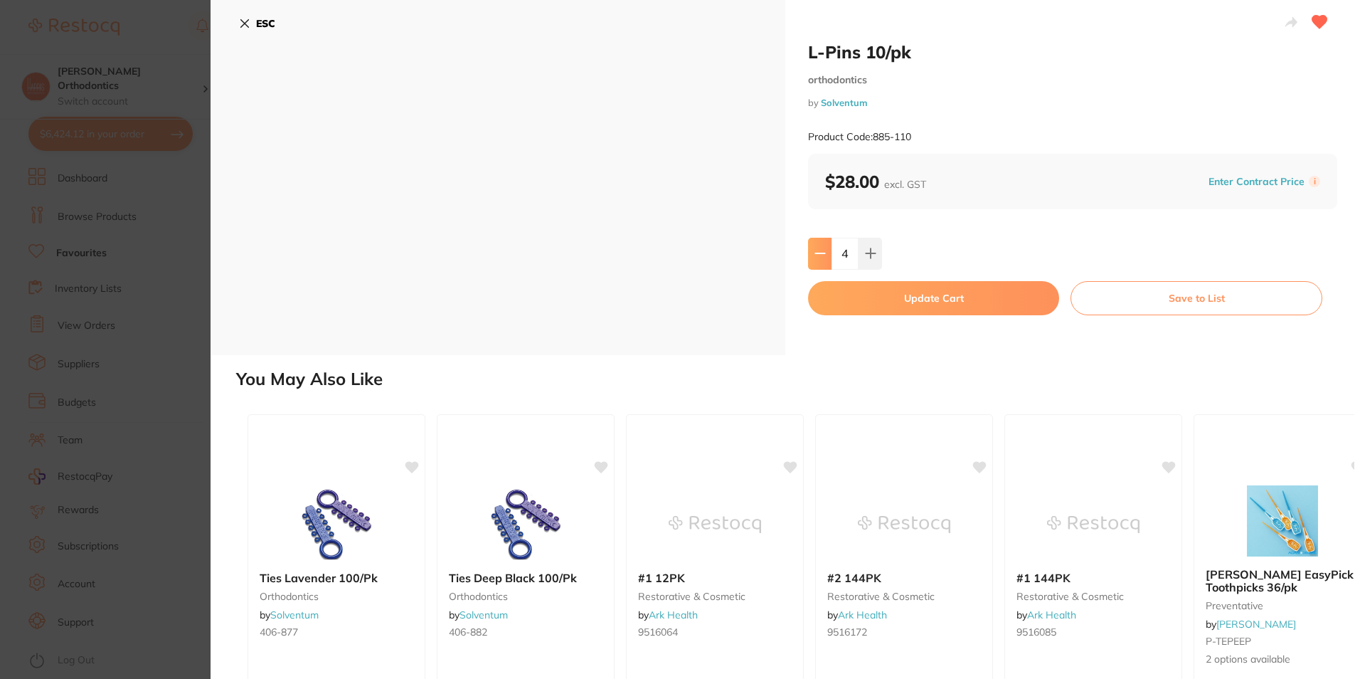
click at [825, 253] on button at bounding box center [819, 253] width 23 height 31
type input "0"
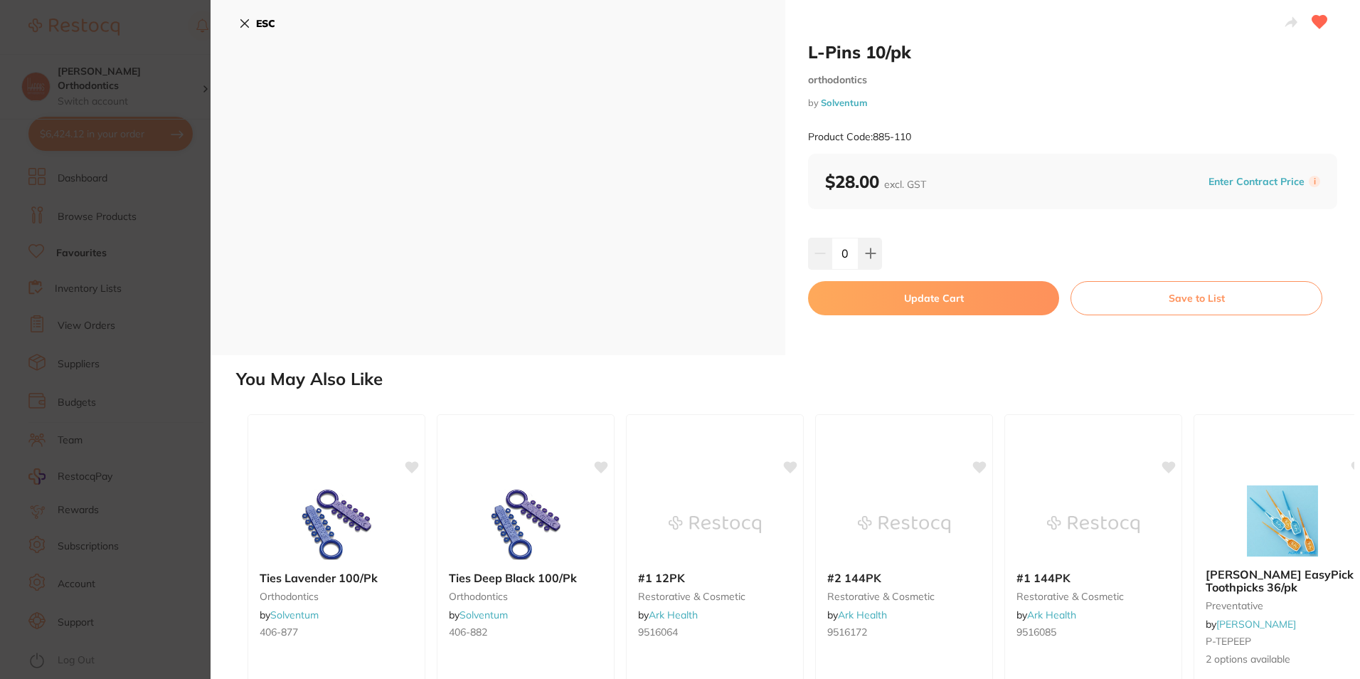
click at [845, 286] on button "Update Cart" at bounding box center [933, 298] width 251 height 34
type input "0"
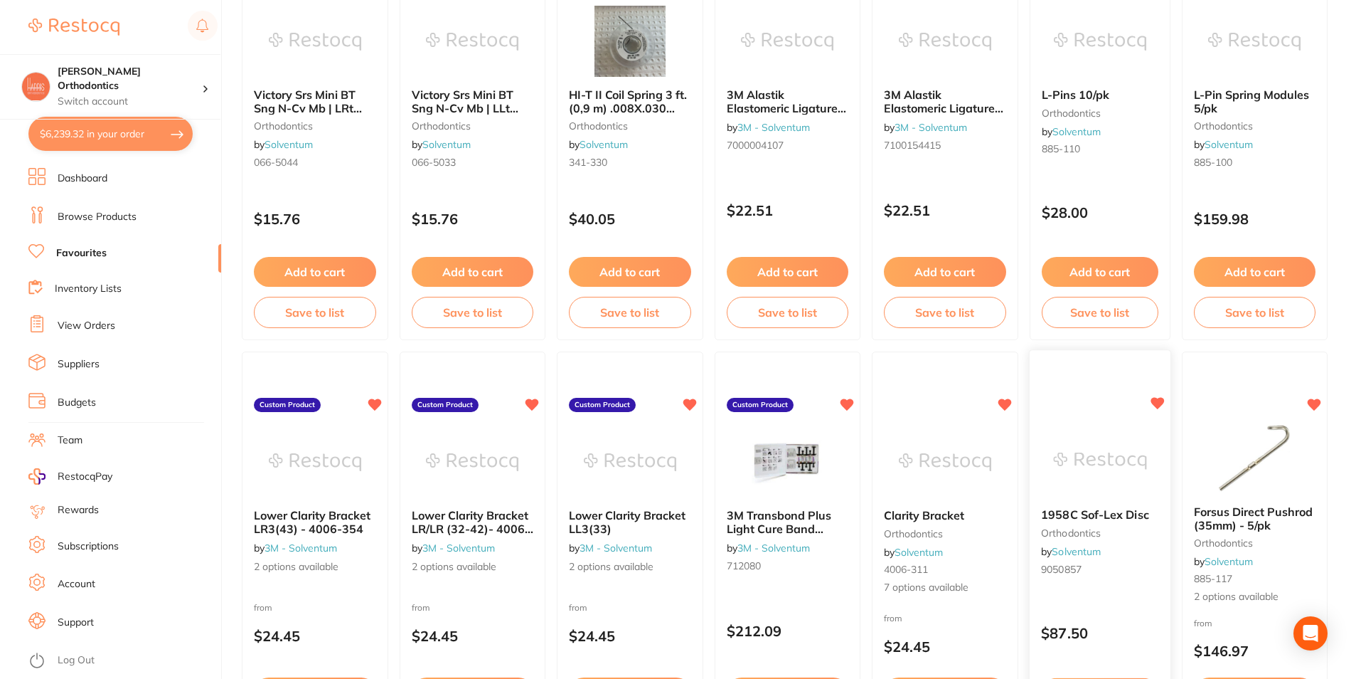
scroll to position [164, 0]
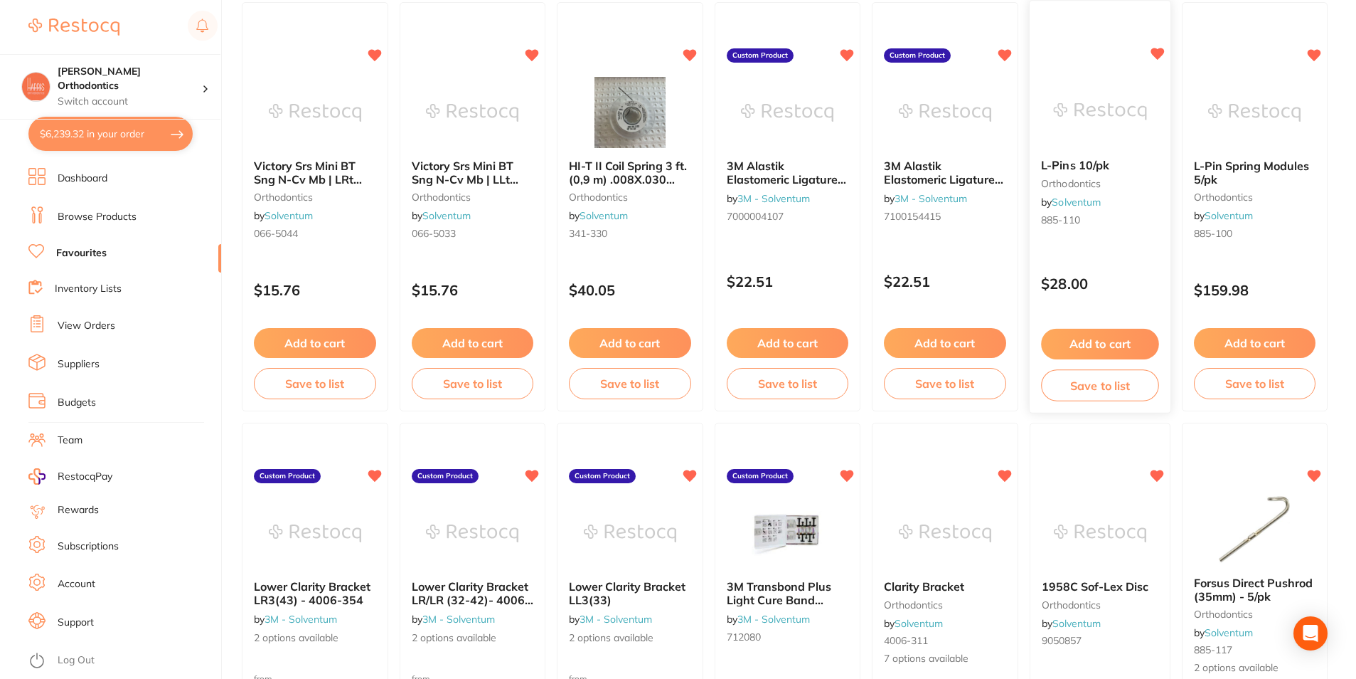
click at [1133, 339] on button "Add to cart" at bounding box center [1100, 344] width 118 height 31
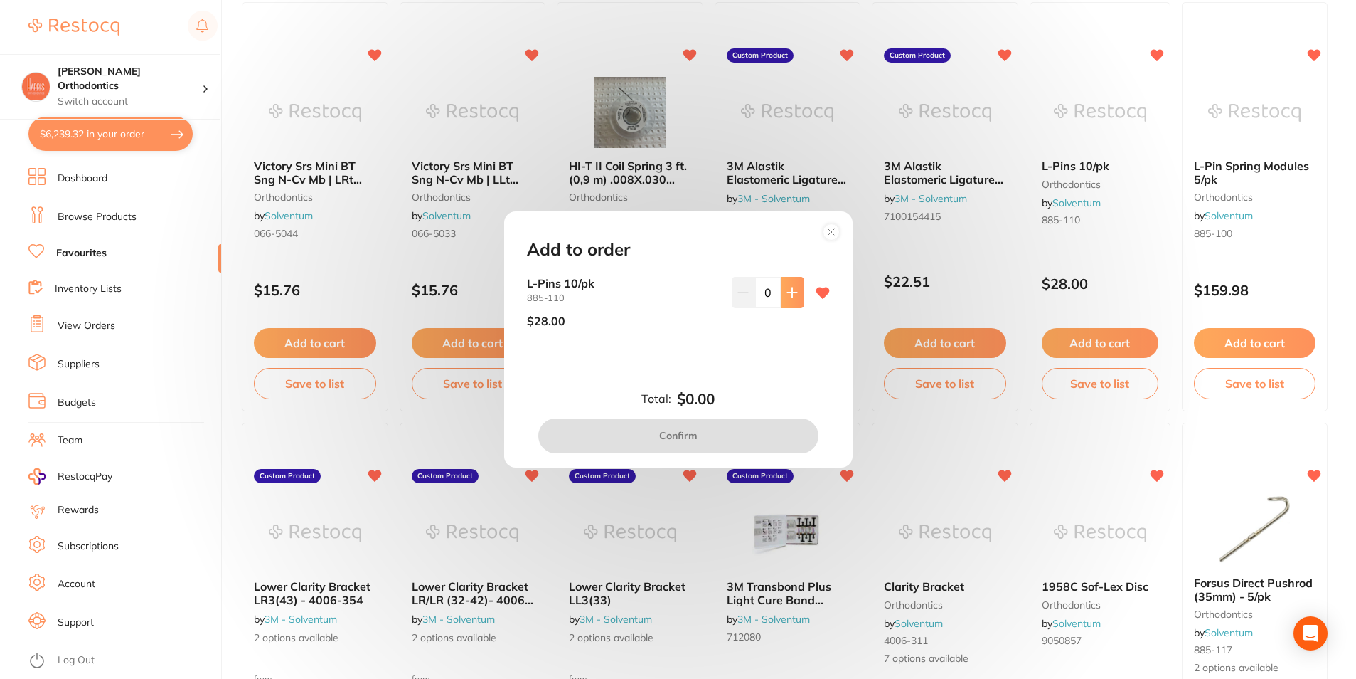
click at [787, 294] on icon at bounding box center [792, 292] width 11 height 11
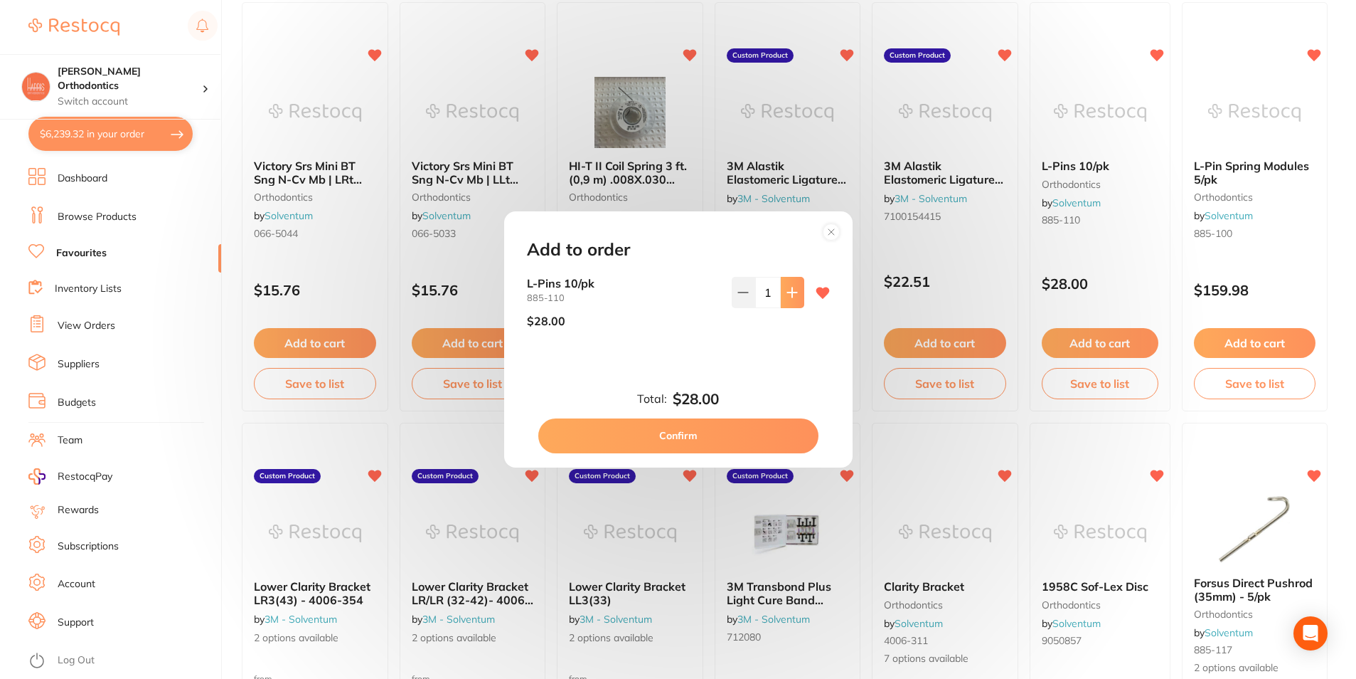
click at [787, 294] on icon at bounding box center [792, 292] width 11 height 11
type input "4"
click at [687, 435] on button "Confirm" at bounding box center [678, 435] width 280 height 34
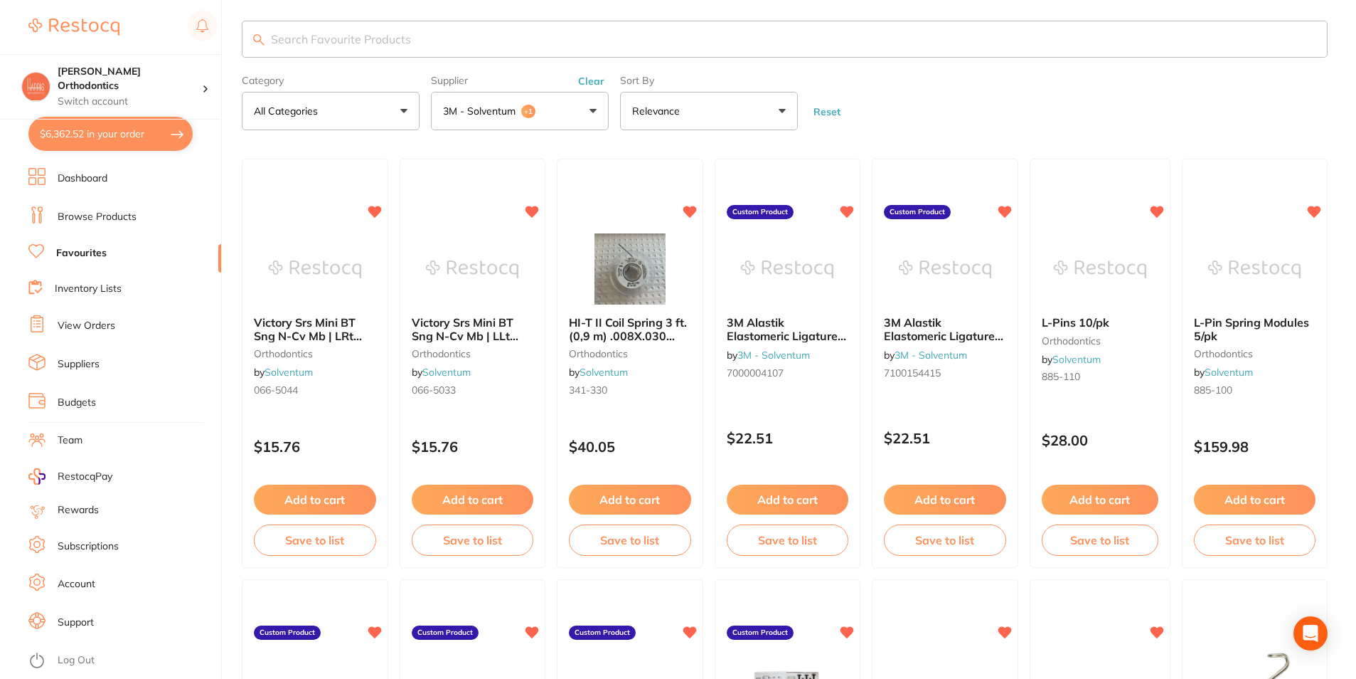
scroll to position [0, 0]
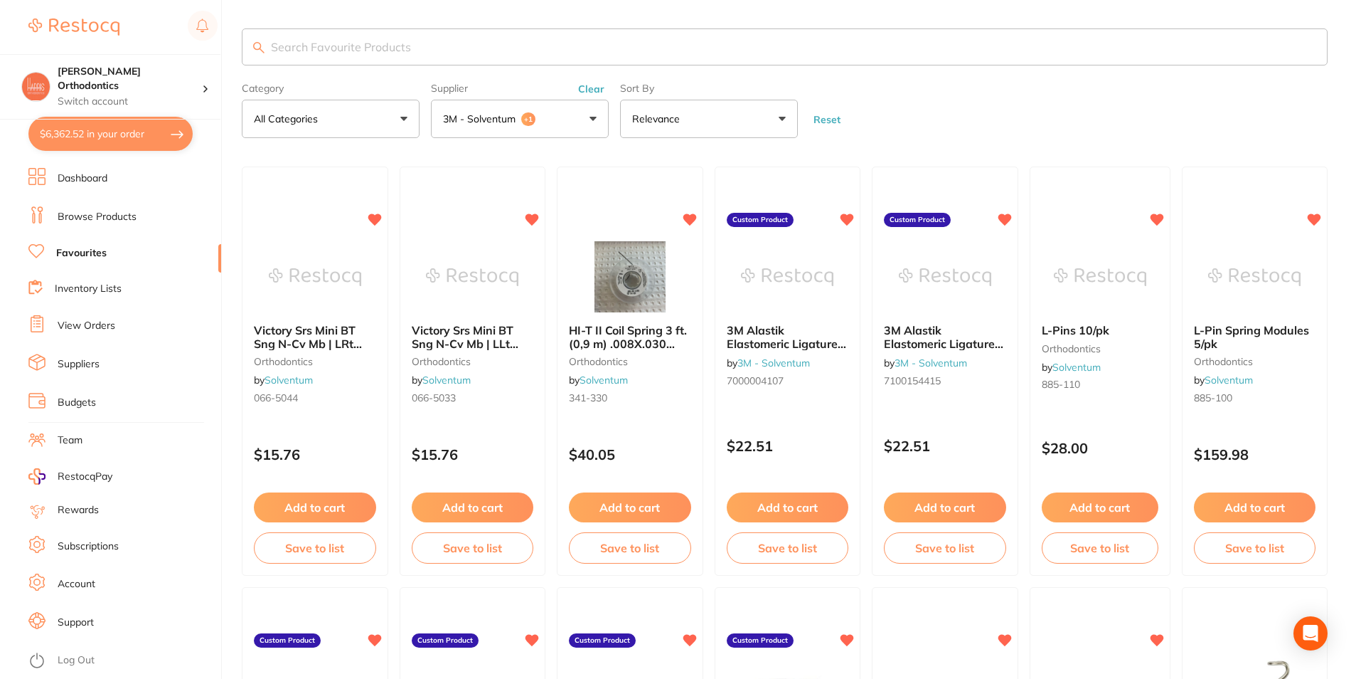
click at [489, 118] on p "3M - Solventum" at bounding box center [482, 119] width 78 height 14
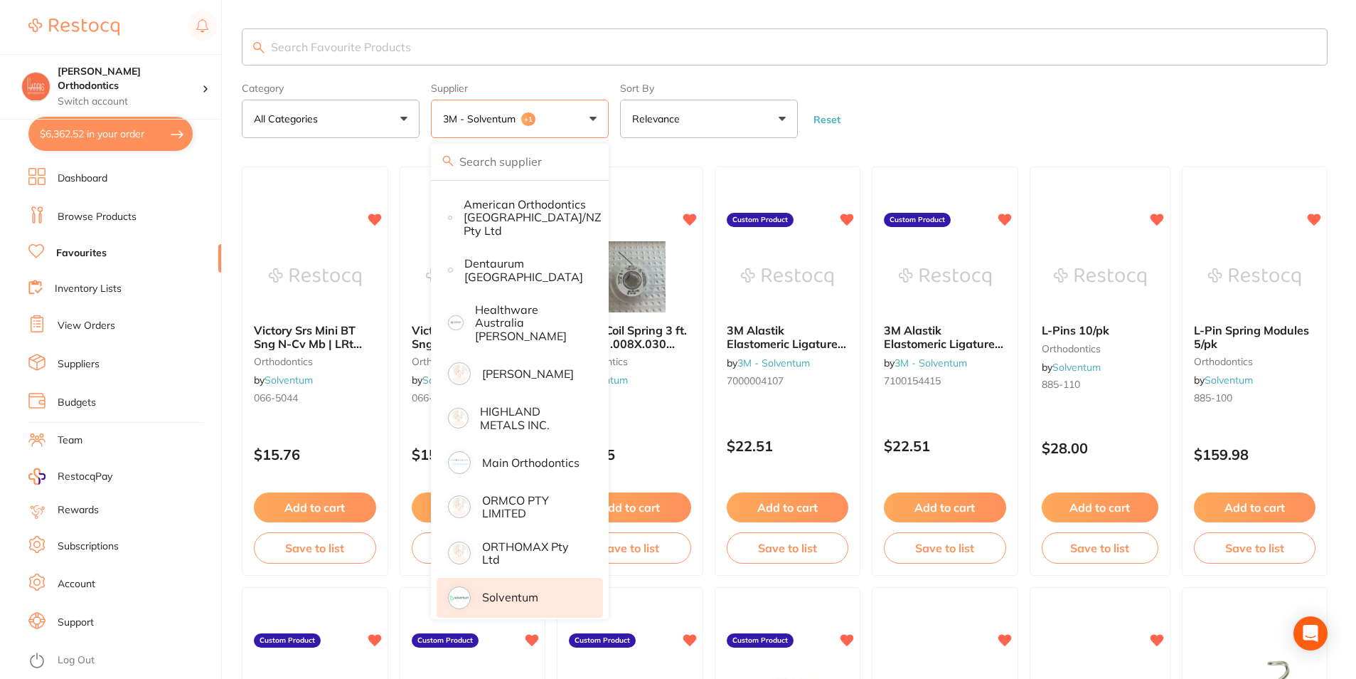
click at [516, 590] on p "Solventum" at bounding box center [510, 596] width 56 height 13
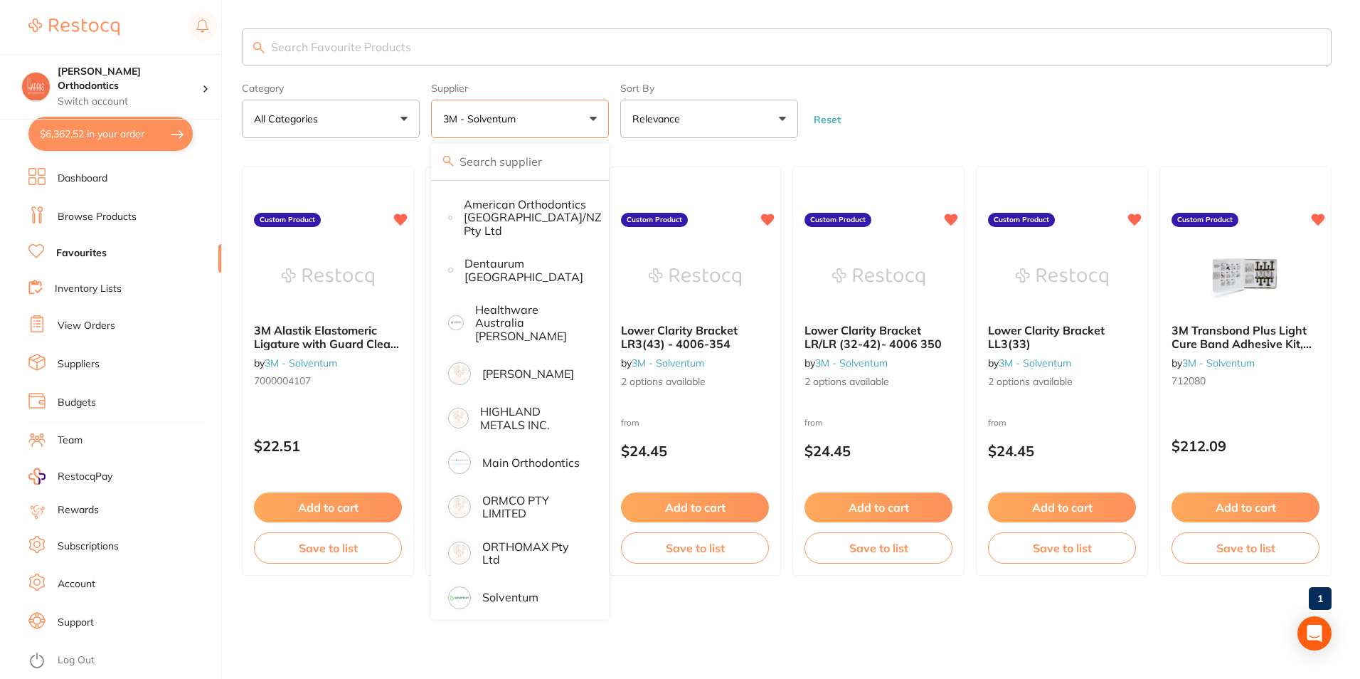
click at [1000, 32] on input "search" at bounding box center [787, 46] width 1090 height 37
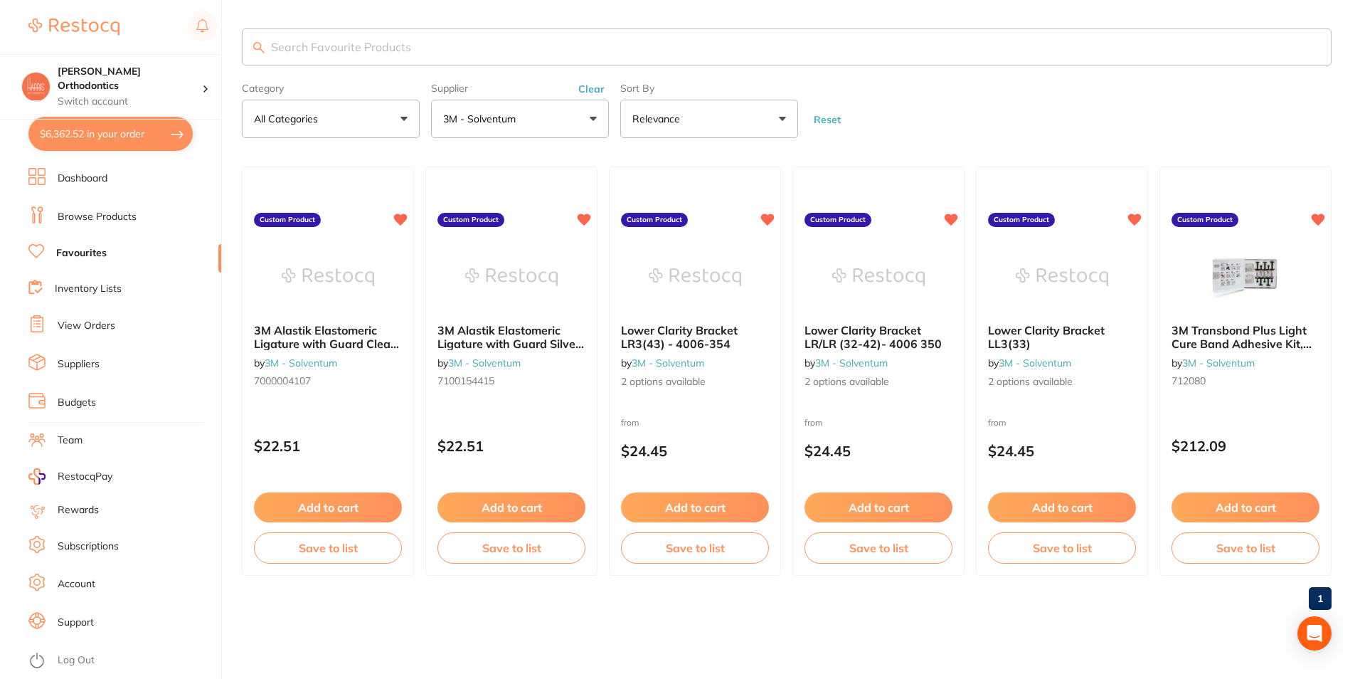
click at [537, 131] on button "3M - Solventum" at bounding box center [520, 119] width 178 height 38
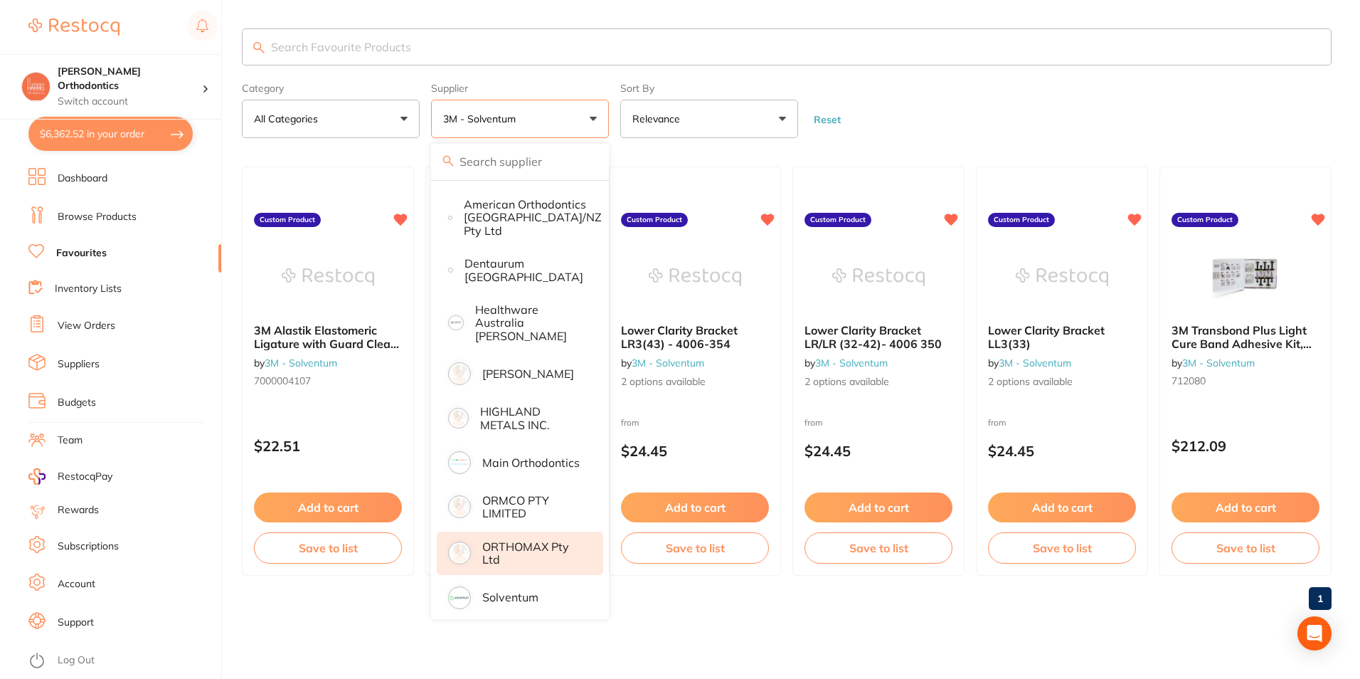
drag, startPoint x: 490, startPoint y: 583, endPoint x: 492, endPoint y: 556, distance: 26.4
click at [491, 590] on p "Solventum" at bounding box center [510, 596] width 56 height 13
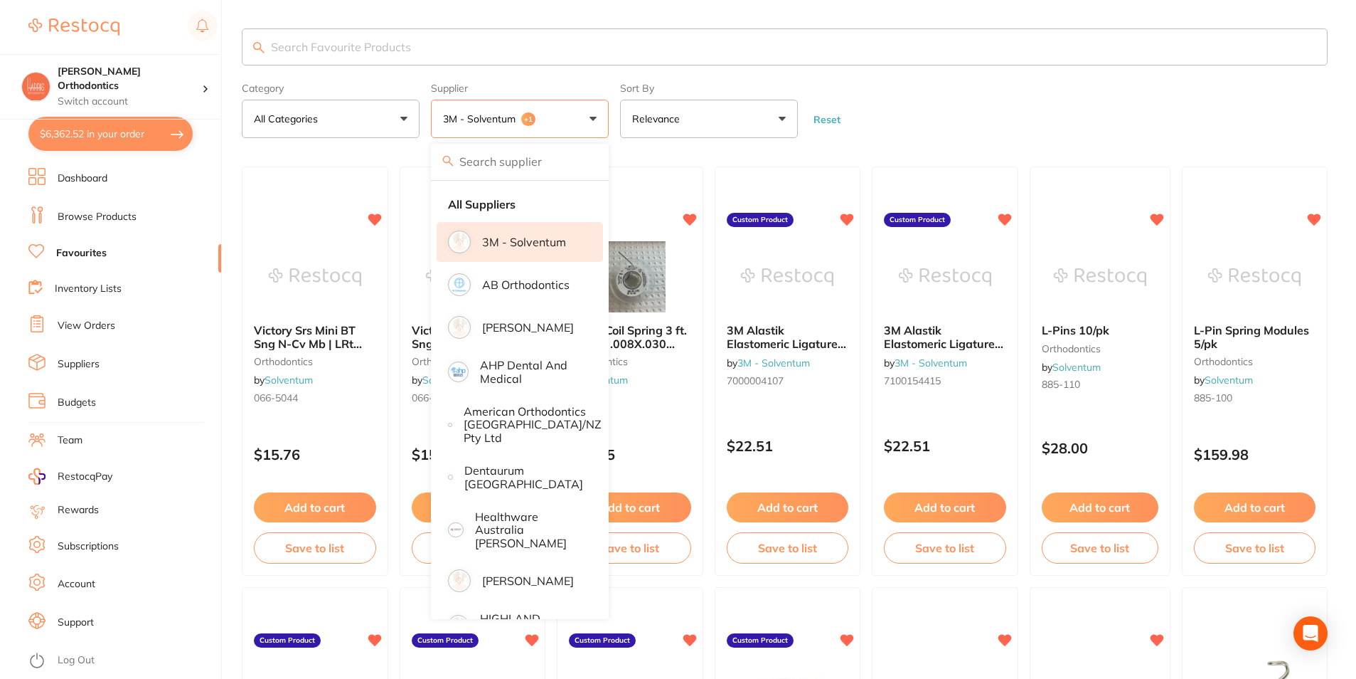
click at [544, 248] on p "3M - Solventum" at bounding box center [524, 241] width 84 height 13
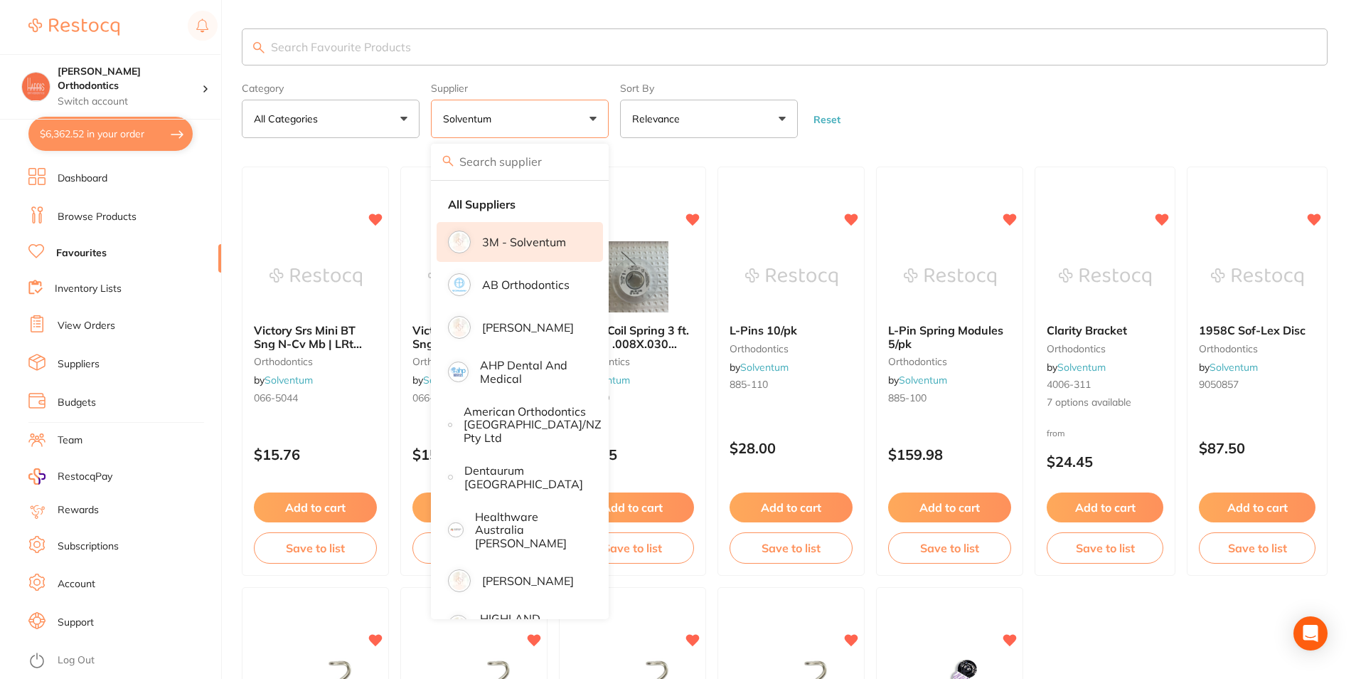
click at [546, 238] on p "3M - Solventum" at bounding box center [524, 241] width 84 height 13
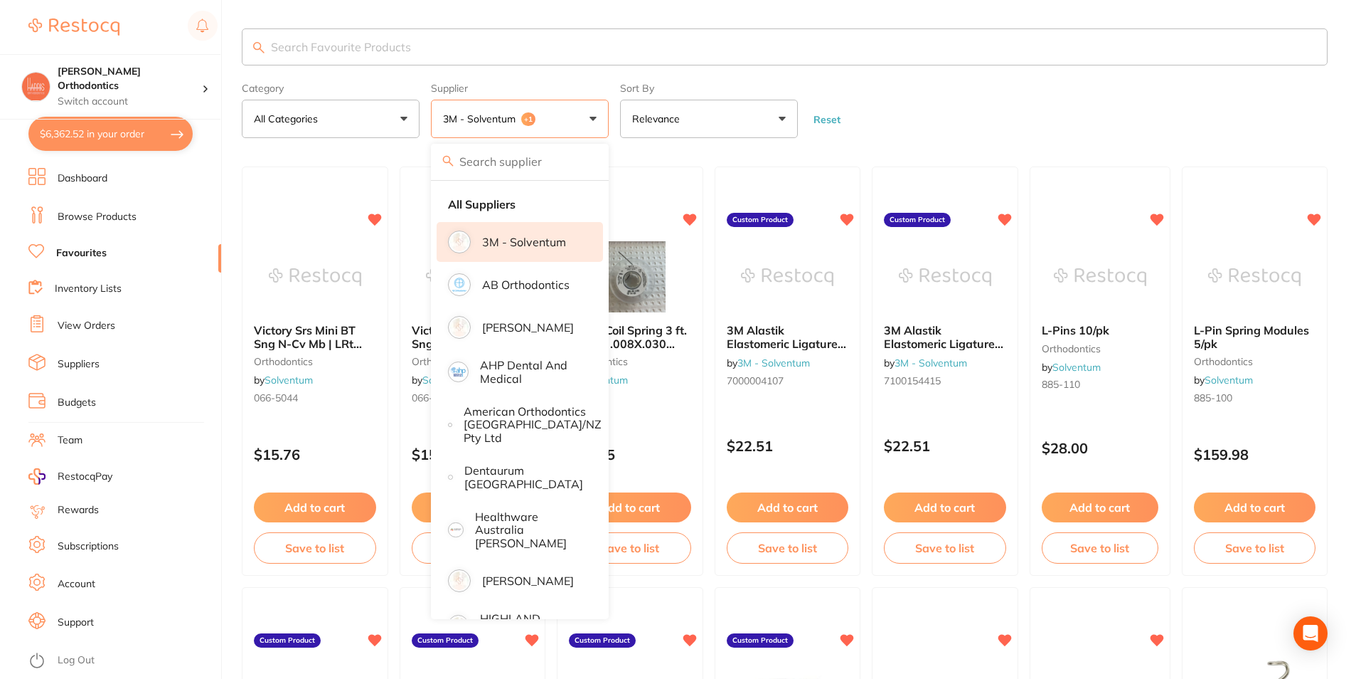
click at [1009, 73] on section "Category All Categories All Categories orthodontics Clear Category false All Ca…" at bounding box center [785, 83] width 1086 height 110
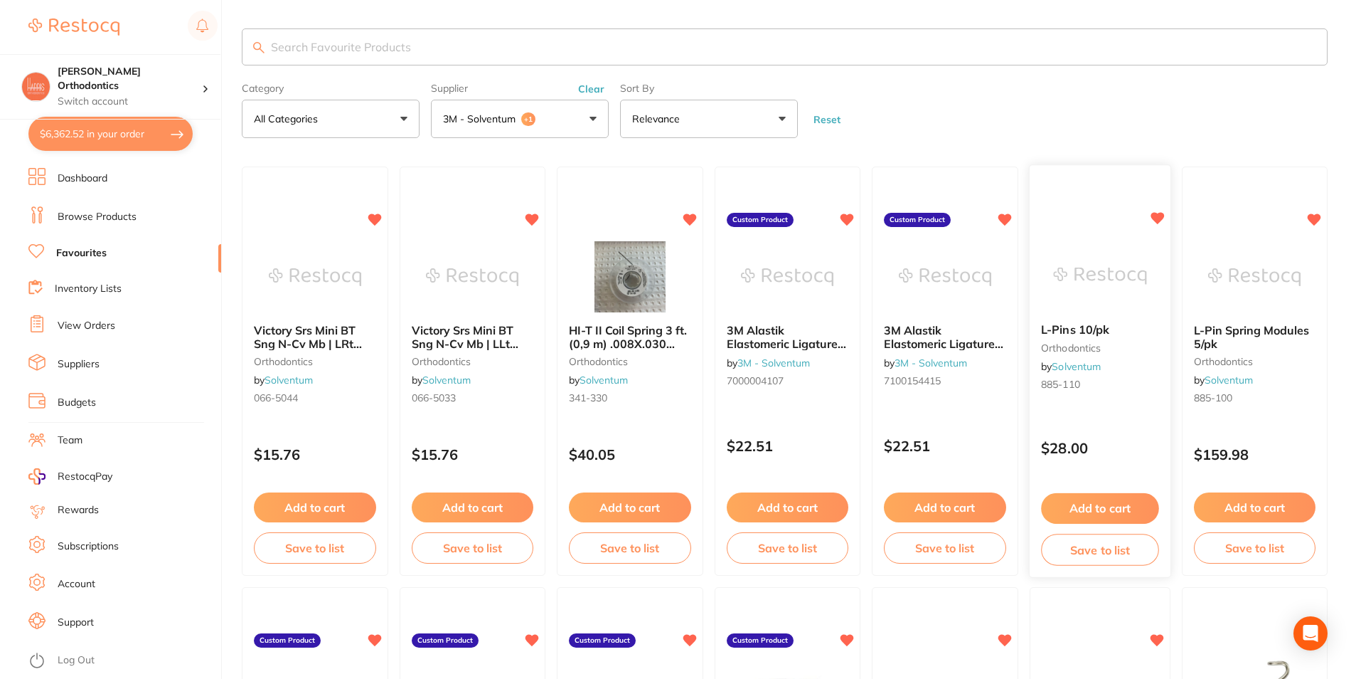
click at [1107, 273] on img at bounding box center [1099, 276] width 93 height 72
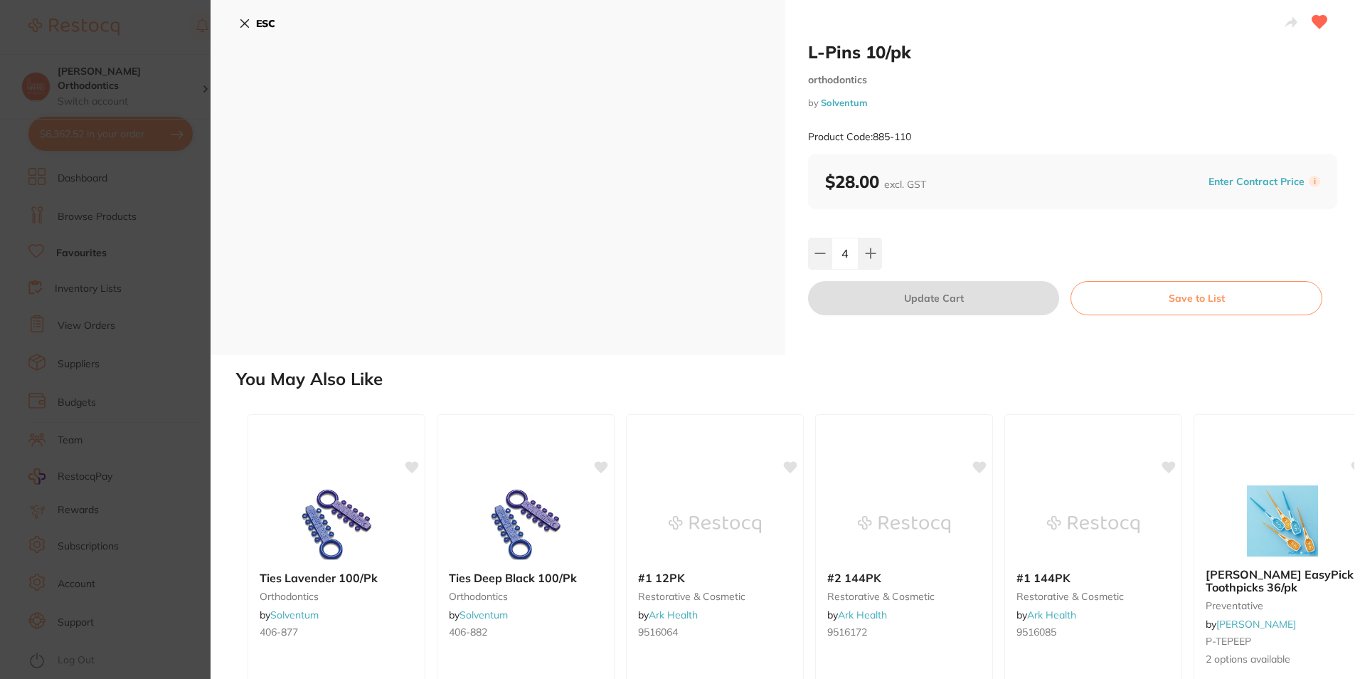
drag, startPoint x: 246, startPoint y: 16, endPoint x: 1044, endPoint y: 129, distance: 805.5
click at [246, 16] on button "ESC" at bounding box center [257, 23] width 36 height 24
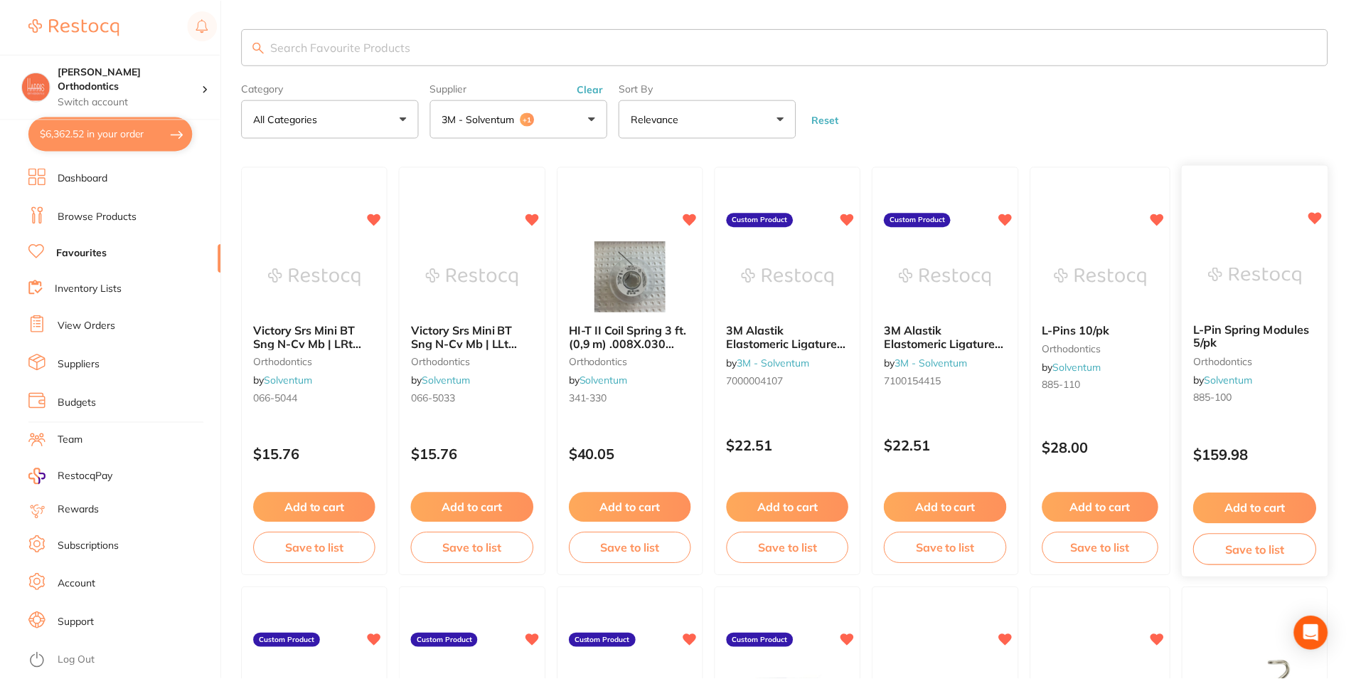
scroll to position [1, 0]
click at [1237, 244] on img at bounding box center [1255, 275] width 93 height 72
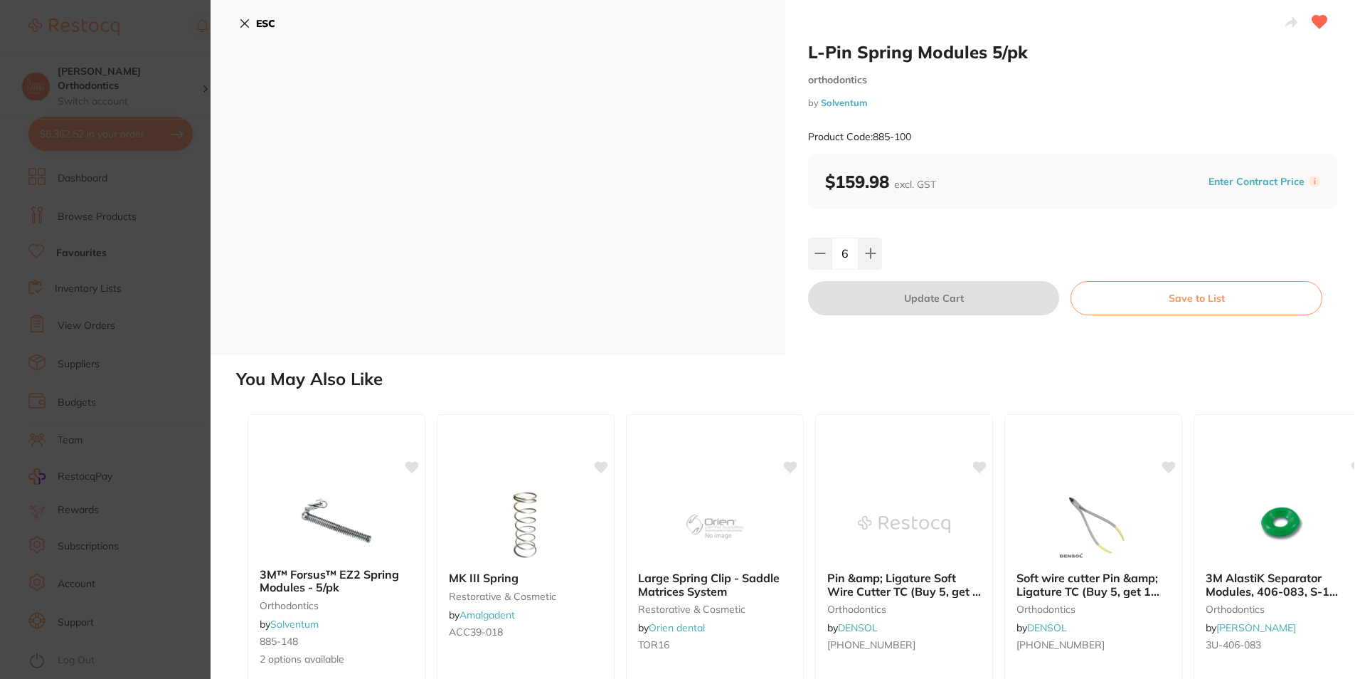
click at [1053, 53] on h2 "L-Pin Spring Modules 5/pk" at bounding box center [1072, 51] width 529 height 21
click at [234, 23] on div "ESC" at bounding box center [498, 177] width 575 height 355
click at [253, 15] on button "ESC" at bounding box center [257, 23] width 36 height 24
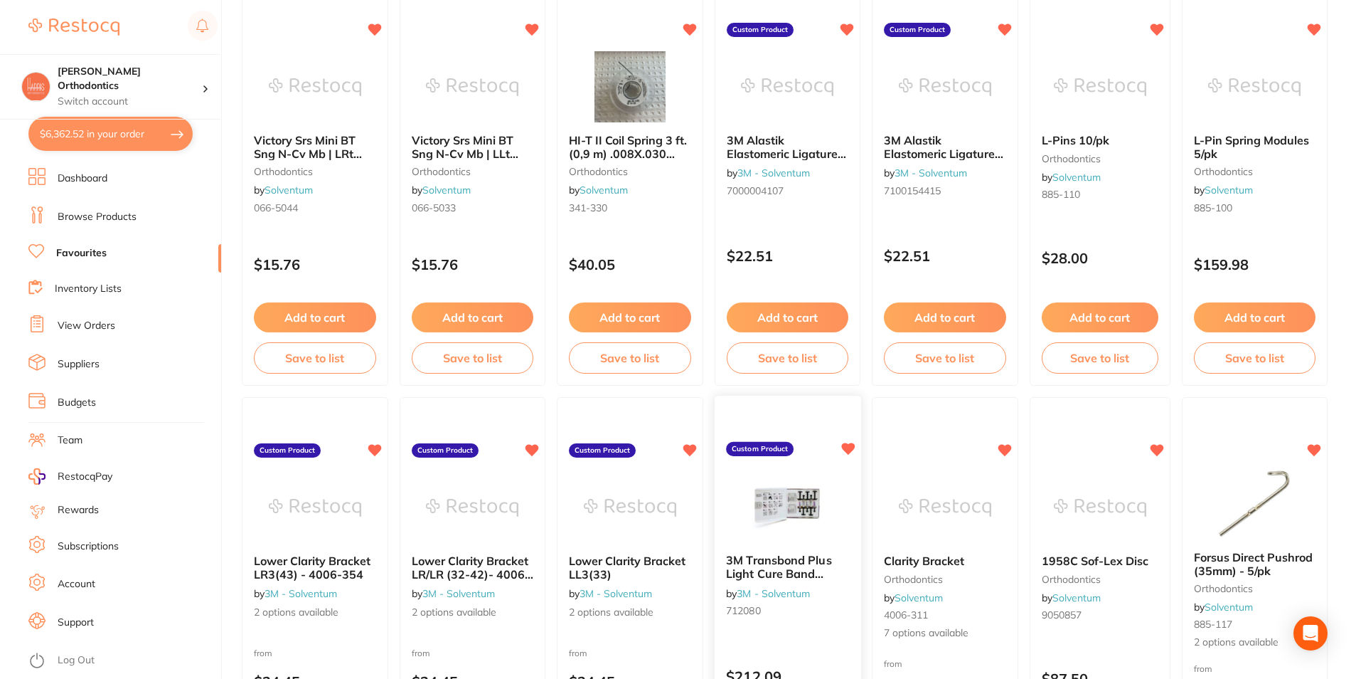
scroll to position [215, 0]
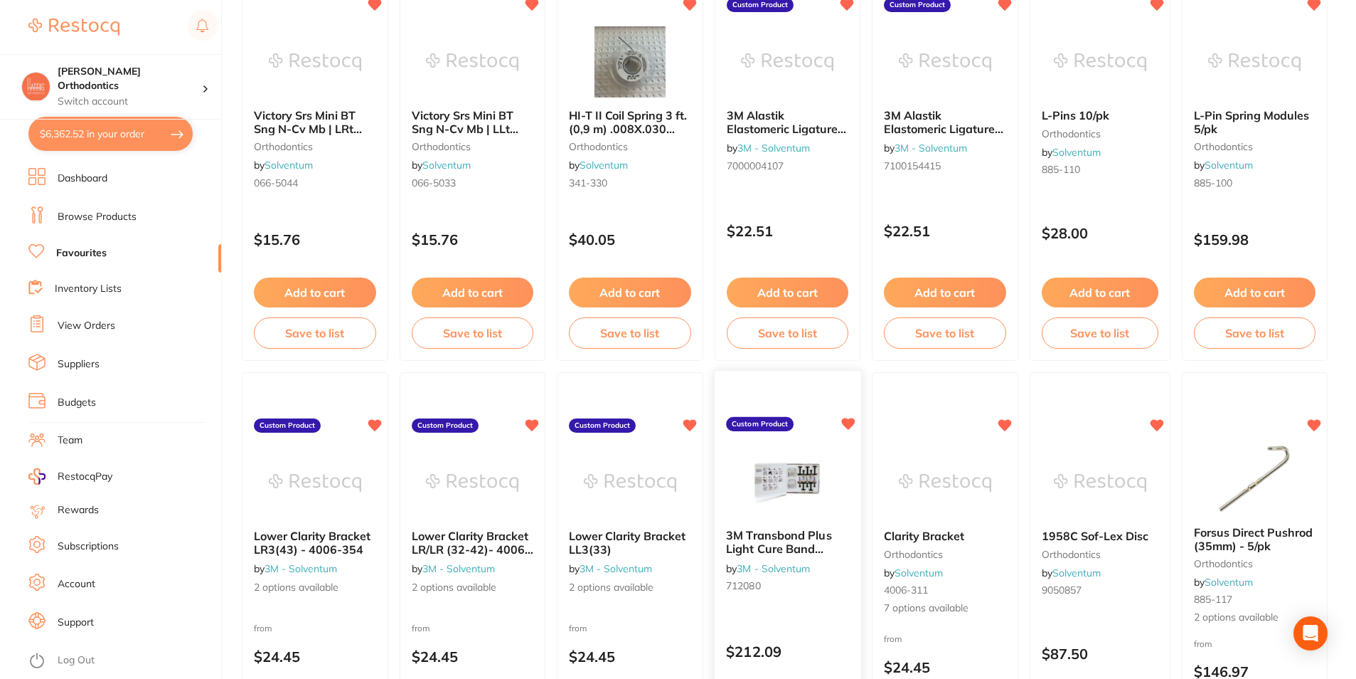
click at [778, 536] on span "3M Transbond Plus Light Cure Band Adhesive Kit, 712-080, 1 Kit" at bounding box center [778, 556] width 105 height 54
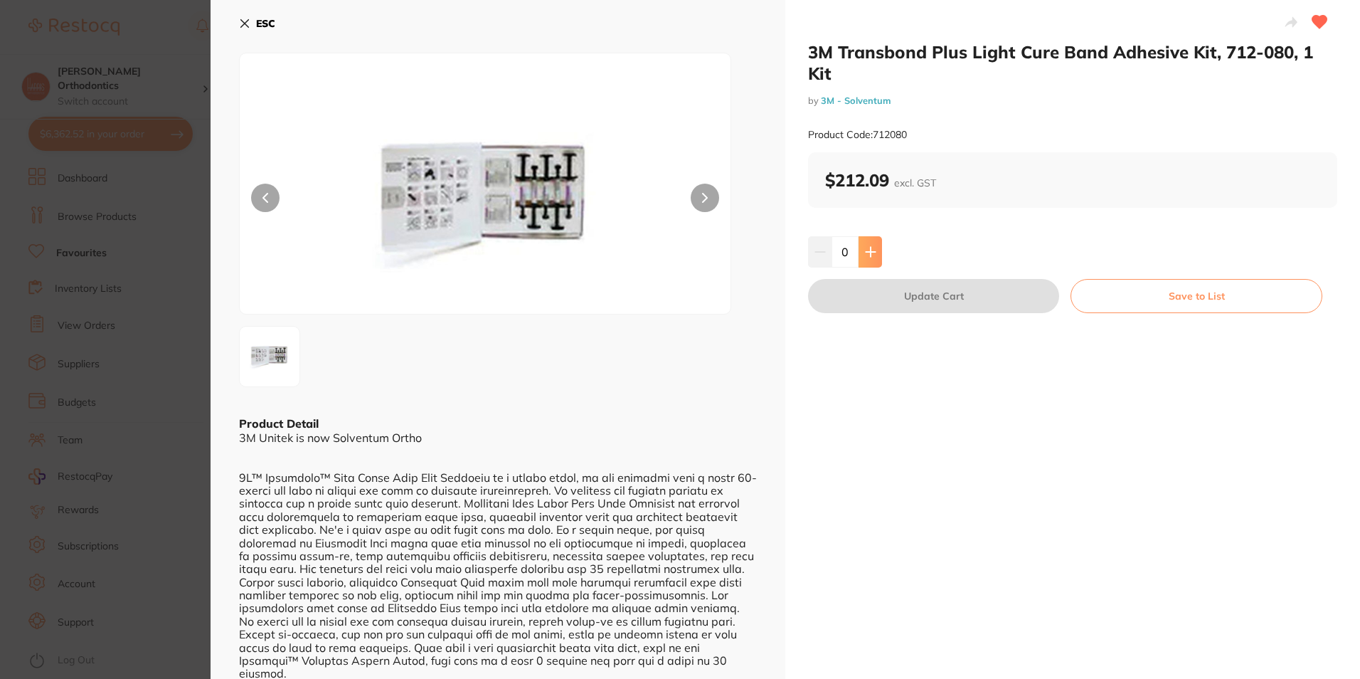
click at [866, 255] on icon at bounding box center [870, 251] width 11 height 11
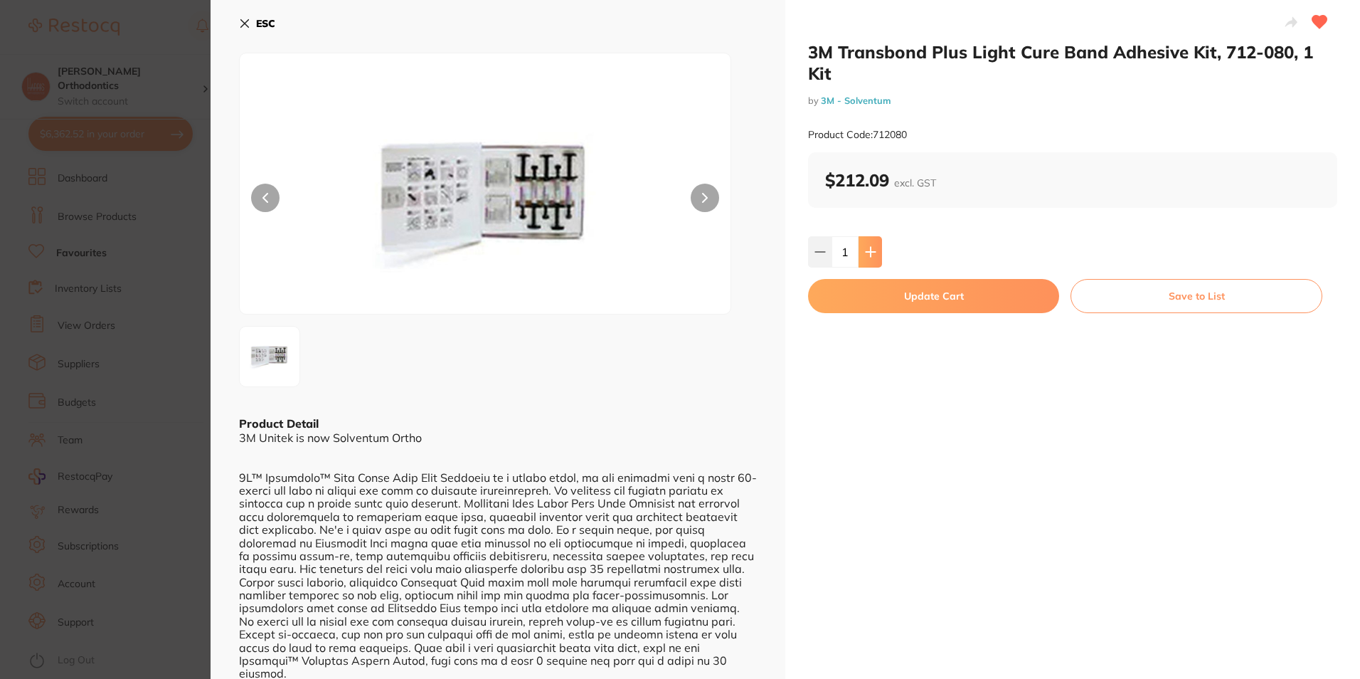
click at [866, 255] on icon at bounding box center [870, 251] width 11 height 11
type input "2"
click at [908, 299] on button "Update Cart" at bounding box center [933, 296] width 251 height 34
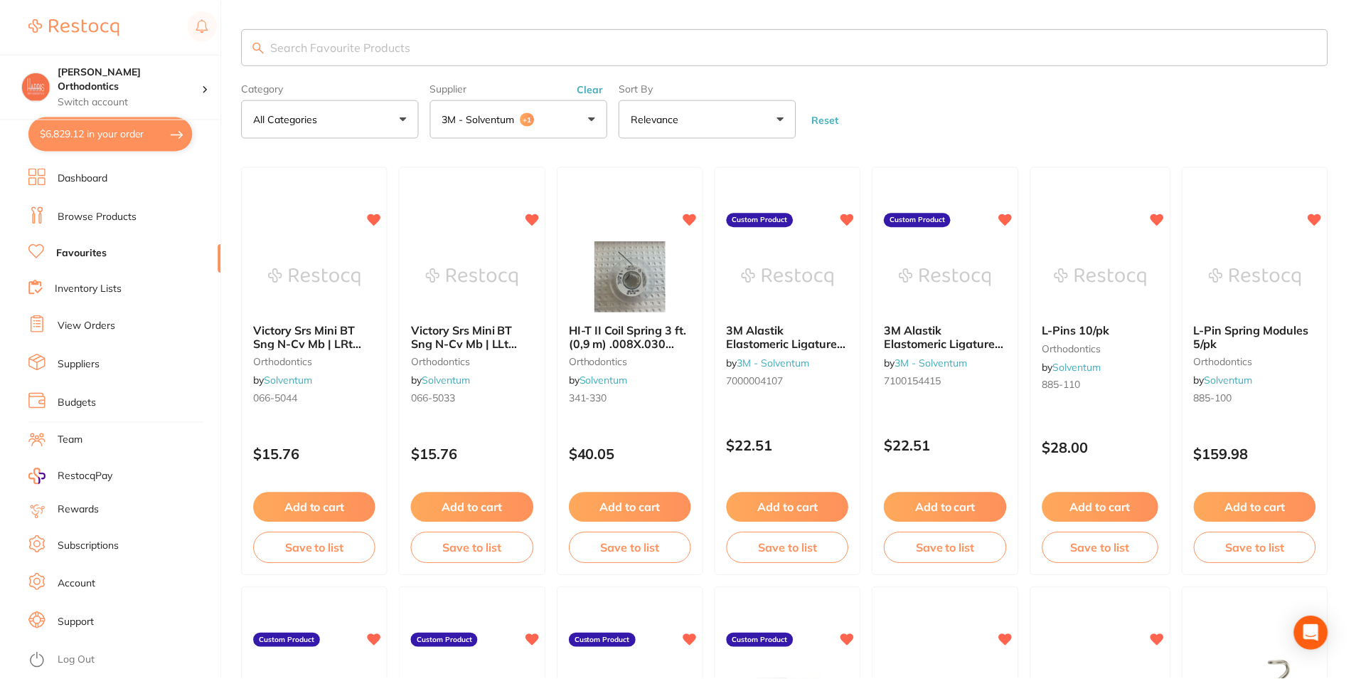
scroll to position [215, 0]
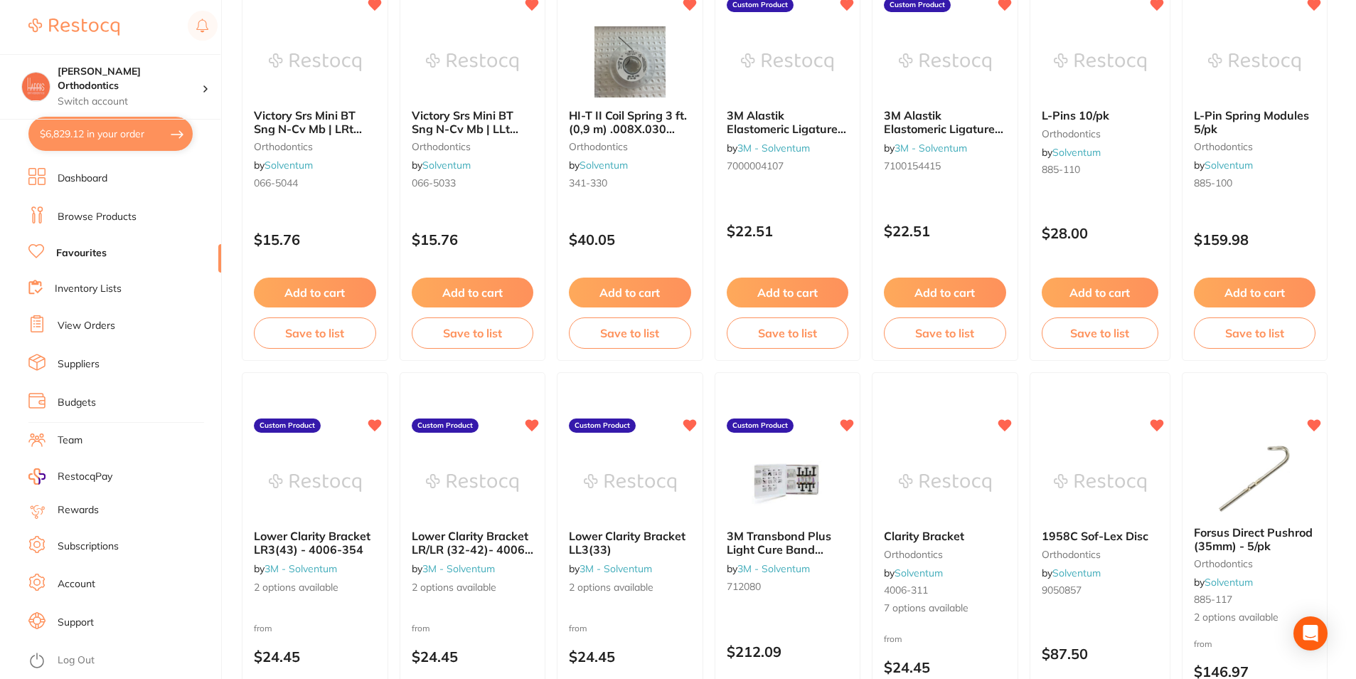
drag, startPoint x: 126, startPoint y: 151, endPoint x: 124, endPoint y: 127, distance: 23.6
click at [124, 148] on button "$6,829.12 in your order" at bounding box center [110, 134] width 164 height 34
checkbox input "true"
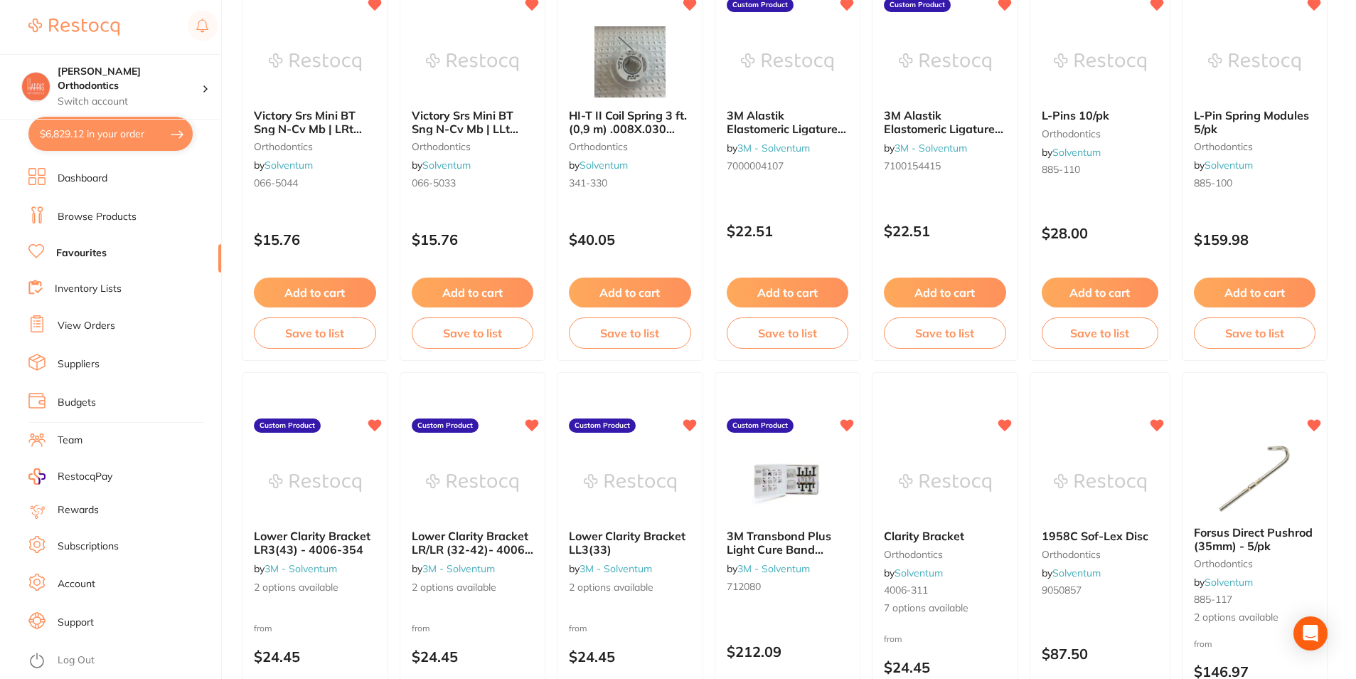
checkbox input "true"
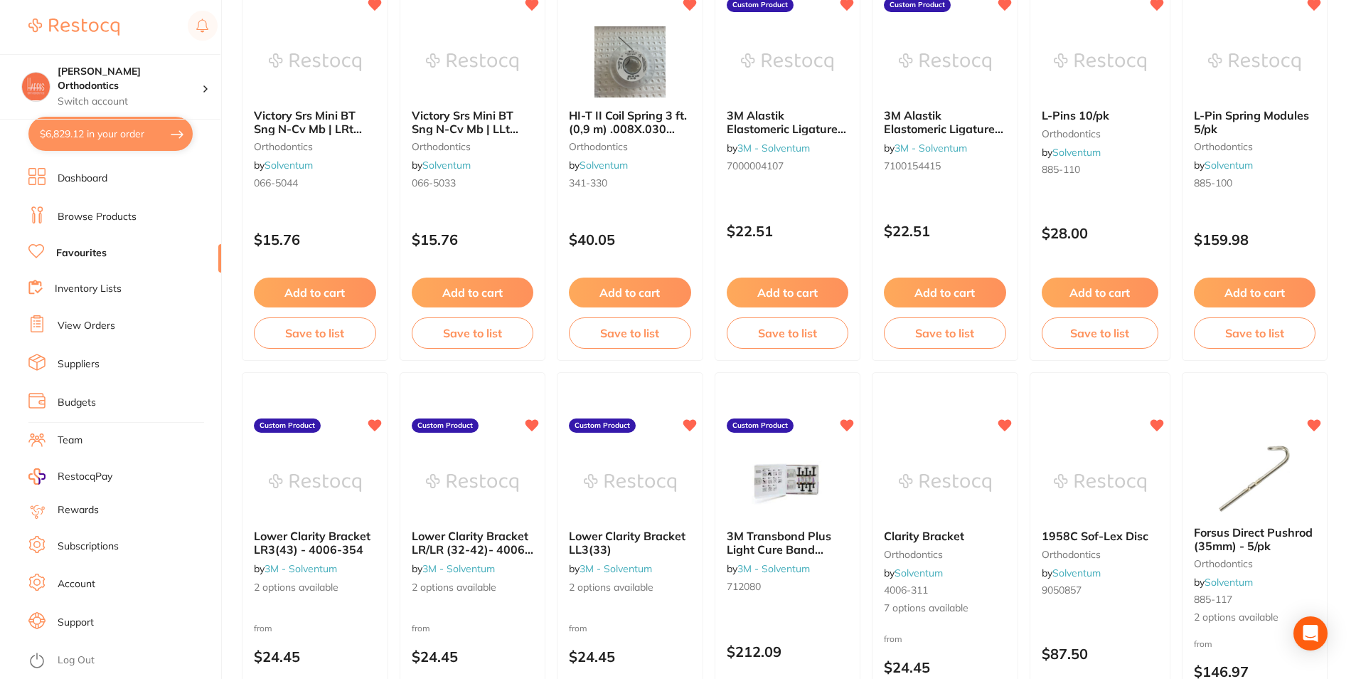
checkbox input "true"
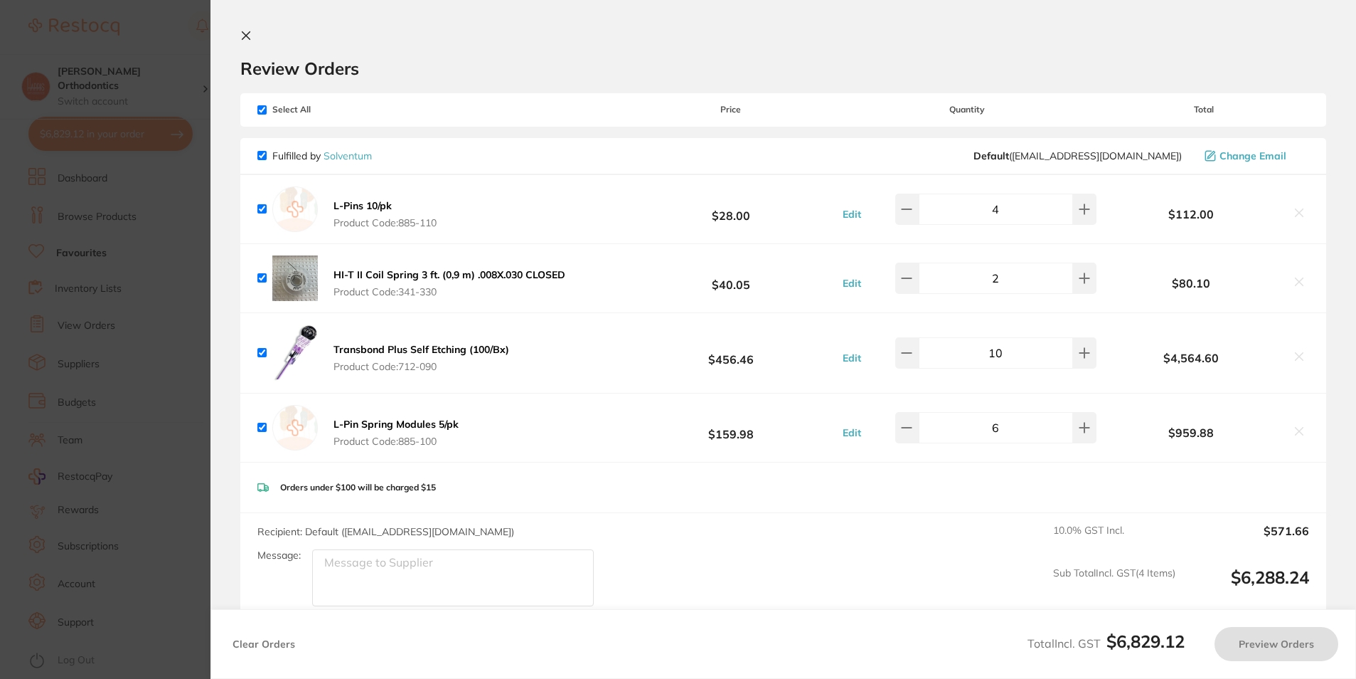
scroll to position [0, 0]
click at [920, 225] on button at bounding box center [909, 208] width 23 height 31
type input "8"
click at [906, 225] on button at bounding box center [909, 208] width 23 height 31
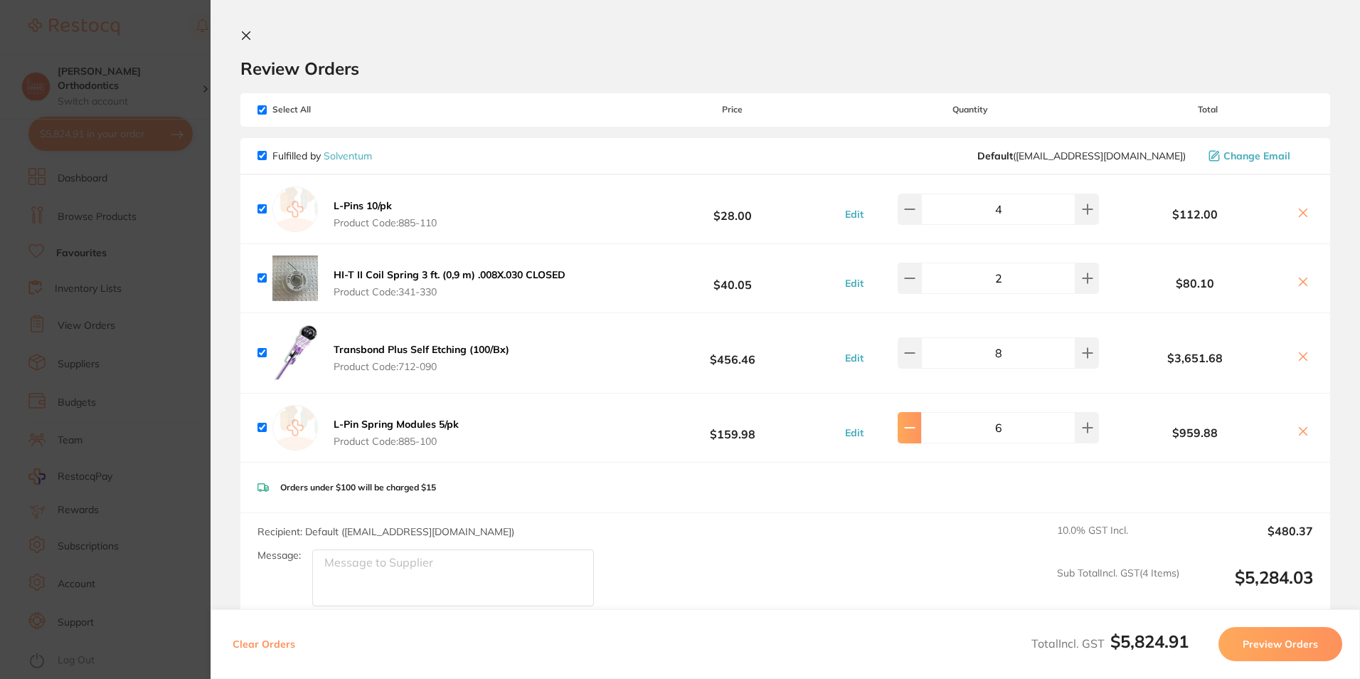
click at [906, 225] on button at bounding box center [909, 208] width 23 height 31
type input "4"
click at [1270, 642] on button "Preview Orders" at bounding box center [1280, 644] width 124 height 34
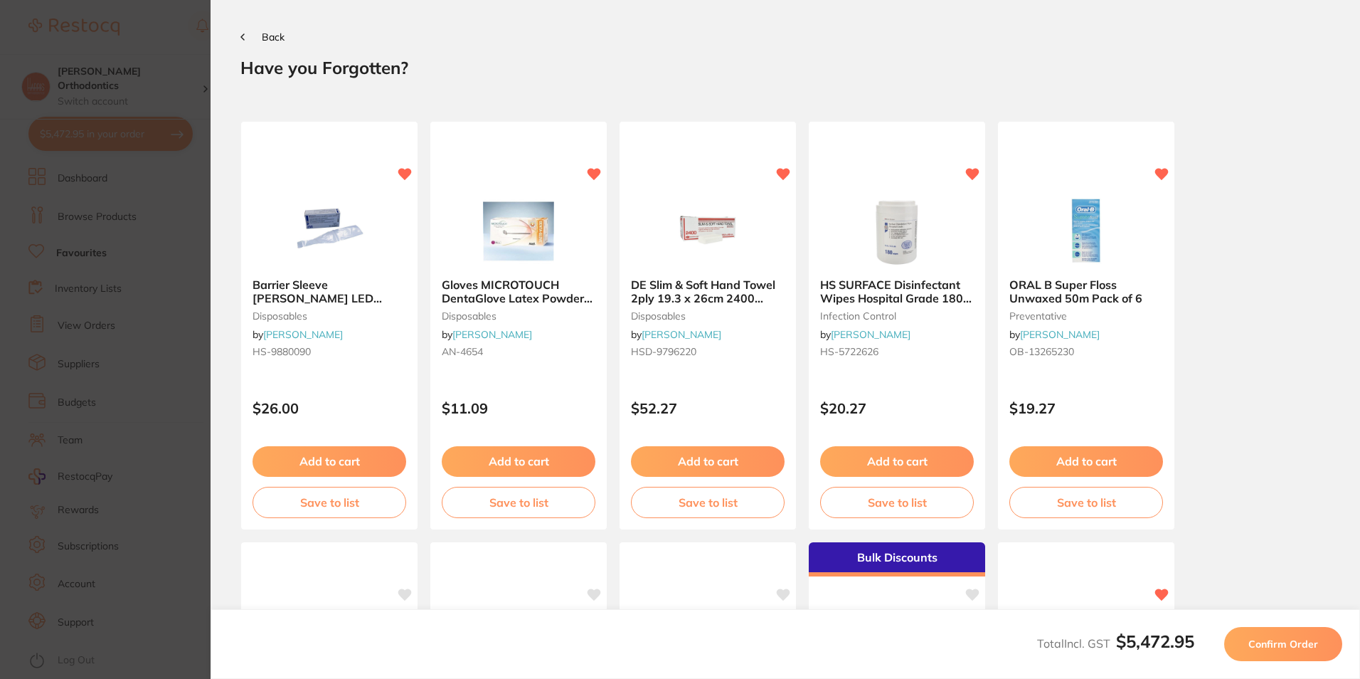
click at [1291, 647] on span "Confirm Order" at bounding box center [1283, 643] width 70 height 13
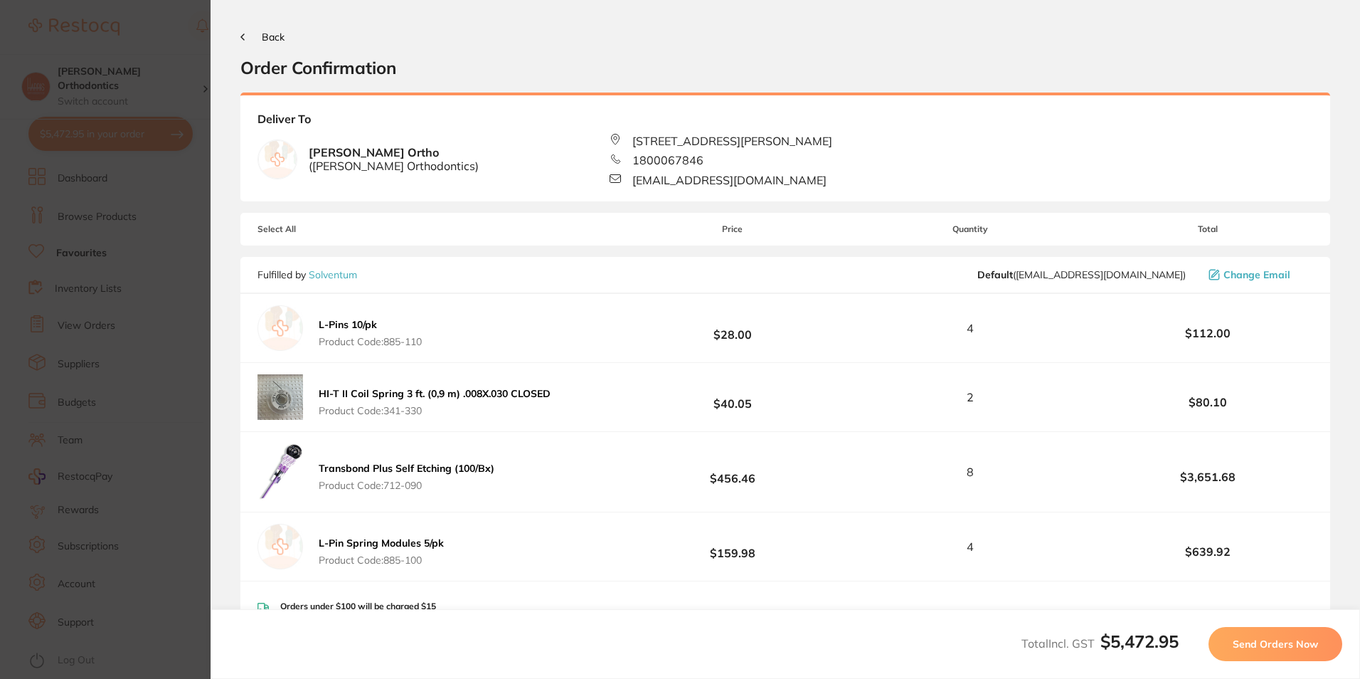
click at [1290, 645] on span "Send Orders Now" at bounding box center [1275, 643] width 85 height 13
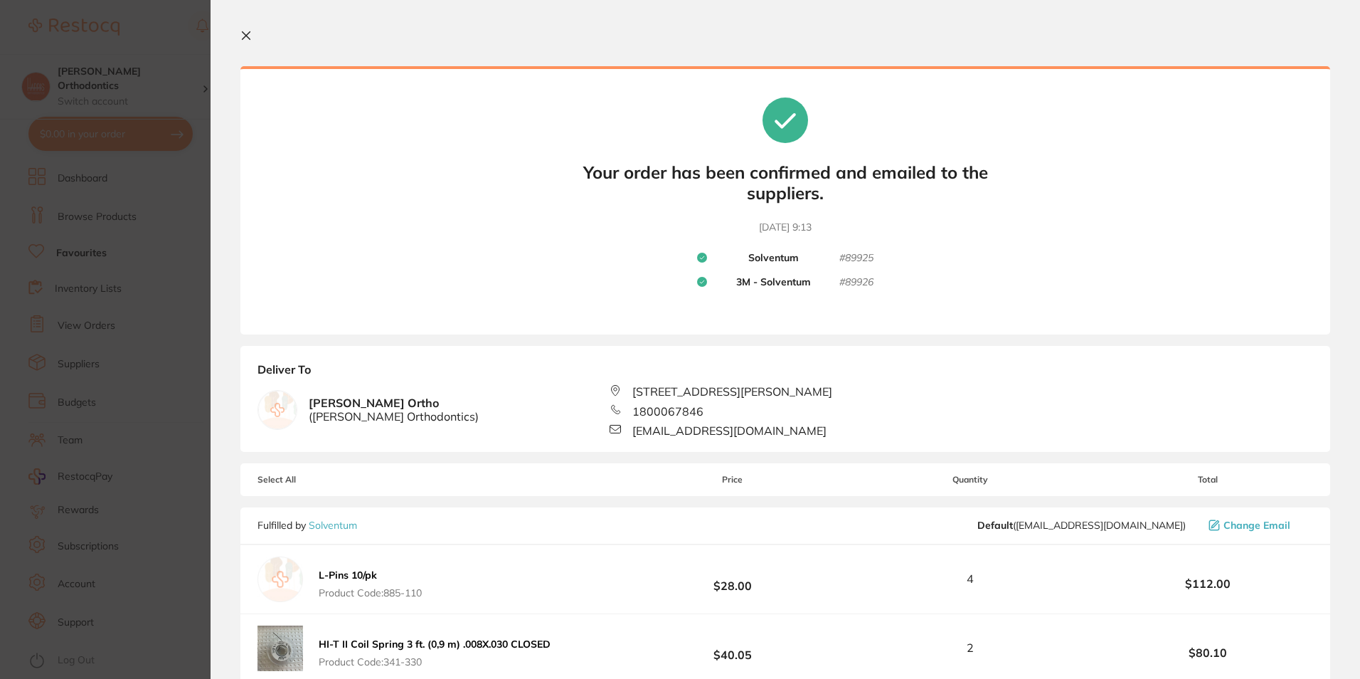
click at [244, 36] on icon at bounding box center [245, 35] width 11 height 11
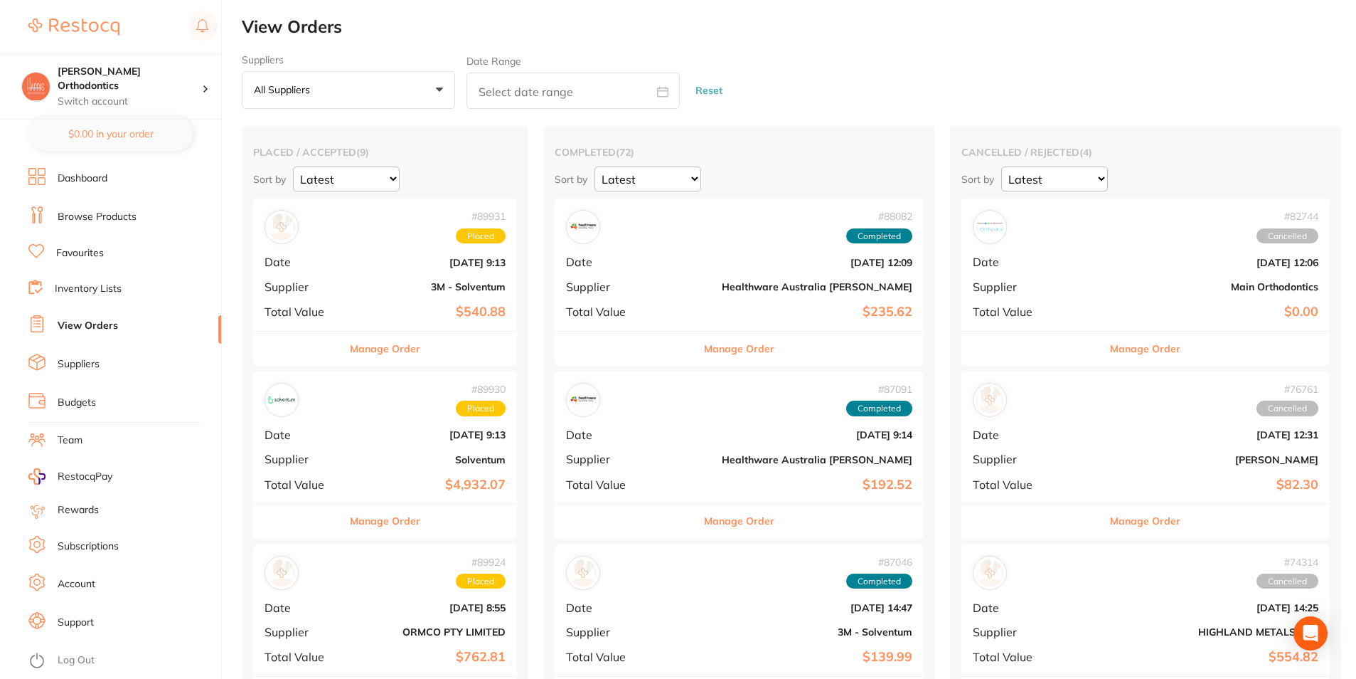
click at [90, 251] on link "Favourites" at bounding box center [80, 253] width 48 height 14
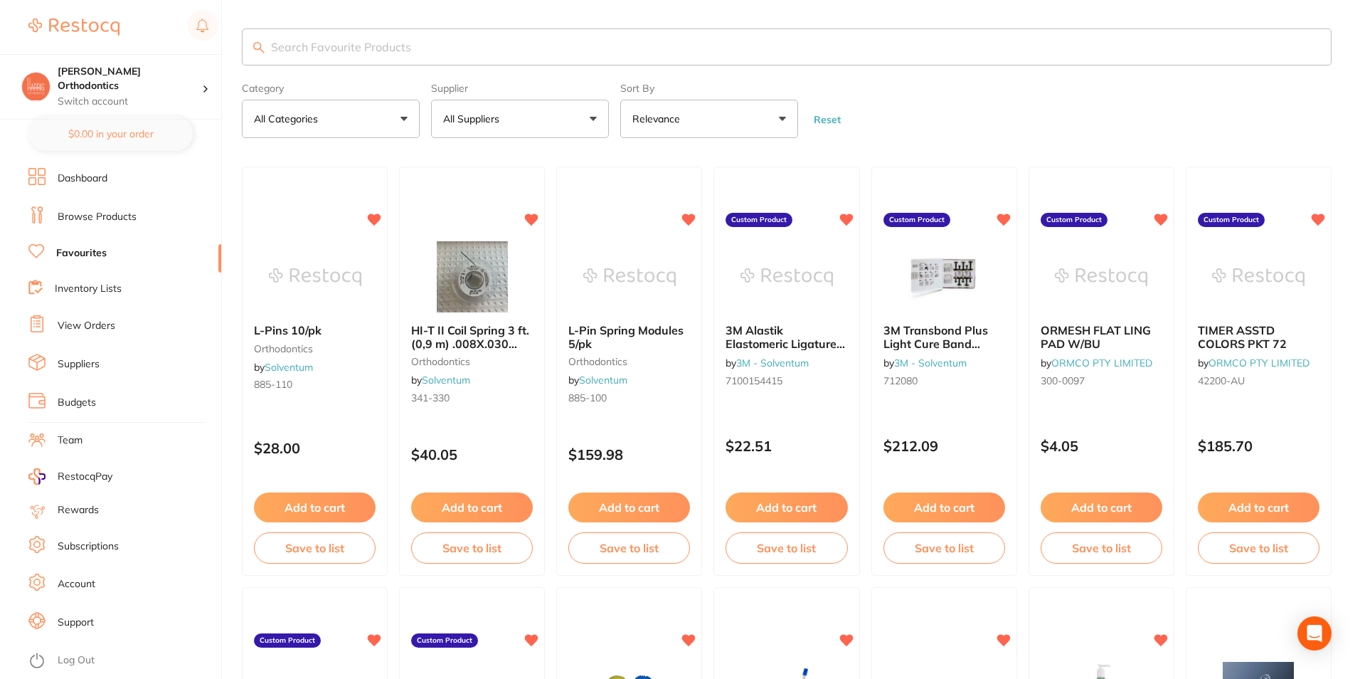
click at [492, 103] on button "All Suppliers" at bounding box center [520, 119] width 178 height 38
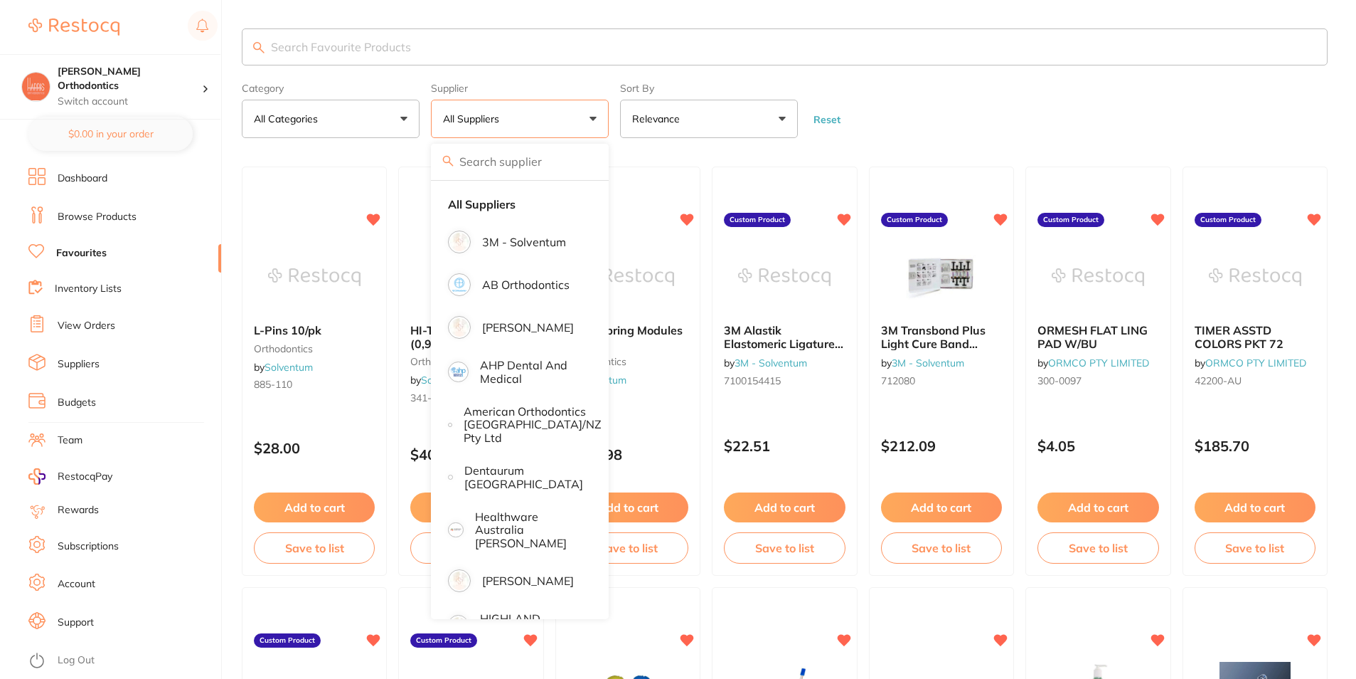
click at [496, 115] on p "All Suppliers" at bounding box center [474, 119] width 62 height 14
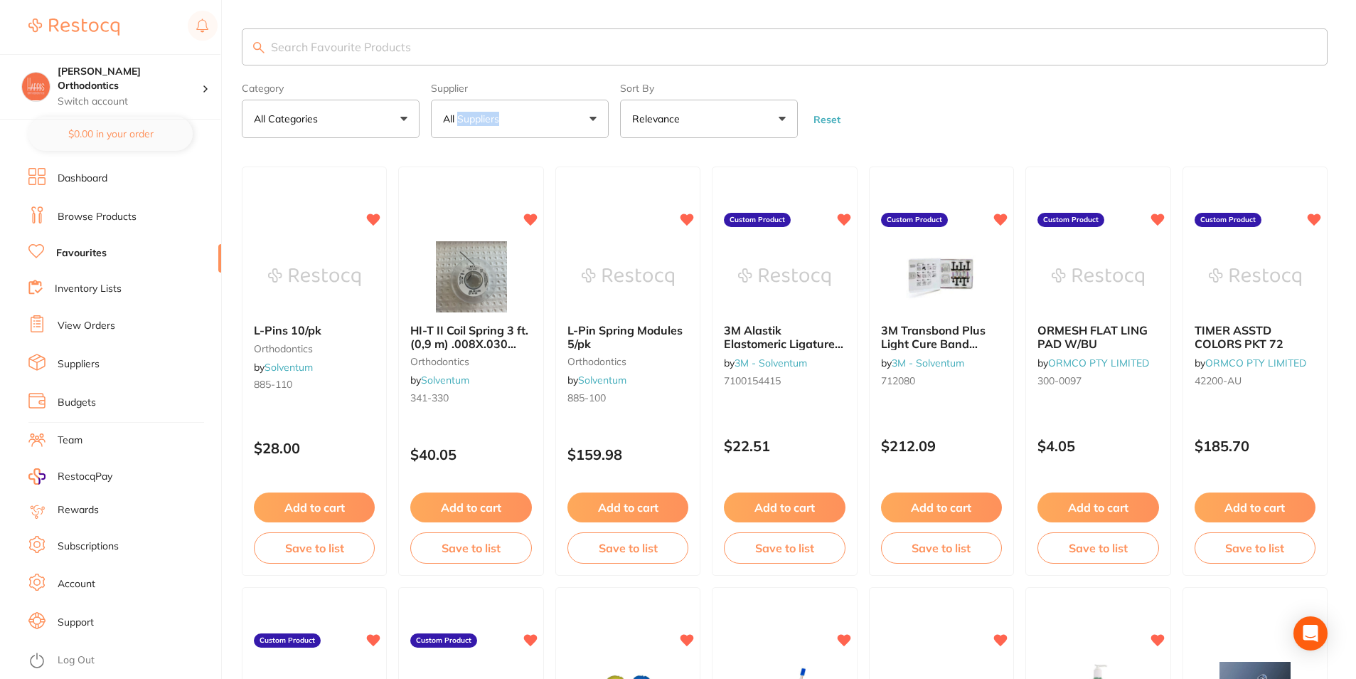
click at [496, 115] on p "All Suppliers" at bounding box center [474, 119] width 62 height 14
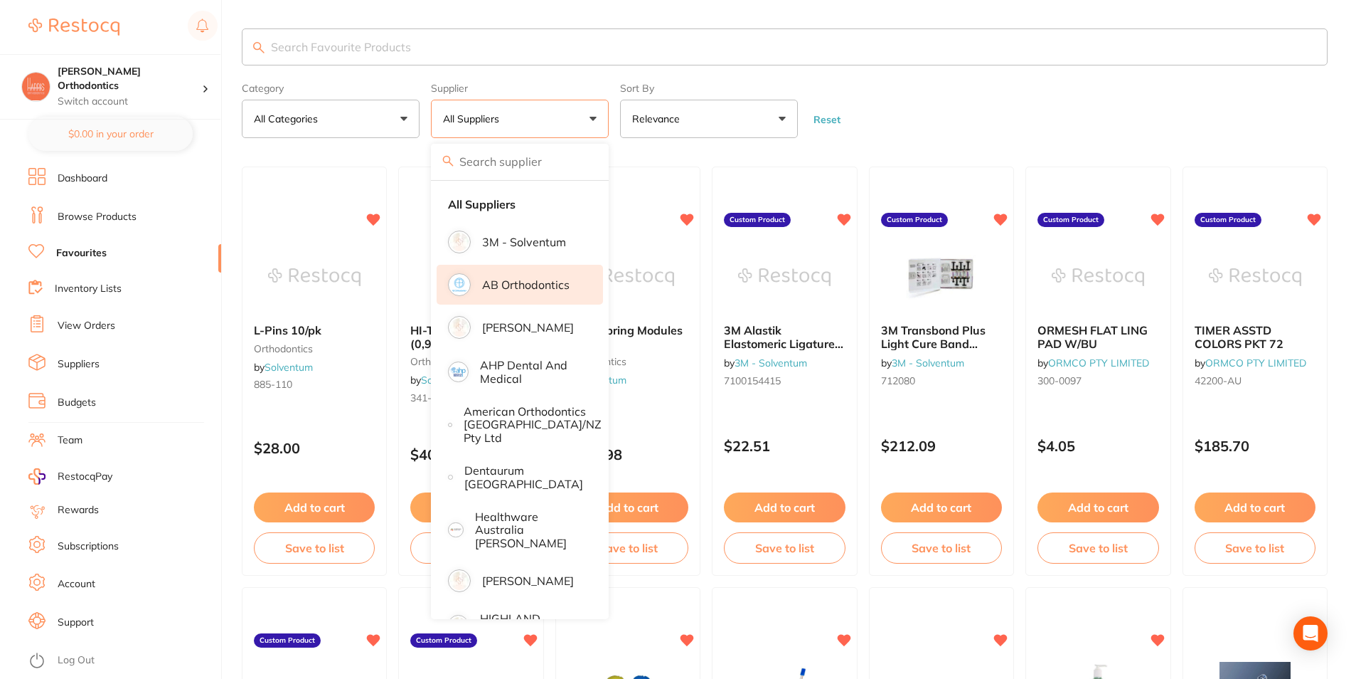
click at [524, 285] on p "AB Orthodontics" at bounding box center [525, 284] width 87 height 13
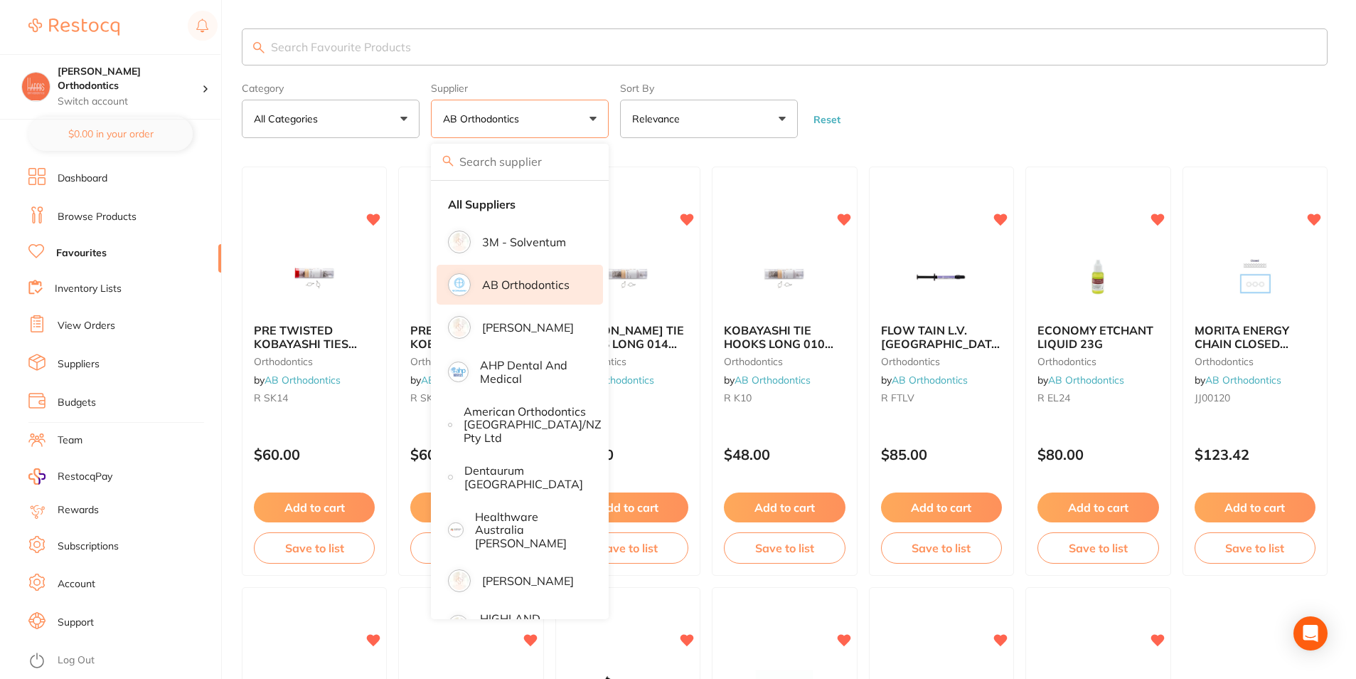
click at [999, 100] on form "Category All Categories All Categories orthodontics Clear Category false All Ca…" at bounding box center [785, 107] width 1086 height 61
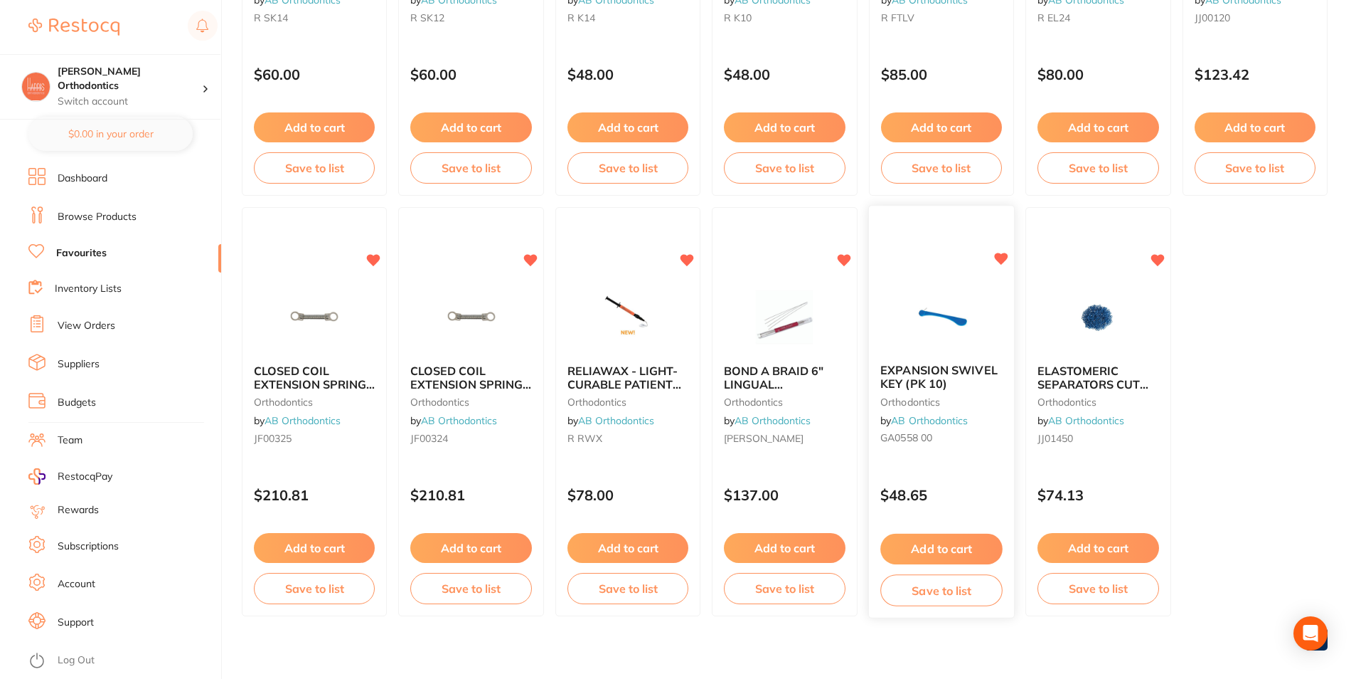
scroll to position [391, 0]
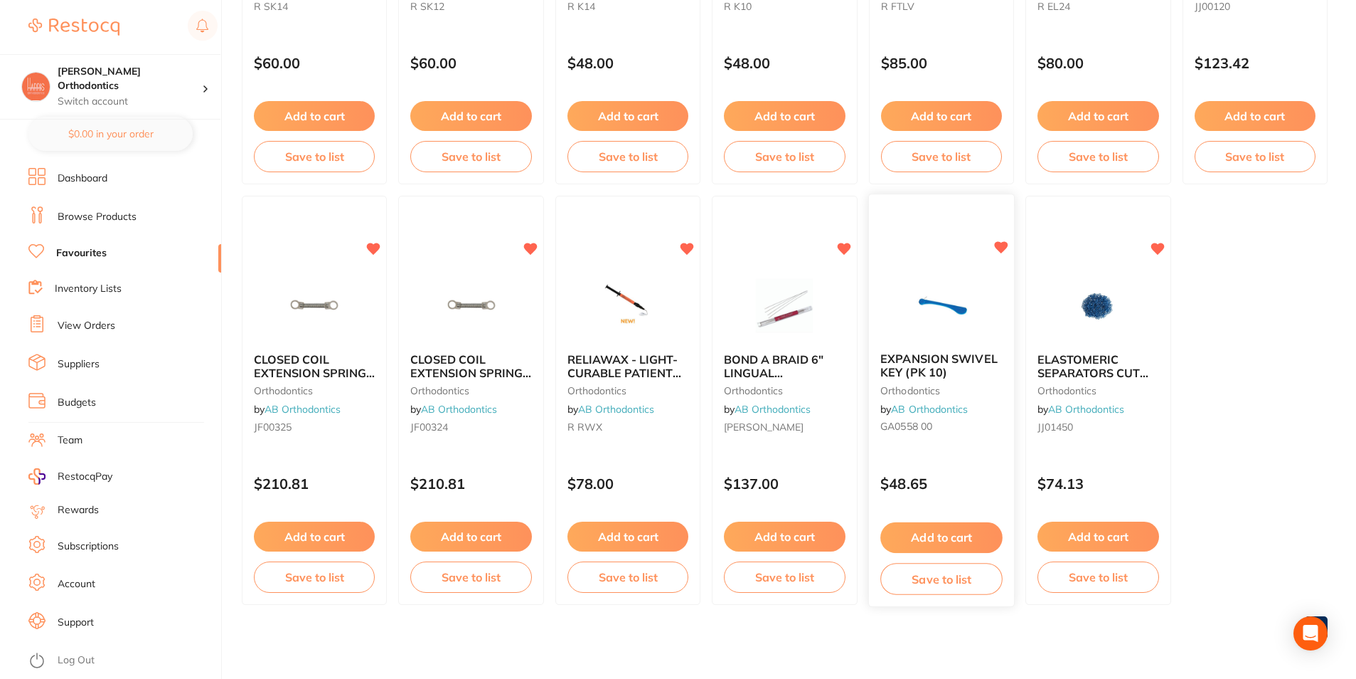
click at [930, 535] on button "Add to cart" at bounding box center [942, 537] width 122 height 31
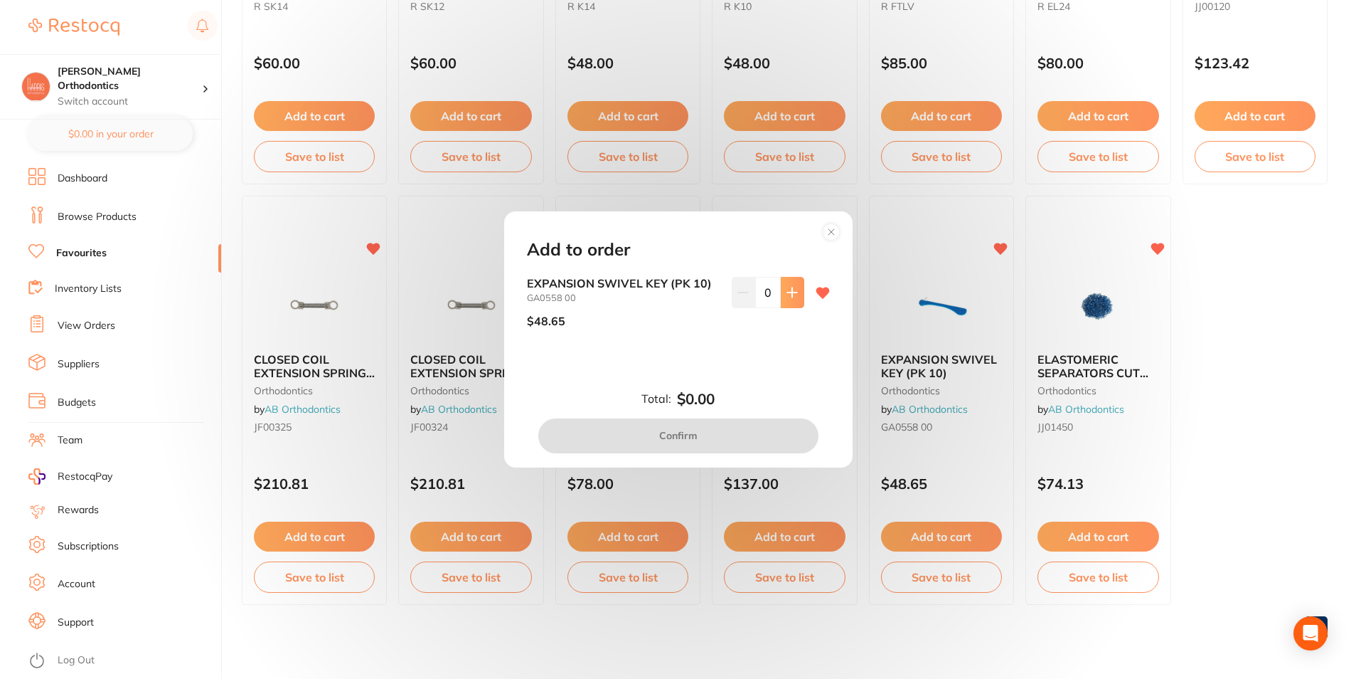
click at [789, 292] on icon at bounding box center [791, 292] width 9 height 9
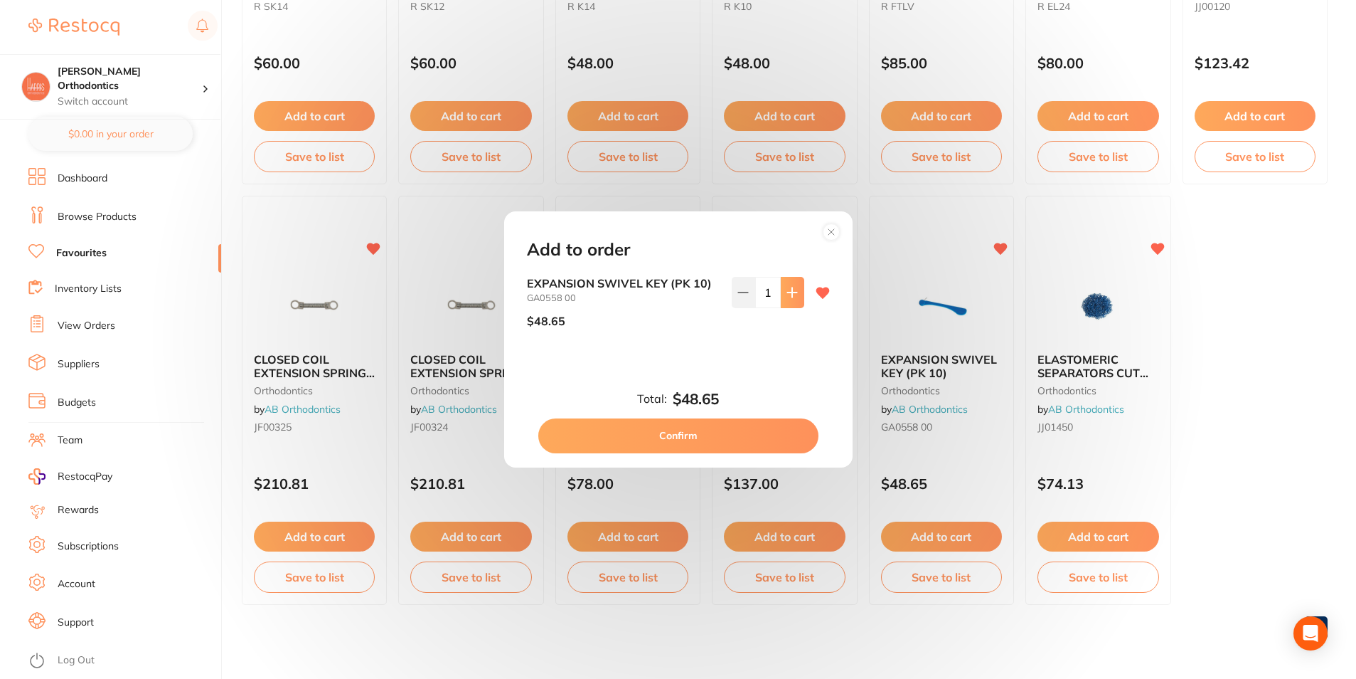
click at [791, 290] on icon at bounding box center [792, 292] width 11 height 11
type input "2"
click at [709, 430] on button "Confirm" at bounding box center [678, 435] width 280 height 34
checkbox input "false"
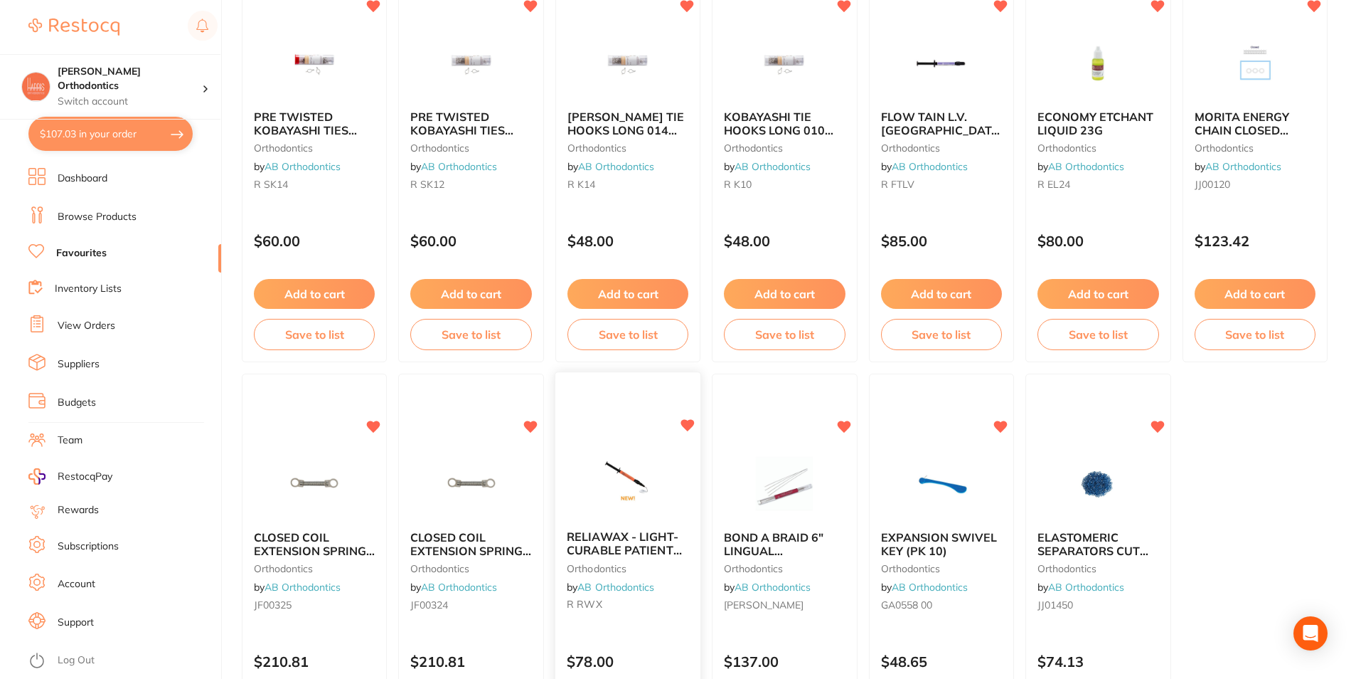
scroll to position [0, 0]
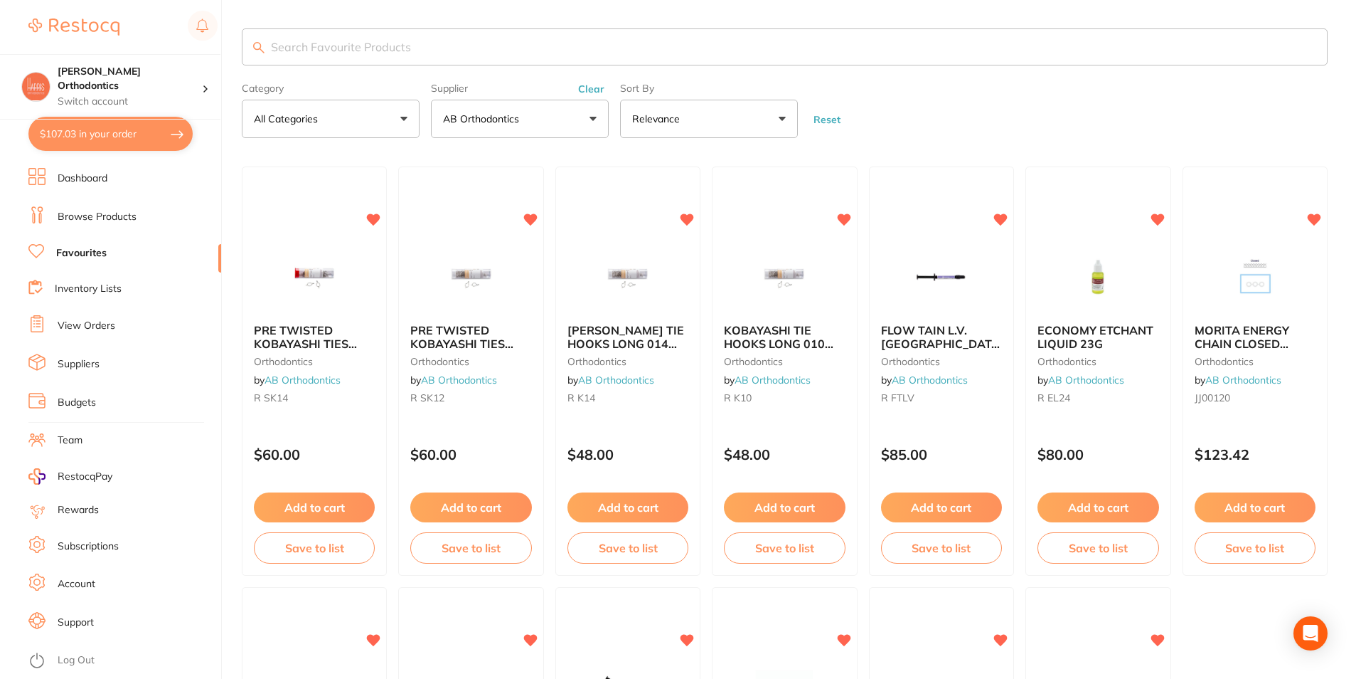
click at [94, 216] on link "Browse Products" at bounding box center [97, 217] width 79 height 14
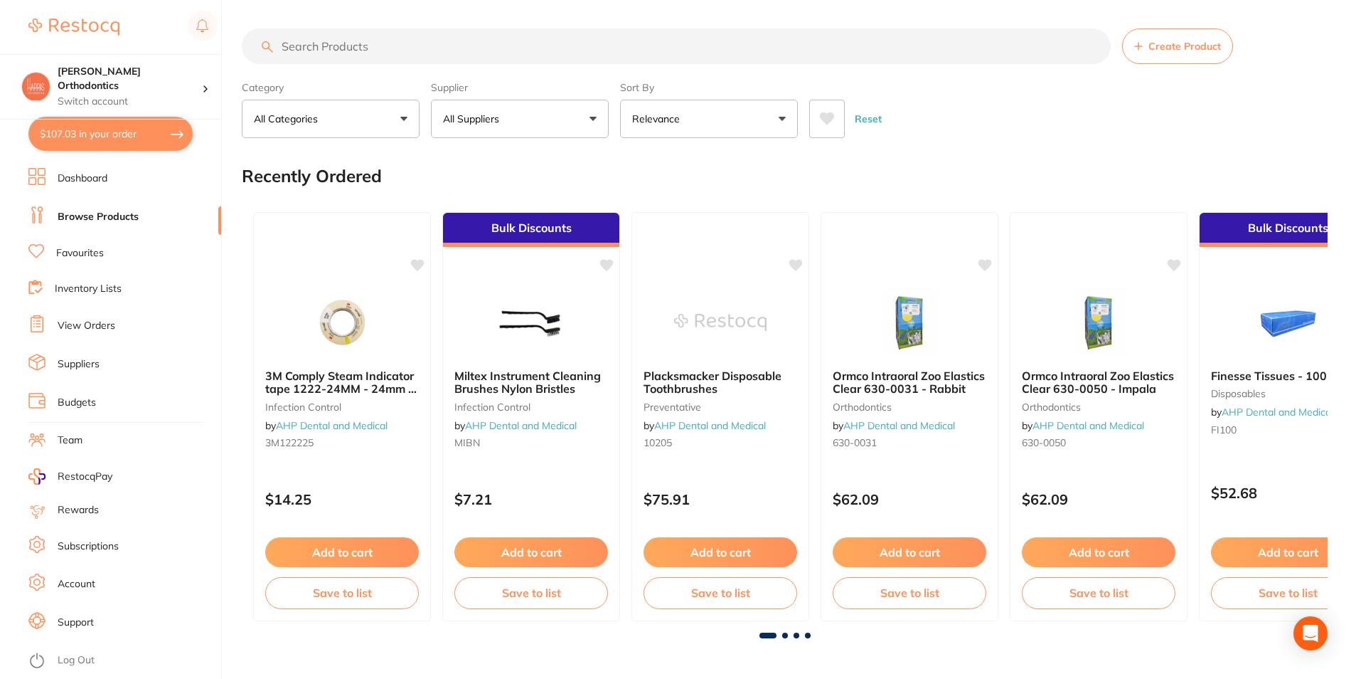
click at [494, 125] on p "All Suppliers" at bounding box center [474, 119] width 62 height 14
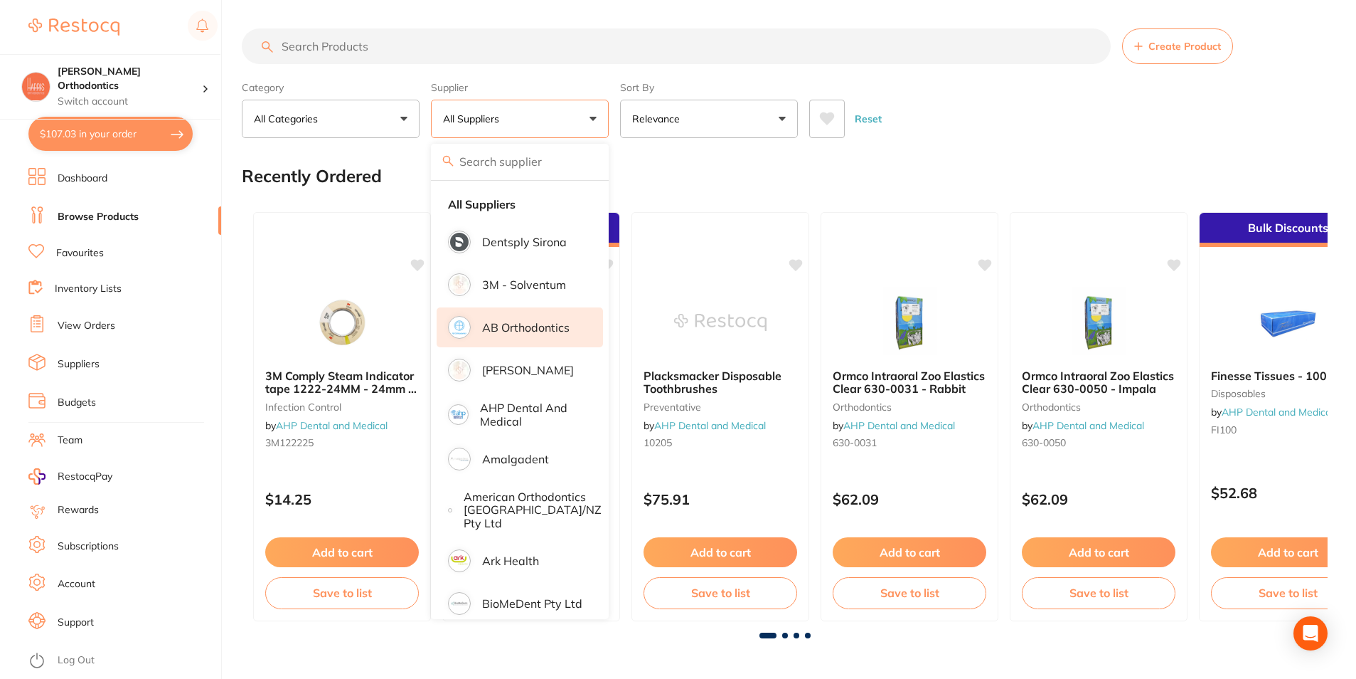
click at [527, 334] on p "AB Orthodontics" at bounding box center [525, 327] width 87 height 13
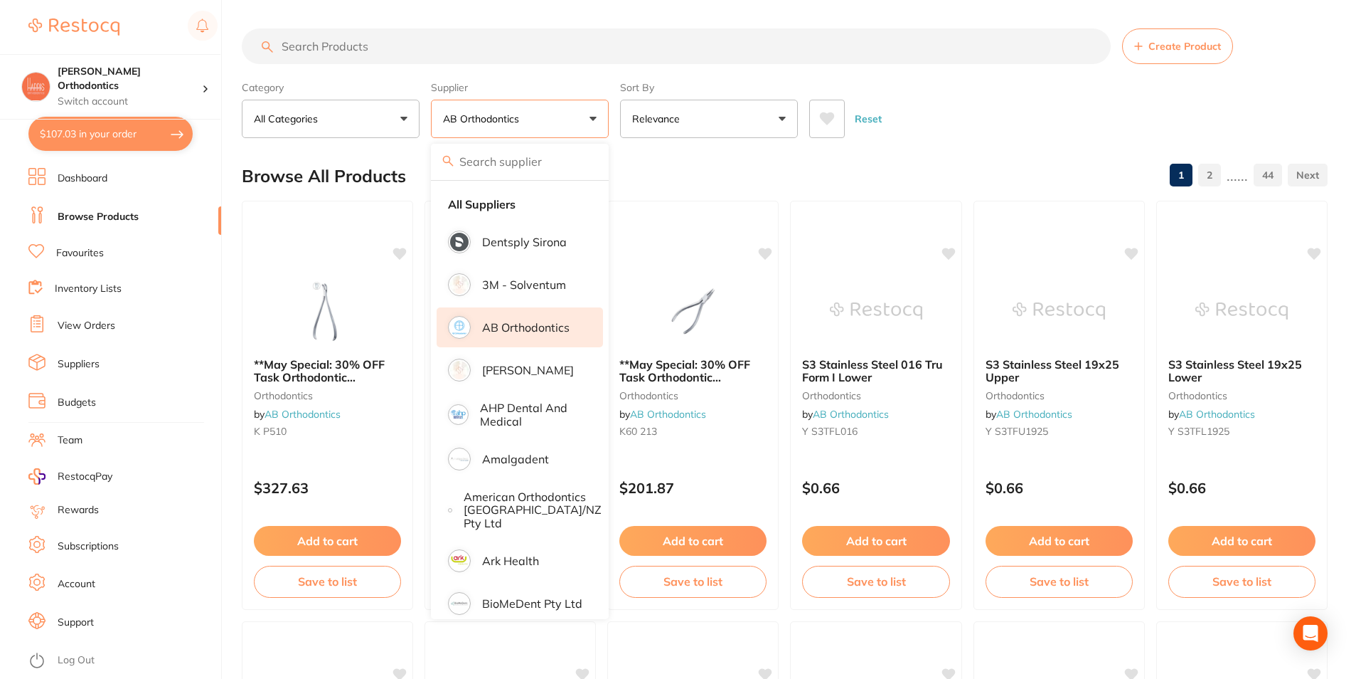
click at [1055, 127] on div "Reset" at bounding box center [1062, 113] width 507 height 50
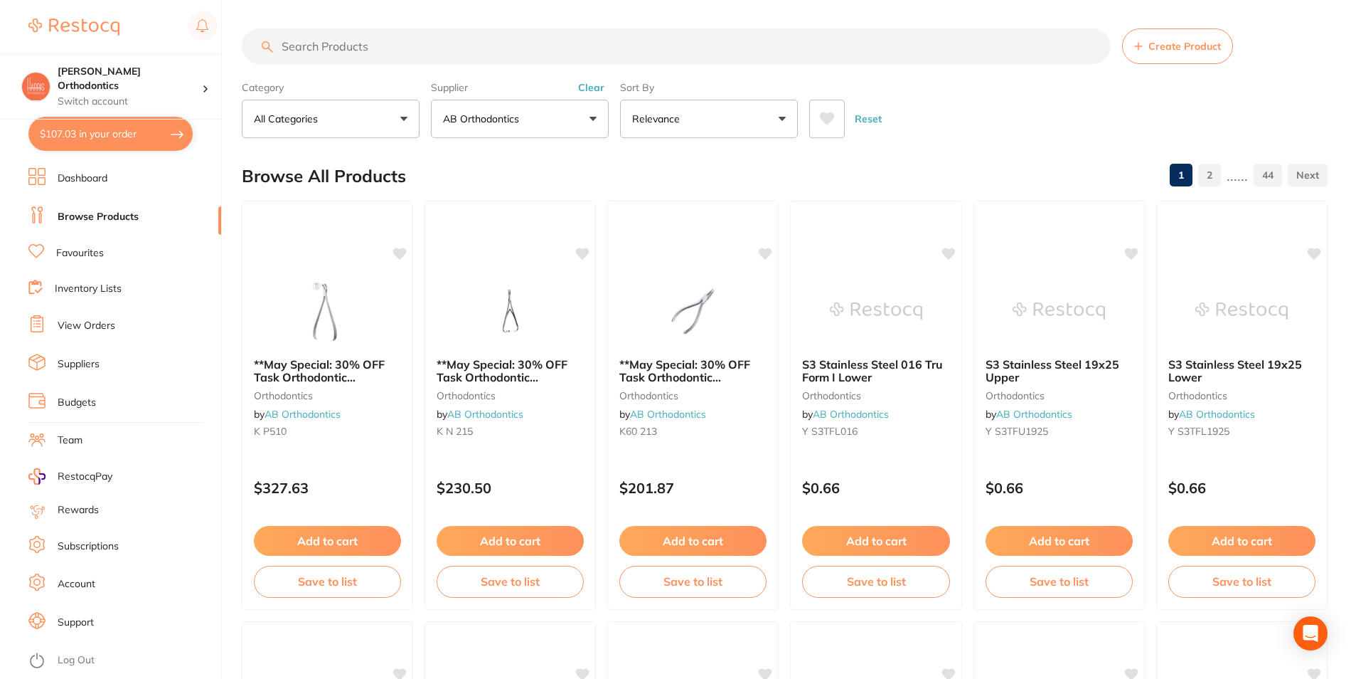
click at [420, 36] on input "search" at bounding box center [676, 46] width 869 height 36
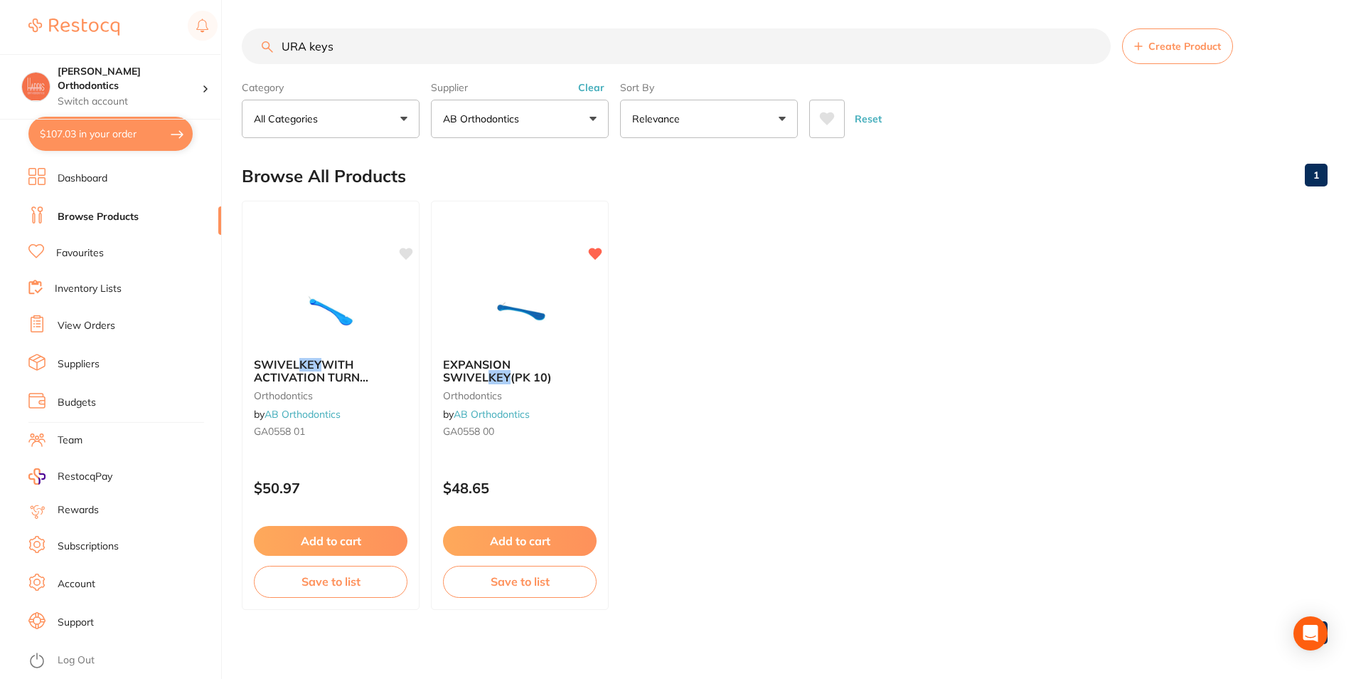
drag, startPoint x: 308, startPoint y: 49, endPoint x: 255, endPoint y: 51, distance: 53.4
click at [255, 51] on input "URA keys" at bounding box center [676, 46] width 869 height 36
click at [324, 51] on input "keys" at bounding box center [676, 46] width 869 height 36
click at [528, 107] on button "AB Orthodontics" at bounding box center [520, 119] width 178 height 38
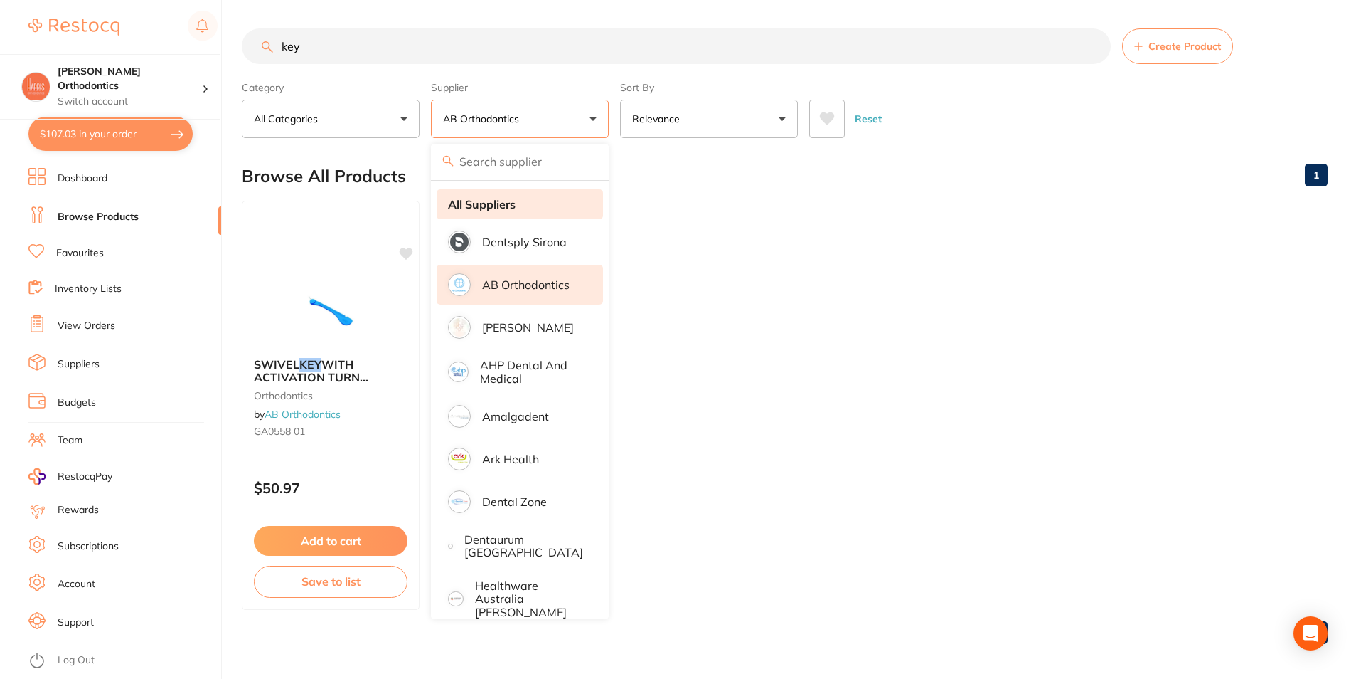
click at [519, 213] on li "All Suppliers" at bounding box center [520, 204] width 166 height 30
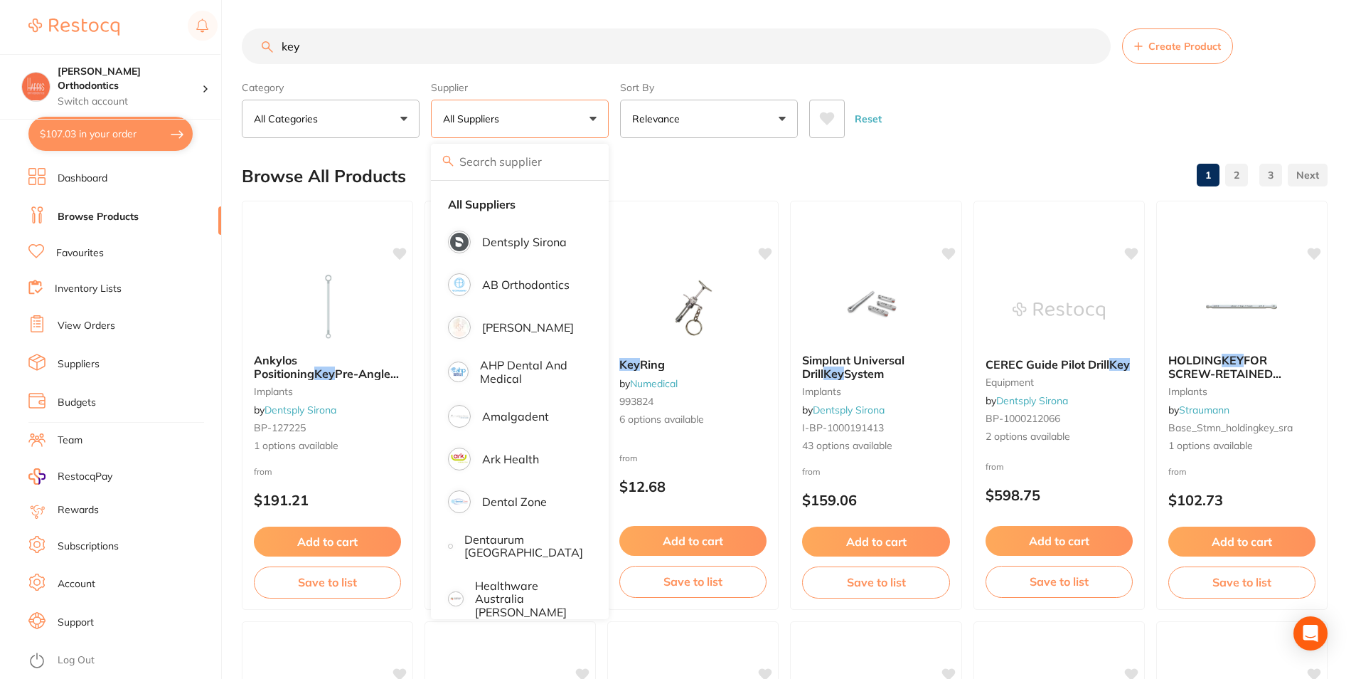
click at [383, 48] on input "key" at bounding box center [676, 46] width 869 height 36
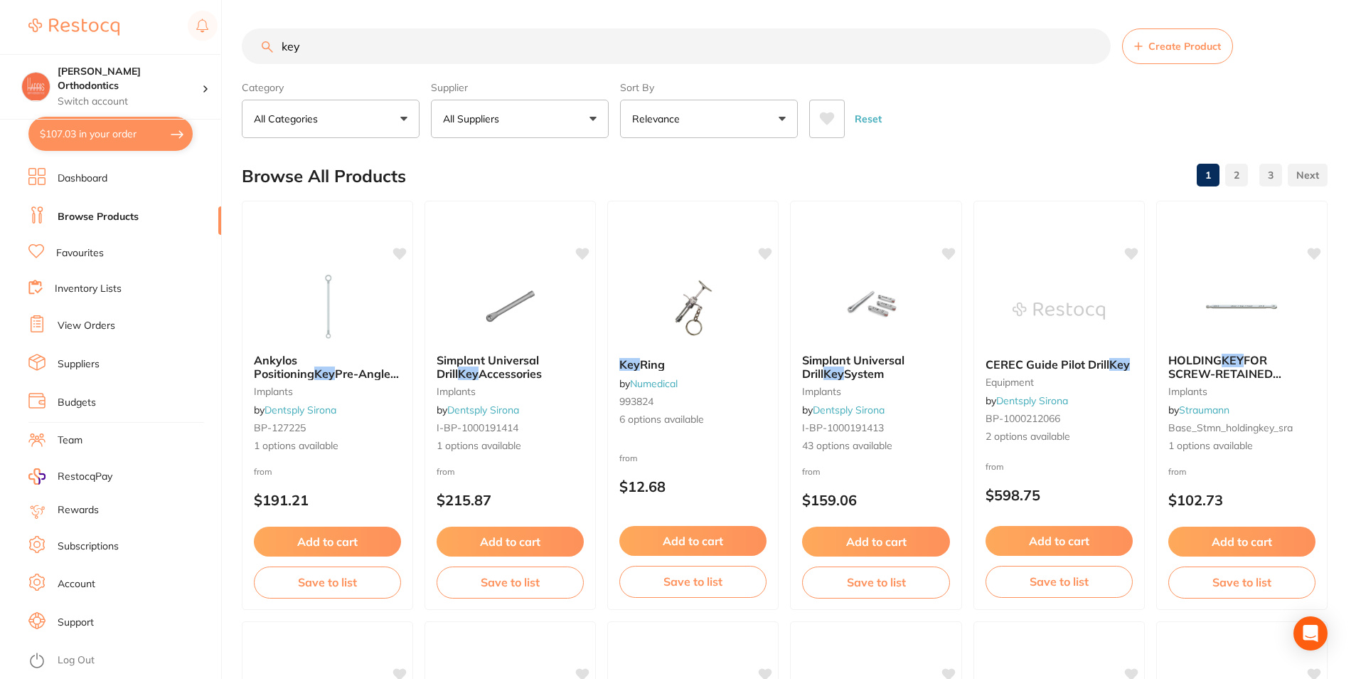
click at [294, 51] on input "key" at bounding box center [676, 46] width 869 height 36
type input "URA keys"
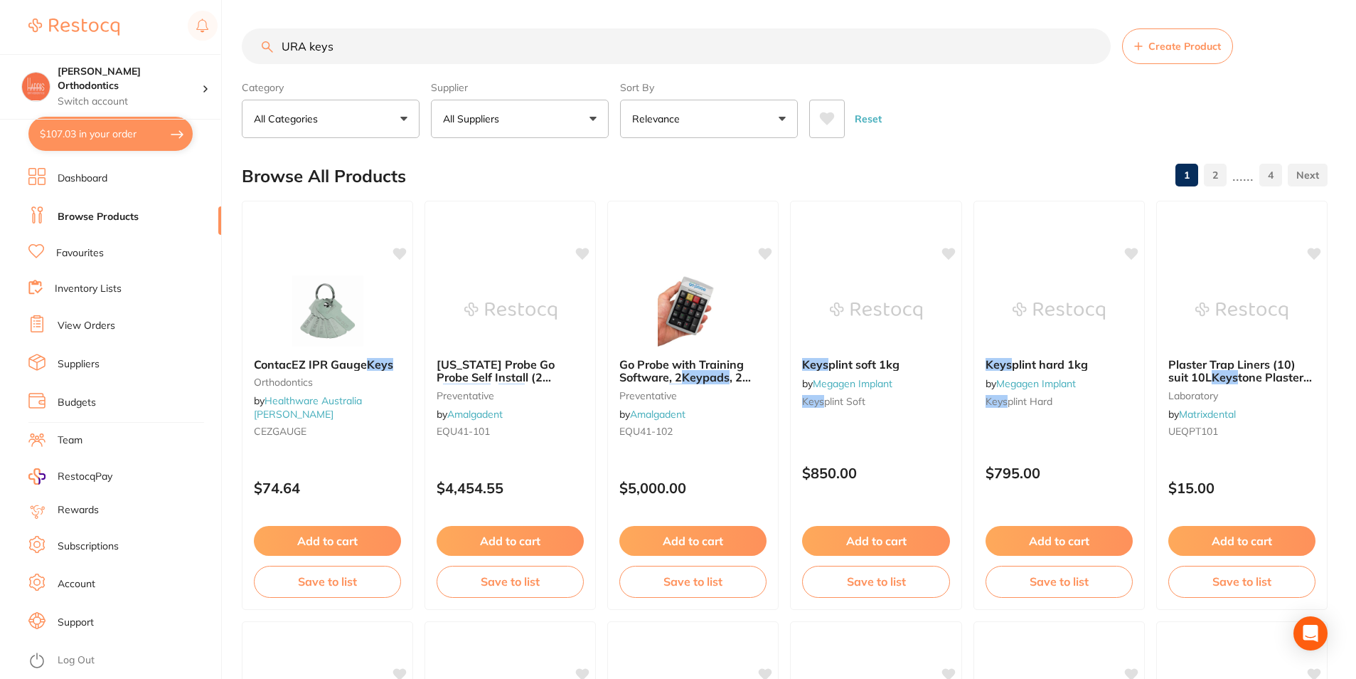
click at [314, 55] on input "URA keys" at bounding box center [676, 46] width 869 height 36
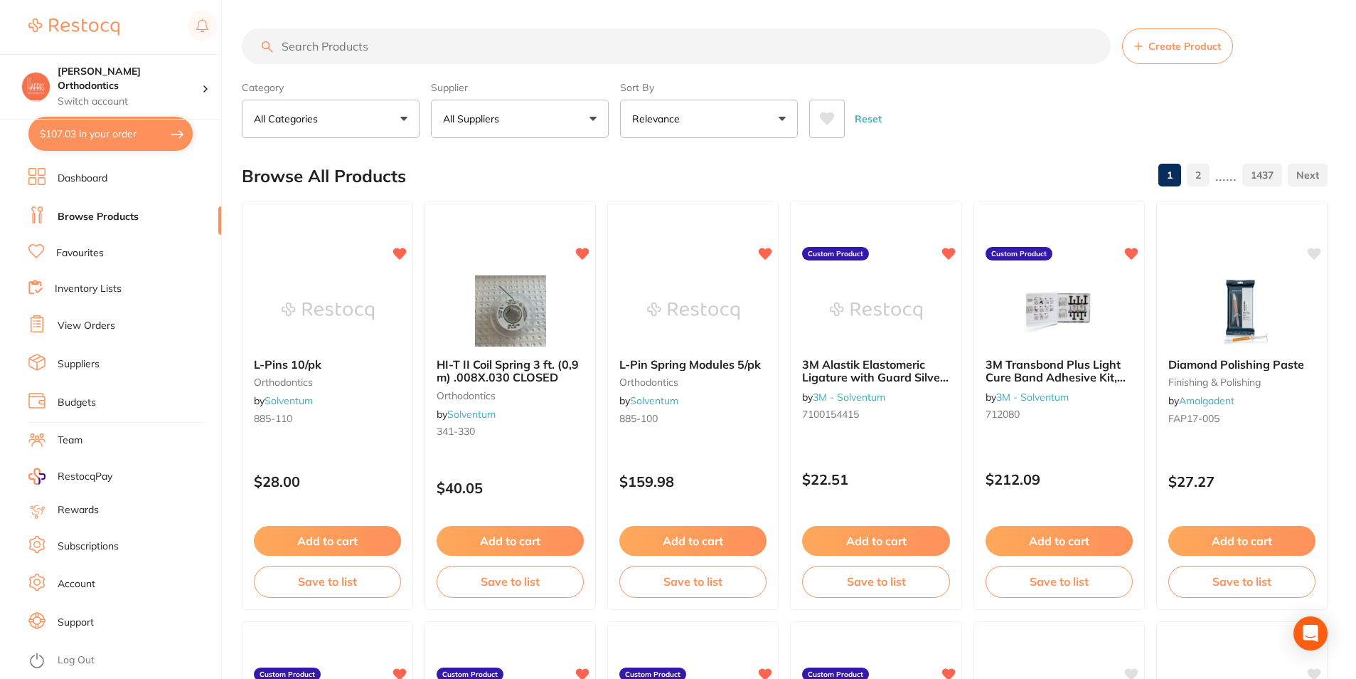
click at [479, 119] on p "All Suppliers" at bounding box center [474, 119] width 62 height 14
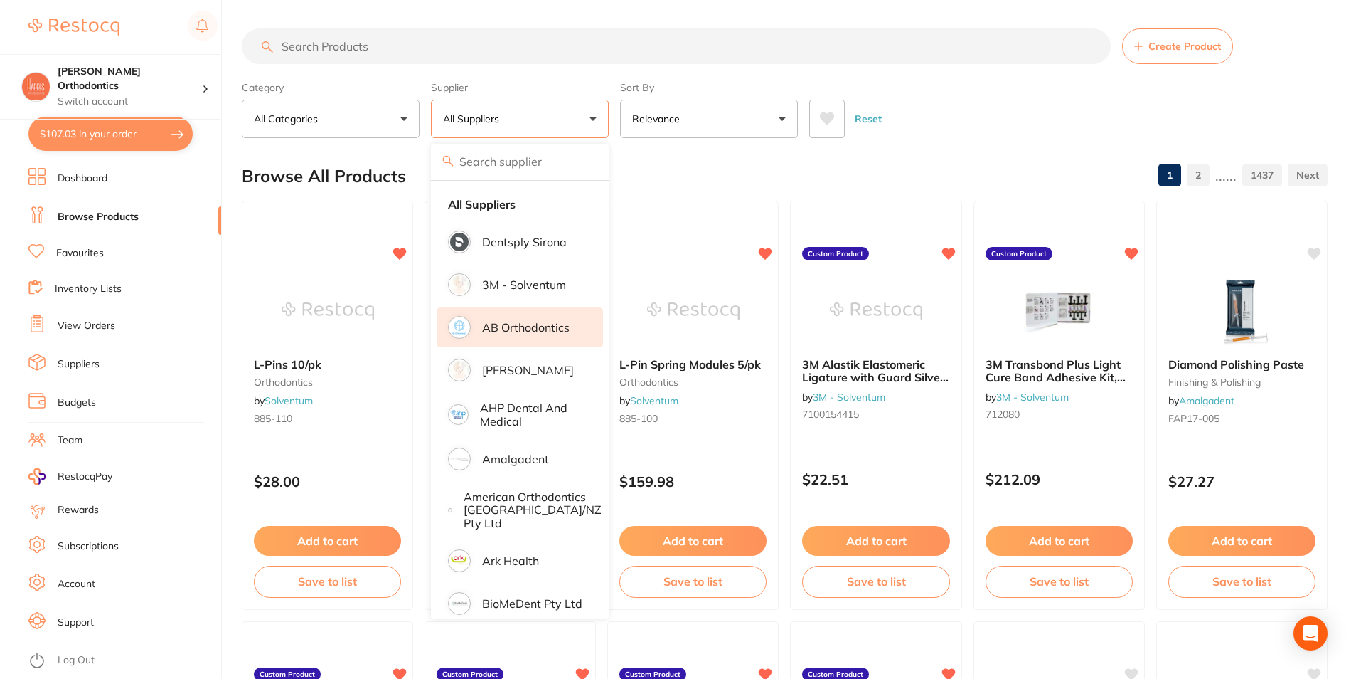
click at [519, 314] on li "AB Orthodontics" at bounding box center [520, 327] width 166 height 40
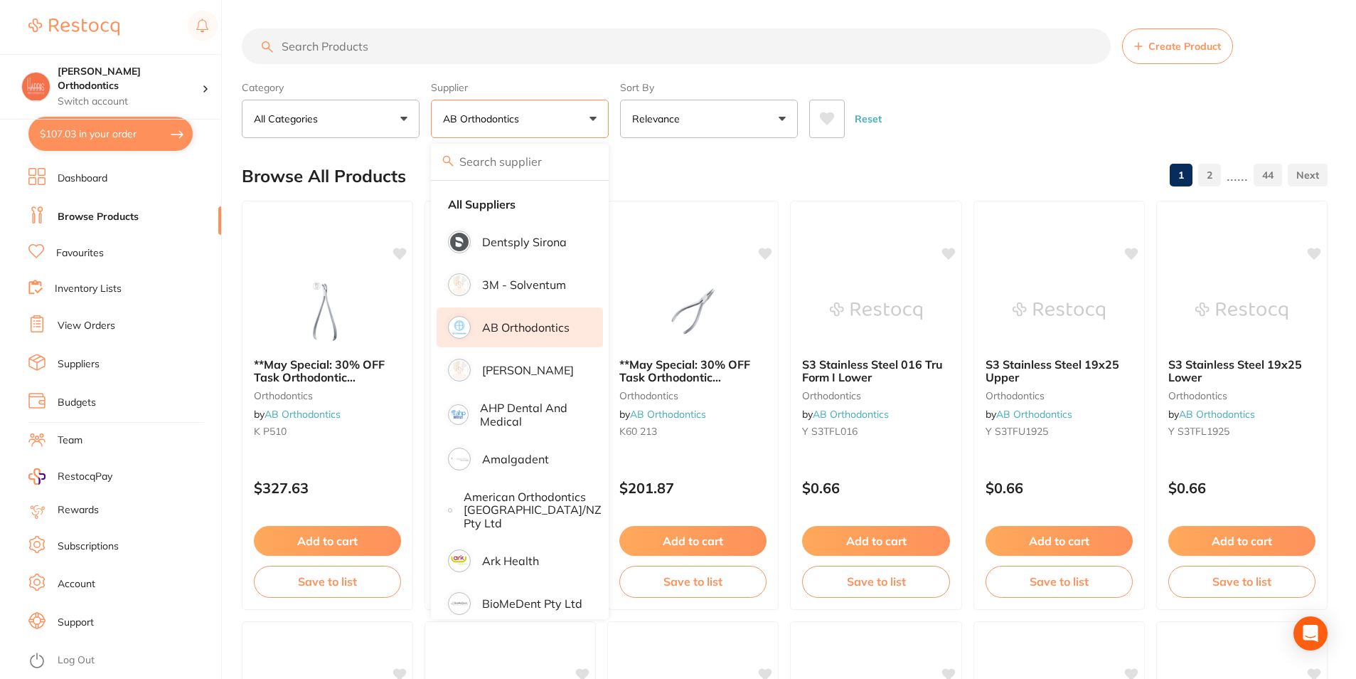
click at [1036, 89] on div "Reset" at bounding box center [1062, 113] width 507 height 50
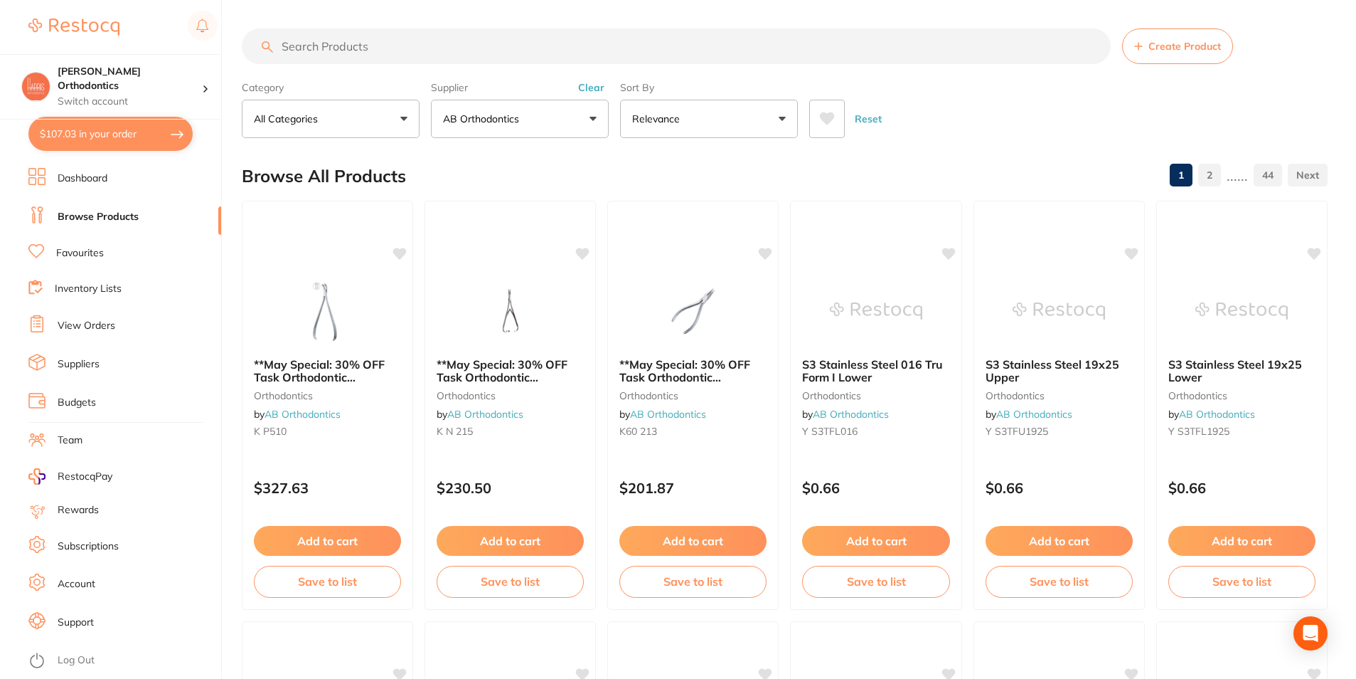
click at [817, 110] on button at bounding box center [827, 119] width 36 height 38
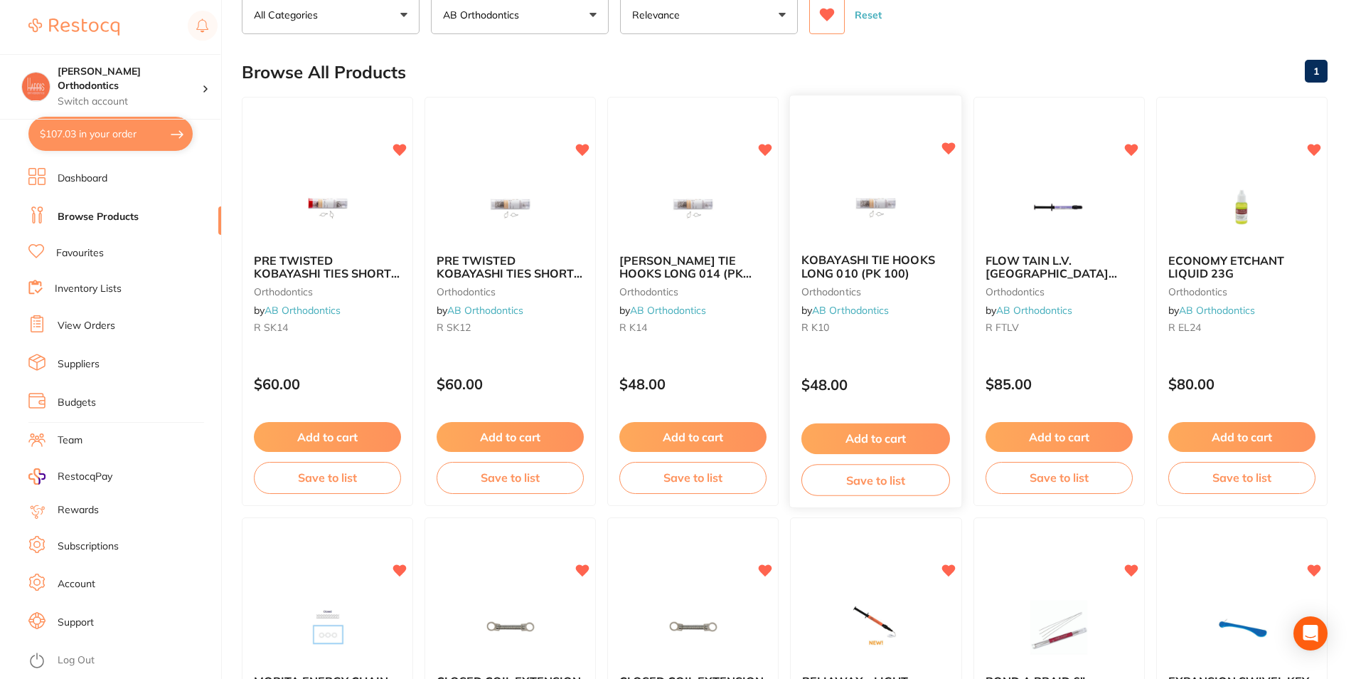
scroll to position [285, 0]
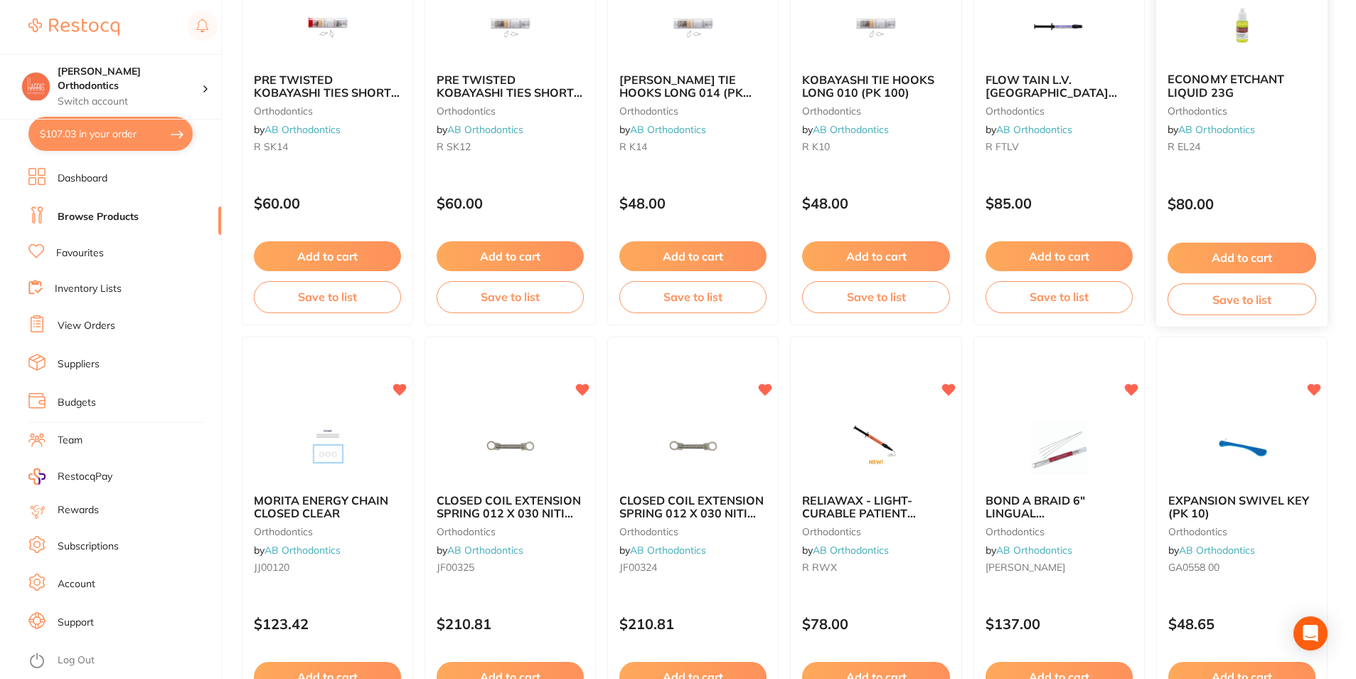
click at [1240, 249] on button "Add to cart" at bounding box center [1242, 258] width 149 height 31
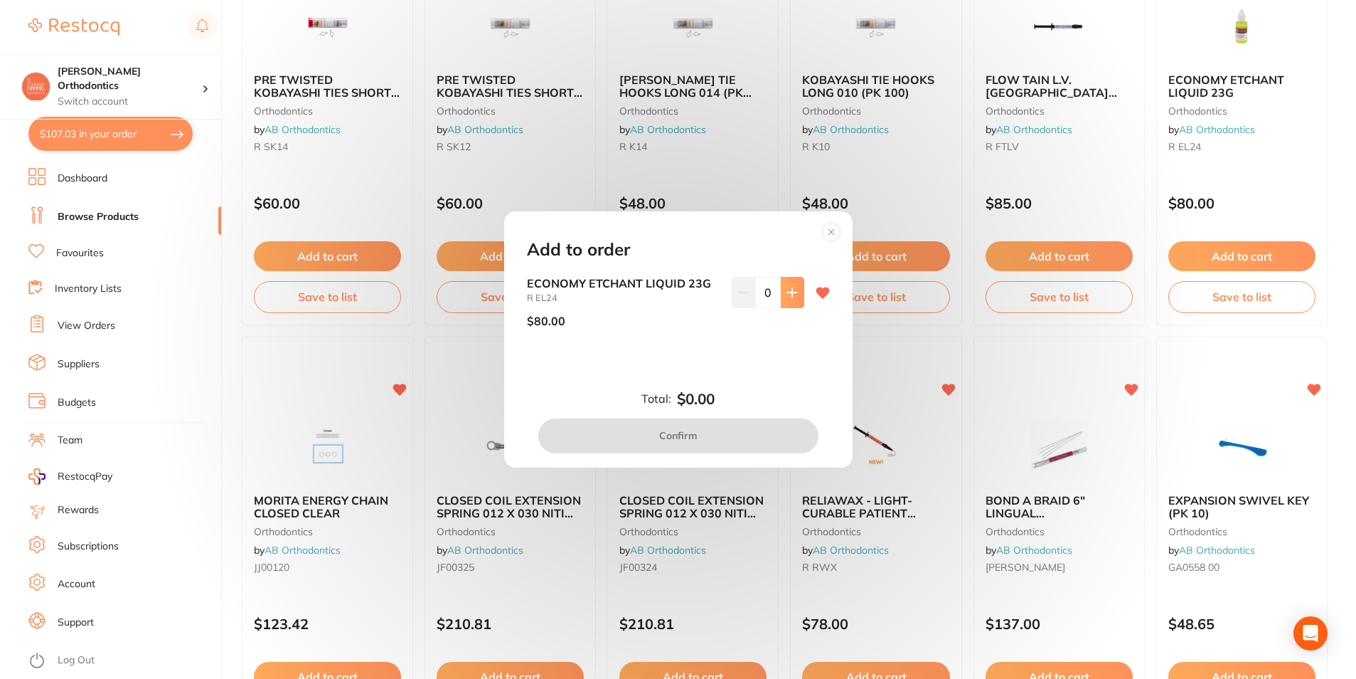
click at [782, 296] on button at bounding box center [792, 292] width 23 height 31
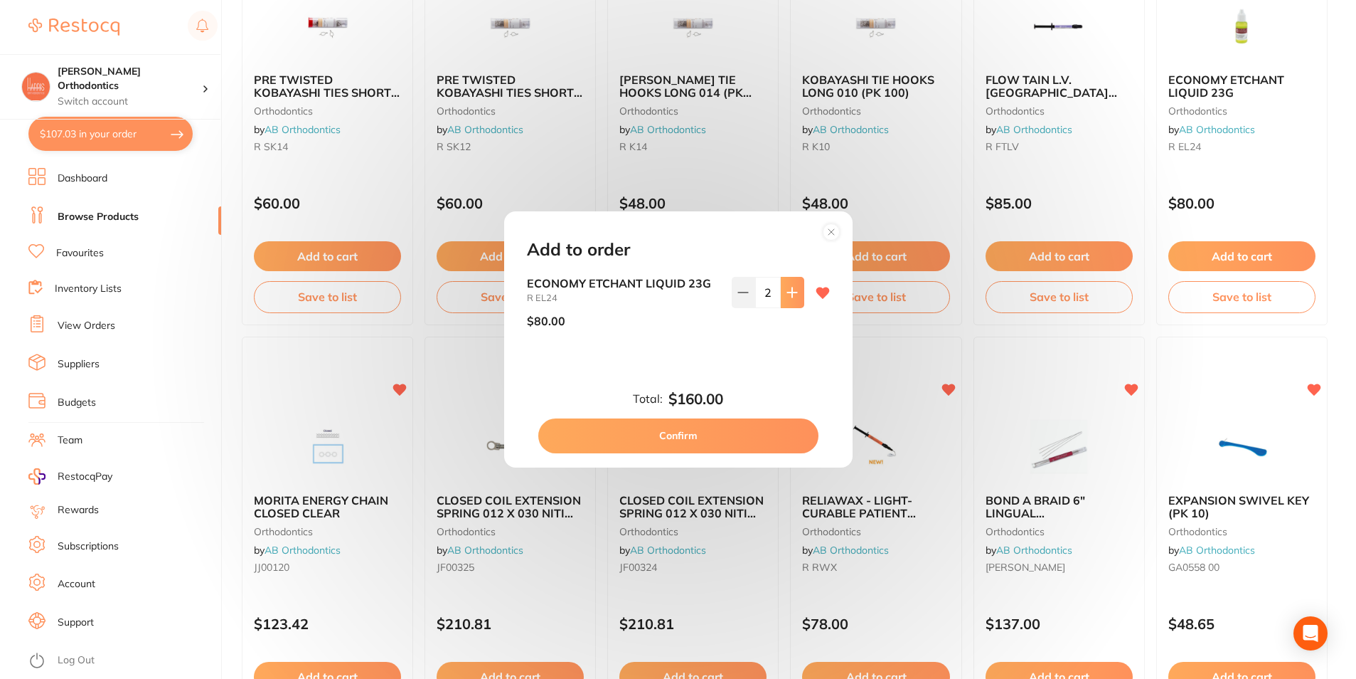
click at [782, 296] on button at bounding box center [792, 292] width 23 height 31
type input "3"
click at [708, 446] on button "Confirm" at bounding box center [678, 435] width 280 height 34
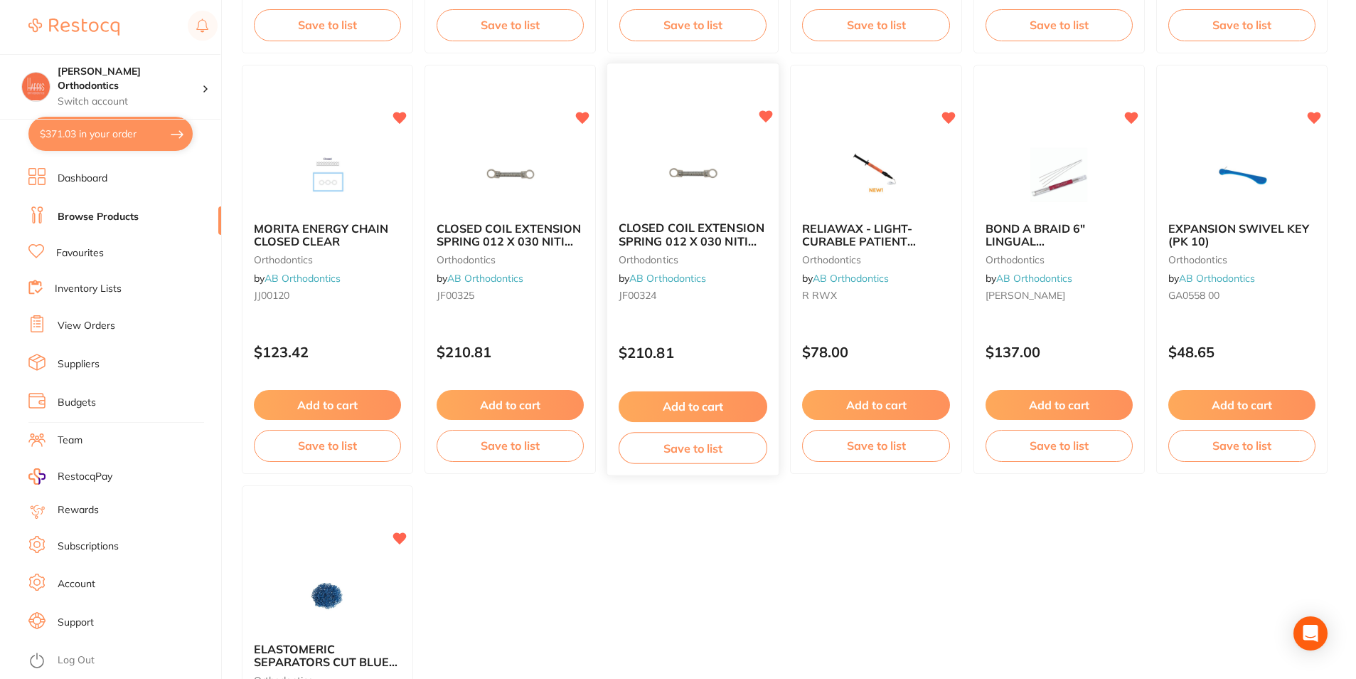
scroll to position [569, 0]
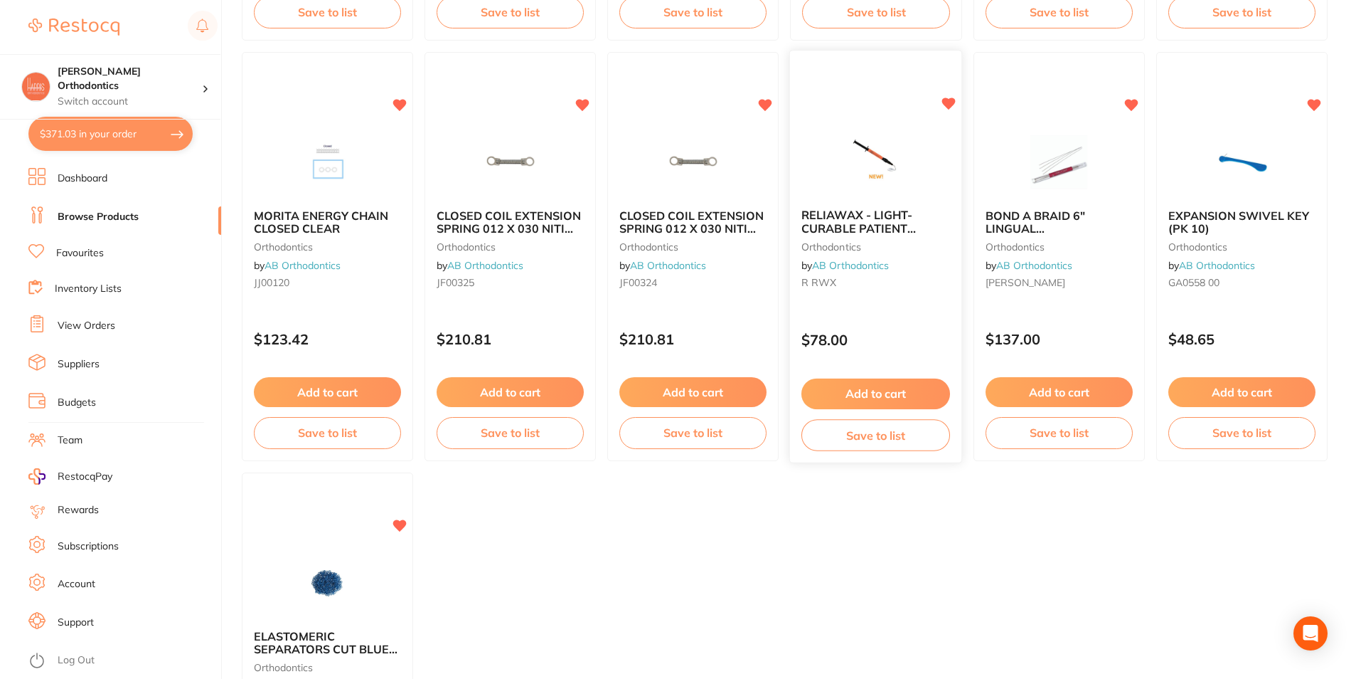
click at [901, 394] on button "Add to cart" at bounding box center [876, 393] width 149 height 31
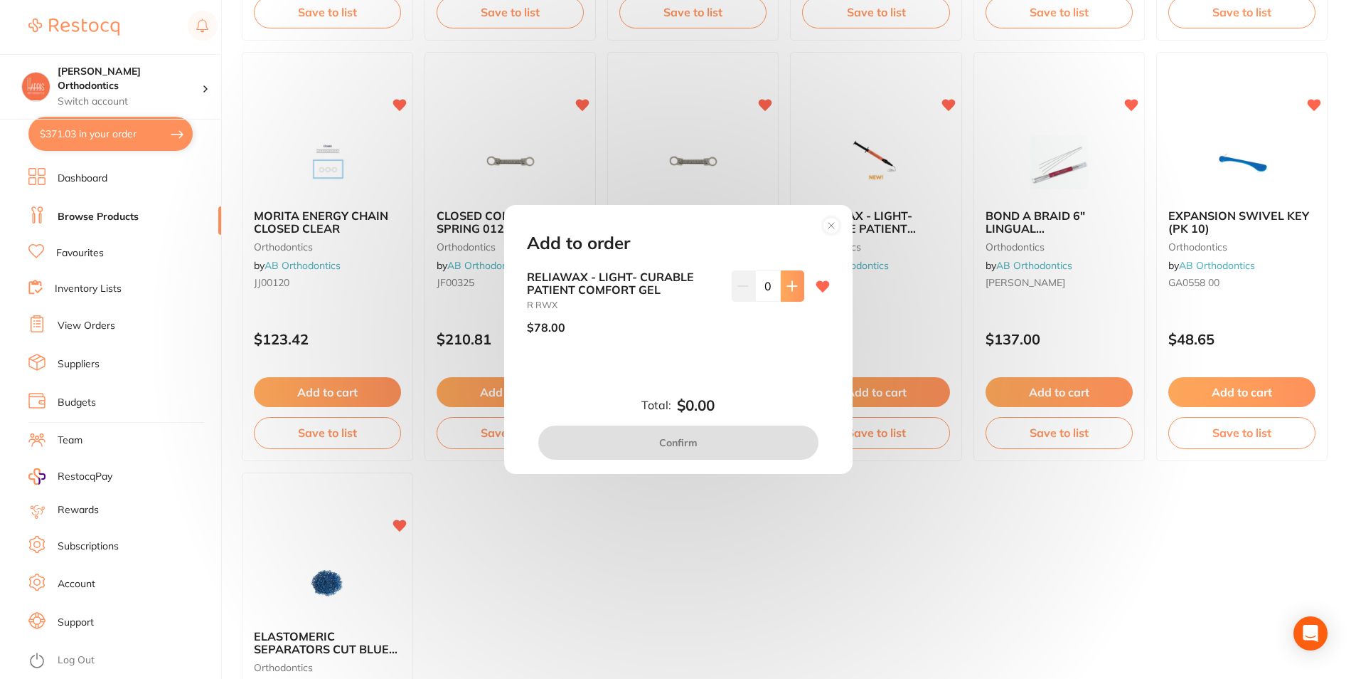
click at [781, 291] on button at bounding box center [792, 285] width 23 height 31
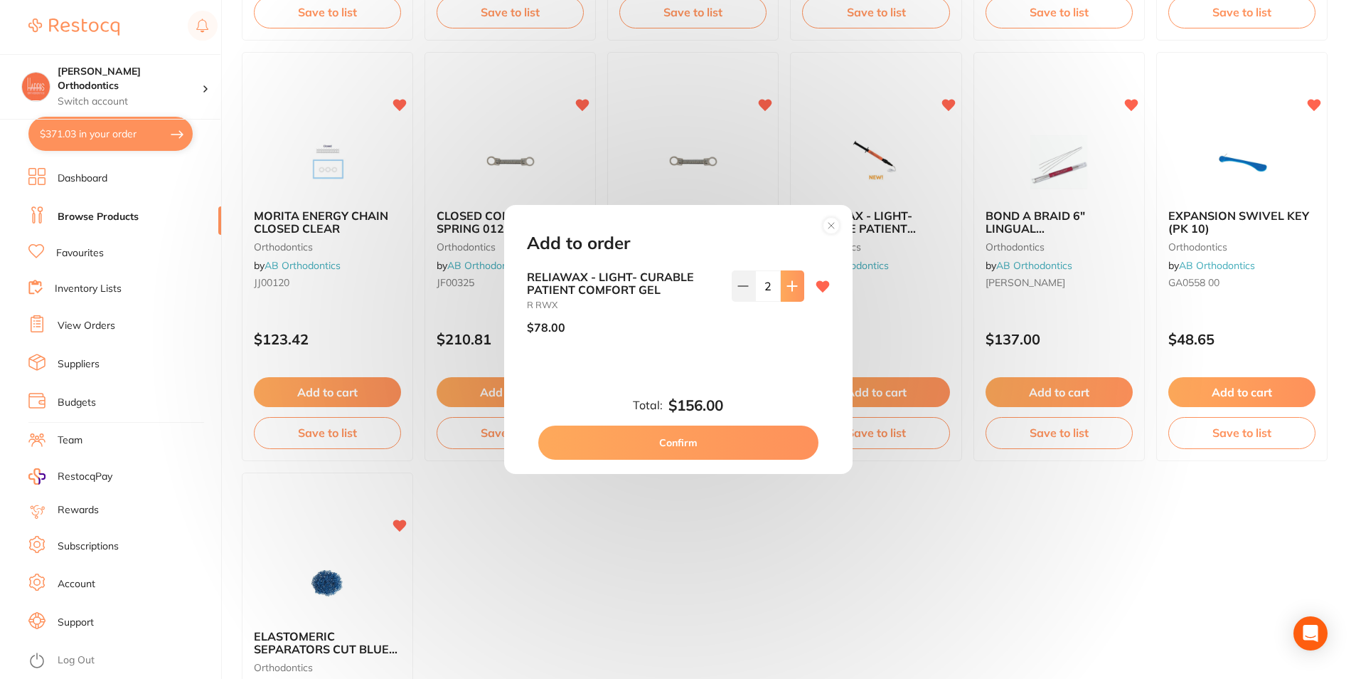
click at [781, 291] on button at bounding box center [792, 285] width 23 height 31
type input "4"
click at [697, 441] on button "Confirm" at bounding box center [678, 442] width 280 height 34
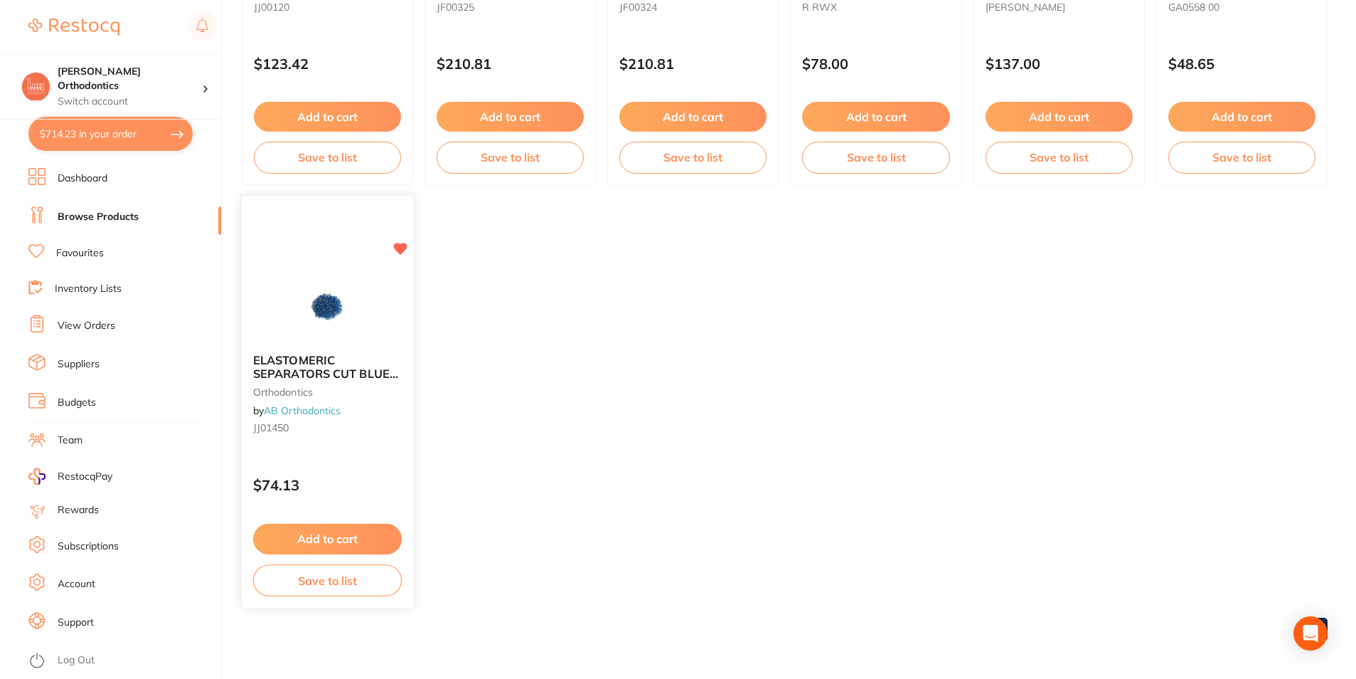
scroll to position [846, 0]
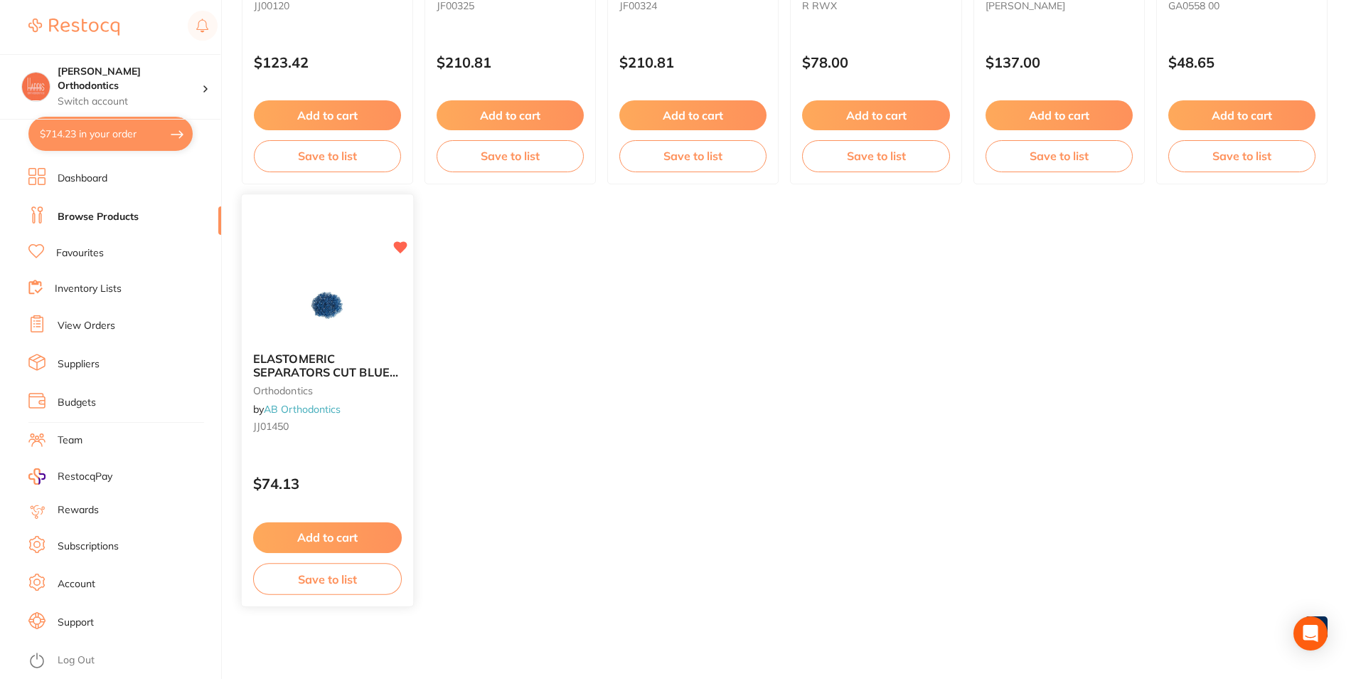
click at [285, 368] on span "ELASTOMERIC SEPARATORS CUT BLUE (PK 1000)" at bounding box center [325, 371] width 145 height 41
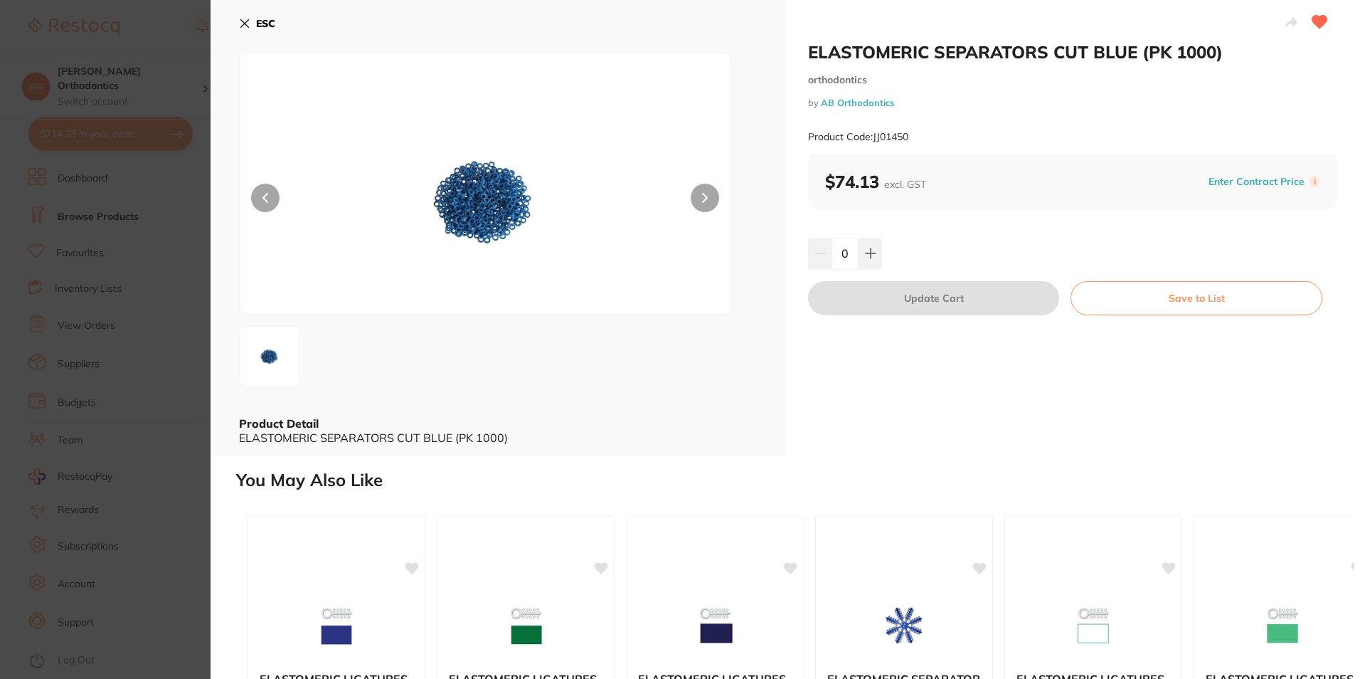
click at [238, 19] on div "ESC Product Detail ELASTOMERIC SEPARATORS CUT BLUE (PK 1000)" at bounding box center [498, 228] width 575 height 456
click at [243, 22] on icon at bounding box center [245, 24] width 8 height 8
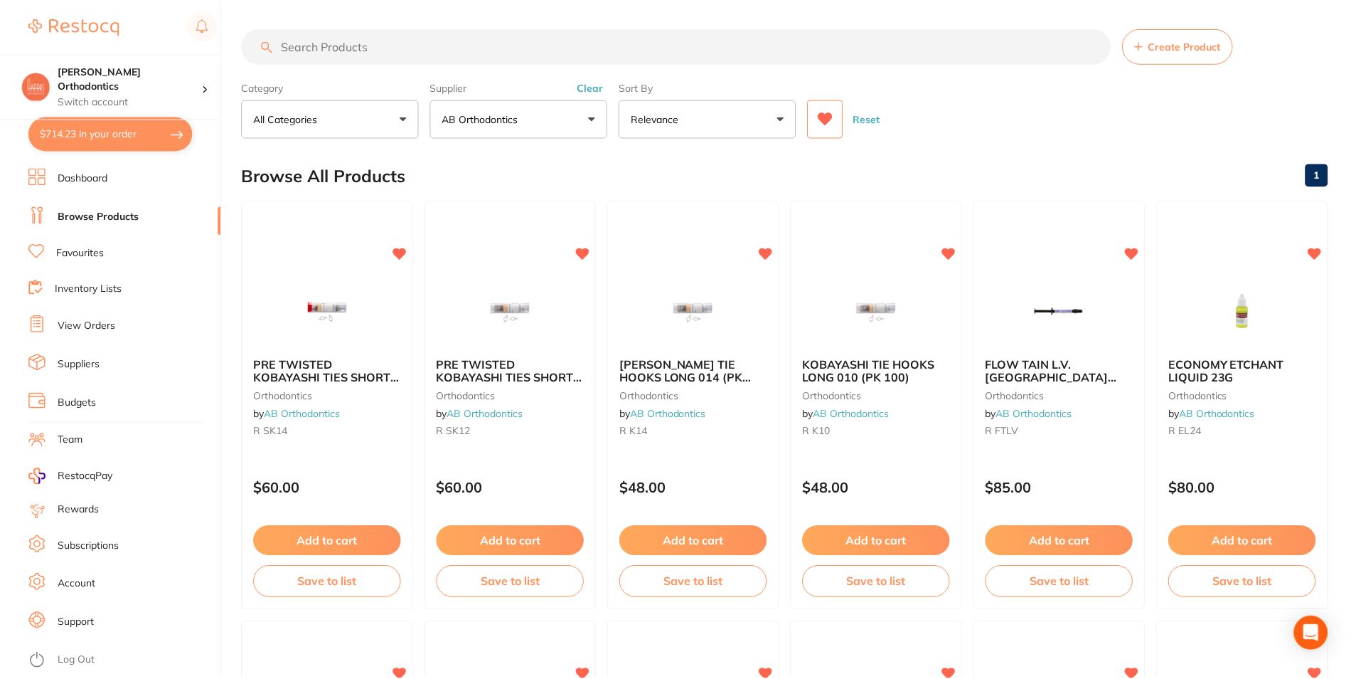
scroll to position [846, 0]
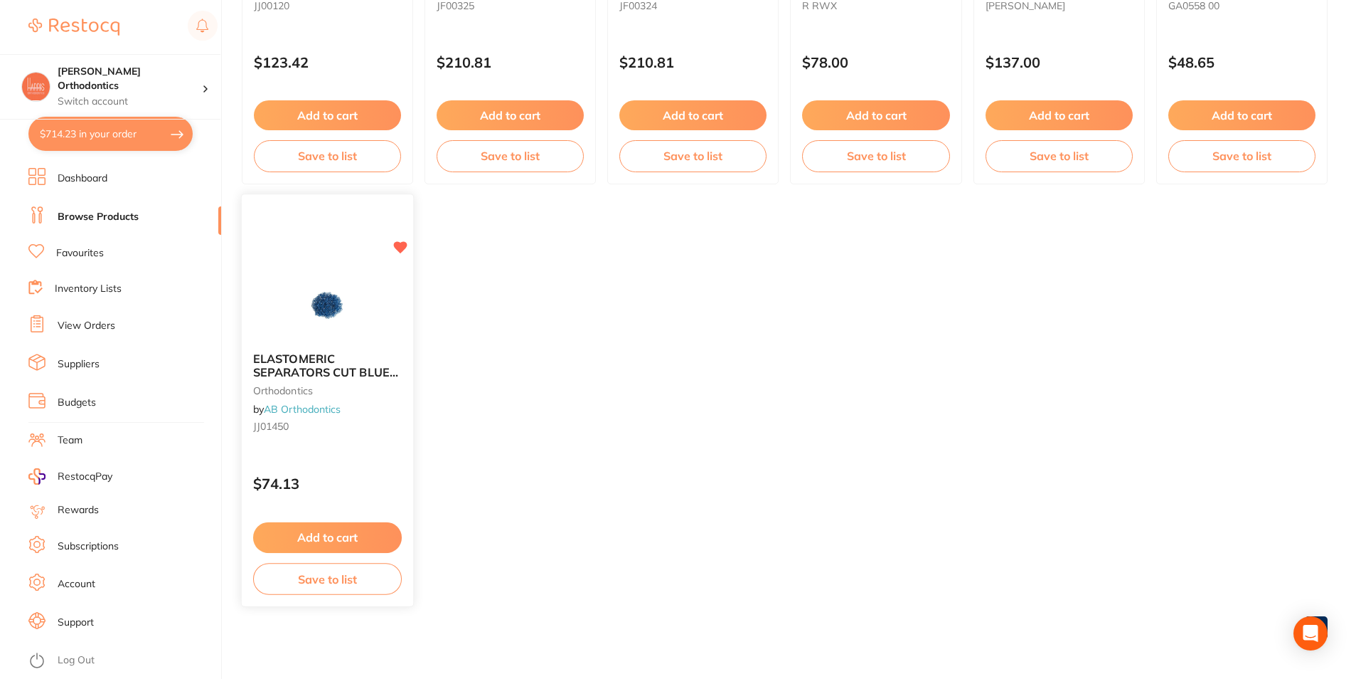
click at [338, 533] on button "Add to cart" at bounding box center [327, 537] width 149 height 31
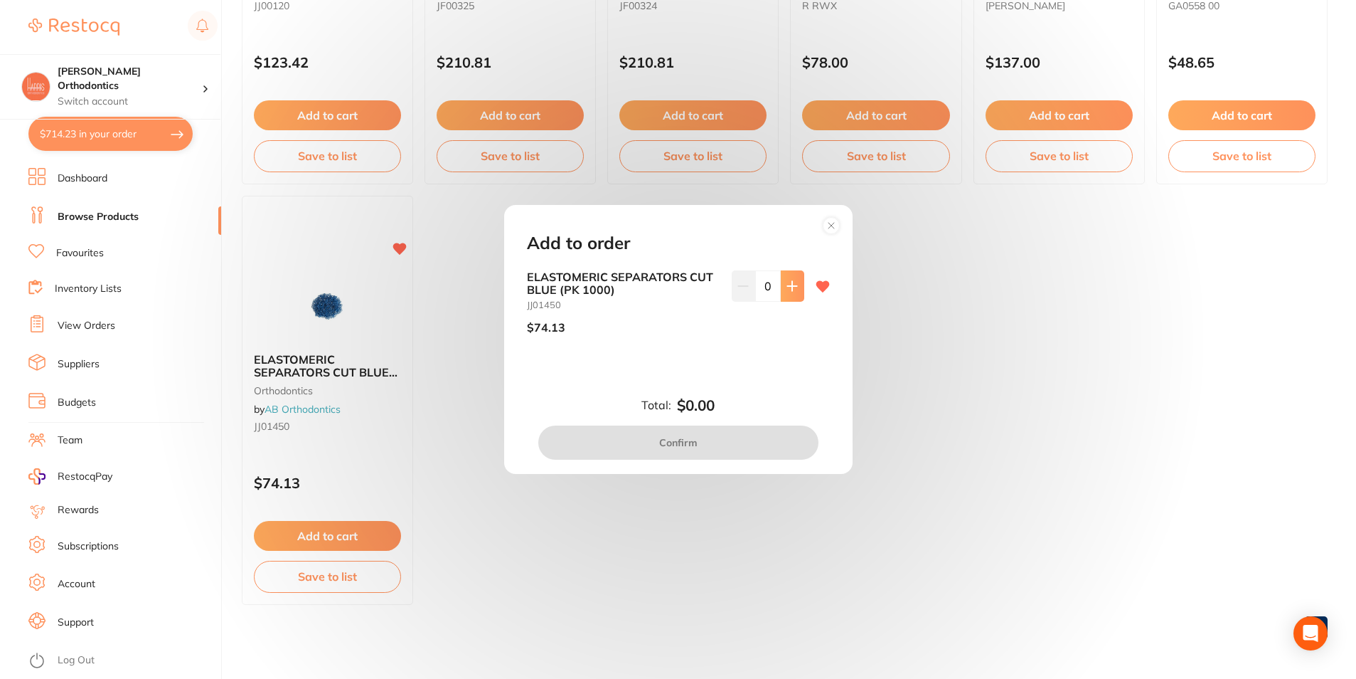
click at [786, 294] on button at bounding box center [792, 285] width 23 height 31
type input "1"
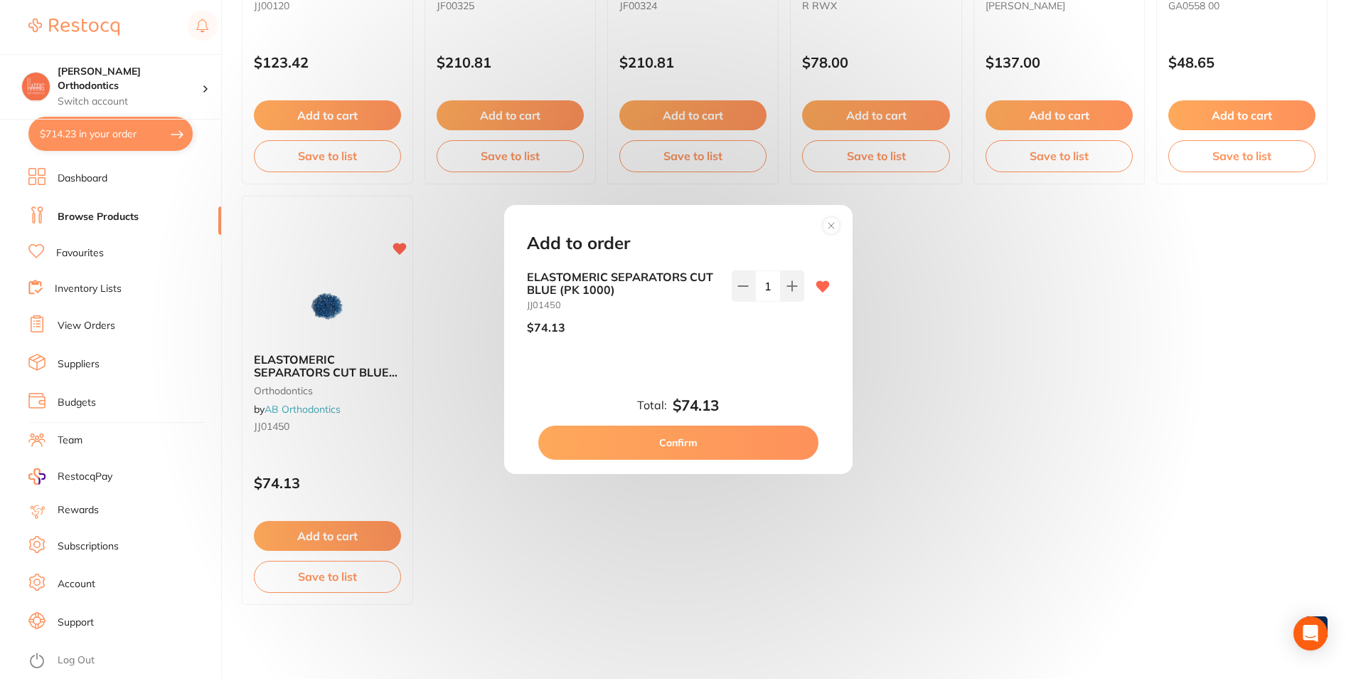
click at [711, 442] on button "Confirm" at bounding box center [678, 442] width 280 height 34
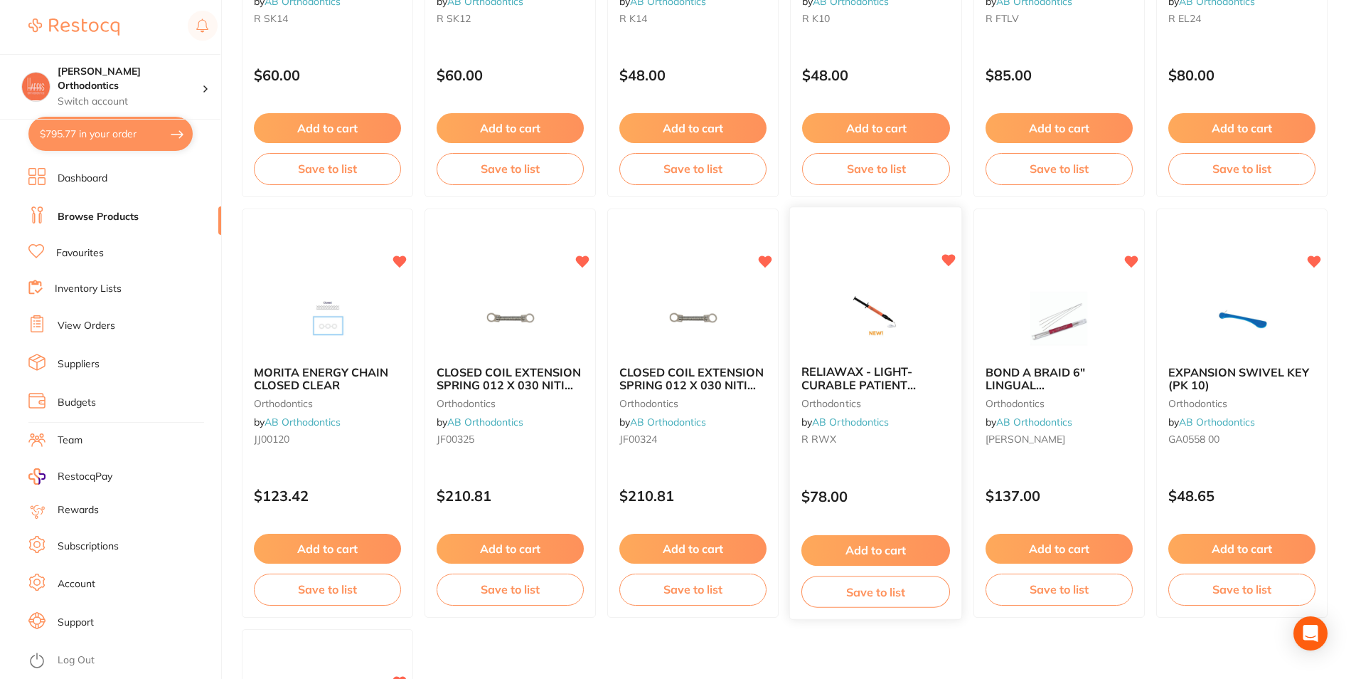
scroll to position [419, 0]
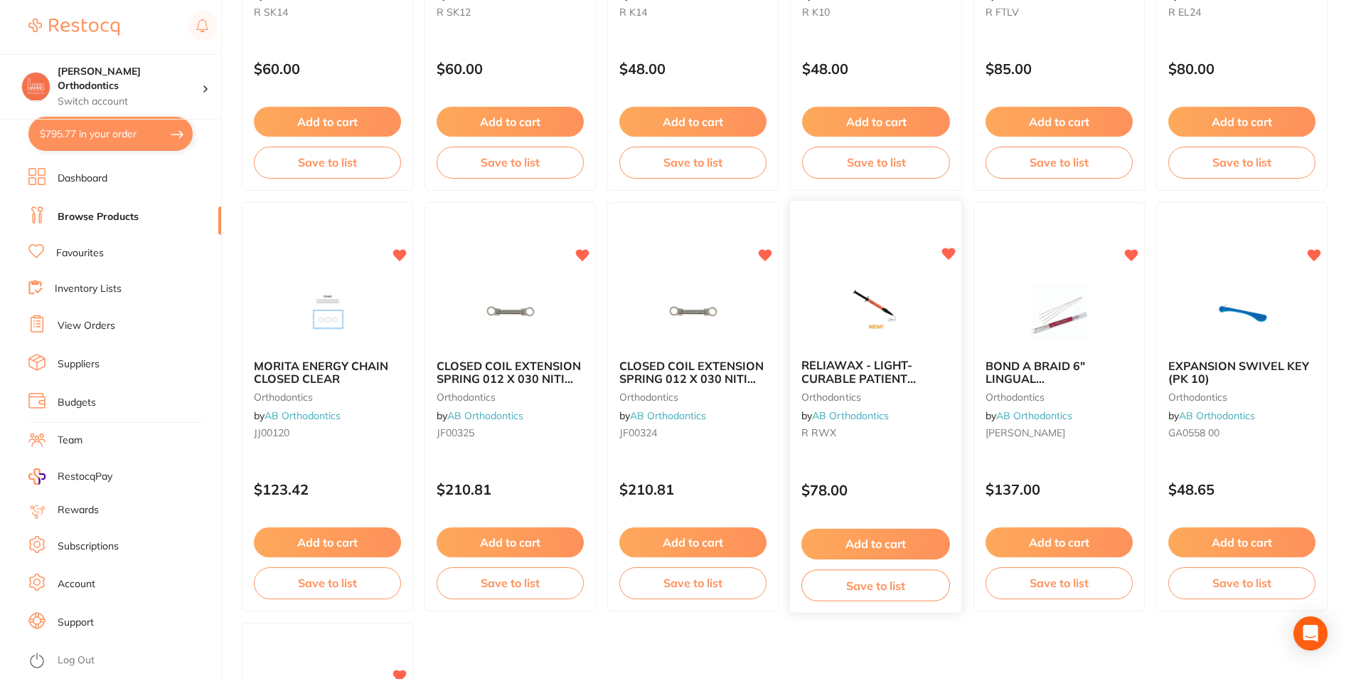
click at [878, 531] on button "Add to cart" at bounding box center [876, 544] width 149 height 31
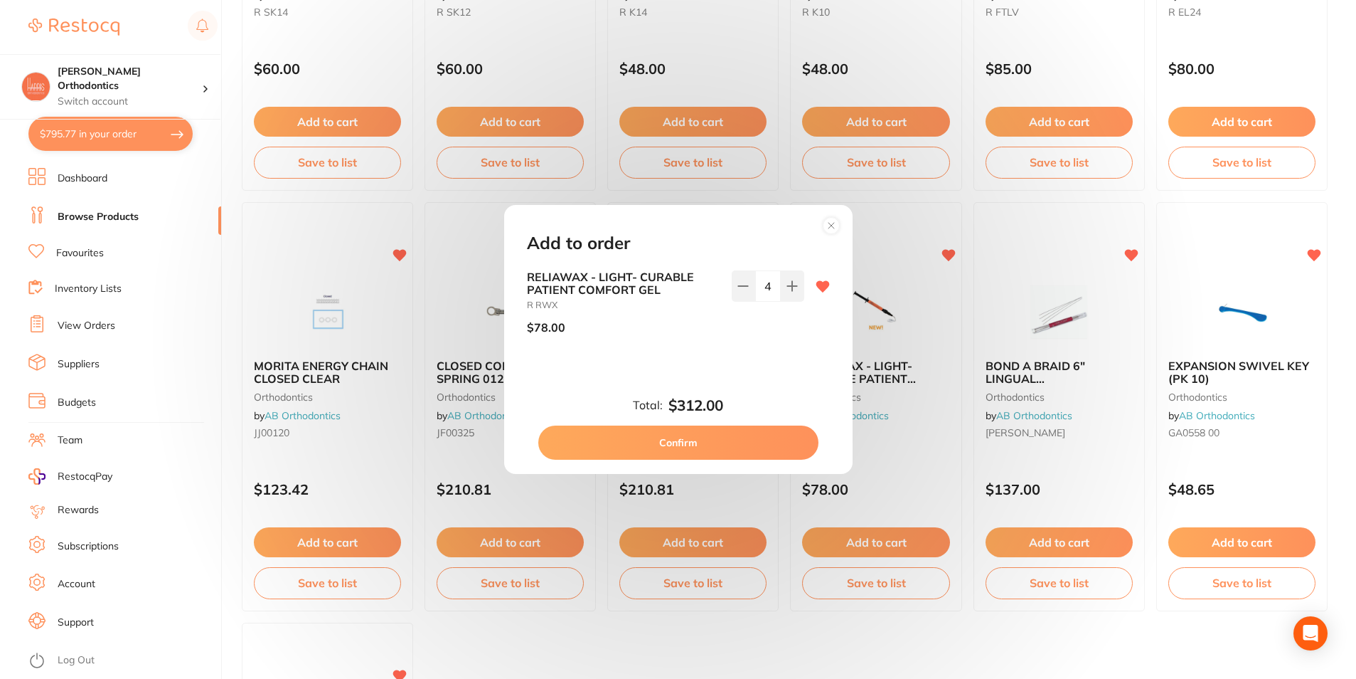
click at [829, 225] on circle at bounding box center [831, 226] width 16 height 16
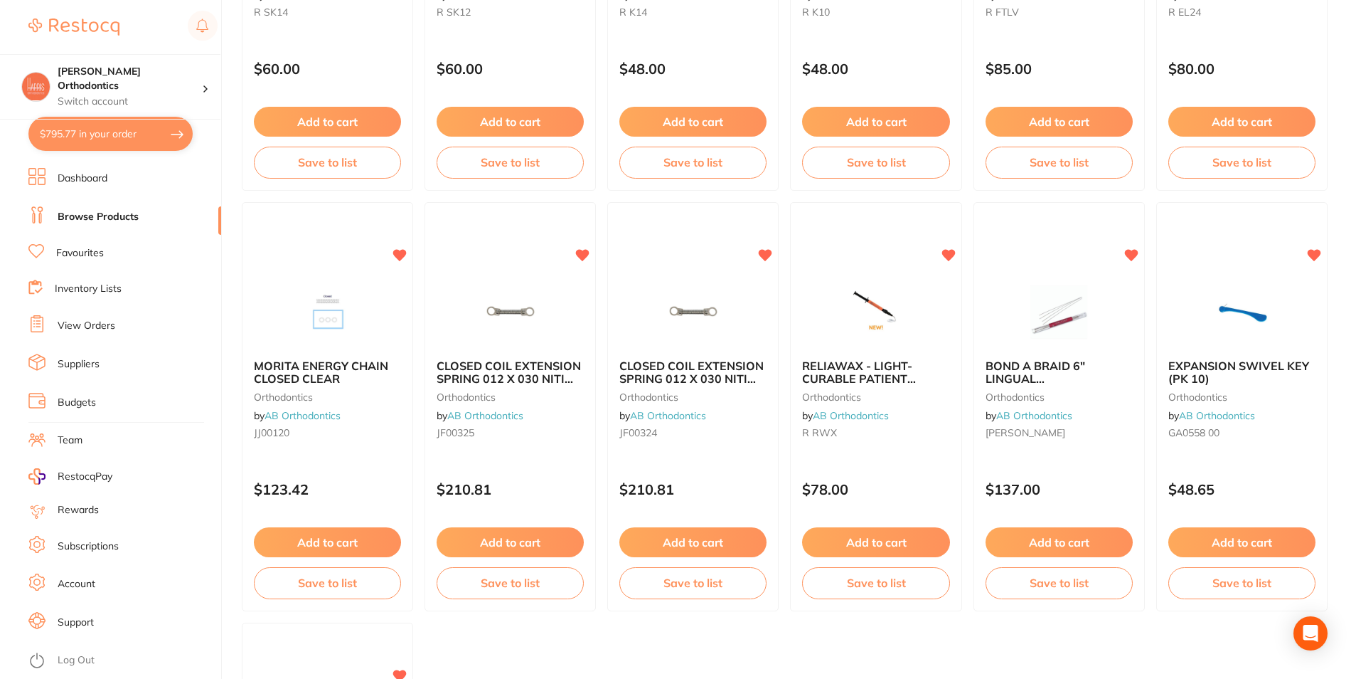
click at [135, 136] on button "$795.77 in your order" at bounding box center [110, 134] width 164 height 34
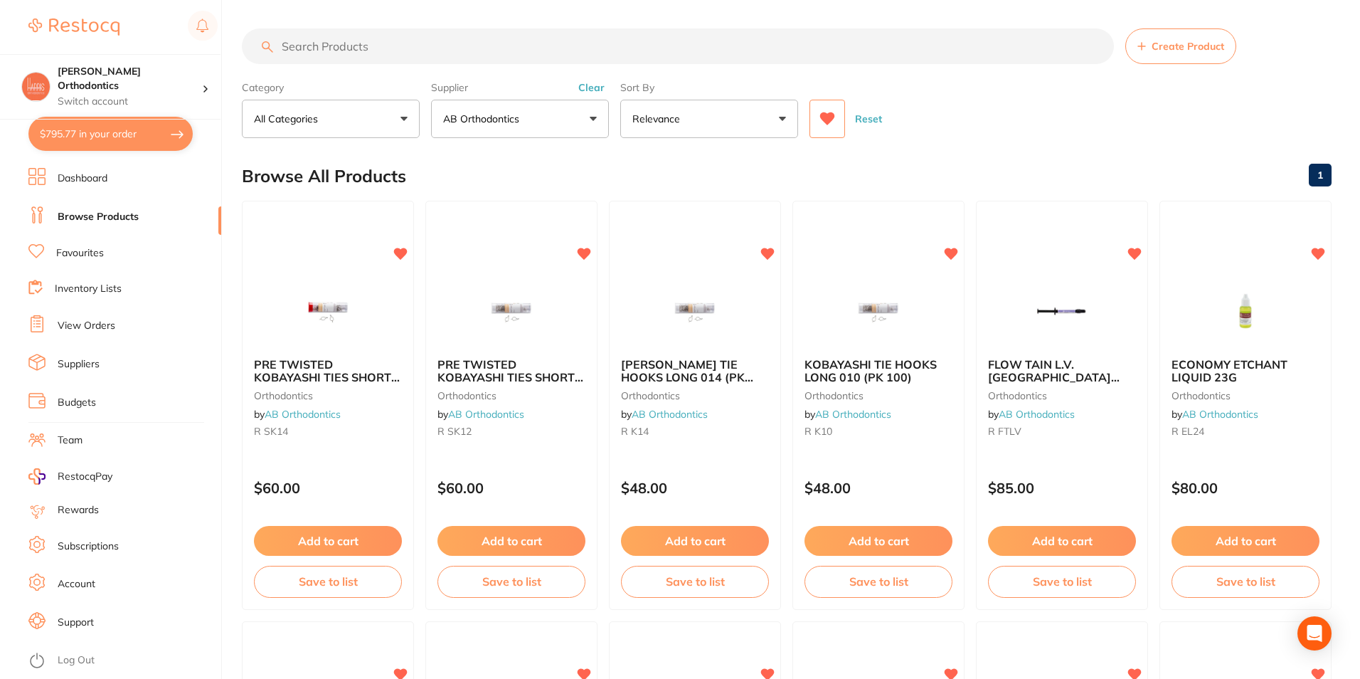
checkbox input "true"
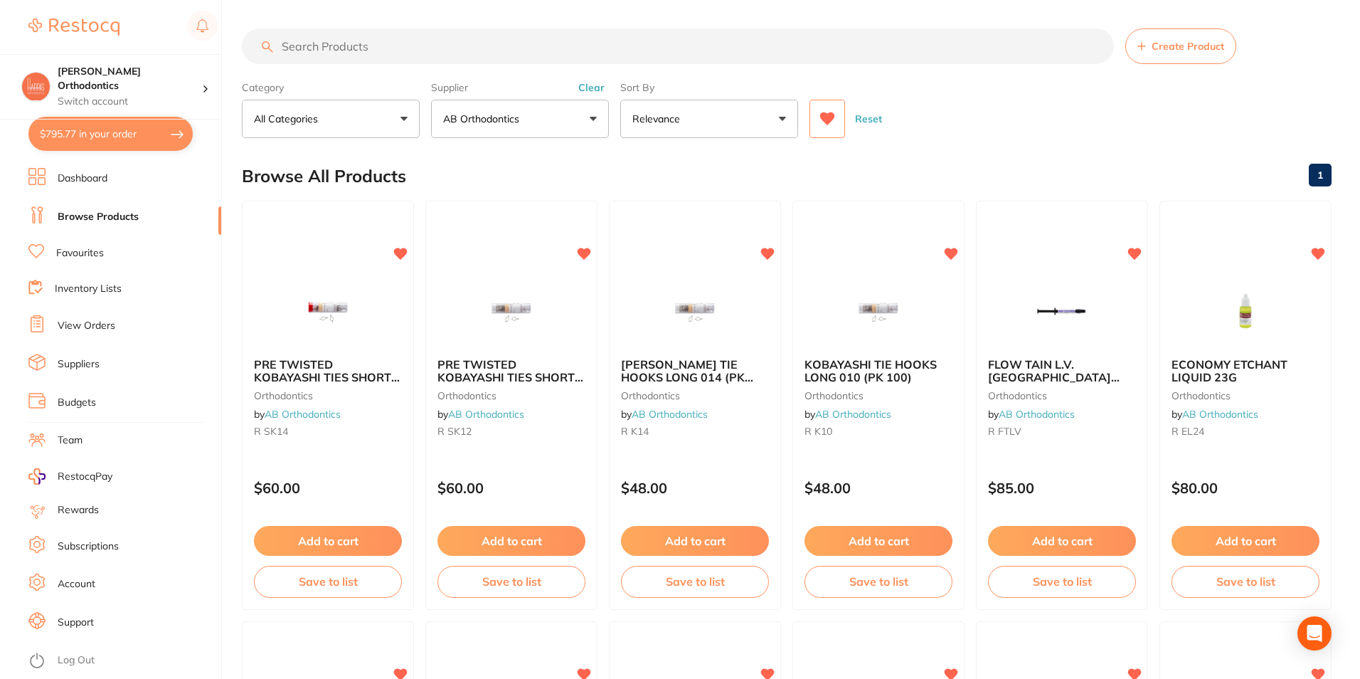
checkbox input "true"
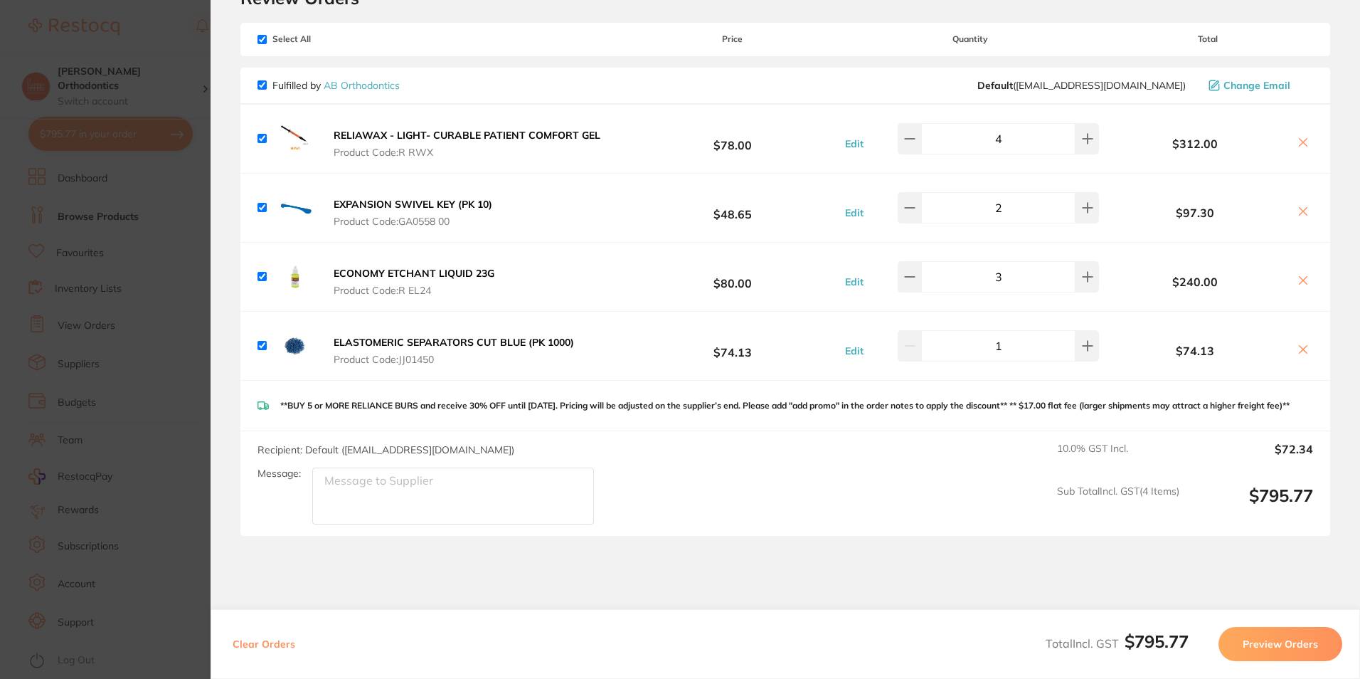
scroll to position [171, 0]
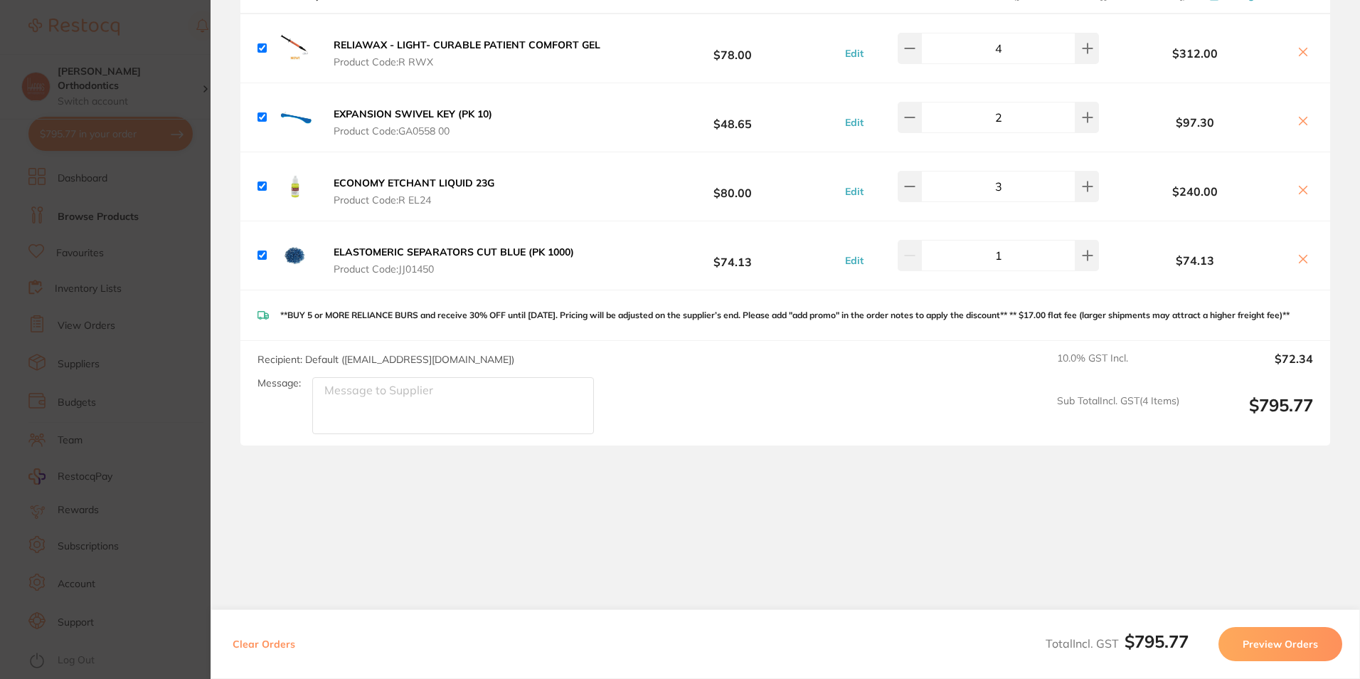
click at [1283, 647] on button "Preview Orders" at bounding box center [1280, 644] width 124 height 34
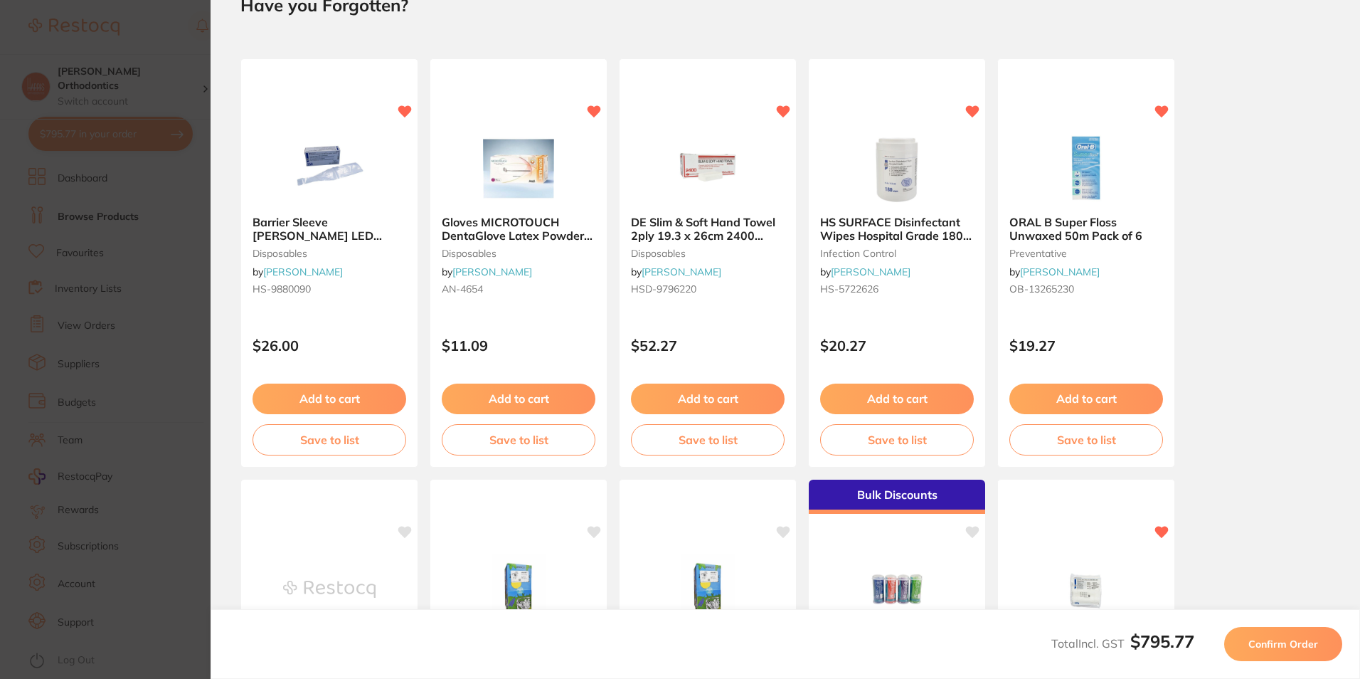
scroll to position [0, 0]
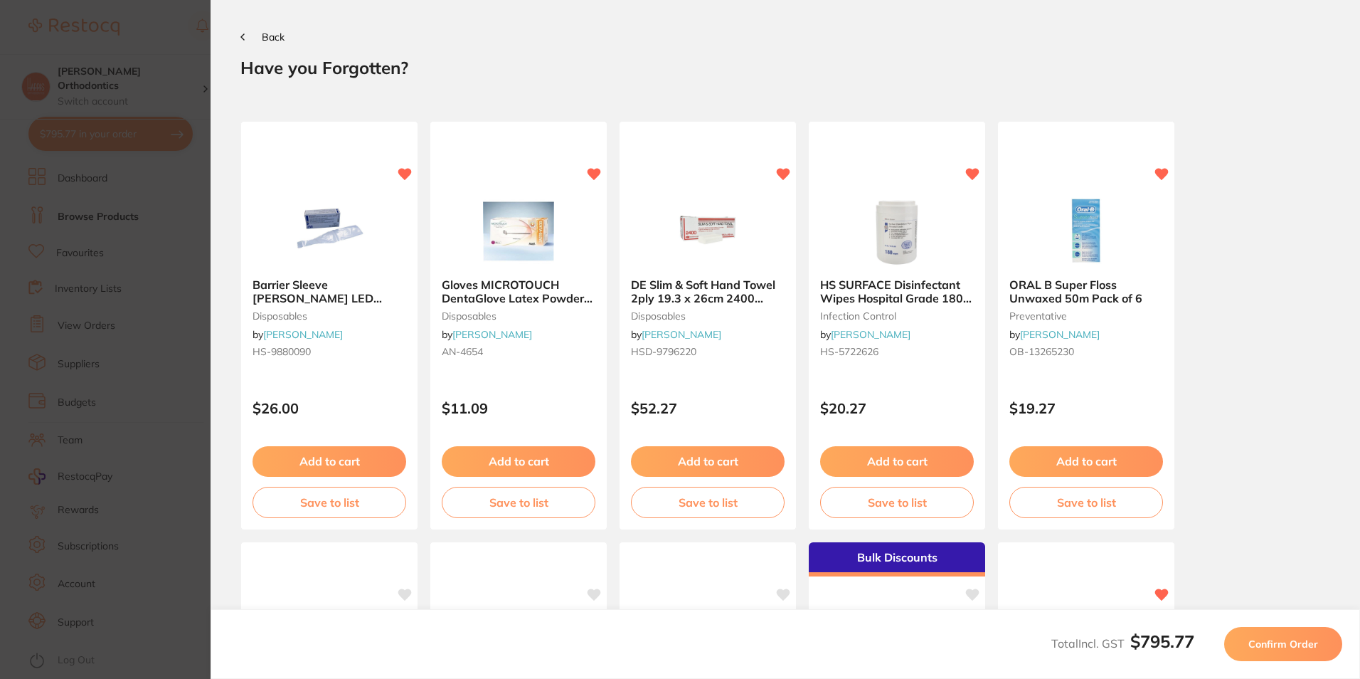
click at [248, 33] on button "Back" at bounding box center [262, 36] width 44 height 11
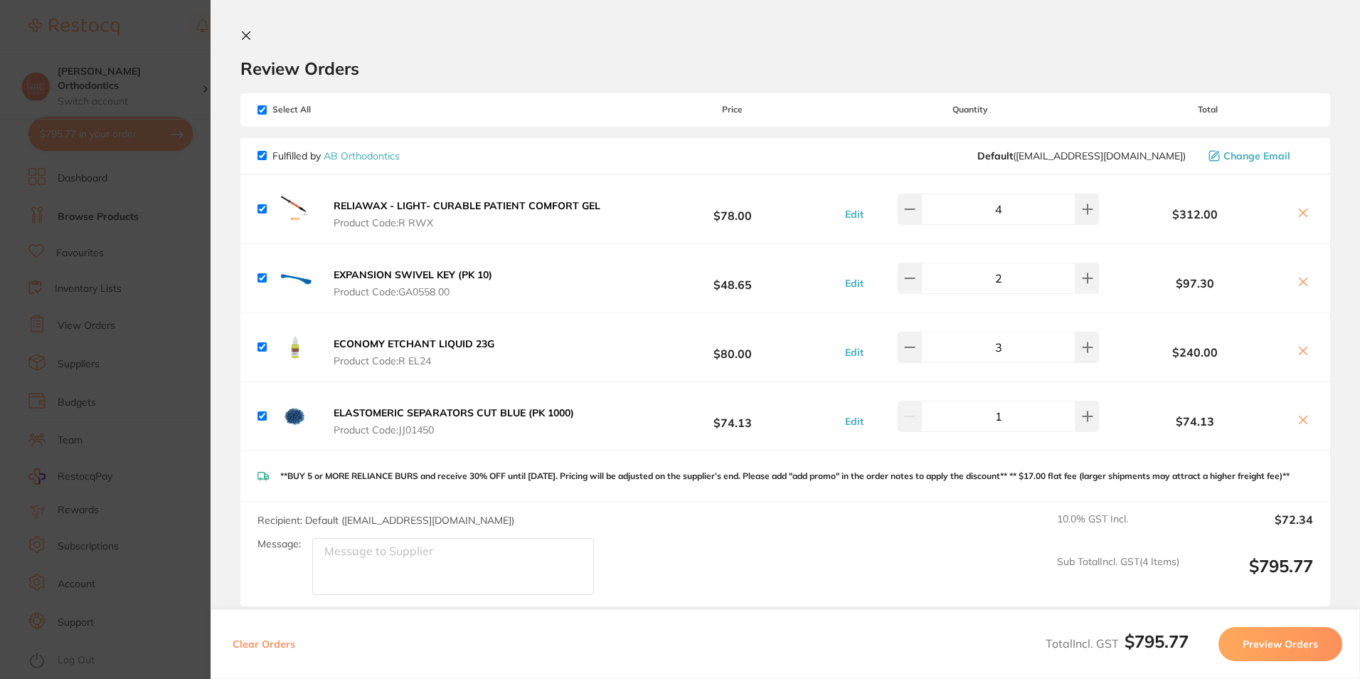
click at [248, 34] on icon at bounding box center [247, 36] width 8 height 8
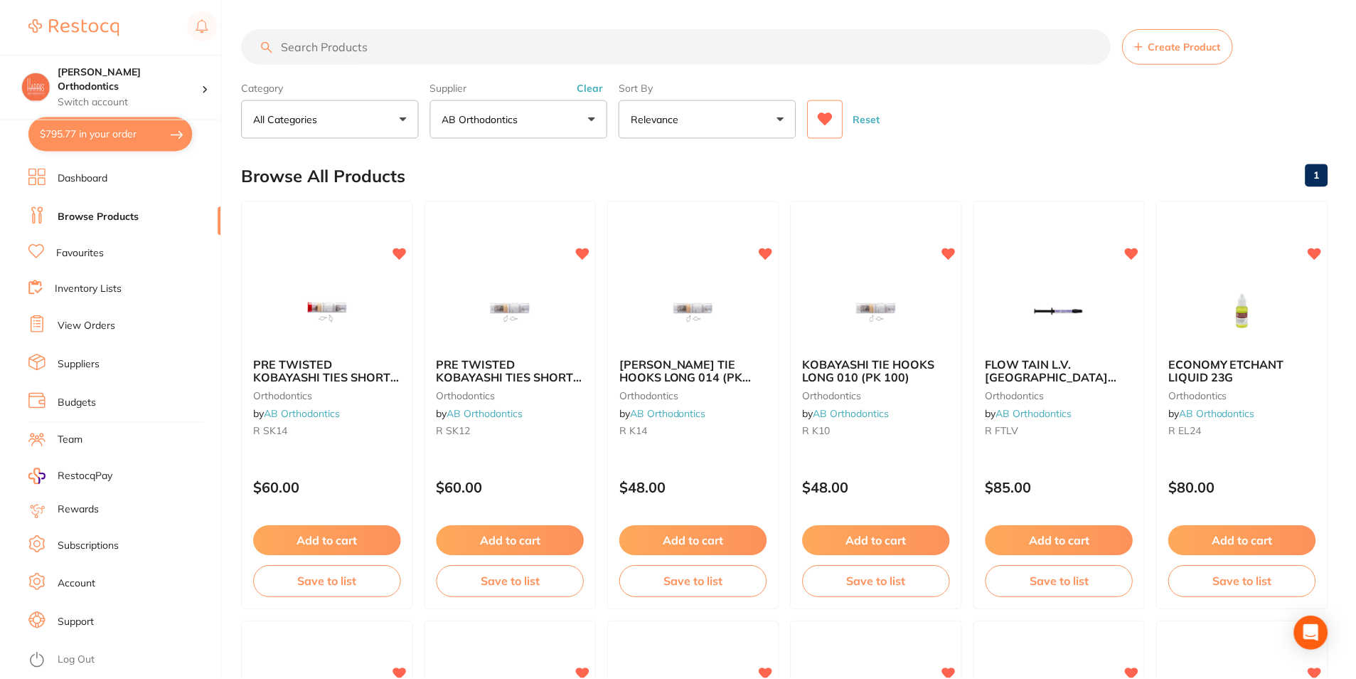
scroll to position [419, 0]
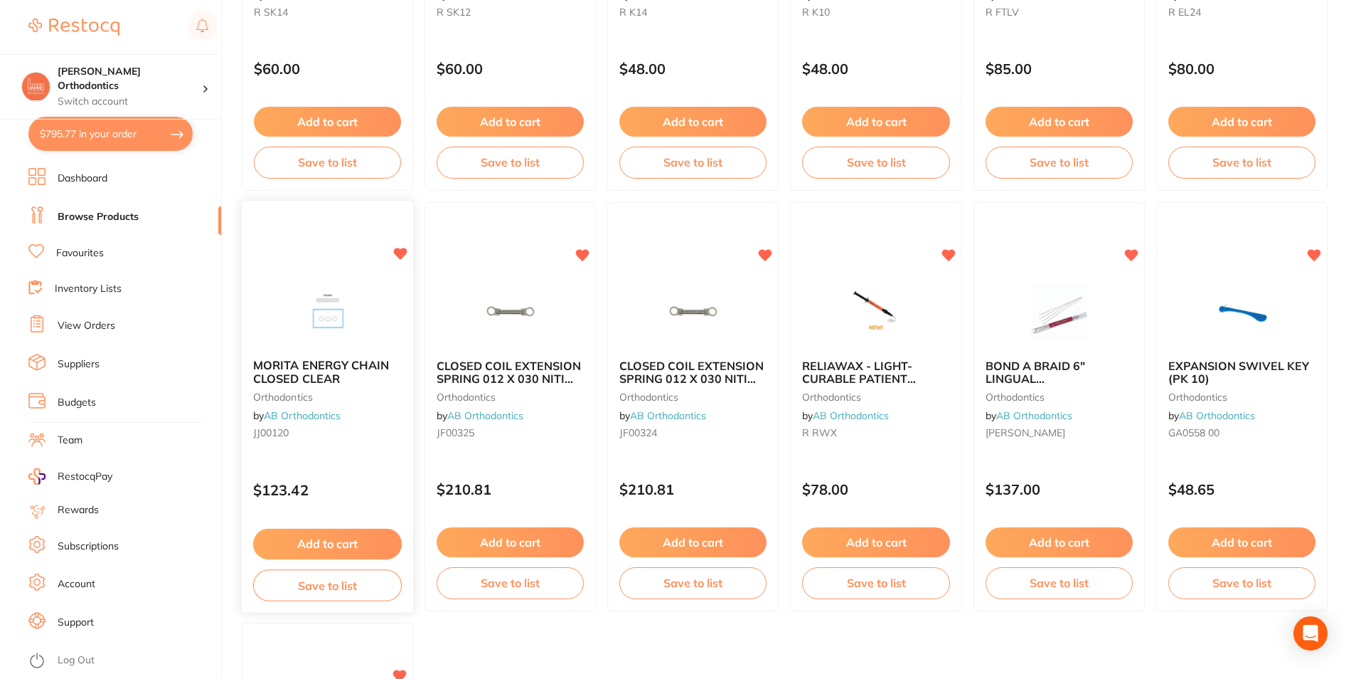
click at [322, 369] on span "MORITA ENERGY CHAIN CLOSED CLEAR" at bounding box center [321, 372] width 136 height 28
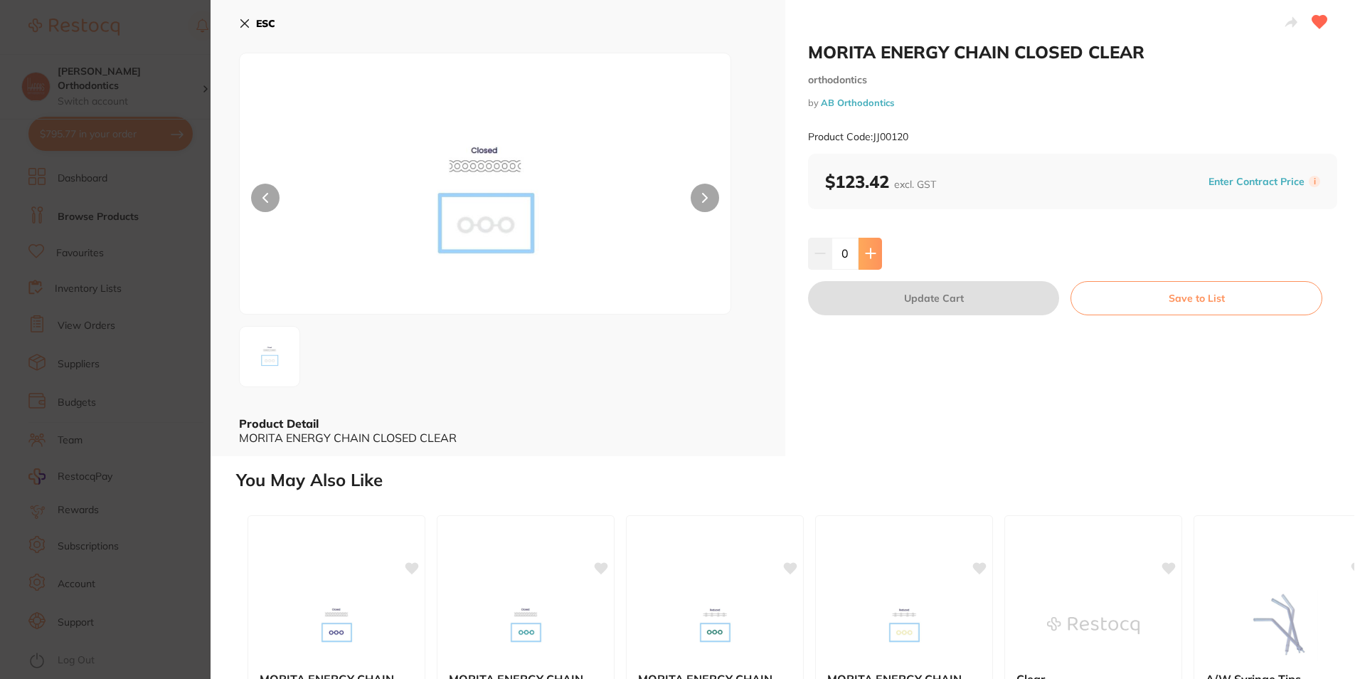
click at [866, 250] on icon at bounding box center [870, 253] width 11 height 11
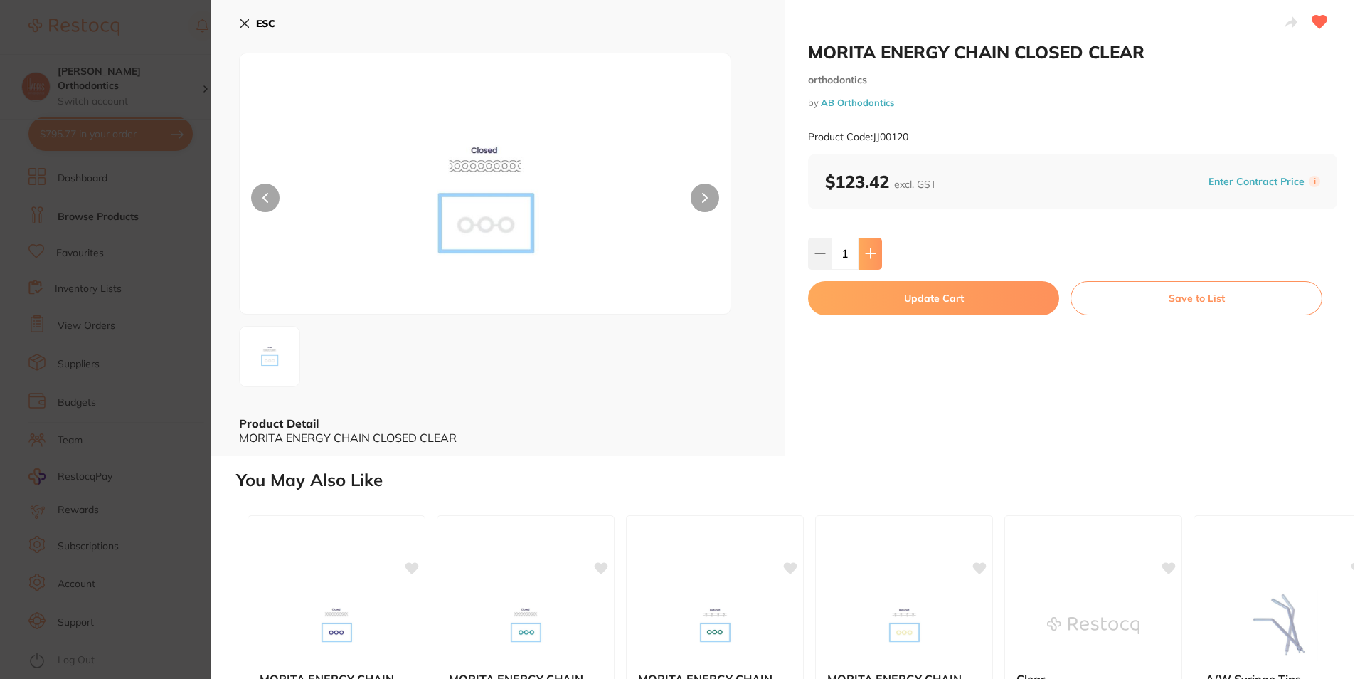
click at [870, 250] on icon at bounding box center [870, 253] width 11 height 11
type input "2"
click at [891, 292] on button "Update Cart" at bounding box center [933, 298] width 251 height 34
checkbox input "false"
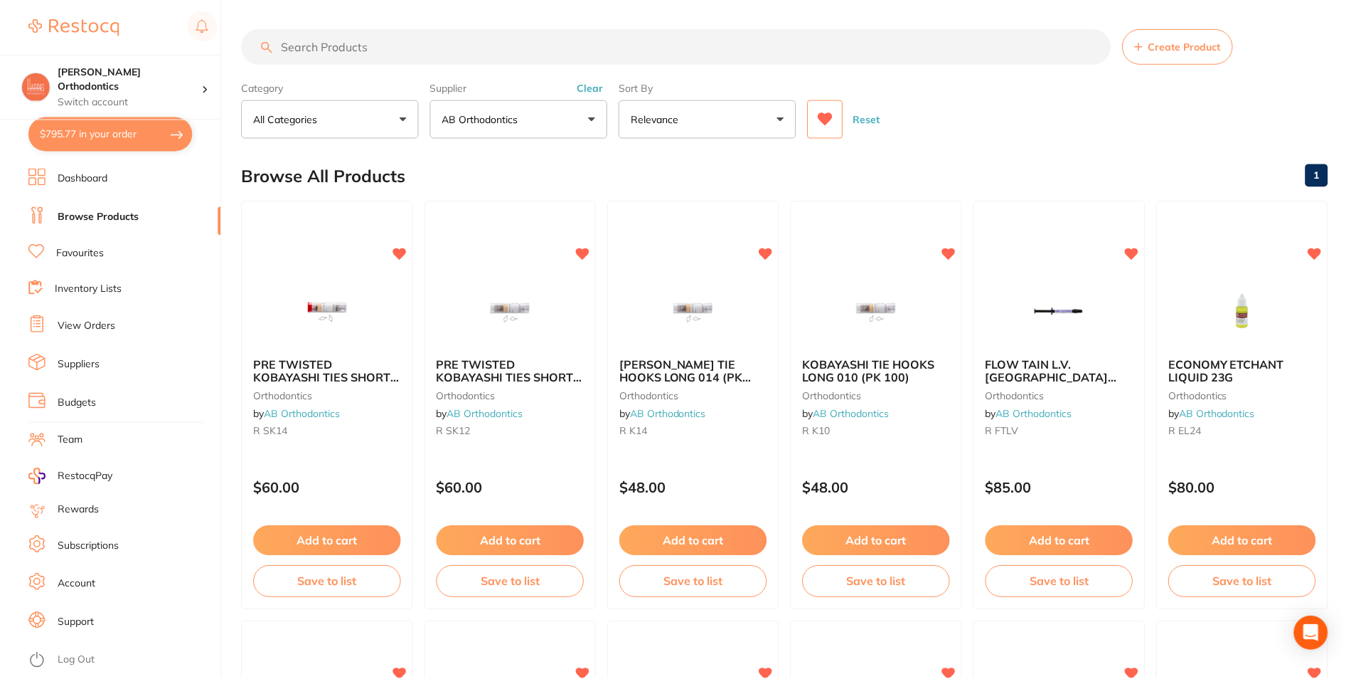
scroll to position [419, 0]
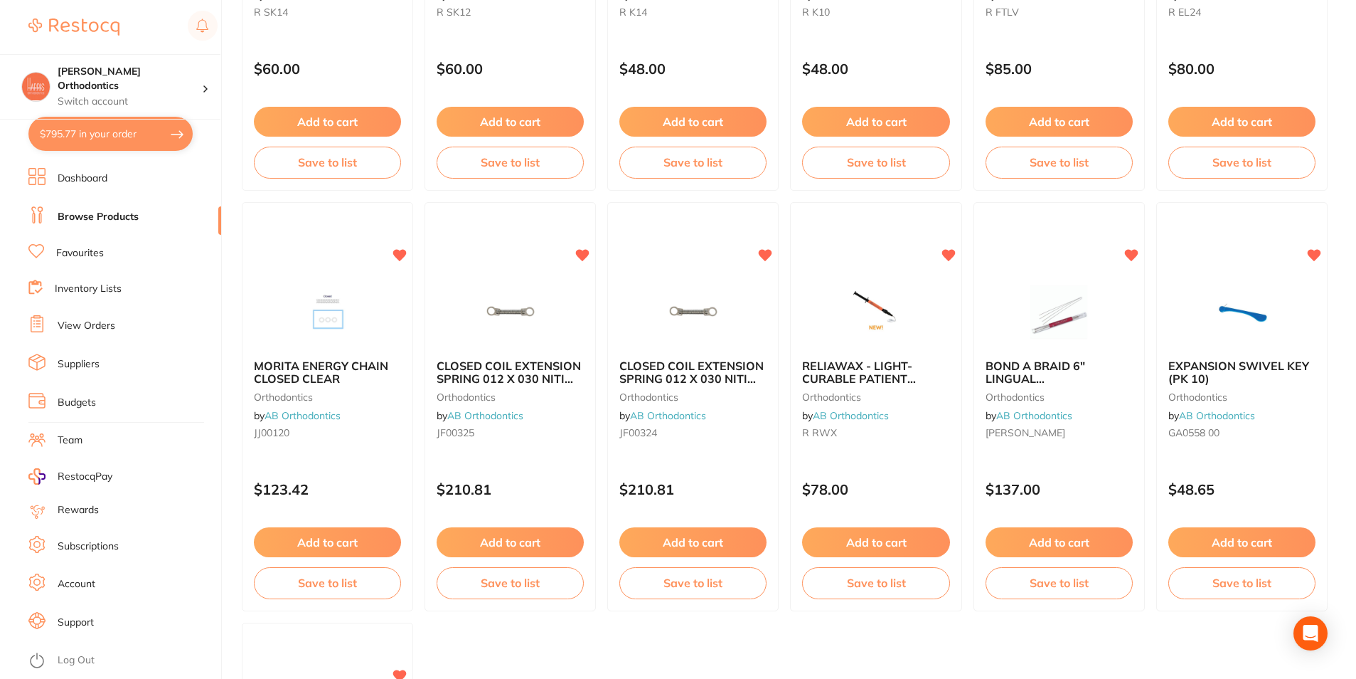
click at [148, 129] on button "$795.77 in your order" at bounding box center [110, 134] width 164 height 34
checkbox input "true"
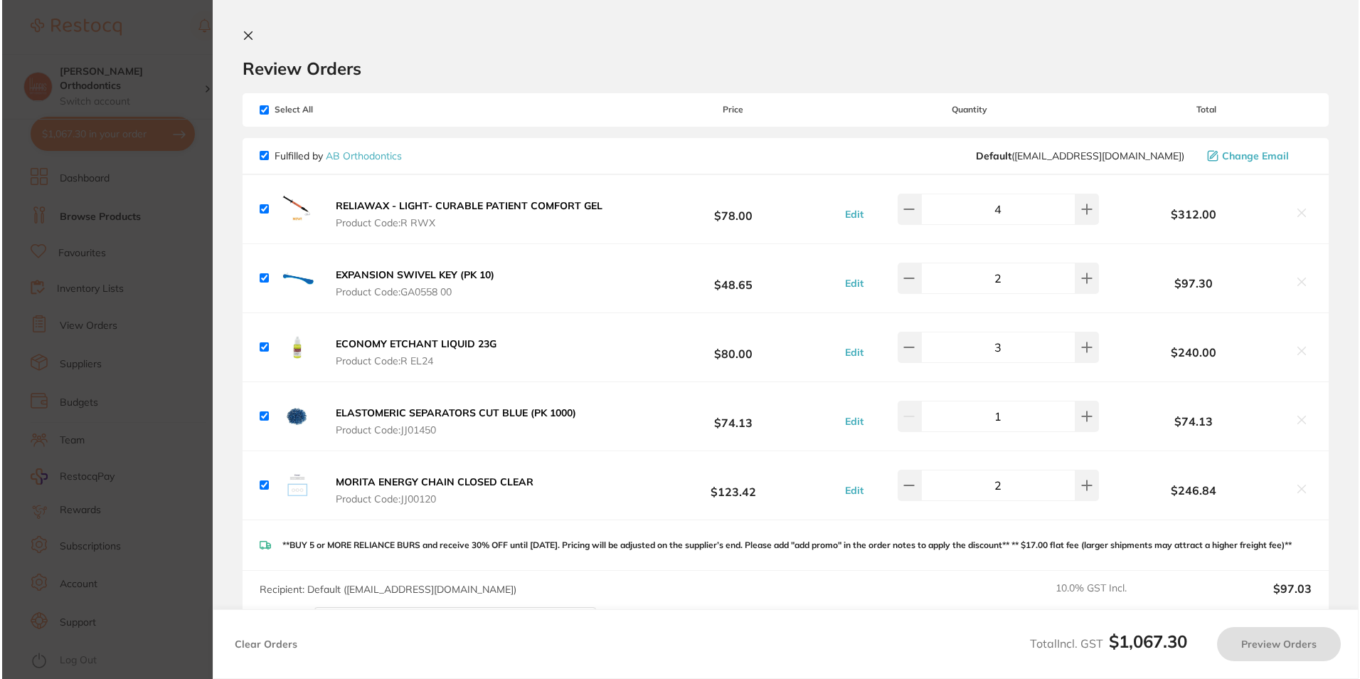
scroll to position [0, 0]
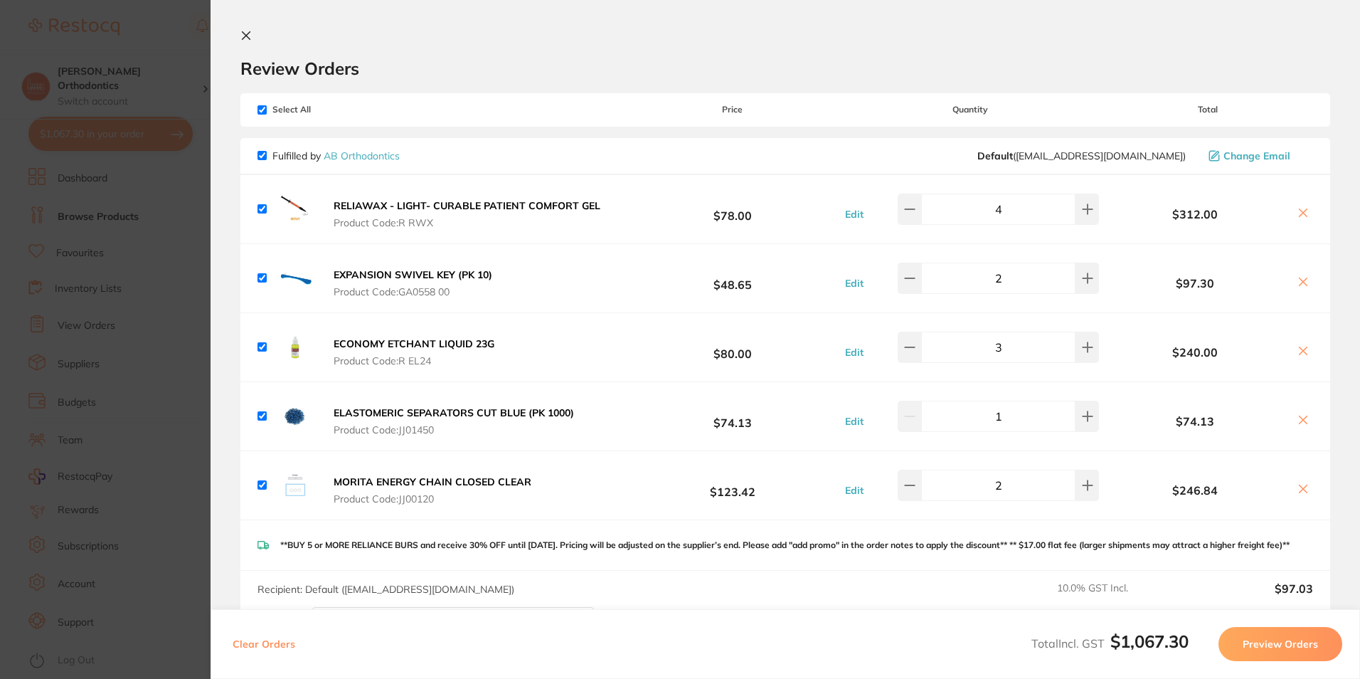
click at [1309, 651] on button "Preview Orders" at bounding box center [1280, 644] width 124 height 34
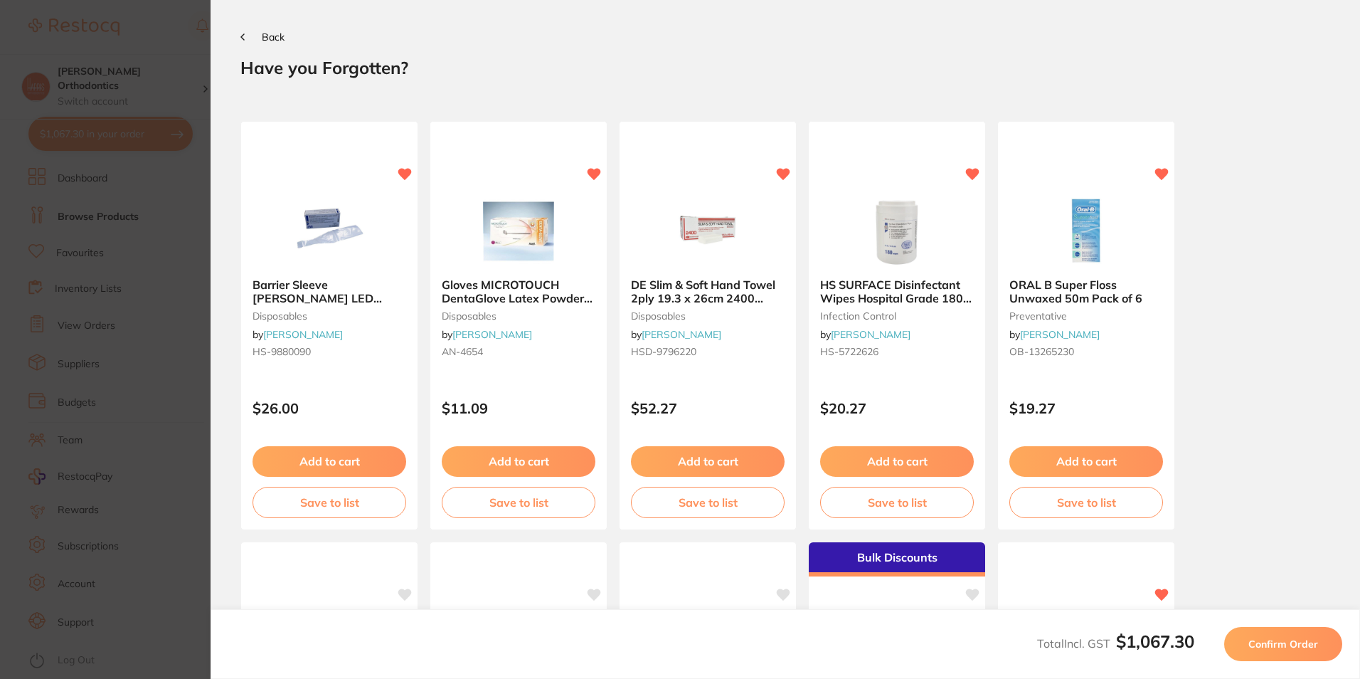
click at [1312, 652] on button "Confirm Order" at bounding box center [1283, 644] width 118 height 34
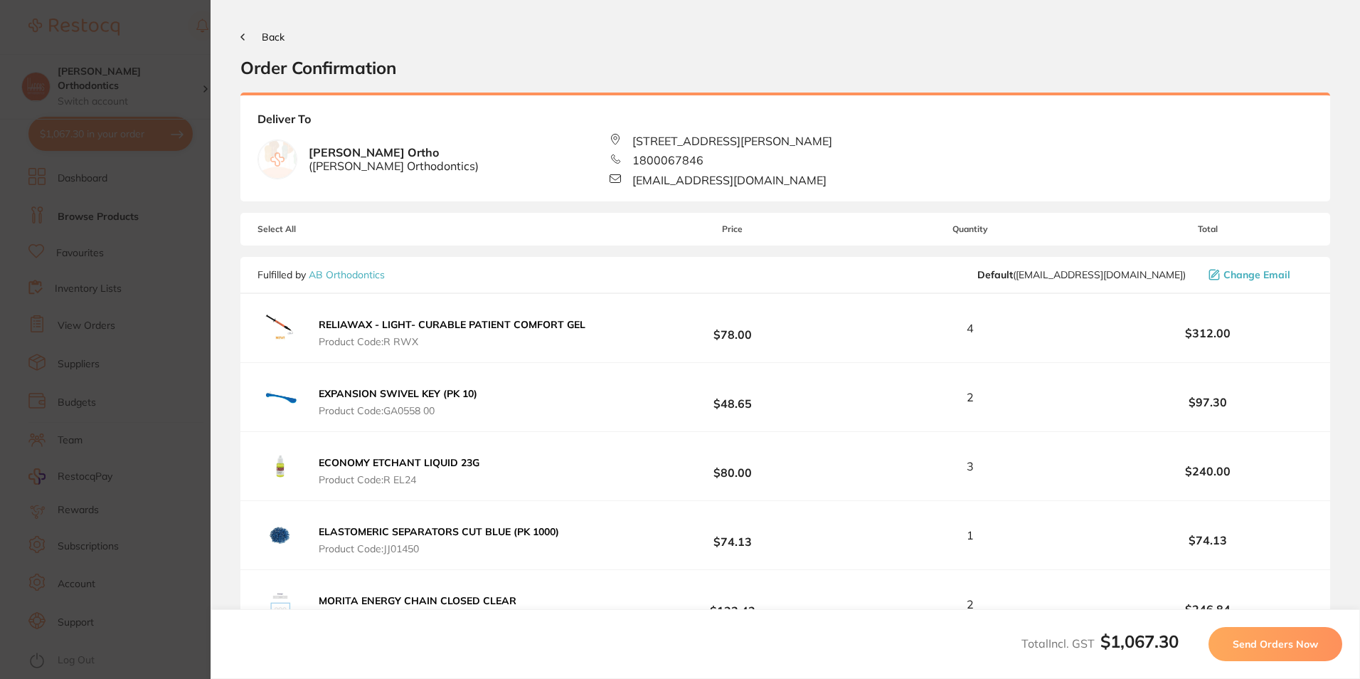
click at [1302, 636] on button "Send Orders Now" at bounding box center [1276, 644] width 134 height 34
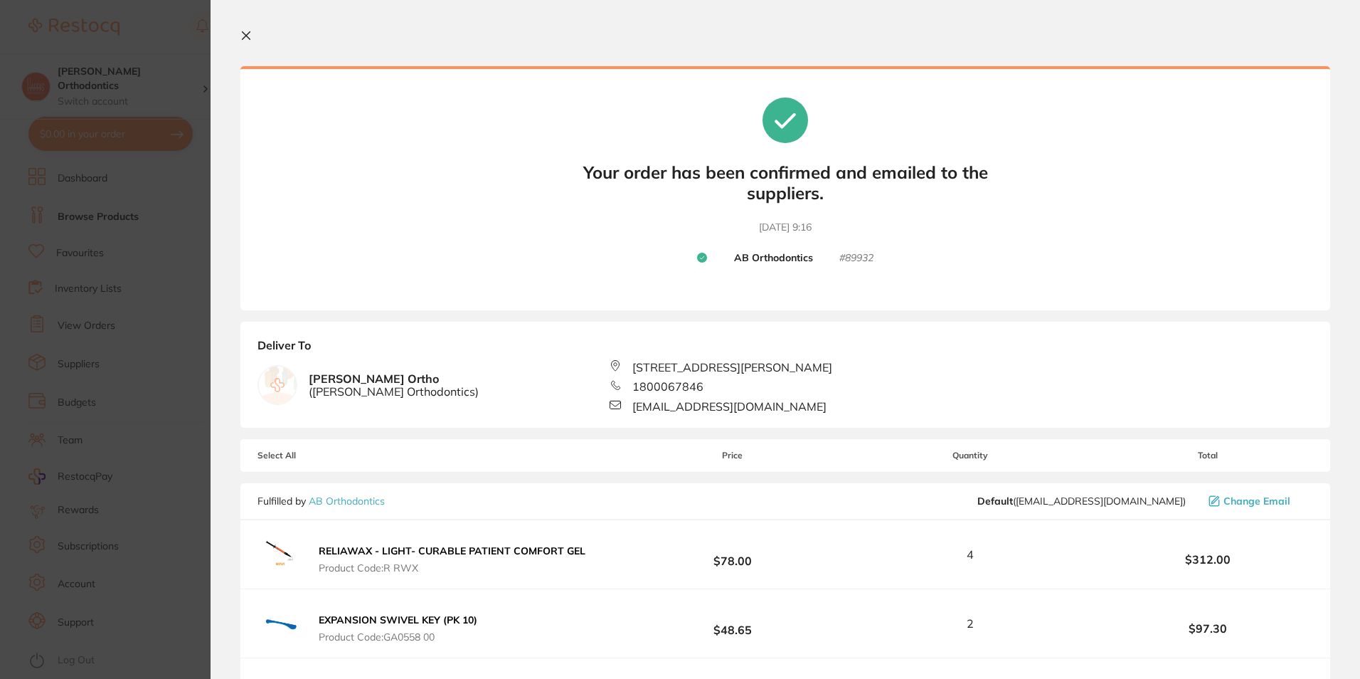
click at [248, 36] on icon at bounding box center [245, 35] width 11 height 11
